Goal: Task Accomplishment & Management: Use online tool/utility

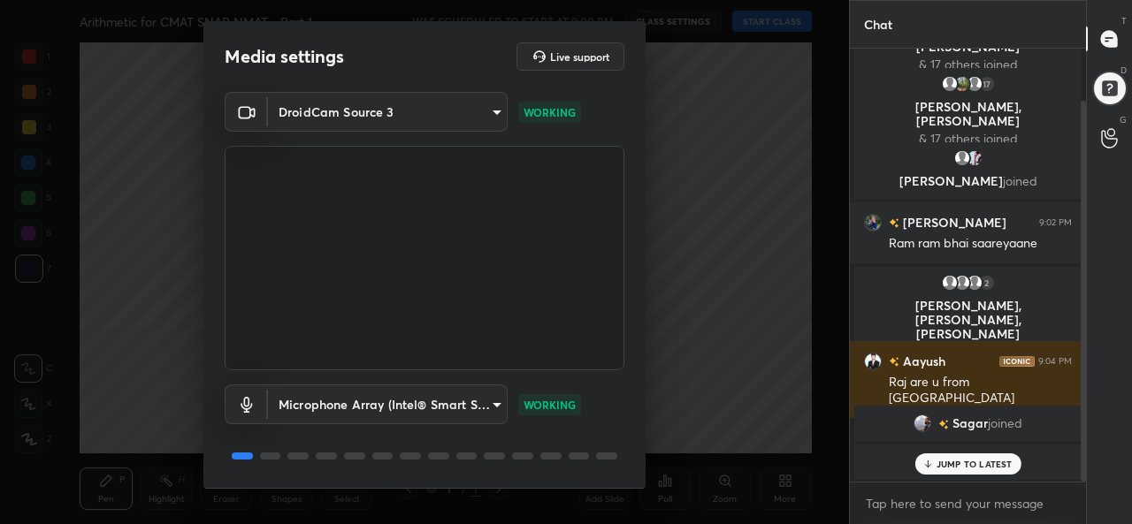
scroll to position [55, 0]
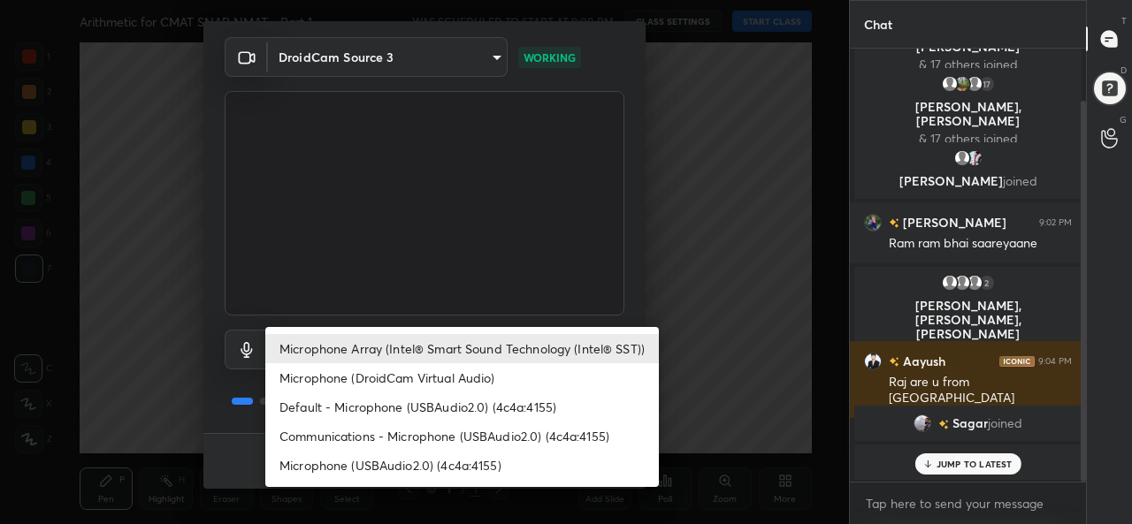
click at [367, 351] on body "1 2 3 4 5 6 7 C X Z C X Z E E Erase all H H Arithmetic for CMAT SNAP NMAT - Par…" at bounding box center [566, 262] width 1132 height 524
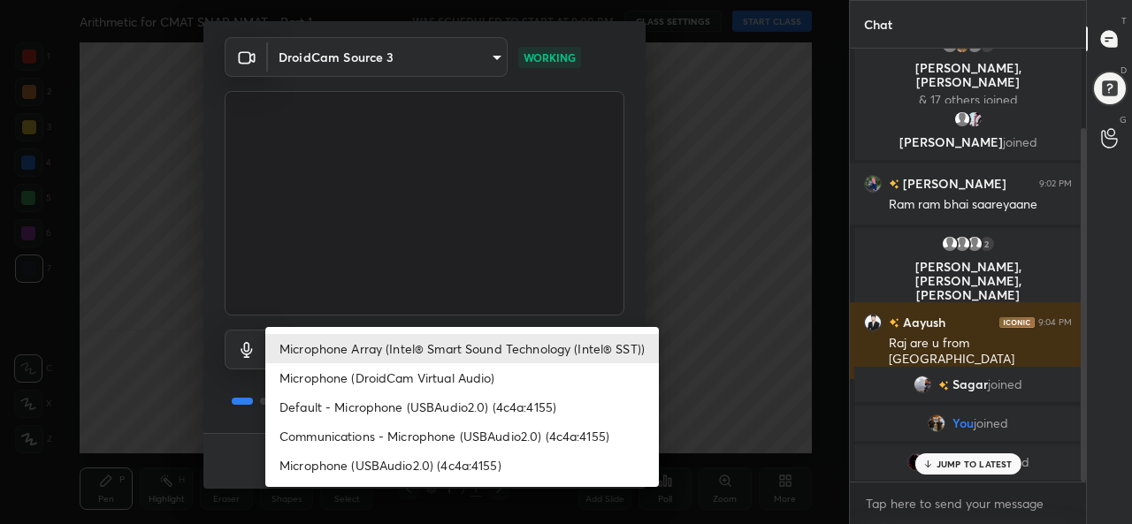
click at [338, 460] on li "Microphone (USBAudio2.0) (4c4a:4155)" at bounding box center [462, 465] width 394 height 29
type input "ec10cf57bbb47e4e3b46b3f2ce26cf3679ecb3d9592f572d3a1286697e733e23"
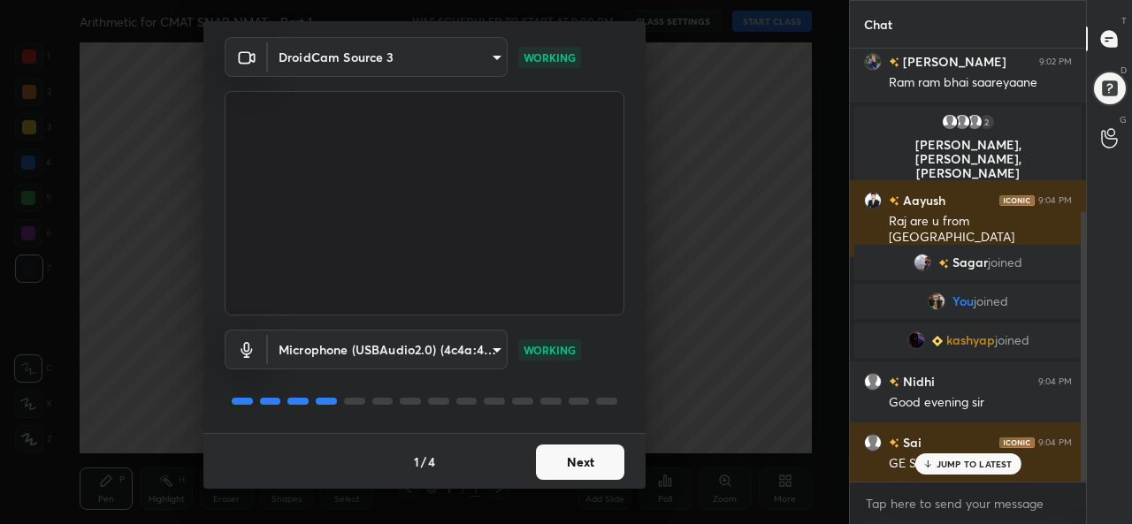
scroll to position [262, 0]
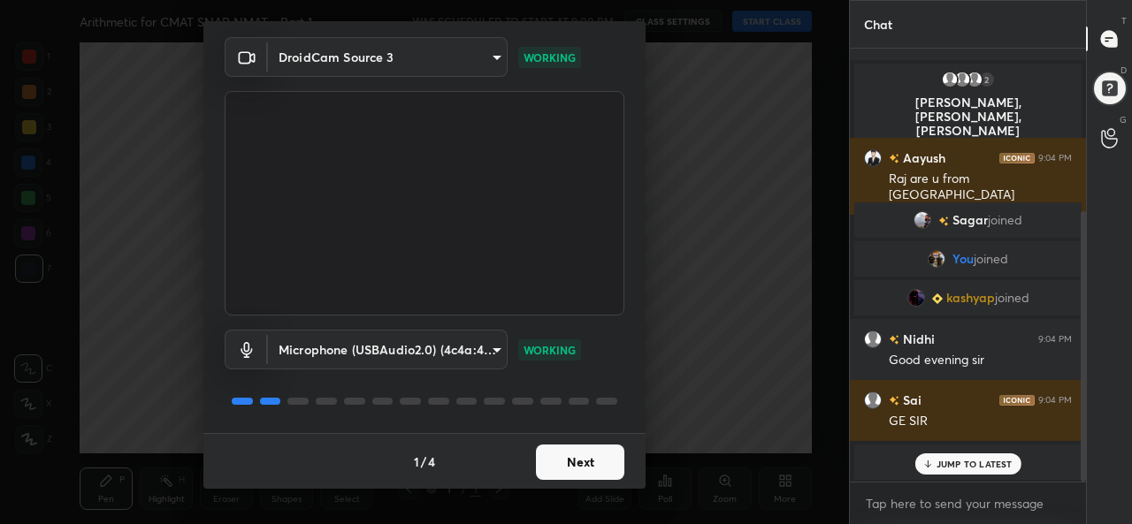
click at [563, 460] on button "Next" at bounding box center [580, 462] width 88 height 35
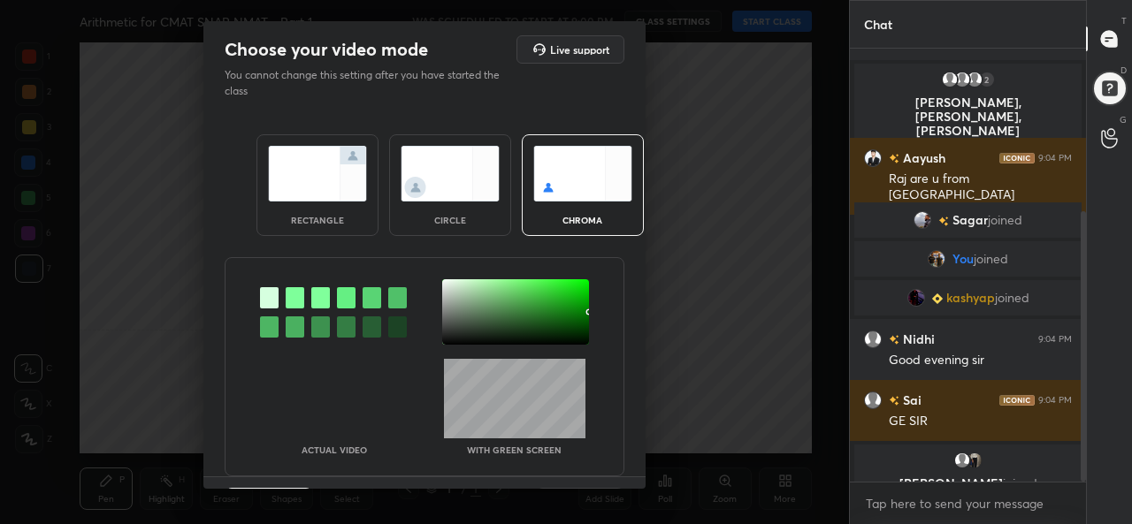
click at [319, 185] on img at bounding box center [317, 174] width 99 height 56
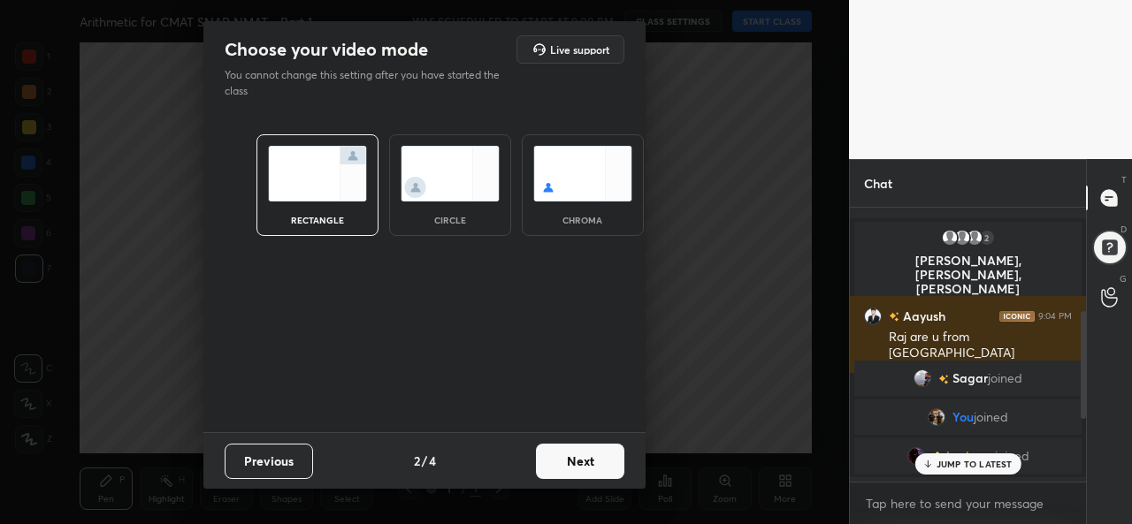
click at [580, 466] on button "Next" at bounding box center [580, 461] width 88 height 35
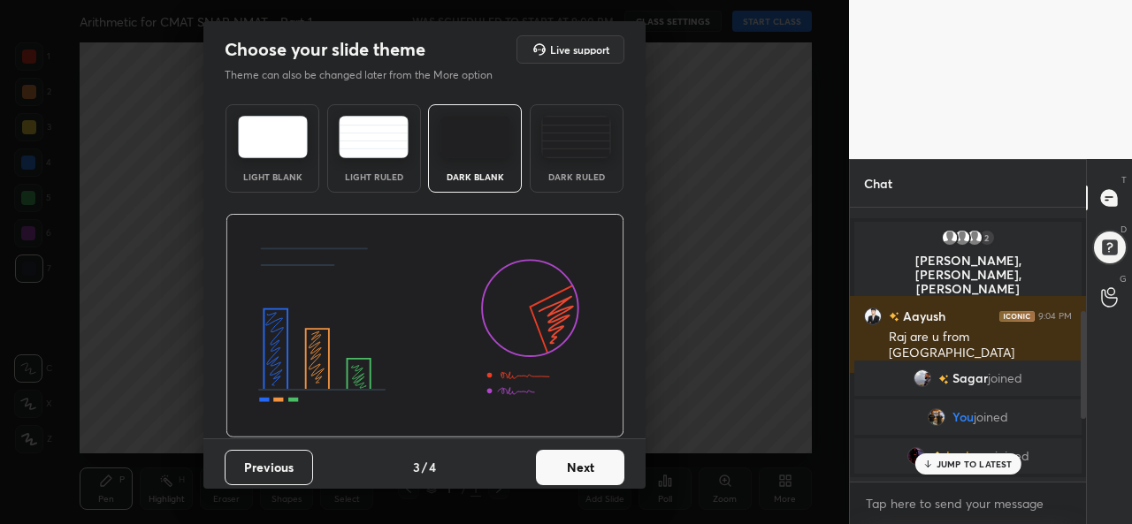
click at [578, 452] on button "Next" at bounding box center [580, 467] width 88 height 35
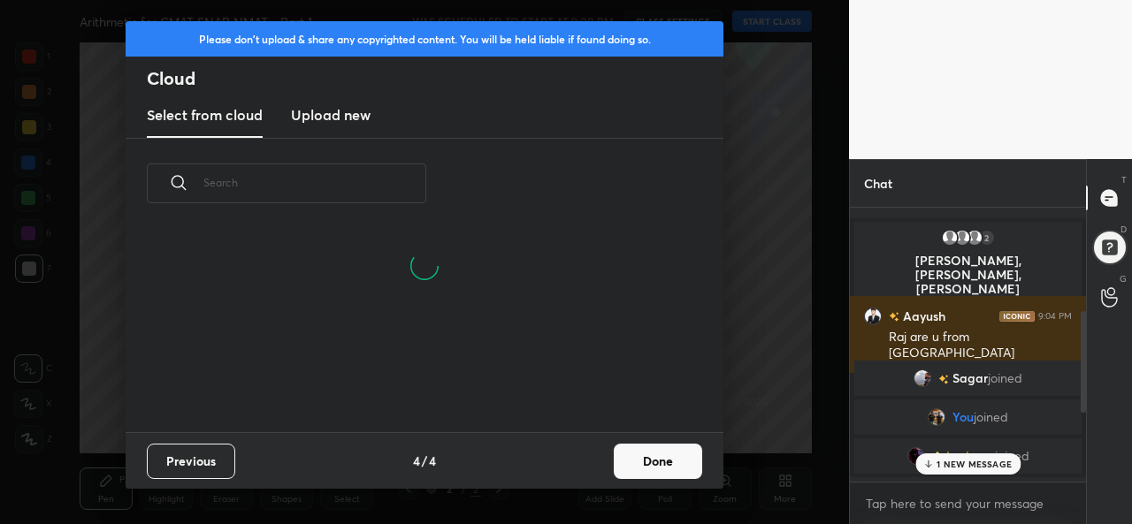
click at [651, 461] on button "Done" at bounding box center [658, 461] width 88 height 35
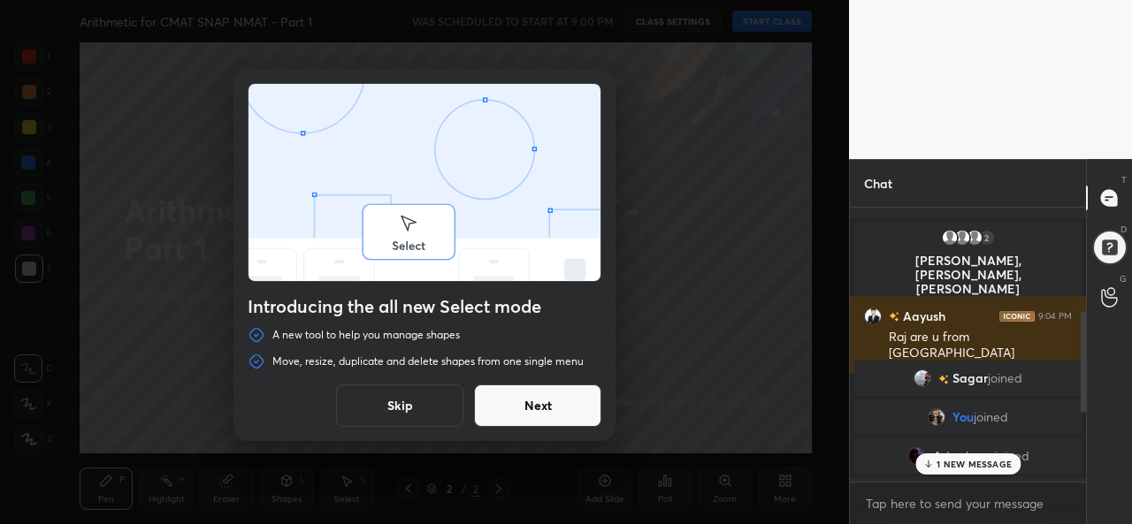
click at [369, 402] on button "Skip" at bounding box center [399, 406] width 127 height 42
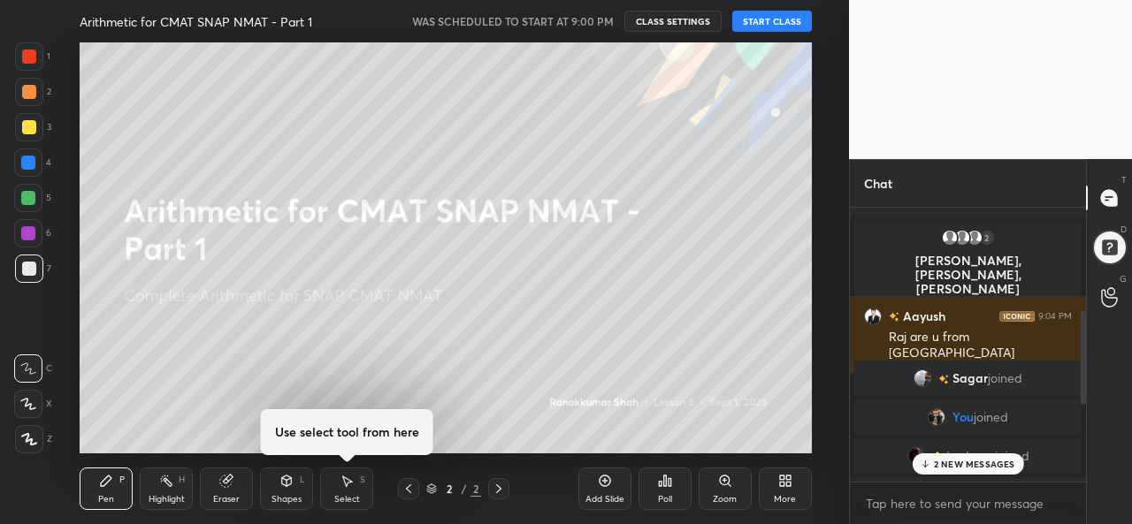
click at [771, 24] on button "START CLASS" at bounding box center [772, 21] width 80 height 21
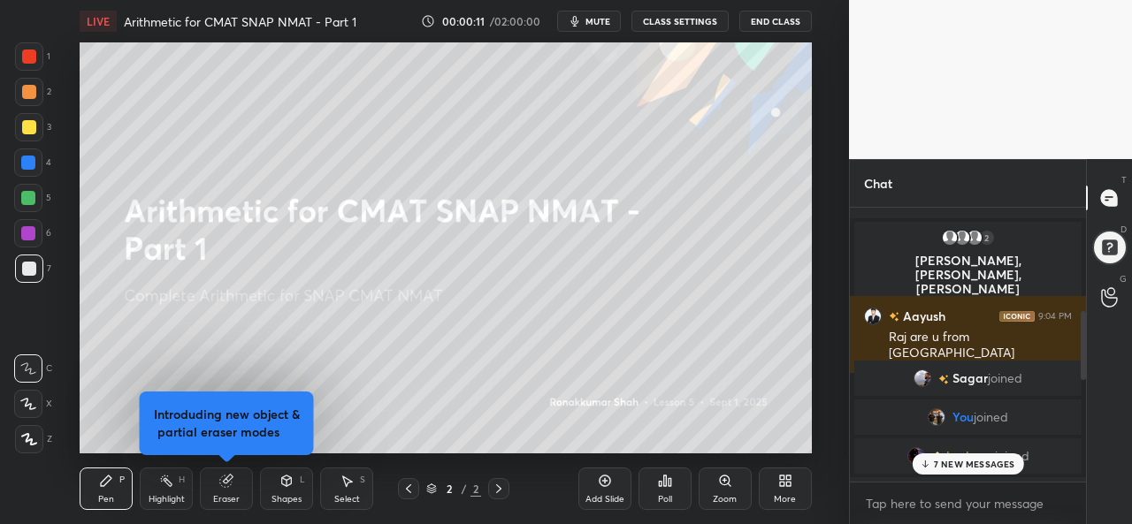
click at [971, 468] on p "7 NEW MESSAGES" at bounding box center [974, 464] width 81 height 11
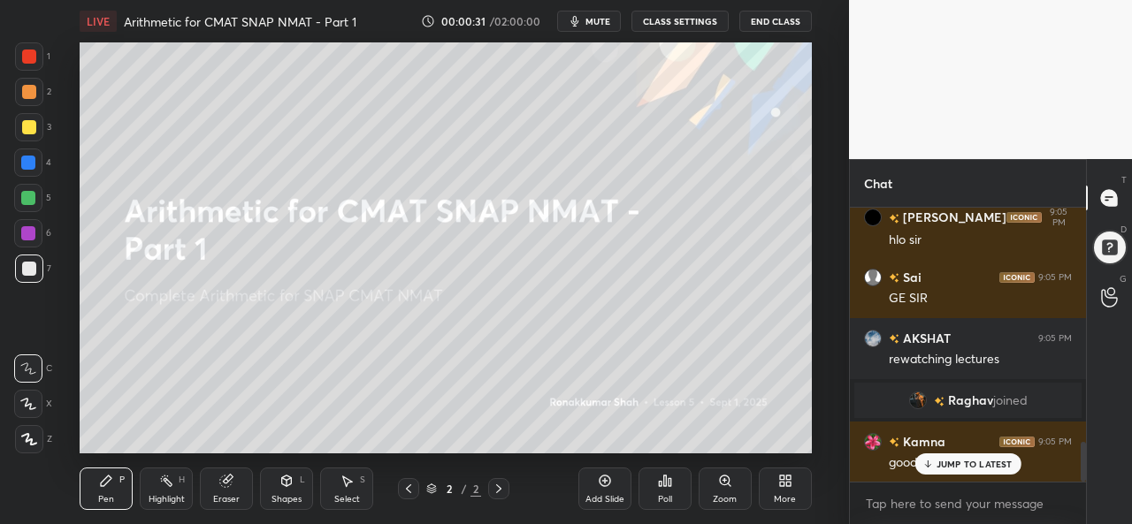
scroll to position [0, 0]
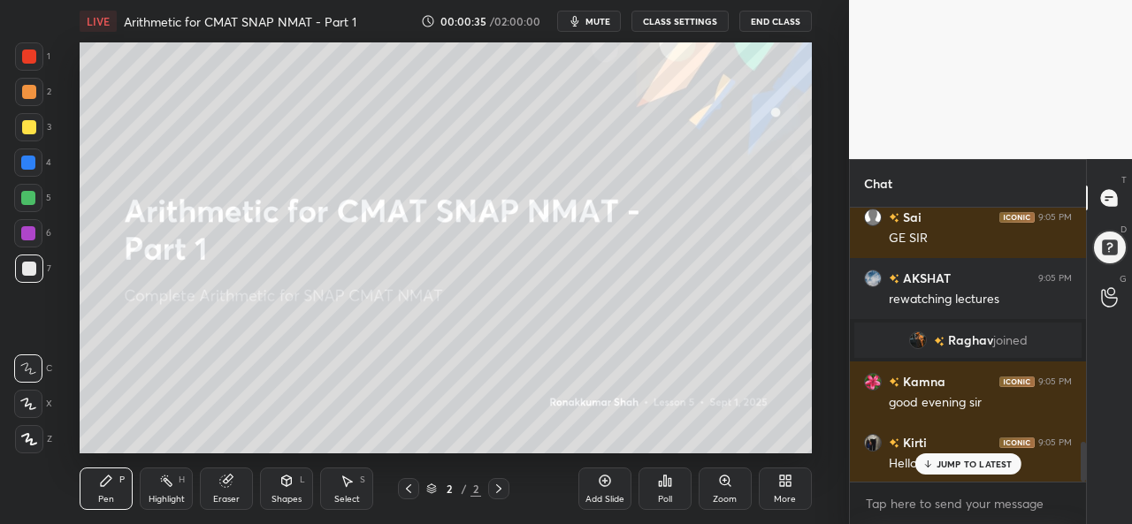
click at [950, 464] on p "JUMP TO LATEST" at bounding box center [975, 464] width 76 height 11
click at [26, 153] on div at bounding box center [28, 163] width 28 height 28
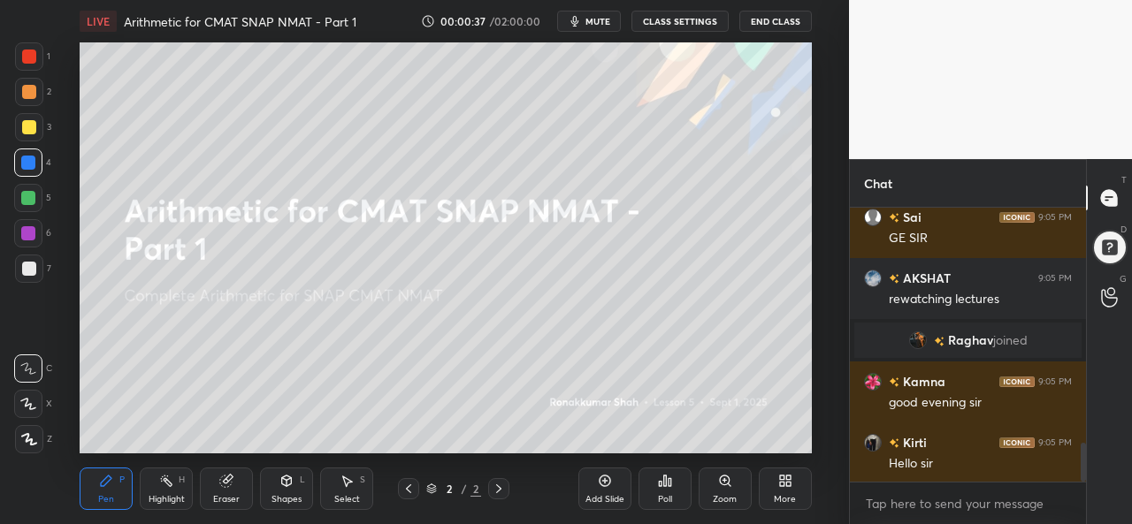
scroll to position [1666, 0]
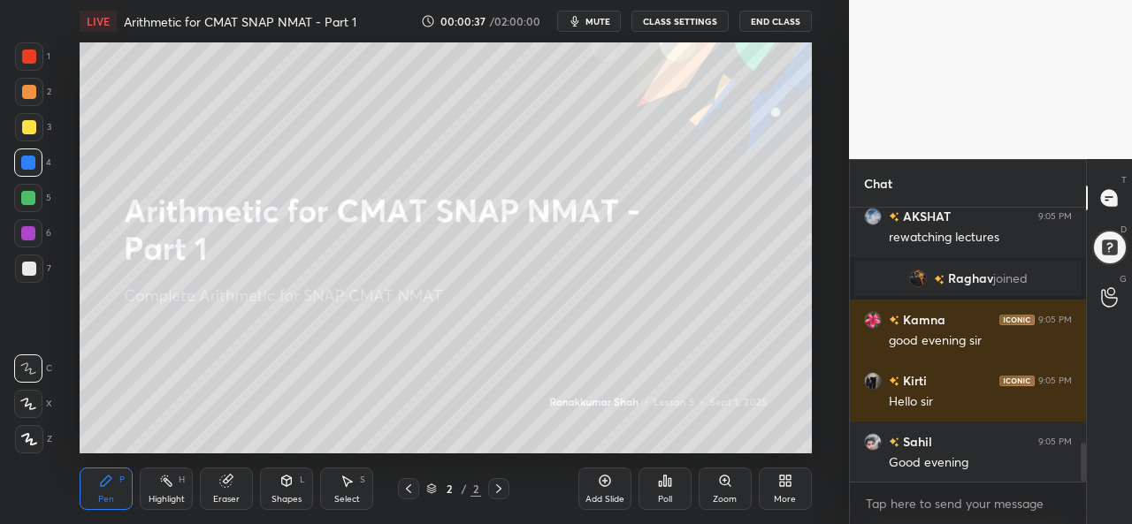
click at [24, 436] on icon at bounding box center [29, 439] width 14 height 11
click at [19, 124] on div at bounding box center [29, 127] width 28 height 28
click at [25, 82] on div at bounding box center [29, 92] width 28 height 28
click at [25, 43] on div at bounding box center [29, 56] width 28 height 28
click at [20, 115] on div at bounding box center [29, 127] width 28 height 28
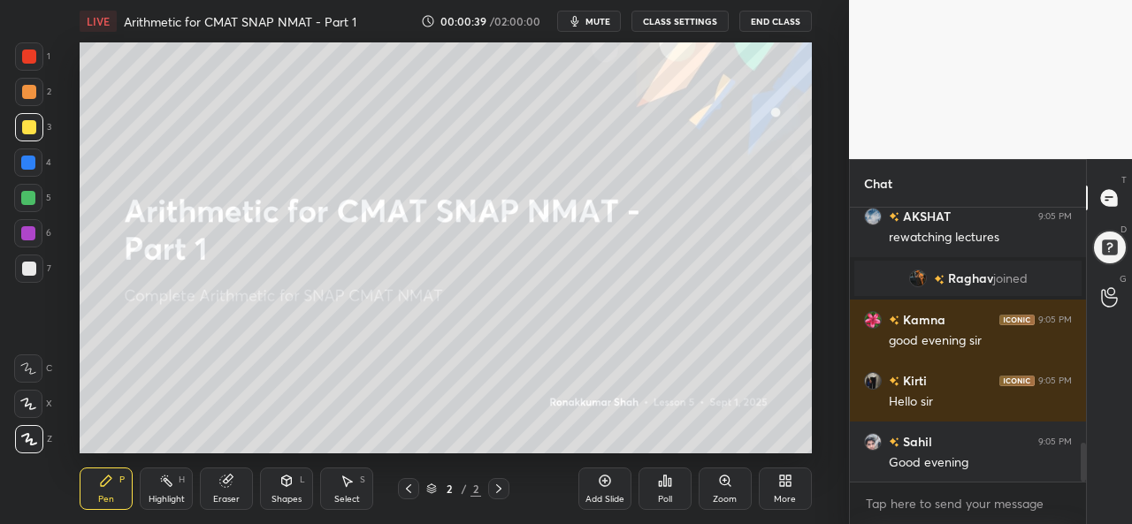
click at [20, 79] on div at bounding box center [29, 92] width 28 height 28
click at [28, 49] on div at bounding box center [29, 56] width 28 height 28
click at [23, 124] on div at bounding box center [29, 127] width 14 height 14
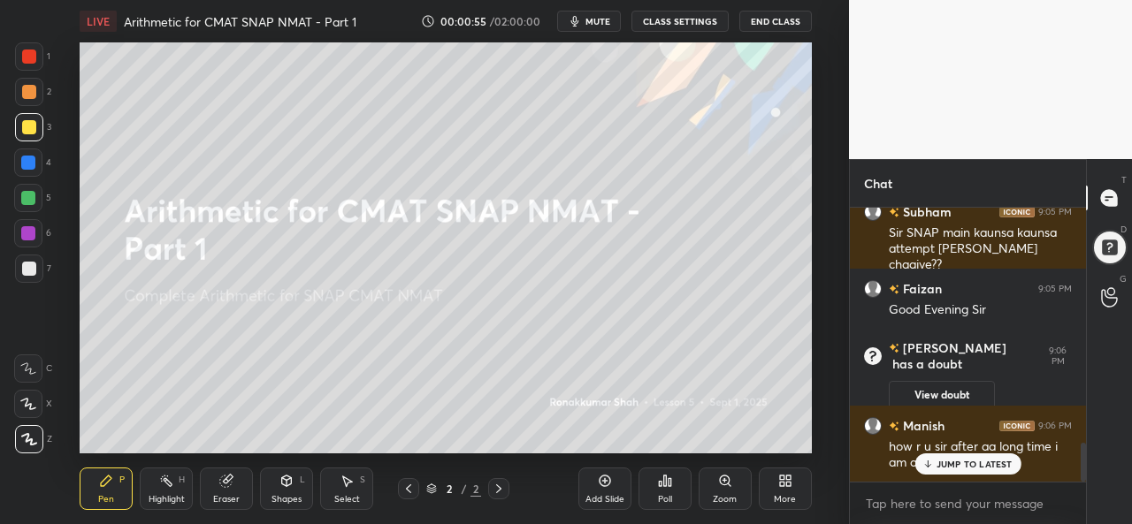
scroll to position [1657, 0]
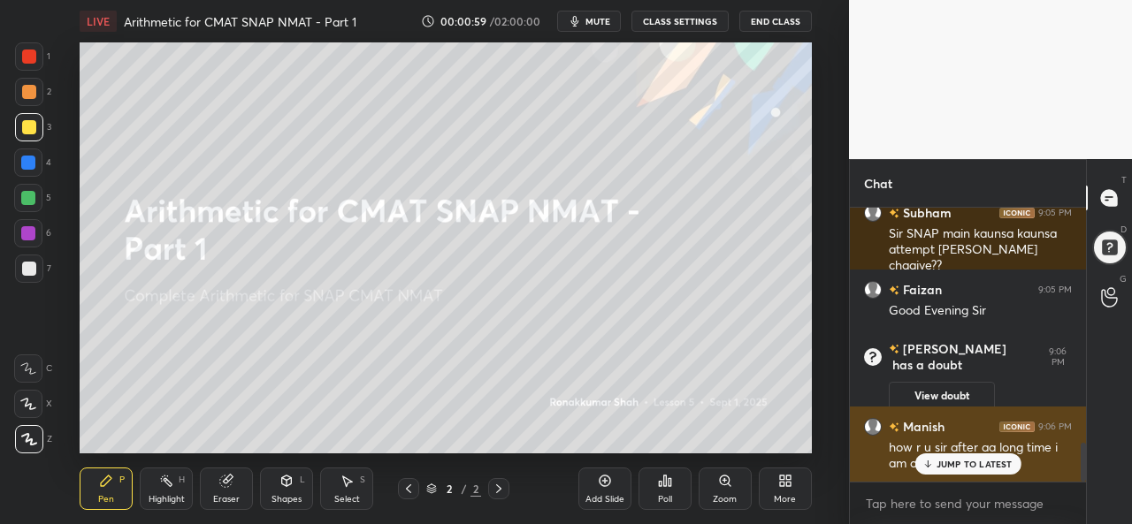
click at [959, 460] on p "JUMP TO LATEST" at bounding box center [975, 464] width 76 height 11
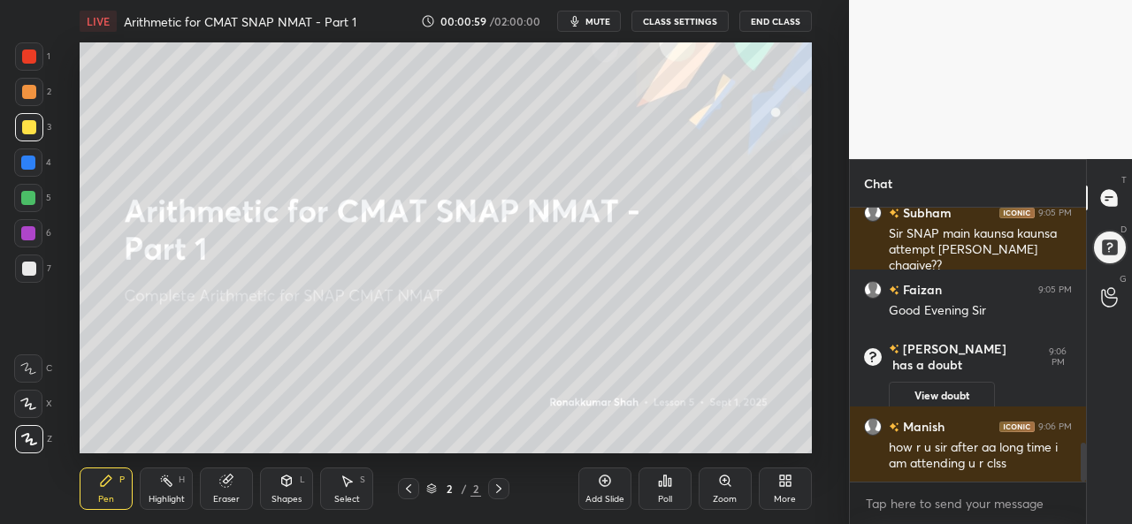
scroll to position [1719, 0]
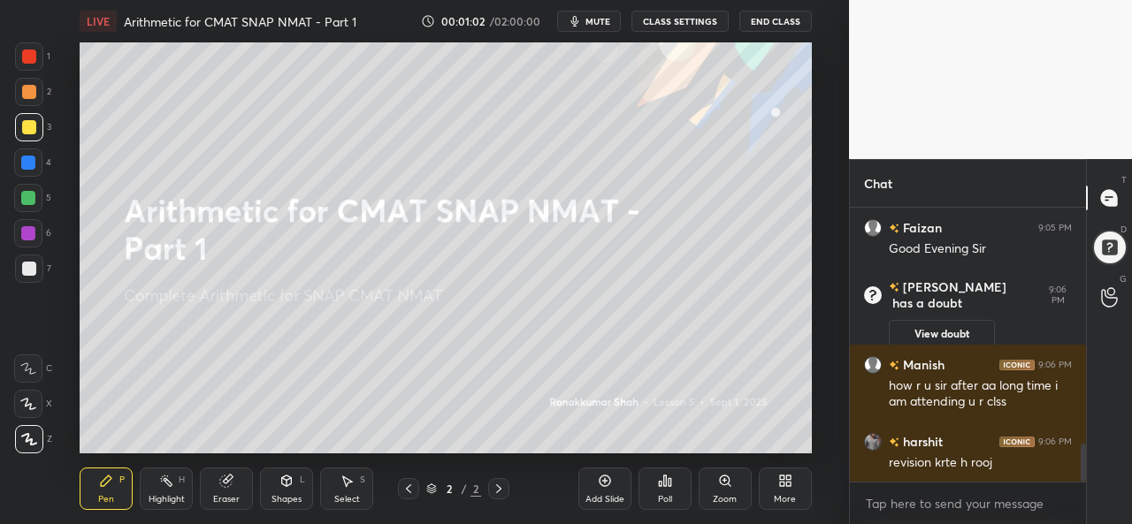
click at [346, 485] on icon at bounding box center [348, 482] width 10 height 11
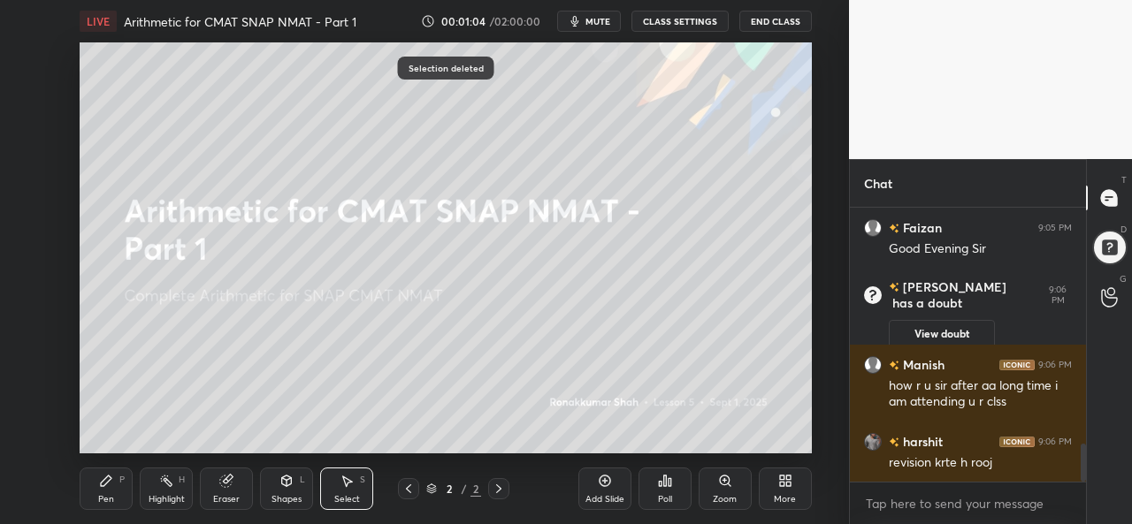
click at [92, 489] on div "Pen P" at bounding box center [106, 489] width 53 height 42
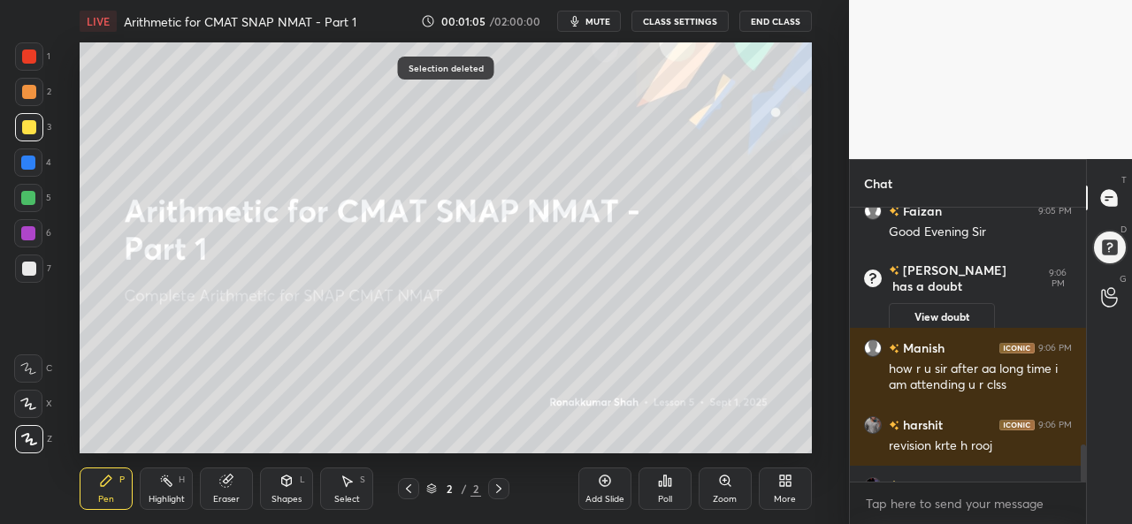
scroll to position [1763, 0]
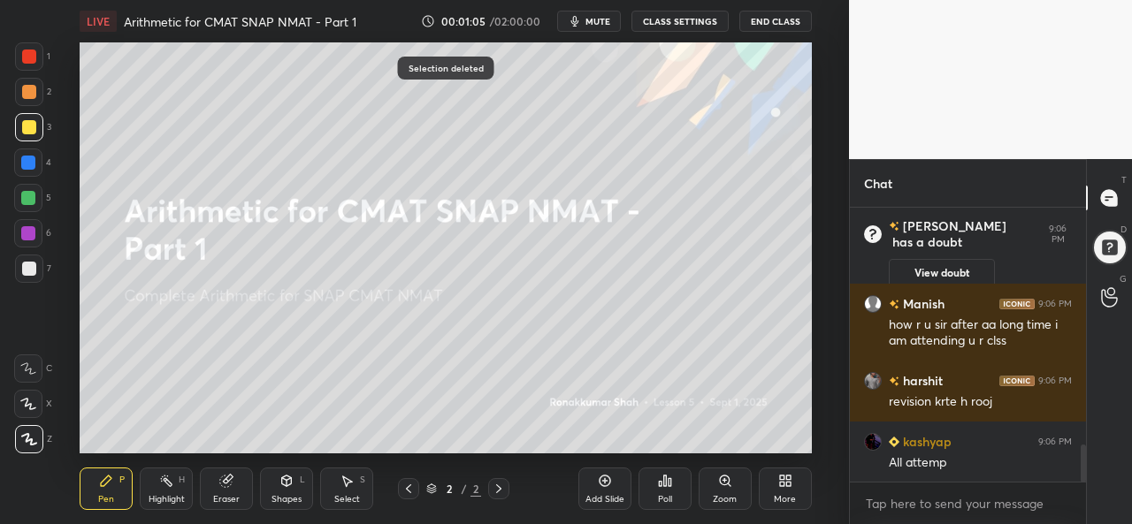
click at [25, 48] on div at bounding box center [29, 56] width 28 height 28
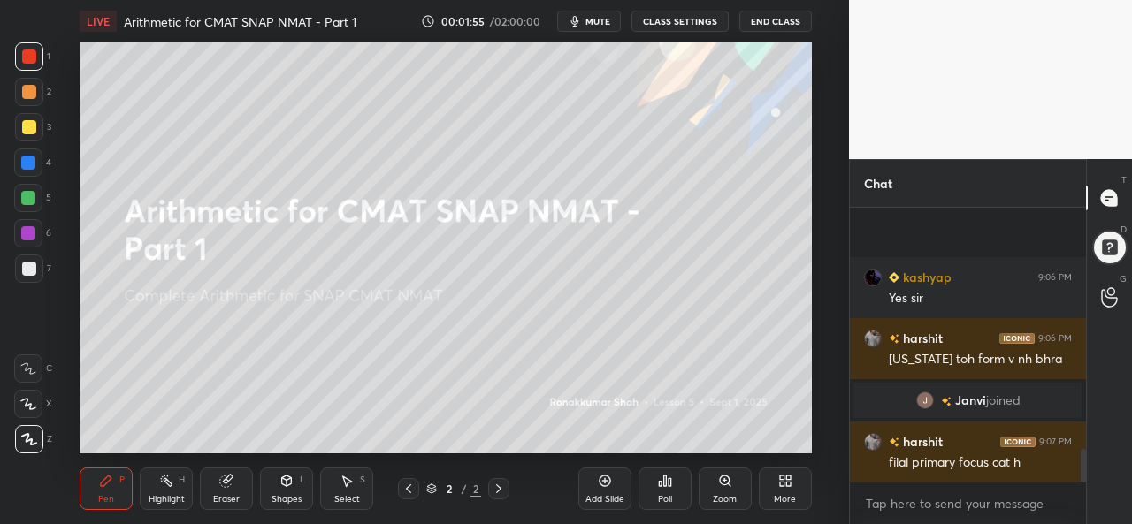
scroll to position [2069, 0]
click at [29, 235] on div at bounding box center [28, 233] width 14 height 14
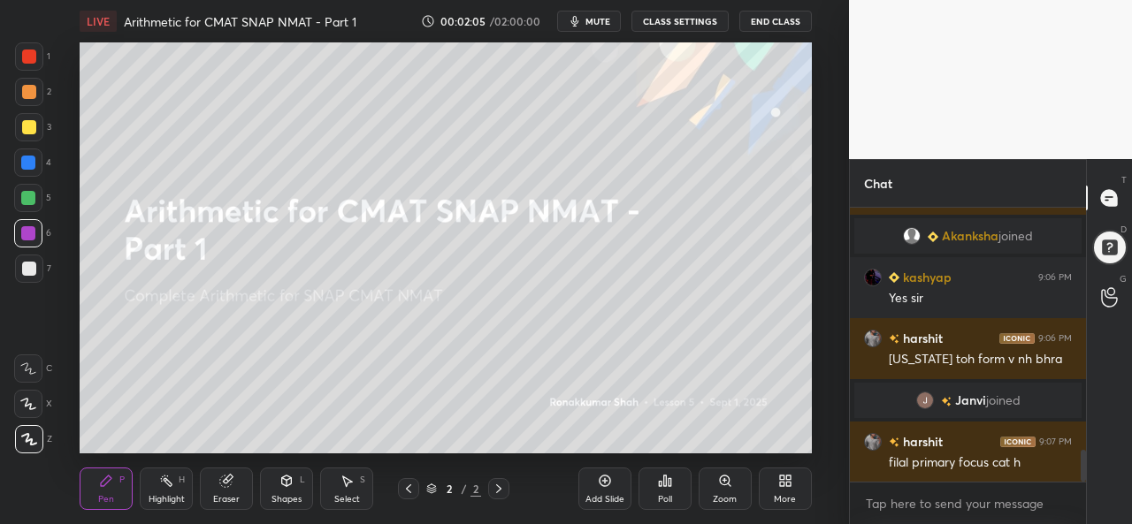
click at [28, 53] on div at bounding box center [29, 57] width 14 height 14
click at [23, 157] on div at bounding box center [28, 163] width 14 height 14
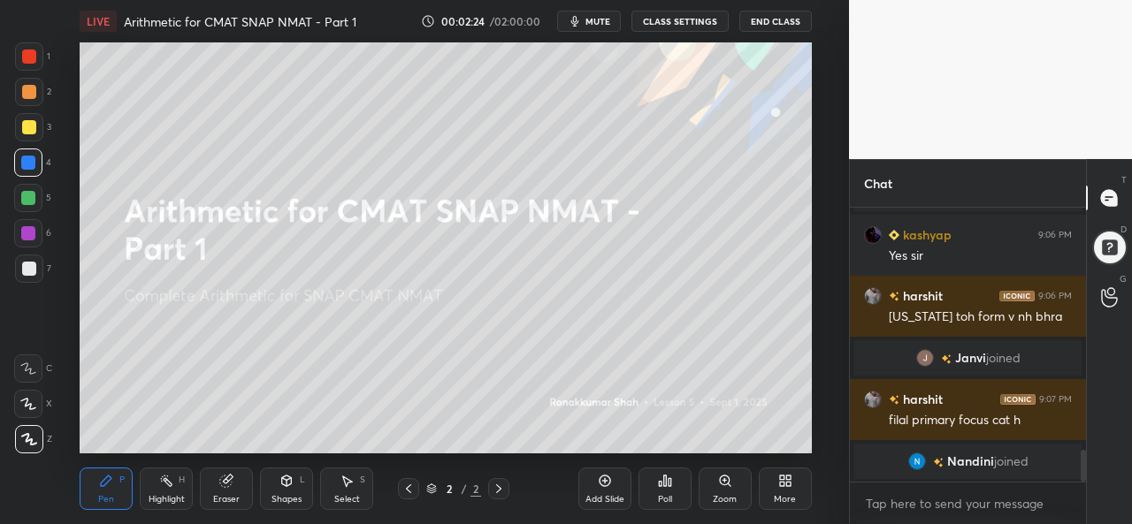
click at [21, 196] on div at bounding box center [28, 198] width 14 height 14
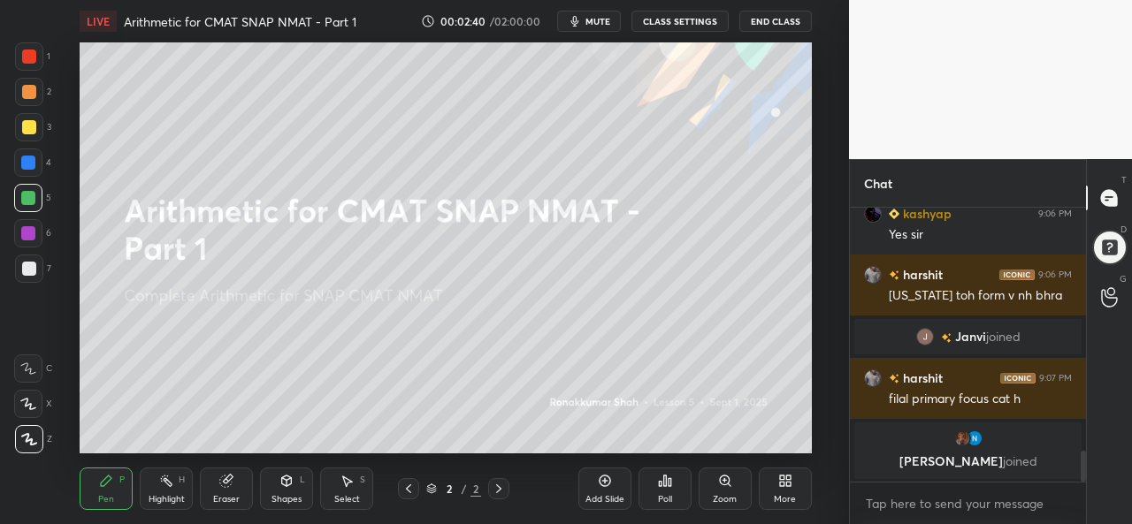
scroll to position [2160, 0]
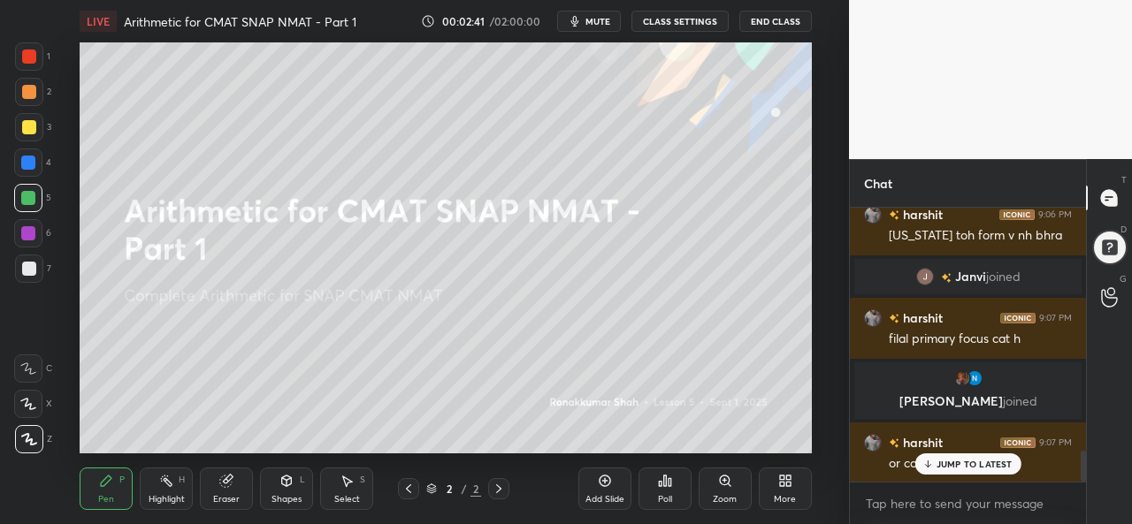
click at [32, 125] on div at bounding box center [29, 127] width 14 height 14
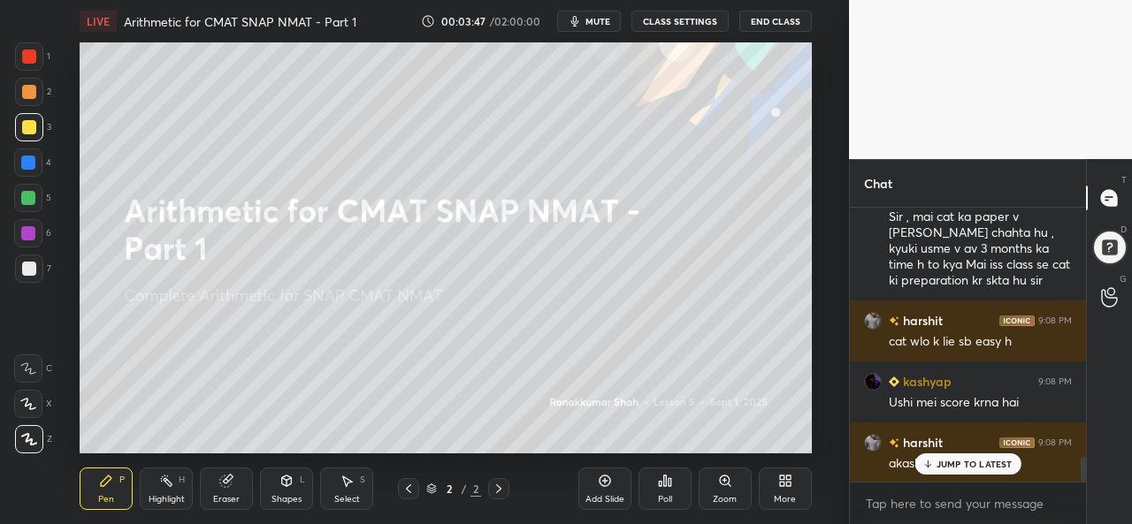
scroll to position [2796, 0]
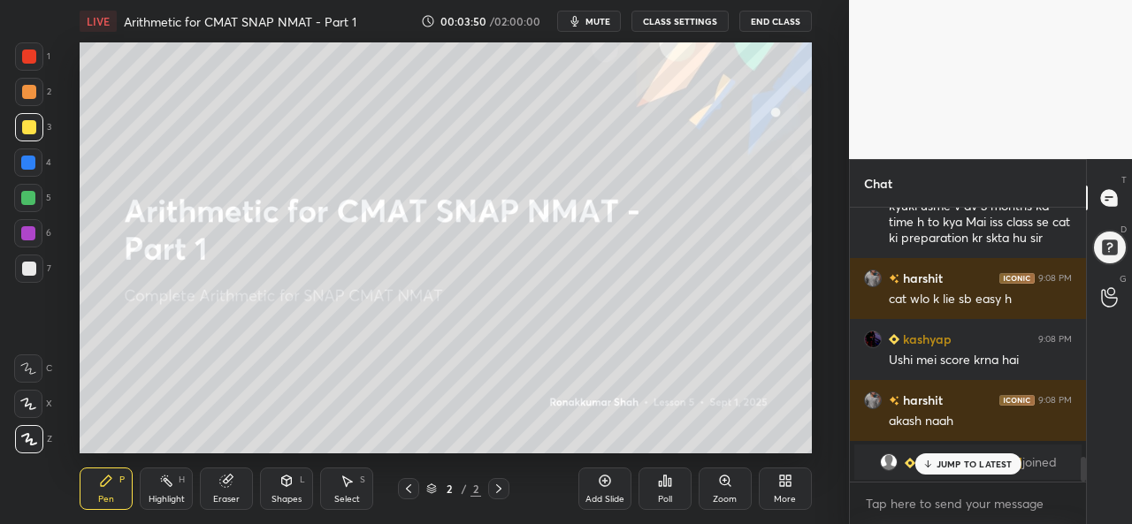
click at [960, 463] on p "JUMP TO LATEST" at bounding box center [975, 464] width 76 height 11
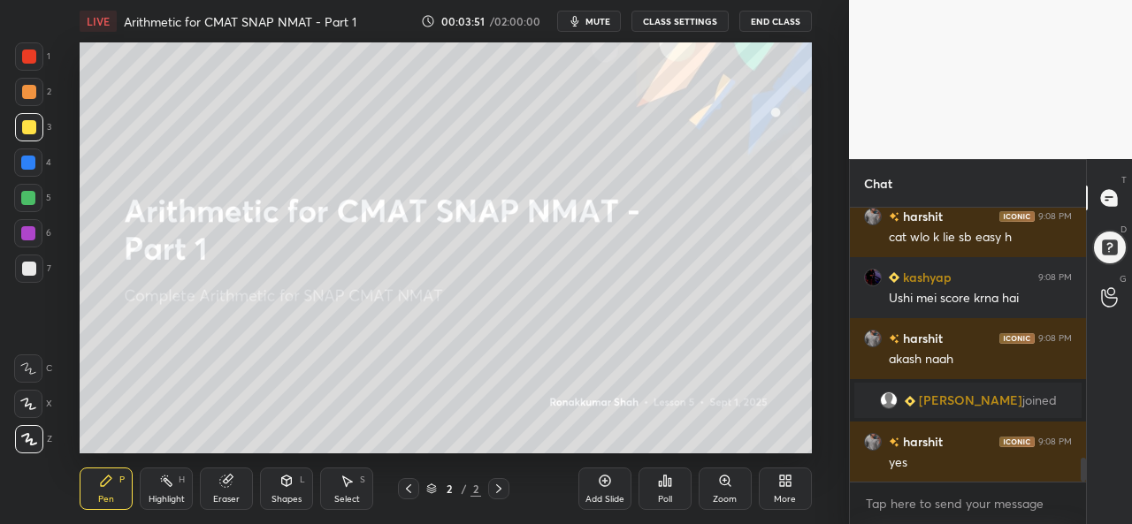
click at [350, 486] on icon at bounding box center [347, 481] width 14 height 14
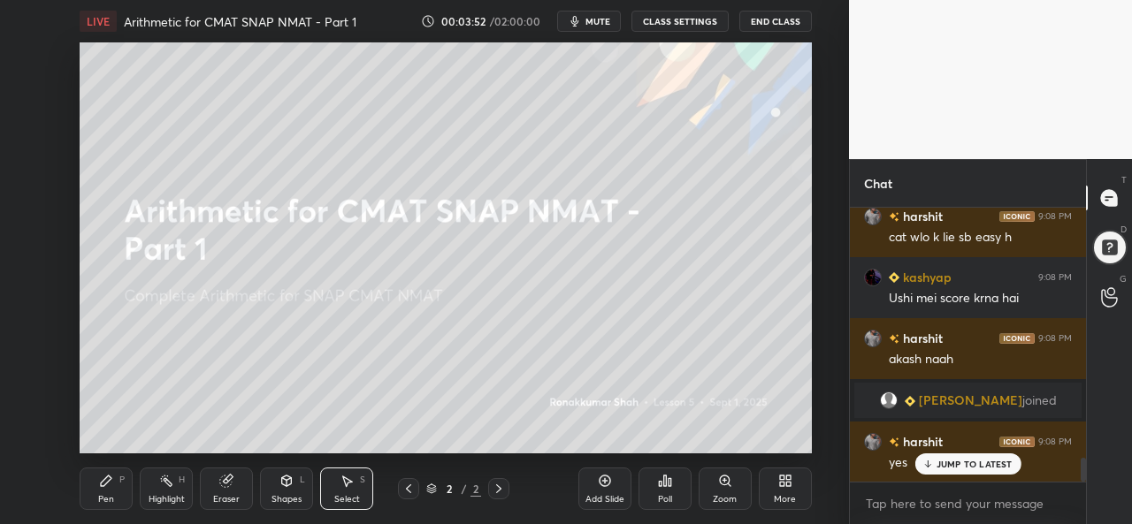
scroll to position [2918, 0]
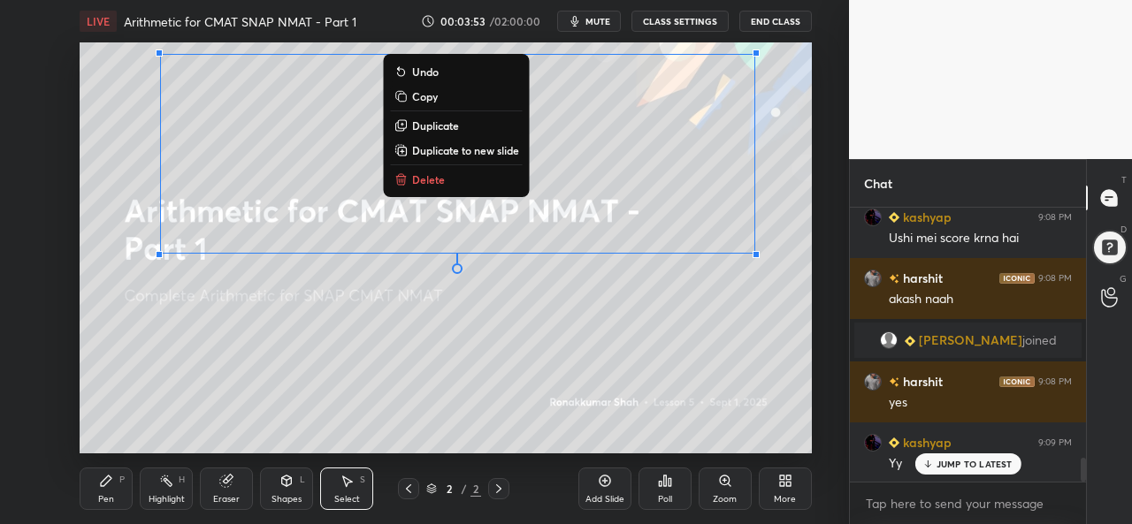
click at [553, 359] on div "0 ° Undo Copy Duplicate Duplicate to new slide Delete" at bounding box center [445, 247] width 731 height 411
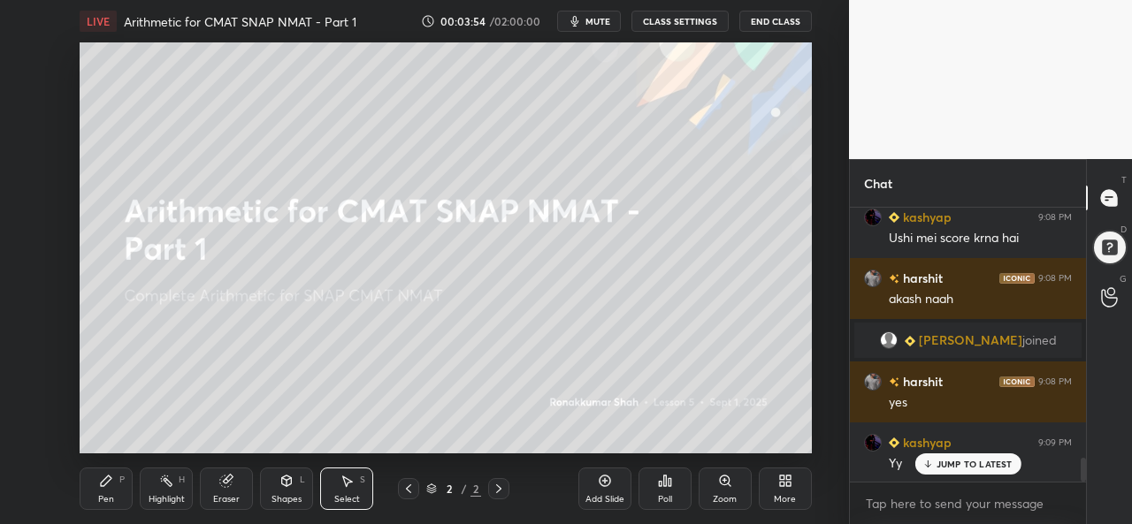
click at [113, 493] on div "Pen P" at bounding box center [106, 489] width 53 height 42
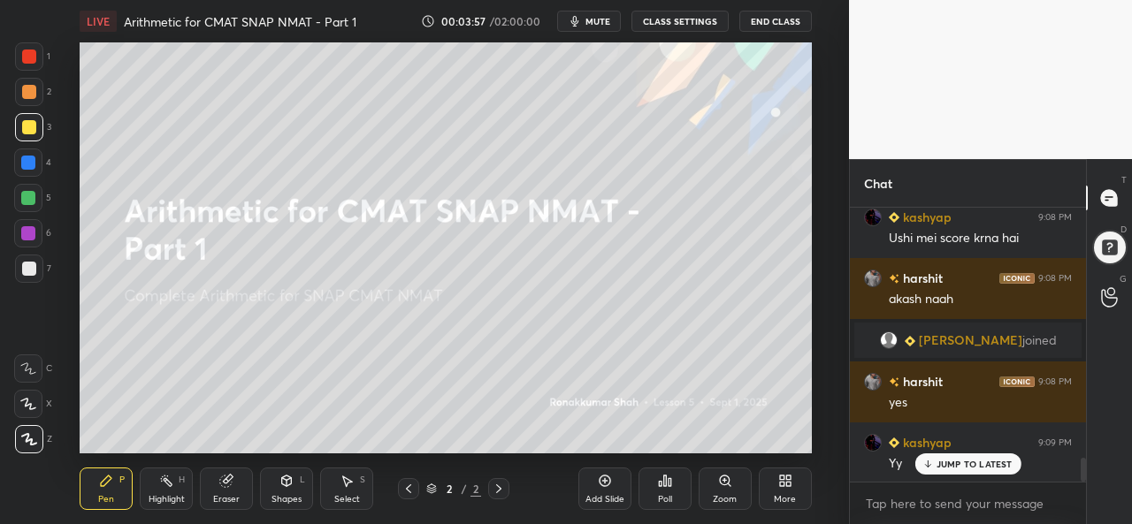
click at [31, 399] on icon at bounding box center [28, 404] width 16 height 12
click at [25, 159] on div at bounding box center [28, 163] width 14 height 14
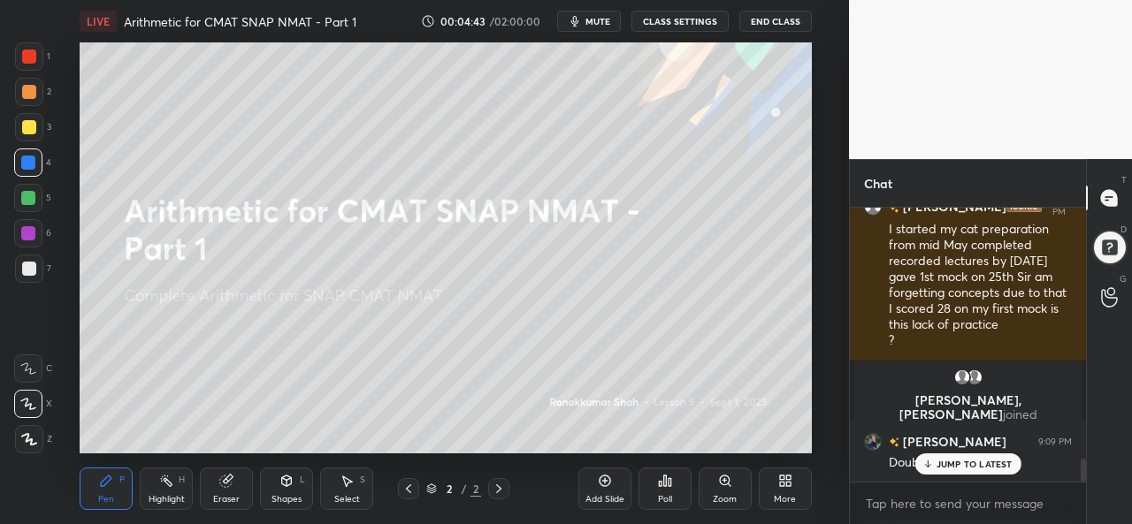
scroll to position [3040, 0]
click at [24, 195] on div at bounding box center [28, 198] width 14 height 14
click at [950, 466] on p "JUMP TO LATEST" at bounding box center [975, 464] width 76 height 11
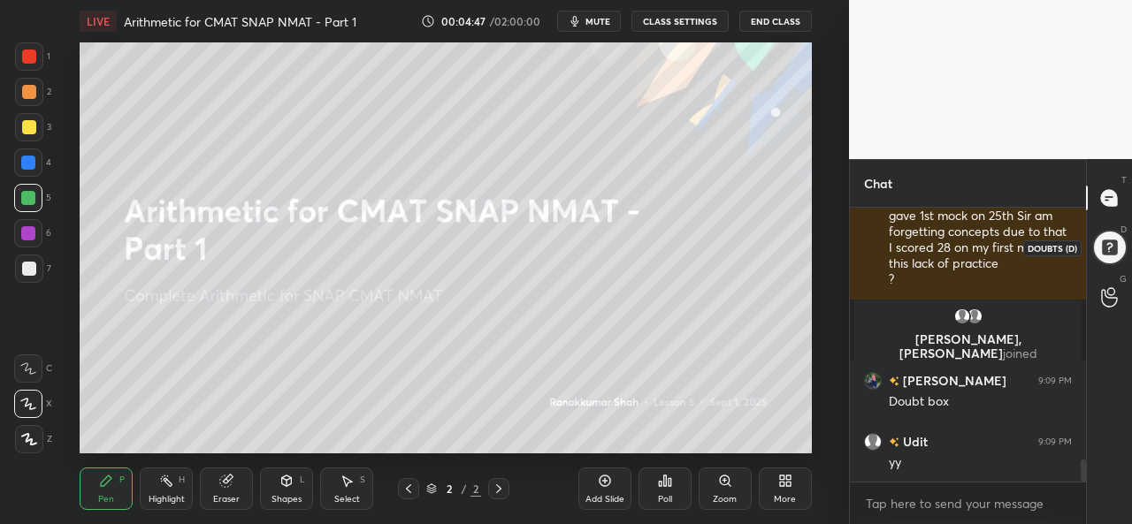
click at [1105, 243] on div at bounding box center [1109, 248] width 36 height 36
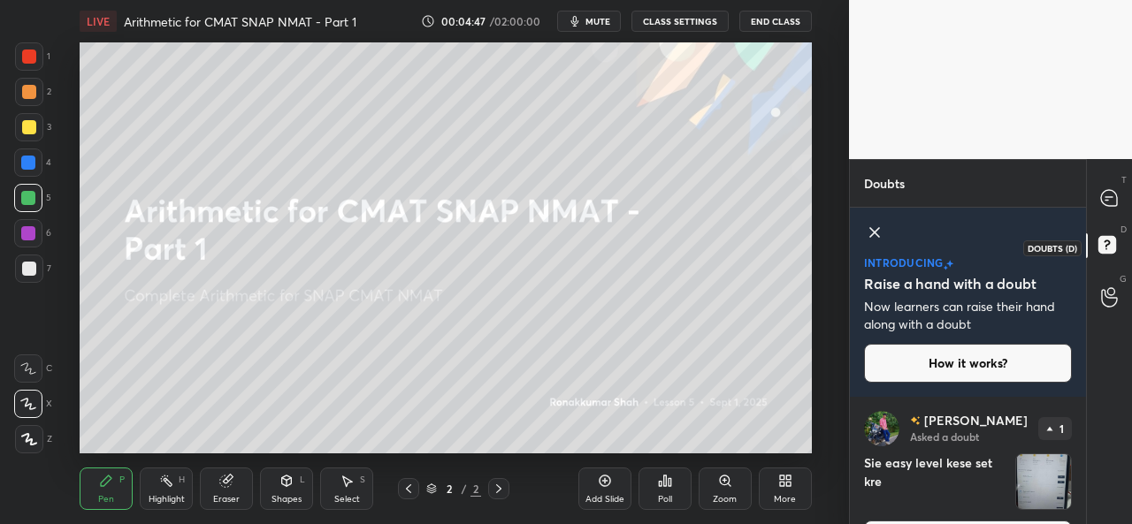
scroll to position [50, 0]
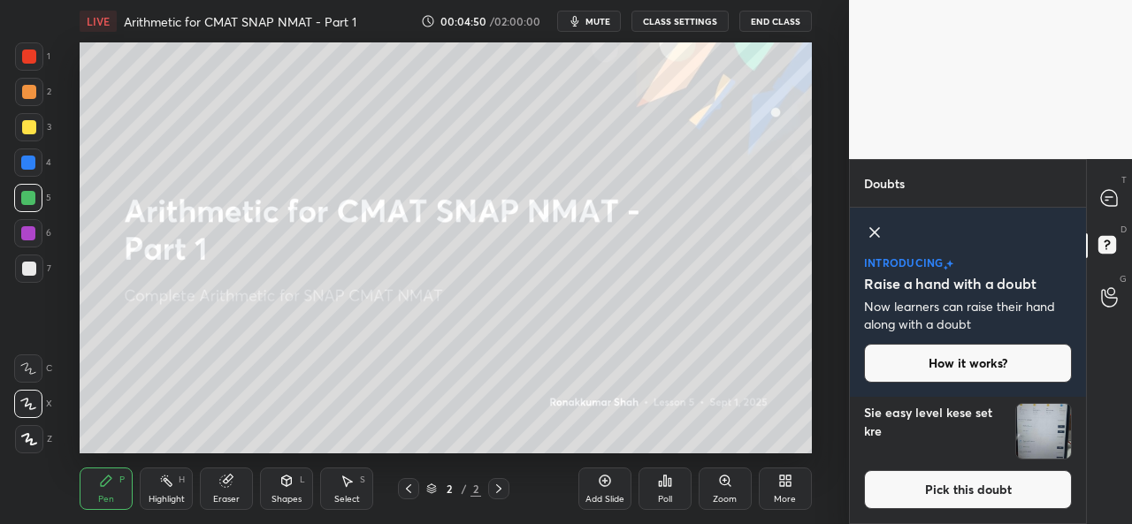
click at [874, 229] on icon at bounding box center [874, 232] width 21 height 21
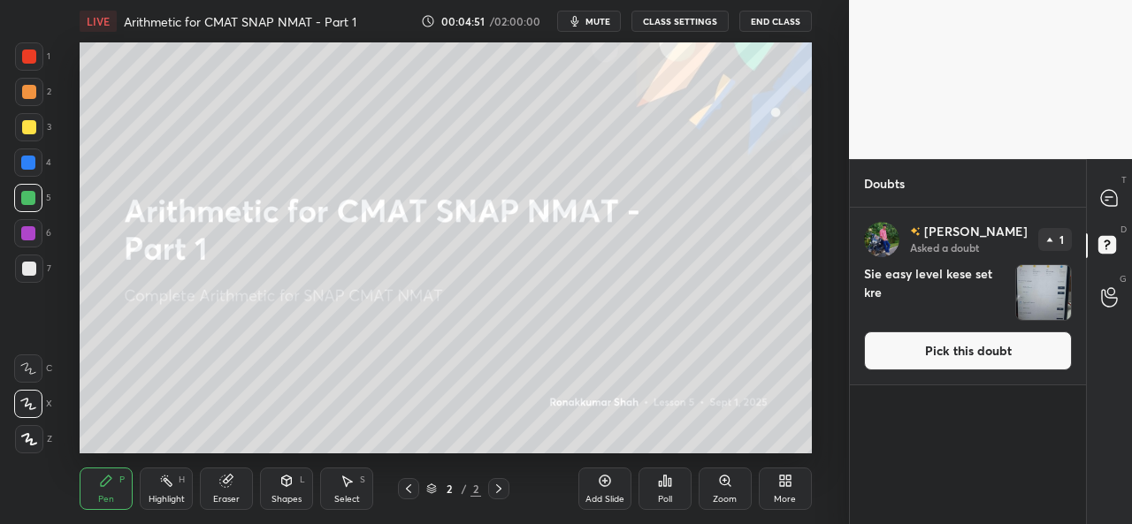
click at [973, 348] on button "Pick this doubt" at bounding box center [968, 351] width 208 height 39
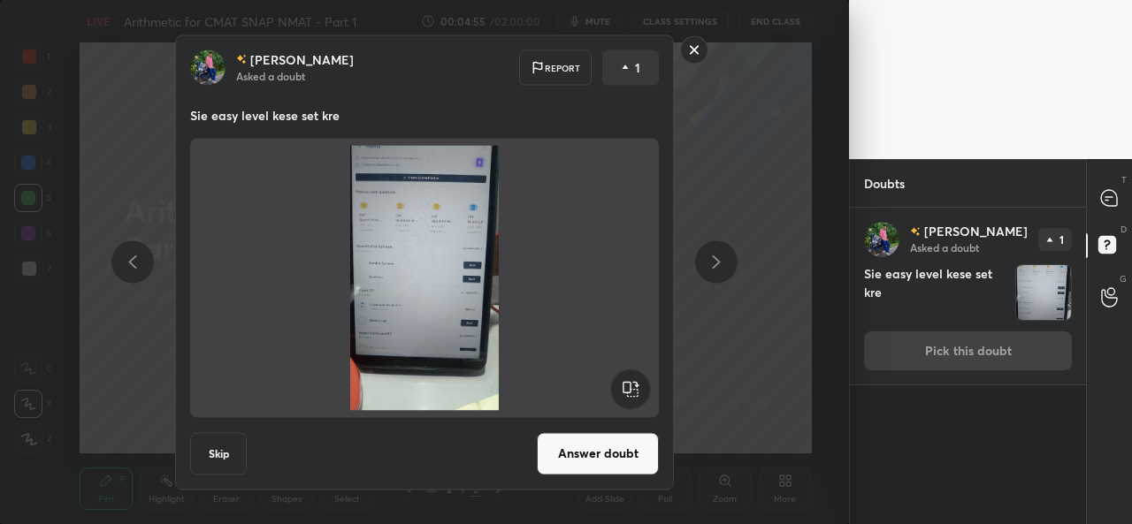
click at [694, 47] on rect at bounding box center [694, 49] width 27 height 27
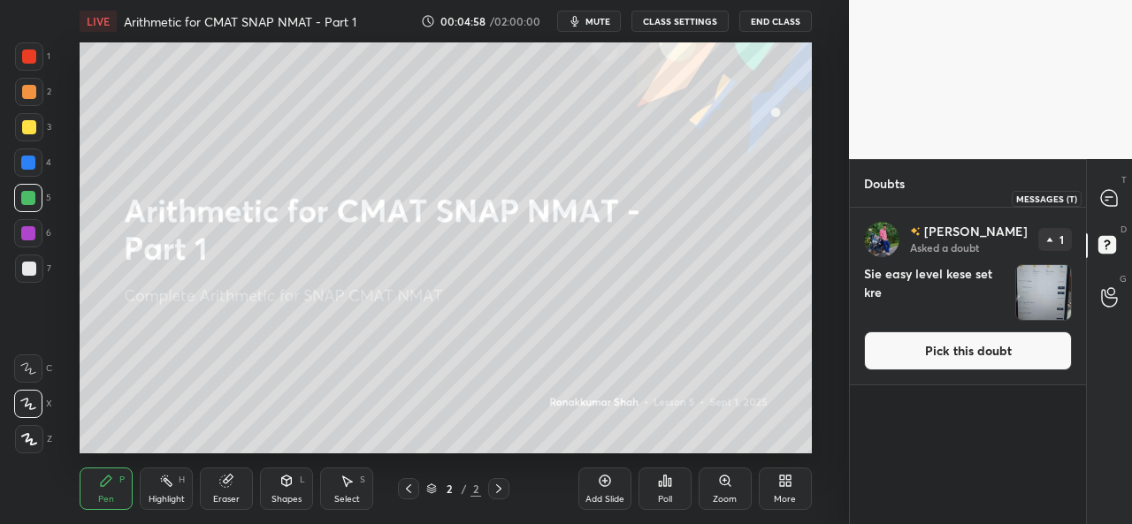
click at [1110, 197] on icon at bounding box center [1109, 198] width 16 height 16
type textarea "x"
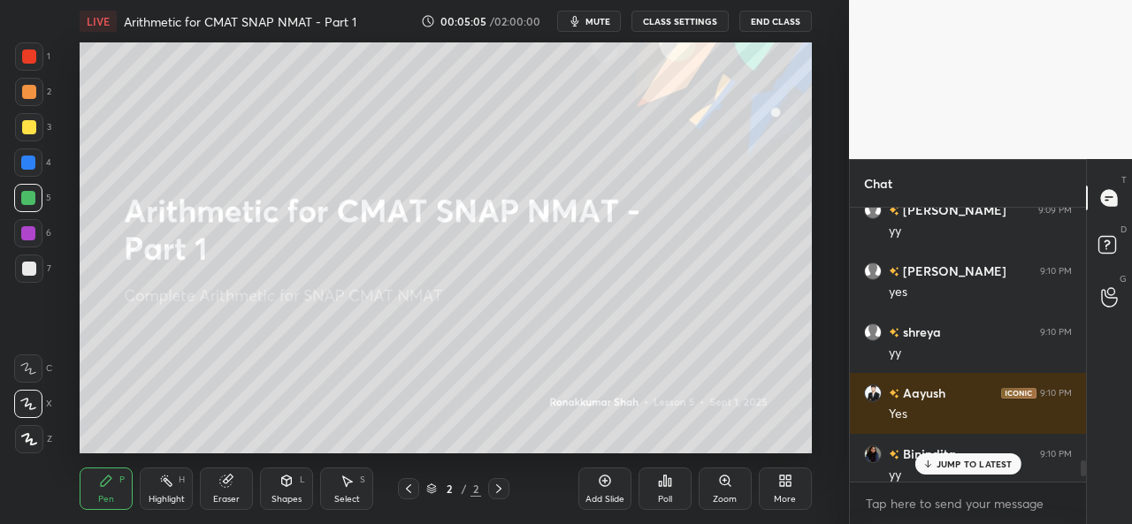
scroll to position [4425, 0]
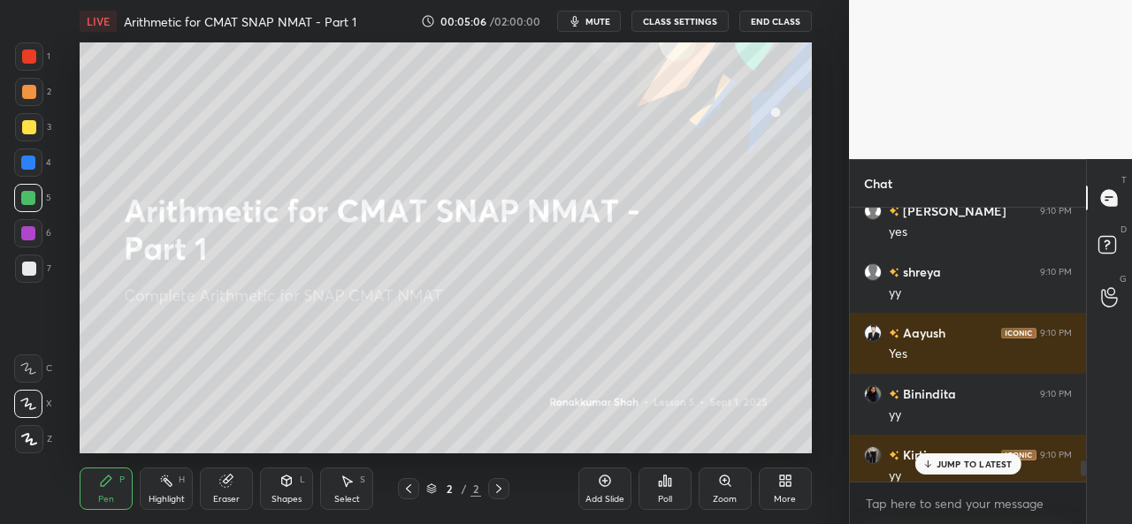
click at [946, 458] on div "JUMP TO LATEST" at bounding box center [967, 464] width 106 height 21
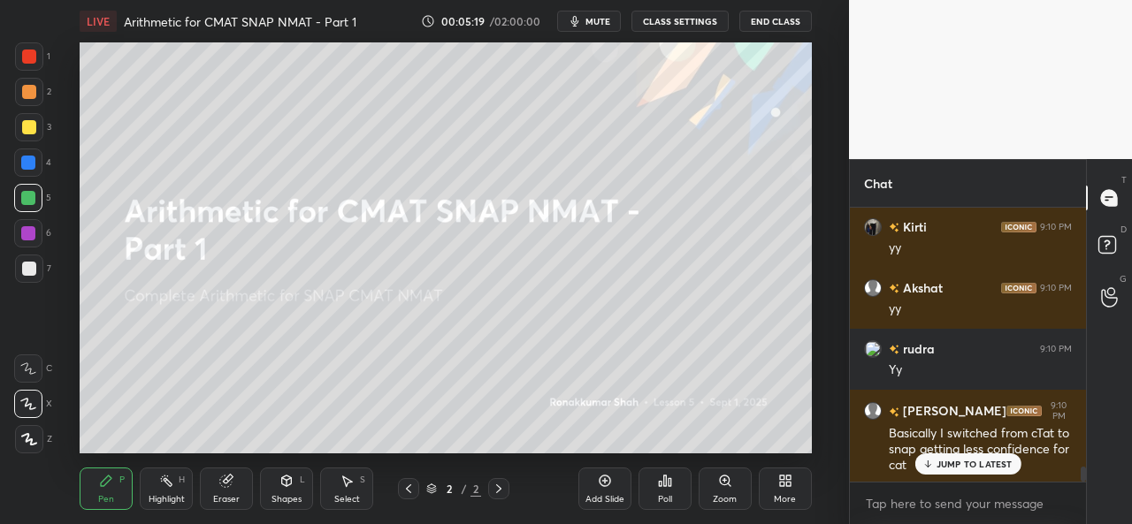
scroll to position [4714, 0]
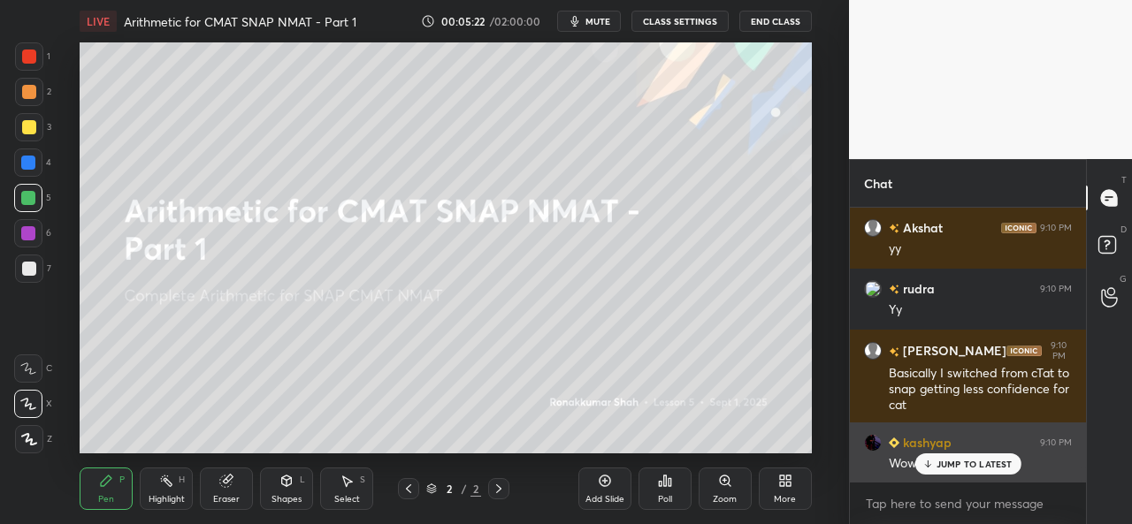
click at [948, 463] on p "JUMP TO LATEST" at bounding box center [975, 464] width 76 height 11
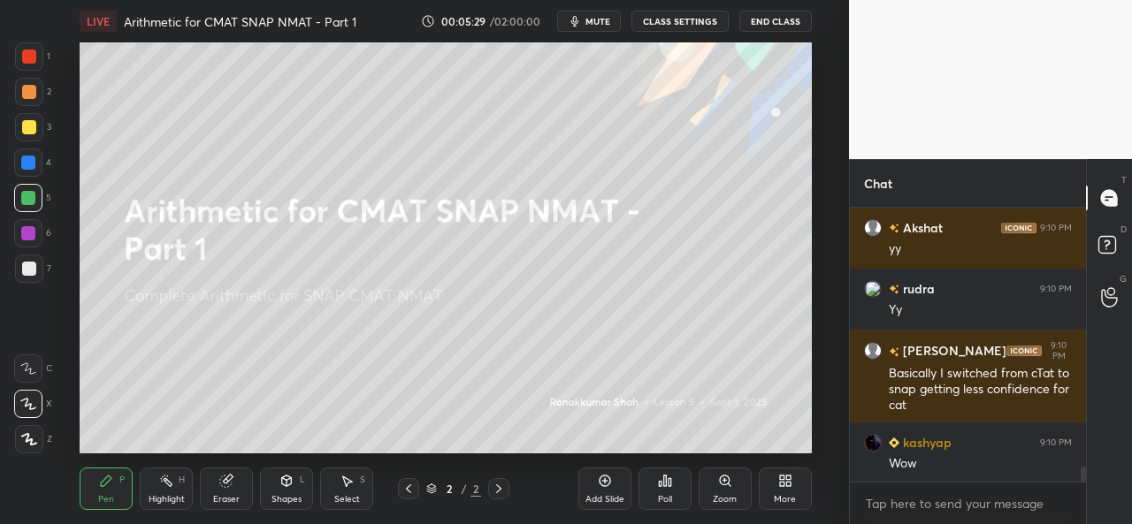
scroll to position [4775, 0]
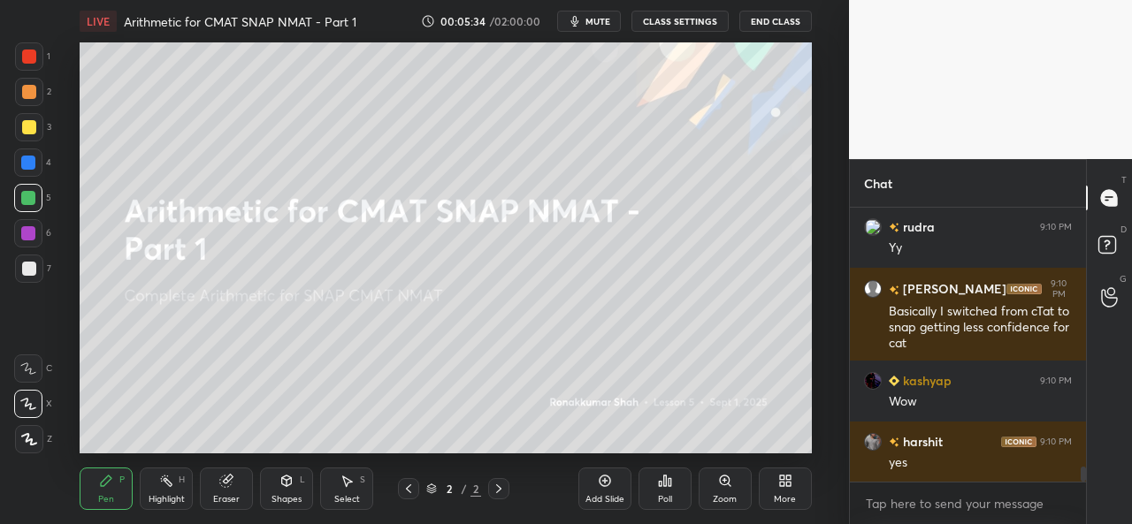
click at [347, 479] on icon at bounding box center [348, 482] width 10 height 11
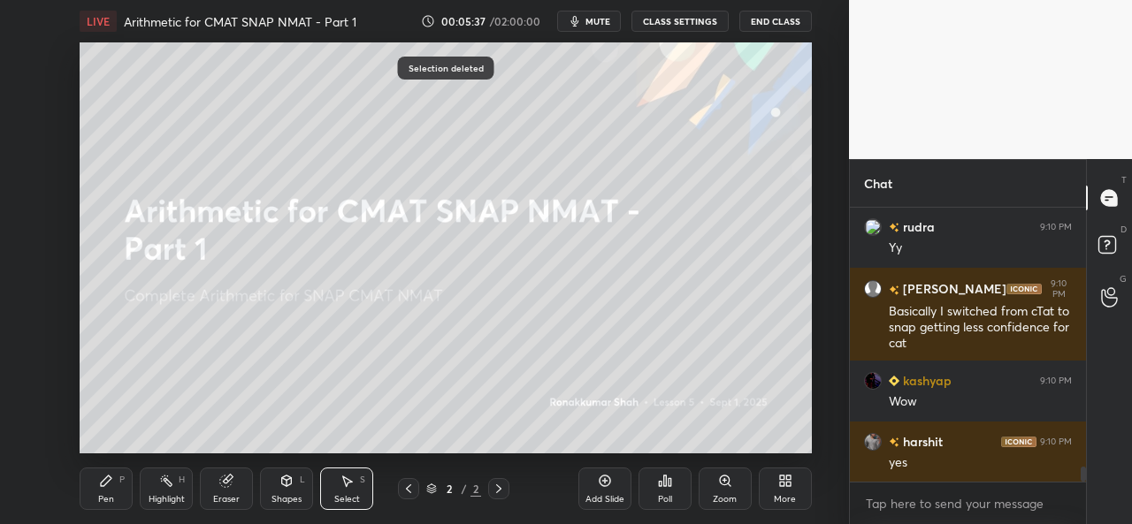
click at [108, 481] on icon at bounding box center [106, 481] width 11 height 11
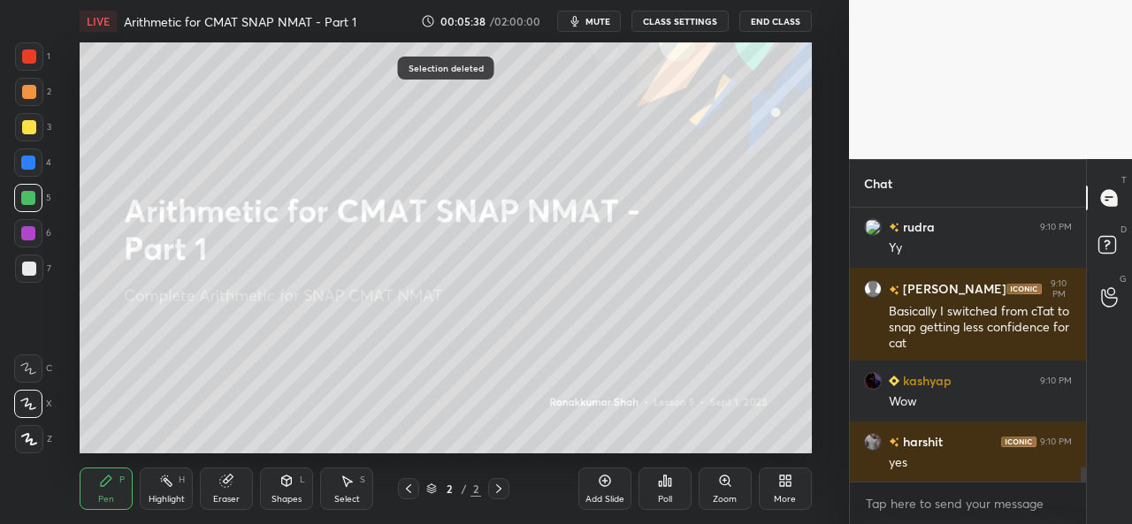
click at [35, 56] on div at bounding box center [29, 57] width 14 height 14
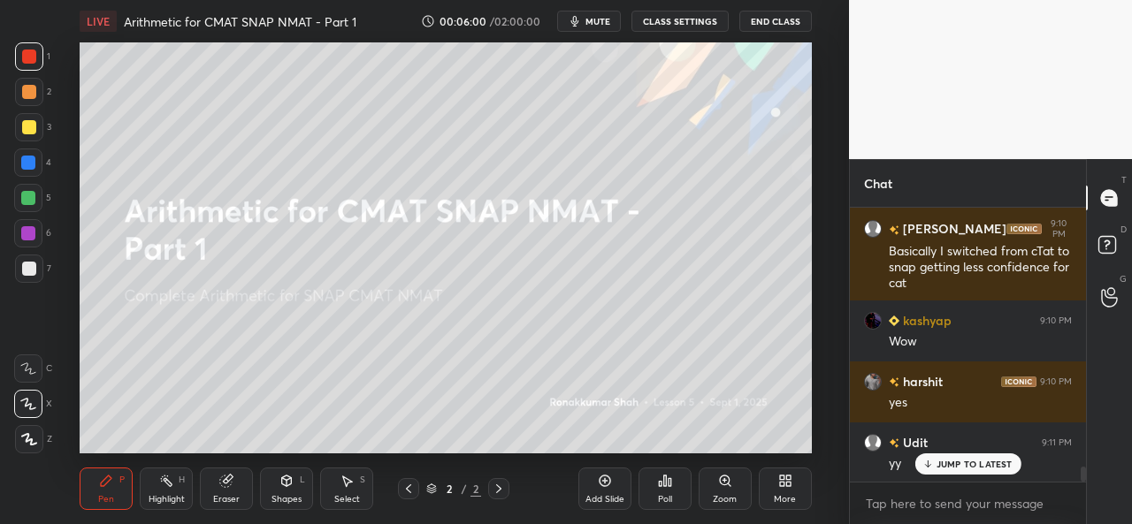
click at [956, 464] on p "JUMP TO LATEST" at bounding box center [975, 464] width 76 height 11
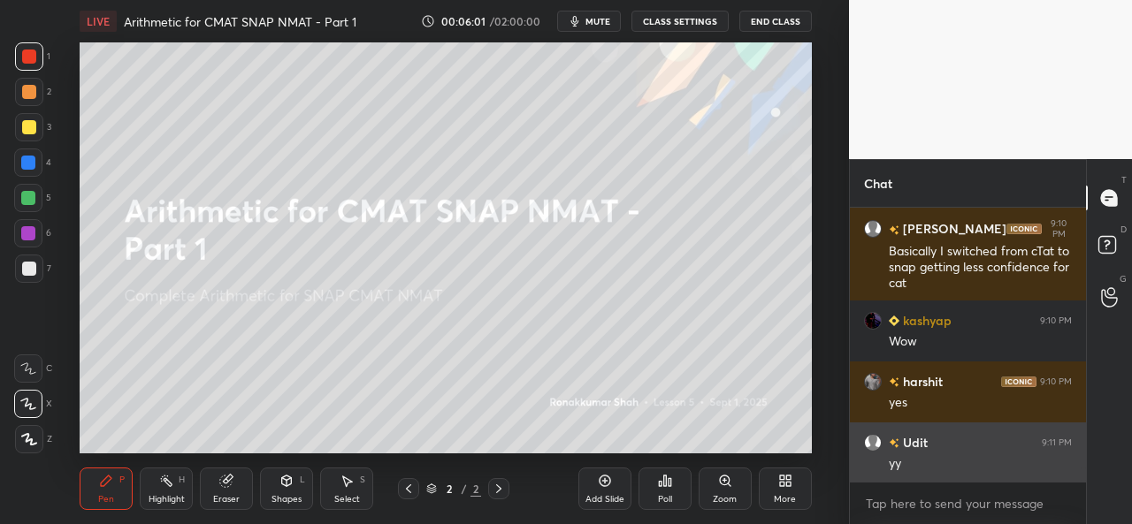
scroll to position [4897, 0]
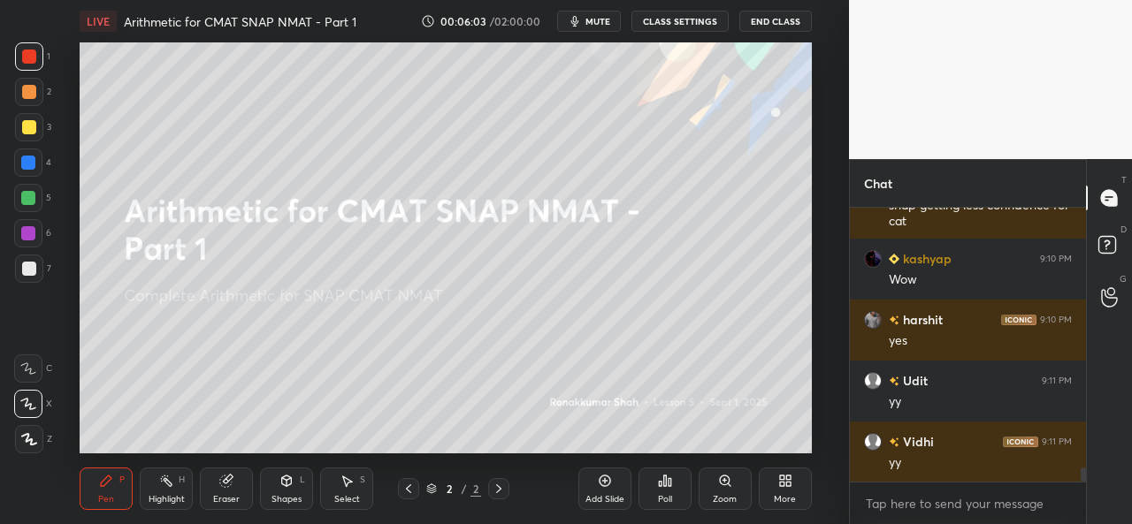
click at [787, 482] on icon at bounding box center [785, 481] width 14 height 14
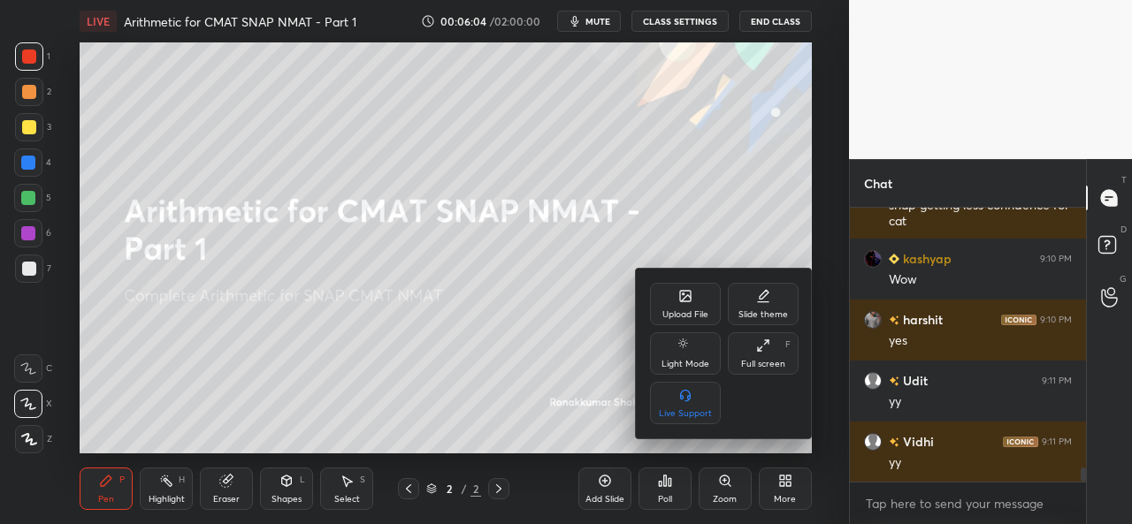
click at [676, 308] on div "Upload File" at bounding box center [685, 304] width 71 height 42
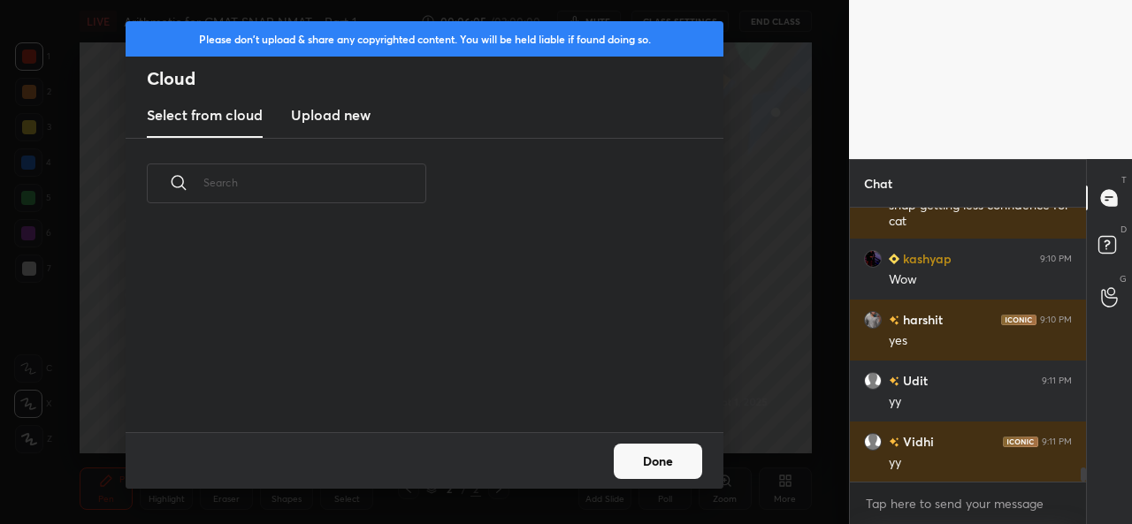
scroll to position [203, 568]
click at [310, 111] on h3 "Upload new" at bounding box center [331, 114] width 80 height 21
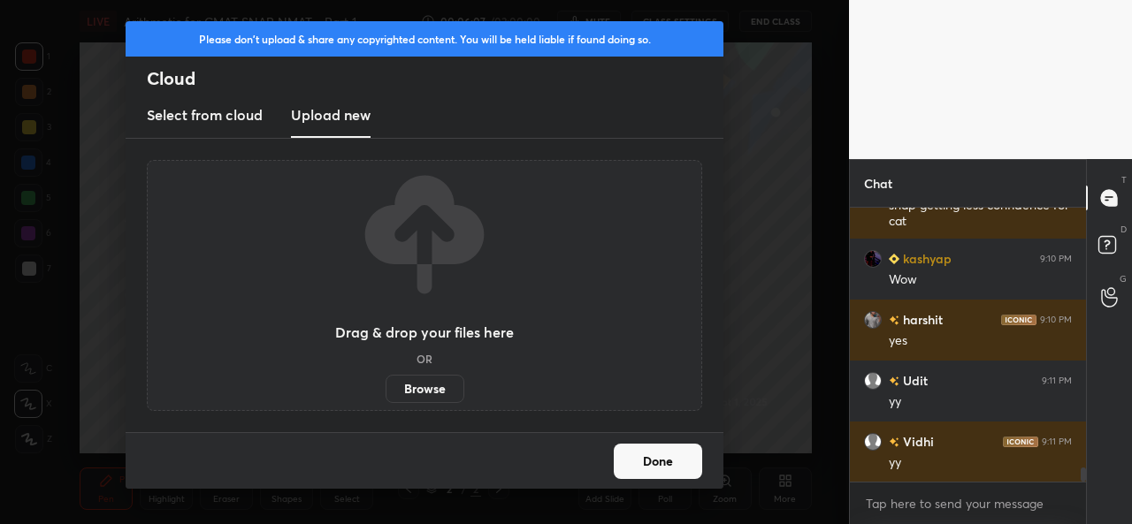
click at [421, 394] on label "Browse" at bounding box center [425, 389] width 79 height 28
click at [386, 394] on input "Browse" at bounding box center [386, 389] width 0 height 28
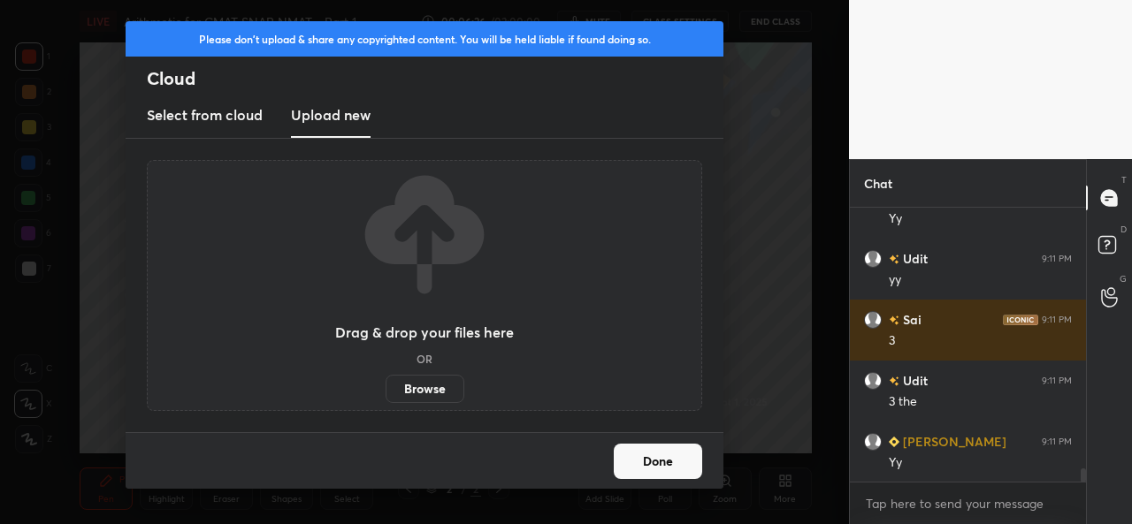
scroll to position [5306, 0]
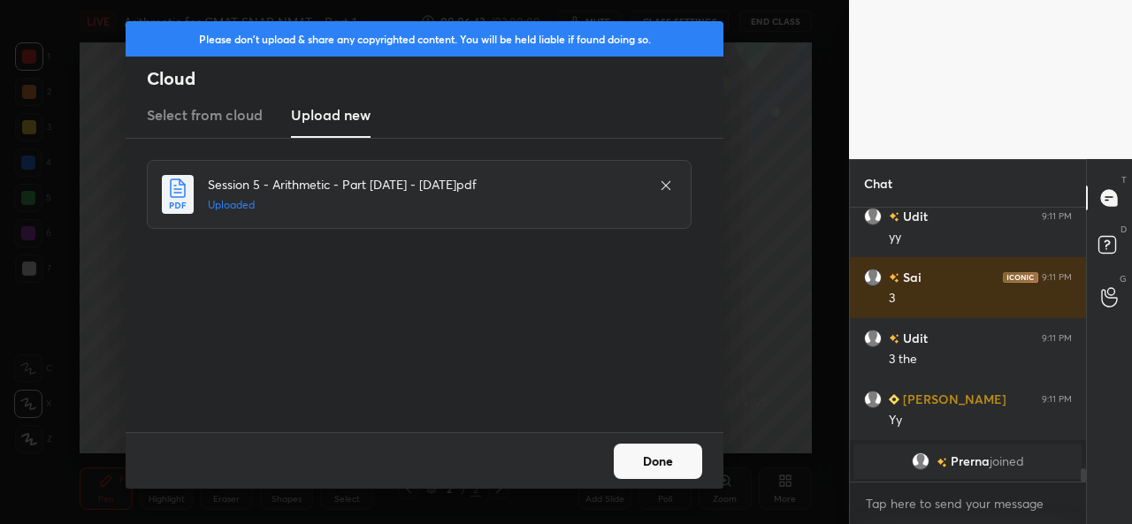
click at [669, 454] on button "Done" at bounding box center [658, 461] width 88 height 35
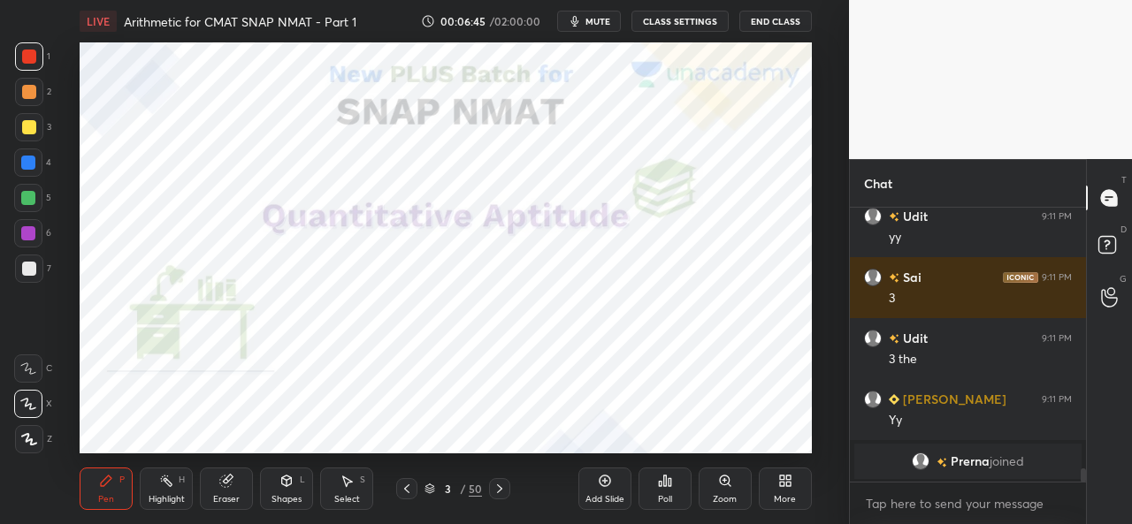
click at [26, 160] on div at bounding box center [28, 163] width 14 height 14
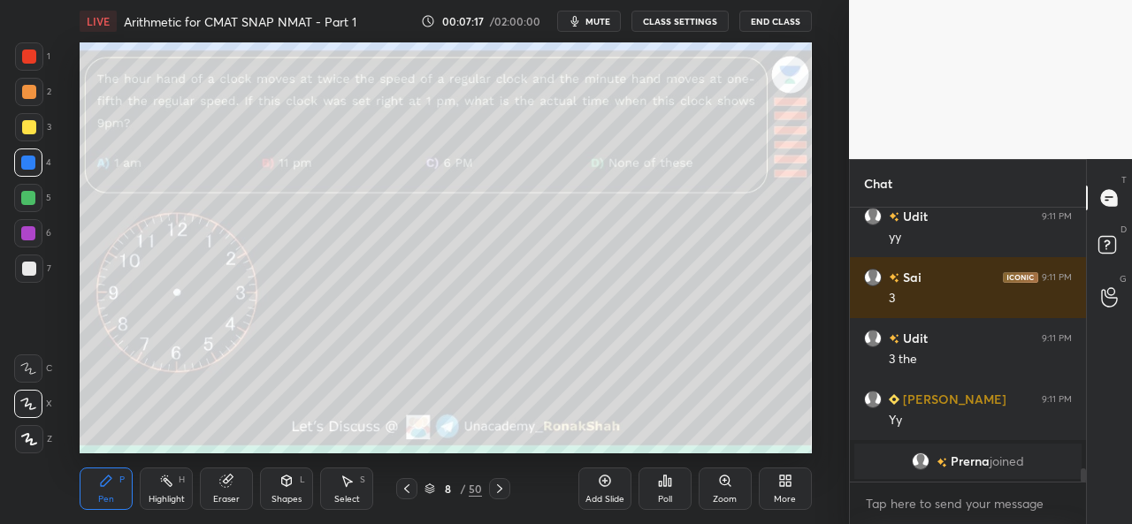
scroll to position [4434, 0]
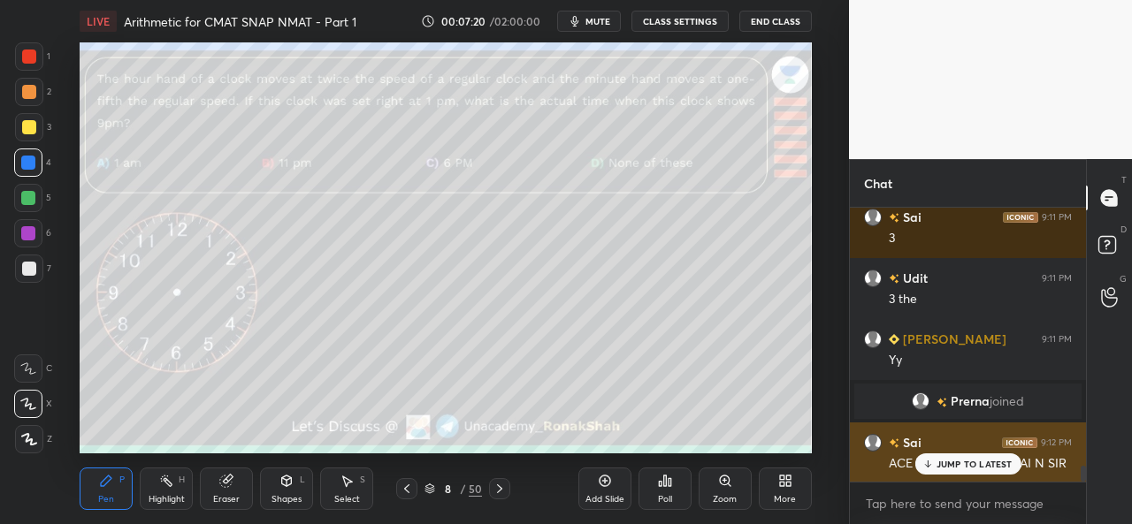
click at [960, 459] on p "JUMP TO LATEST" at bounding box center [975, 464] width 76 height 11
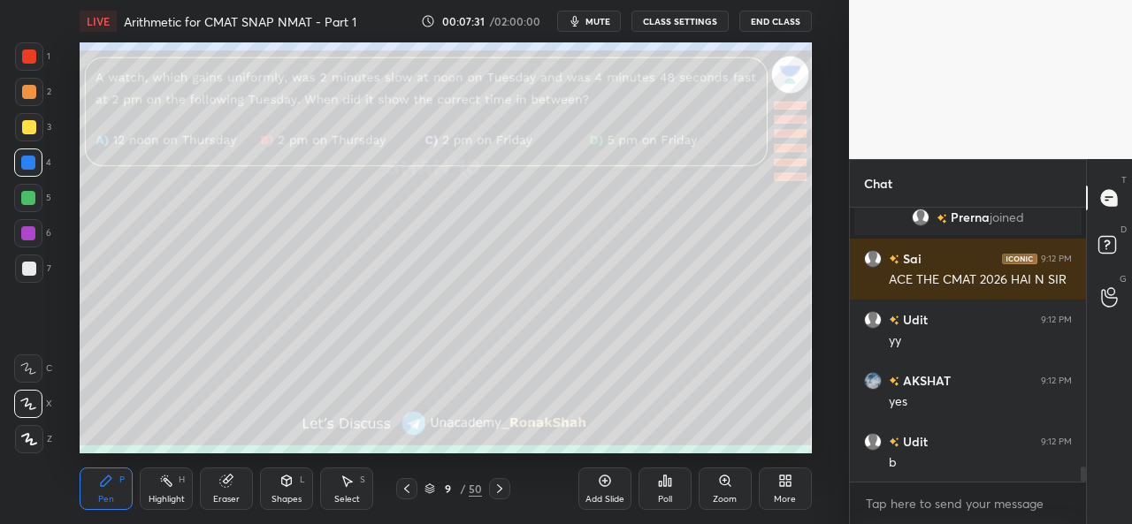
scroll to position [4678, 0]
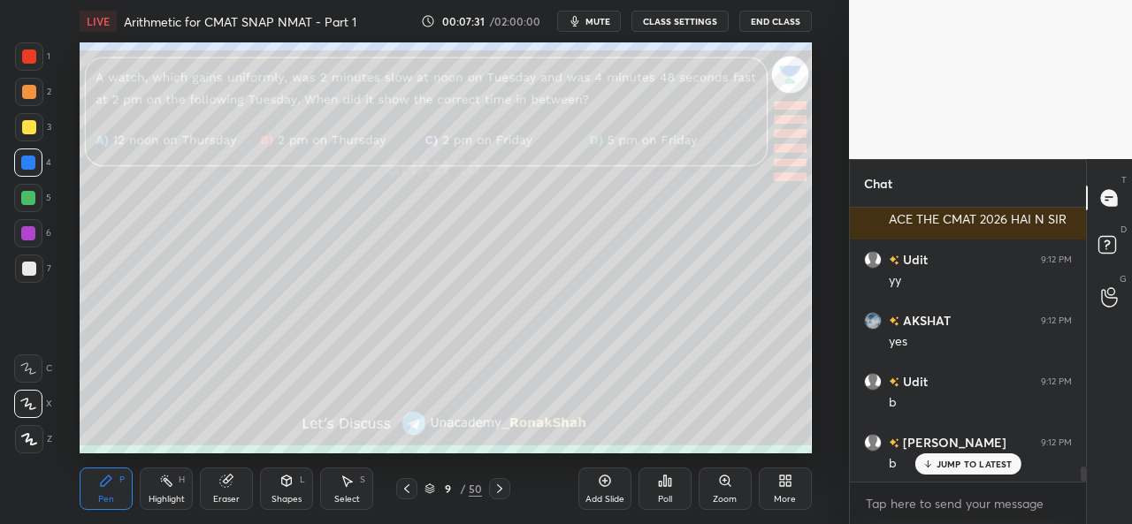
click at [661, 495] on div "Poll" at bounding box center [665, 499] width 14 height 9
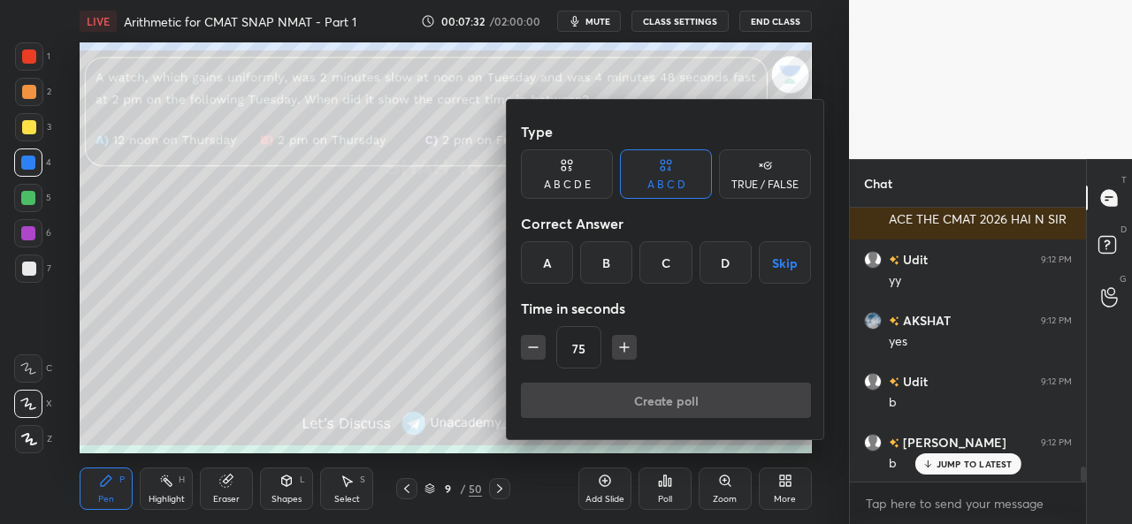
scroll to position [4740, 0]
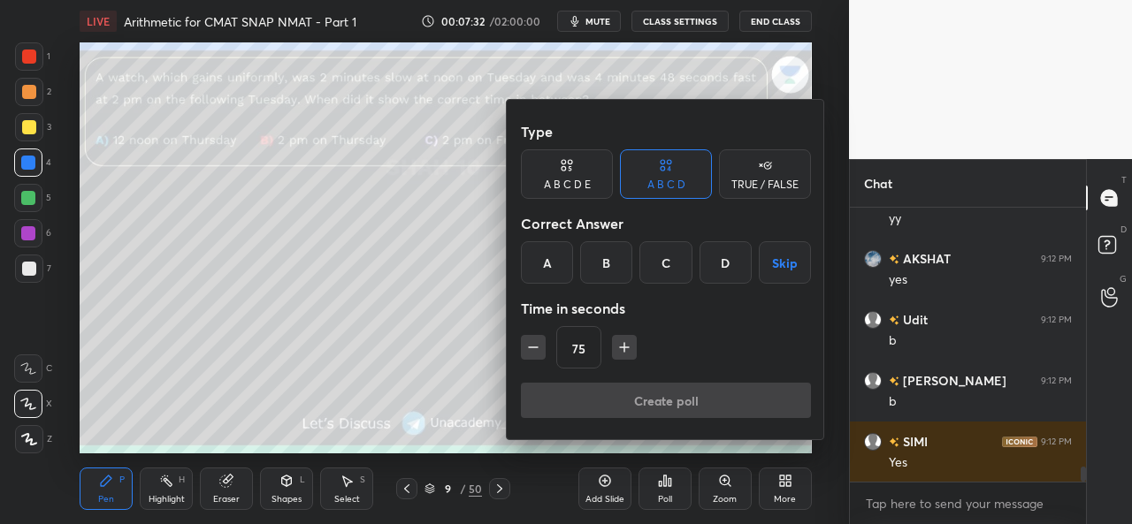
click at [605, 264] on div "B" at bounding box center [606, 262] width 52 height 42
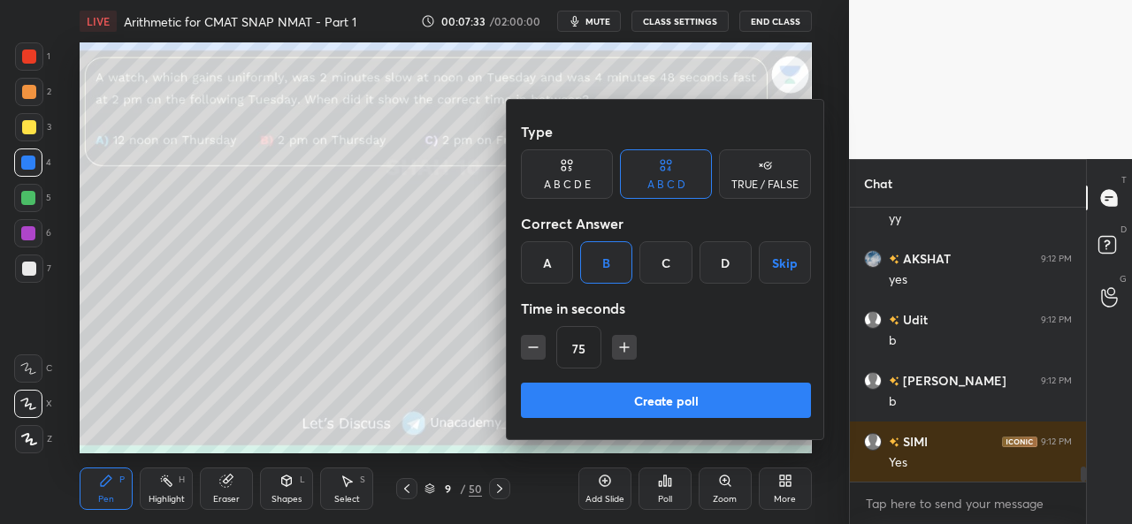
click at [528, 346] on icon "button" at bounding box center [533, 348] width 18 height 18
click at [531, 345] on icon "button" at bounding box center [533, 348] width 18 height 18
type input "45"
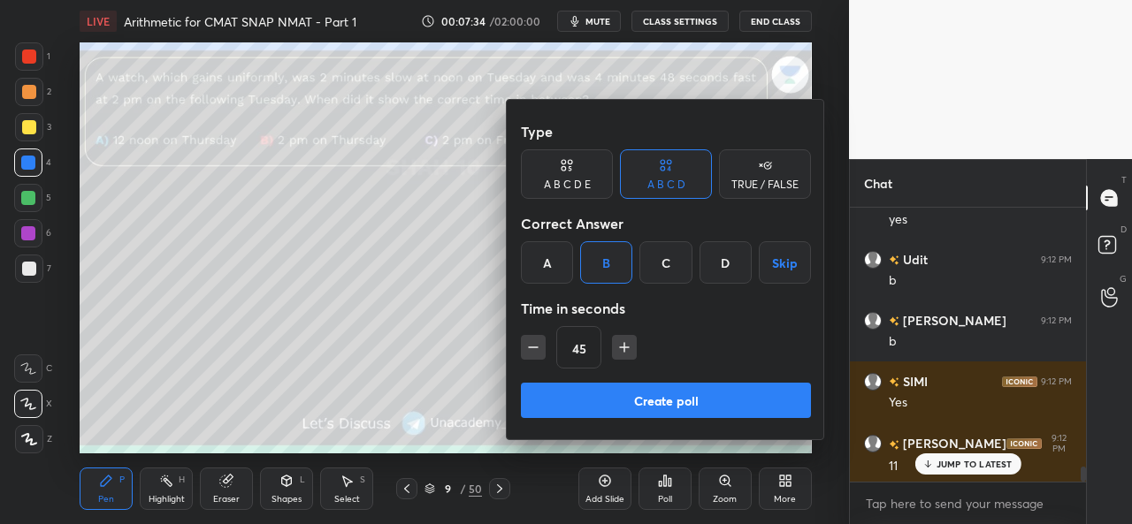
click at [648, 392] on button "Create poll" at bounding box center [666, 400] width 290 height 35
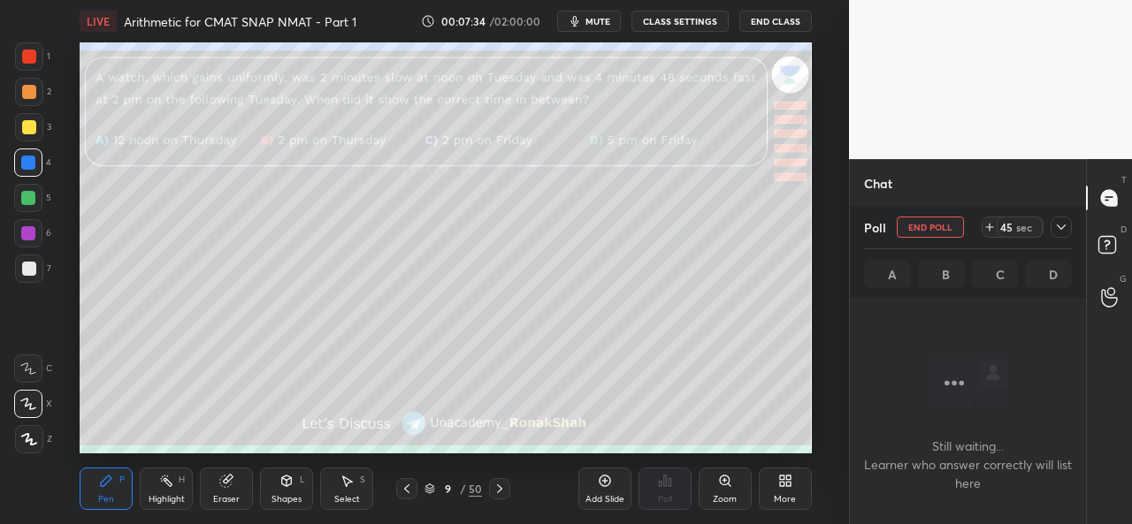
scroll to position [6, 5]
click at [1067, 227] on icon at bounding box center [1061, 227] width 14 height 14
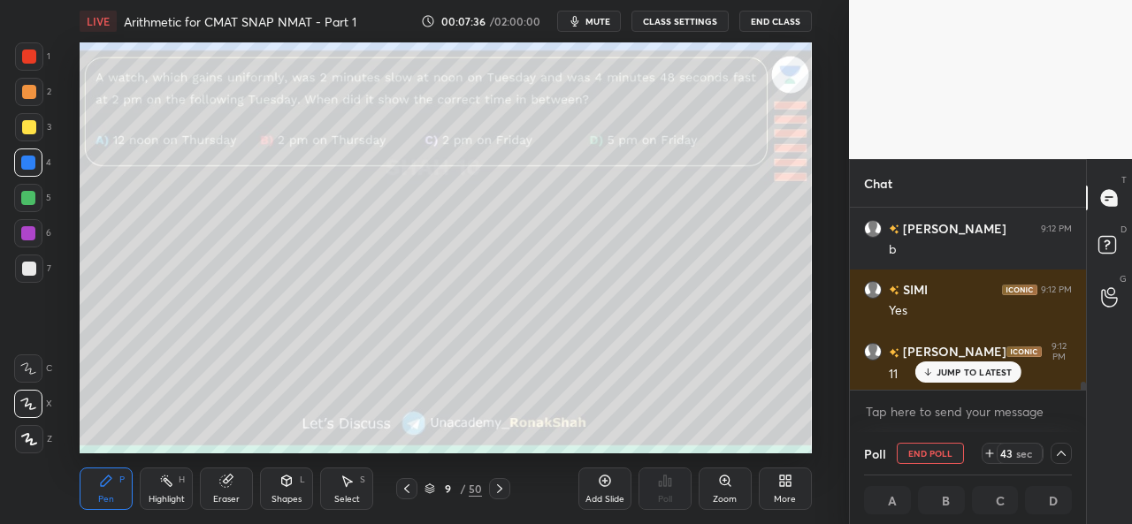
scroll to position [1, 5]
click at [941, 377] on p "JUMP TO LATEST" at bounding box center [975, 372] width 76 height 11
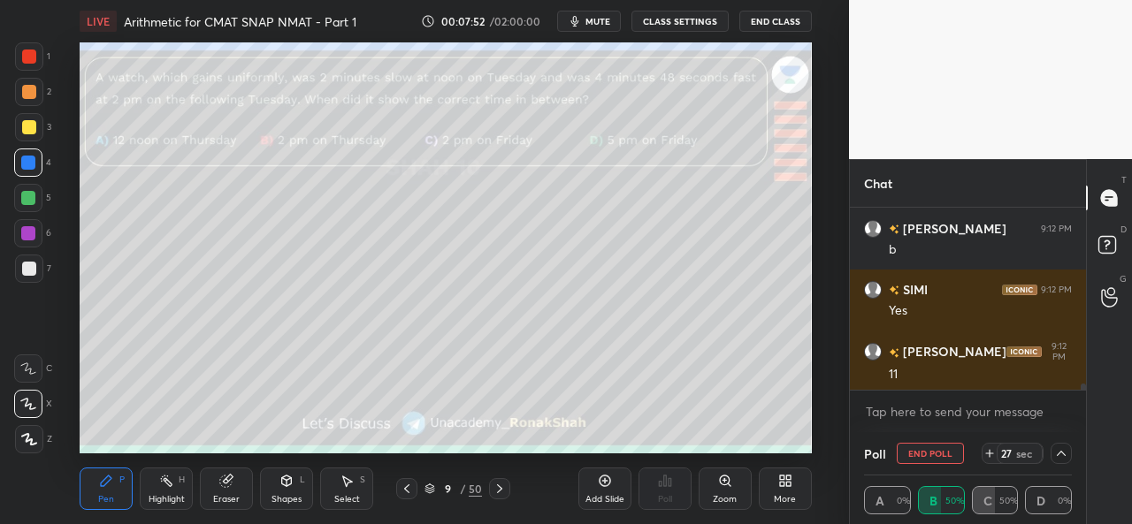
click at [27, 262] on div at bounding box center [29, 269] width 14 height 14
click at [345, 484] on icon at bounding box center [348, 482] width 10 height 11
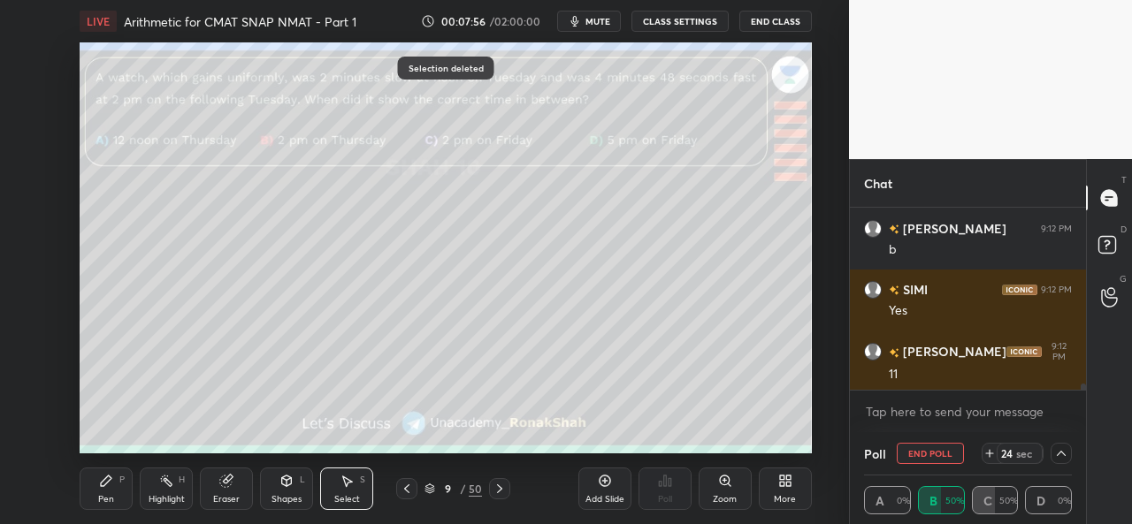
click at [111, 492] on div "Pen P" at bounding box center [106, 489] width 53 height 42
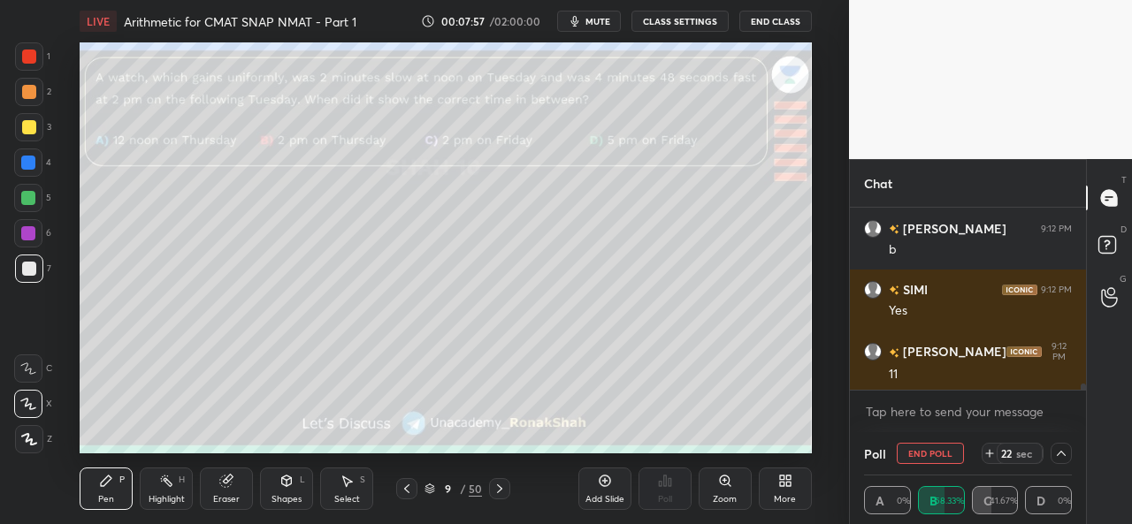
click at [1069, 451] on div at bounding box center [1061, 453] width 21 height 21
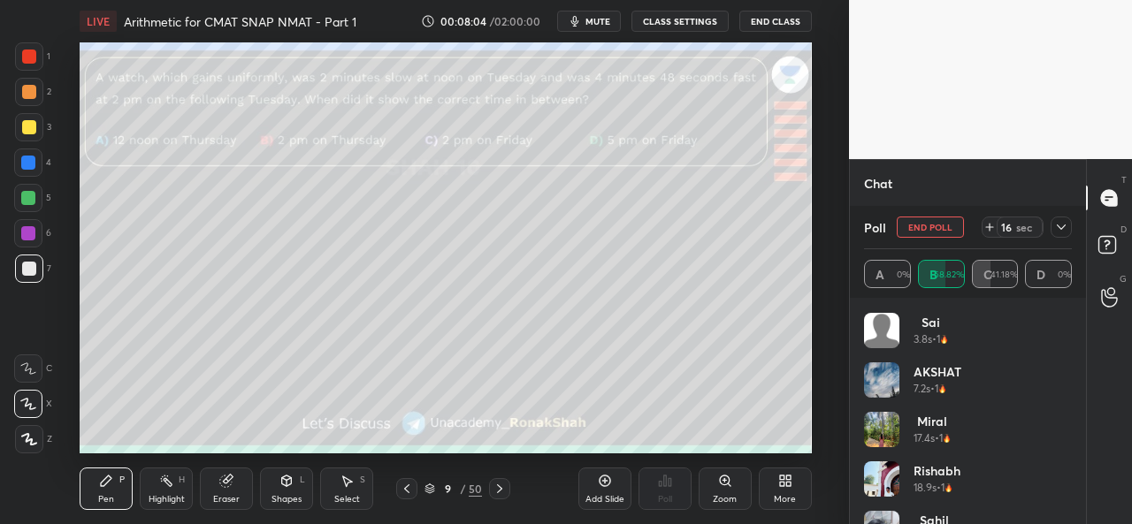
scroll to position [0, 0]
click at [1065, 233] on icon at bounding box center [1061, 227] width 14 height 14
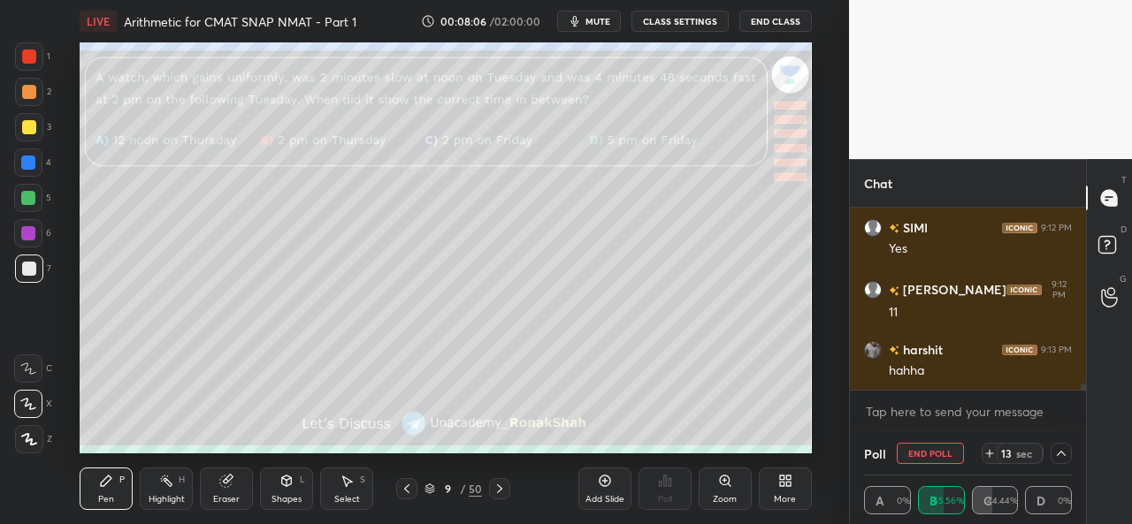
scroll to position [6, 5]
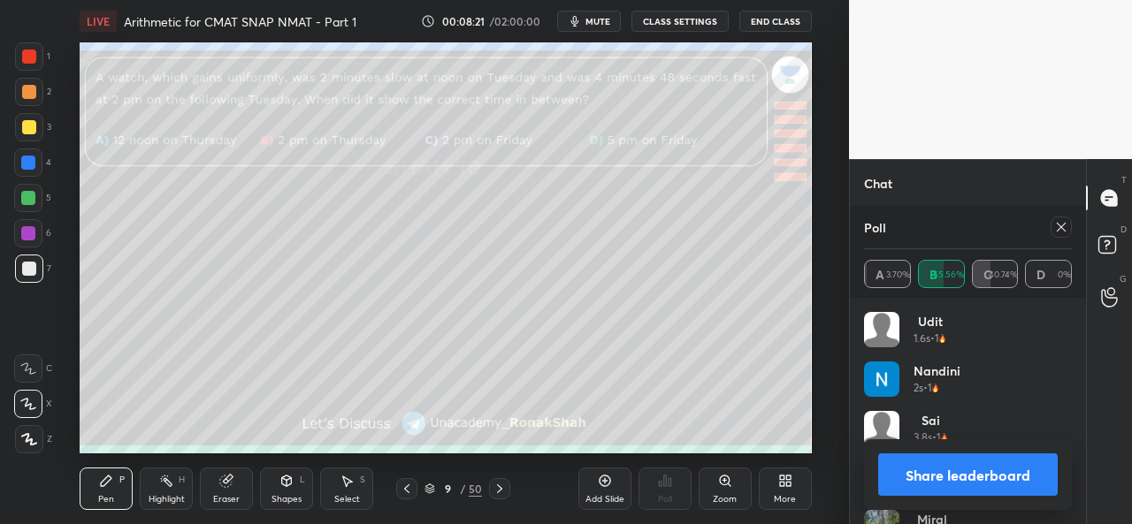
click at [1059, 231] on icon at bounding box center [1061, 227] width 14 height 14
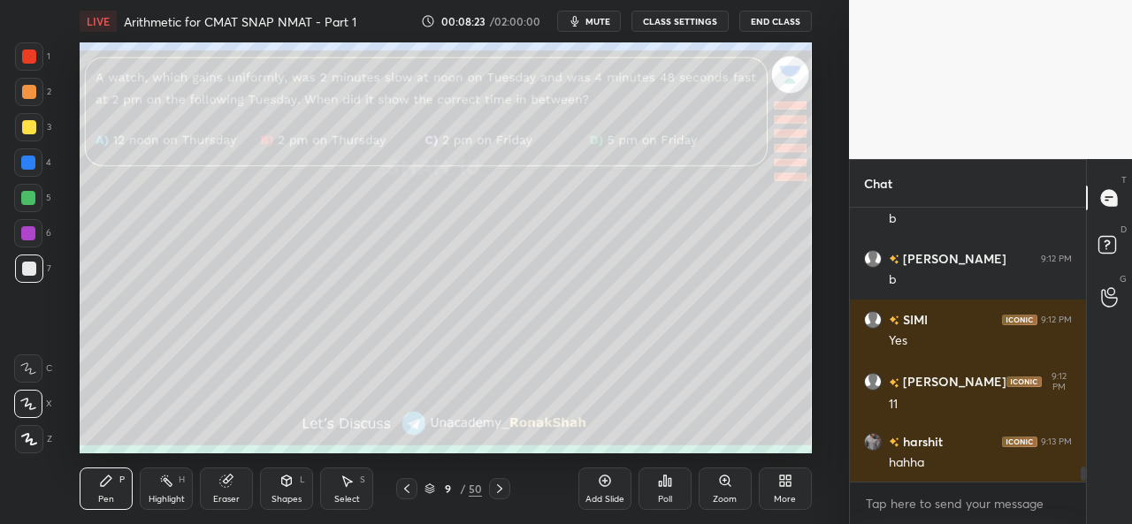
click at [25, 157] on div at bounding box center [28, 163] width 14 height 14
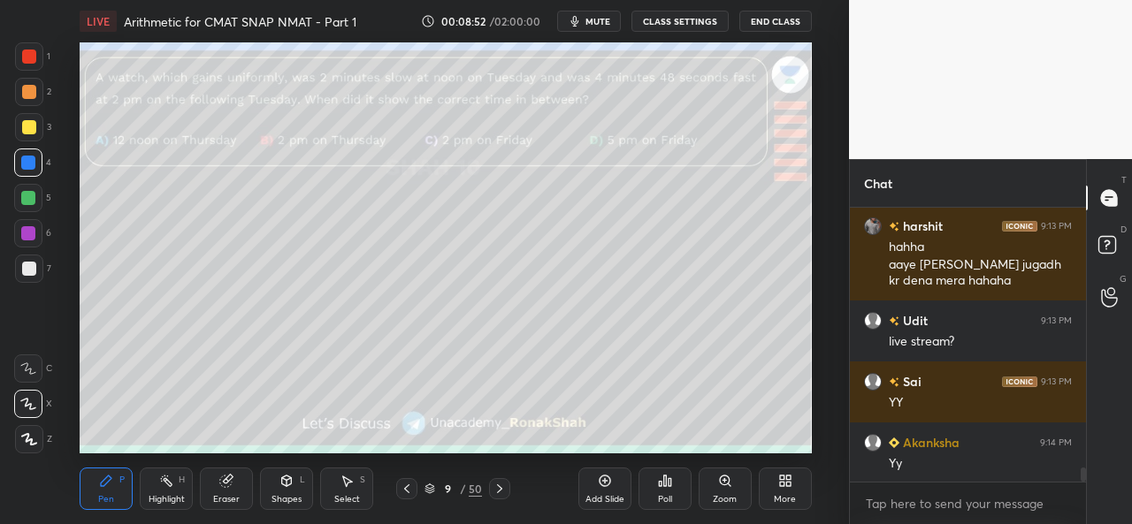
scroll to position [5140, 0]
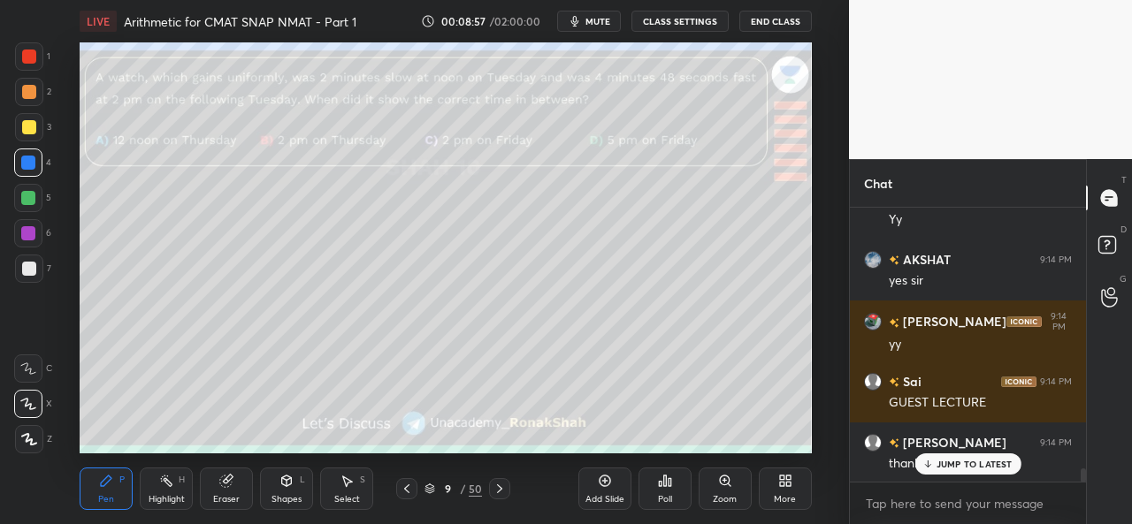
click at [347, 486] on icon at bounding box center [348, 482] width 10 height 11
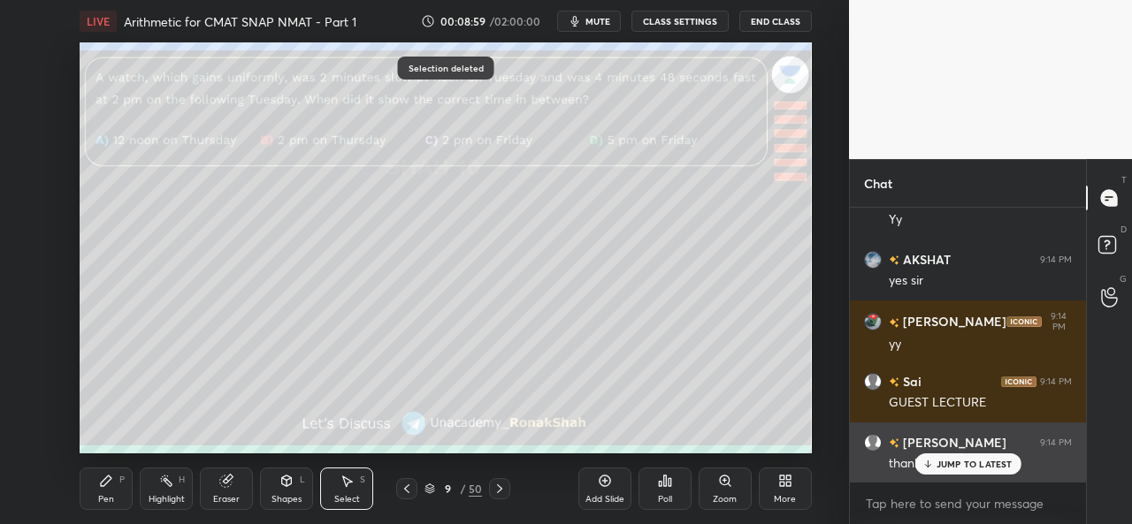
click at [948, 463] on p "JUMP TO LATEST" at bounding box center [975, 464] width 76 height 11
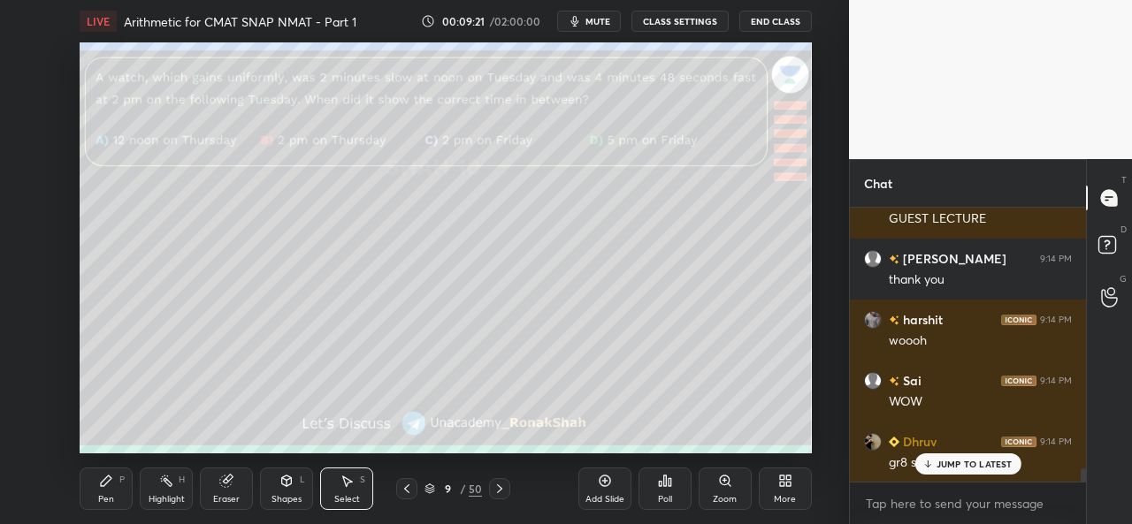
scroll to position [5566, 0]
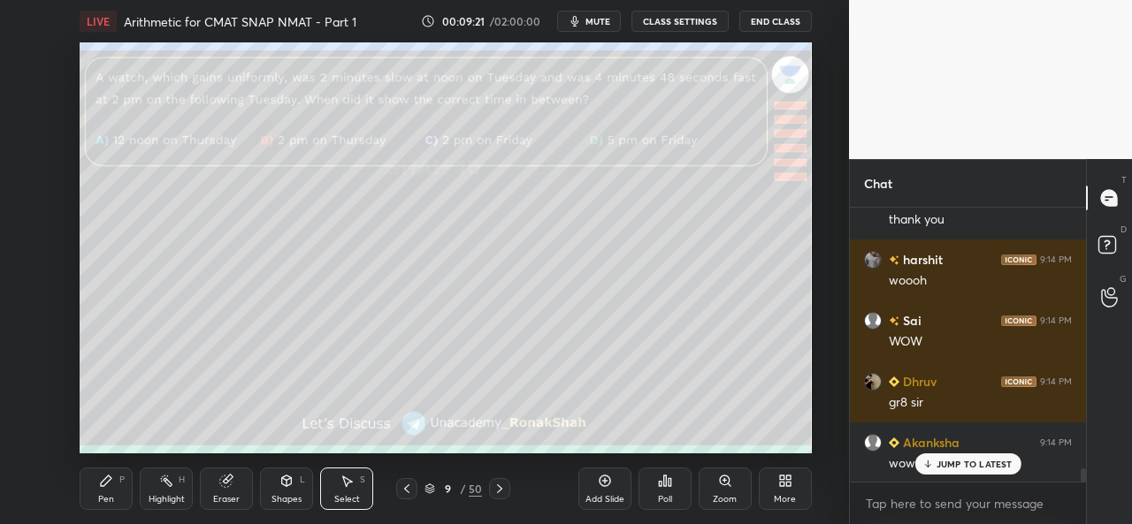
click at [103, 482] on icon at bounding box center [106, 481] width 11 height 11
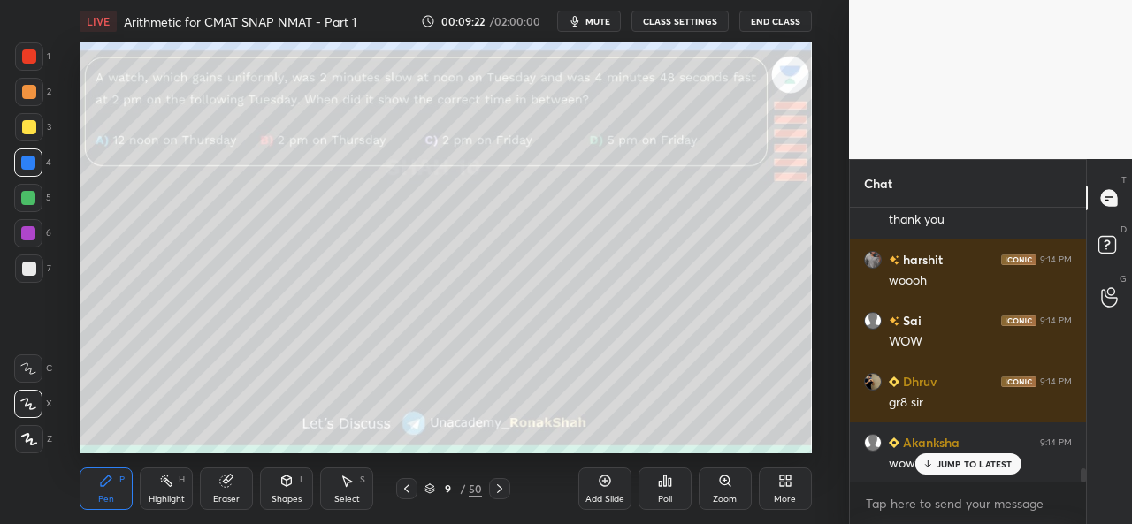
click at [961, 461] on p "JUMP TO LATEST" at bounding box center [975, 464] width 76 height 11
click at [34, 46] on div at bounding box center [29, 56] width 28 height 28
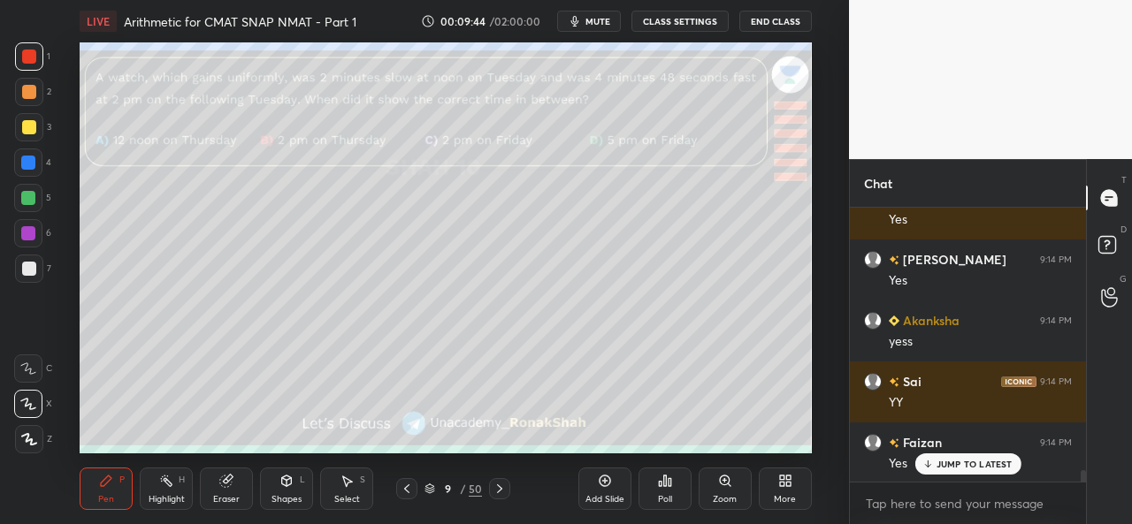
scroll to position [6420, 0]
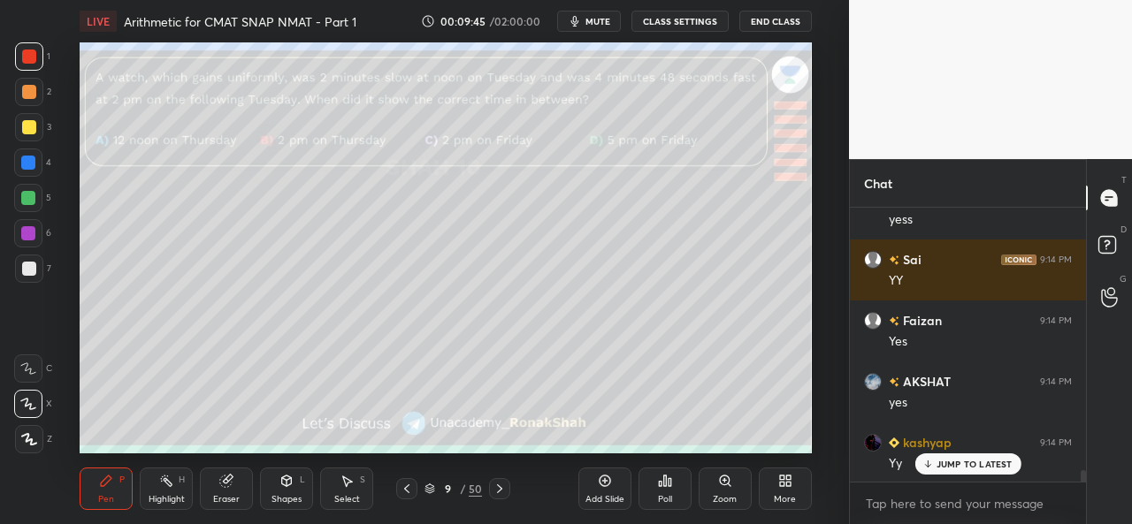
click at [348, 487] on icon at bounding box center [347, 481] width 14 height 14
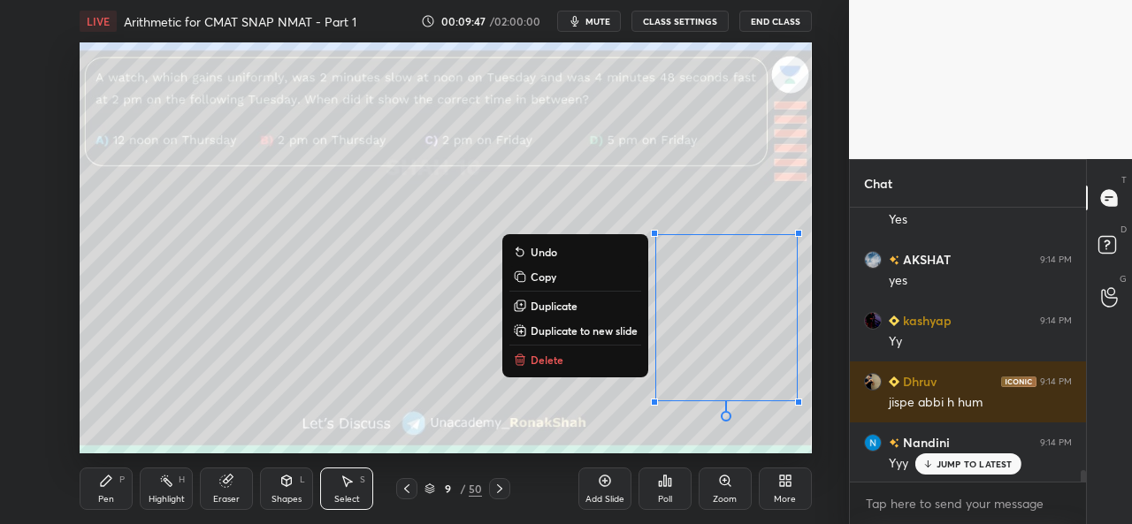
scroll to position [6604, 0]
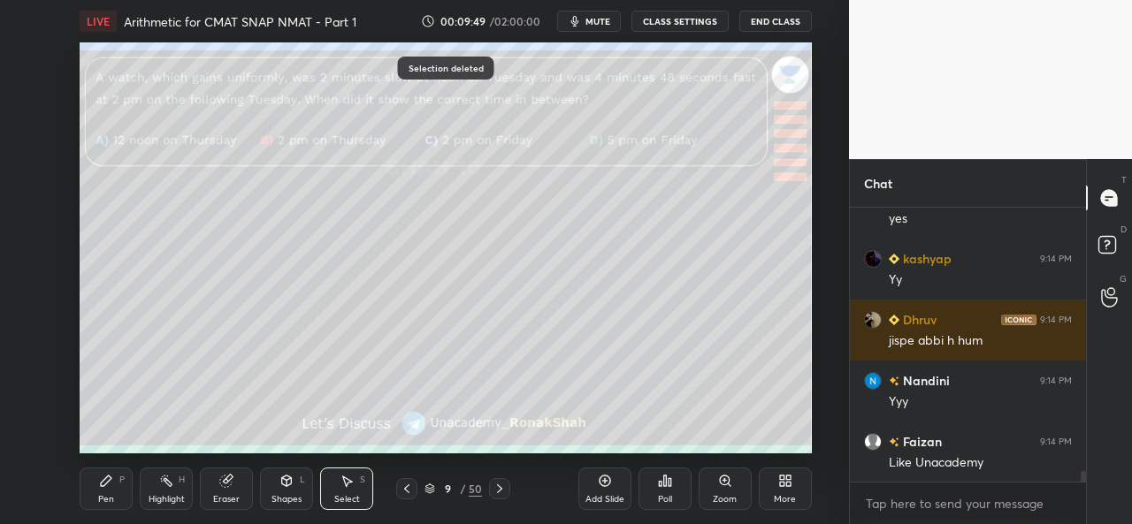
click at [92, 491] on div "Pen P" at bounding box center [106, 489] width 53 height 42
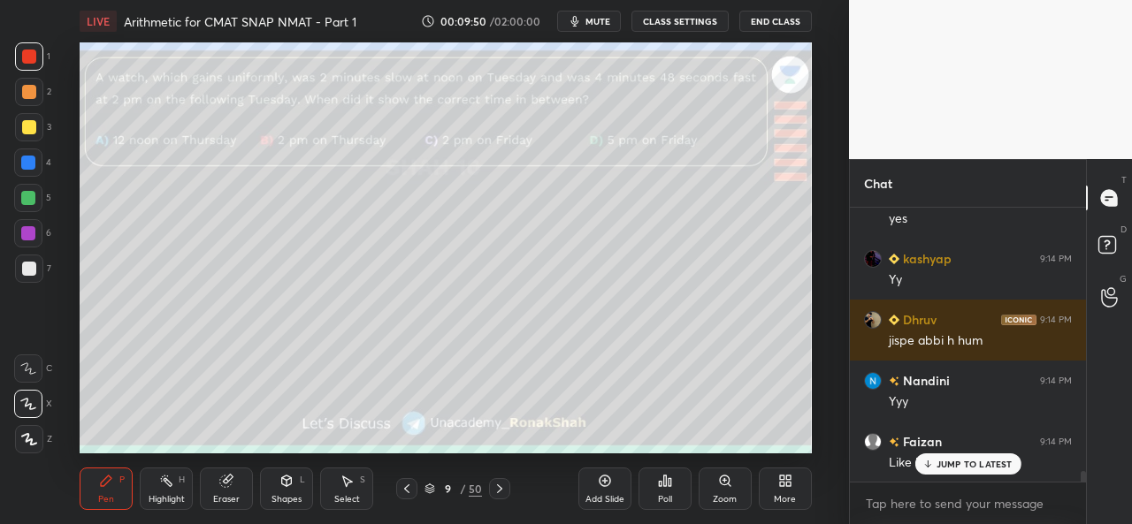
scroll to position [6664, 0]
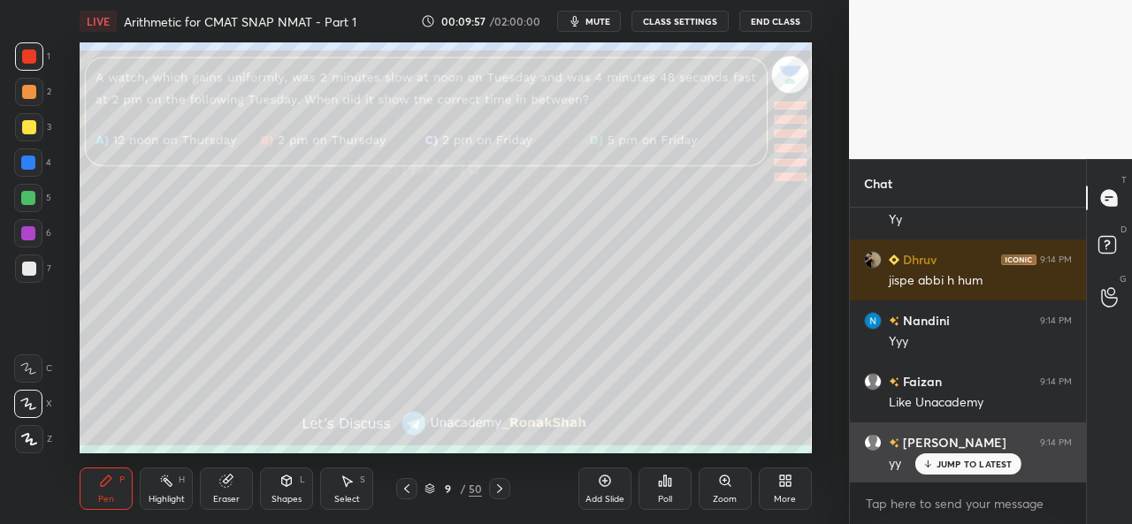
click at [961, 463] on p "JUMP TO LATEST" at bounding box center [975, 464] width 76 height 11
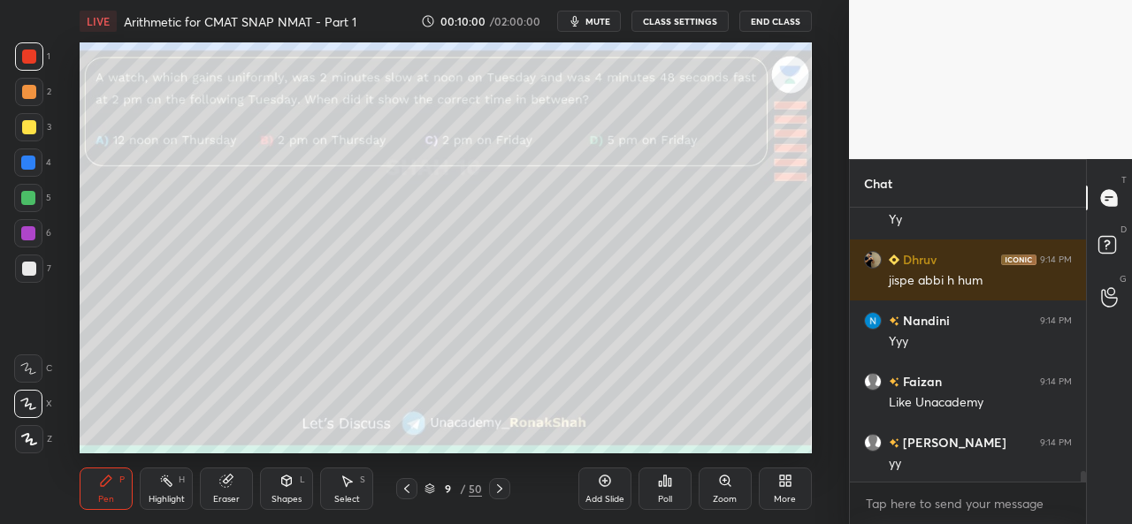
click at [332, 482] on div "Select S" at bounding box center [346, 489] width 53 height 42
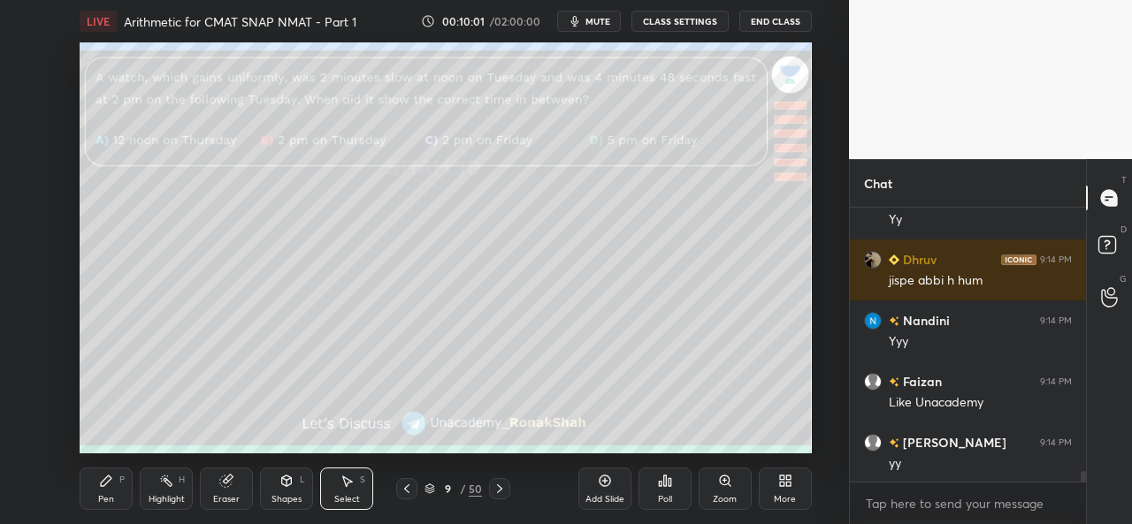
scroll to position [6726, 0]
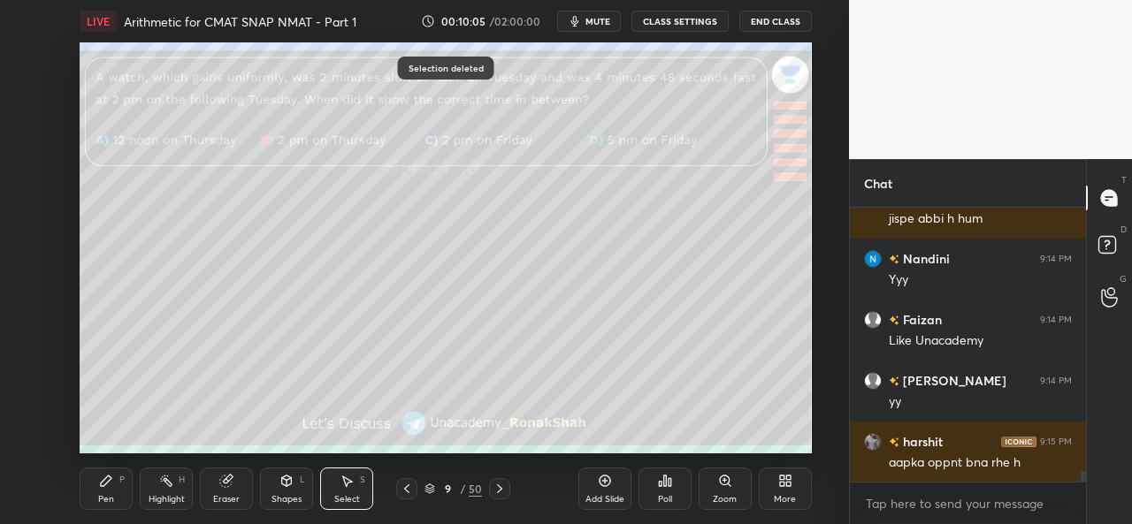
click at [106, 495] on div "Pen" at bounding box center [106, 499] width 16 height 9
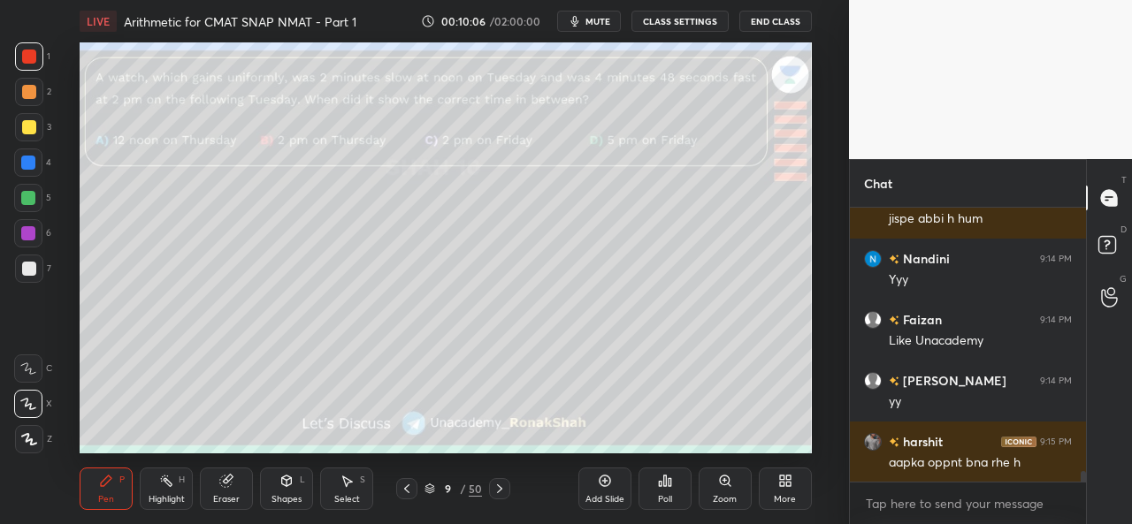
click at [27, 157] on div at bounding box center [28, 163] width 14 height 14
click at [27, 228] on div at bounding box center [28, 233] width 14 height 14
click at [25, 125] on div at bounding box center [29, 127] width 14 height 14
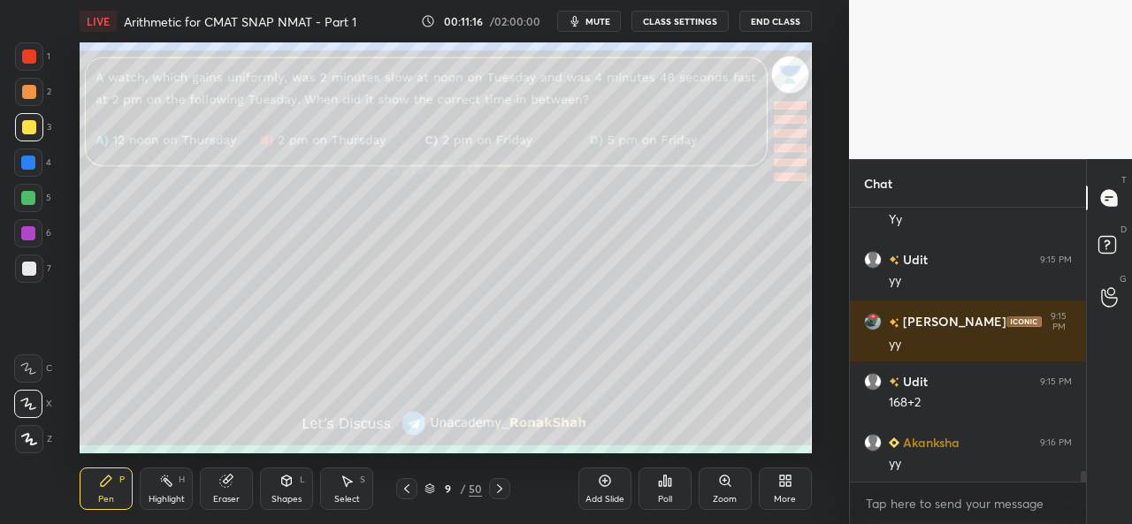
scroll to position [7092, 0]
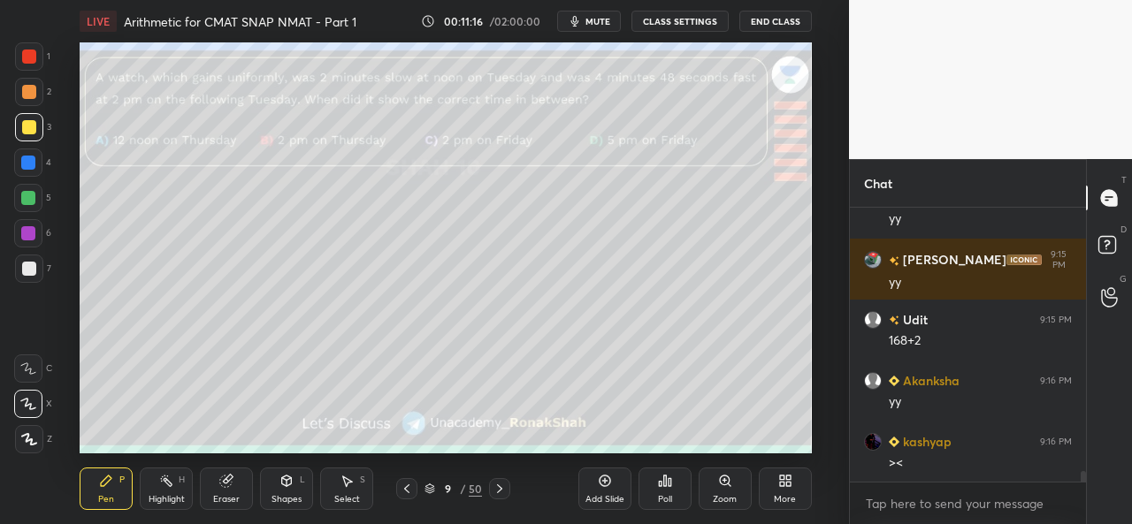
click at [952, 462] on div "><" at bounding box center [980, 464] width 183 height 18
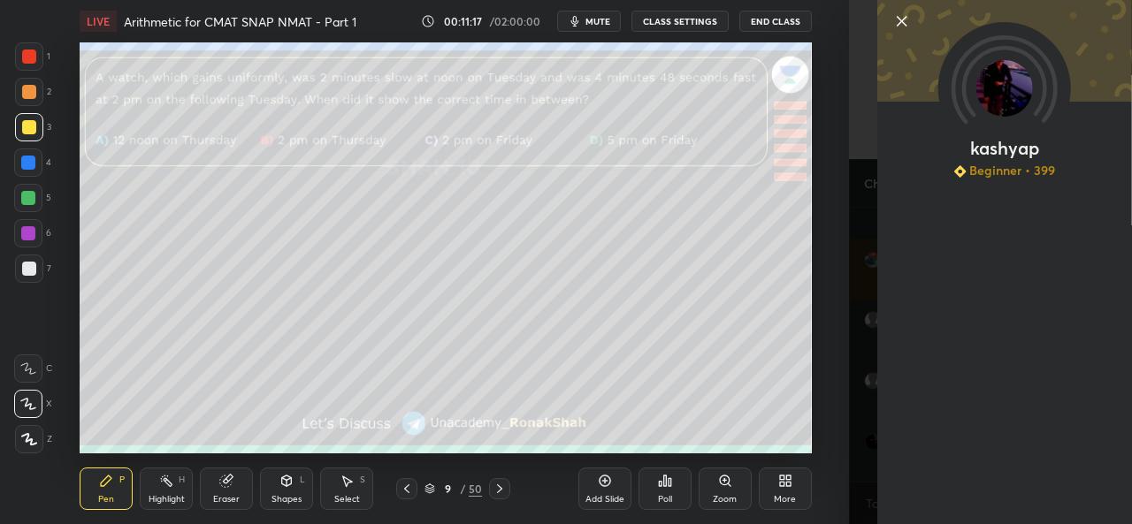
click at [898, 20] on icon at bounding box center [901, 21] width 21 height 21
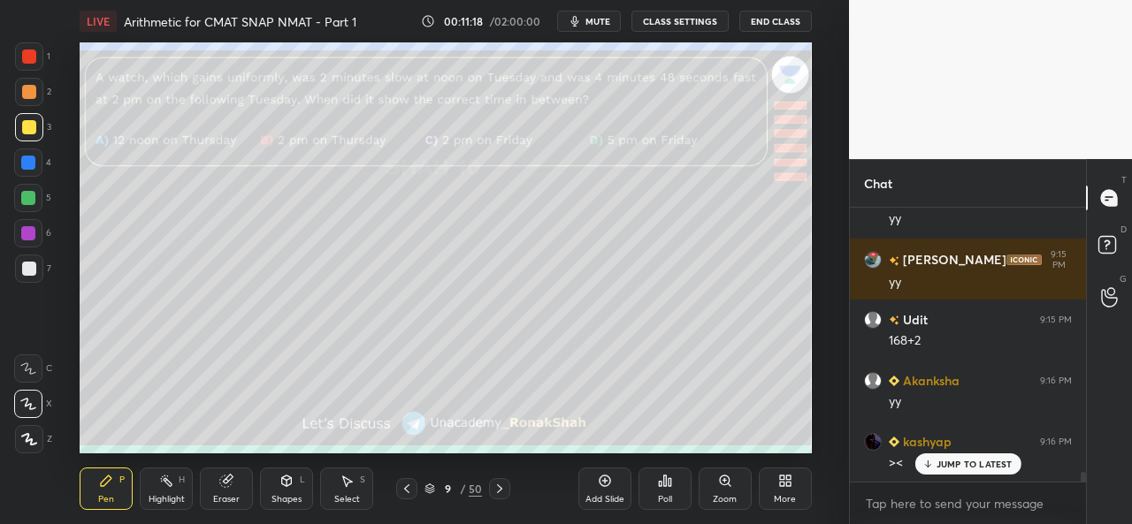
scroll to position [7153, 0]
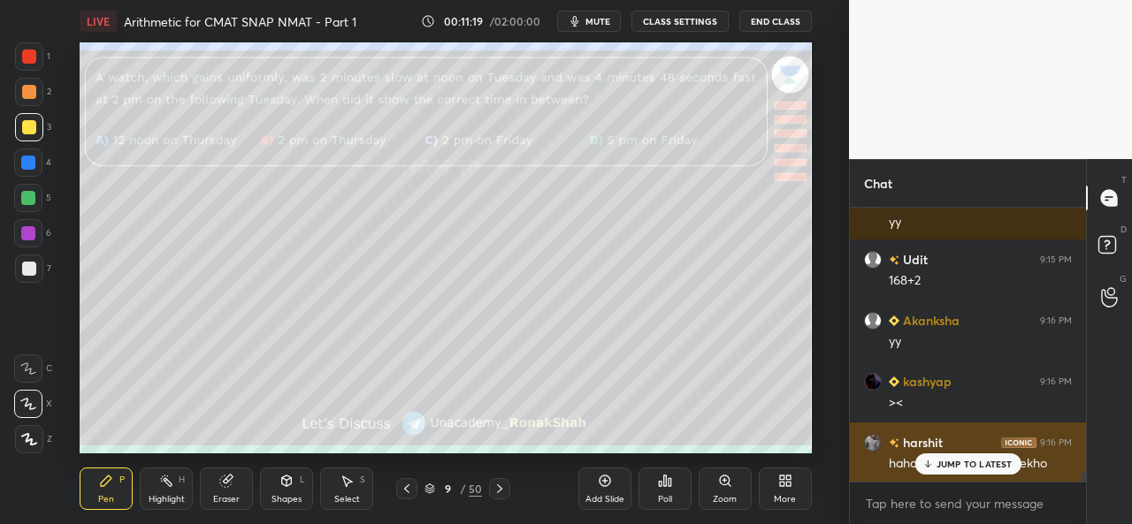
click at [959, 466] on p "JUMP TO LATEST" at bounding box center [975, 464] width 76 height 11
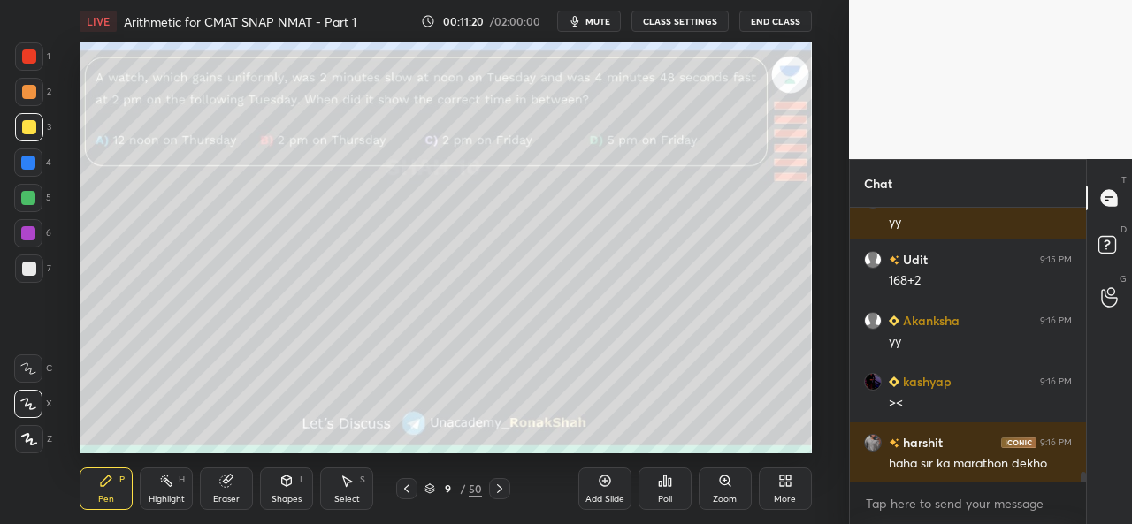
click at [25, 187] on div at bounding box center [28, 198] width 28 height 28
click at [22, 111] on div "2" at bounding box center [33, 95] width 36 height 35
click at [32, 82] on div at bounding box center [29, 92] width 28 height 28
click at [32, 155] on div at bounding box center [28, 163] width 28 height 28
click at [26, 121] on div at bounding box center [29, 127] width 14 height 14
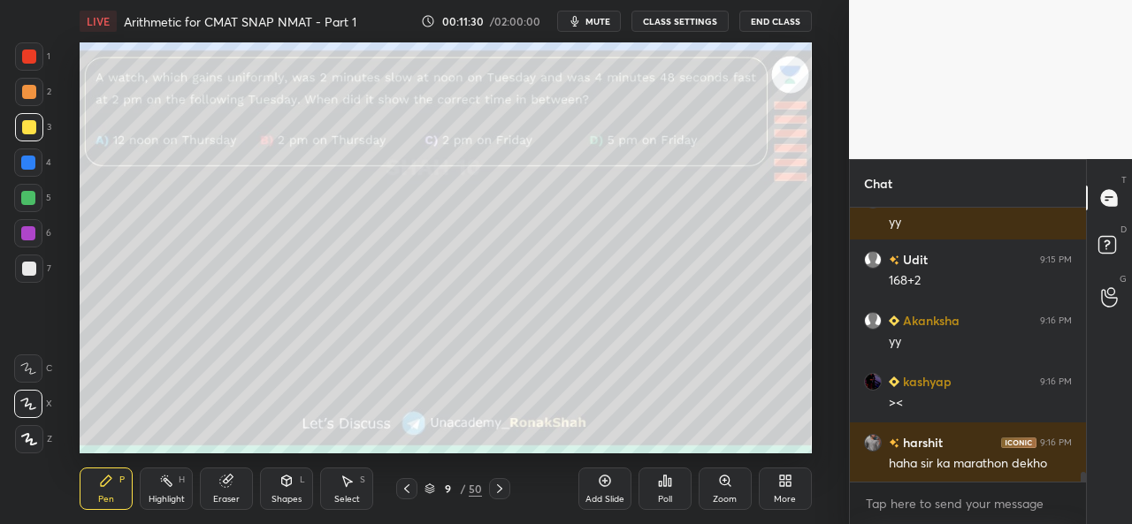
click at [27, 191] on div at bounding box center [28, 198] width 14 height 14
click at [28, 125] on div at bounding box center [29, 127] width 14 height 14
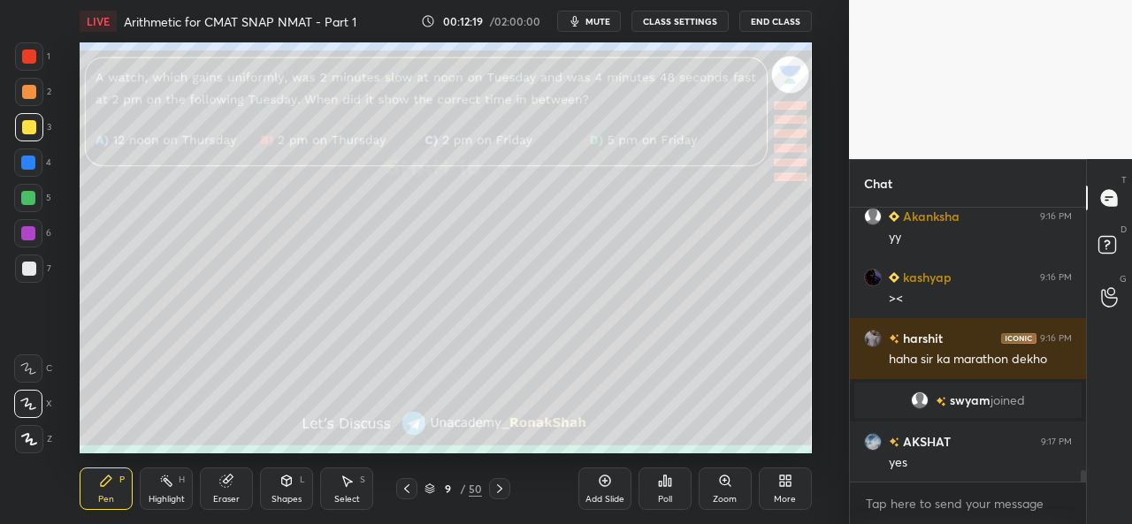
scroll to position [6447, 0]
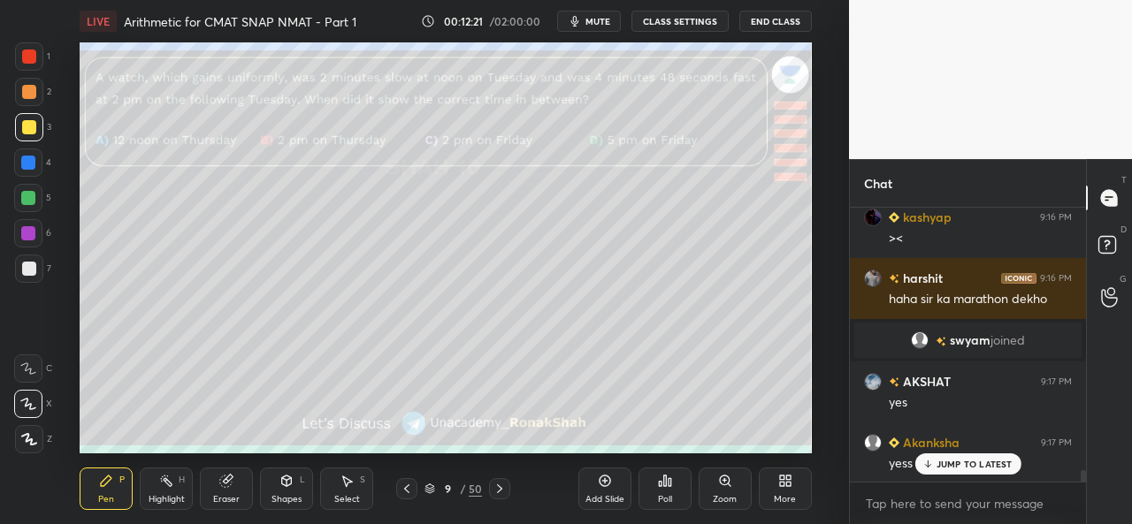
click at [26, 173] on div at bounding box center [28, 163] width 28 height 28
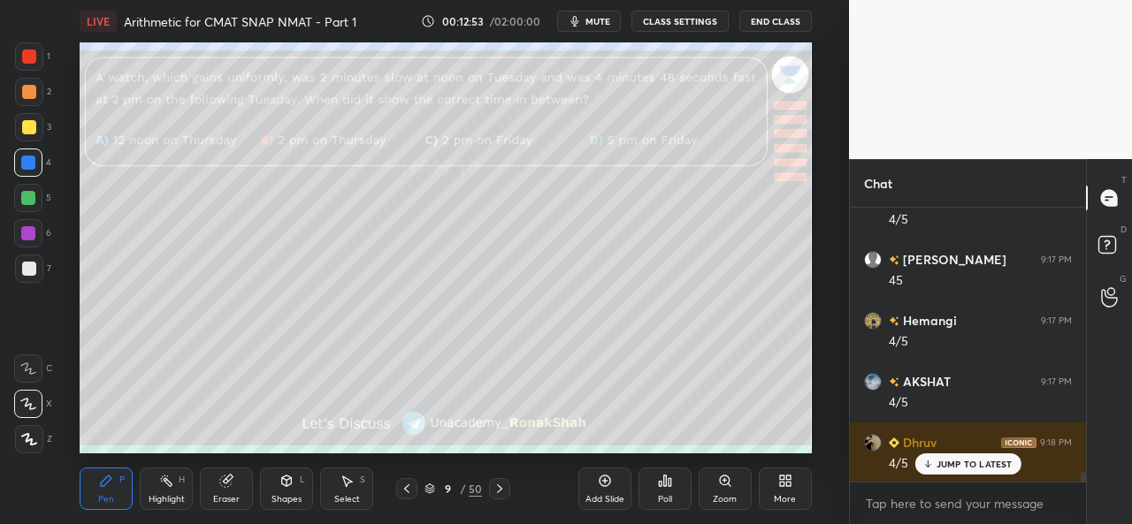
scroll to position [7485, 0]
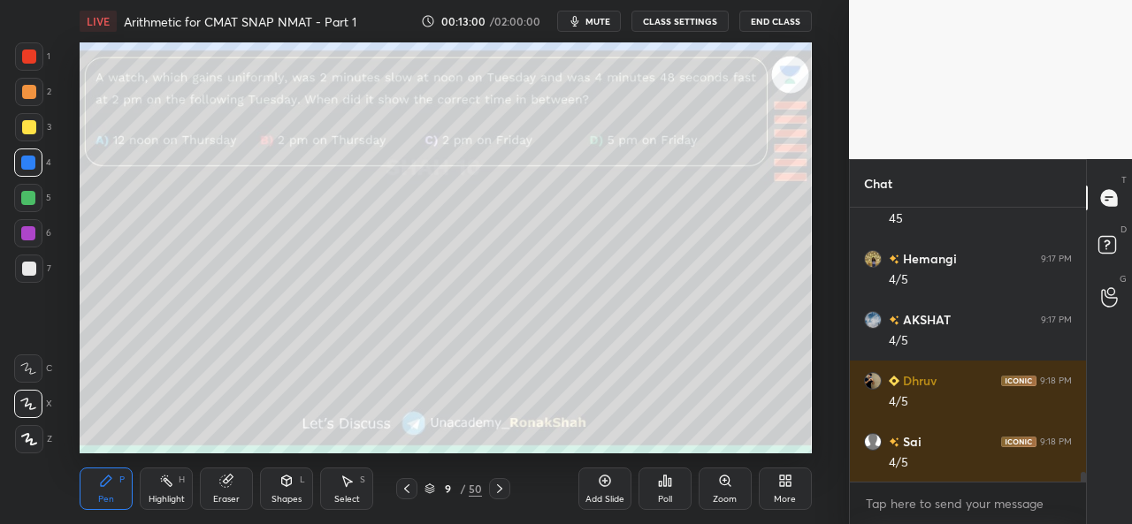
click at [493, 493] on icon at bounding box center [500, 489] width 14 height 14
click at [410, 492] on icon at bounding box center [407, 489] width 14 height 14
click at [606, 490] on div "Add Slide" at bounding box center [604, 489] width 53 height 42
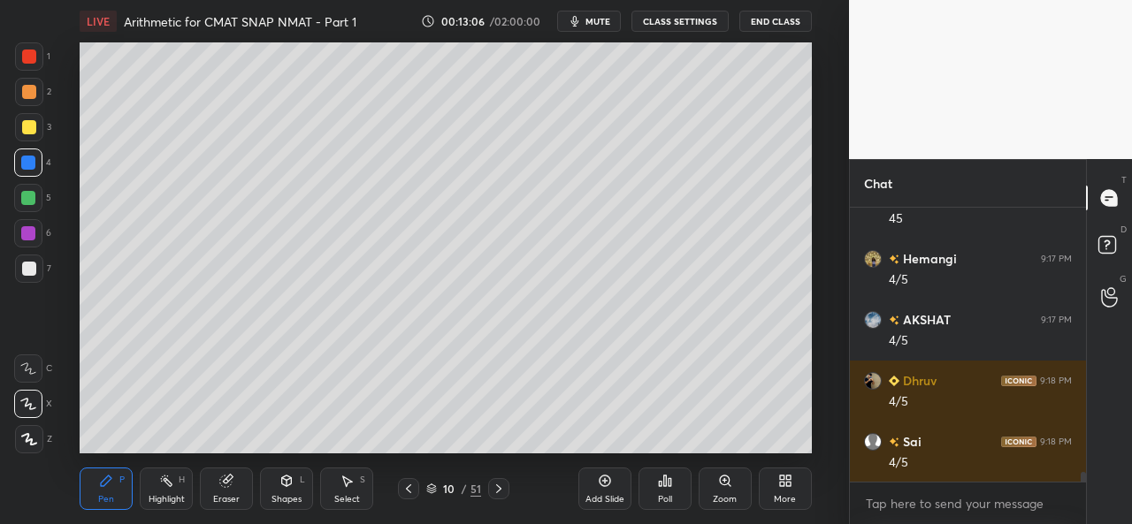
click at [812, 63] on div "Setting up your live class Poll for secs No correct answer Start poll" at bounding box center [446, 247] width 778 height 411
click at [30, 128] on div at bounding box center [29, 127] width 14 height 14
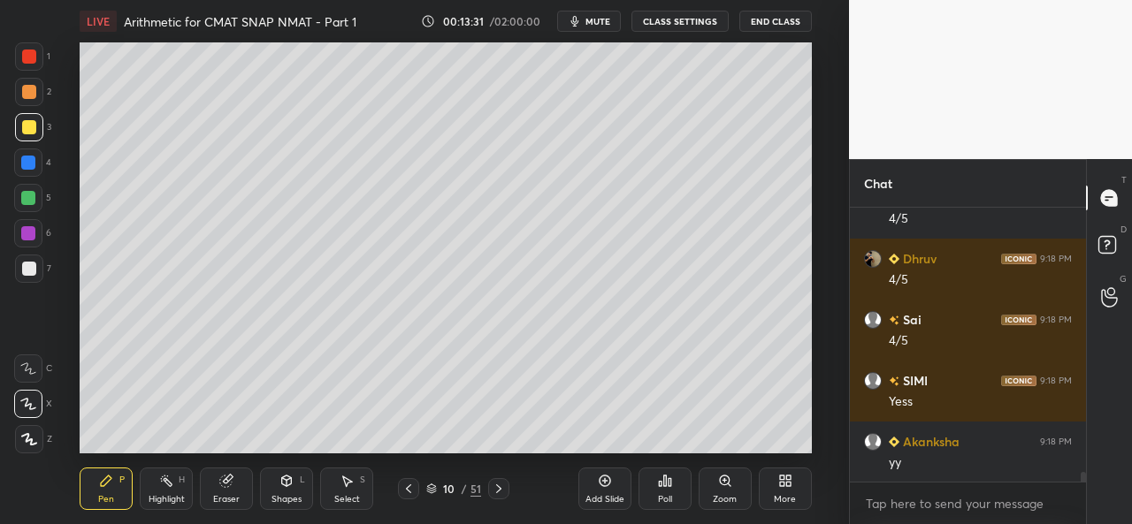
scroll to position [7729, 0]
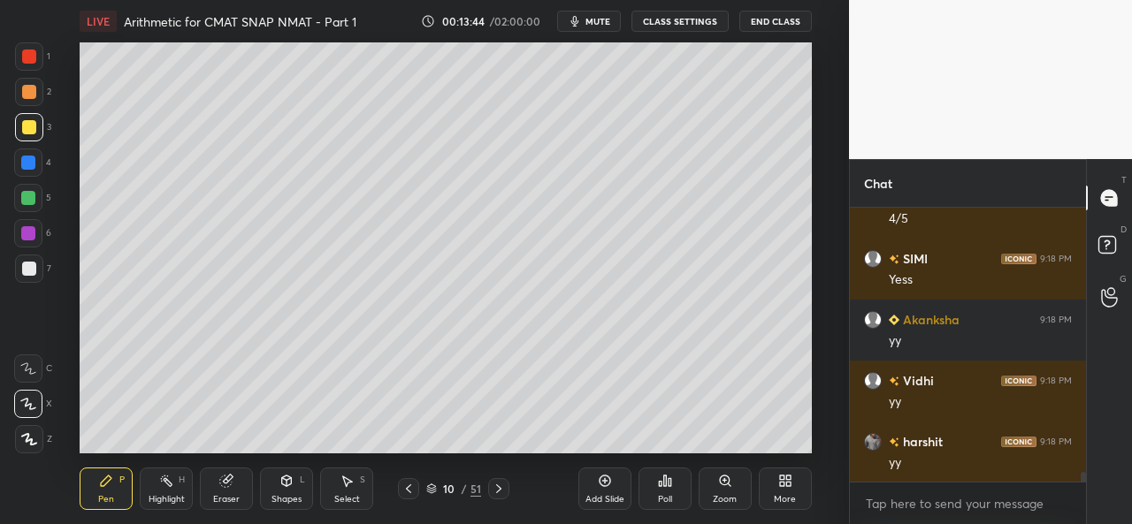
click at [34, 56] on div at bounding box center [29, 57] width 14 height 14
click at [25, 157] on div at bounding box center [28, 163] width 14 height 14
click at [31, 199] on div at bounding box center [28, 198] width 14 height 14
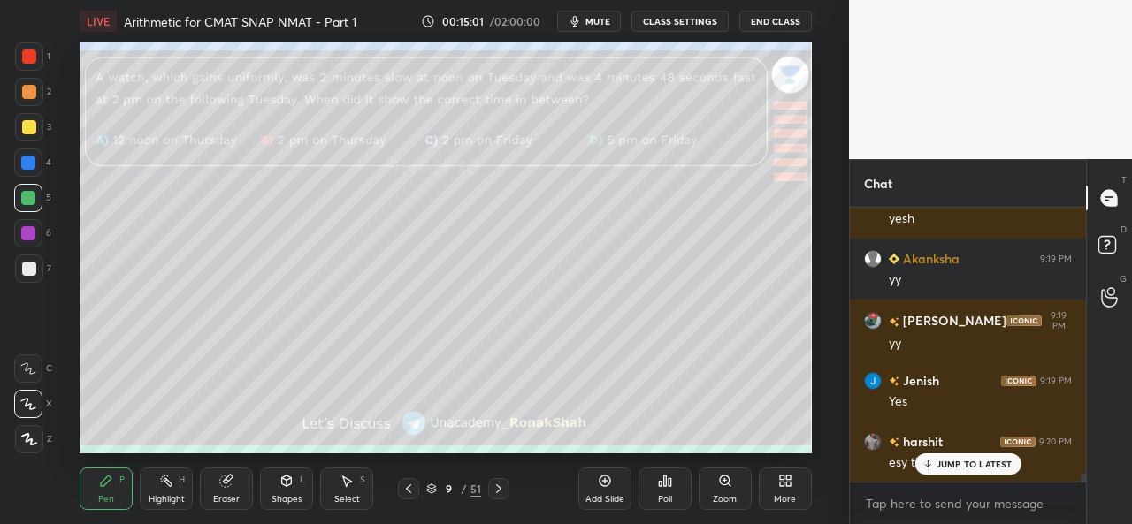
scroll to position [8173, 0]
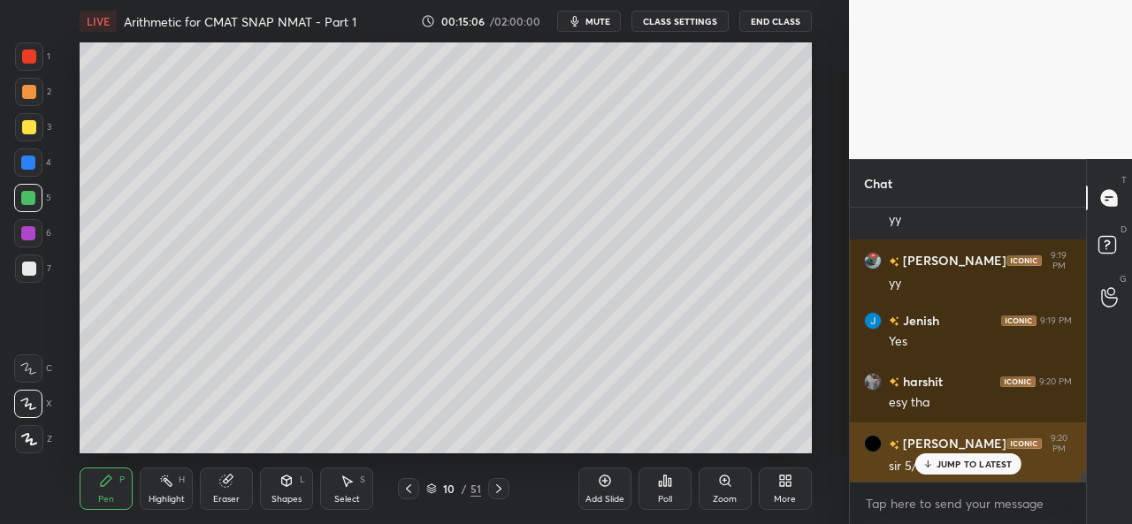
click at [960, 463] on p "JUMP TO LATEST" at bounding box center [975, 464] width 76 height 11
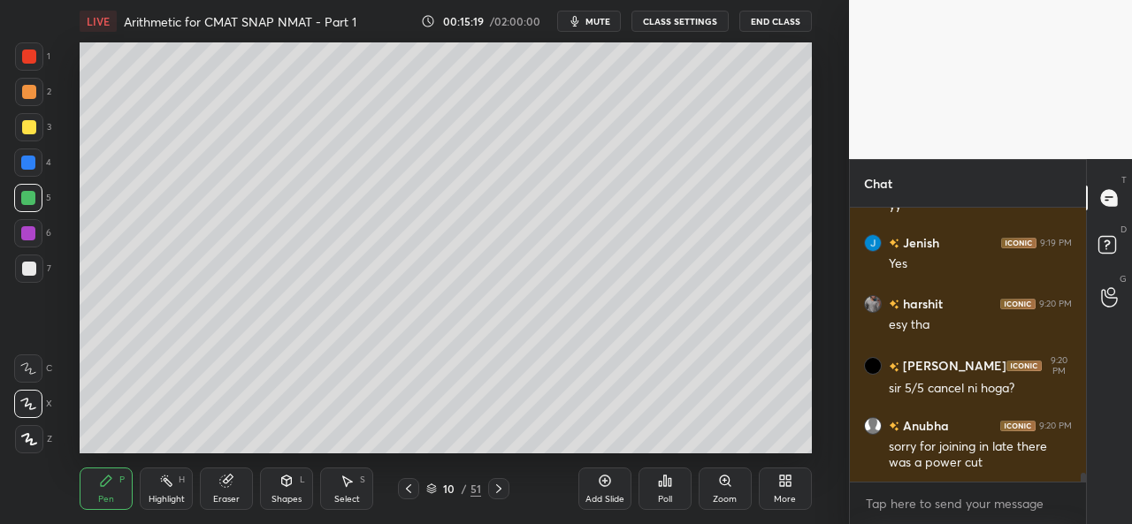
click at [25, 229] on div at bounding box center [28, 233] width 14 height 14
click at [594, 486] on div "Add Slide" at bounding box center [604, 489] width 53 height 42
click at [23, 158] on div at bounding box center [28, 163] width 14 height 14
click at [27, 230] on div at bounding box center [28, 233] width 14 height 14
click at [28, 264] on div at bounding box center [29, 269] width 14 height 14
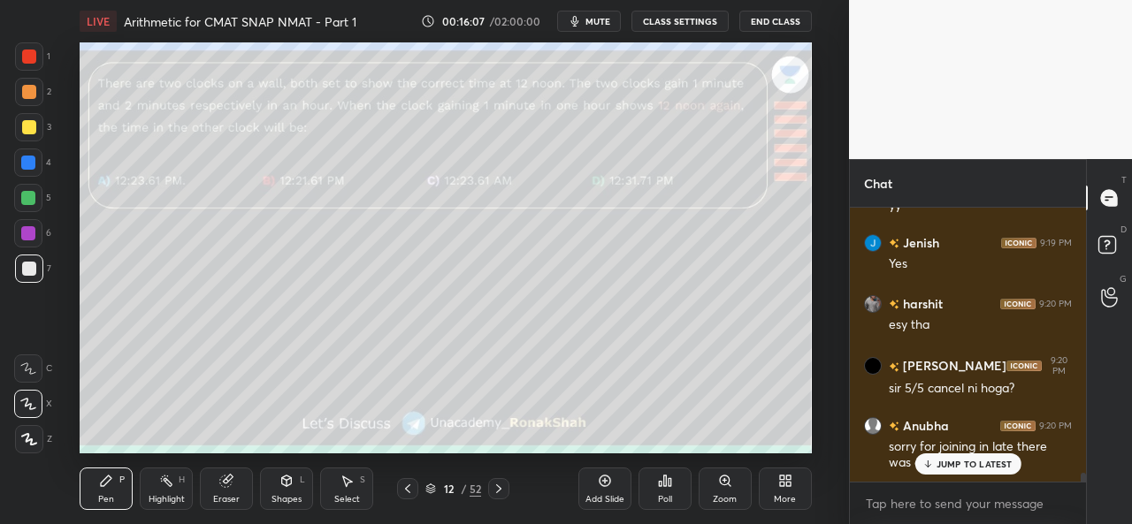
scroll to position [8311, 0]
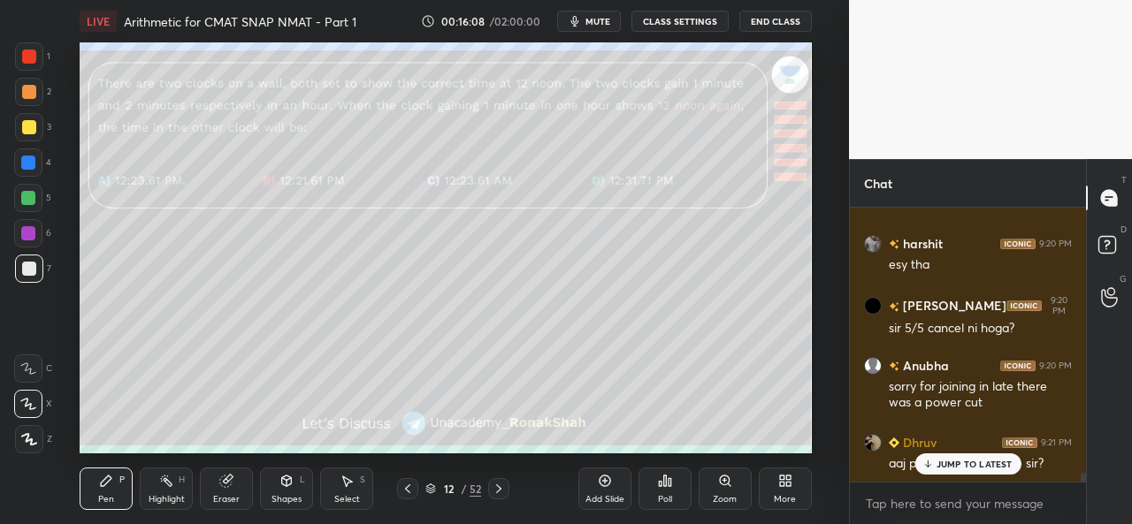
click at [29, 49] on div at bounding box center [29, 56] width 28 height 28
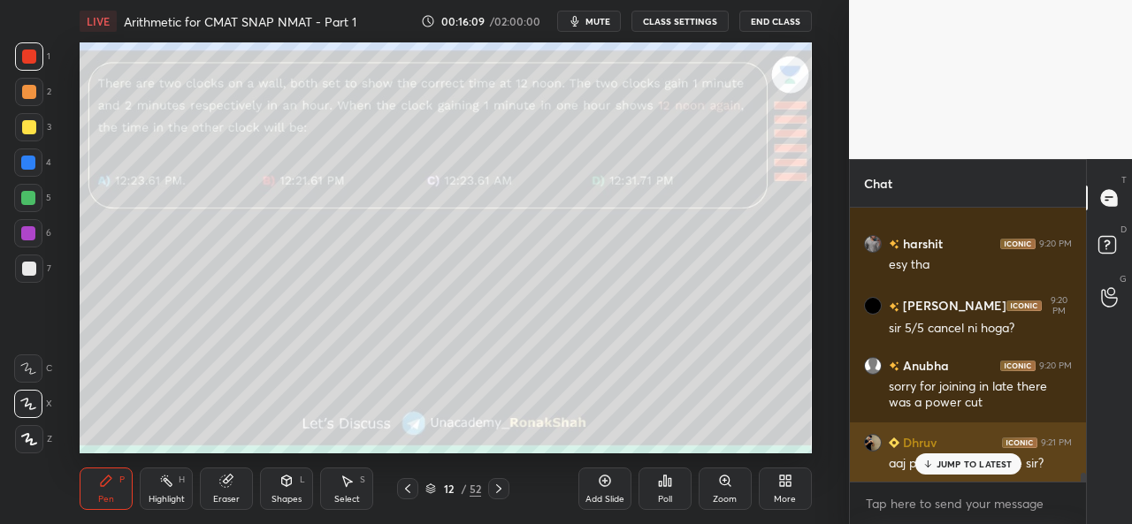
click at [949, 465] on p "JUMP TO LATEST" at bounding box center [975, 464] width 76 height 11
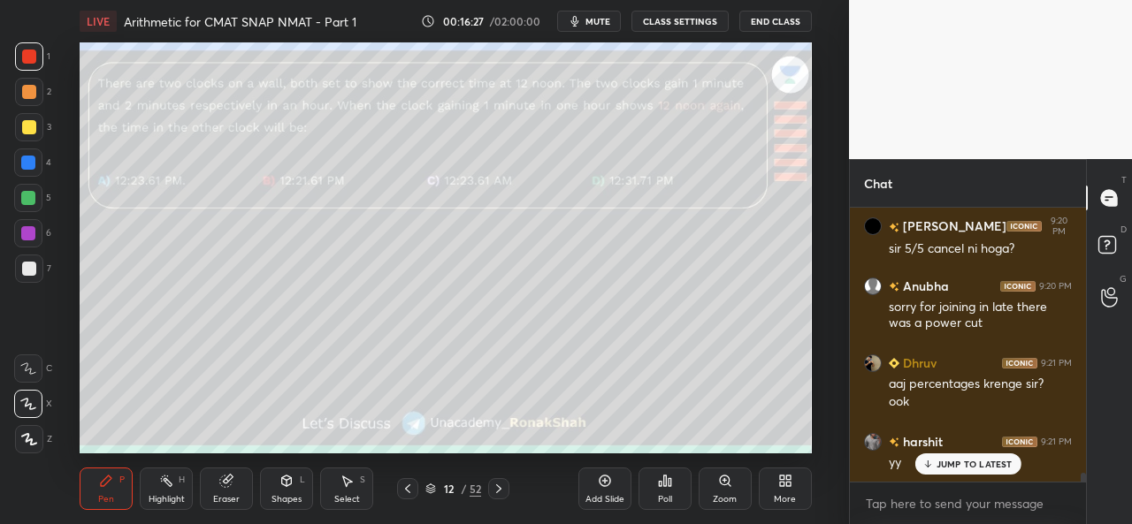
scroll to position [8451, 0]
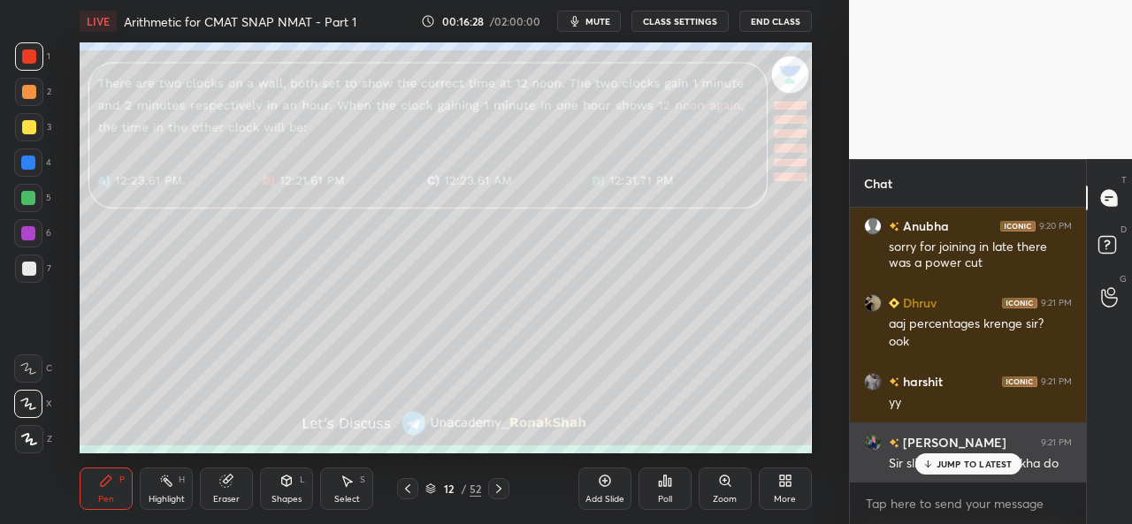
click at [953, 459] on p "JUMP TO LATEST" at bounding box center [975, 464] width 76 height 11
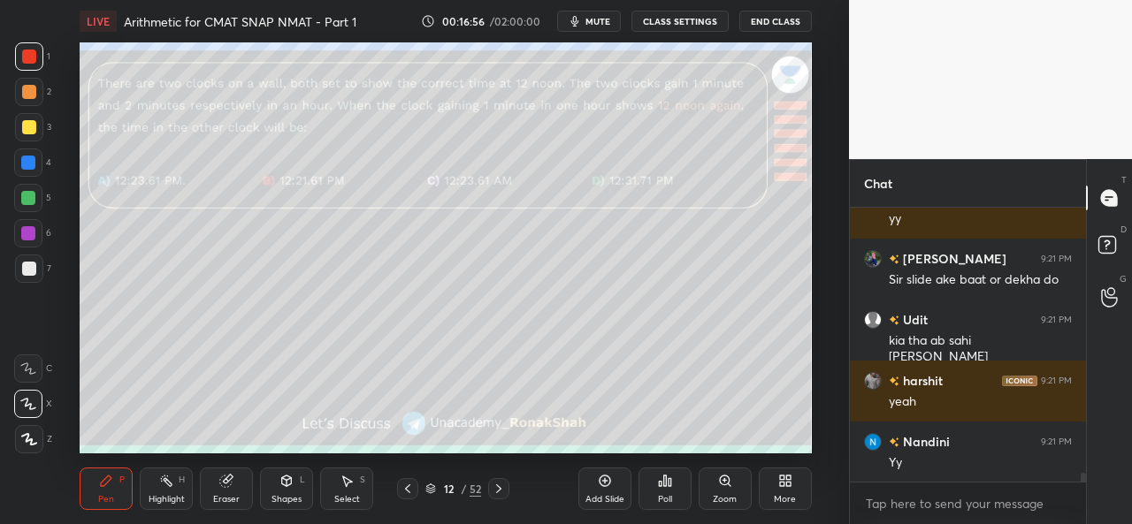
scroll to position [8711, 0]
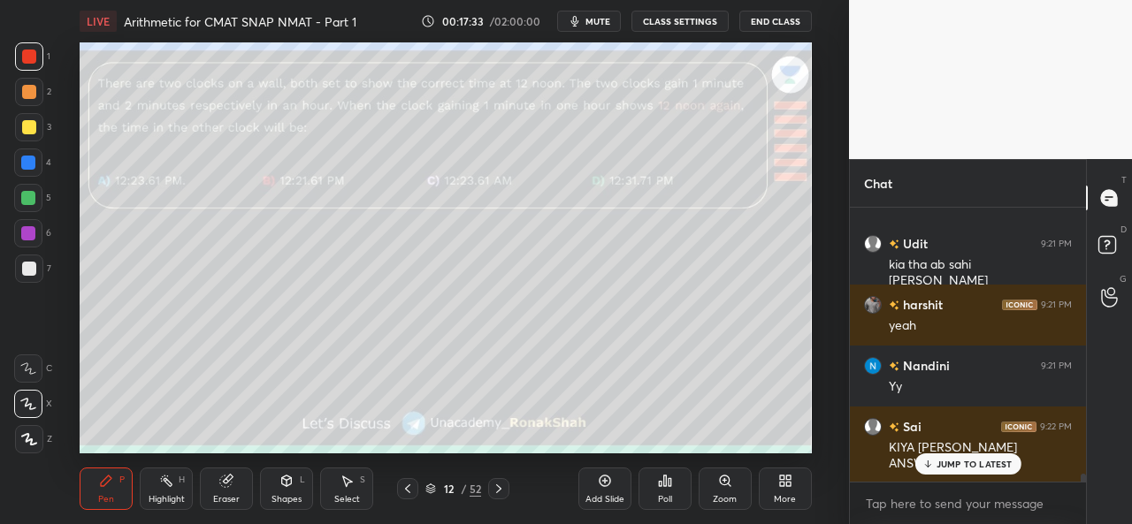
click at [665, 489] on div "Poll" at bounding box center [664, 489] width 53 height 42
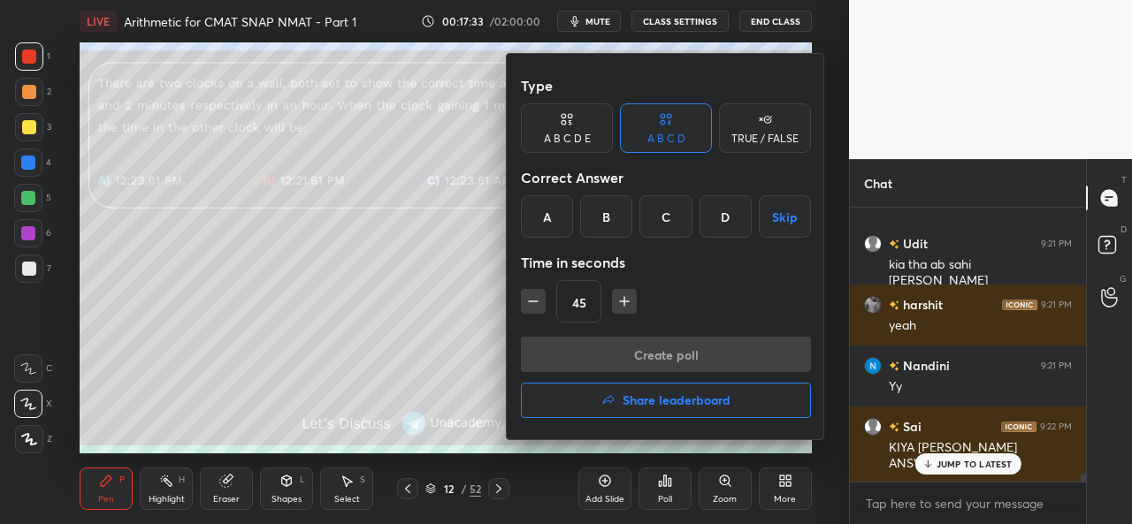
click at [556, 216] on div "A" at bounding box center [547, 216] width 52 height 42
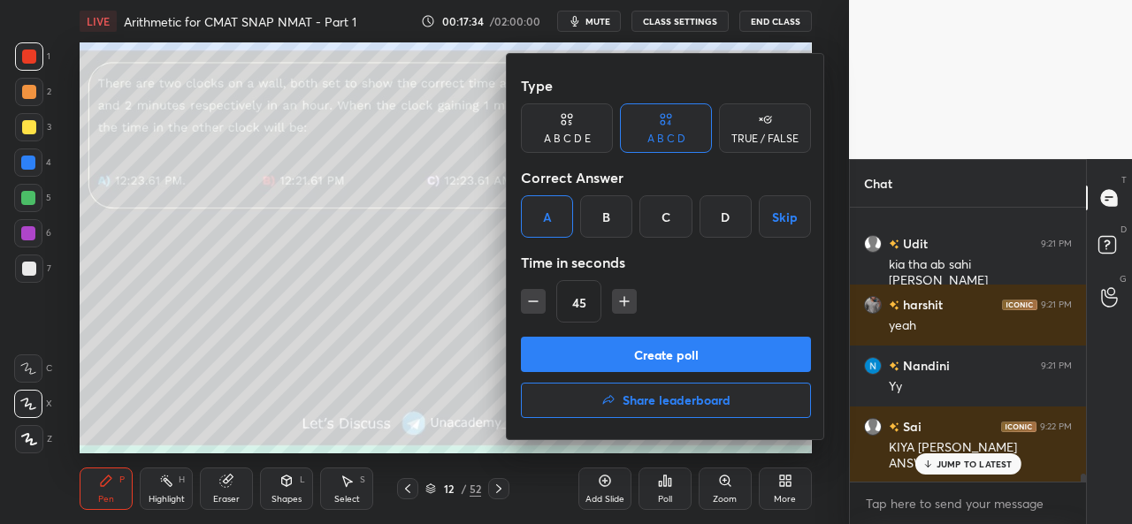
click at [654, 350] on button "Create poll" at bounding box center [666, 354] width 290 height 35
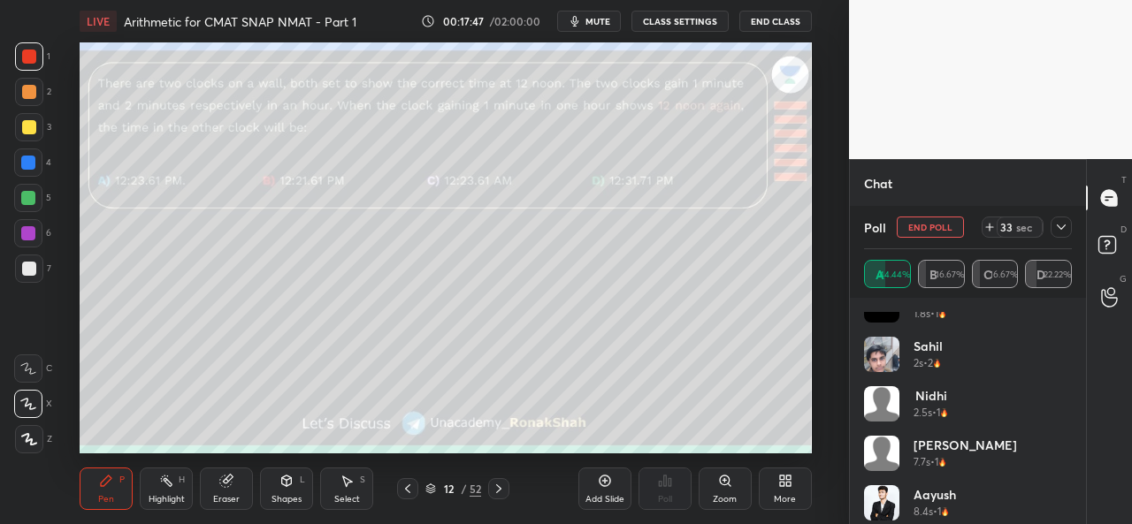
scroll to position [184, 0]
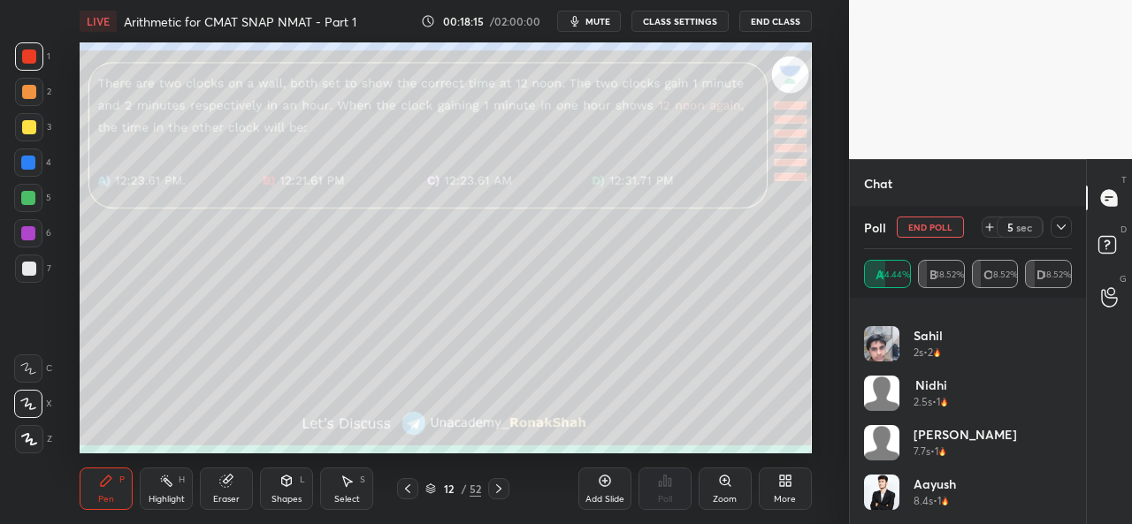
click at [364, 498] on div "Select S" at bounding box center [346, 489] width 53 height 42
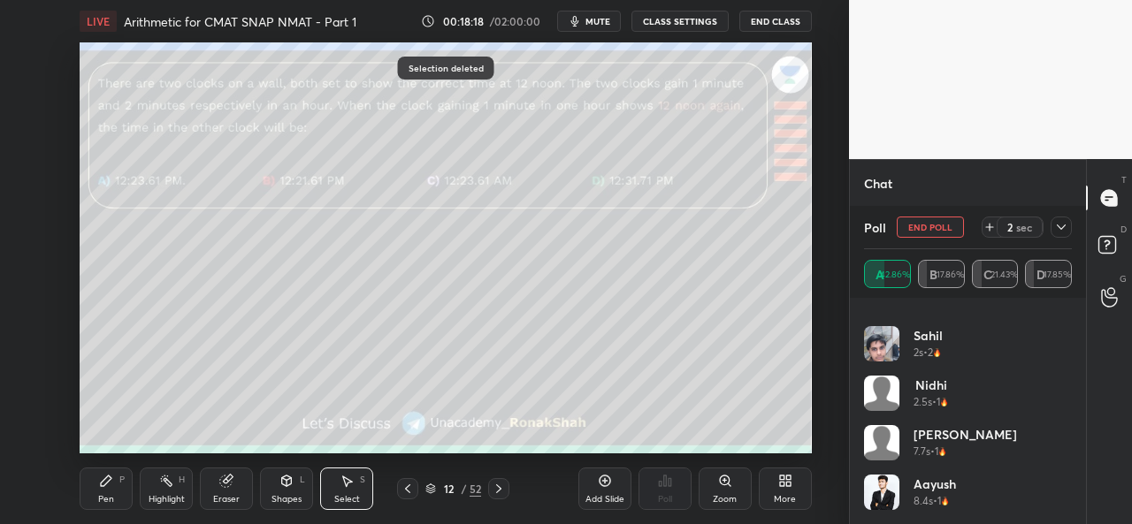
click at [120, 482] on div "P" at bounding box center [121, 480] width 5 height 9
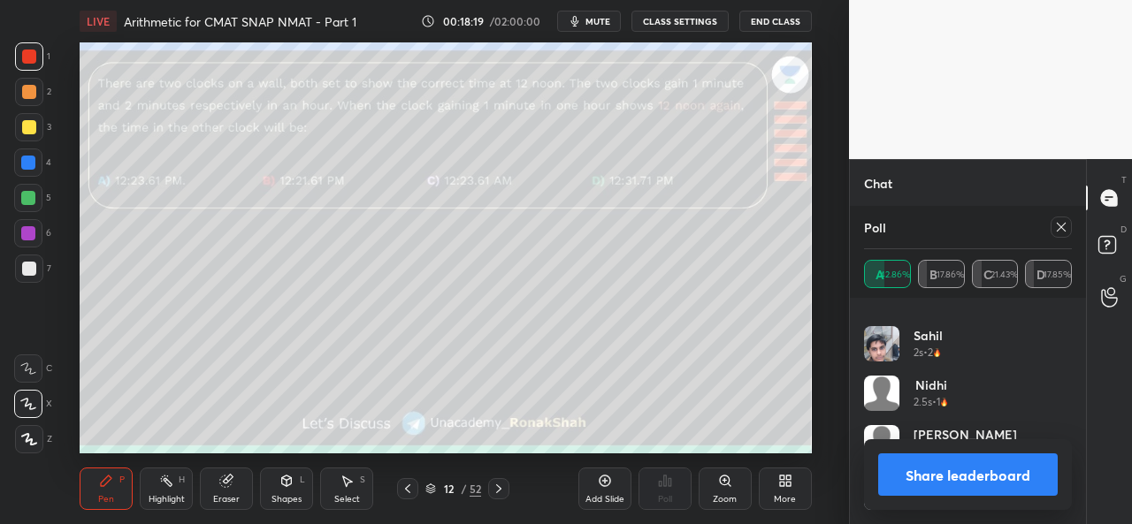
click at [1059, 224] on icon at bounding box center [1061, 227] width 14 height 14
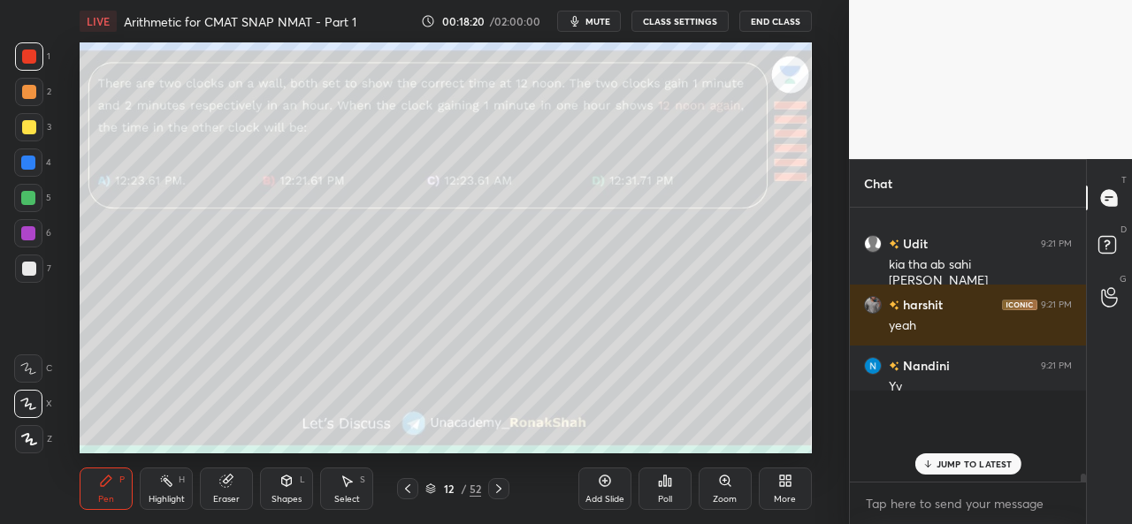
scroll to position [6, 5]
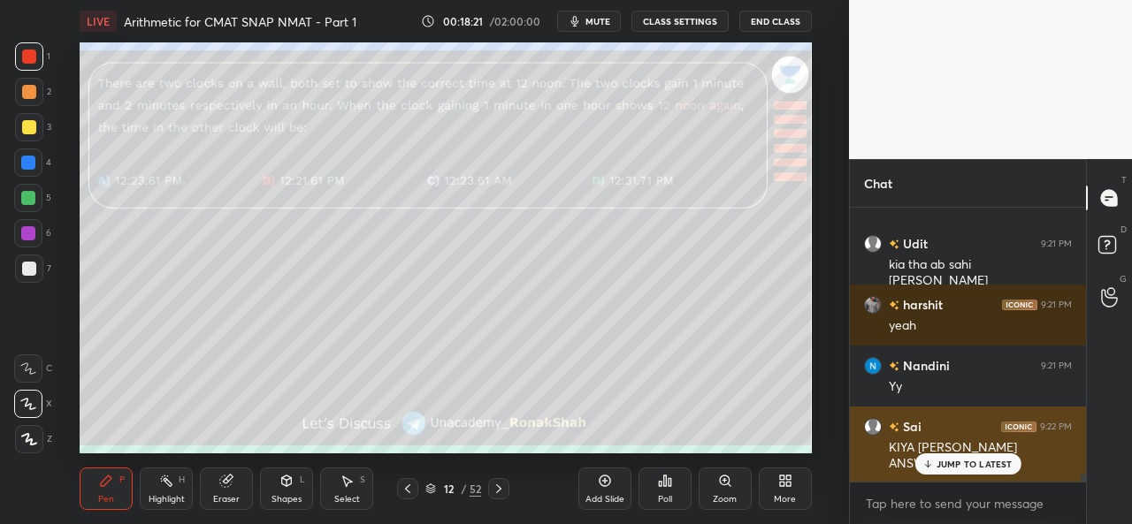
click at [961, 463] on p "JUMP TO LATEST" at bounding box center [975, 464] width 76 height 11
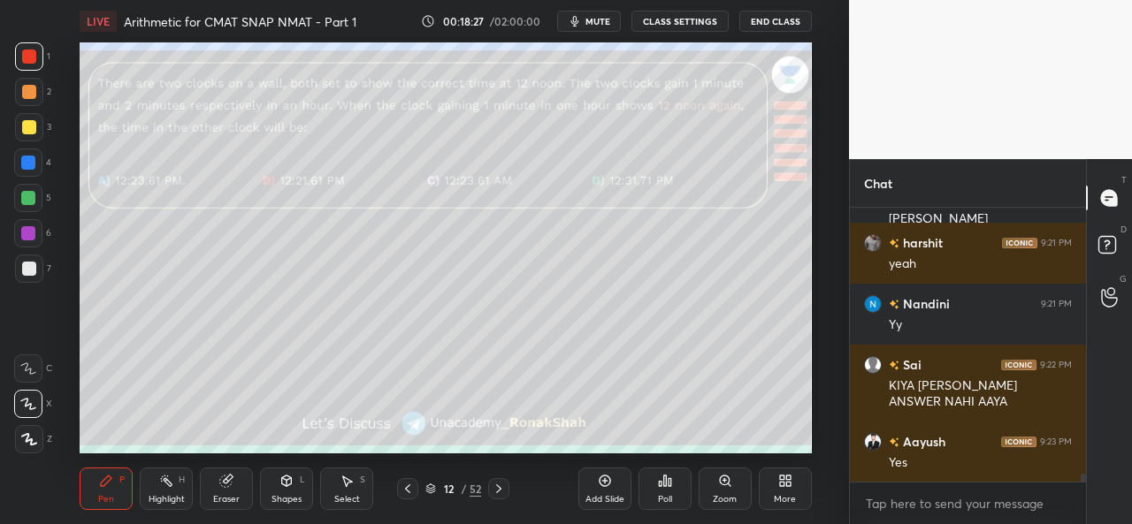
click at [22, 123] on div at bounding box center [29, 127] width 14 height 14
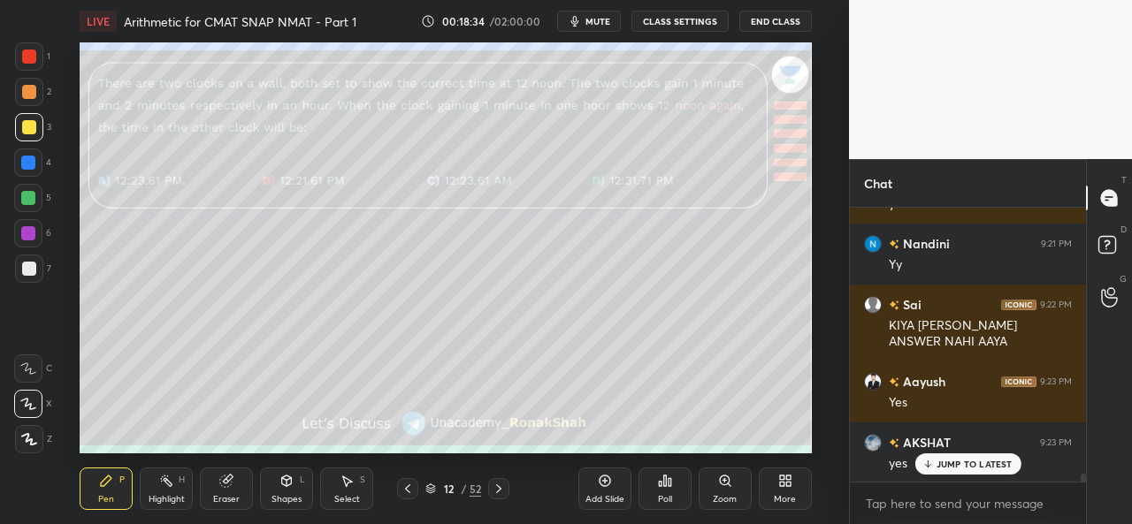
click at [34, 160] on div at bounding box center [28, 163] width 14 height 14
click at [30, 56] on div at bounding box center [29, 57] width 14 height 14
click at [30, 155] on div at bounding box center [28, 163] width 28 height 28
click at [21, 50] on div at bounding box center [29, 56] width 28 height 28
click at [27, 158] on div at bounding box center [28, 163] width 14 height 14
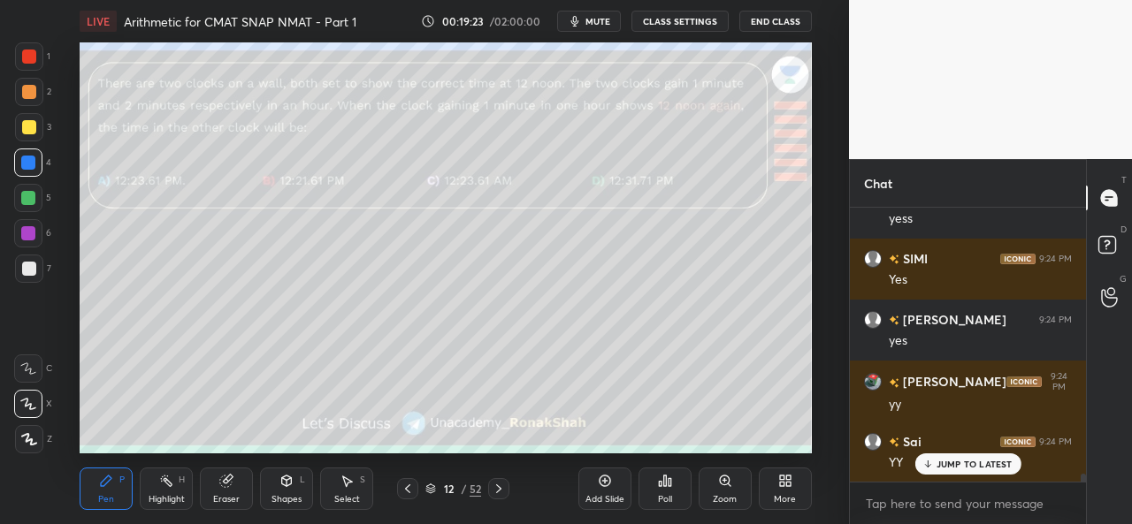
scroll to position [9241, 0]
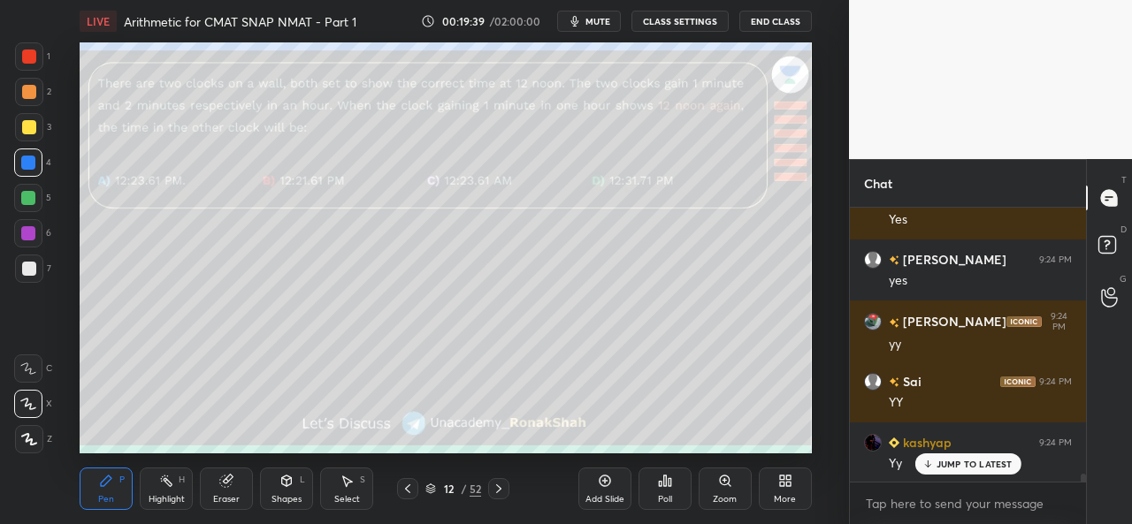
click at [27, 195] on div at bounding box center [28, 198] width 14 height 14
click at [24, 128] on div at bounding box center [29, 127] width 14 height 14
click at [28, 231] on div at bounding box center [28, 233] width 14 height 14
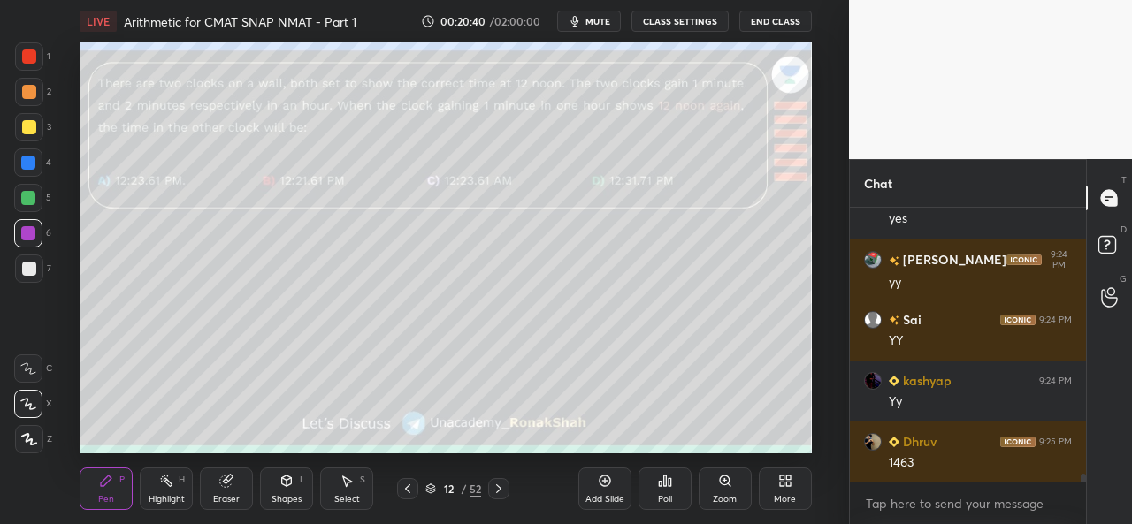
click at [22, 271] on div at bounding box center [29, 269] width 14 height 14
click at [796, 440] on div "Add Slide Poll Zoom More" at bounding box center [694, 489] width 233 height 99
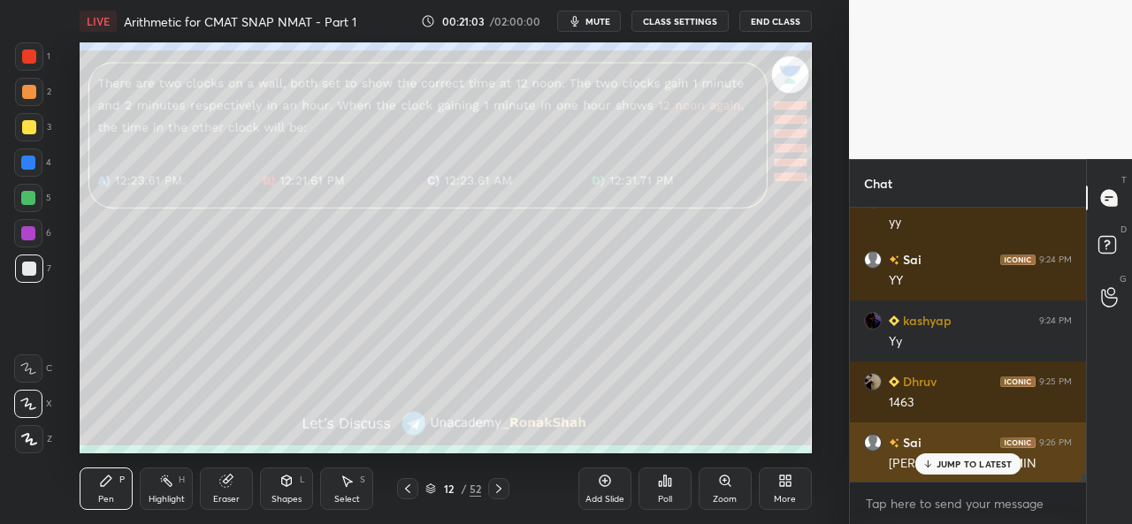
click at [951, 461] on p "JUMP TO LATEST" at bounding box center [975, 464] width 76 height 11
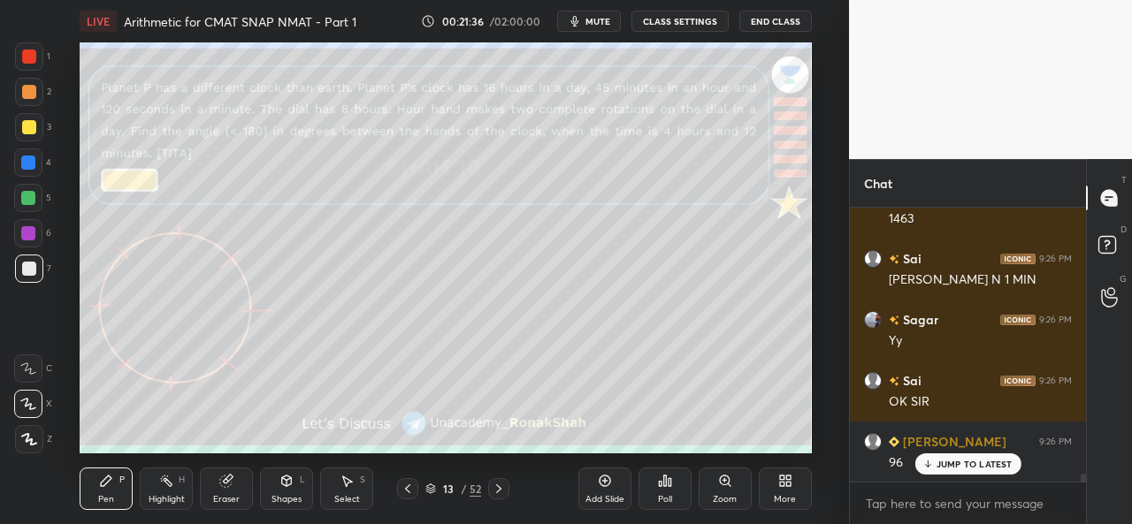
scroll to position [9607, 0]
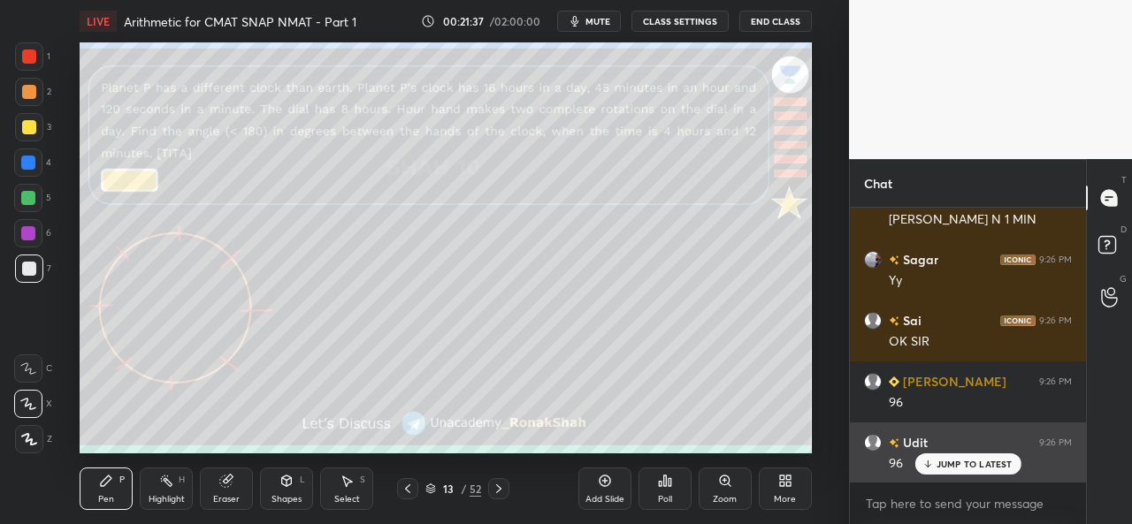
click at [953, 459] on p "JUMP TO LATEST" at bounding box center [975, 464] width 76 height 11
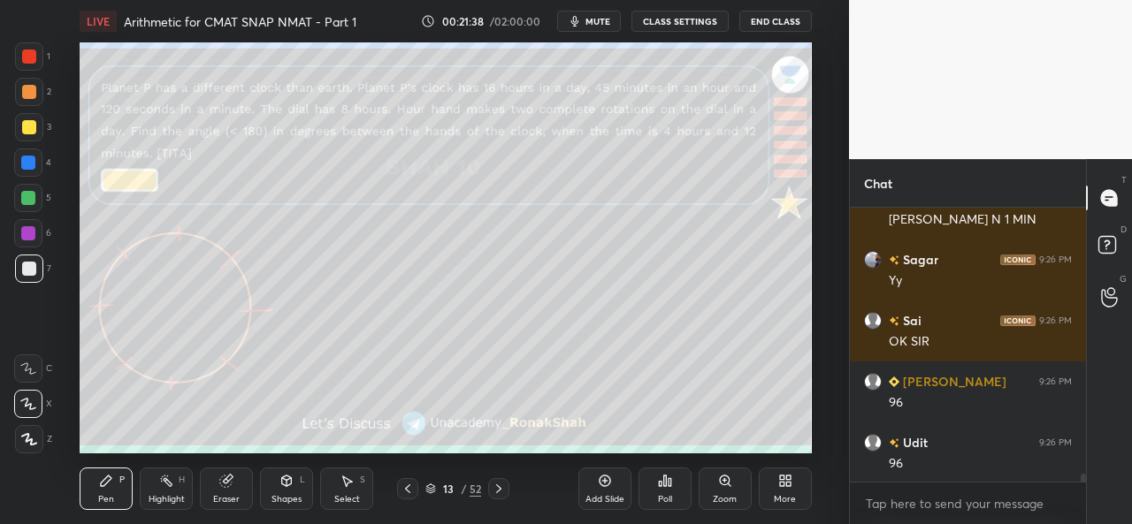
click at [28, 84] on div at bounding box center [29, 92] width 28 height 28
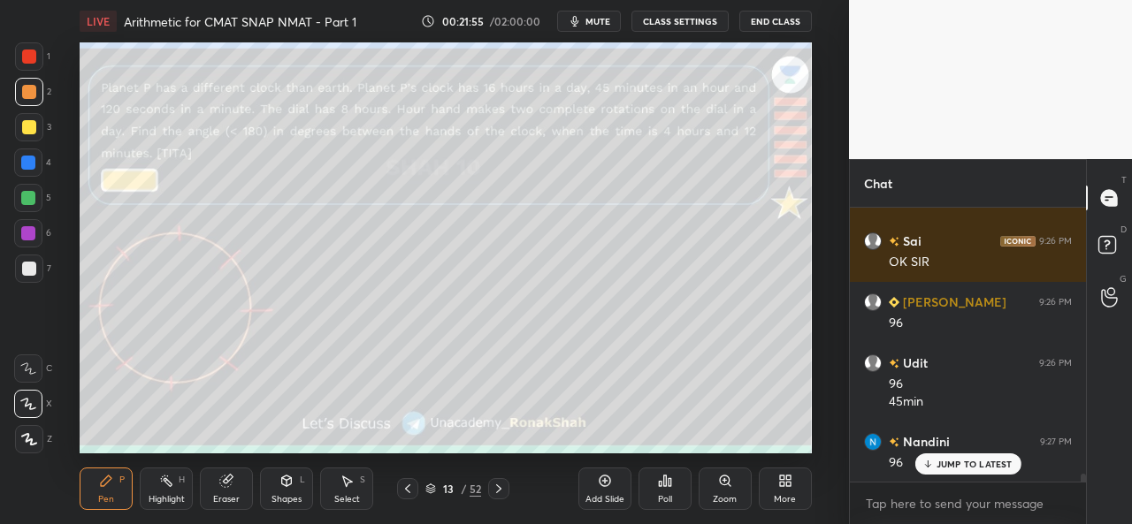
scroll to position [9747, 0]
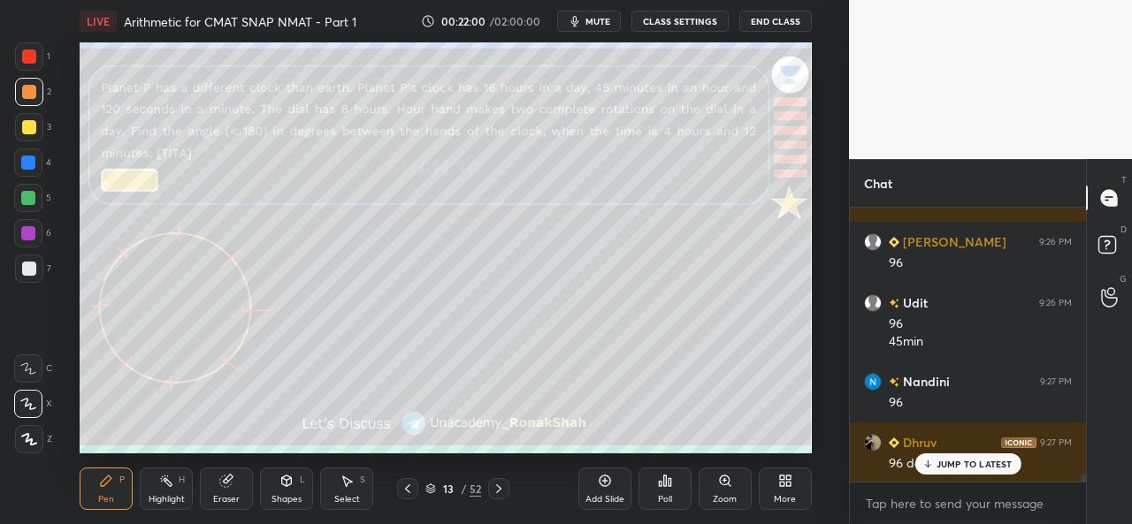
click at [20, 126] on div at bounding box center [29, 127] width 28 height 28
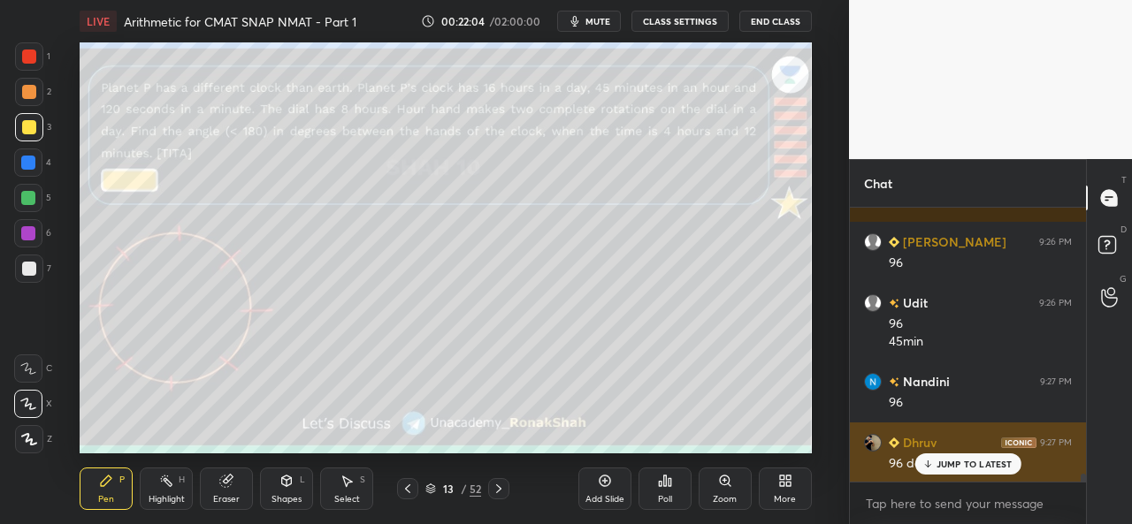
click at [937, 465] on p "JUMP TO LATEST" at bounding box center [975, 464] width 76 height 11
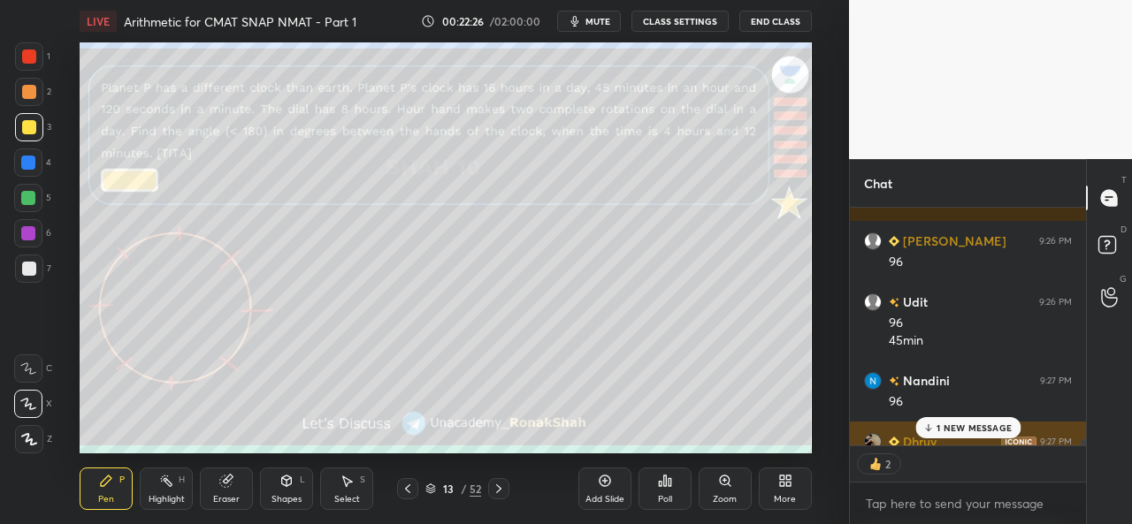
scroll to position [9845, 0]
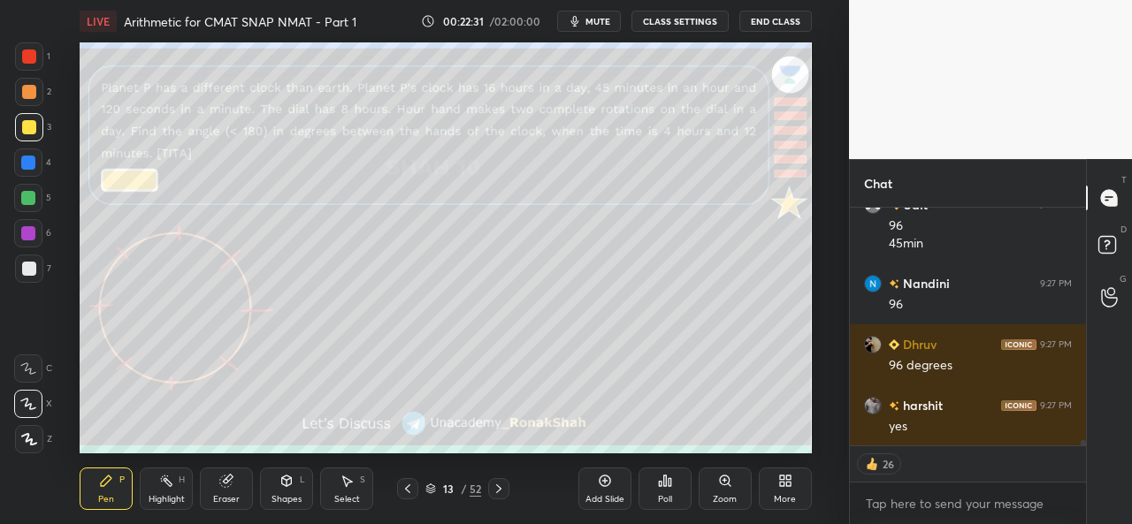
click at [600, 491] on div "Add Slide" at bounding box center [604, 489] width 53 height 42
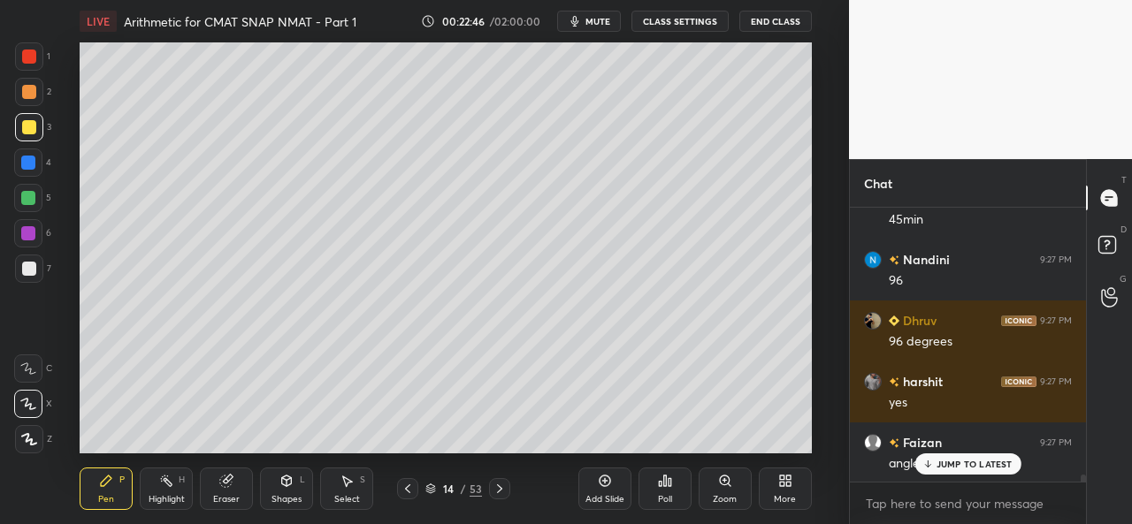
scroll to position [9991, 0]
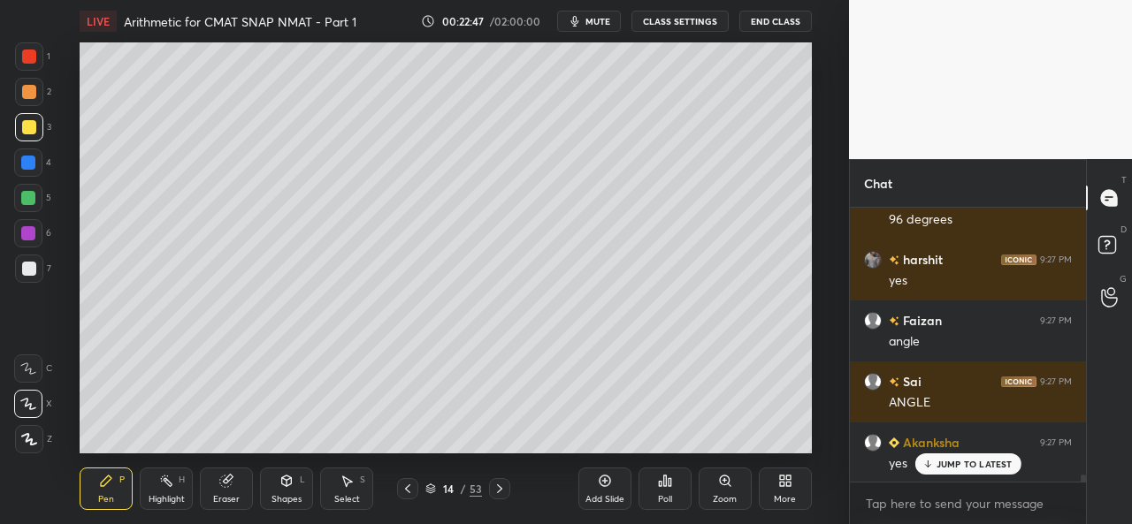
click at [23, 197] on div at bounding box center [28, 198] width 14 height 14
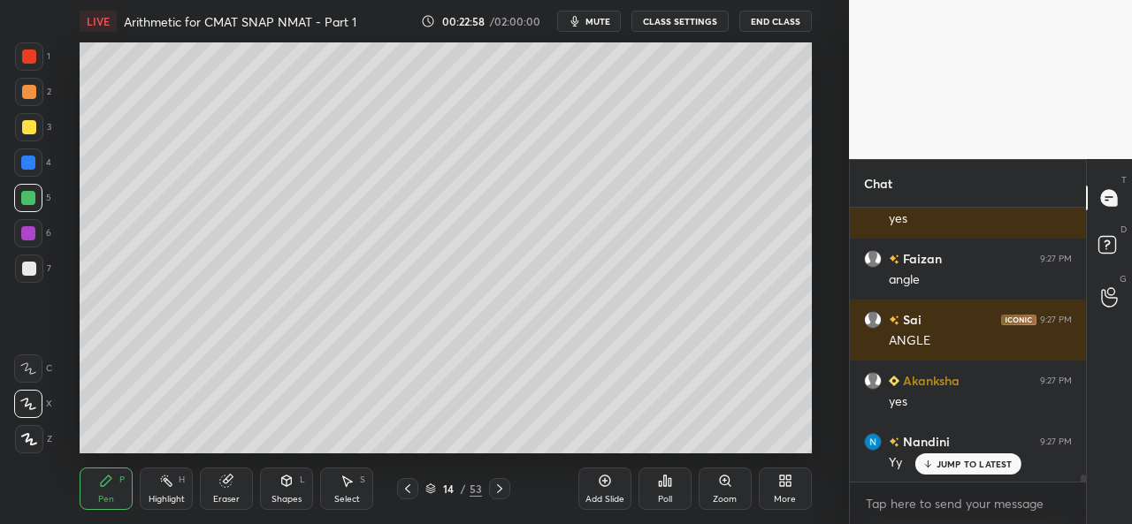
scroll to position [10129, 0]
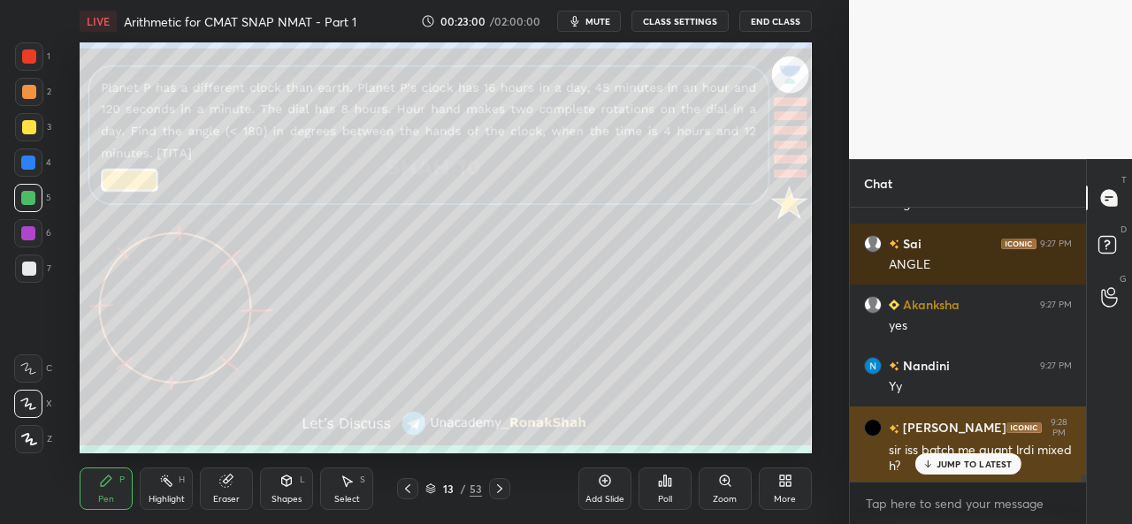
click at [952, 464] on p "JUMP TO LATEST" at bounding box center [975, 464] width 76 height 11
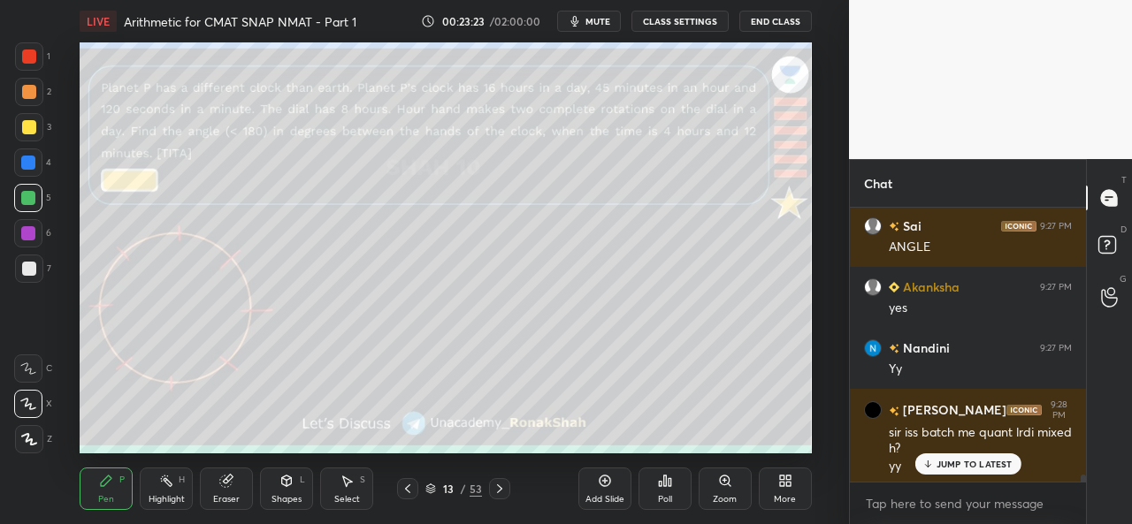
click at [944, 455] on div "JUMP TO LATEST" at bounding box center [967, 464] width 106 height 21
click at [24, 121] on div at bounding box center [29, 127] width 14 height 14
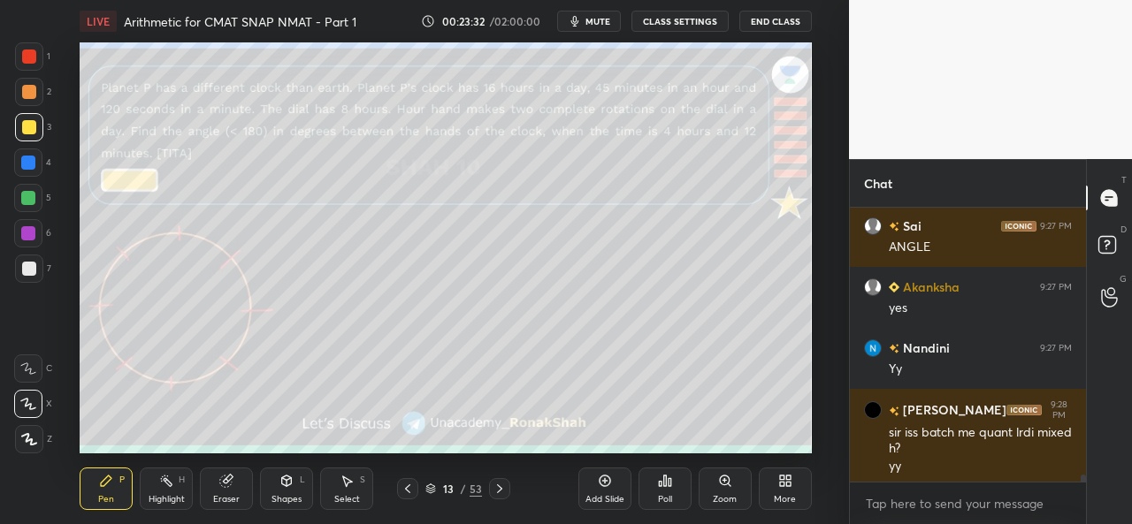
click at [26, 157] on div at bounding box center [28, 163] width 14 height 14
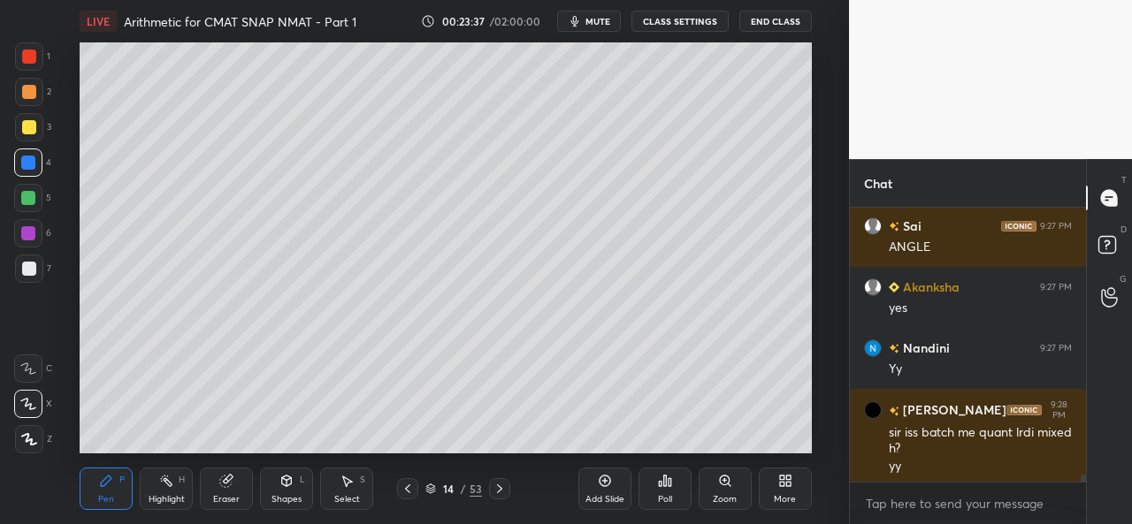
click at [348, 490] on div "Select S" at bounding box center [346, 489] width 53 height 42
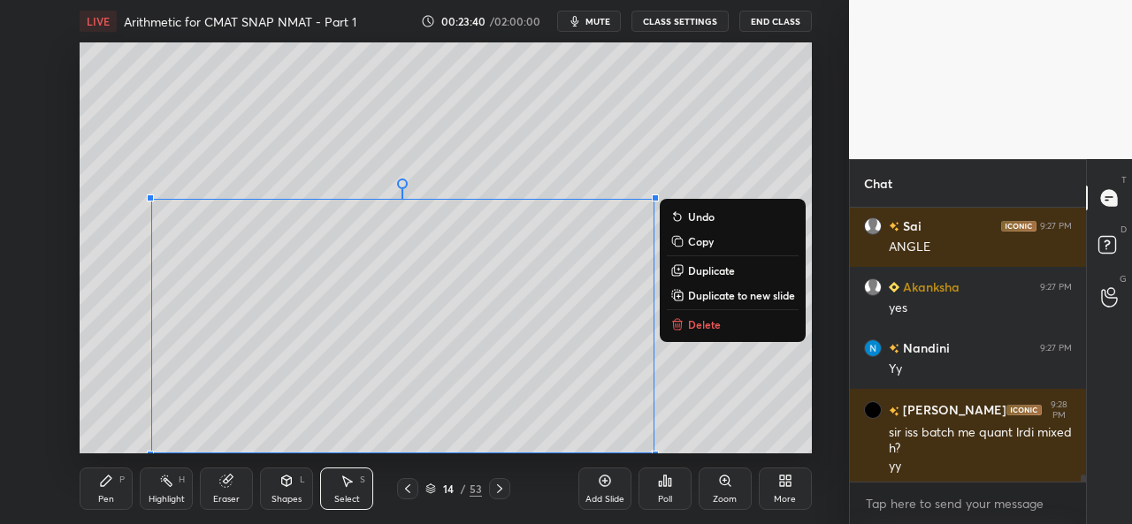
click at [106, 493] on div "Pen P" at bounding box center [106, 489] width 53 height 42
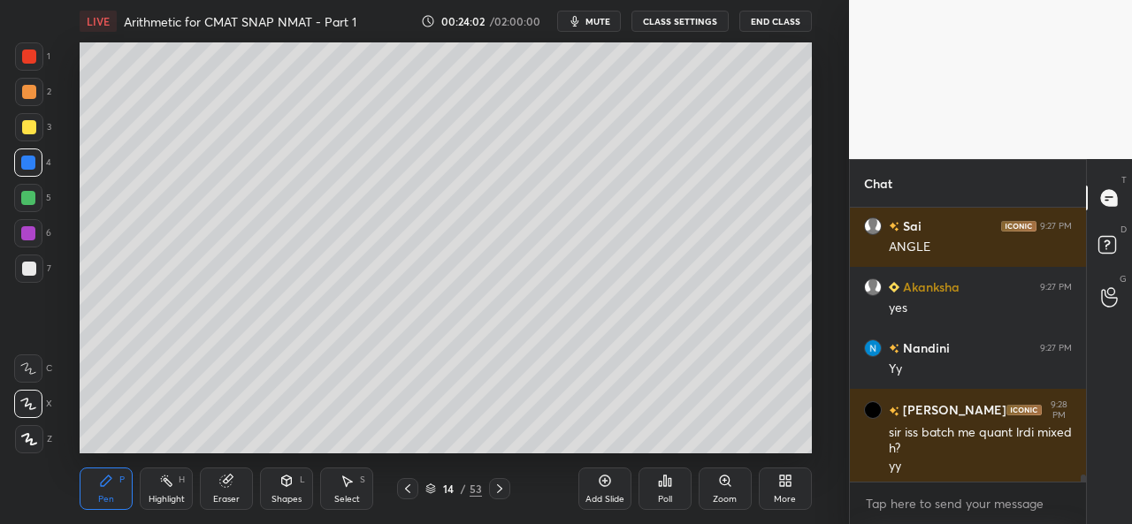
scroll to position [10209, 0]
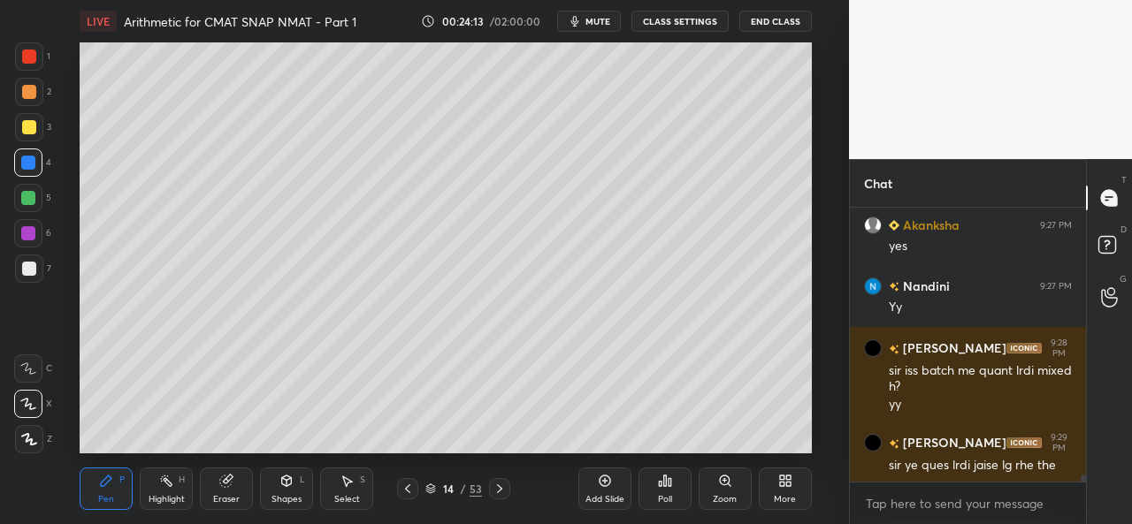
click at [22, 264] on div at bounding box center [29, 269] width 14 height 14
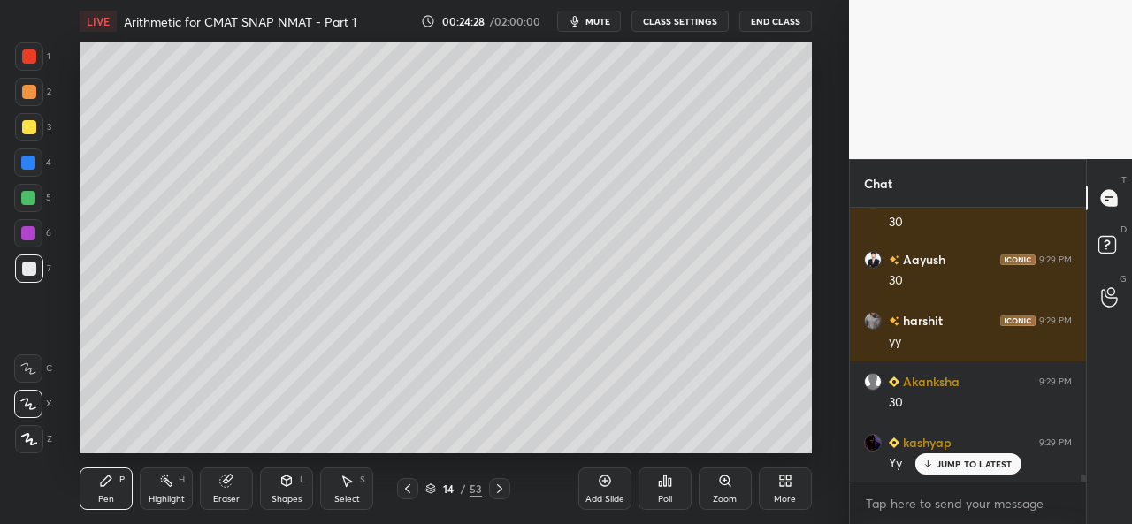
scroll to position [10819, 0]
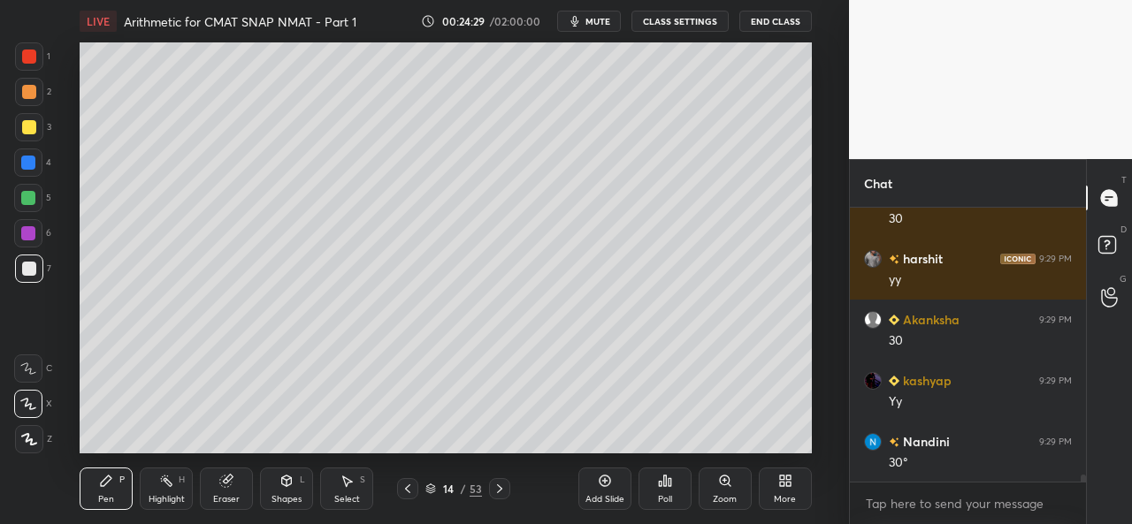
click at [27, 61] on div at bounding box center [29, 57] width 14 height 14
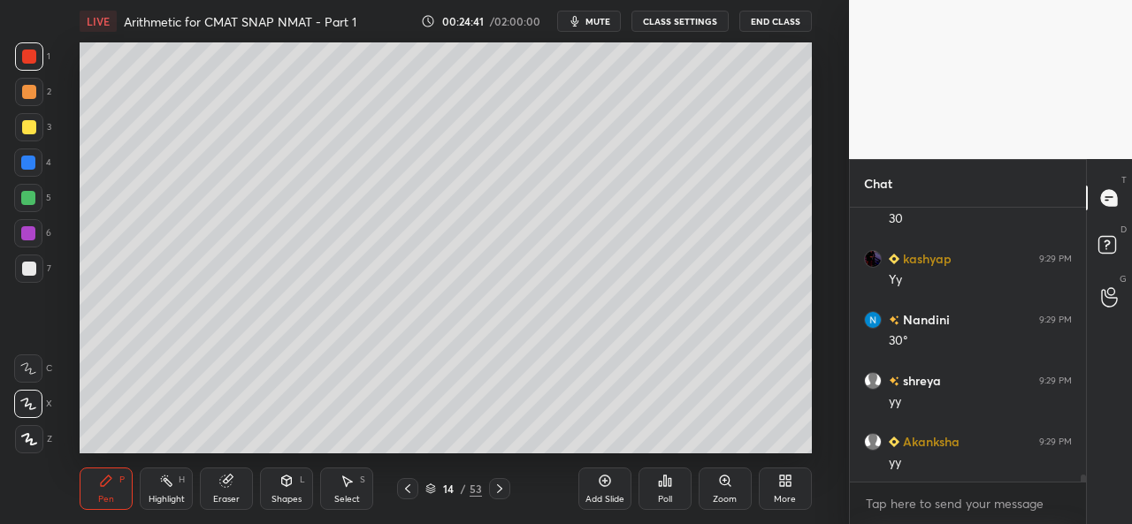
scroll to position [11001, 0]
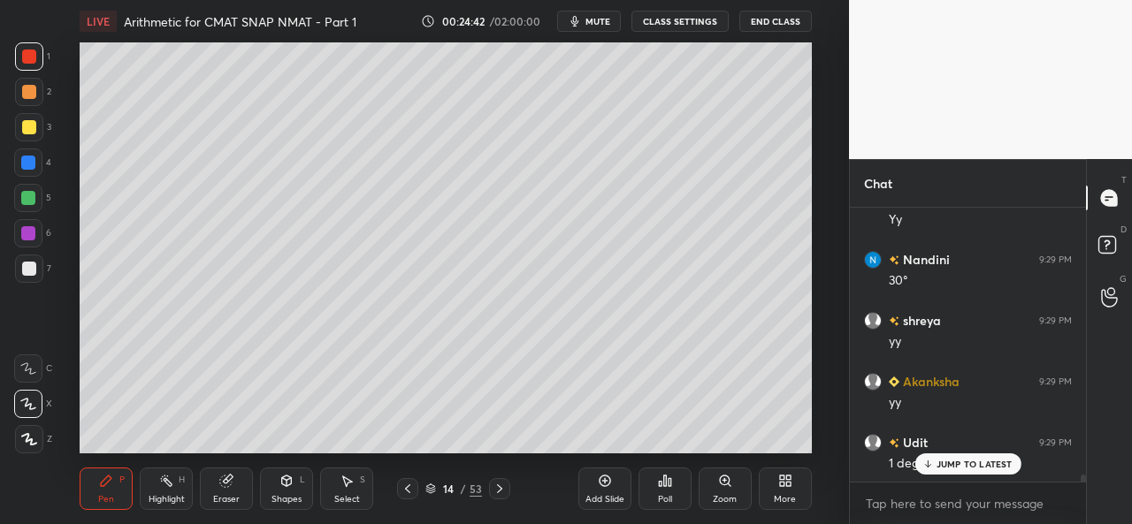
click at [813, 138] on div "Setting up your live class Poll for secs No correct answer Start poll" at bounding box center [446, 247] width 778 height 411
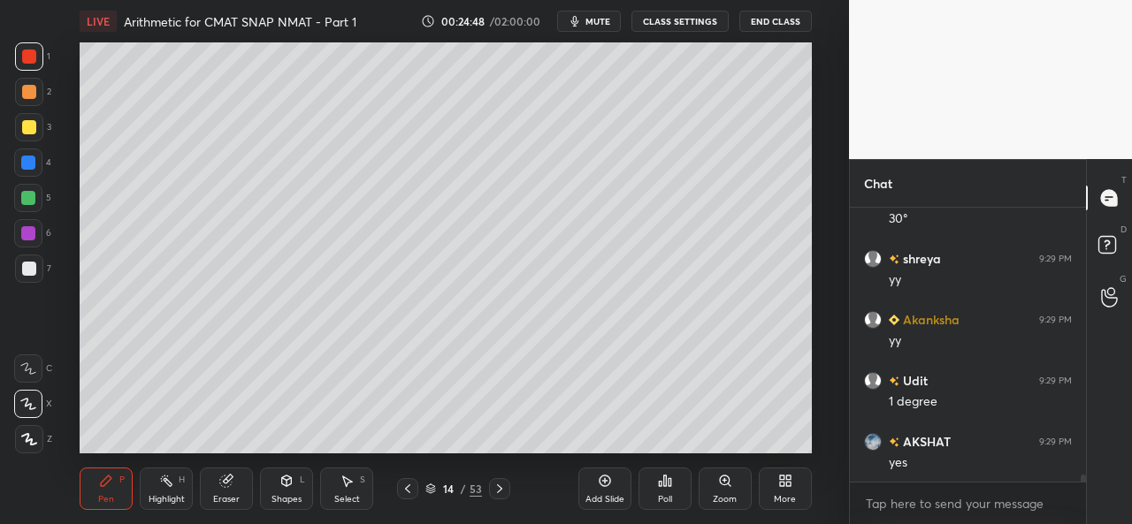
click at [21, 153] on div at bounding box center [28, 163] width 28 height 28
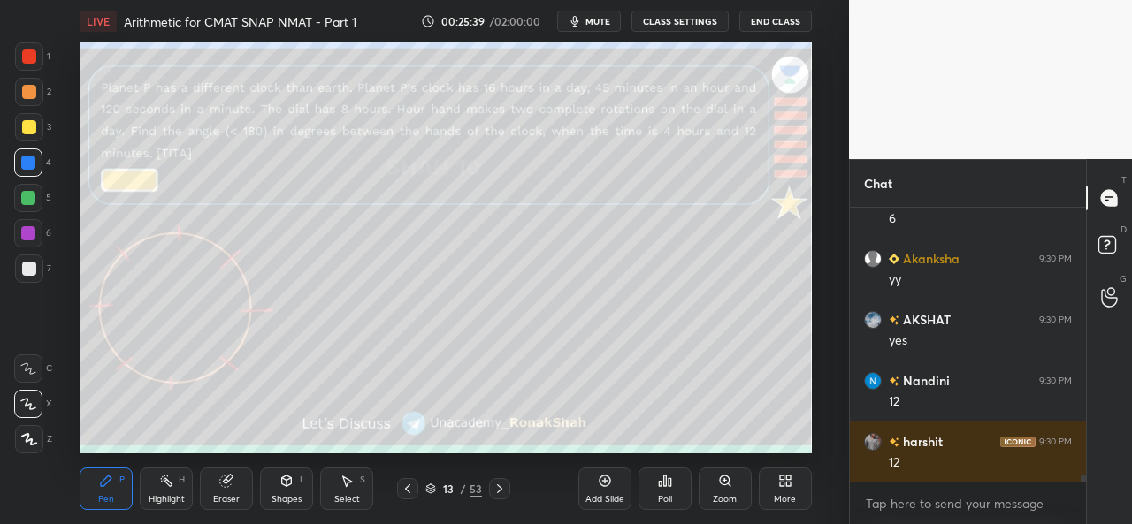
scroll to position [10303, 0]
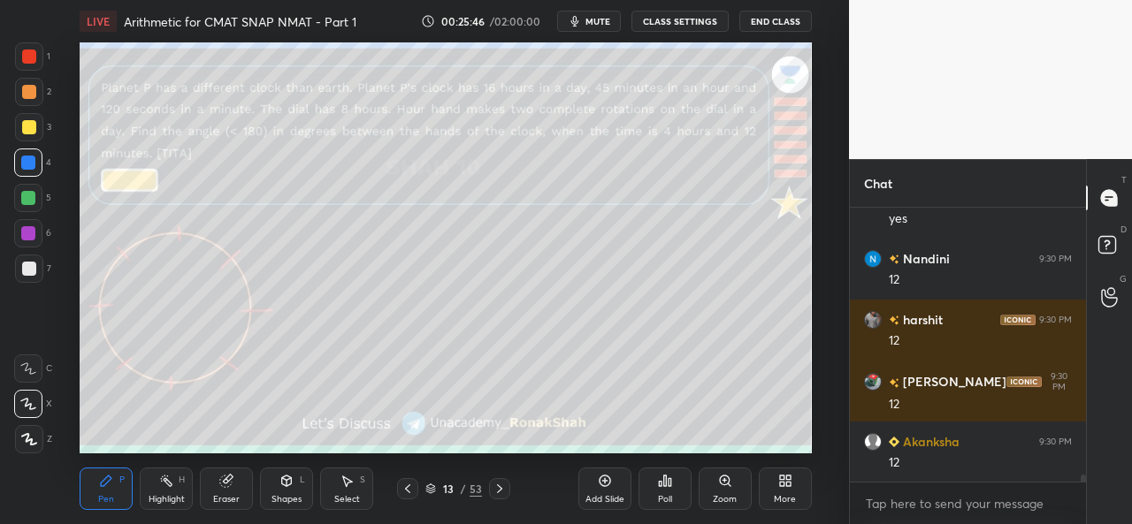
click at [287, 486] on icon at bounding box center [287, 483] width 0 height 6
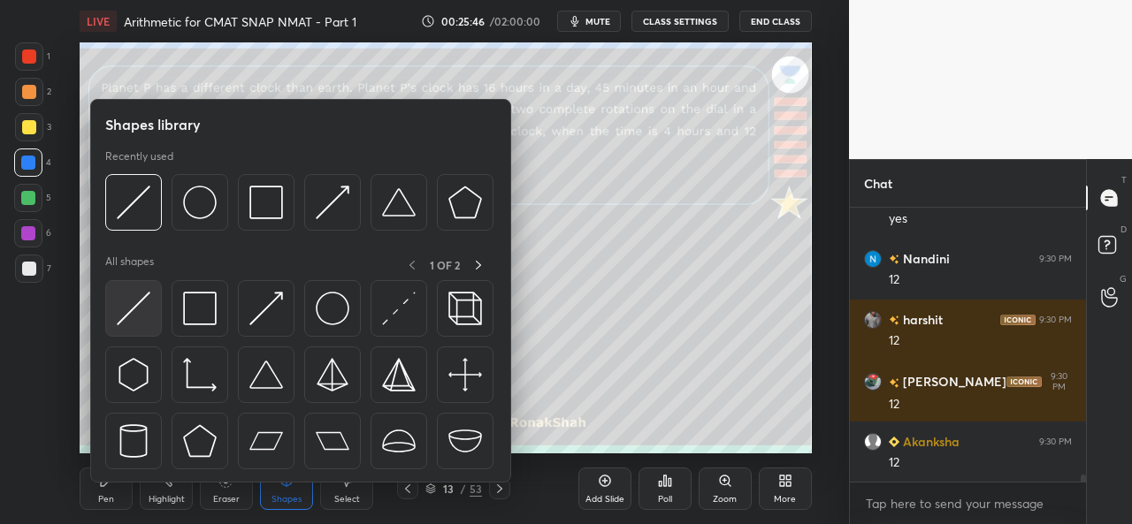
click at [145, 300] on img at bounding box center [134, 309] width 34 height 34
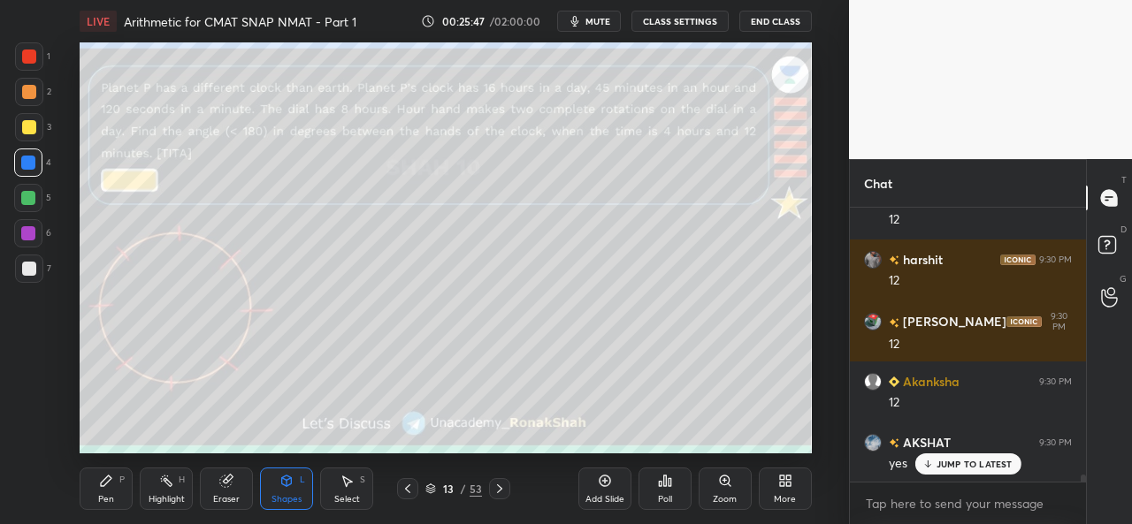
click at [29, 195] on div at bounding box center [28, 198] width 14 height 14
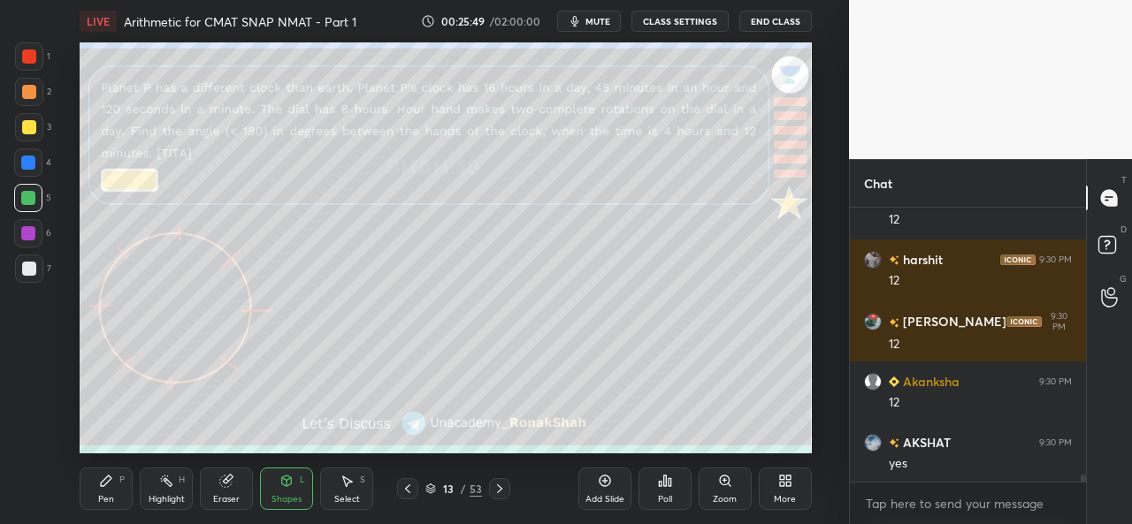
scroll to position [10425, 0]
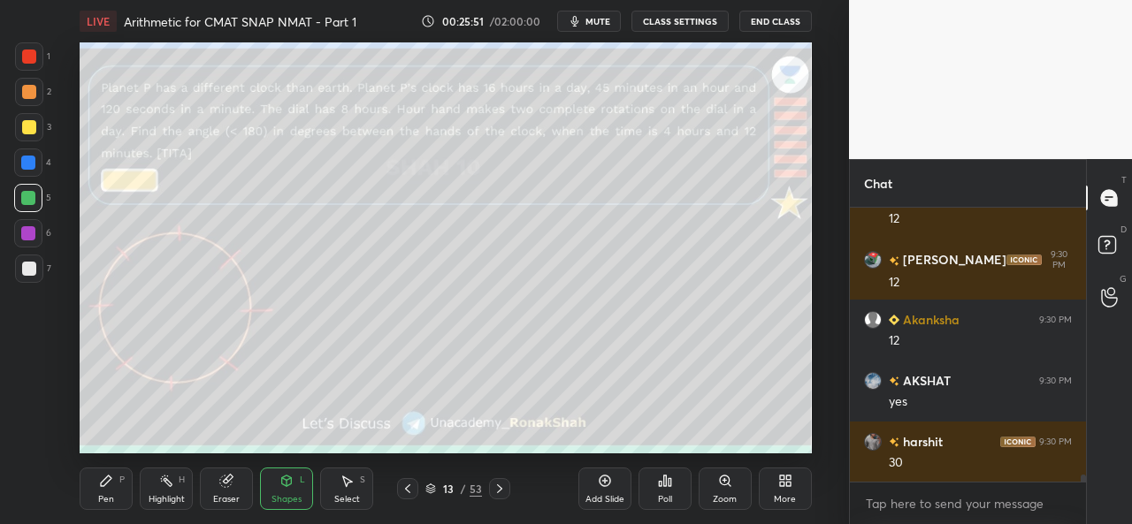
click at [97, 486] on div "Pen P" at bounding box center [106, 489] width 53 height 42
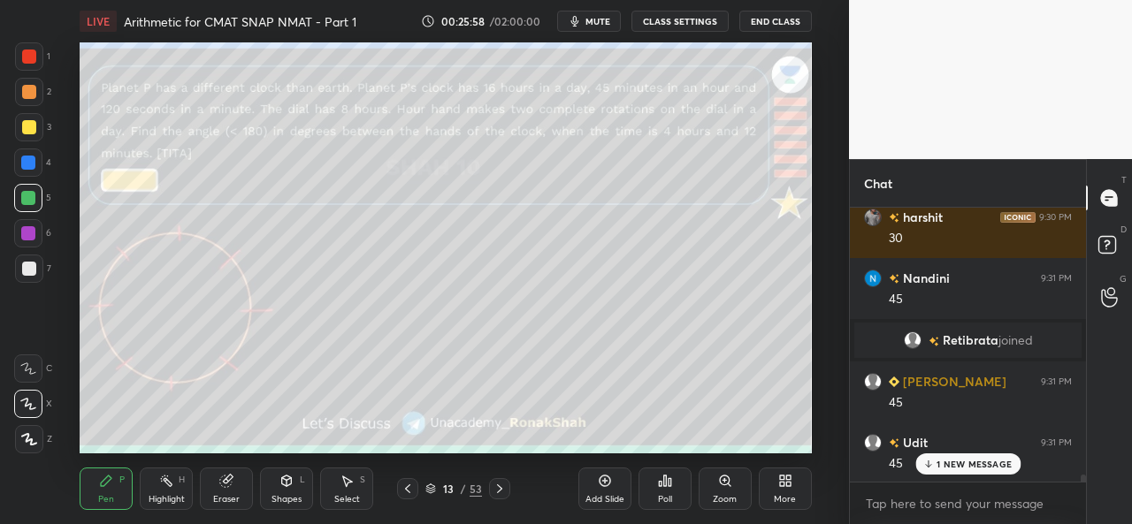
scroll to position [10711, 0]
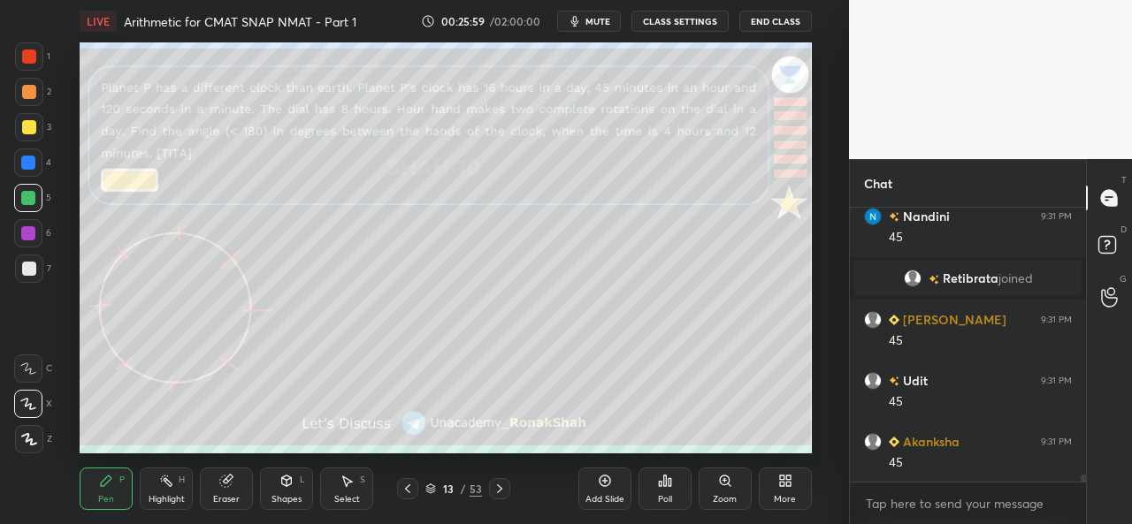
click at [27, 125] on div at bounding box center [29, 127] width 14 height 14
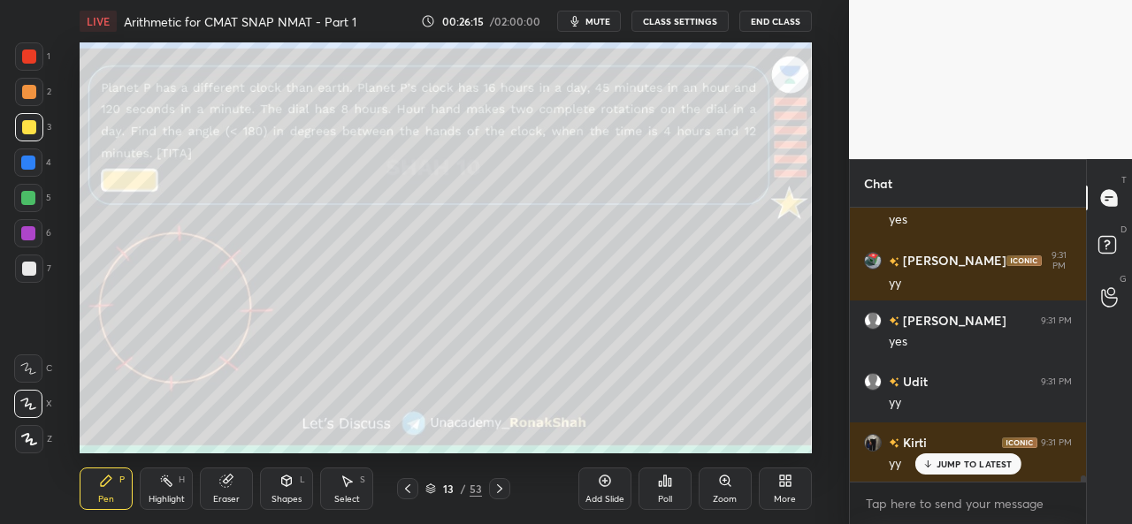
scroll to position [11259, 0]
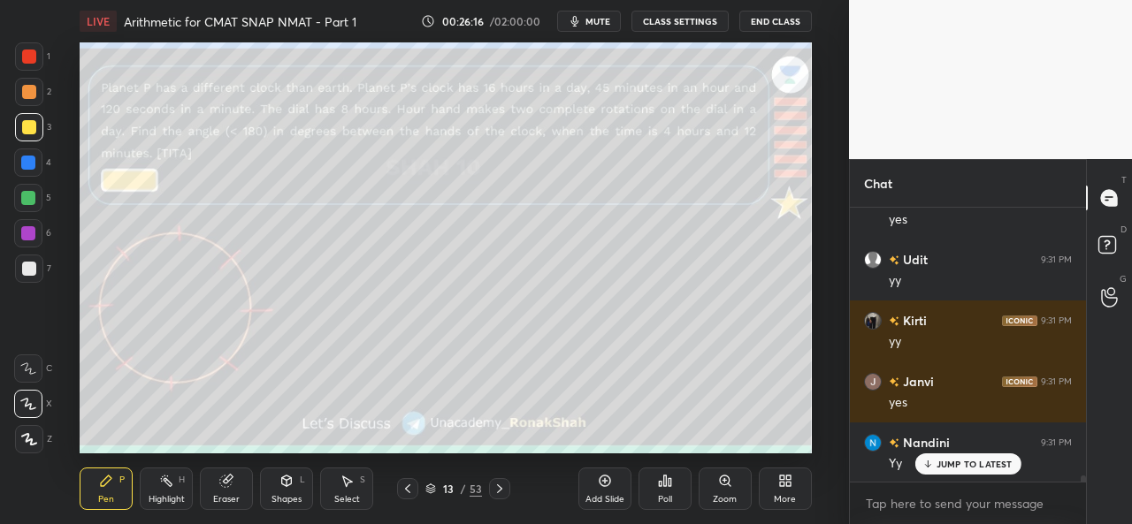
click at [340, 491] on div "Select S" at bounding box center [346, 489] width 53 height 42
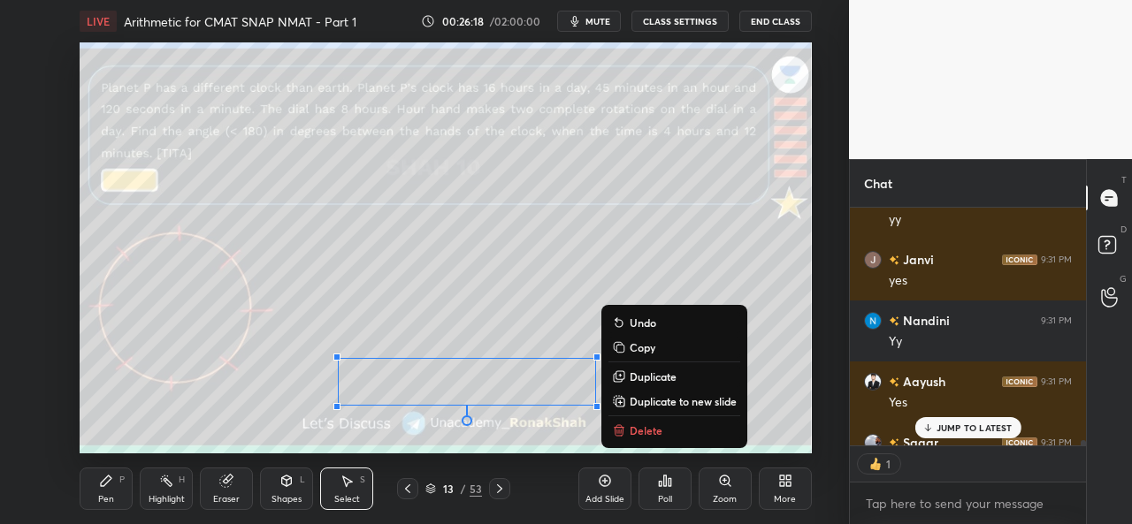
scroll to position [11480, 0]
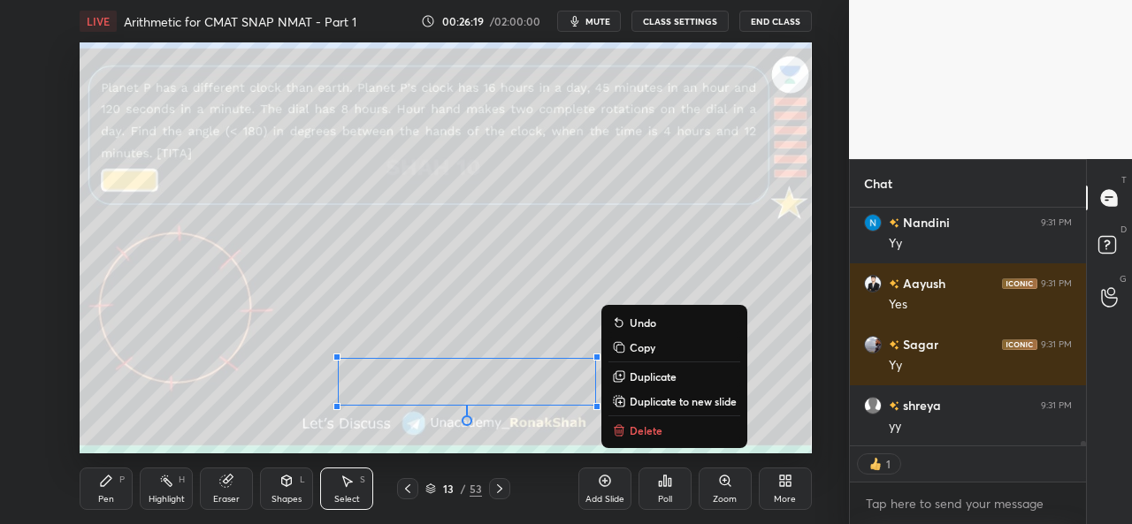
click at [107, 495] on div "Pen" at bounding box center [106, 499] width 16 height 9
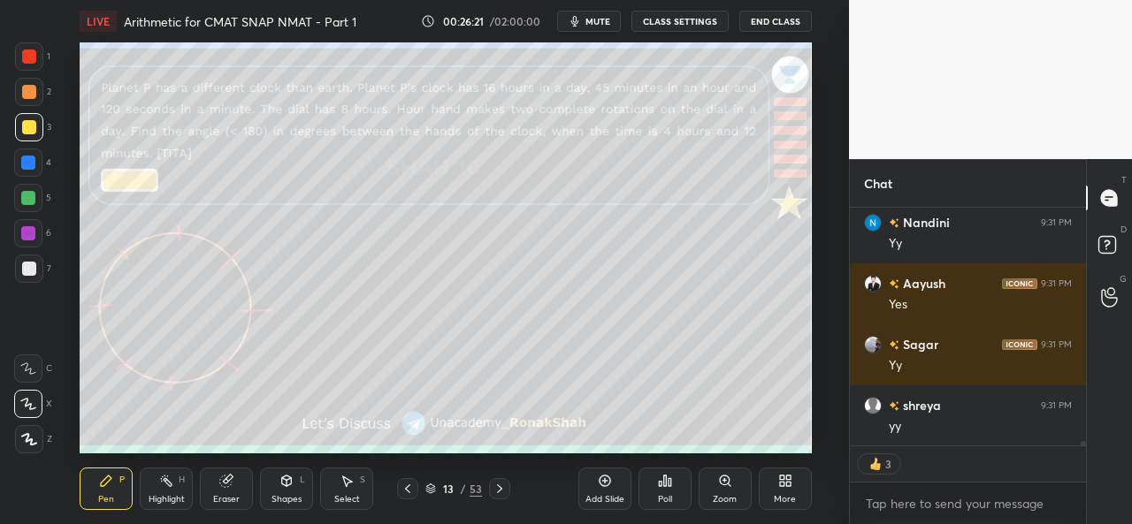
click at [27, 229] on div at bounding box center [28, 233] width 14 height 14
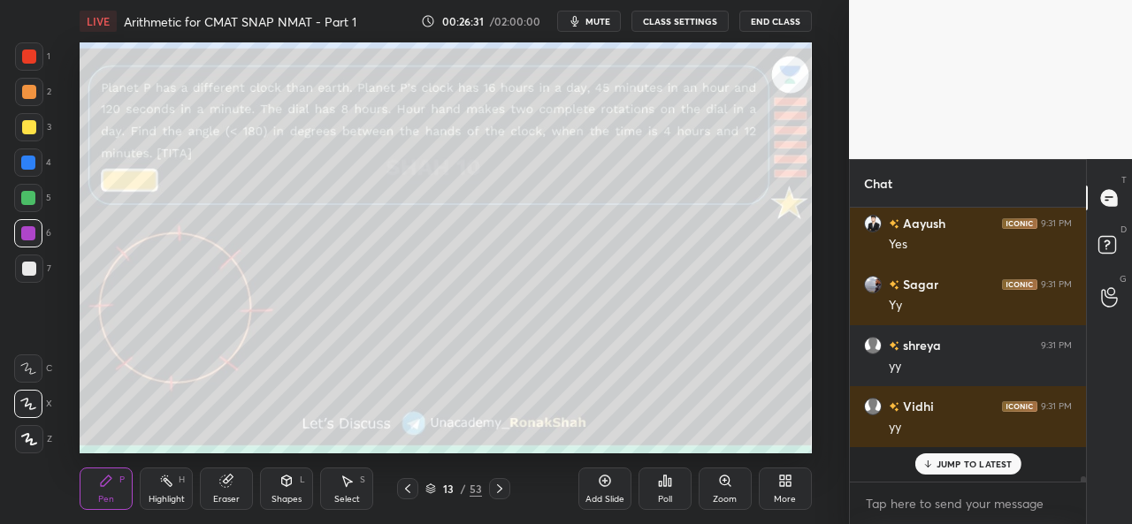
scroll to position [11504, 0]
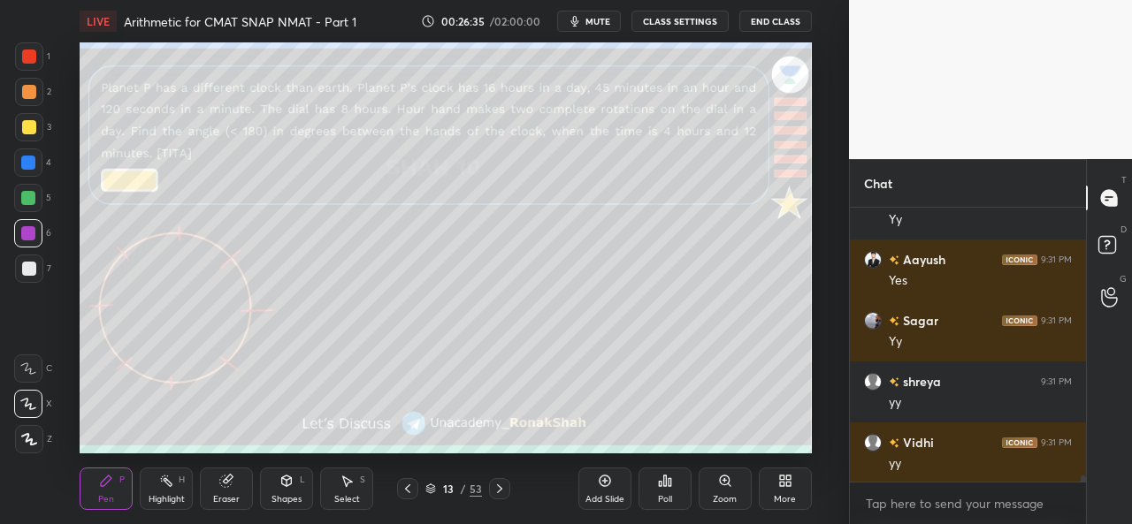
click at [34, 124] on div at bounding box center [29, 127] width 14 height 14
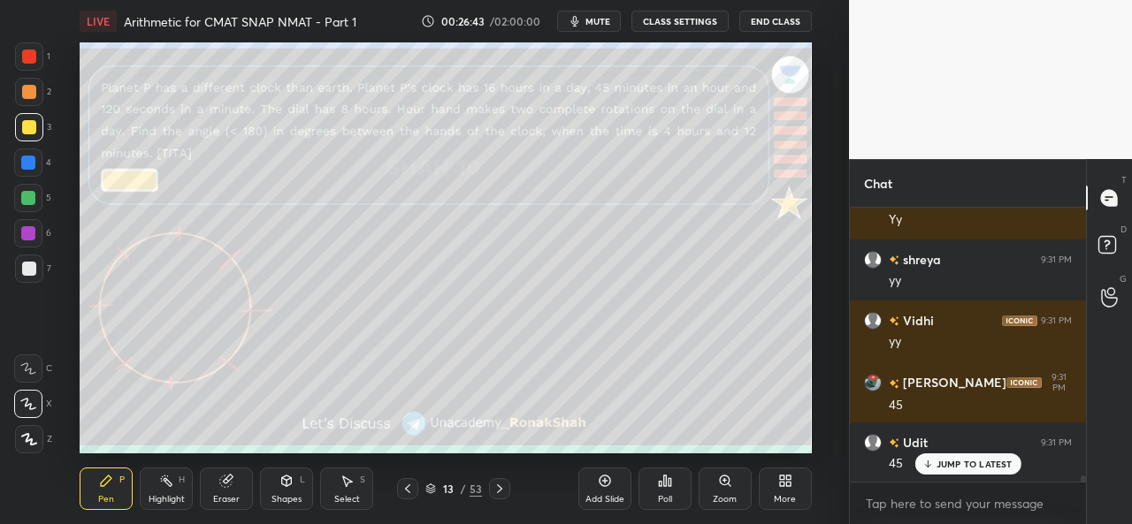
scroll to position [11687, 0]
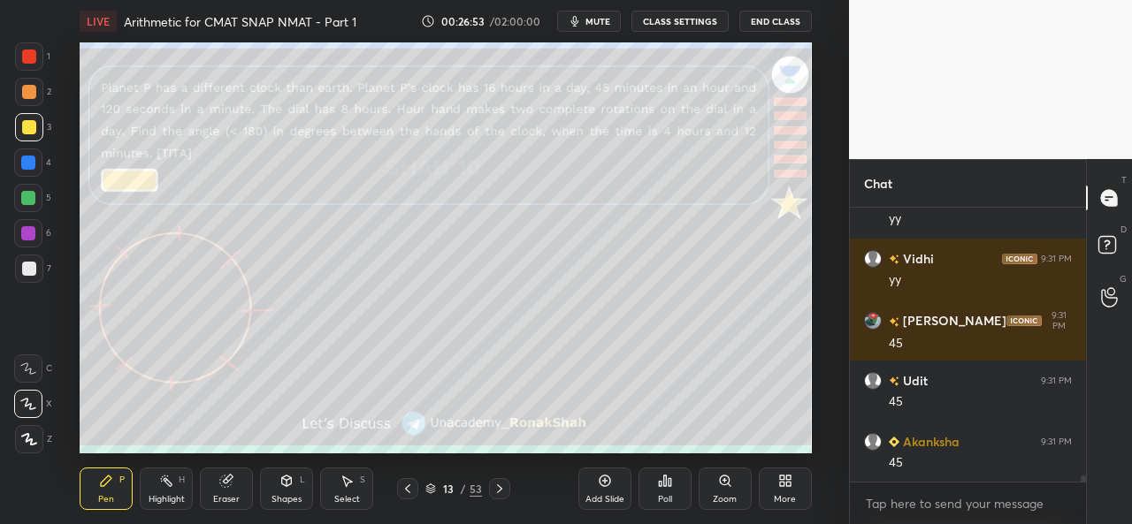
click at [27, 234] on div at bounding box center [28, 233] width 14 height 14
click at [34, 264] on div at bounding box center [29, 269] width 14 height 14
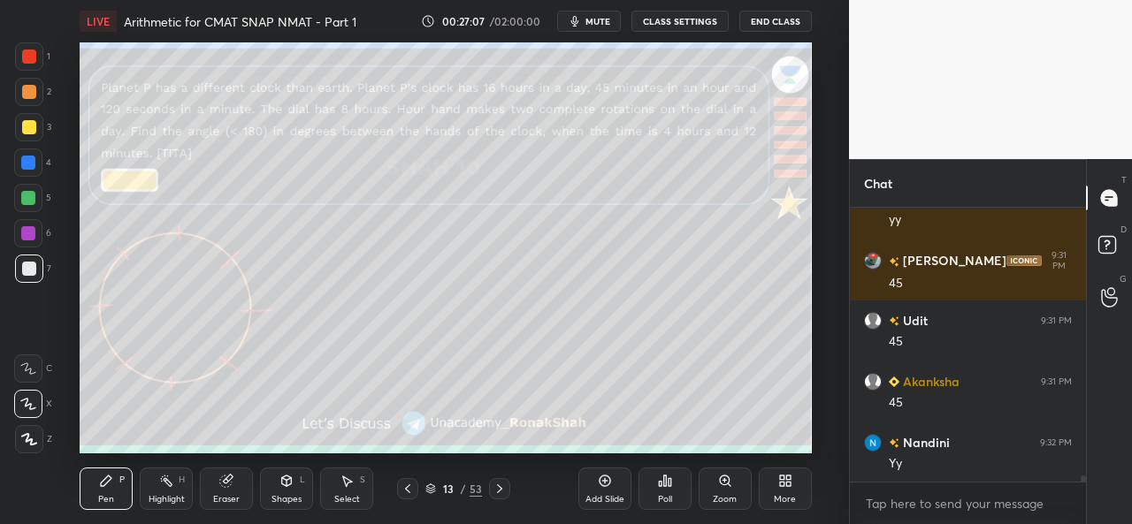
scroll to position [11809, 0]
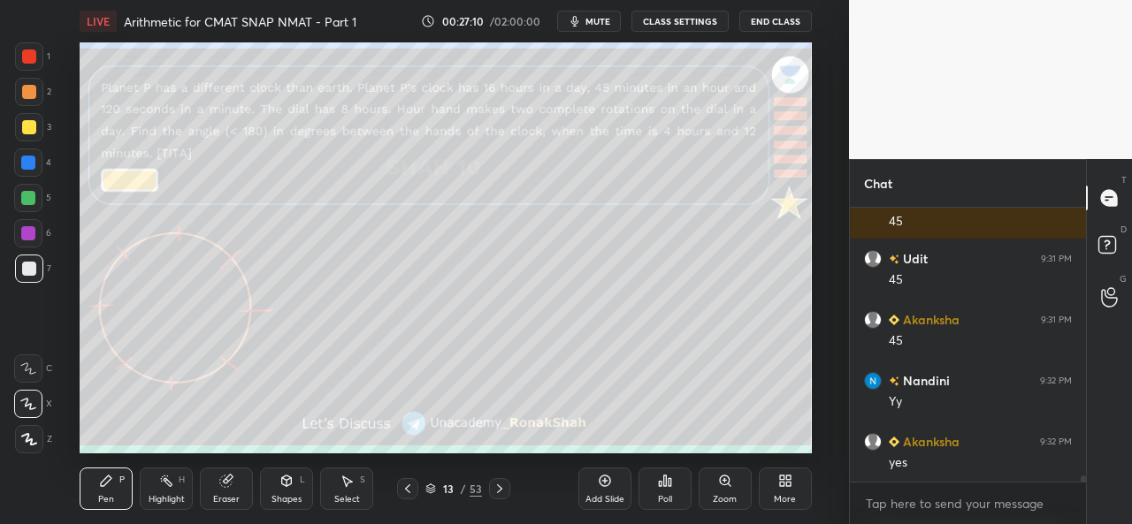
click at [25, 160] on div at bounding box center [28, 163] width 14 height 14
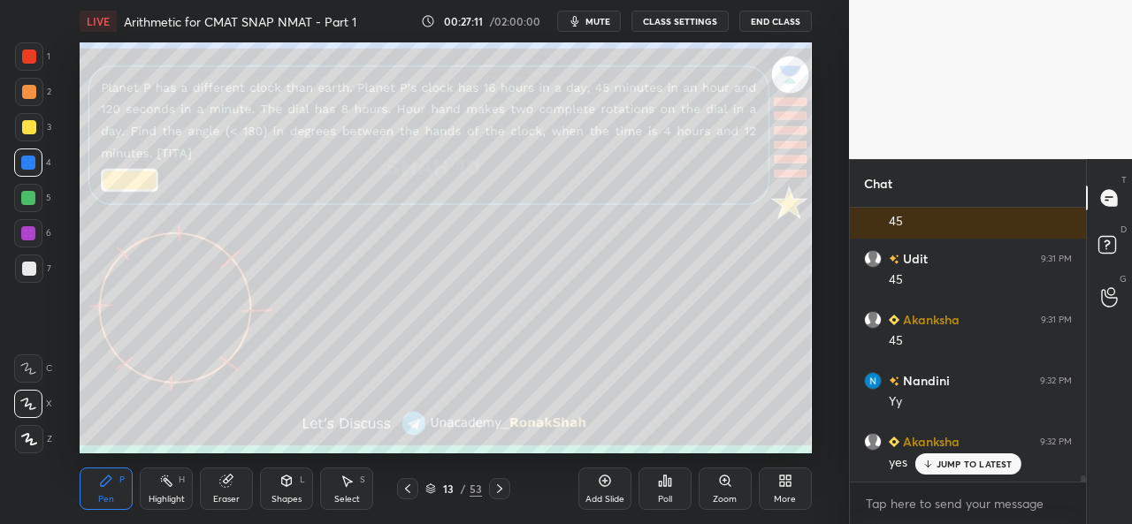
scroll to position [11870, 0]
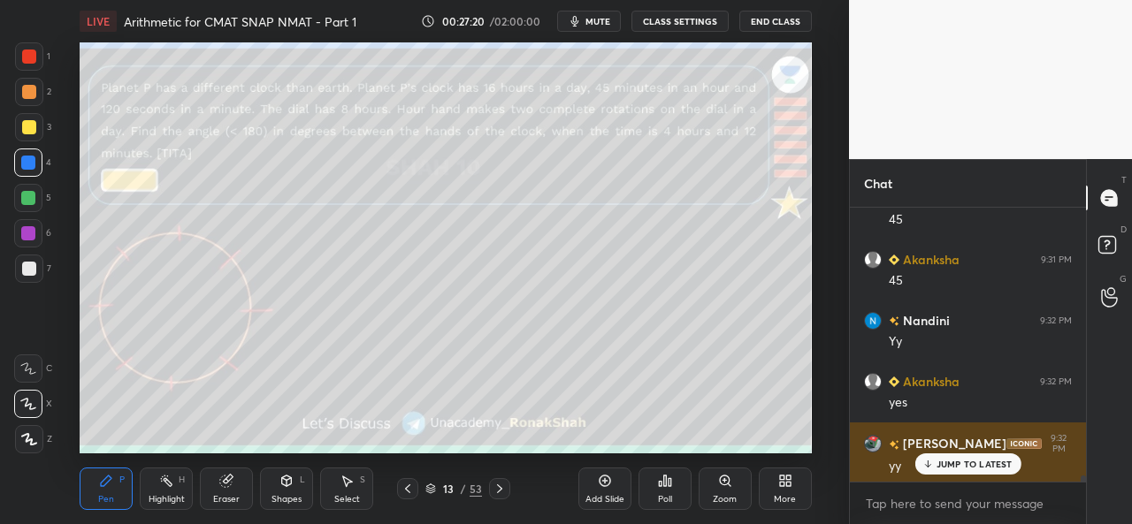
click at [947, 458] on div "JUMP TO LATEST" at bounding box center [967, 464] width 106 height 21
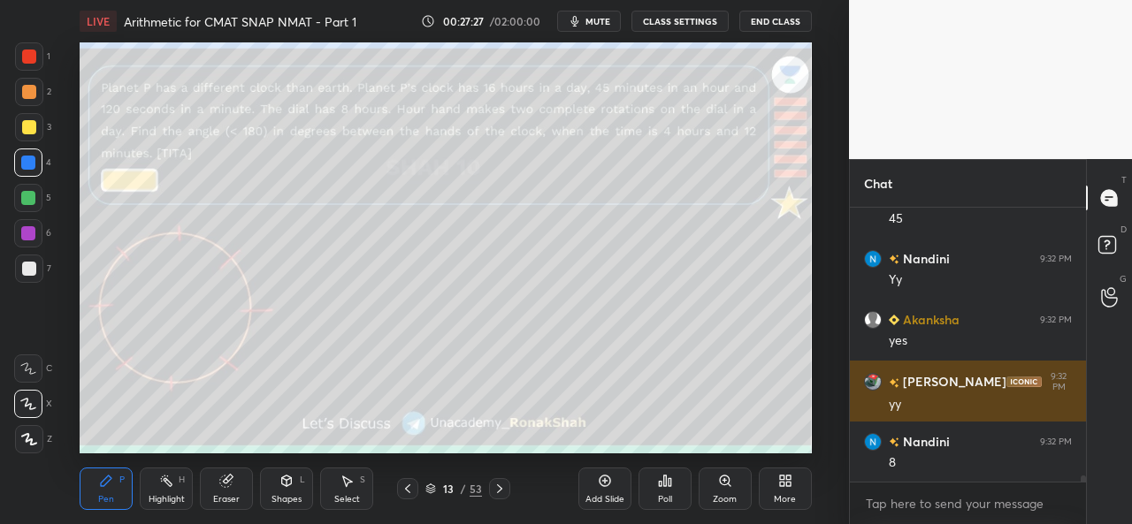
scroll to position [11992, 0]
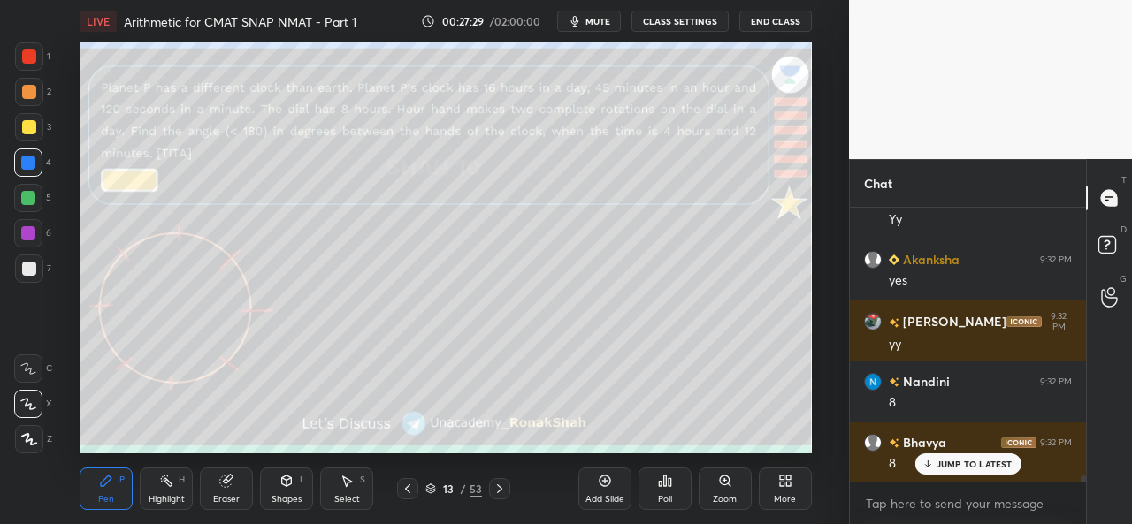
click at [28, 270] on div at bounding box center [29, 269] width 14 height 14
click at [501, 487] on icon at bounding box center [500, 489] width 14 height 14
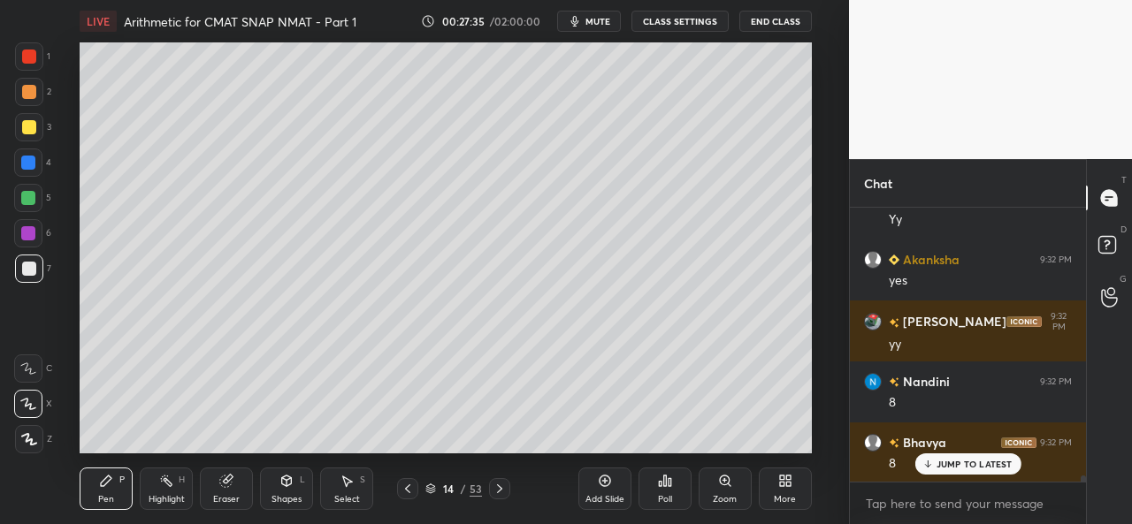
click at [409, 486] on icon at bounding box center [407, 489] width 5 height 9
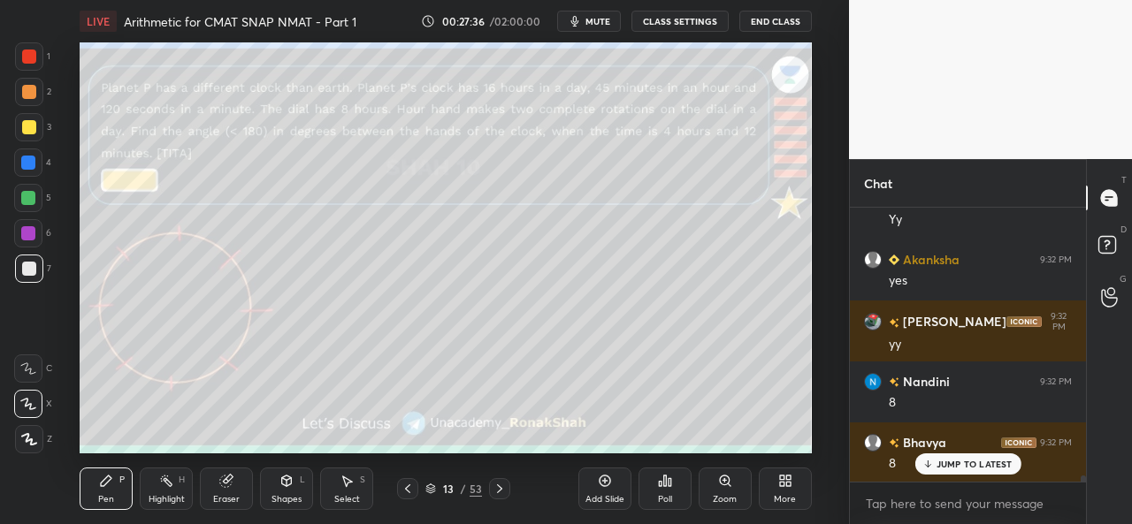
click at [409, 487] on icon at bounding box center [408, 489] width 14 height 14
click at [497, 487] on icon at bounding box center [500, 489] width 14 height 14
click at [412, 486] on icon at bounding box center [408, 489] width 14 height 14
click at [608, 485] on icon at bounding box center [604, 481] width 11 height 11
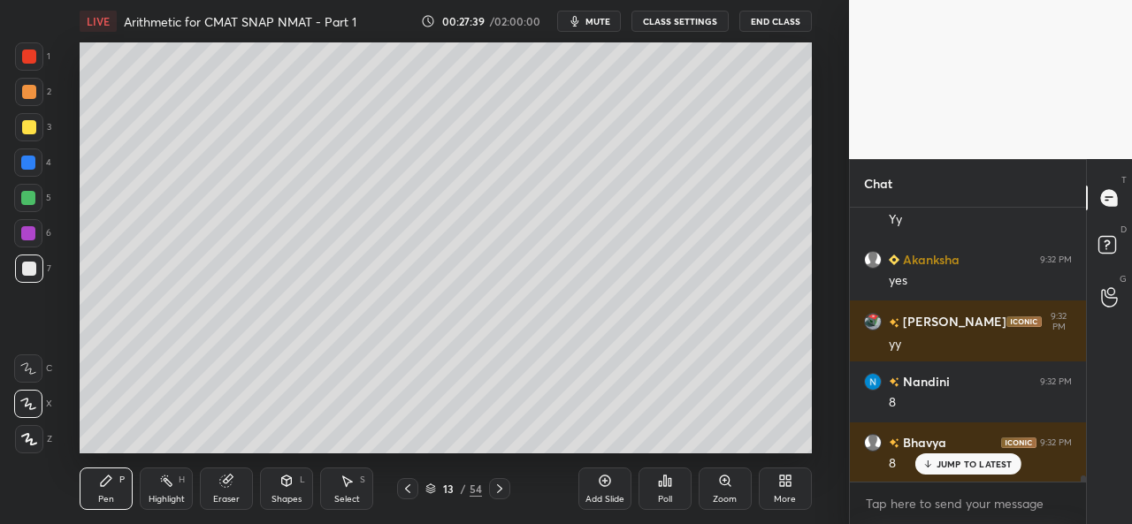
click at [941, 459] on p "JUMP TO LATEST" at bounding box center [975, 464] width 76 height 11
click at [25, 125] on div at bounding box center [29, 127] width 14 height 14
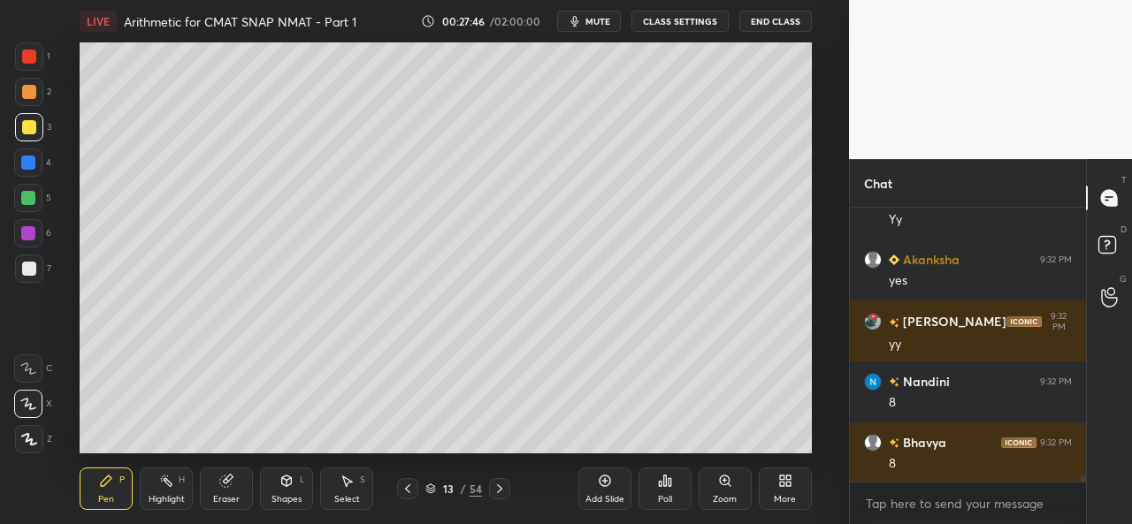
click at [281, 491] on div "Shapes L" at bounding box center [286, 489] width 53 height 42
click at [88, 484] on div "Pen P" at bounding box center [106, 489] width 53 height 42
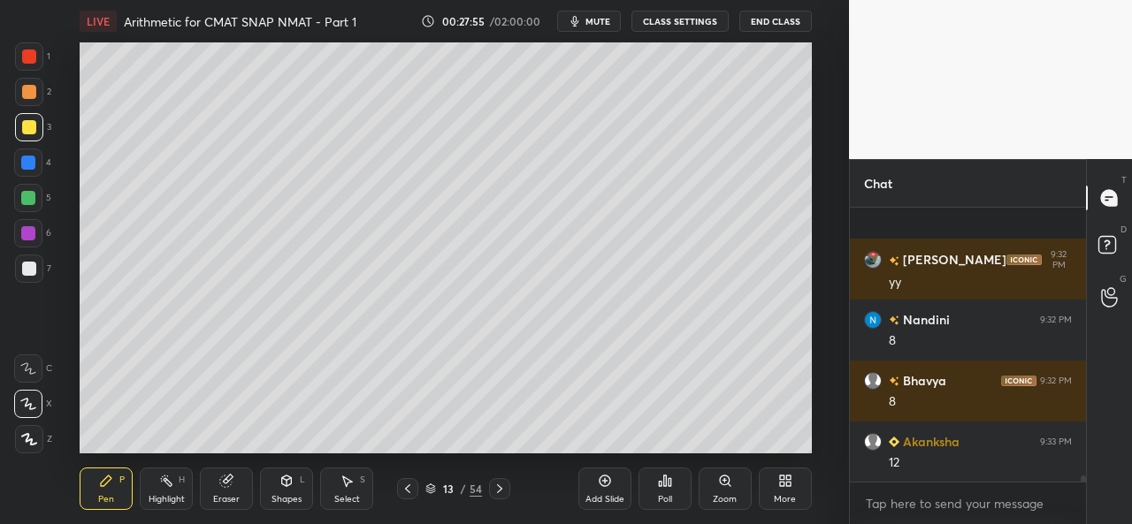
scroll to position [12176, 0]
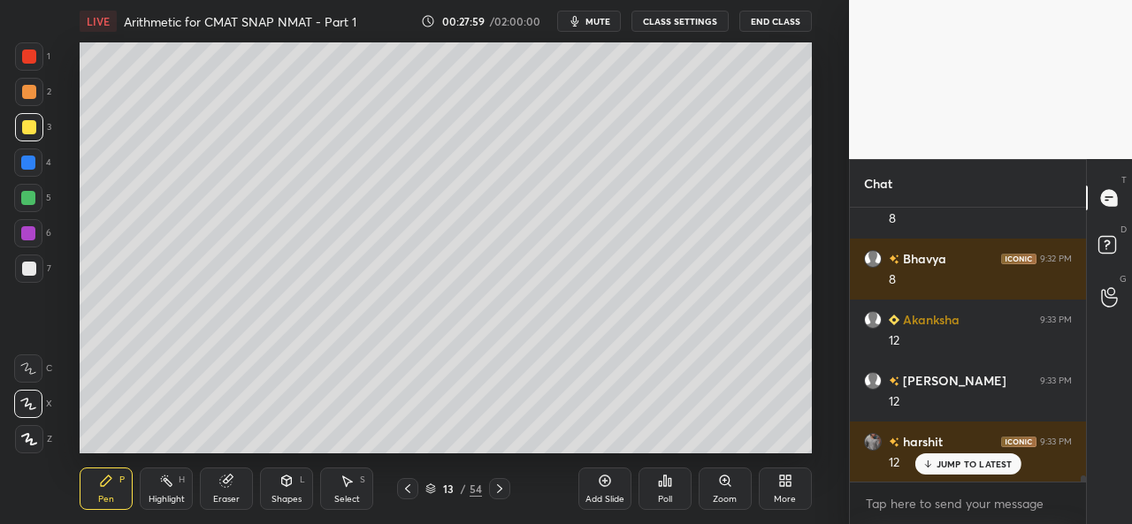
click at [30, 157] on div at bounding box center [28, 163] width 14 height 14
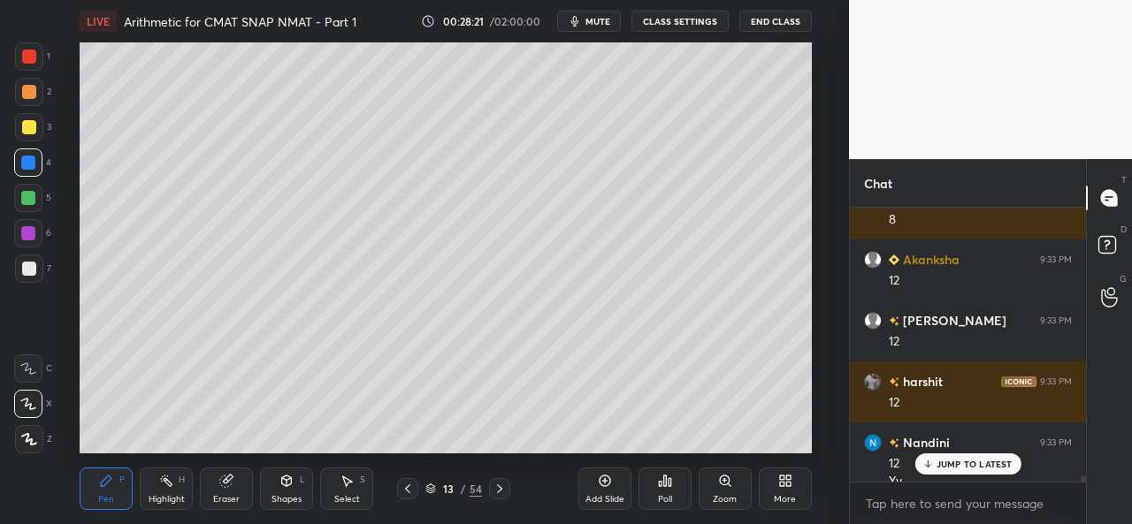
scroll to position [12253, 0]
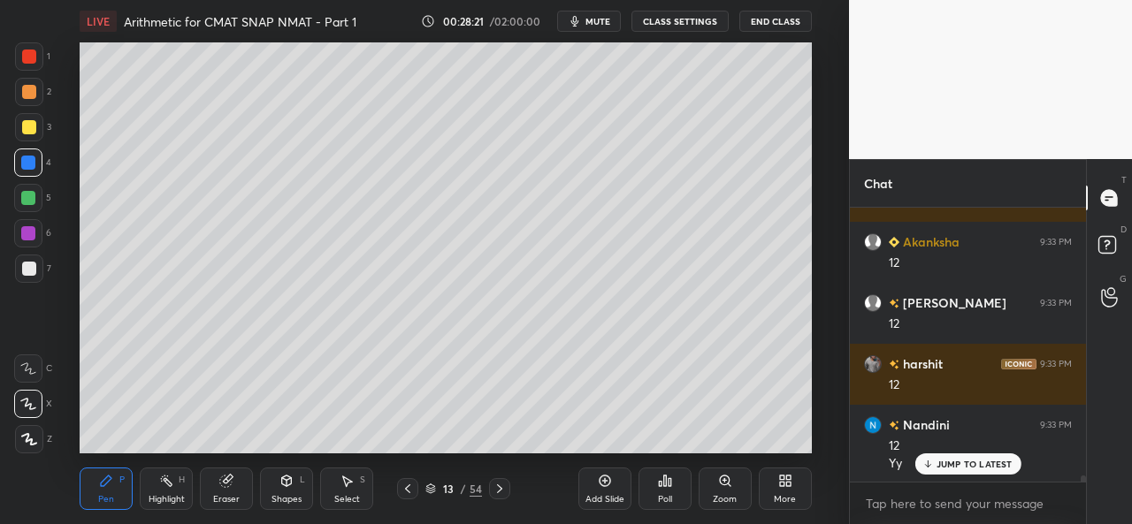
click at [30, 206] on div at bounding box center [28, 198] width 28 height 28
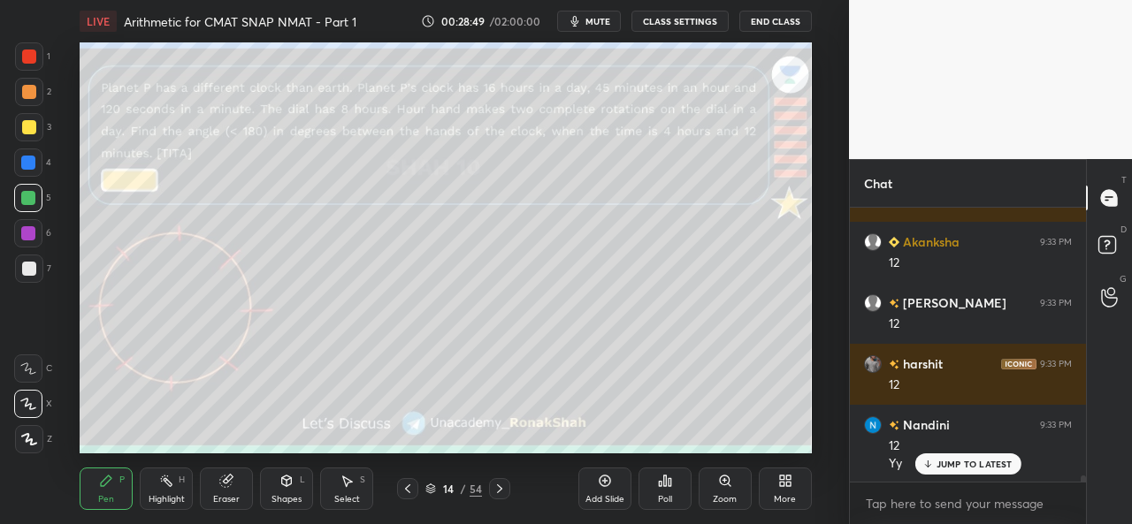
click at [501, 487] on icon at bounding box center [500, 489] width 14 height 14
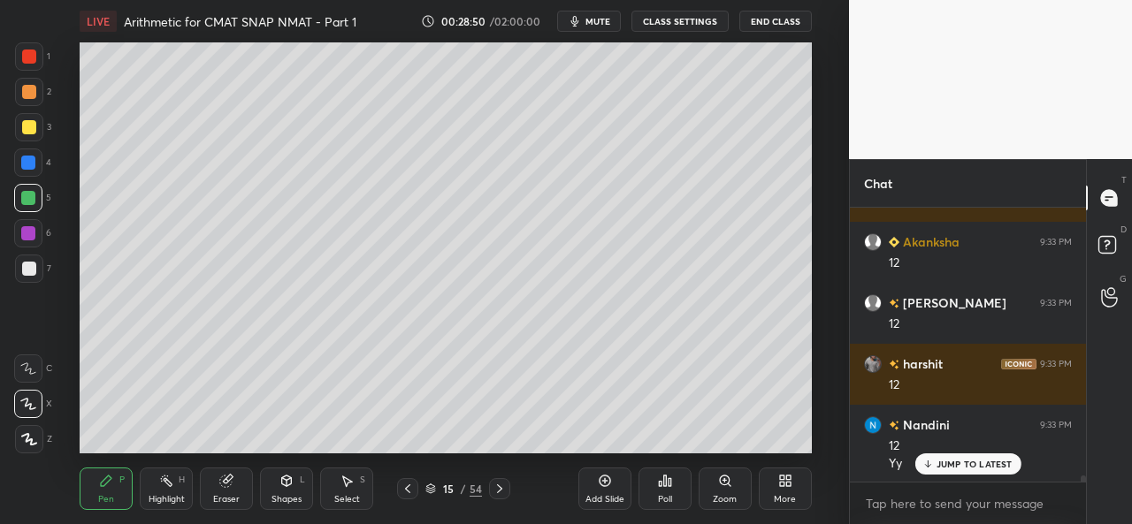
click at [499, 494] on icon at bounding box center [500, 489] width 14 height 14
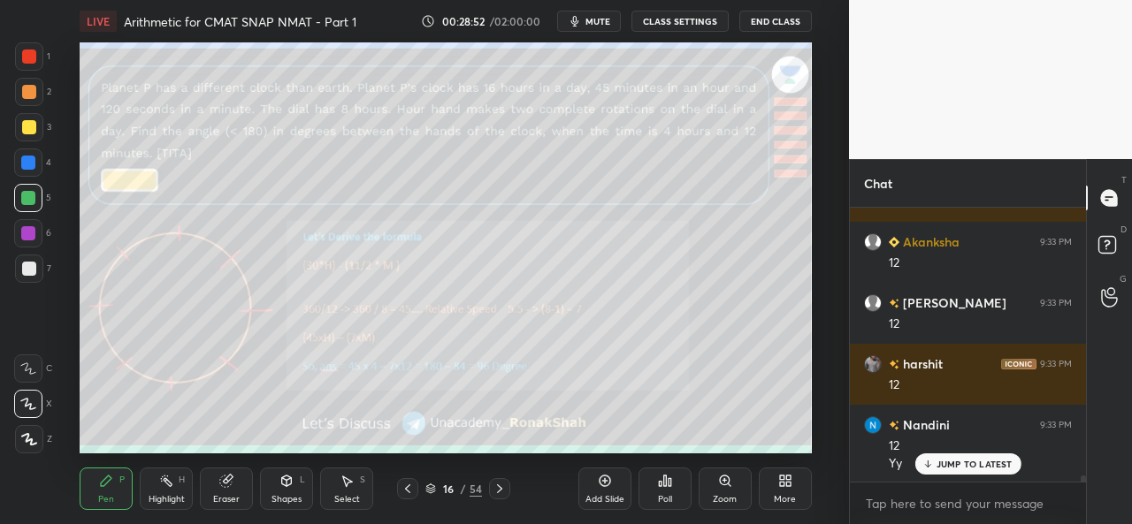
click at [417, 486] on div at bounding box center [407, 488] width 21 height 21
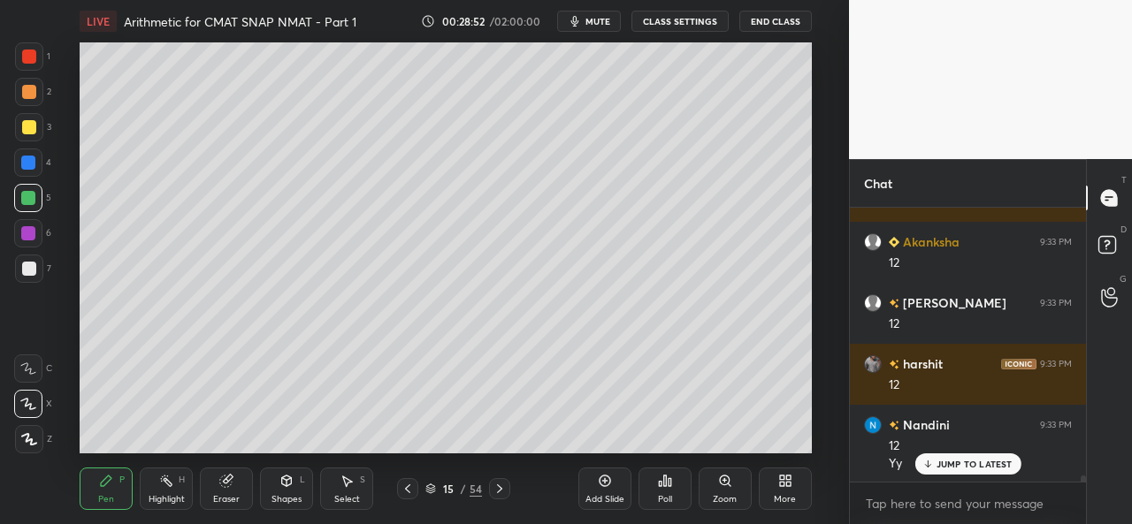
click at [406, 487] on icon at bounding box center [408, 489] width 14 height 14
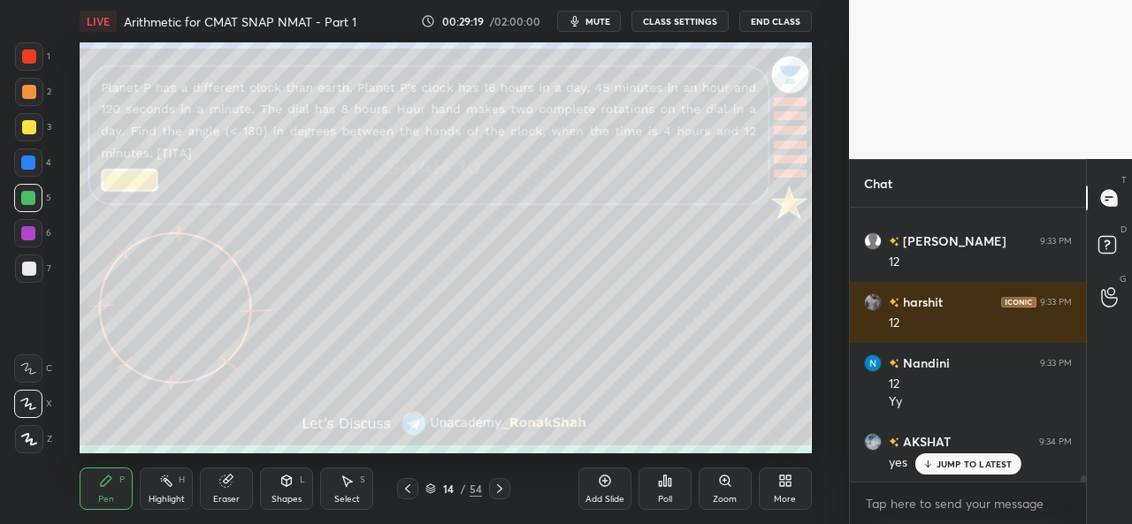
scroll to position [12375, 0]
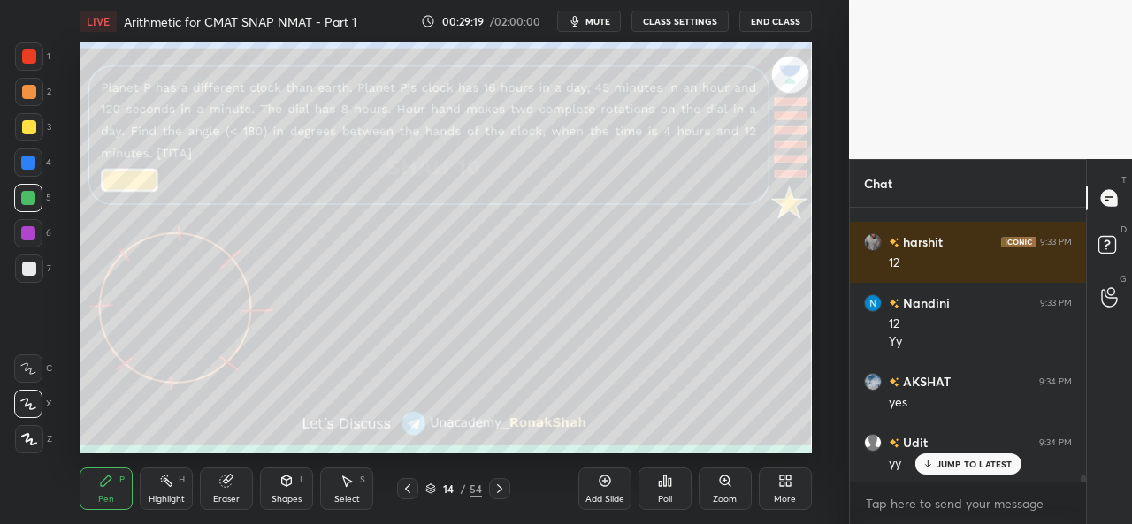
click at [352, 495] on div "Select" at bounding box center [347, 499] width 26 height 9
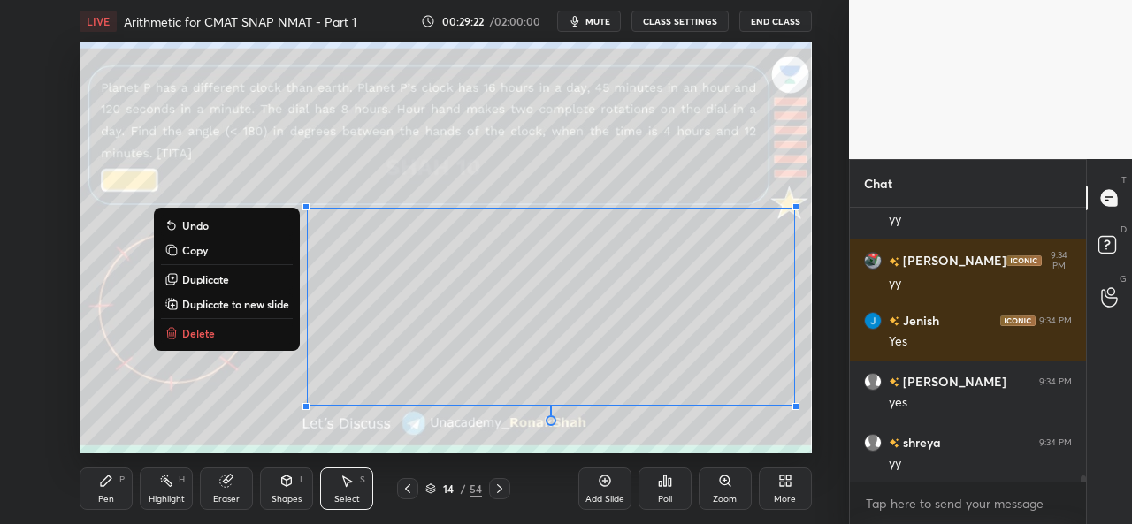
scroll to position [12681, 0]
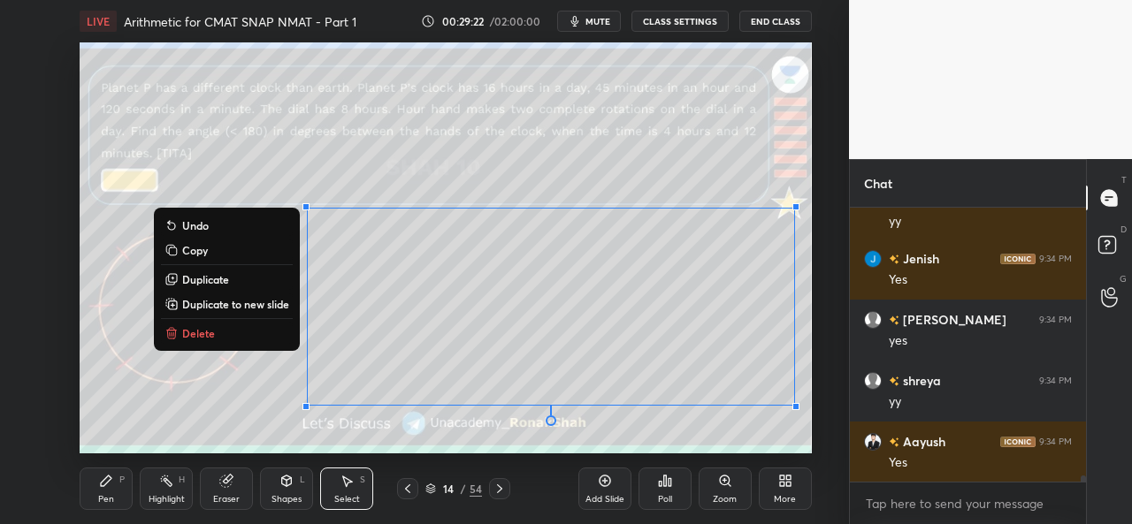
click at [680, 428] on div "0 ° Undo Copy Duplicate Duplicate to new slide Delete" at bounding box center [445, 247] width 731 height 411
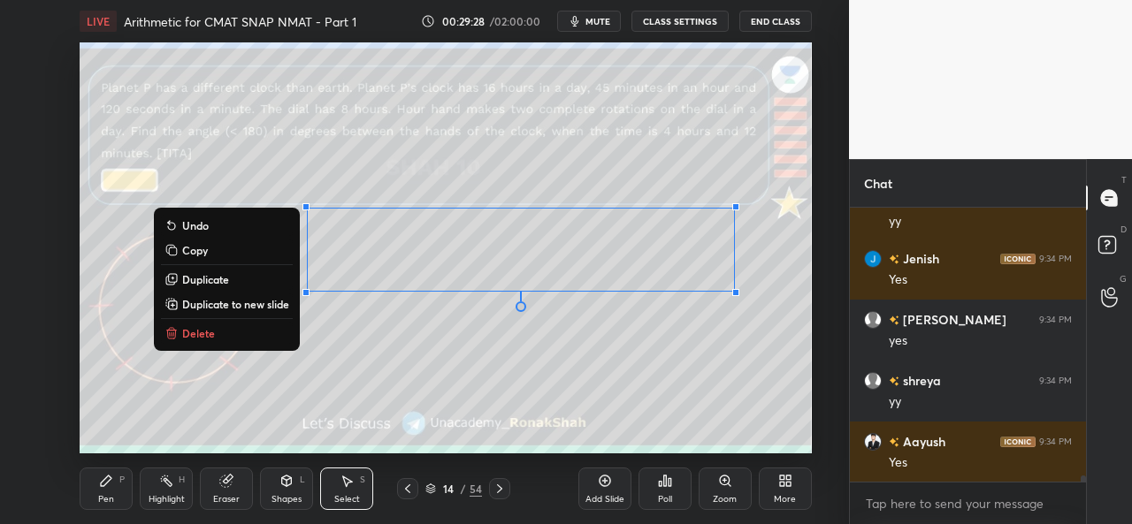
click at [108, 487] on icon at bounding box center [106, 481] width 14 height 14
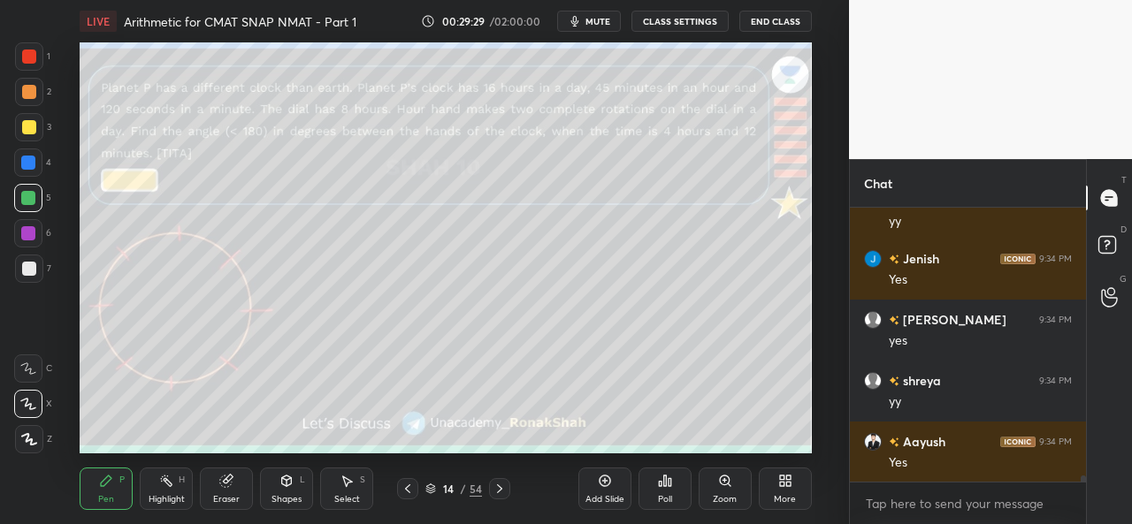
click at [34, 57] on div at bounding box center [29, 57] width 14 height 14
click at [348, 493] on div "Select S" at bounding box center [346, 489] width 53 height 42
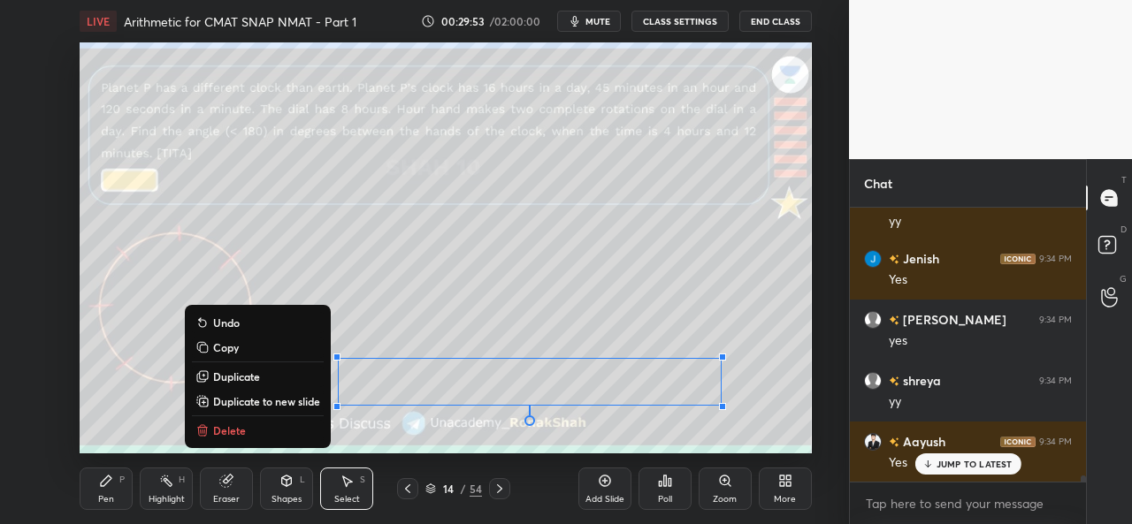
scroll to position [12742, 0]
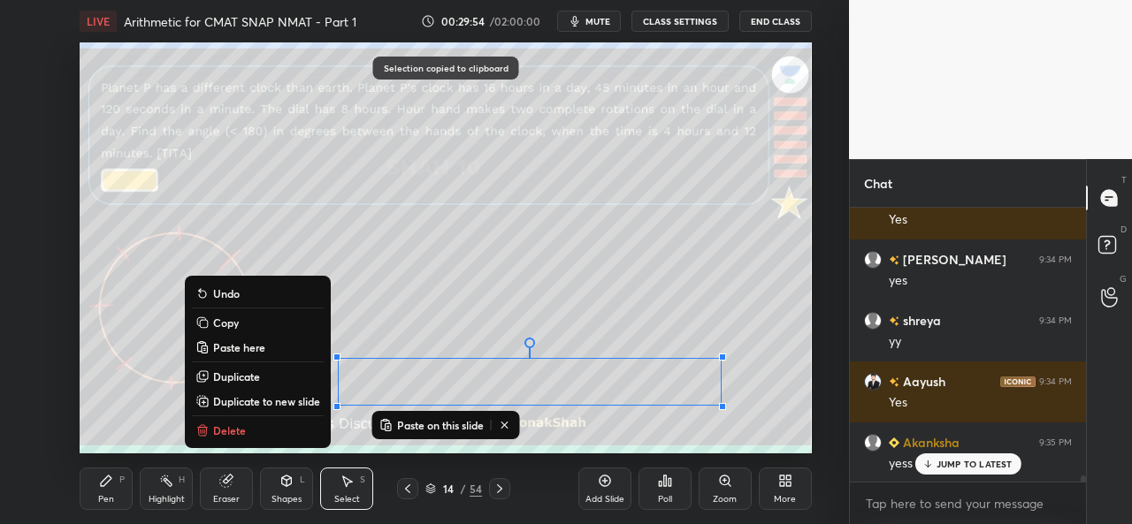
click at [111, 487] on icon at bounding box center [106, 481] width 14 height 14
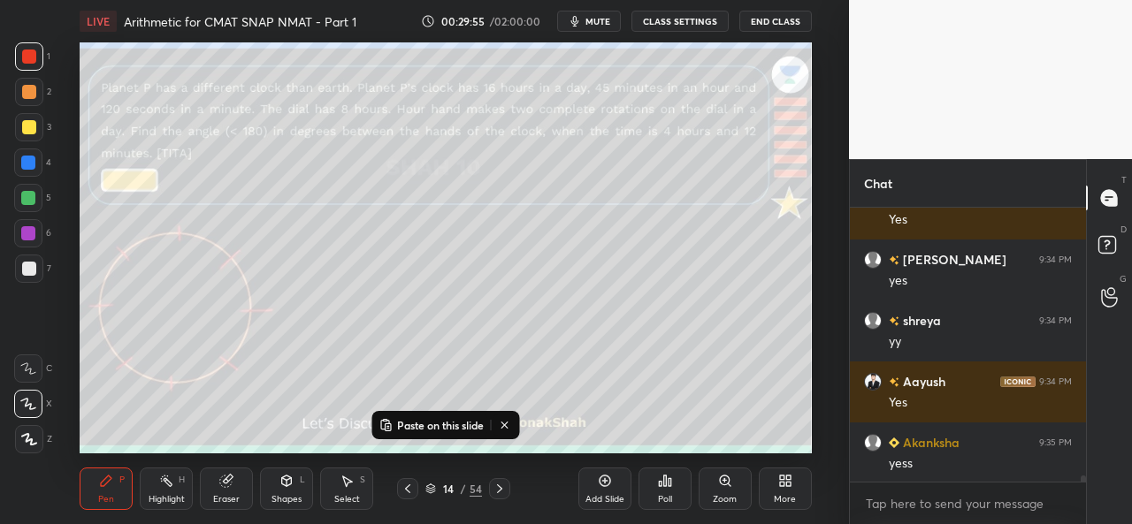
scroll to position [12803, 0]
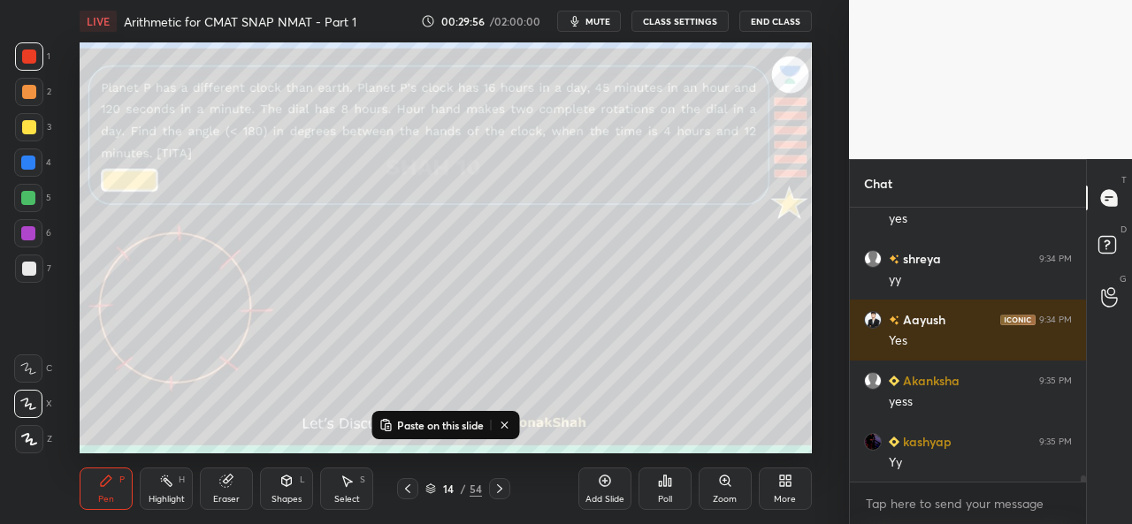
click at [600, 489] on div "Add Slide" at bounding box center [604, 489] width 53 height 42
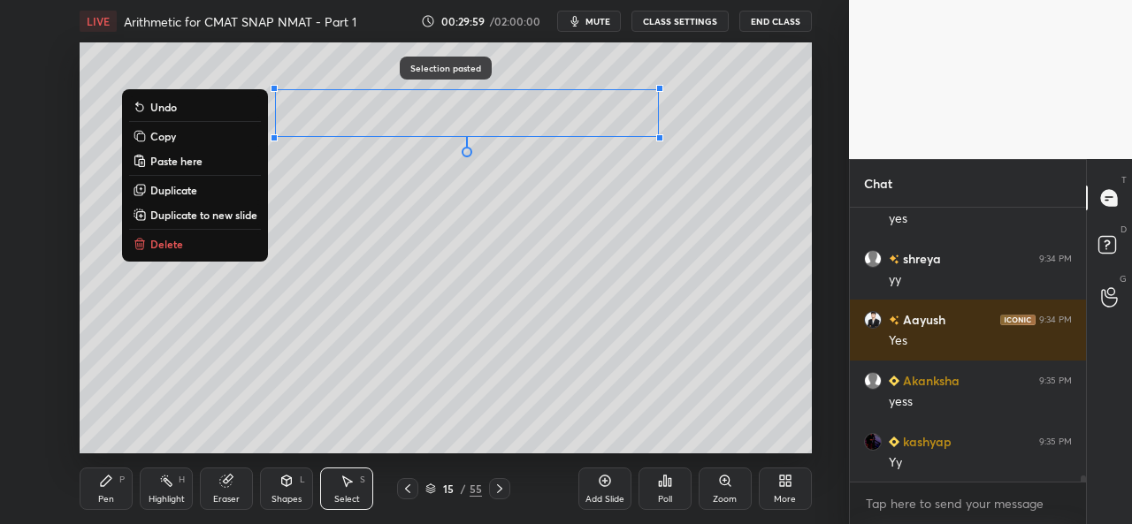
click at [99, 492] on div "Pen P" at bounding box center [106, 489] width 53 height 42
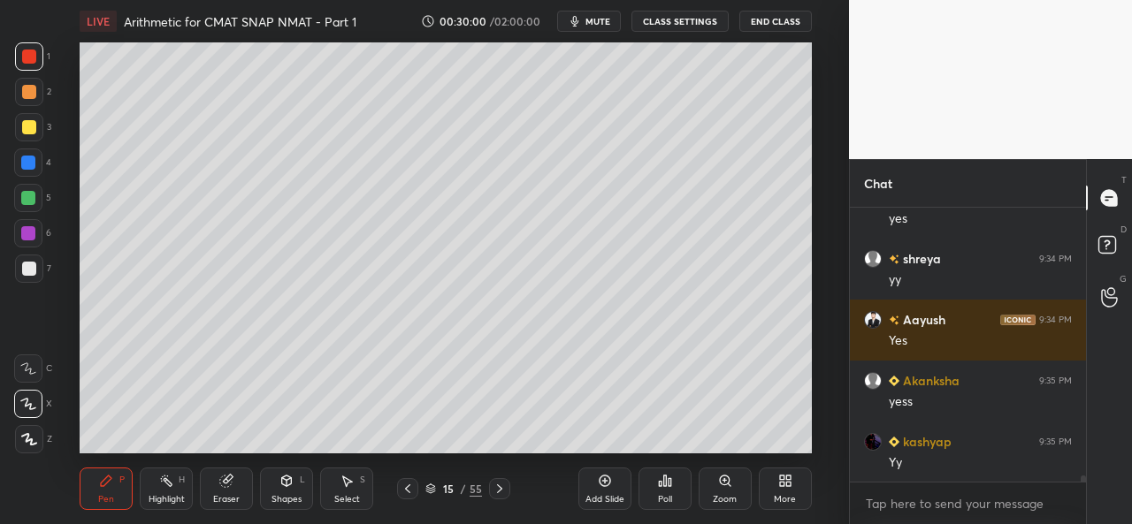
click at [25, 270] on div at bounding box center [29, 269] width 14 height 14
click at [32, 165] on div at bounding box center [28, 163] width 14 height 14
click at [35, 199] on div at bounding box center [28, 198] width 14 height 14
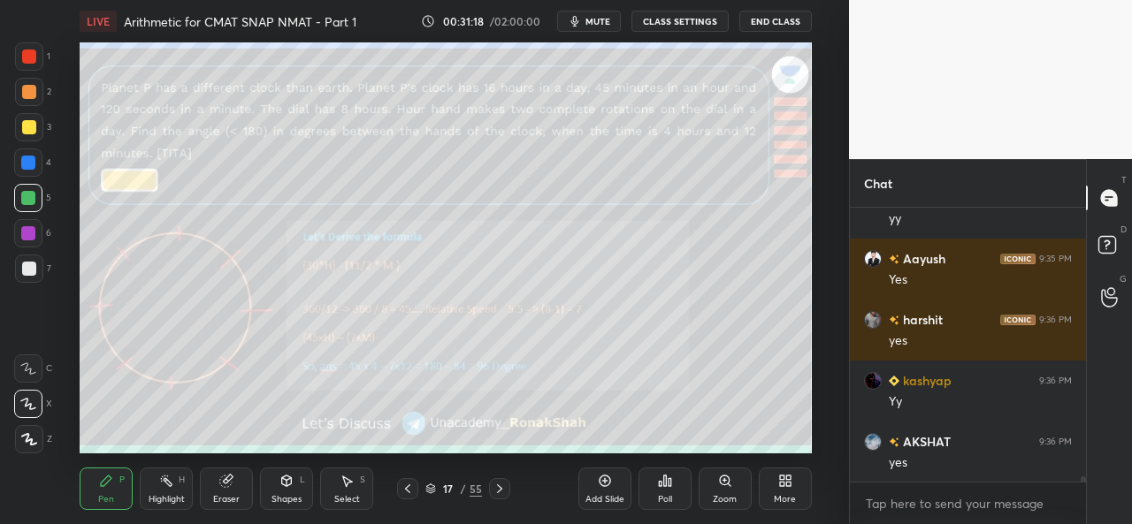
scroll to position [13474, 0]
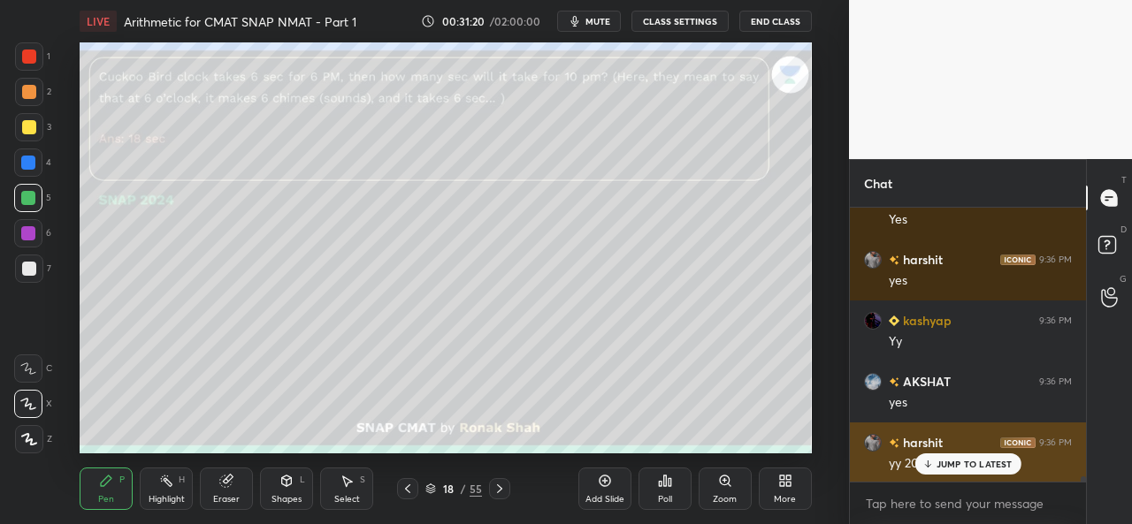
click at [947, 463] on p "JUMP TO LATEST" at bounding box center [975, 464] width 76 height 11
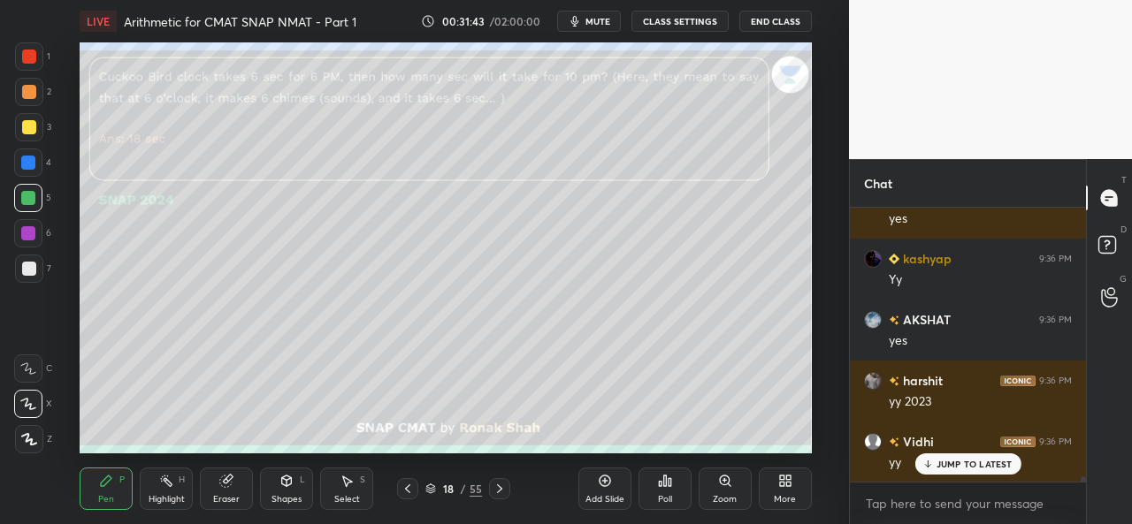
scroll to position [13596, 0]
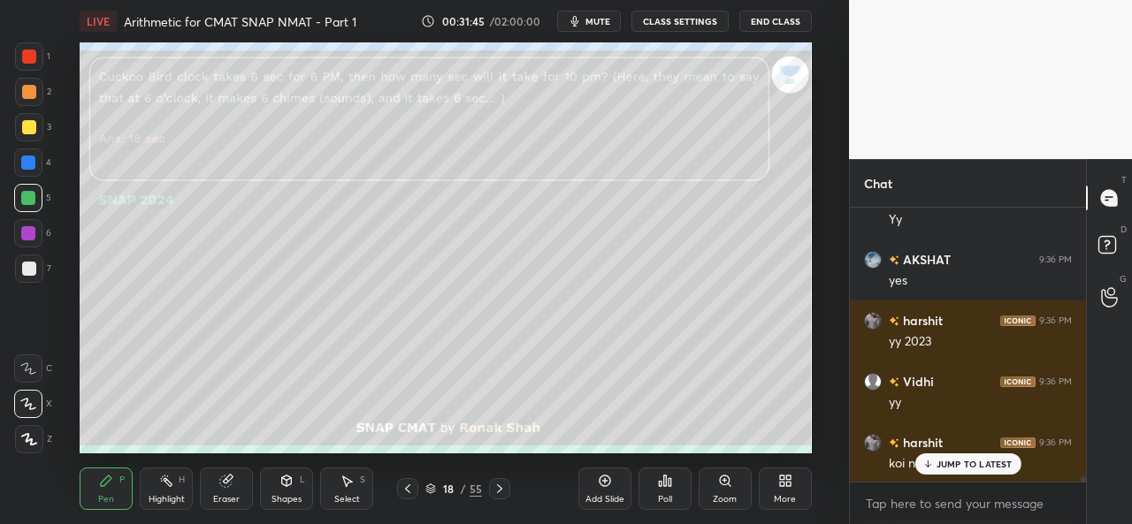
click at [957, 463] on p "JUMP TO LATEST" at bounding box center [975, 464] width 76 height 11
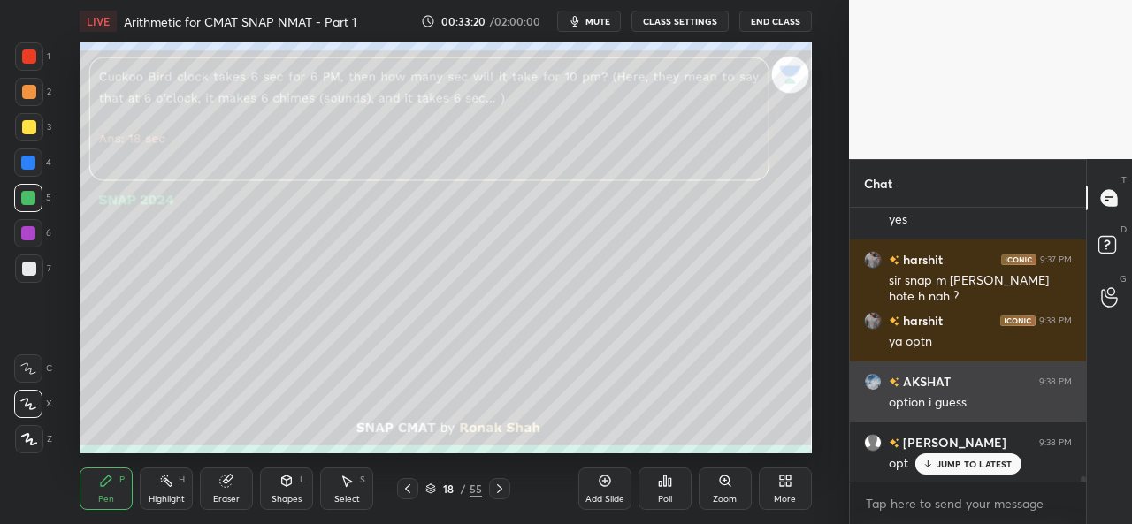
scroll to position [14040, 0]
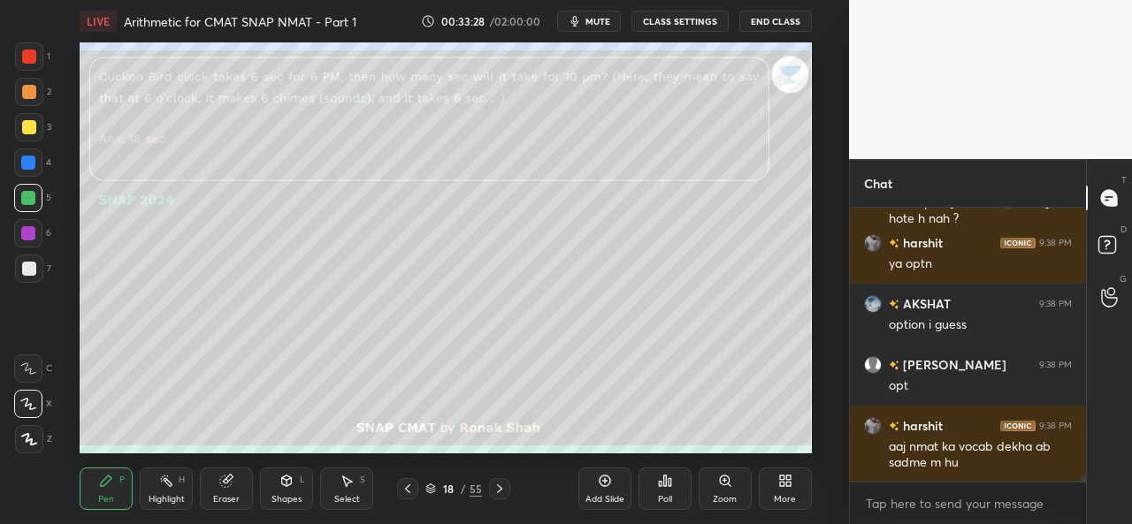
click at [34, 54] on div at bounding box center [29, 57] width 14 height 14
click at [354, 485] on icon at bounding box center [347, 481] width 14 height 14
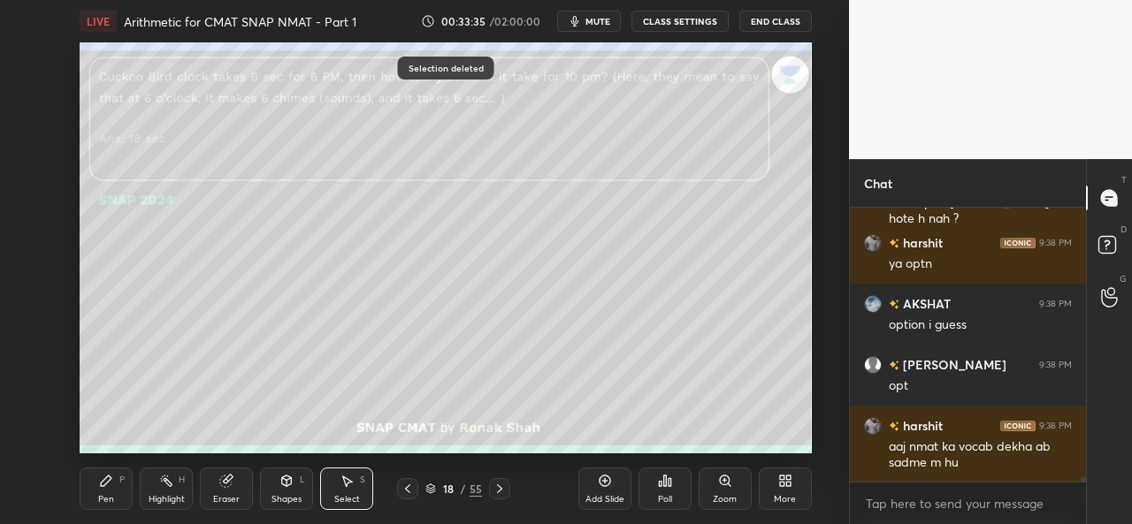
click at [106, 493] on div "Pen P" at bounding box center [106, 489] width 53 height 42
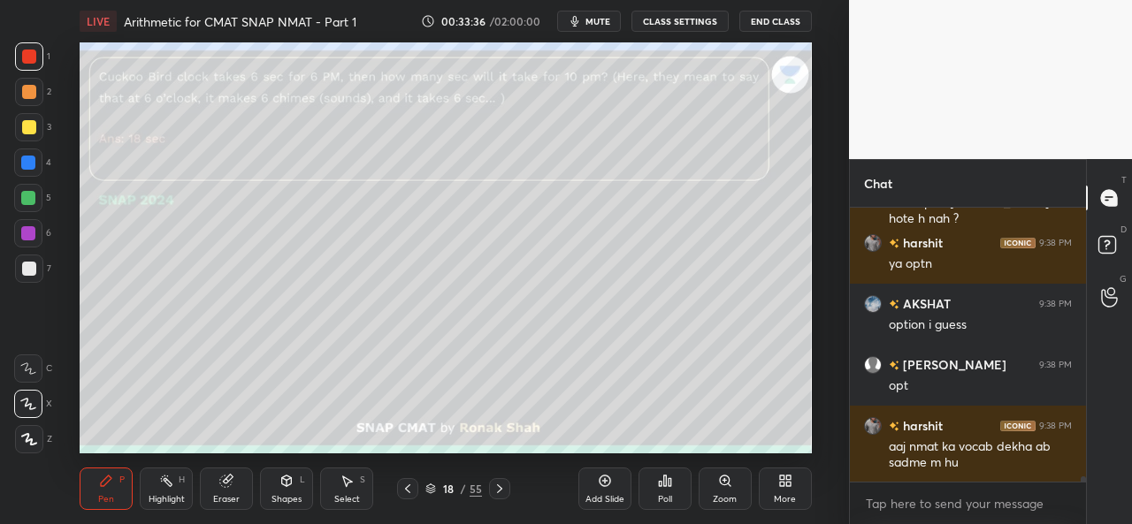
click at [25, 54] on div at bounding box center [29, 57] width 14 height 14
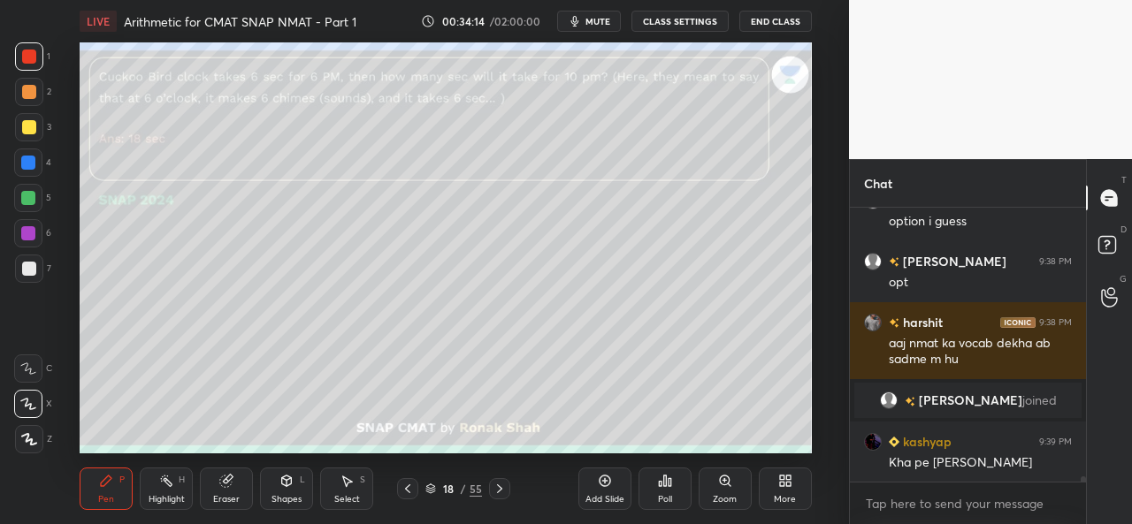
scroll to position [12996, 0]
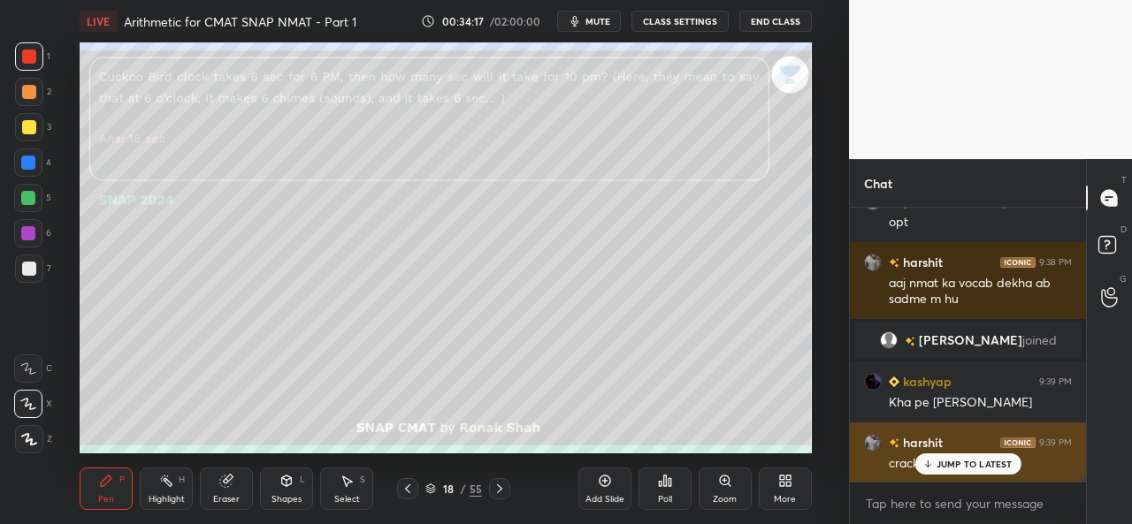
click at [953, 463] on p "JUMP TO LATEST" at bounding box center [975, 464] width 76 height 11
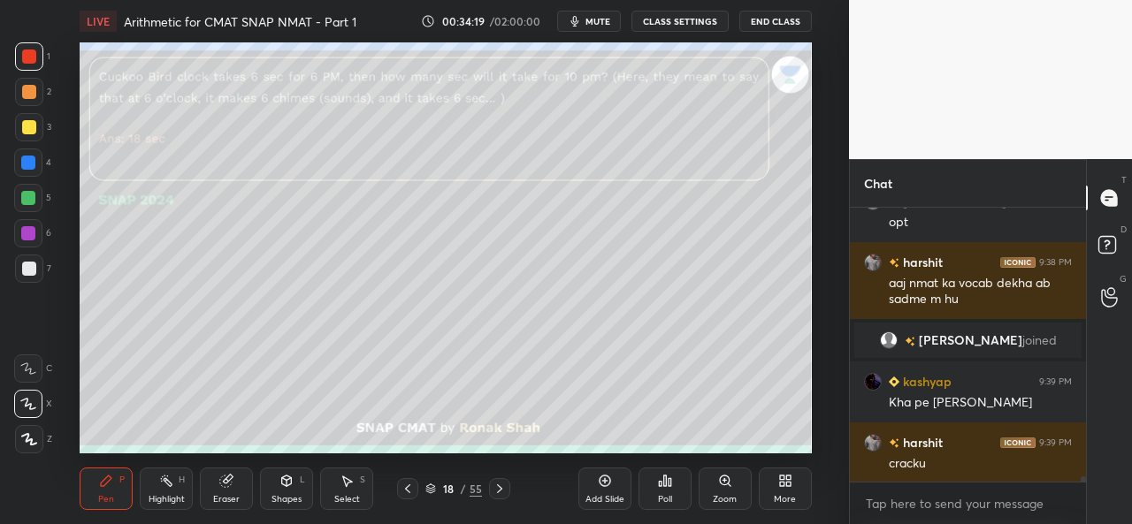
scroll to position [13058, 0]
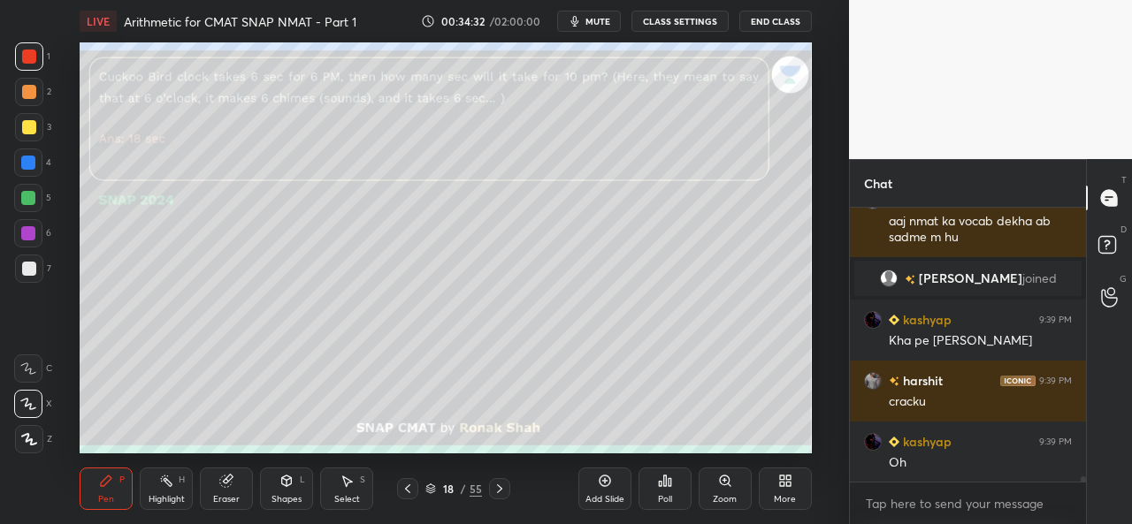
click at [28, 90] on div at bounding box center [29, 92] width 14 height 14
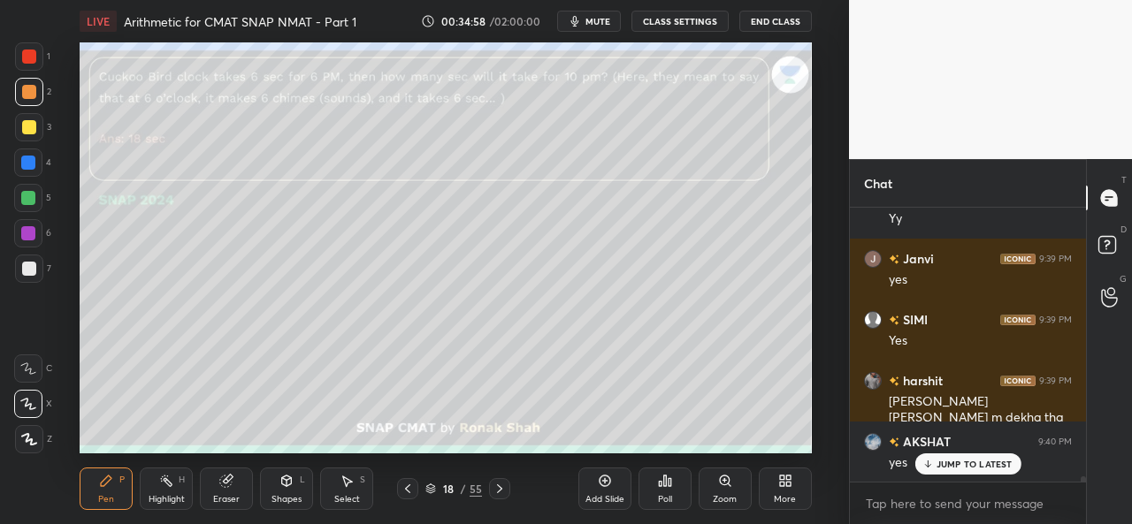
scroll to position [13851, 0]
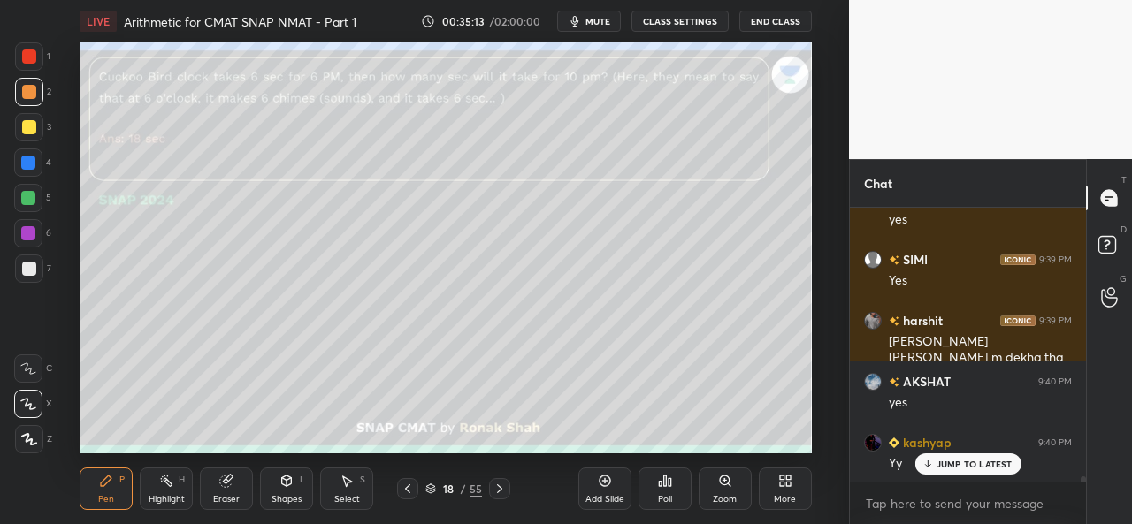
click at [23, 162] on div at bounding box center [28, 163] width 14 height 14
click at [26, 226] on div at bounding box center [28, 233] width 28 height 28
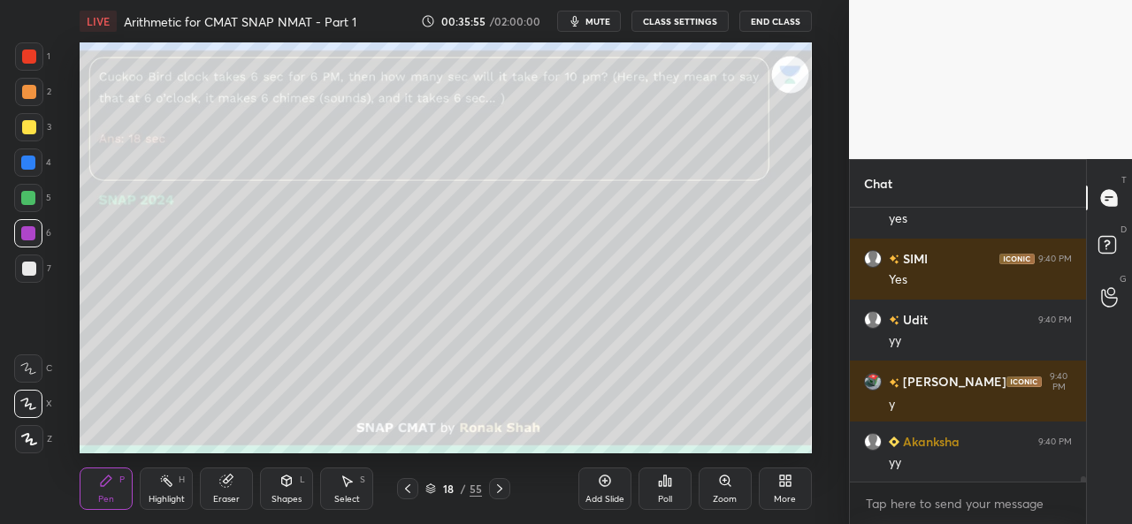
scroll to position [14217, 0]
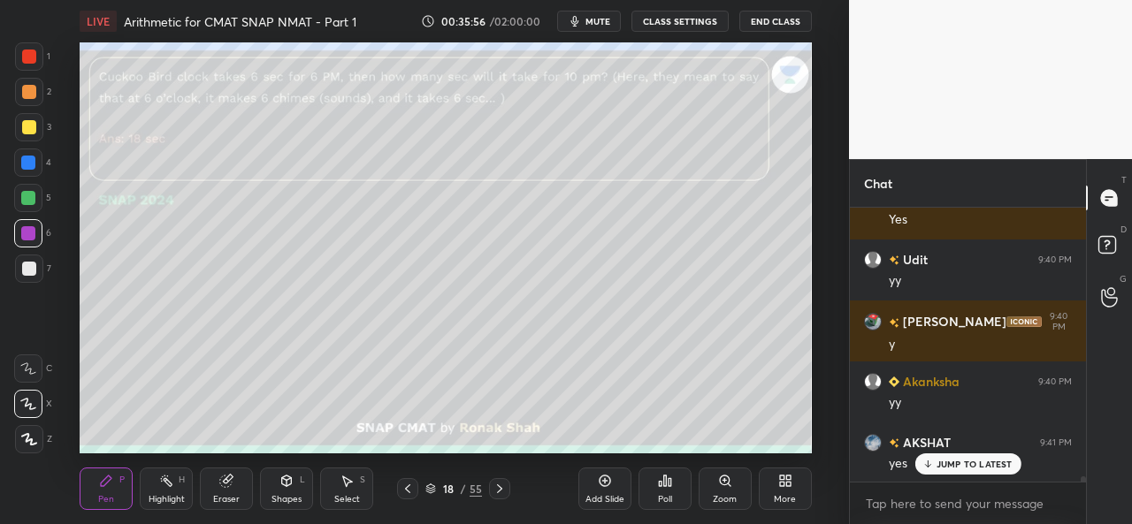
click at [31, 157] on div at bounding box center [28, 163] width 14 height 14
click at [27, 194] on div at bounding box center [28, 198] width 14 height 14
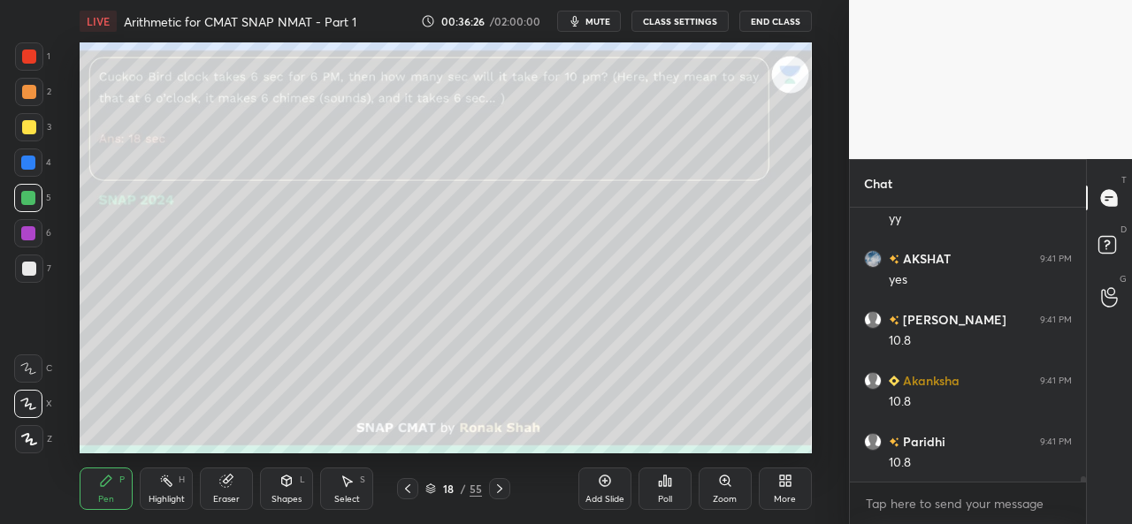
scroll to position [14461, 0]
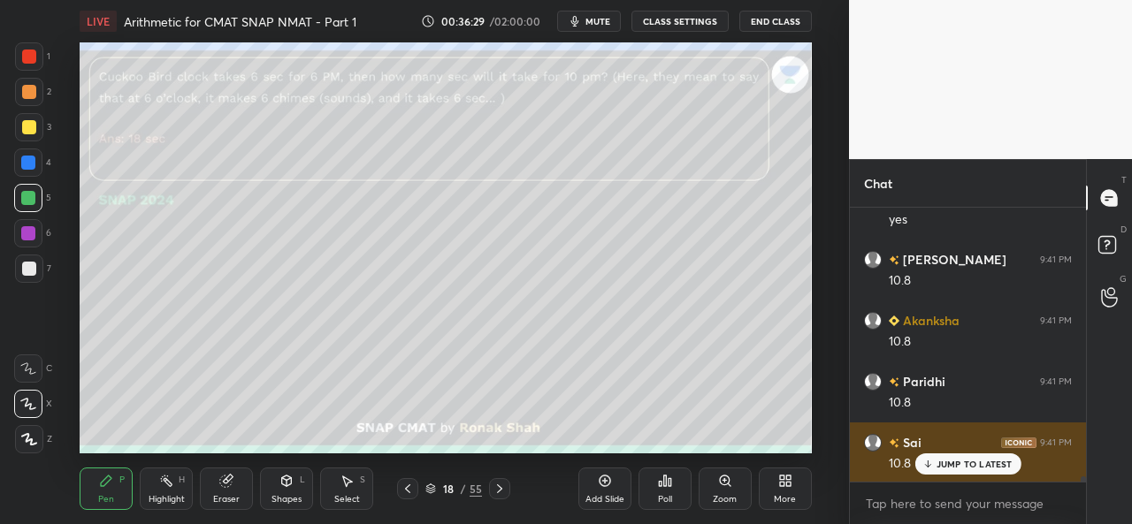
click at [939, 466] on p "JUMP TO LATEST" at bounding box center [975, 464] width 76 height 11
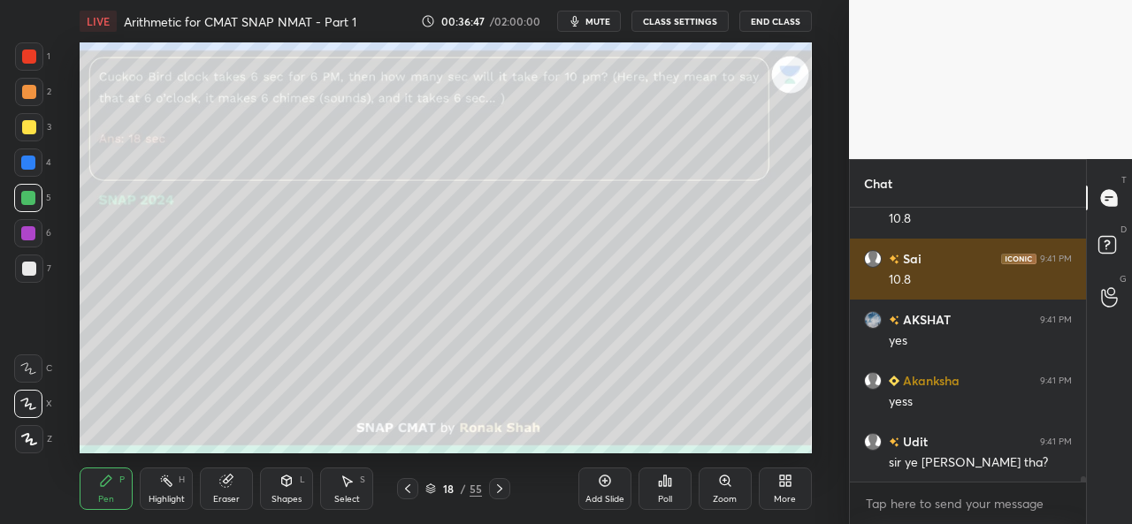
scroll to position [14645, 0]
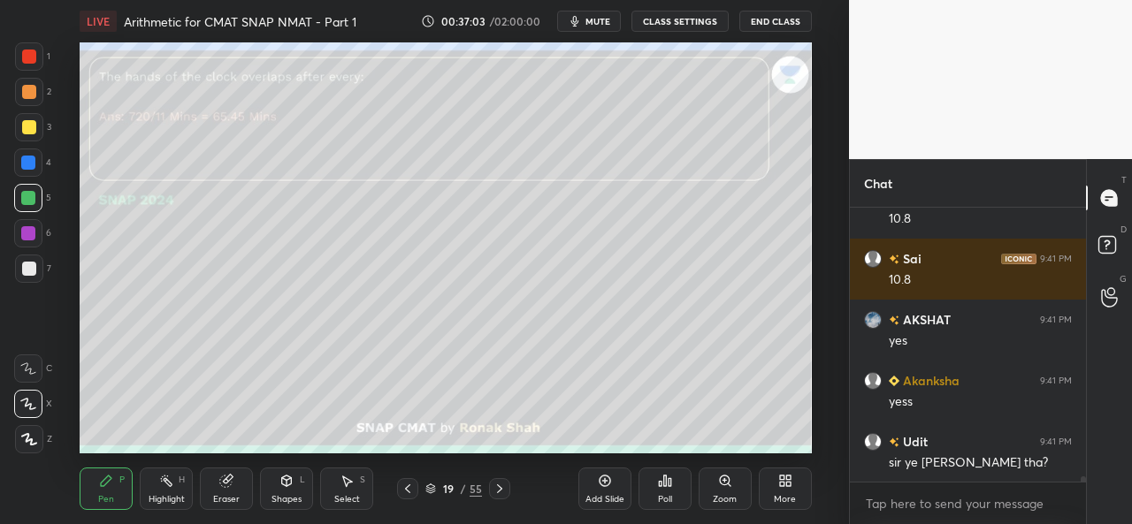
click at [28, 57] on div at bounding box center [29, 57] width 14 height 14
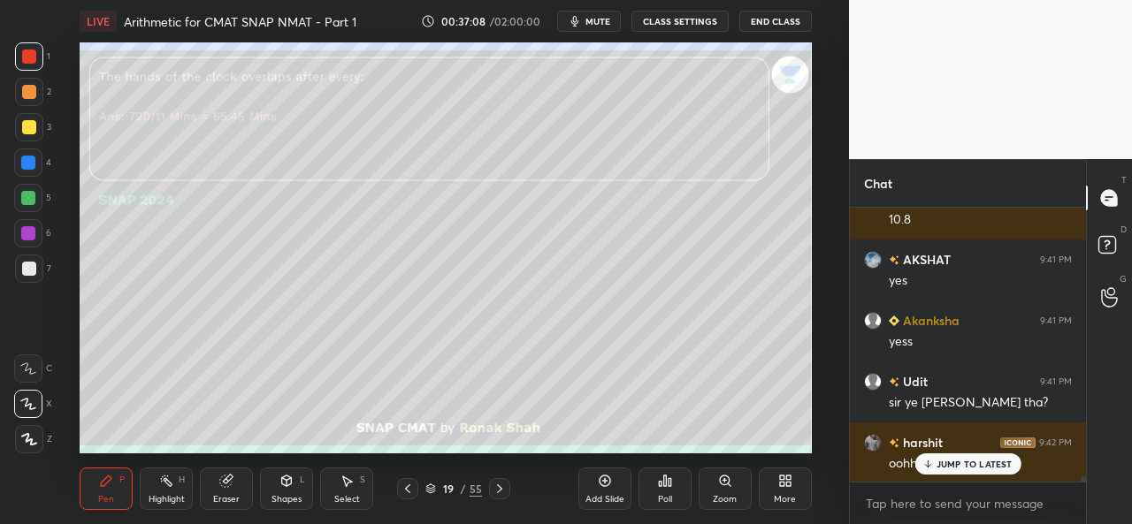
click at [937, 461] on p "JUMP TO LATEST" at bounding box center [975, 464] width 76 height 11
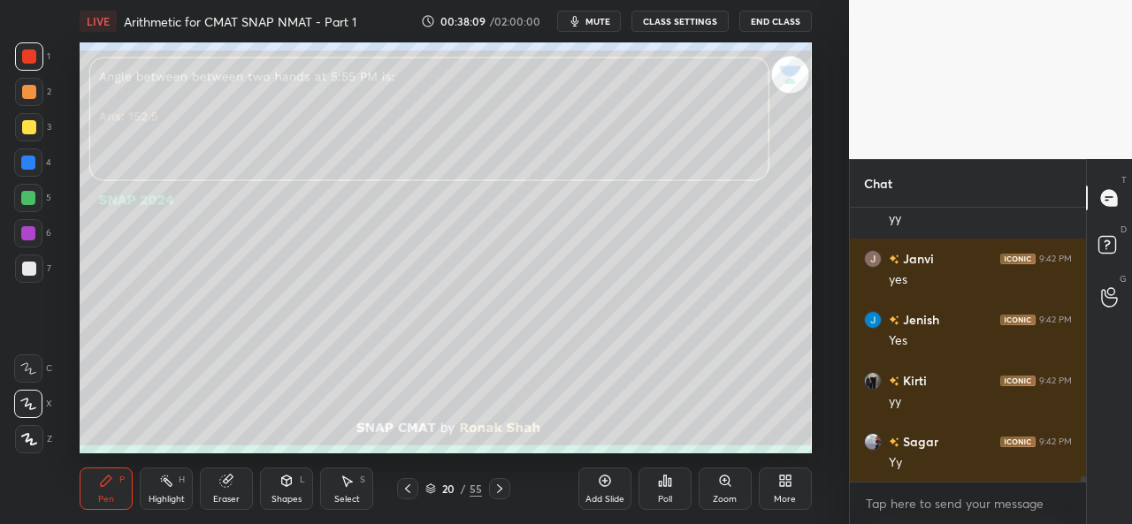
scroll to position [15209, 0]
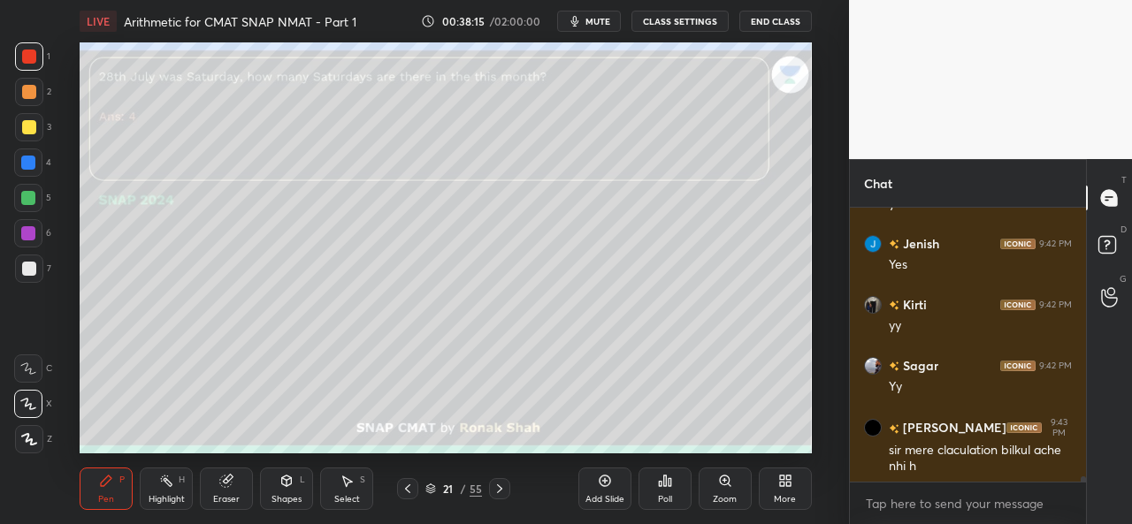
click at [345, 483] on icon at bounding box center [348, 482] width 10 height 11
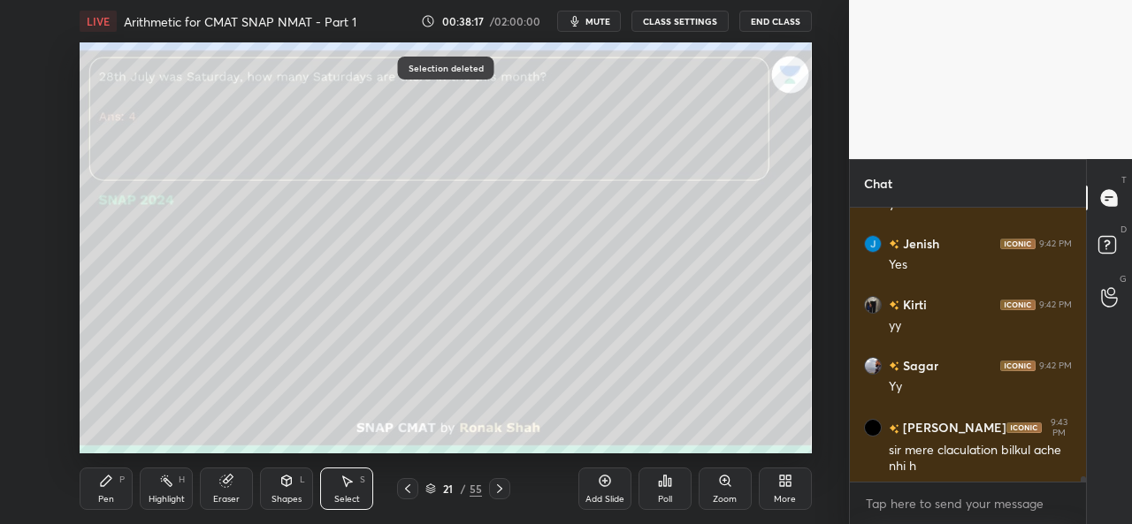
click at [119, 492] on div "Pen P" at bounding box center [106, 489] width 53 height 42
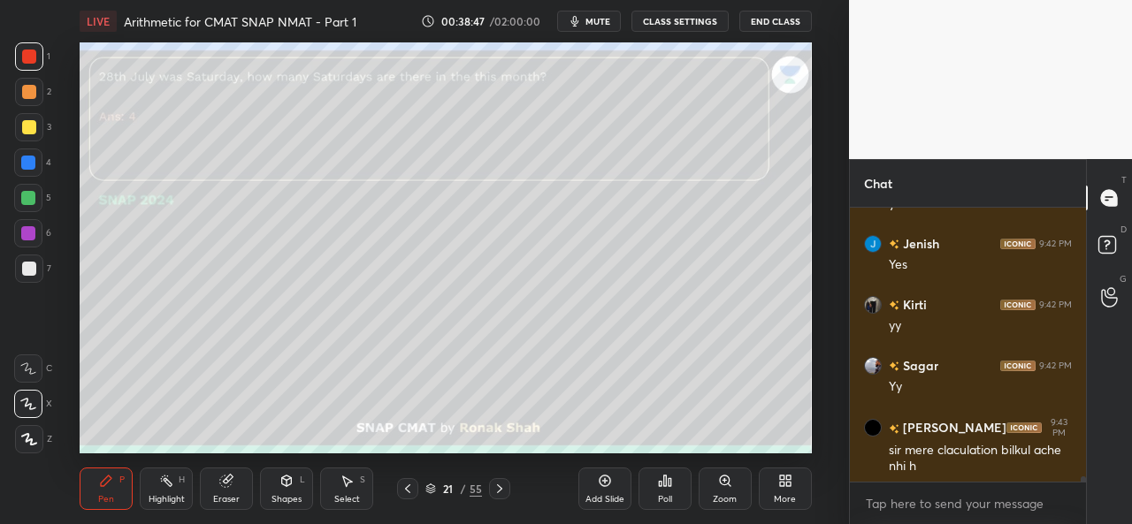
click at [34, 132] on div at bounding box center [29, 127] width 14 height 14
click at [344, 482] on icon at bounding box center [348, 482] width 10 height 11
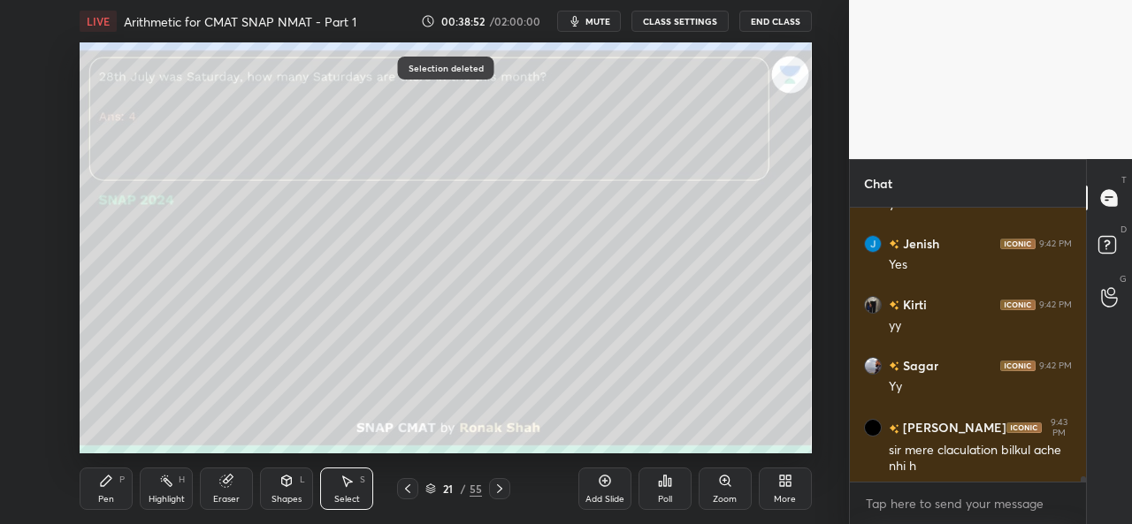
click at [96, 498] on div "Pen P" at bounding box center [106, 489] width 53 height 42
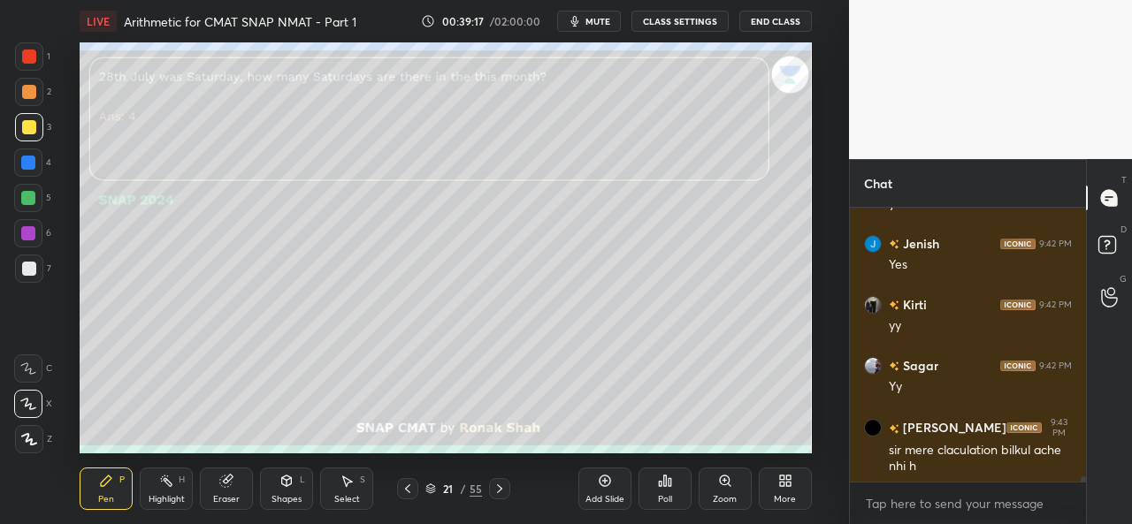
scroll to position [15271, 0]
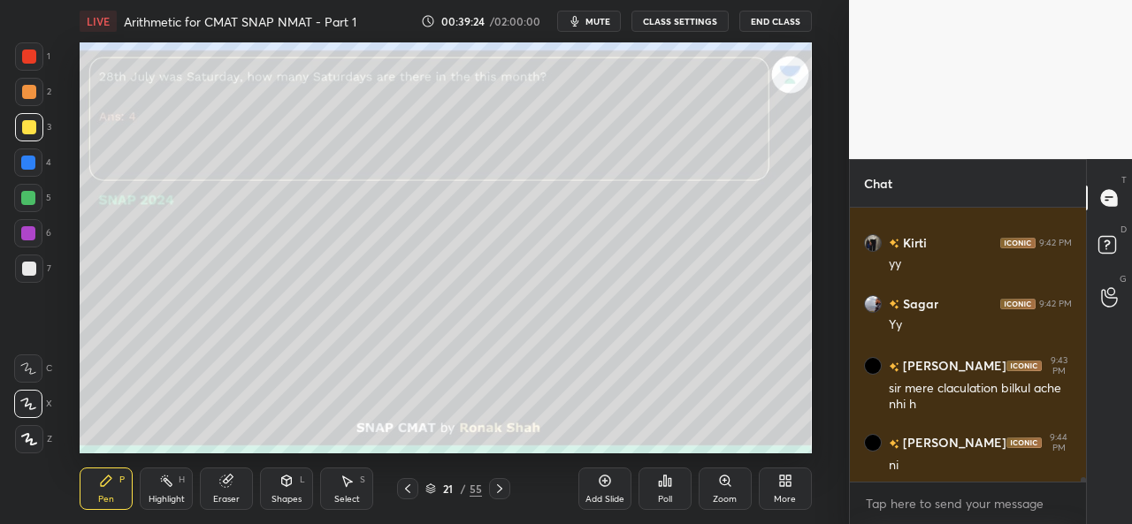
click at [23, 158] on div at bounding box center [28, 163] width 14 height 14
click at [30, 417] on div at bounding box center [28, 404] width 28 height 28
click at [28, 436] on icon at bounding box center [29, 439] width 14 height 11
click at [34, 88] on div at bounding box center [29, 92] width 14 height 14
click at [24, 118] on div at bounding box center [29, 127] width 28 height 28
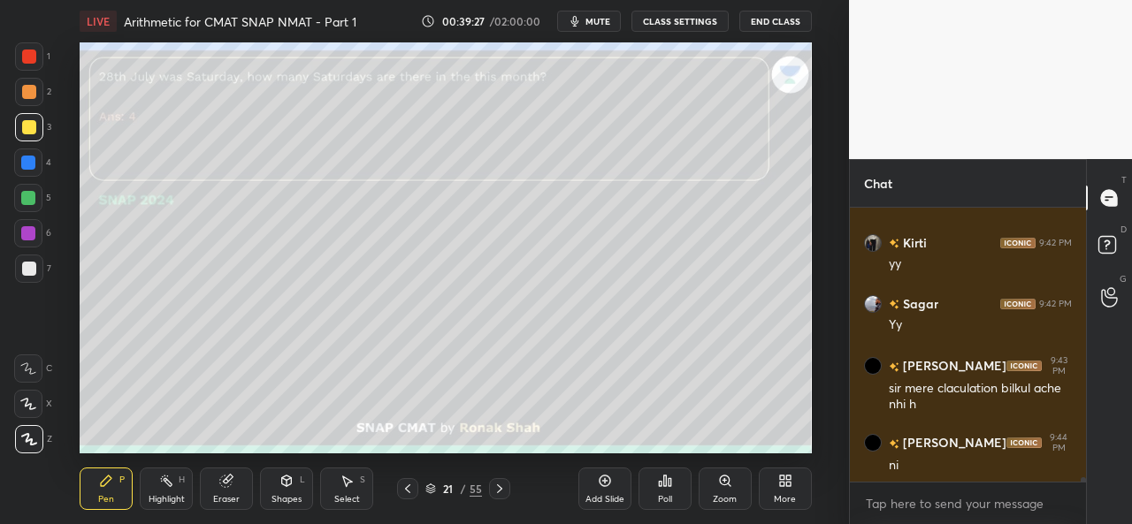
click at [30, 171] on div at bounding box center [28, 163] width 28 height 28
click at [20, 405] on icon at bounding box center [28, 404] width 16 height 12
click at [345, 493] on div "Select S" at bounding box center [346, 489] width 53 height 42
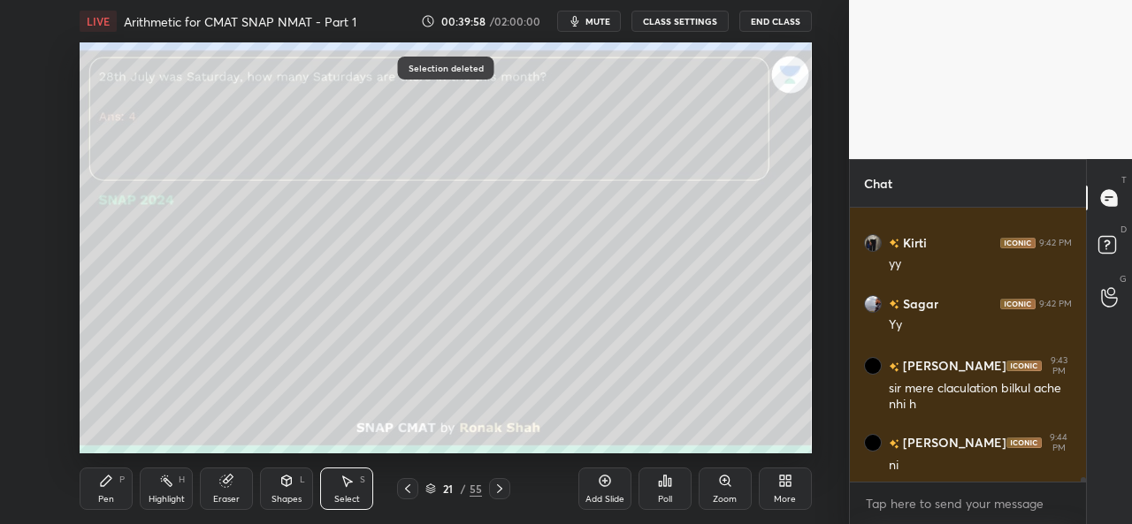
click at [105, 500] on div "Pen" at bounding box center [106, 499] width 16 height 9
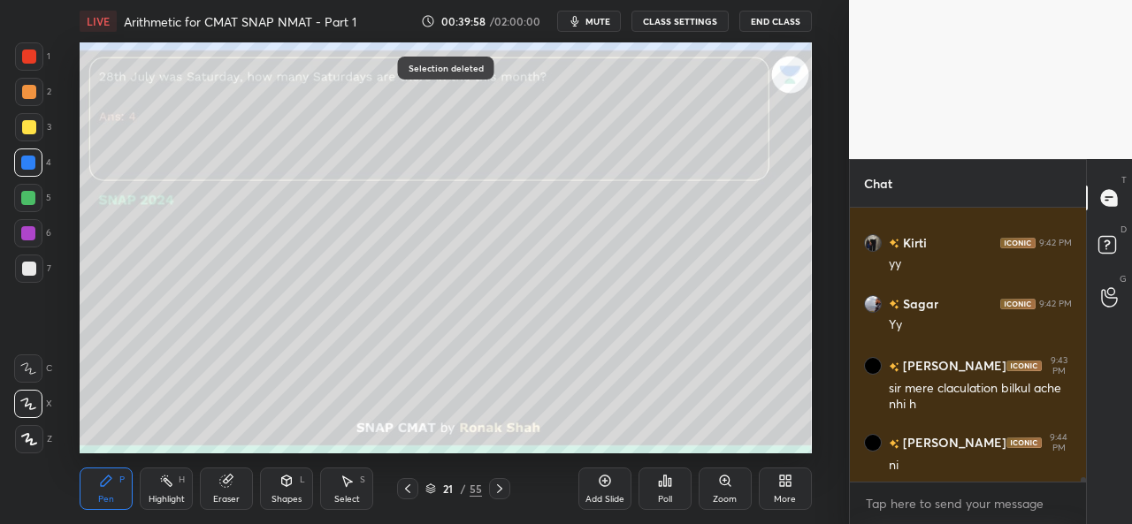
click at [50, 282] on div "7" at bounding box center [33, 269] width 36 height 28
click at [36, 125] on div at bounding box center [29, 127] width 28 height 28
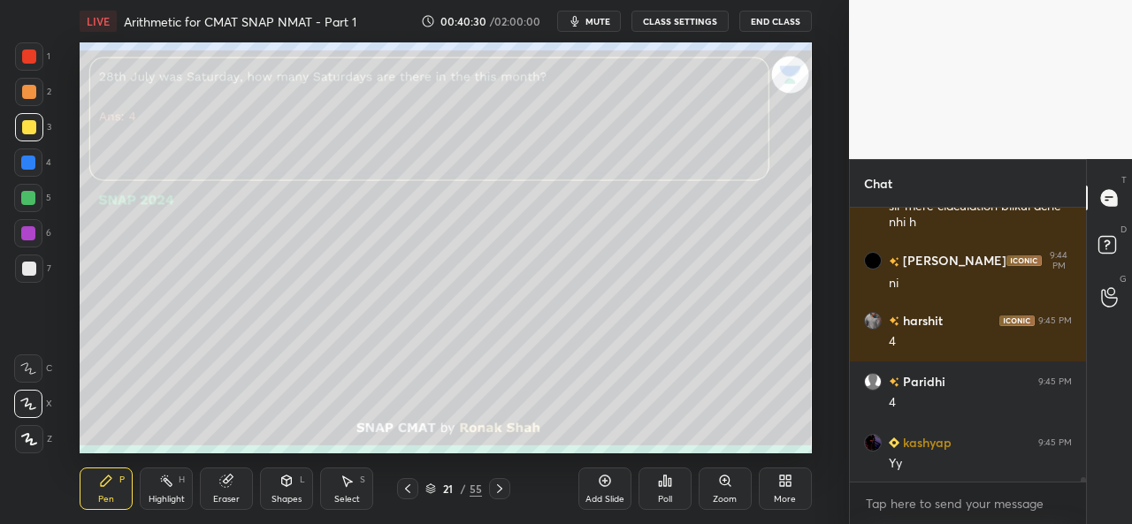
scroll to position [15515, 0]
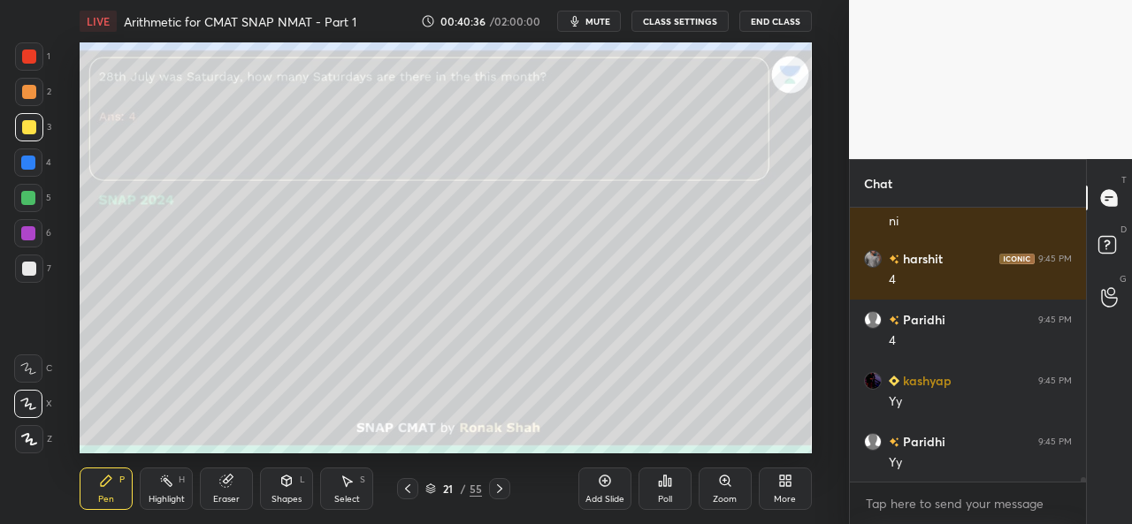
click at [813, 248] on div "Setting up your live class Poll for secs No correct answer Start poll" at bounding box center [446, 247] width 778 height 411
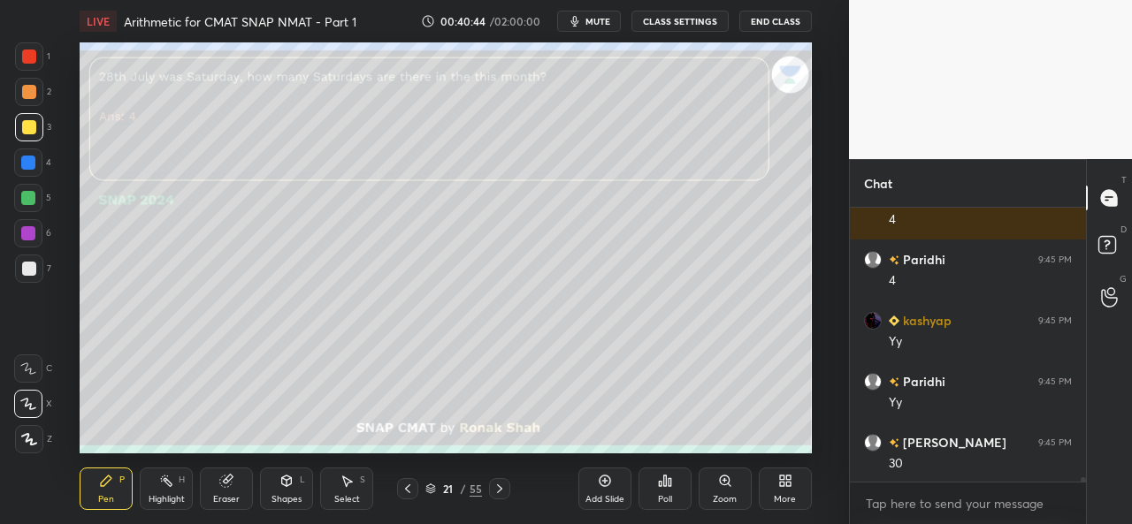
scroll to position [15637, 0]
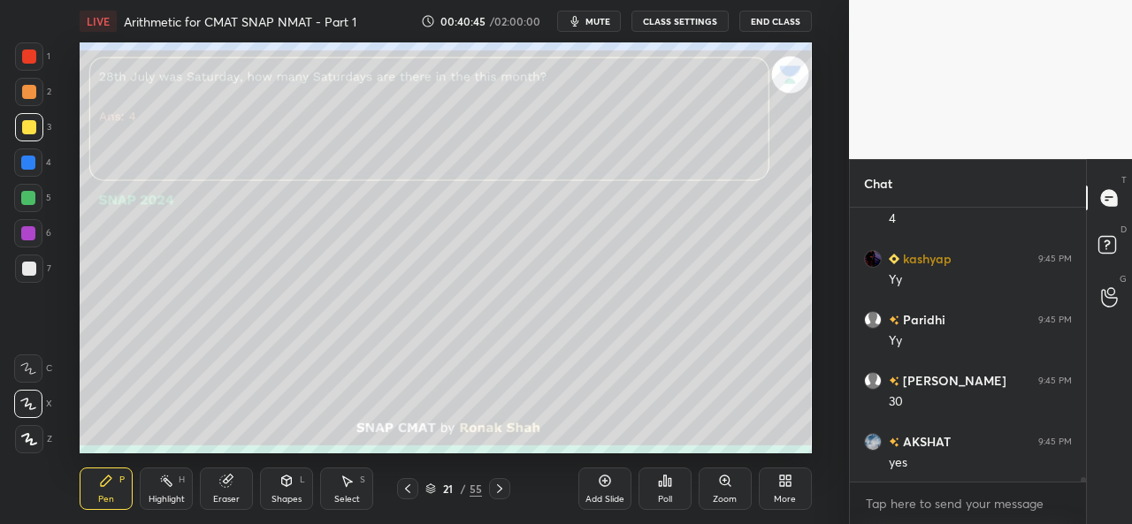
click at [27, 158] on div at bounding box center [28, 163] width 14 height 14
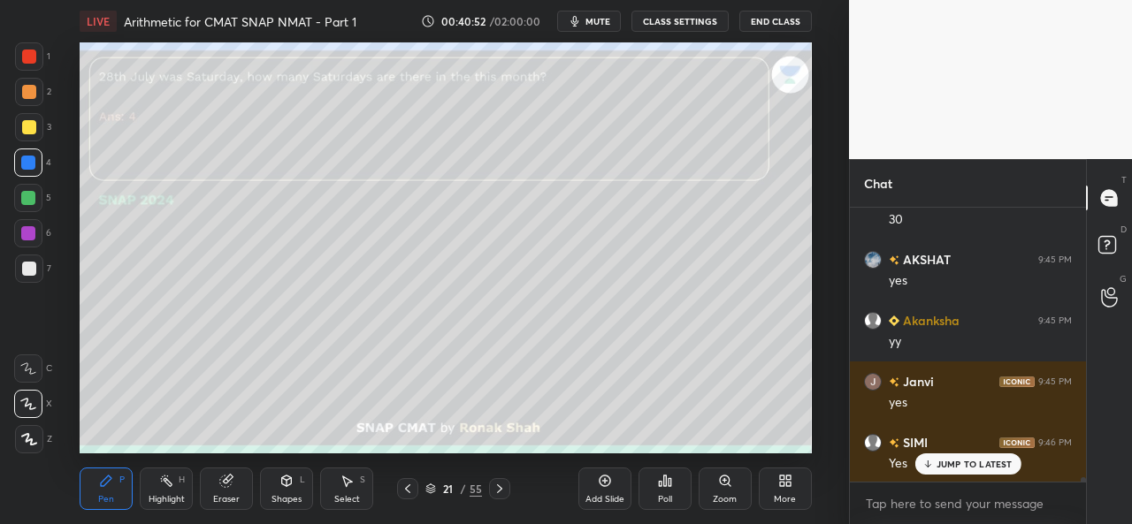
scroll to position [15881, 0]
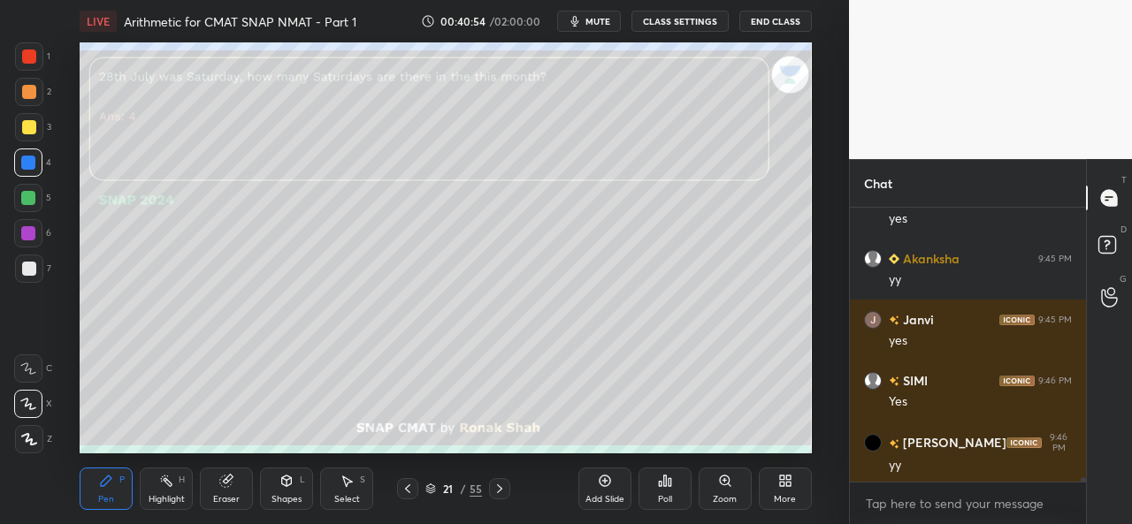
click at [35, 68] on div at bounding box center [29, 56] width 28 height 28
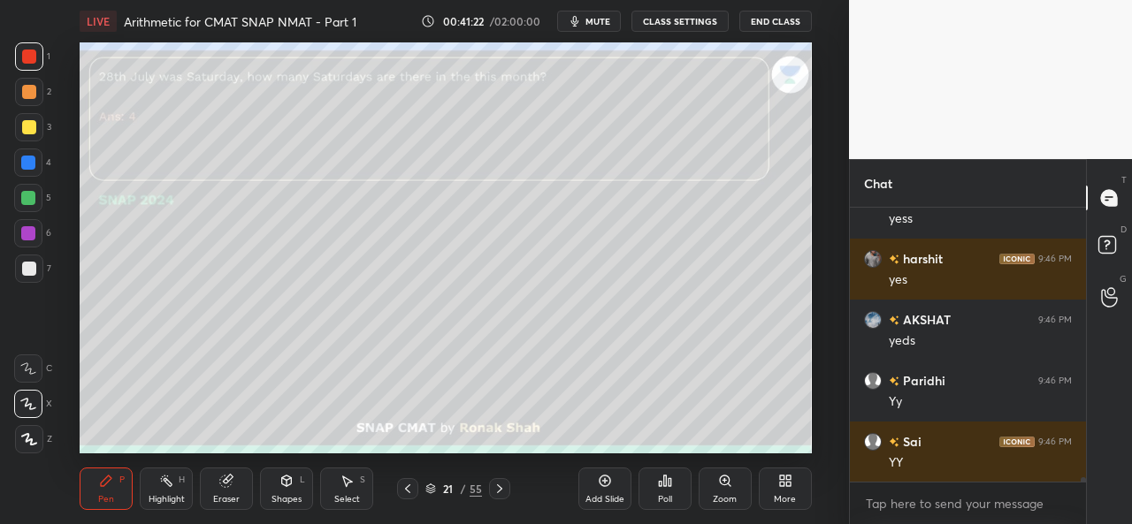
scroll to position [16429, 0]
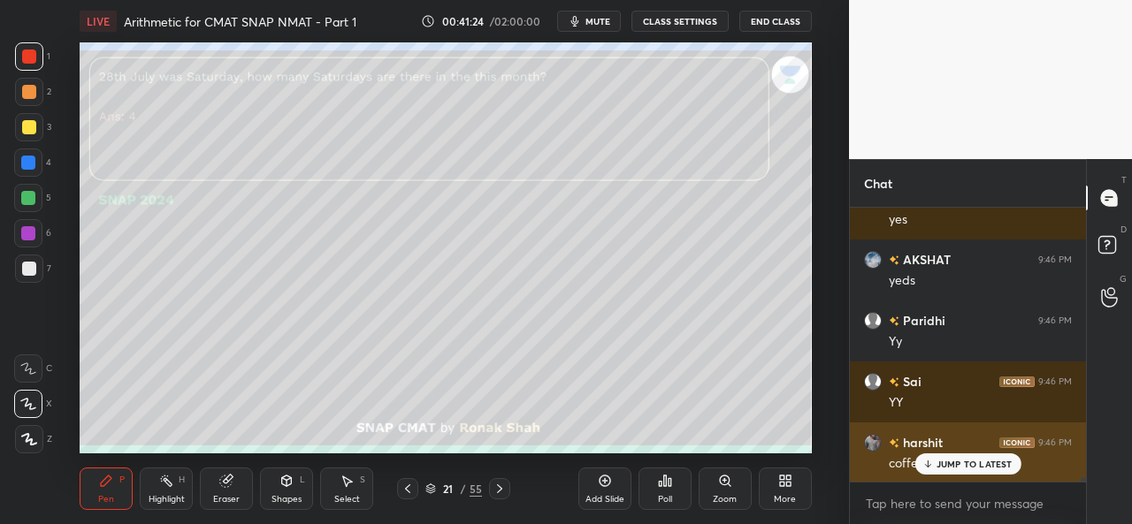
click at [950, 461] on p "JUMP TO LATEST" at bounding box center [975, 464] width 76 height 11
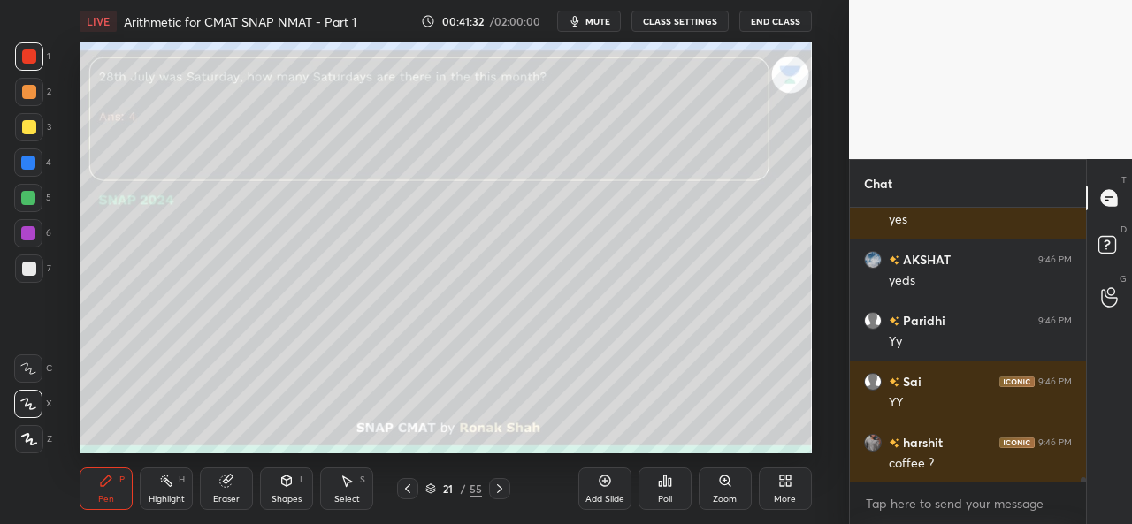
scroll to position [16507, 0]
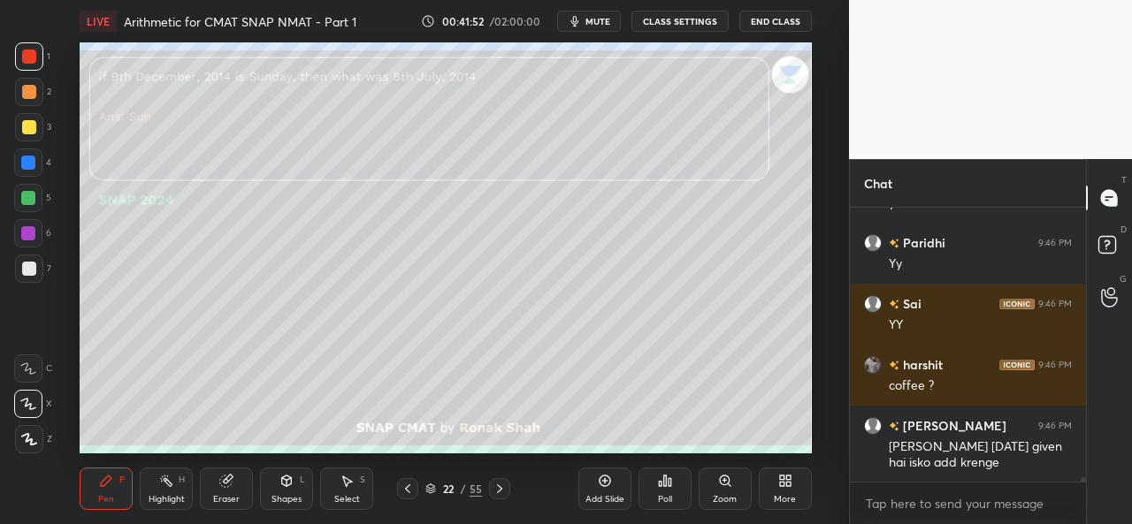
click at [28, 126] on div at bounding box center [29, 127] width 14 height 14
click at [351, 474] on icon at bounding box center [347, 481] width 14 height 14
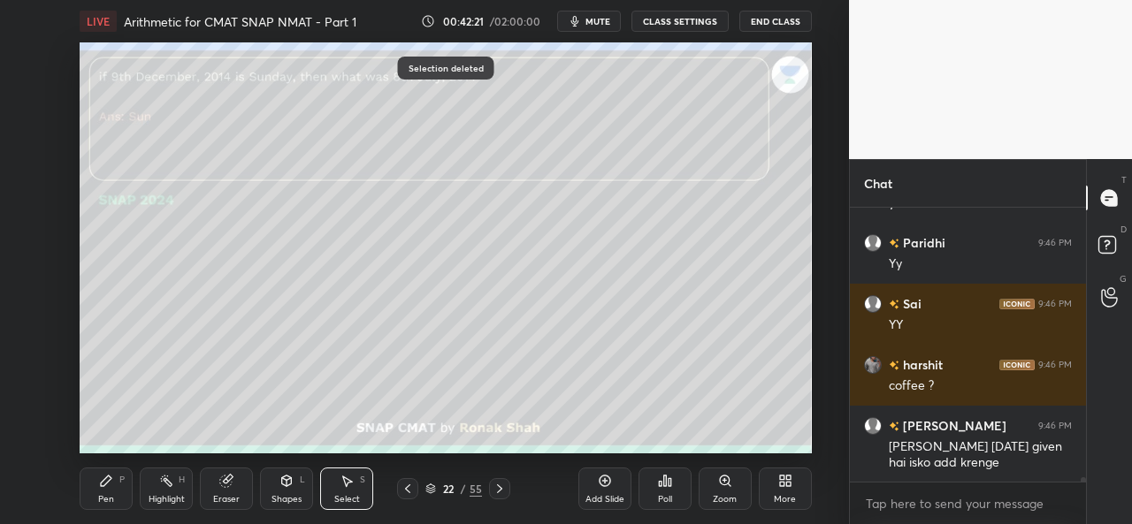
click at [108, 486] on icon at bounding box center [106, 481] width 14 height 14
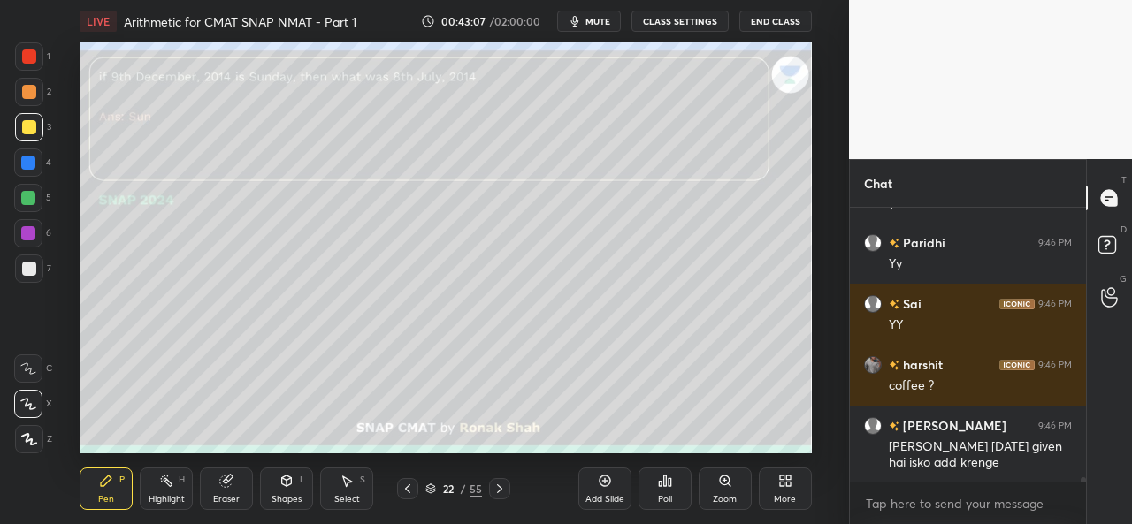
scroll to position [16567, 0]
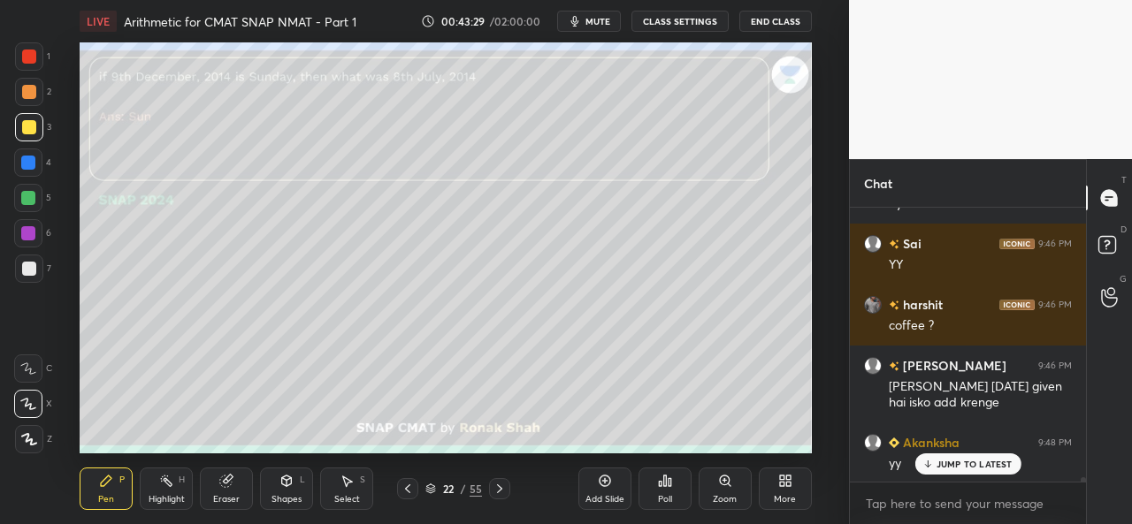
click at [937, 461] on p "JUMP TO LATEST" at bounding box center [975, 464] width 76 height 11
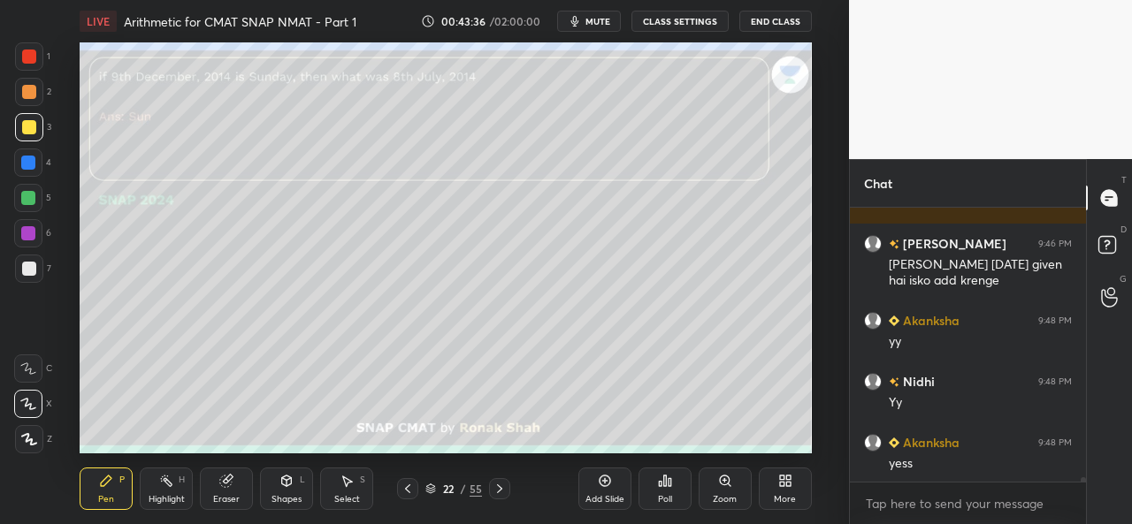
scroll to position [16751, 0]
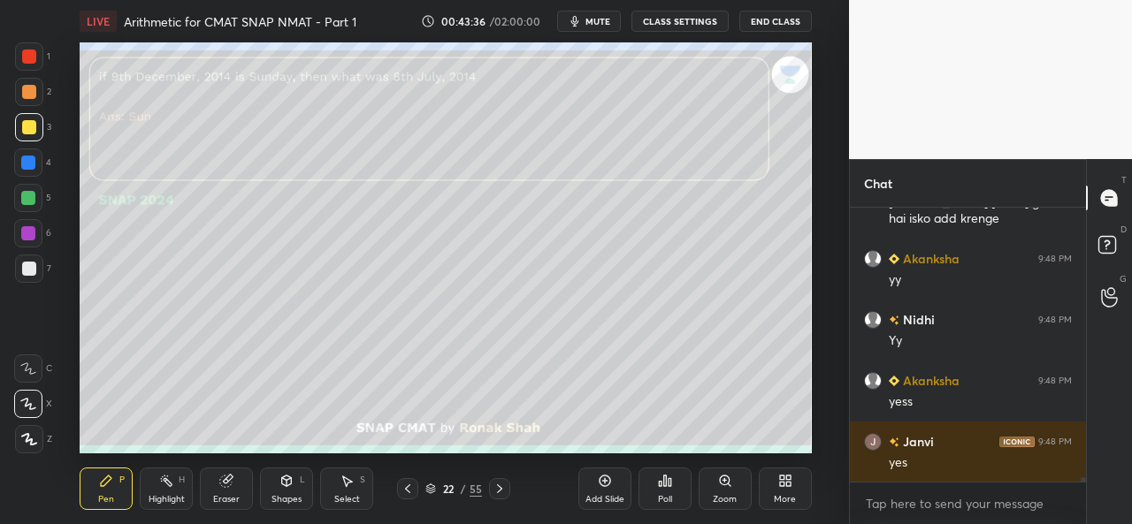
click at [785, 488] on div "More" at bounding box center [785, 489] width 53 height 42
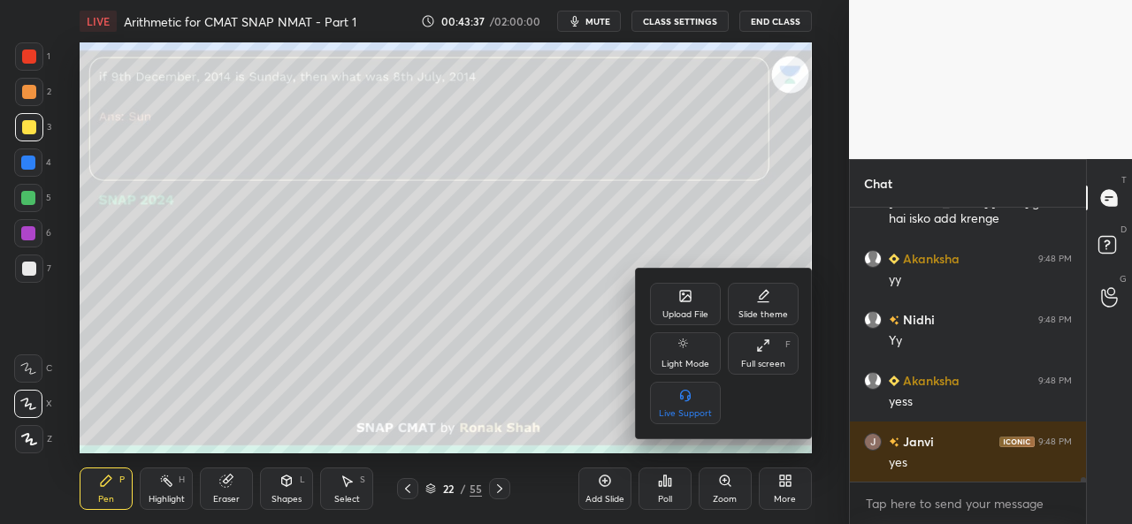
click at [667, 305] on div "Upload File" at bounding box center [685, 304] width 71 height 42
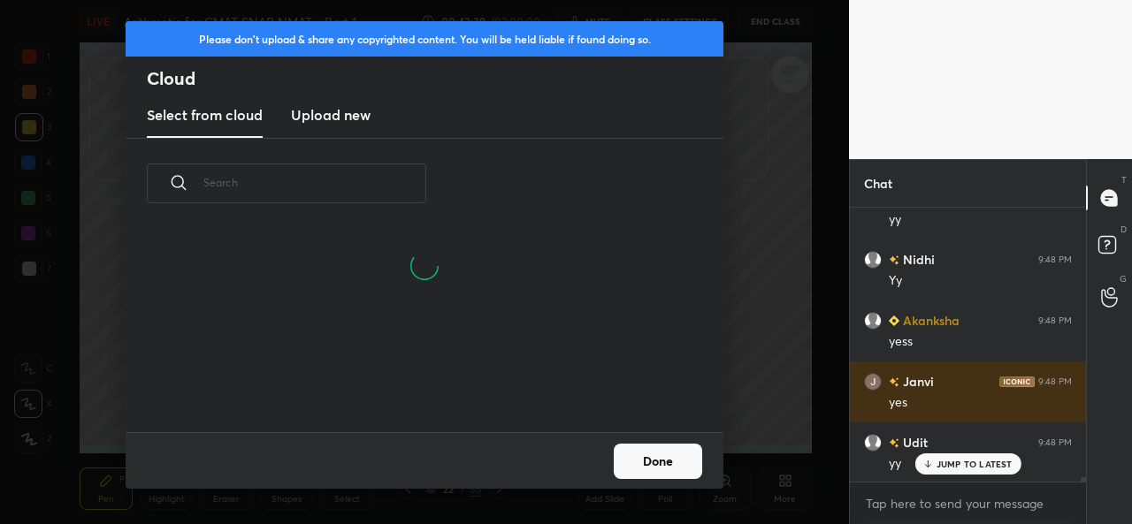
click at [333, 105] on h3 "Upload new" at bounding box center [331, 114] width 80 height 21
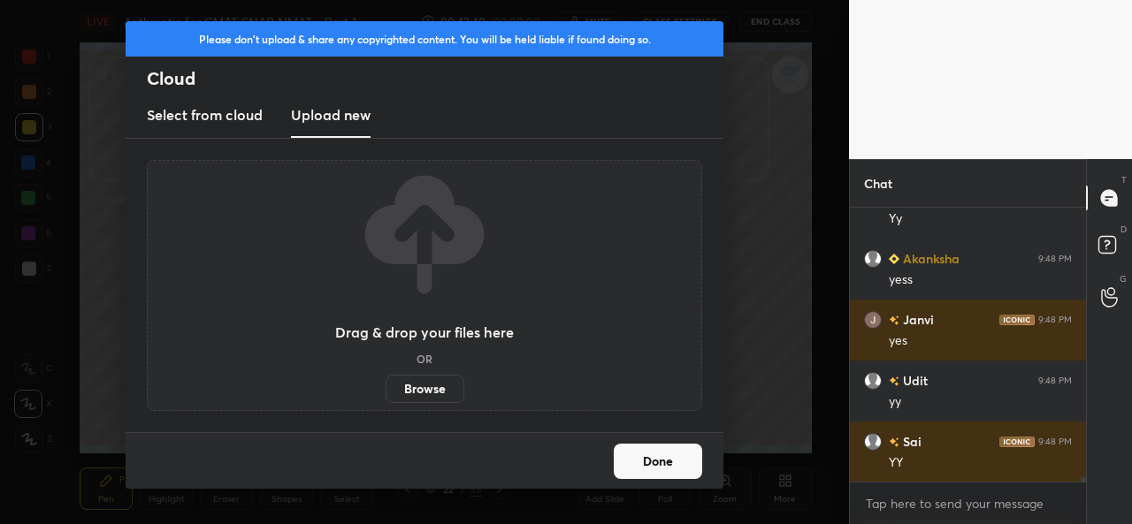
click at [410, 385] on label "Browse" at bounding box center [425, 389] width 79 height 28
click at [386, 385] on input "Browse" at bounding box center [386, 389] width 0 height 28
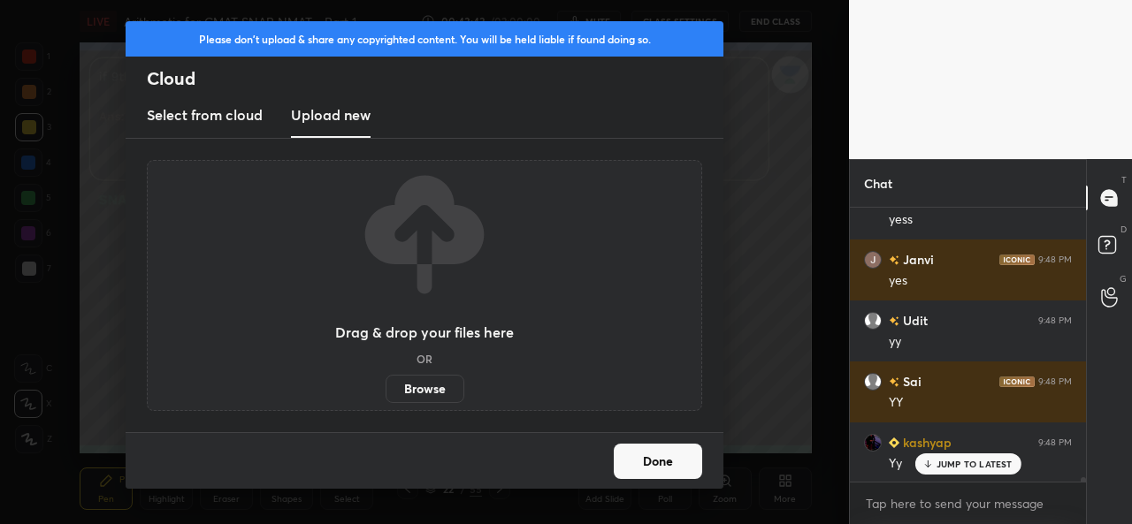
scroll to position [16995, 0]
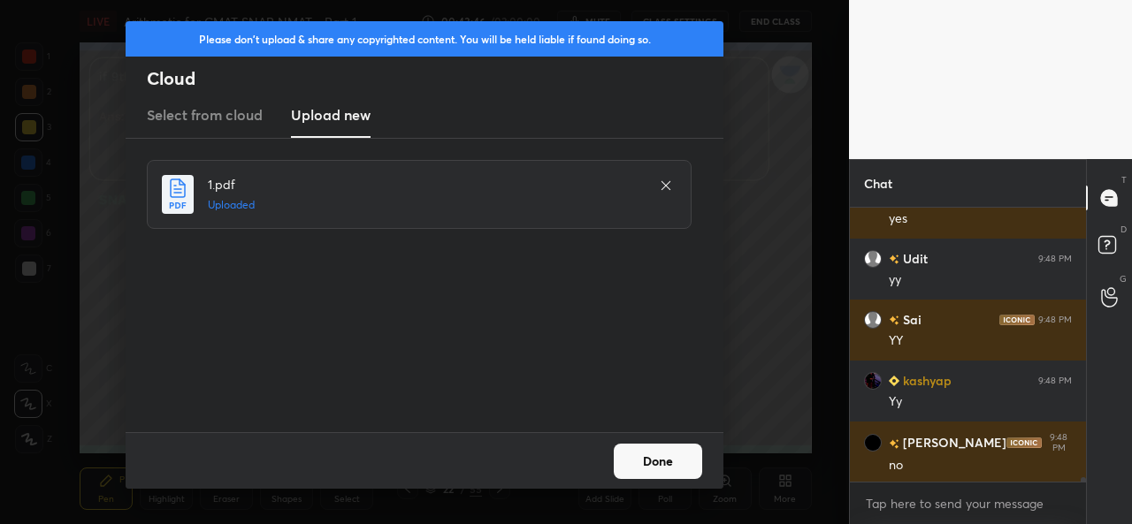
click at [648, 454] on button "Done" at bounding box center [658, 461] width 88 height 35
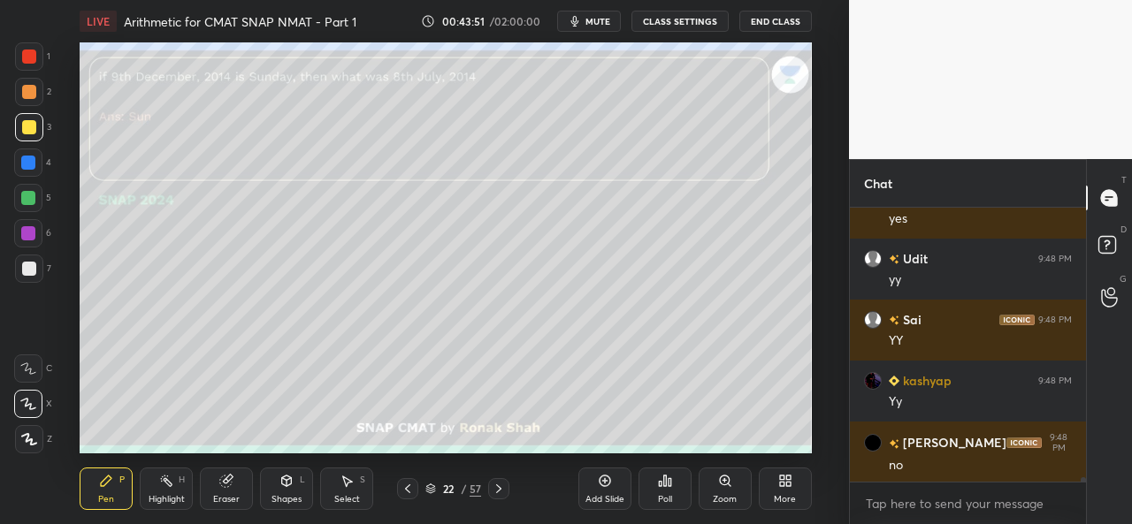
click at [335, 493] on div "Select S" at bounding box center [346, 489] width 53 height 42
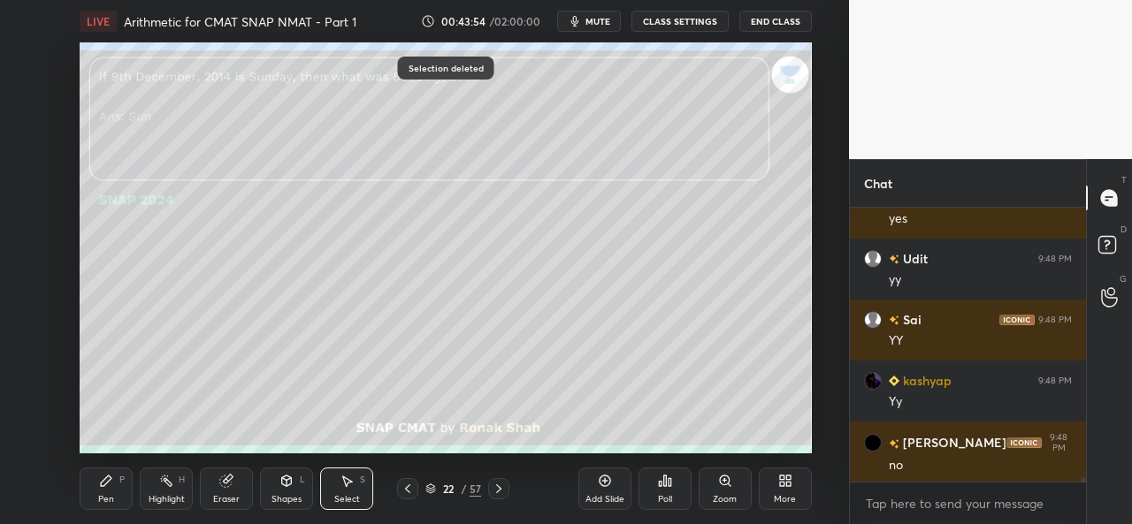
click at [113, 489] on div "Pen P" at bounding box center [106, 489] width 53 height 42
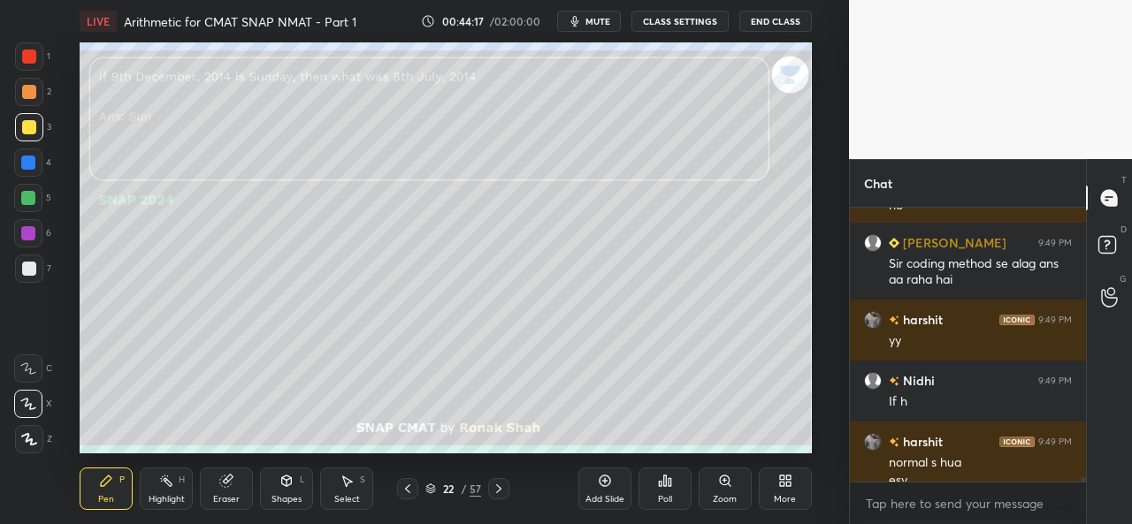
scroll to position [17273, 0]
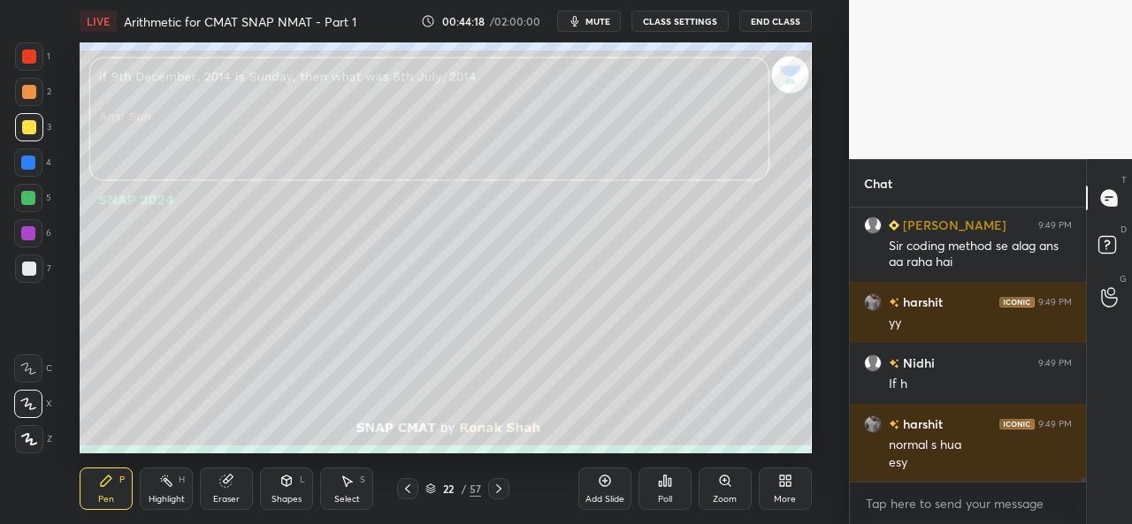
click at [29, 165] on div at bounding box center [28, 163] width 14 height 14
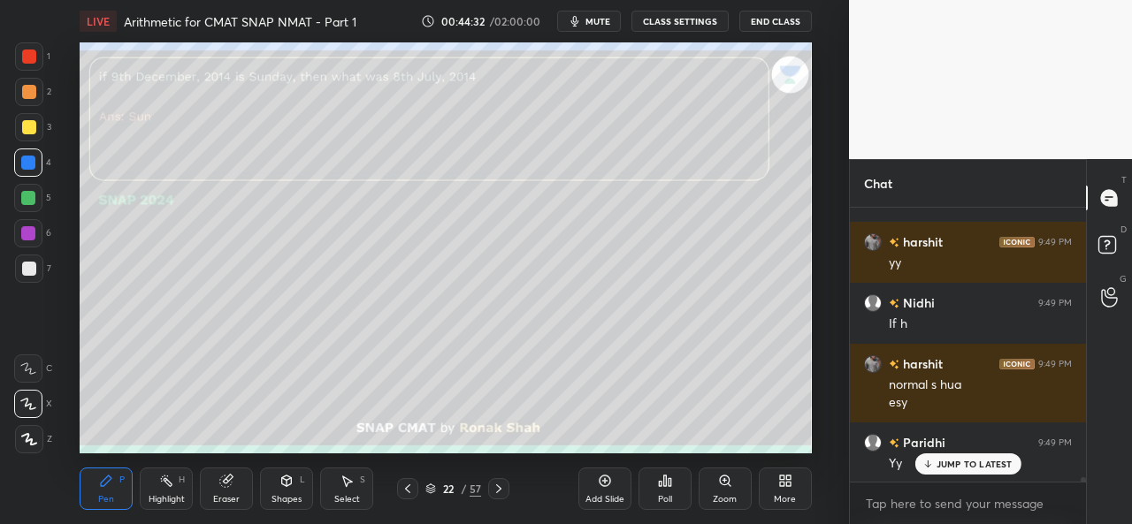
click at [28, 96] on div at bounding box center [29, 92] width 14 height 14
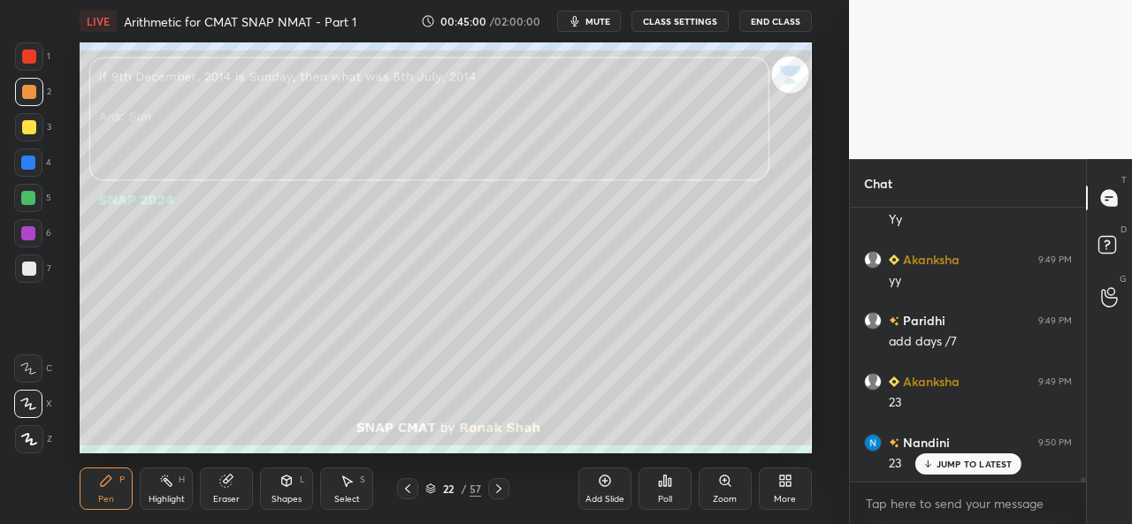
scroll to position [17639, 0]
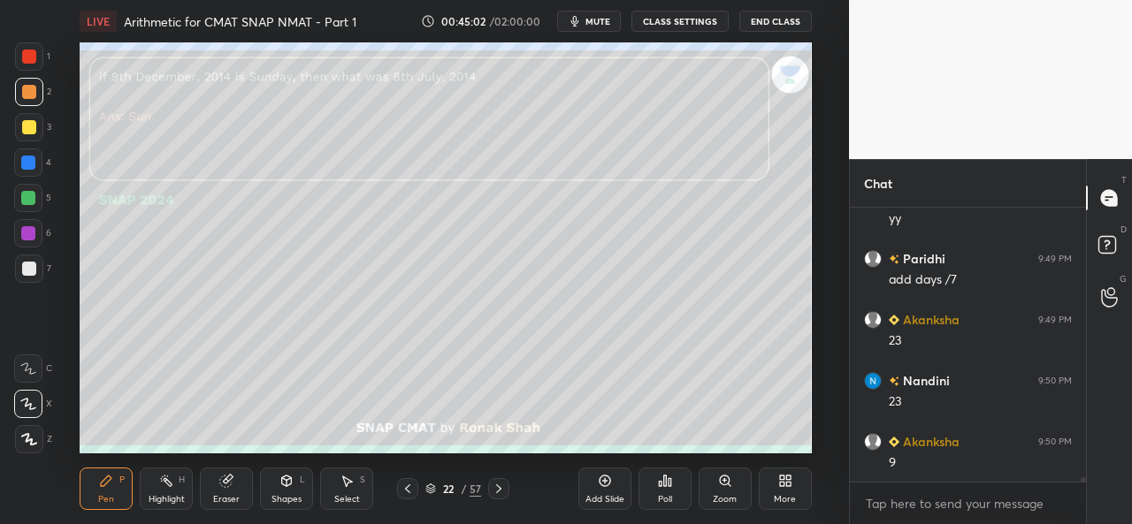
click at [28, 162] on div at bounding box center [28, 163] width 14 height 14
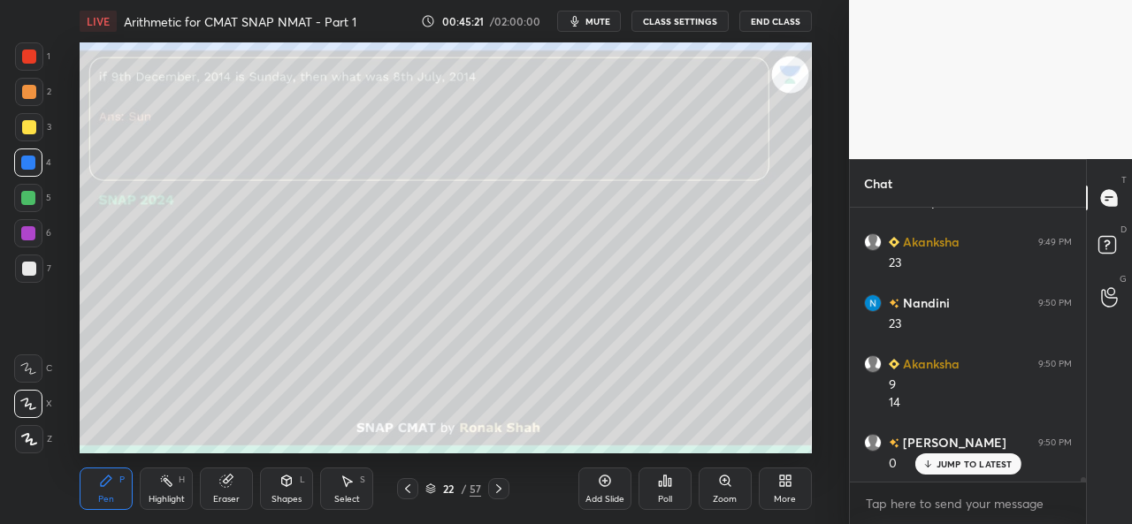
scroll to position [17779, 0]
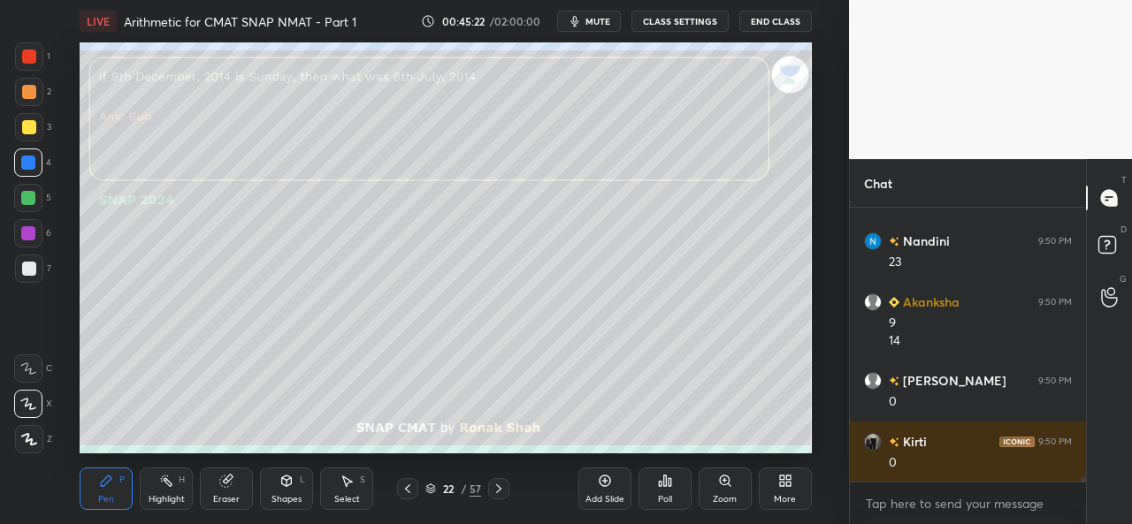
click at [28, 85] on div at bounding box center [29, 92] width 14 height 14
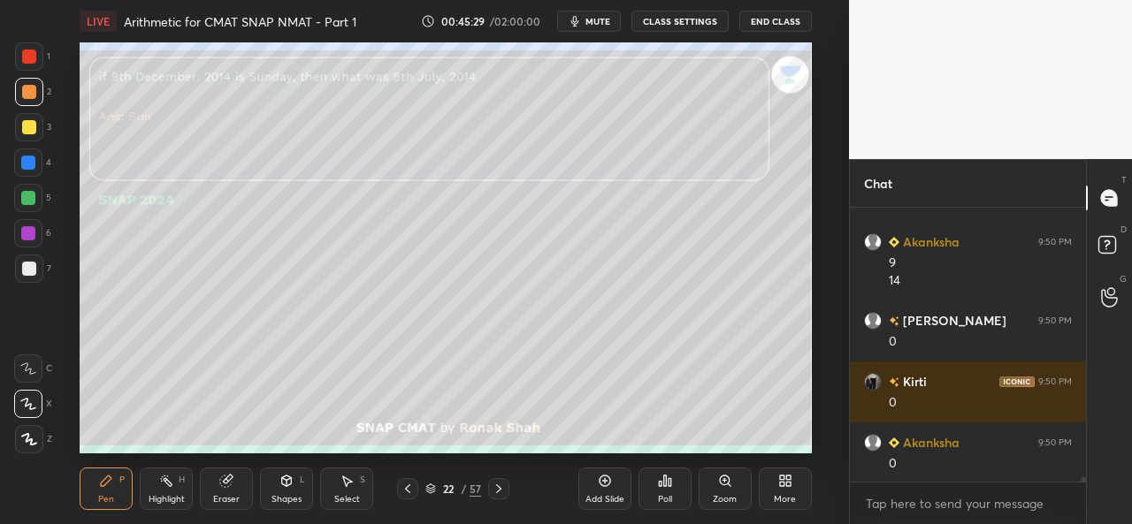
scroll to position [17901, 0]
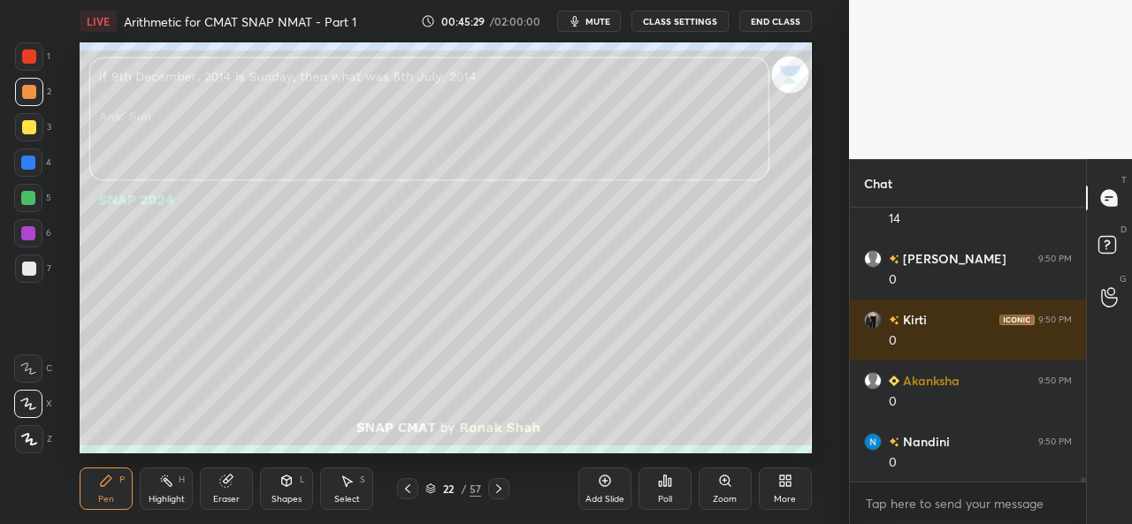
click at [36, 168] on div at bounding box center [28, 163] width 28 height 28
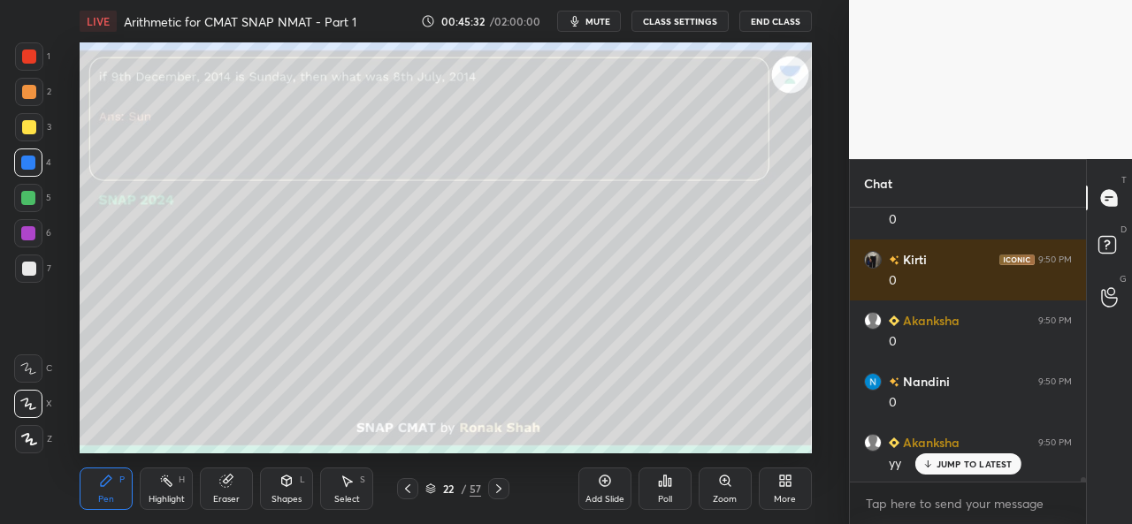
click at [27, 226] on div at bounding box center [28, 233] width 28 height 28
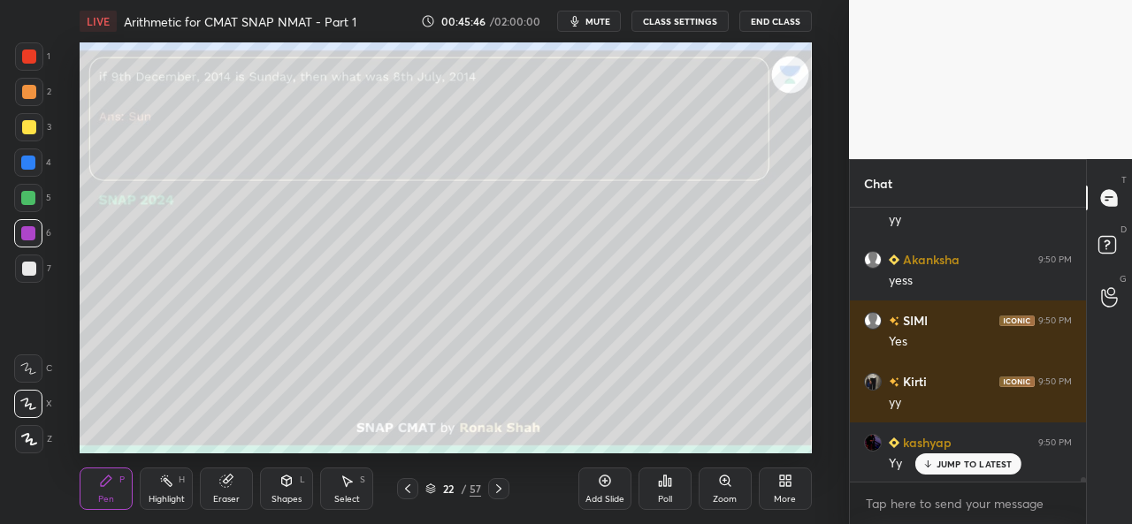
scroll to position [18389, 0]
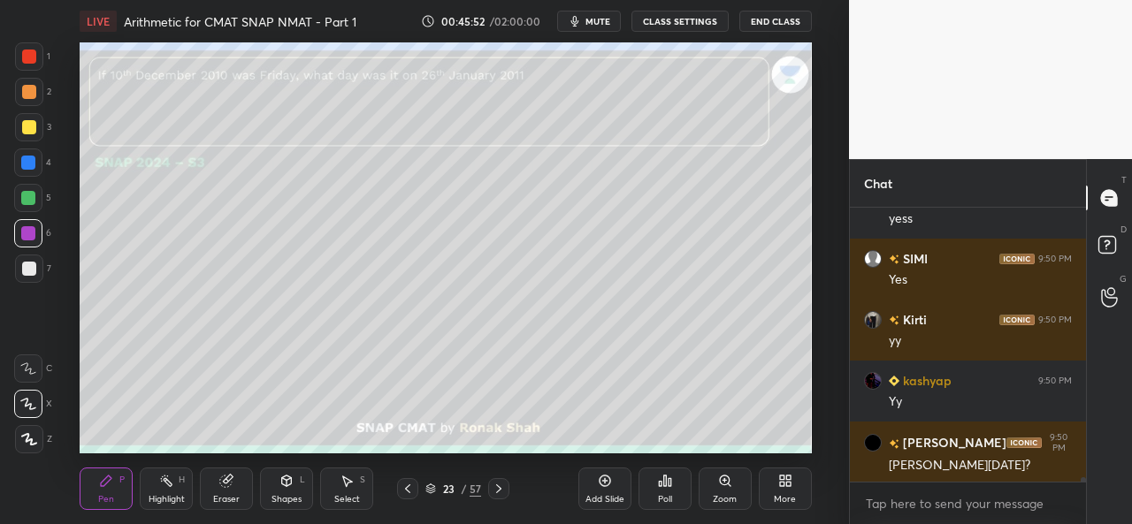
click at [19, 57] on div at bounding box center [29, 56] width 28 height 28
click at [15, 56] on div at bounding box center [29, 56] width 28 height 28
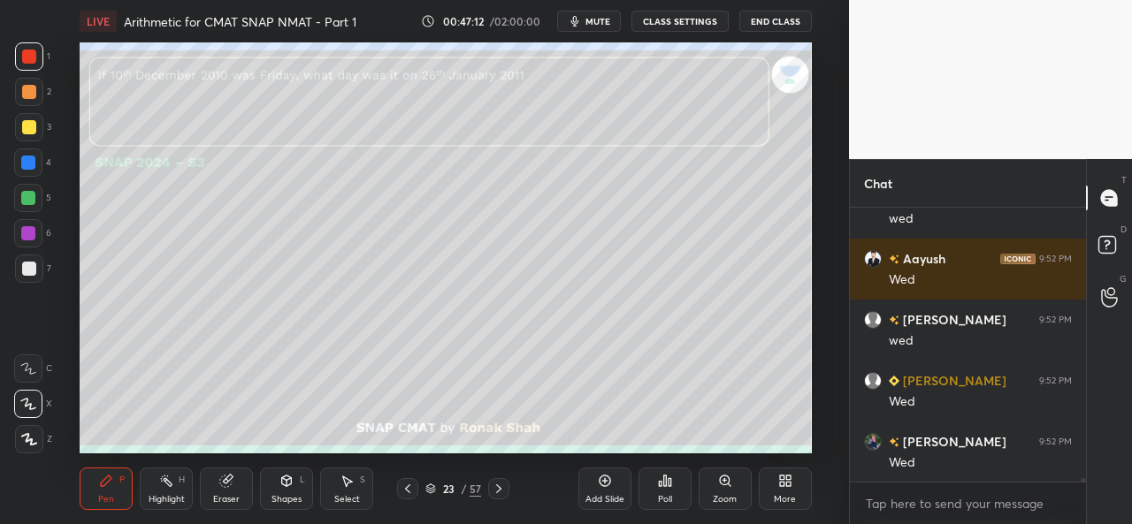
scroll to position [19441, 0]
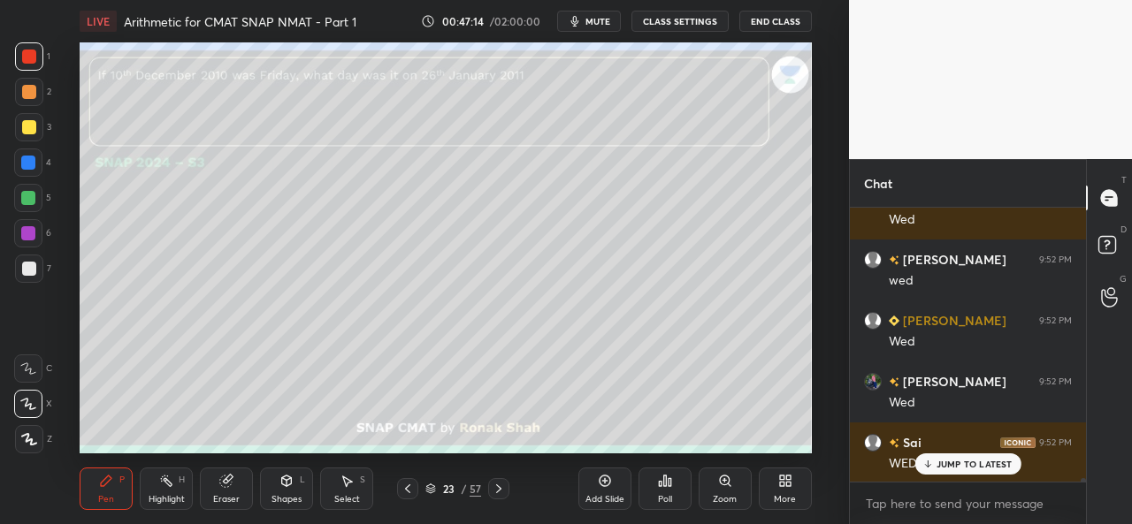
click at [351, 486] on icon at bounding box center [347, 481] width 14 height 14
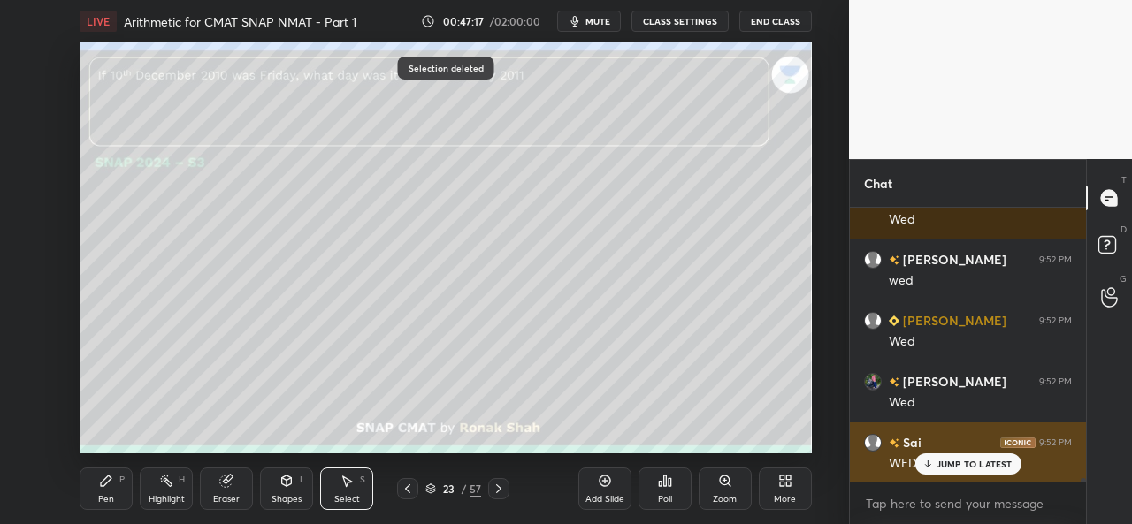
click at [976, 463] on p "JUMP TO LATEST" at bounding box center [975, 464] width 76 height 11
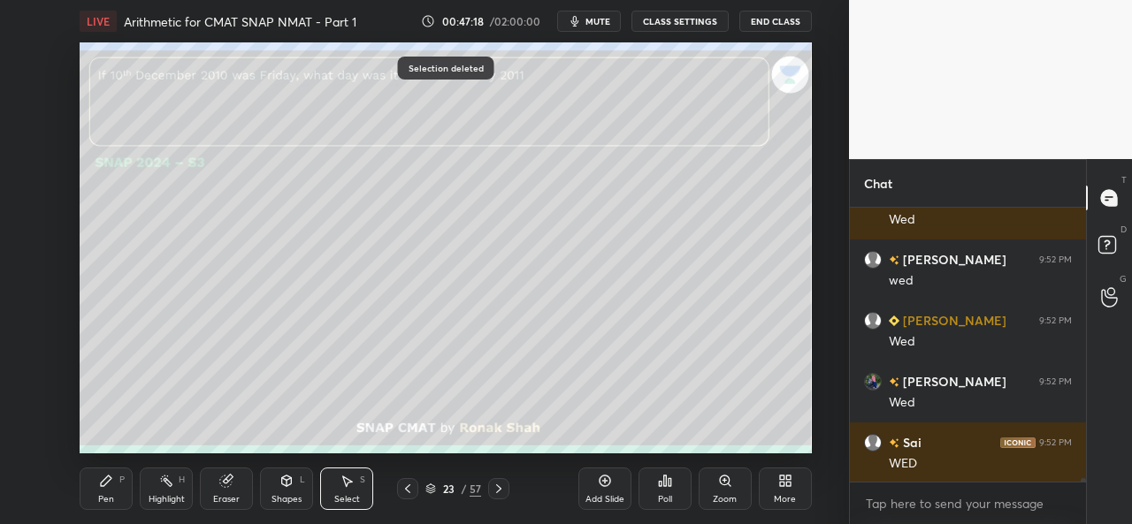
scroll to position [19503, 0]
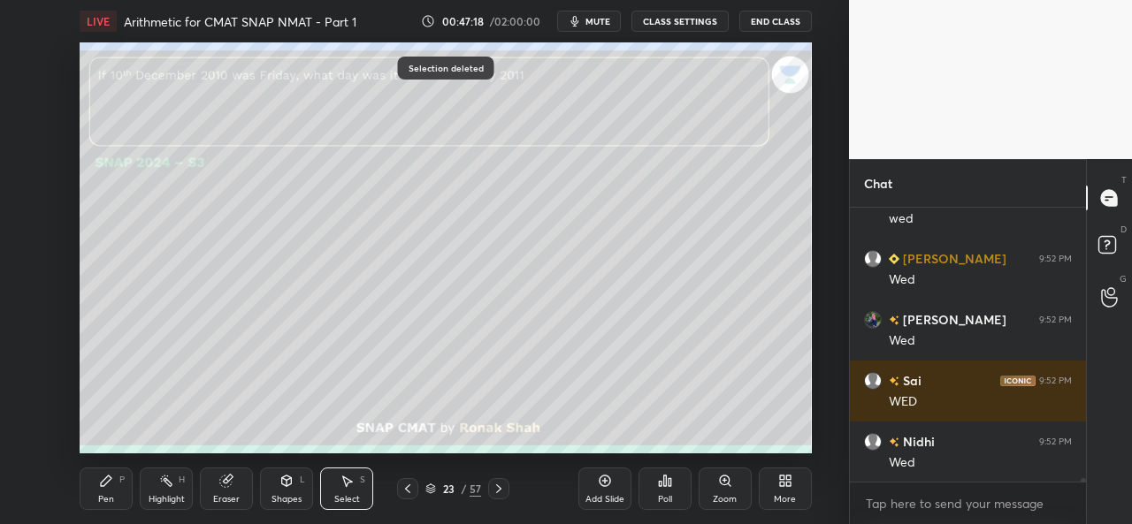
click at [108, 478] on icon at bounding box center [106, 481] width 11 height 11
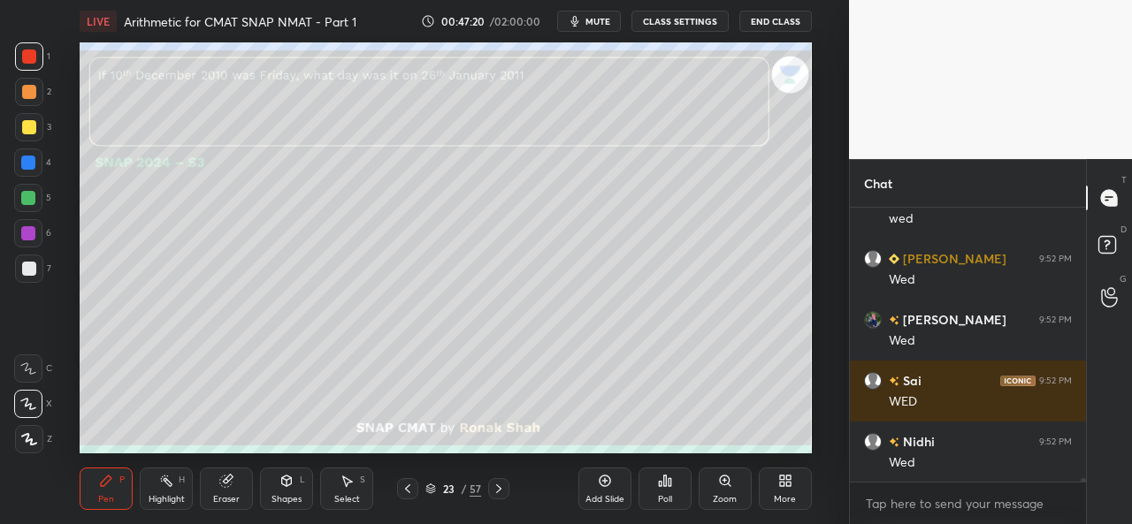
scroll to position [19563, 0]
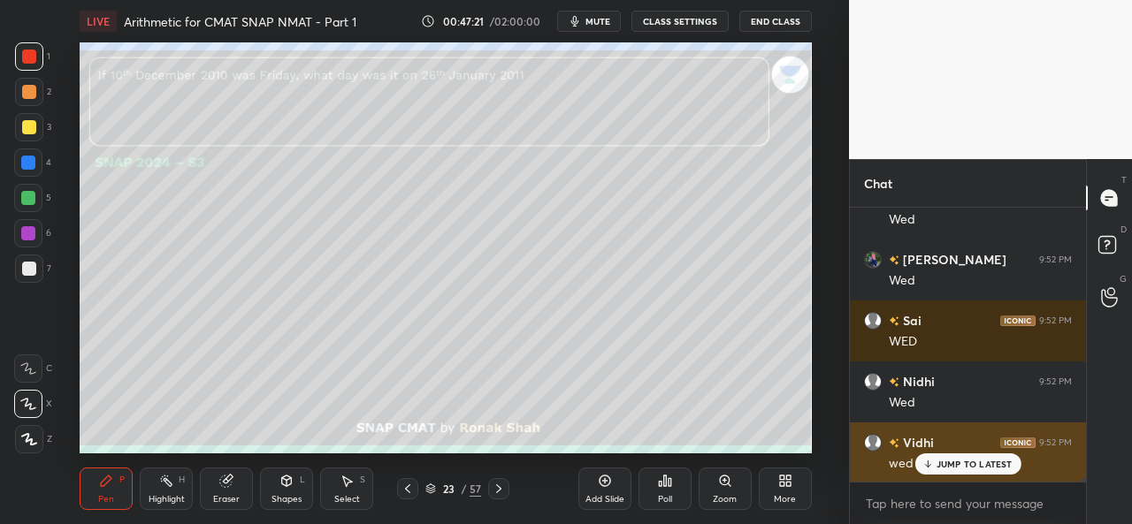
click at [955, 469] on p "JUMP TO LATEST" at bounding box center [975, 464] width 76 height 11
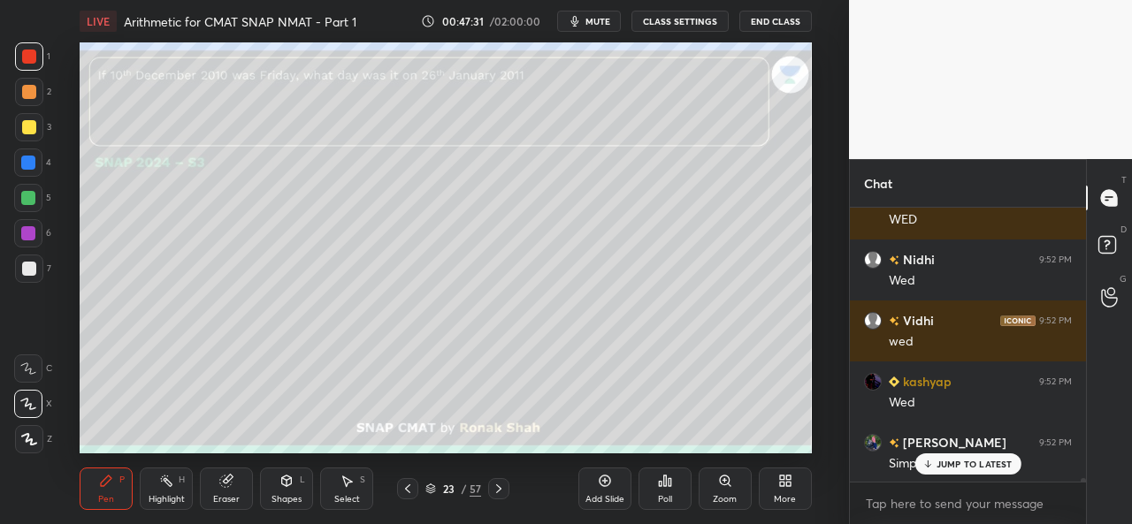
click at [25, 121] on div at bounding box center [29, 127] width 14 height 14
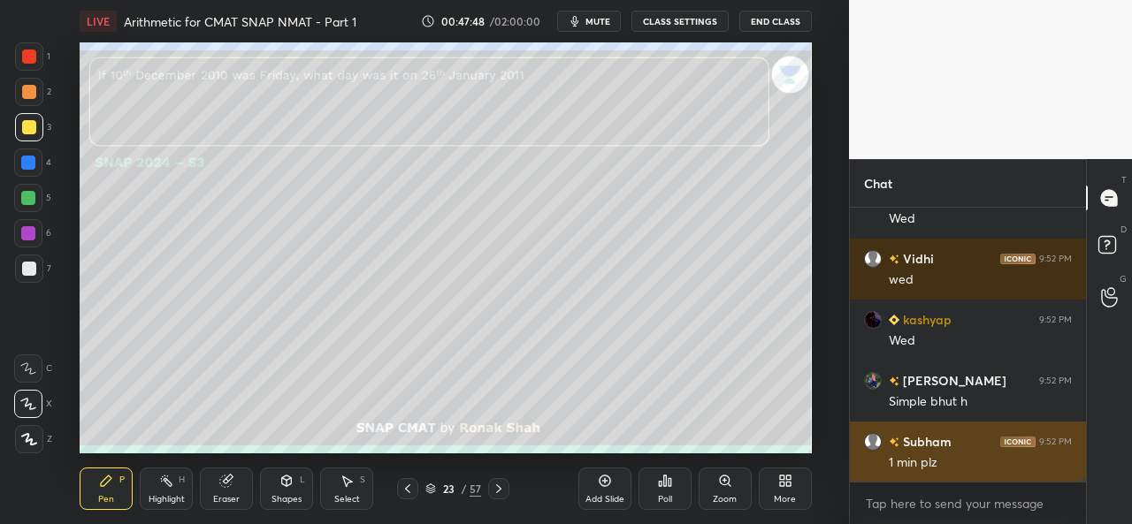
scroll to position [19807, 0]
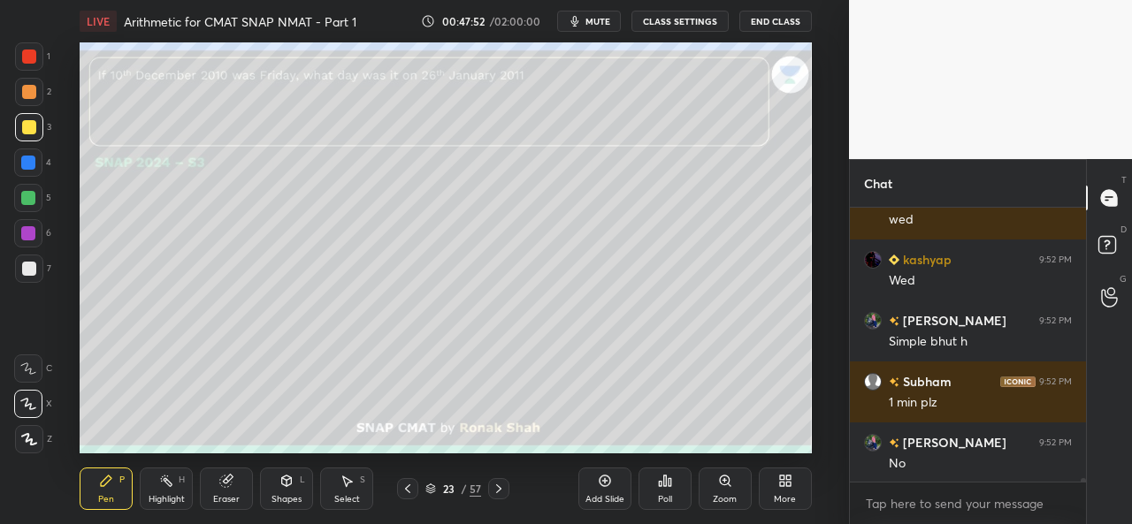
click at [29, 154] on div at bounding box center [28, 163] width 28 height 28
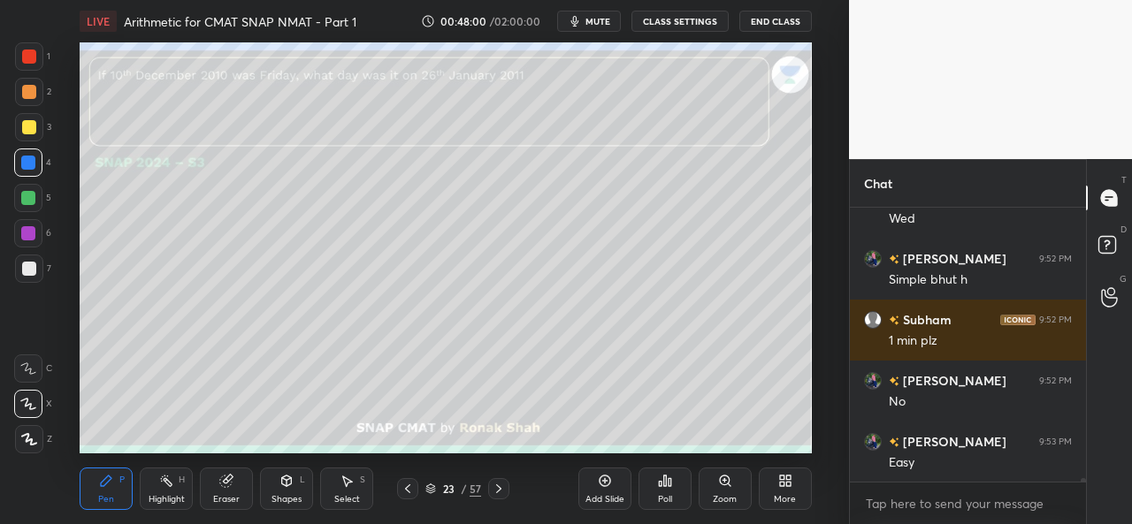
click at [30, 203] on div at bounding box center [28, 198] width 14 height 14
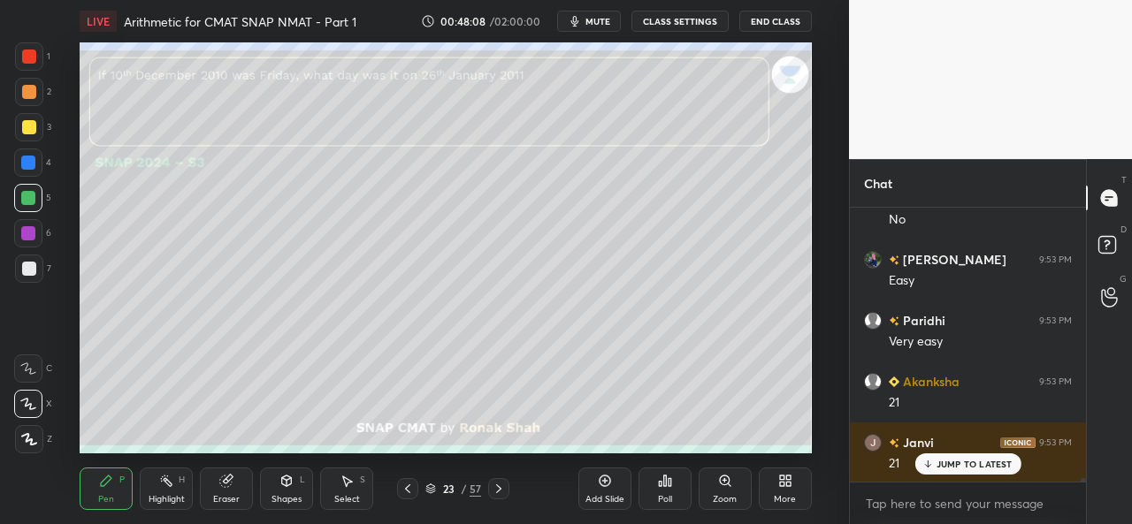
scroll to position [20113, 0]
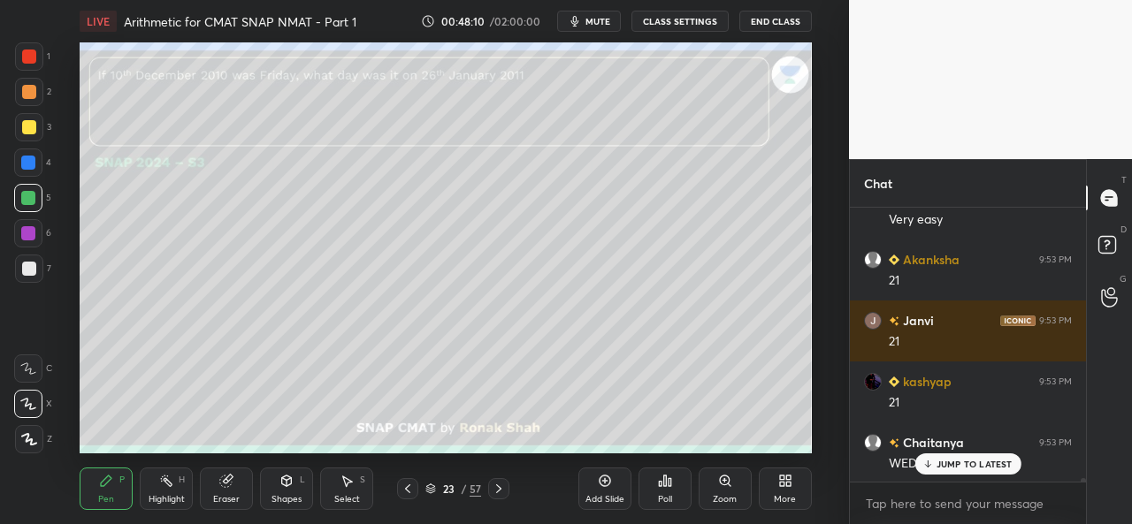
click at [34, 160] on div at bounding box center [28, 163] width 14 height 14
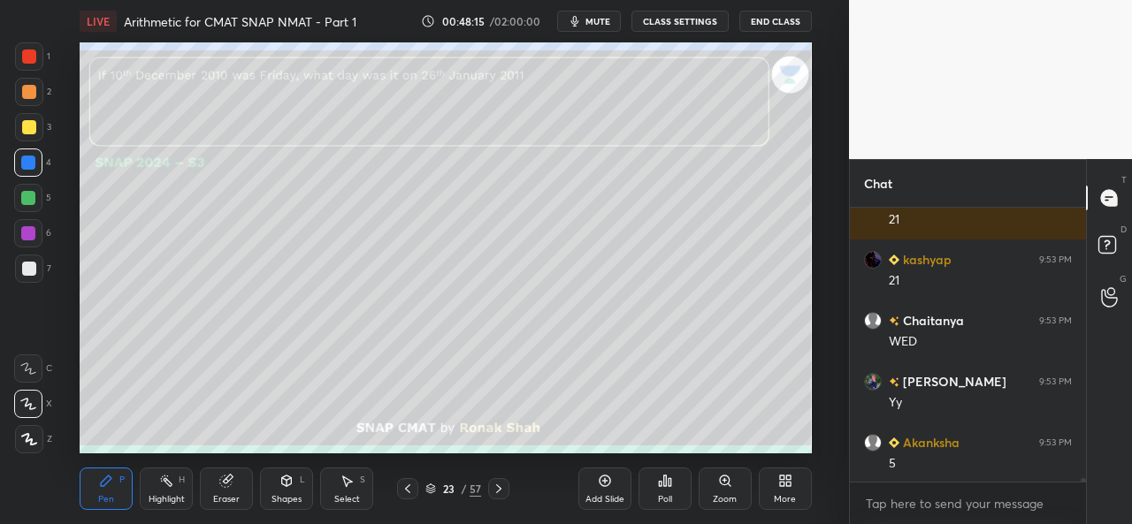
scroll to position [20358, 0]
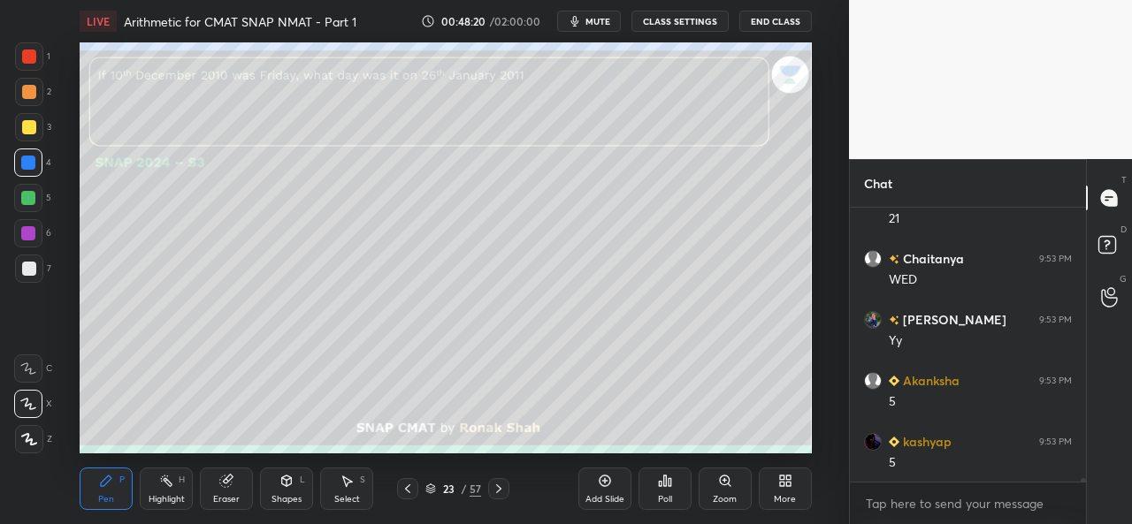
click at [23, 195] on div at bounding box center [28, 198] width 14 height 14
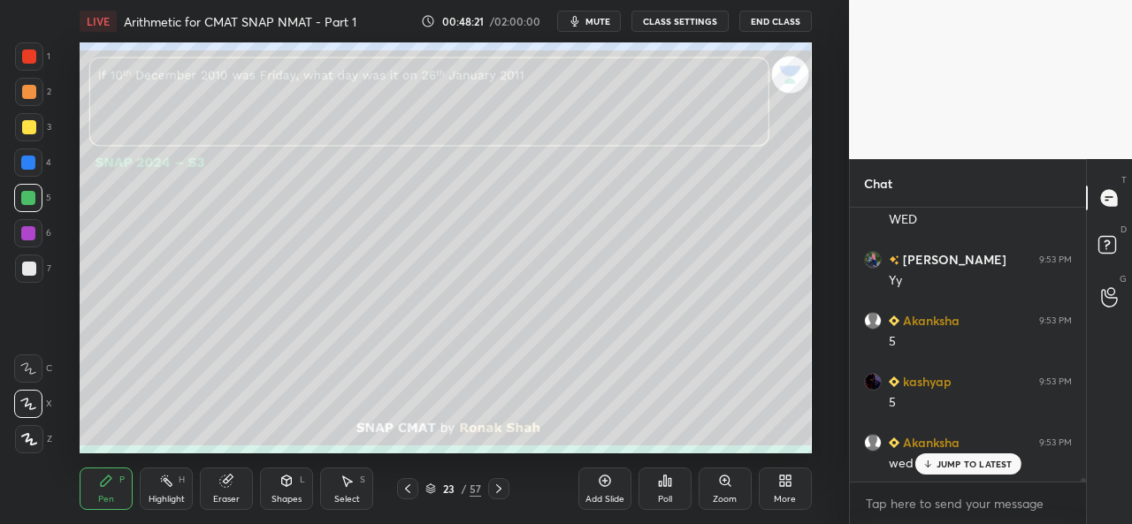
click at [27, 61] on div at bounding box center [29, 57] width 14 height 14
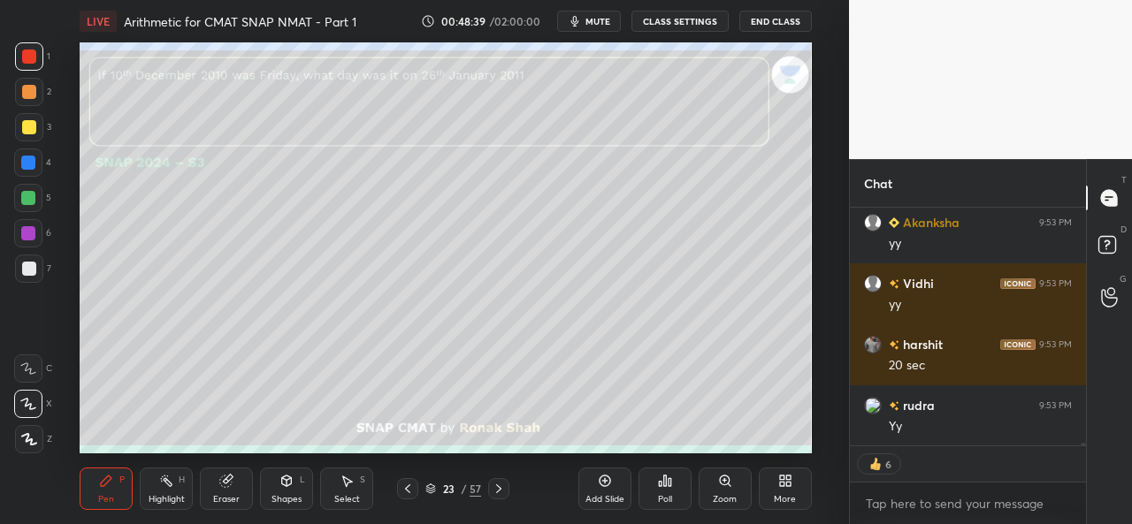
scroll to position [21004, 0]
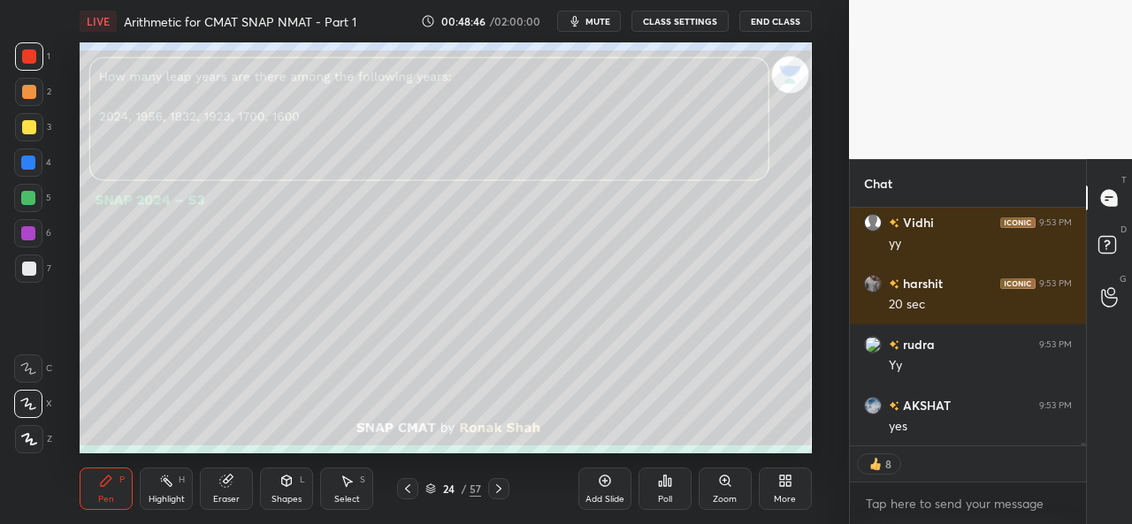
click at [19, 126] on div at bounding box center [29, 127] width 28 height 28
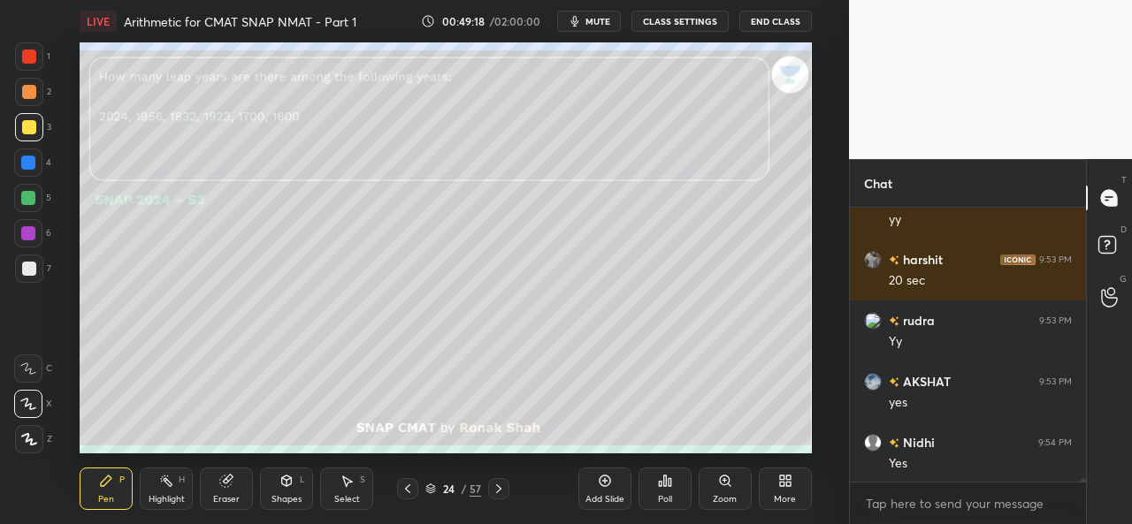
scroll to position [21090, 0]
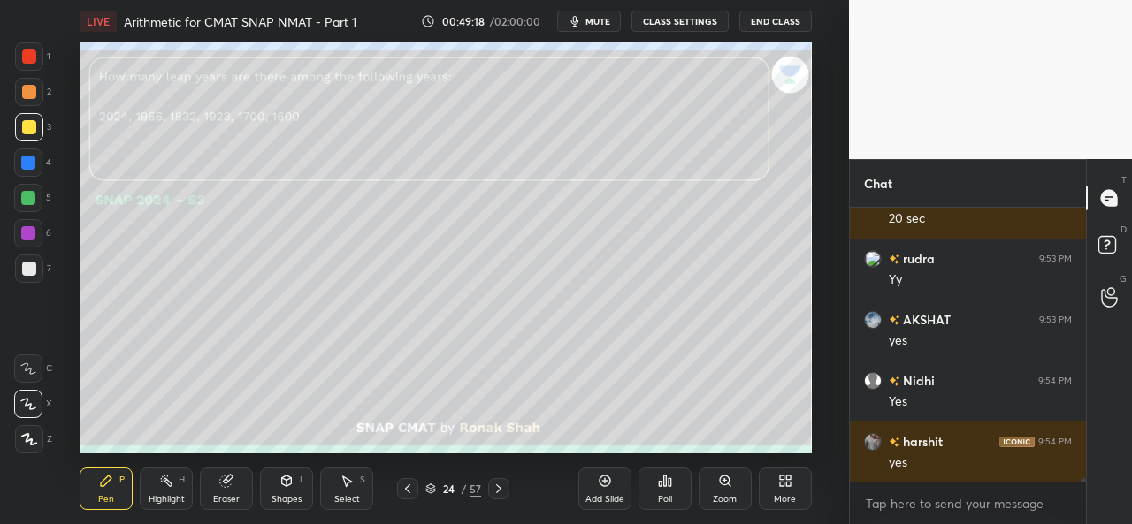
click at [27, 84] on div at bounding box center [29, 92] width 28 height 28
click at [42, 36] on div "1 2 3 4 5 6 7 C X Z C X Z E E Erase all H H LIVE Arithmetic for CMAT SNAP NMAT …" at bounding box center [417, 262] width 835 height 524
click at [37, 65] on div at bounding box center [29, 56] width 28 height 28
click at [24, 119] on div at bounding box center [29, 127] width 28 height 28
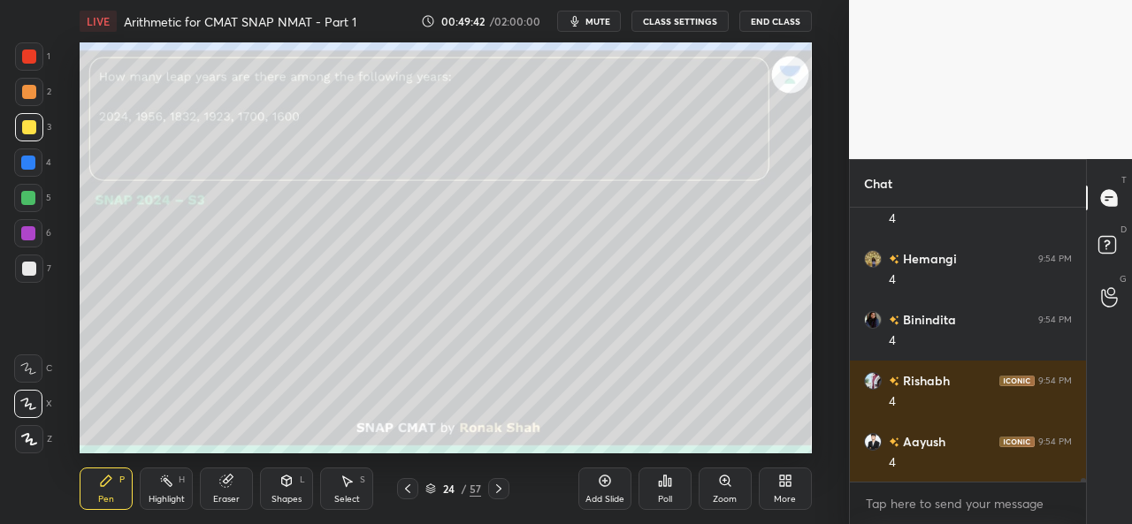
scroll to position [22248, 0]
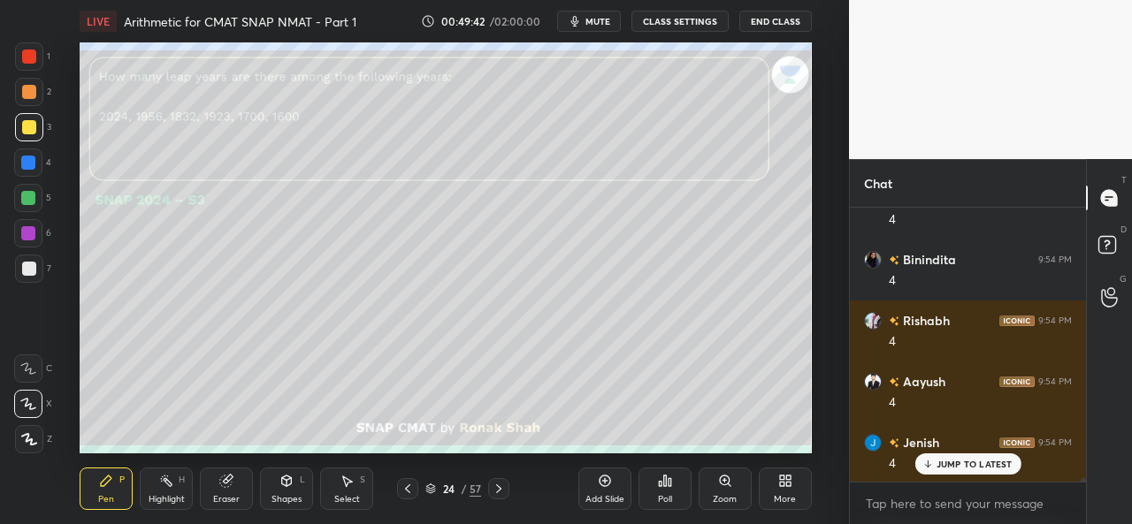
click at [27, 82] on div at bounding box center [29, 92] width 28 height 28
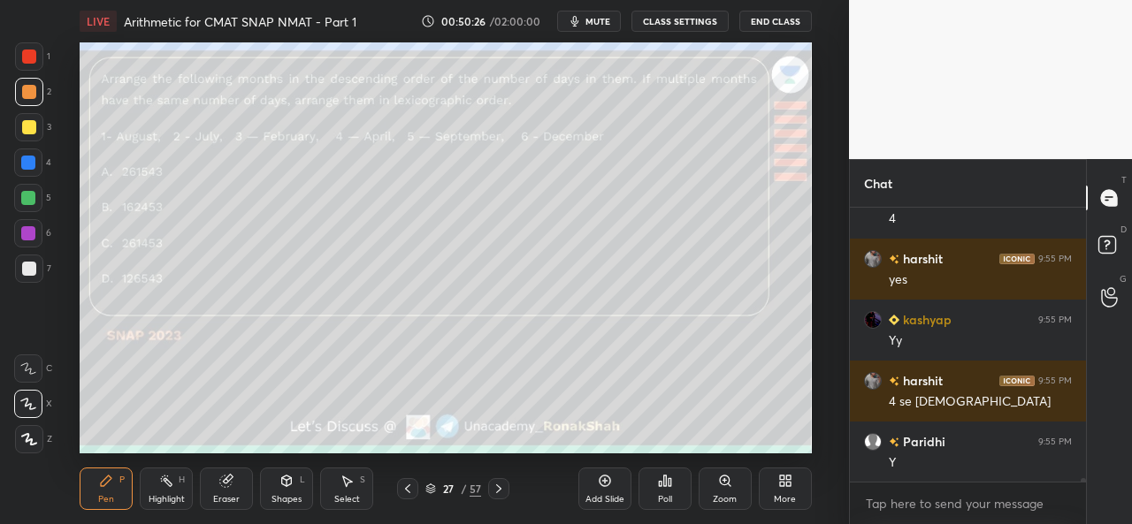
scroll to position [23103, 0]
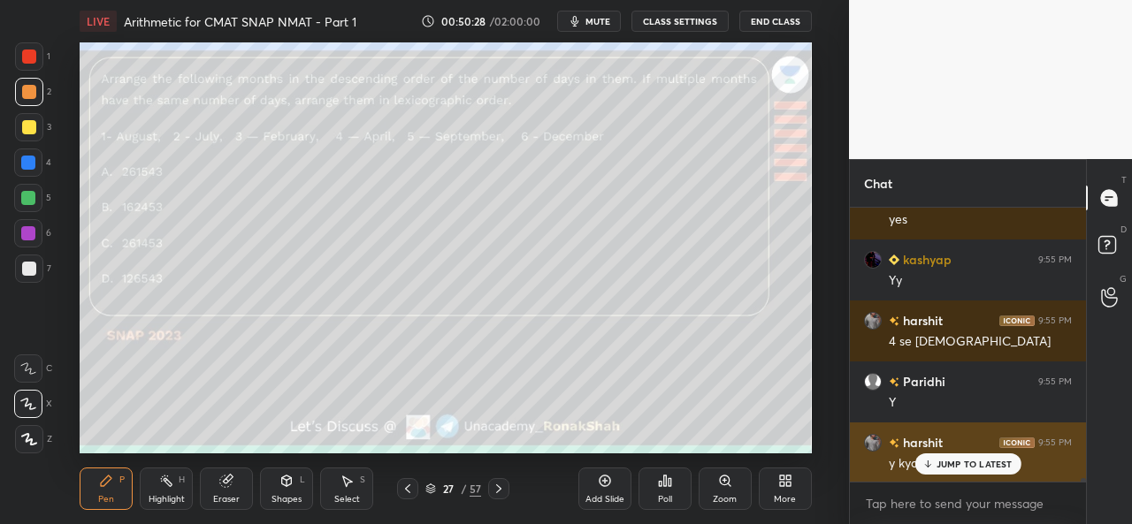
click at [949, 463] on p "JUMP TO LATEST" at bounding box center [975, 464] width 76 height 11
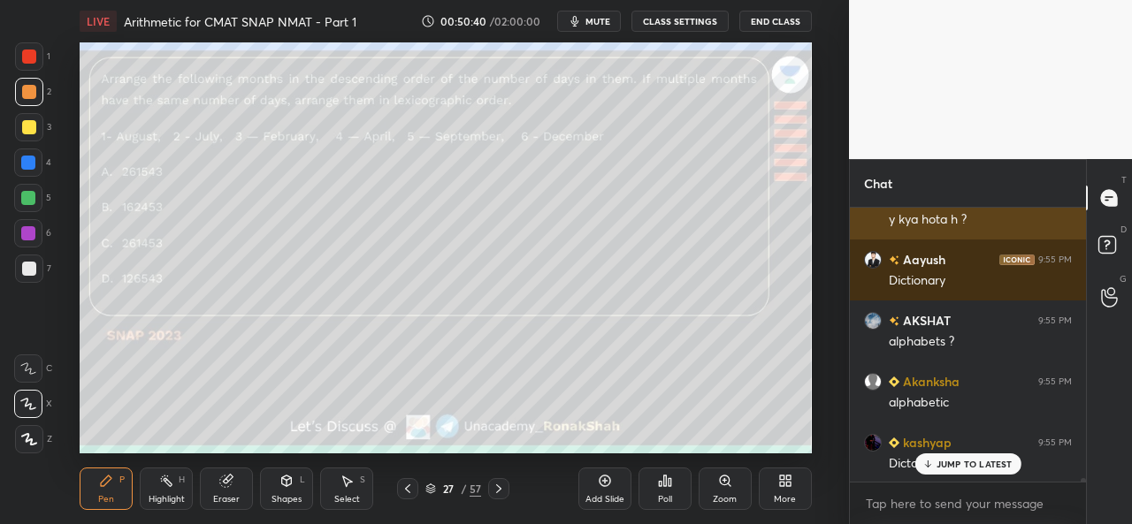
scroll to position [23409, 0]
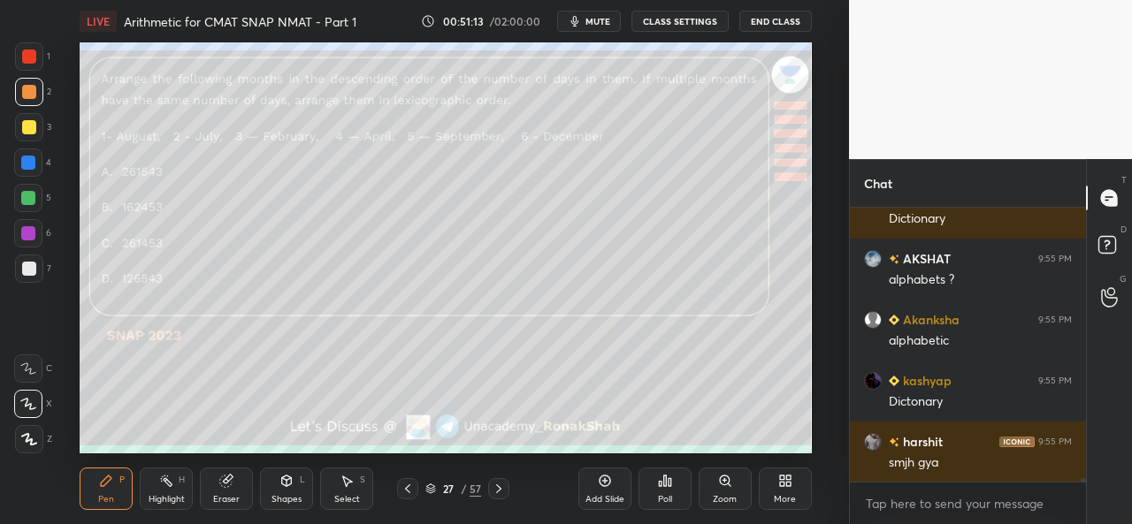
click at [666, 486] on icon at bounding box center [664, 481] width 3 height 11
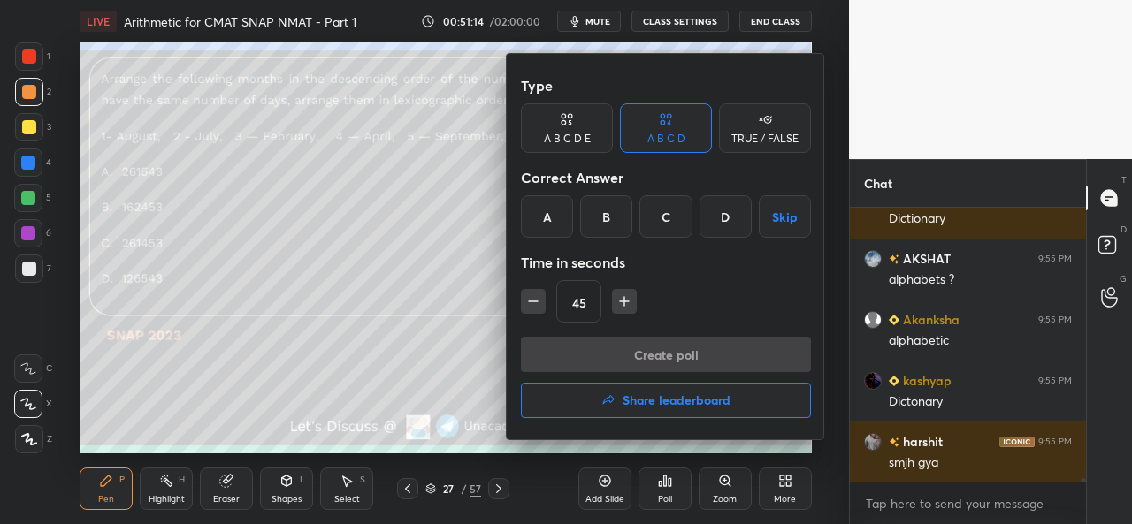
click at [612, 213] on div "B" at bounding box center [606, 216] width 52 height 42
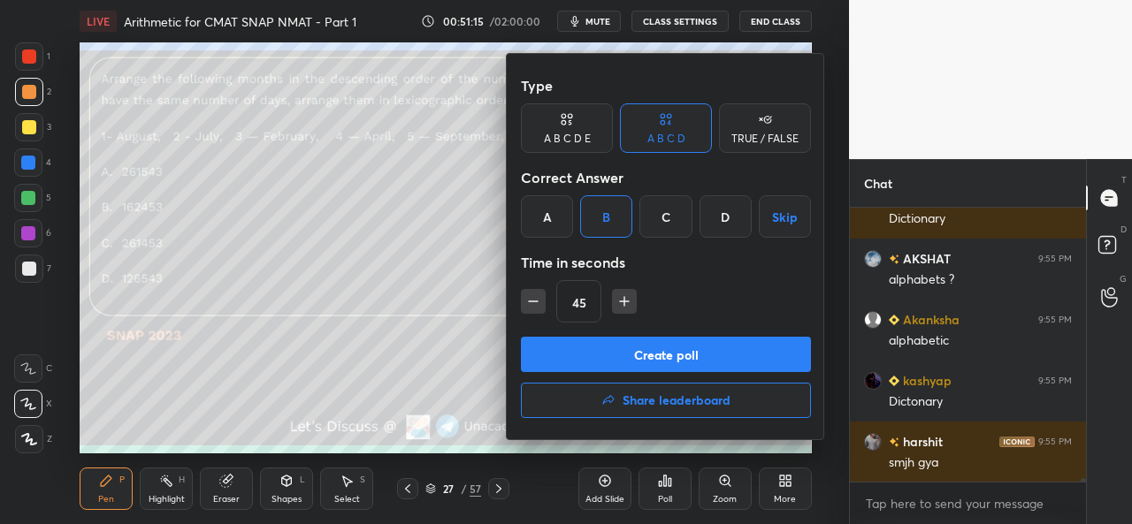
click at [654, 355] on button "Create poll" at bounding box center [666, 354] width 290 height 35
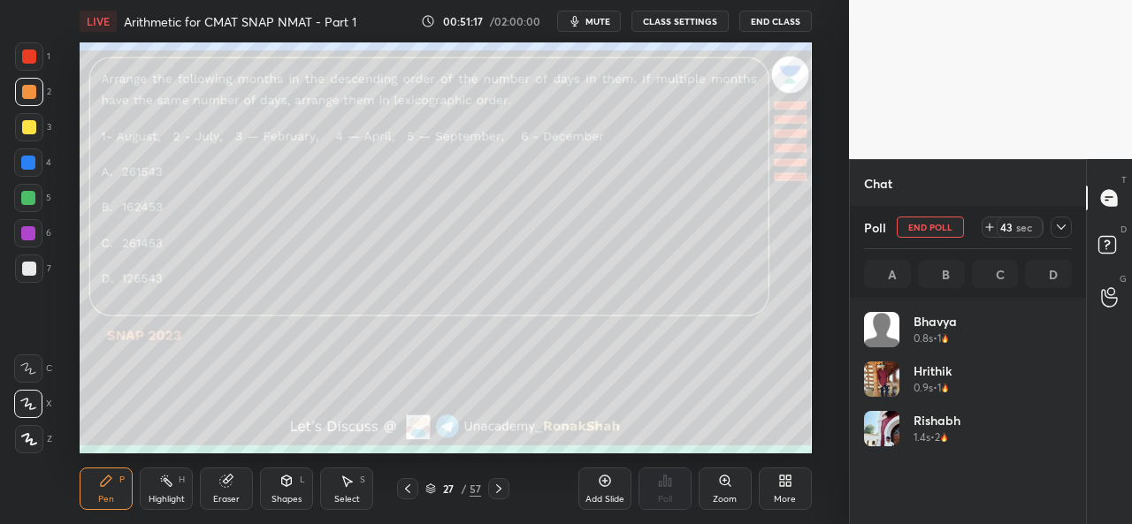
scroll to position [207, 203]
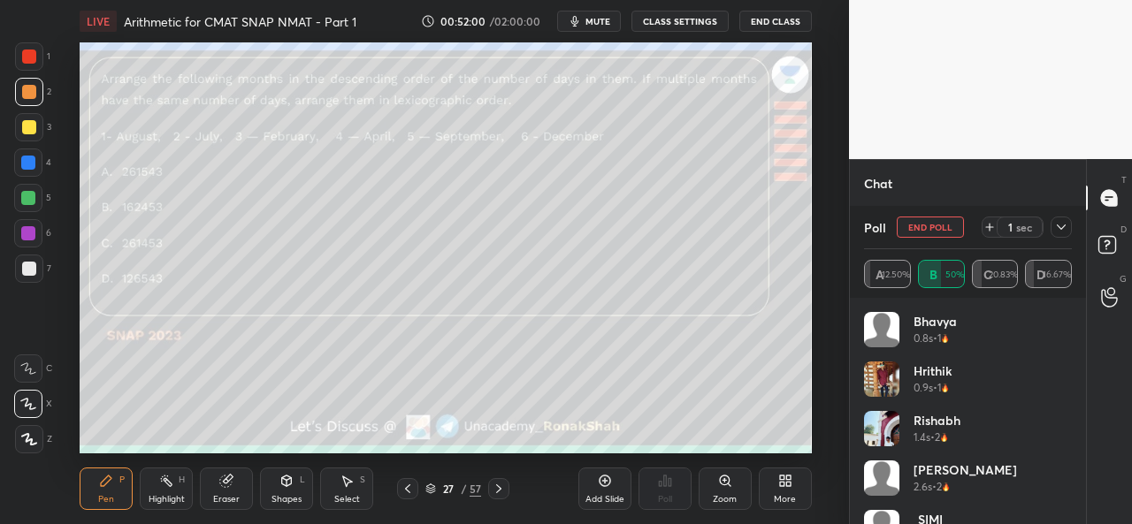
click at [1063, 227] on icon at bounding box center [1061, 227] width 9 height 5
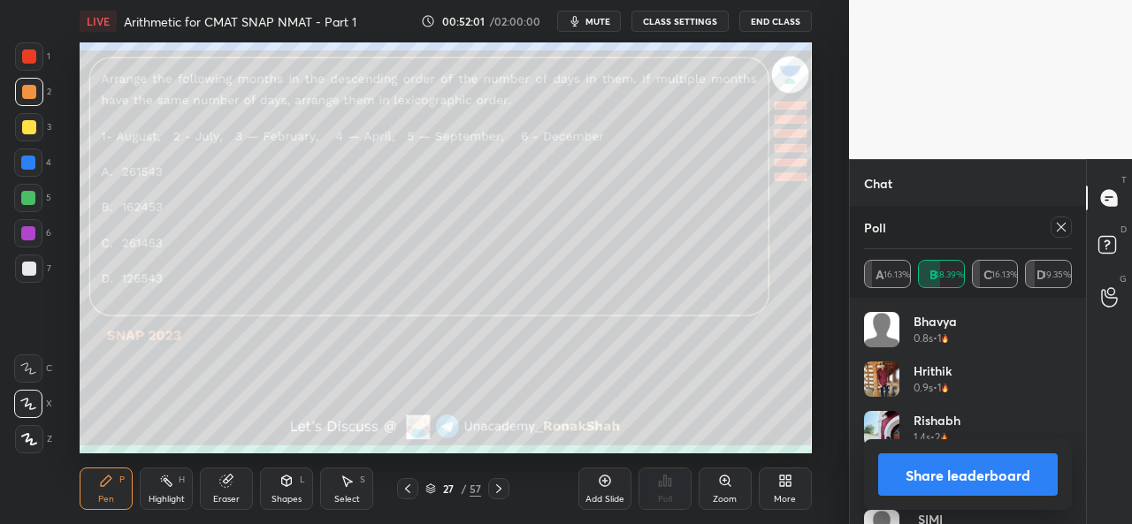
click at [1056, 222] on icon at bounding box center [1061, 227] width 14 height 14
type textarea "x"
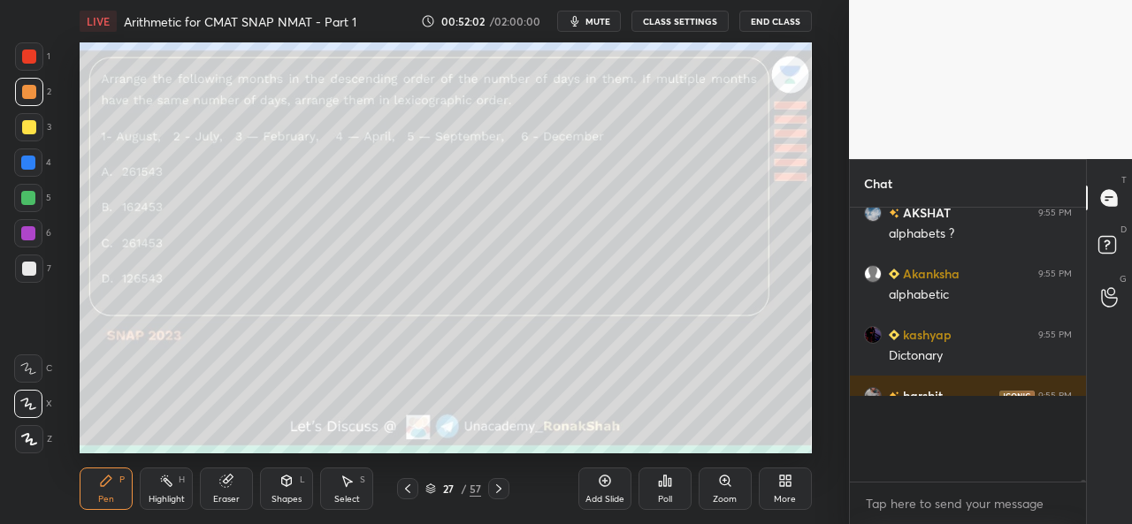
scroll to position [255, 231]
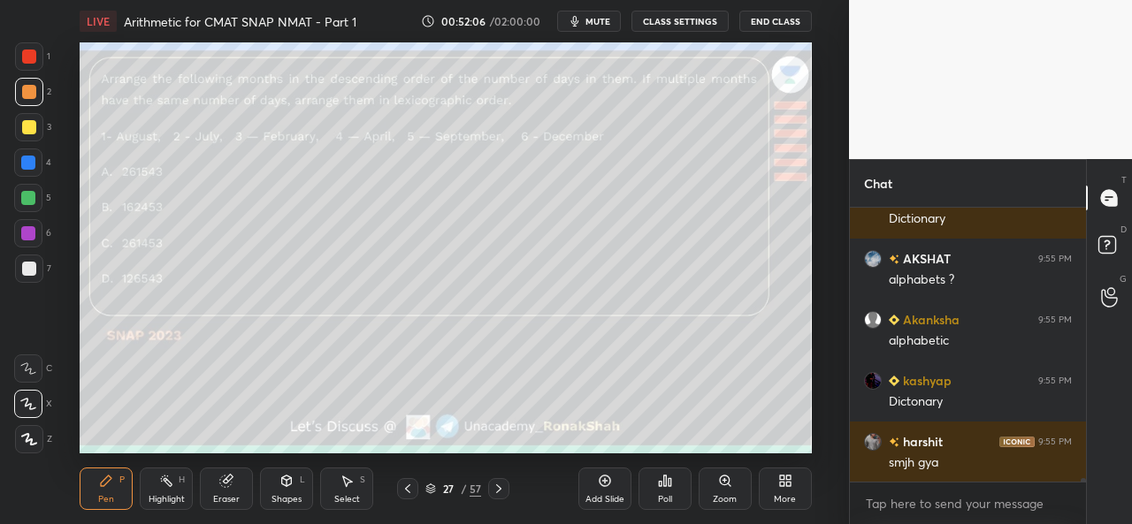
click at [343, 489] on div "Select S" at bounding box center [346, 489] width 53 height 42
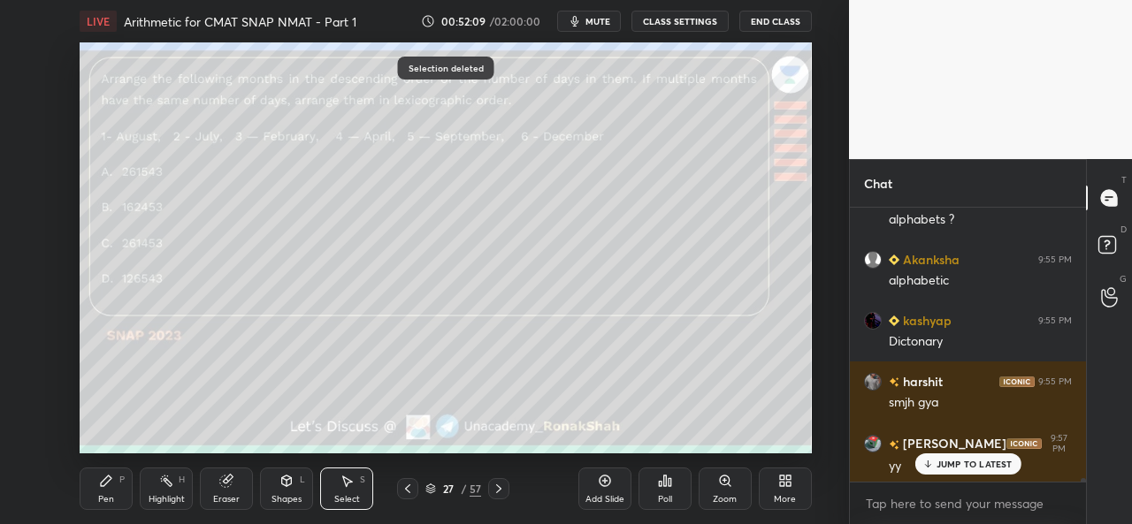
click at [100, 491] on div "Pen P" at bounding box center [106, 489] width 53 height 42
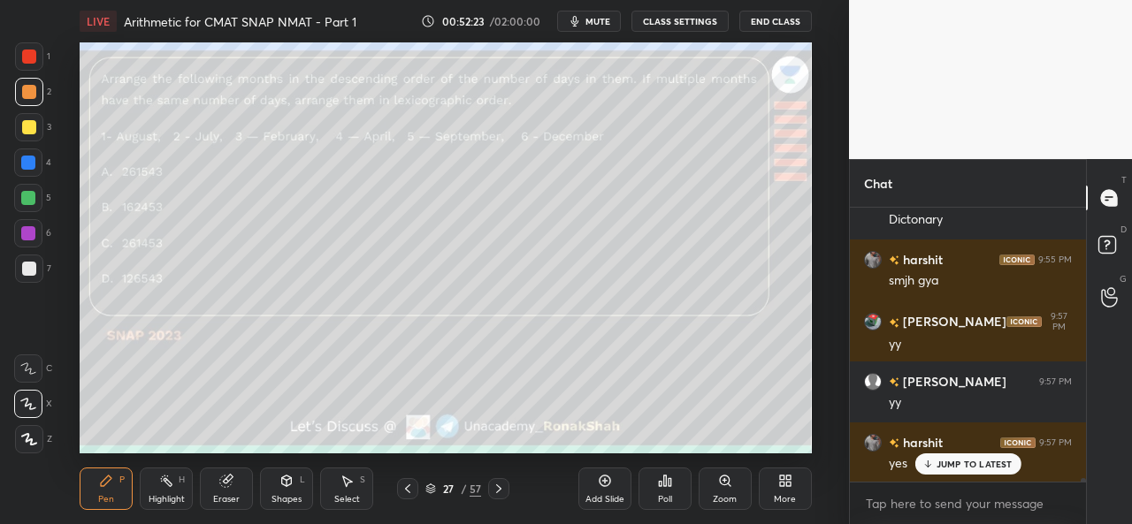
scroll to position [23653, 0]
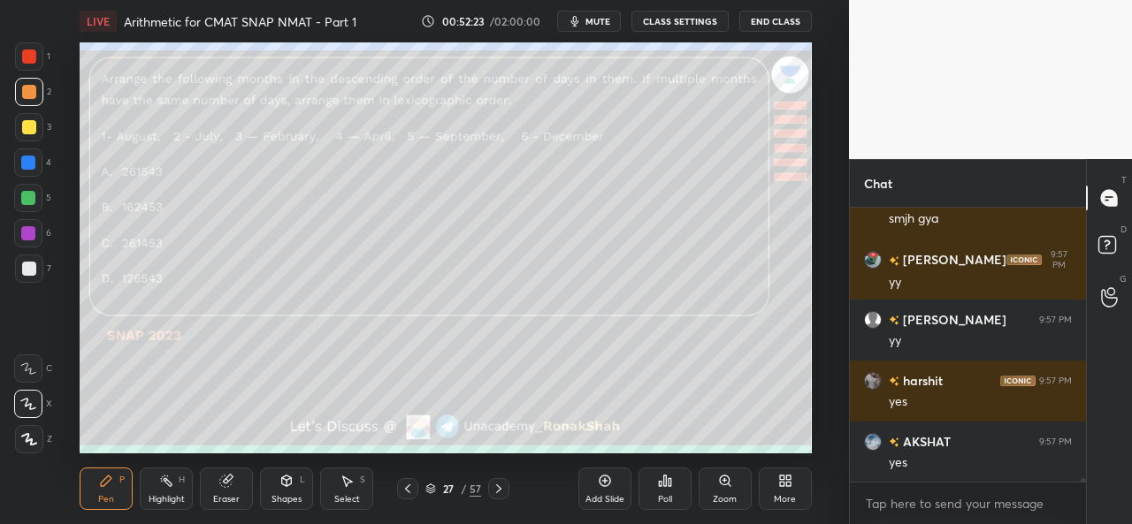
click at [29, 157] on div at bounding box center [28, 163] width 14 height 14
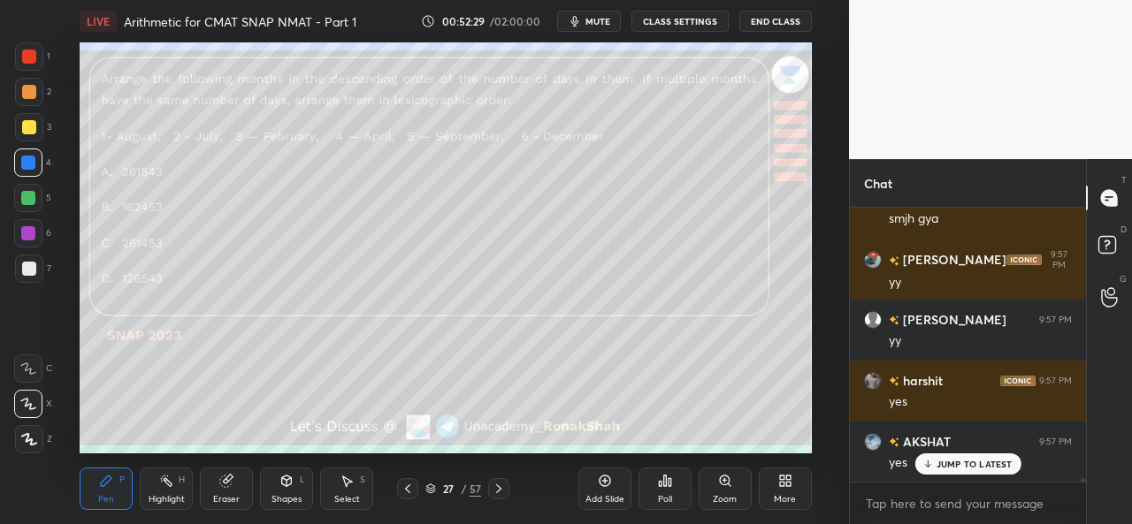
scroll to position [23713, 0]
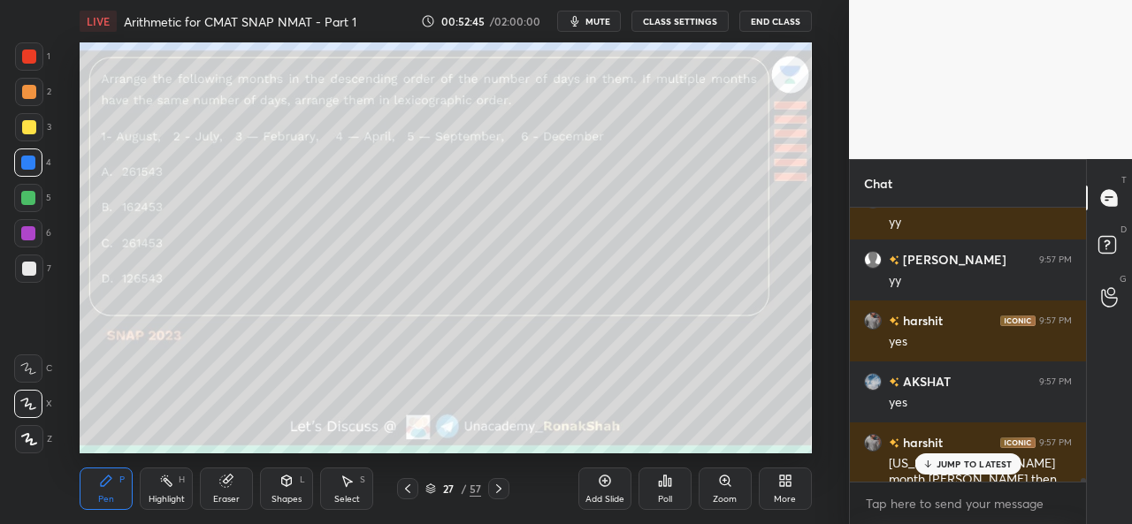
click at [32, 122] on div at bounding box center [29, 127] width 14 height 14
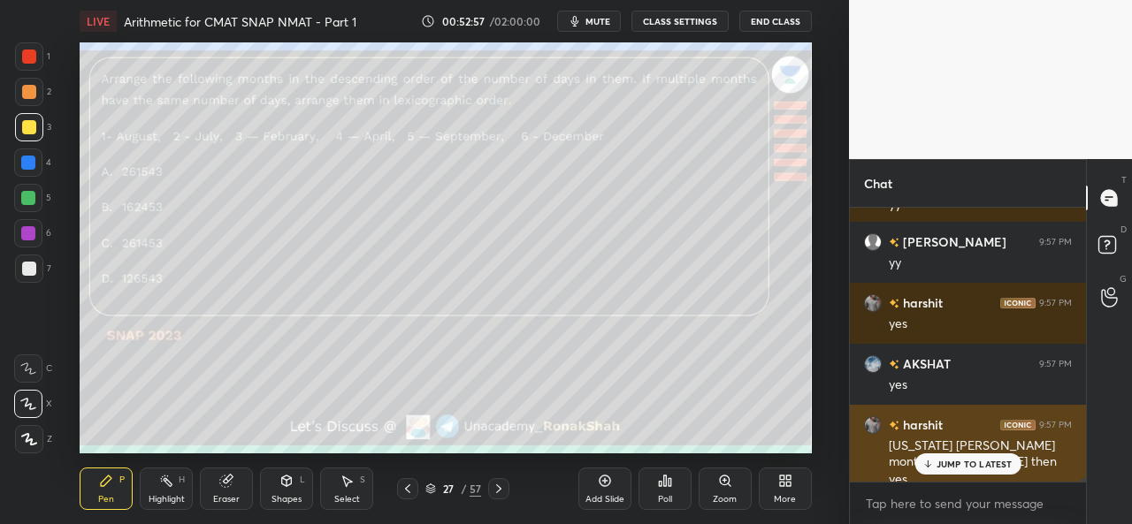
click at [972, 461] on p "JUMP TO LATEST" at bounding box center [975, 464] width 76 height 11
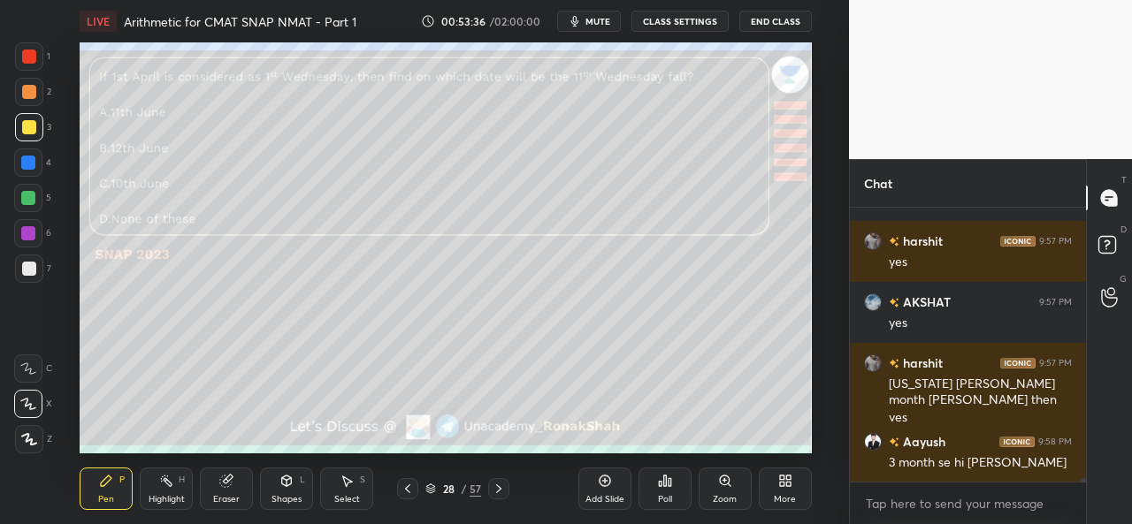
scroll to position [23835, 0]
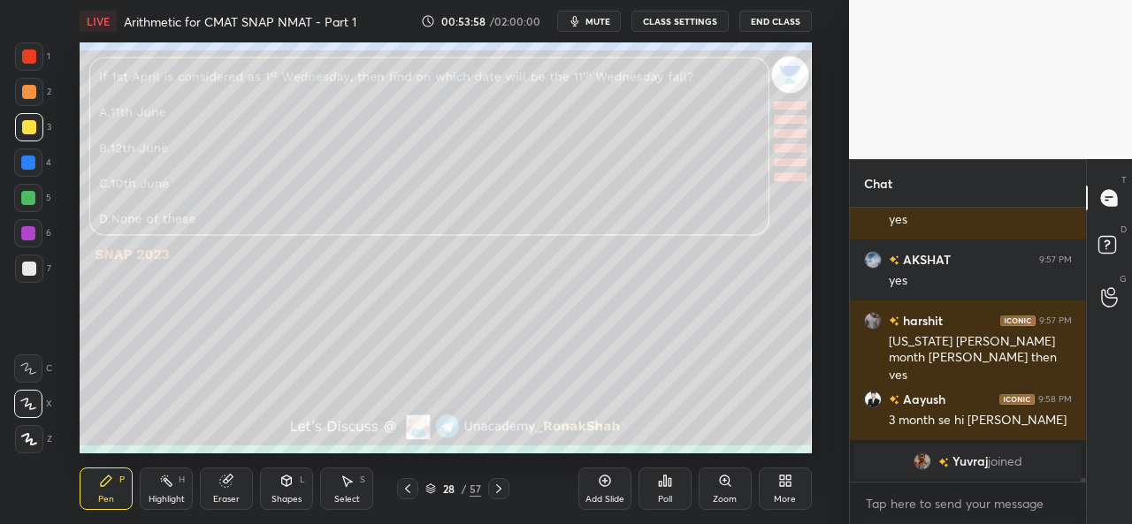
click at [672, 486] on div "Poll" at bounding box center [664, 489] width 53 height 42
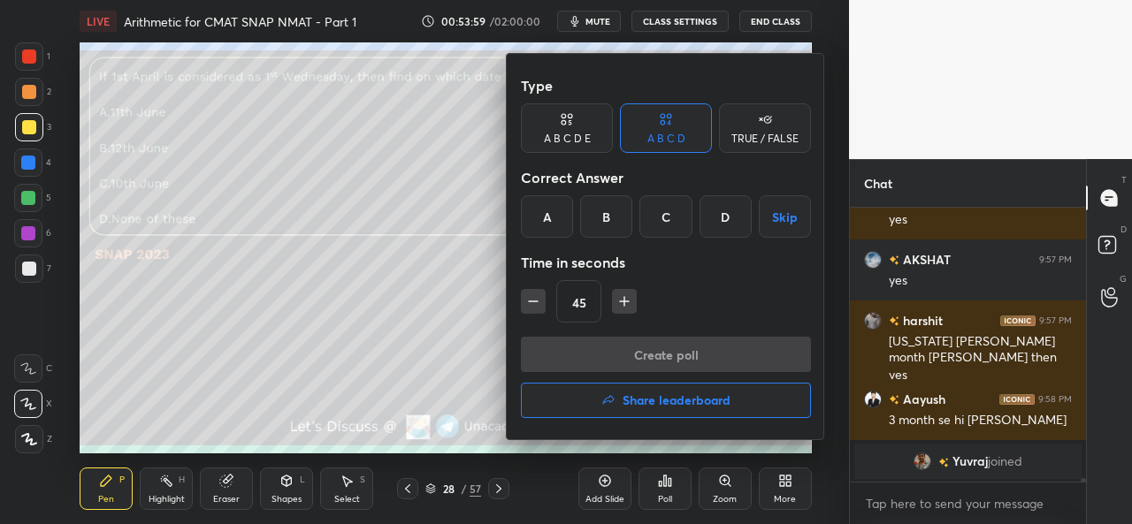
click at [531, 296] on icon "button" at bounding box center [533, 302] width 18 height 18
type input "30"
click at [667, 217] on div "C" at bounding box center [665, 216] width 52 height 42
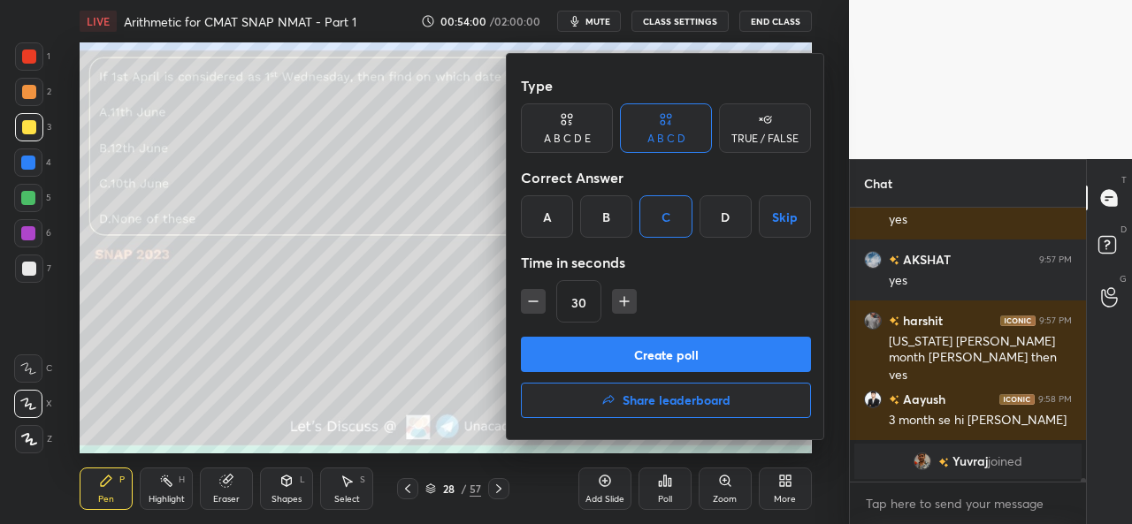
click at [674, 346] on button "Create poll" at bounding box center [666, 354] width 290 height 35
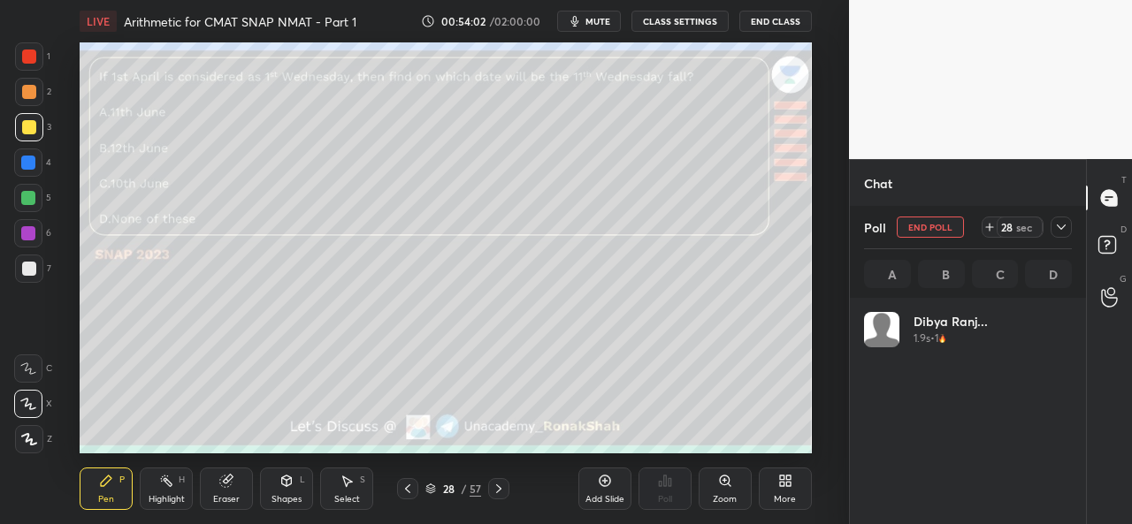
scroll to position [6, 5]
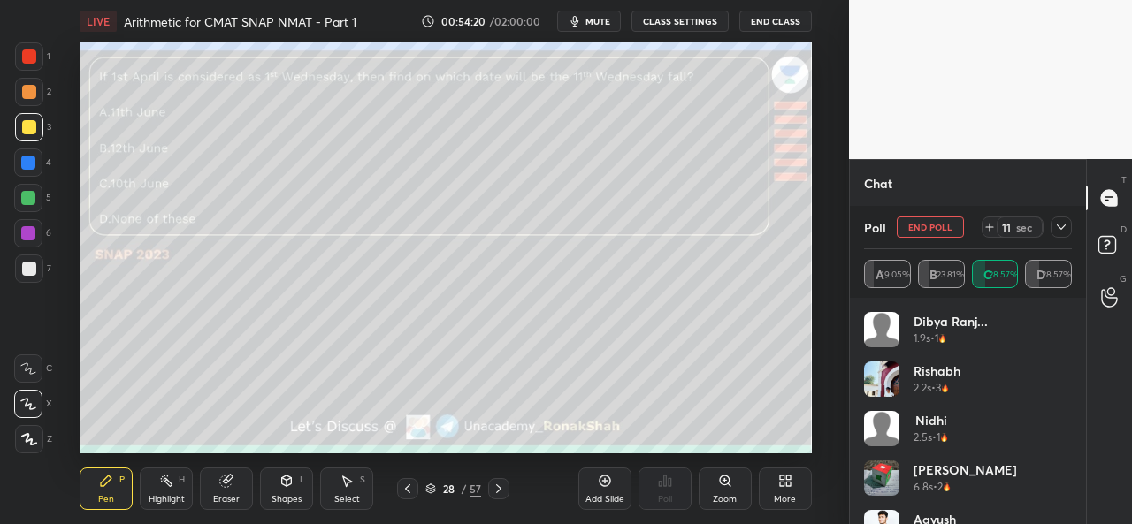
click at [1061, 224] on icon at bounding box center [1061, 227] width 14 height 14
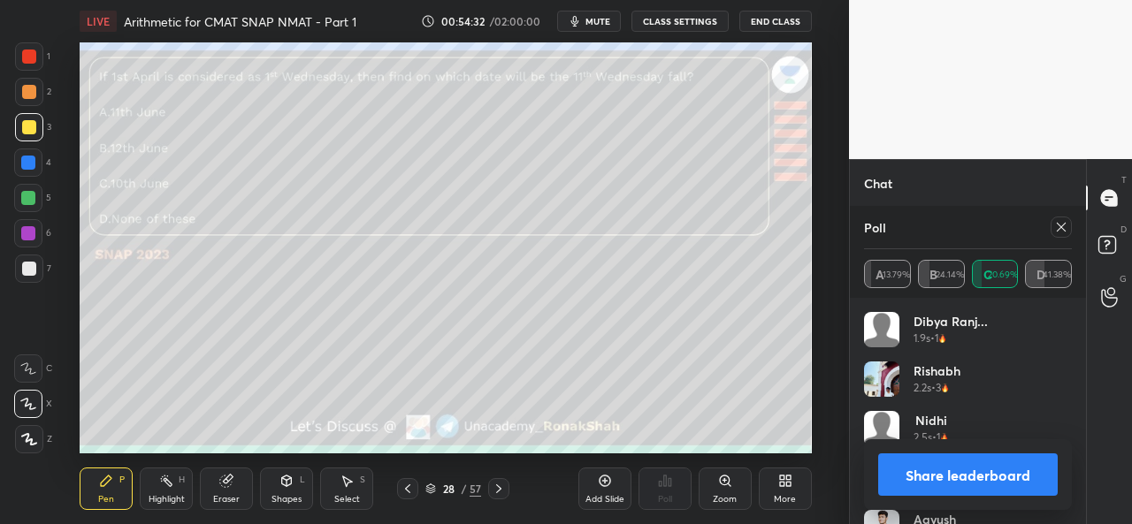
scroll to position [20867, 0]
click at [1067, 227] on icon at bounding box center [1061, 227] width 14 height 14
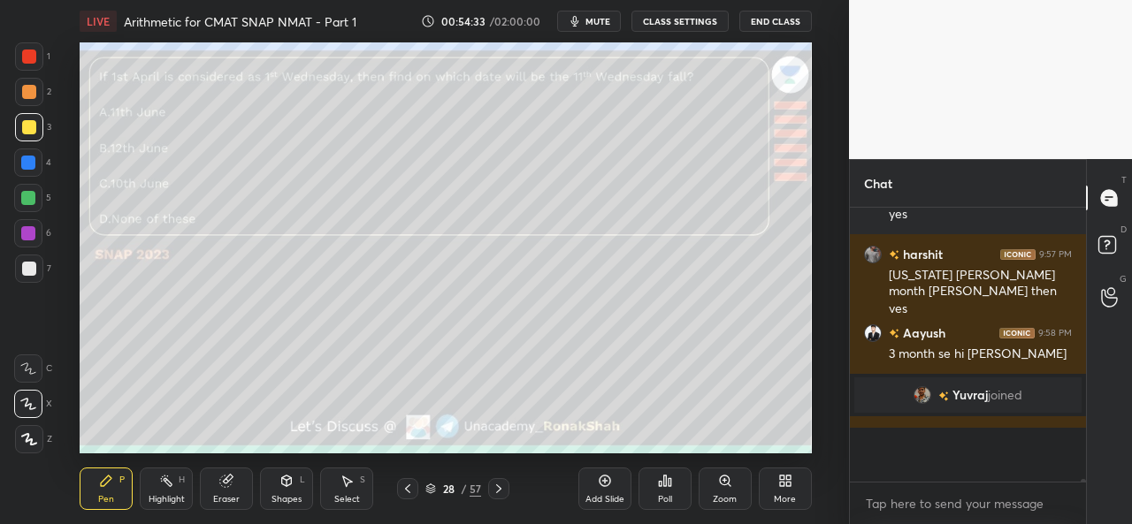
scroll to position [269, 231]
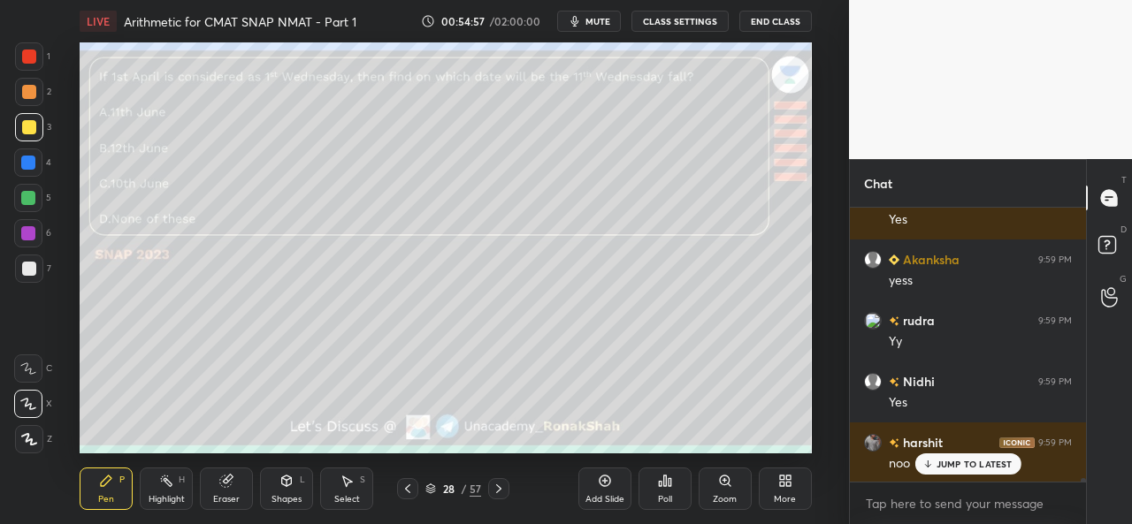
click at [340, 484] on icon at bounding box center [347, 481] width 14 height 14
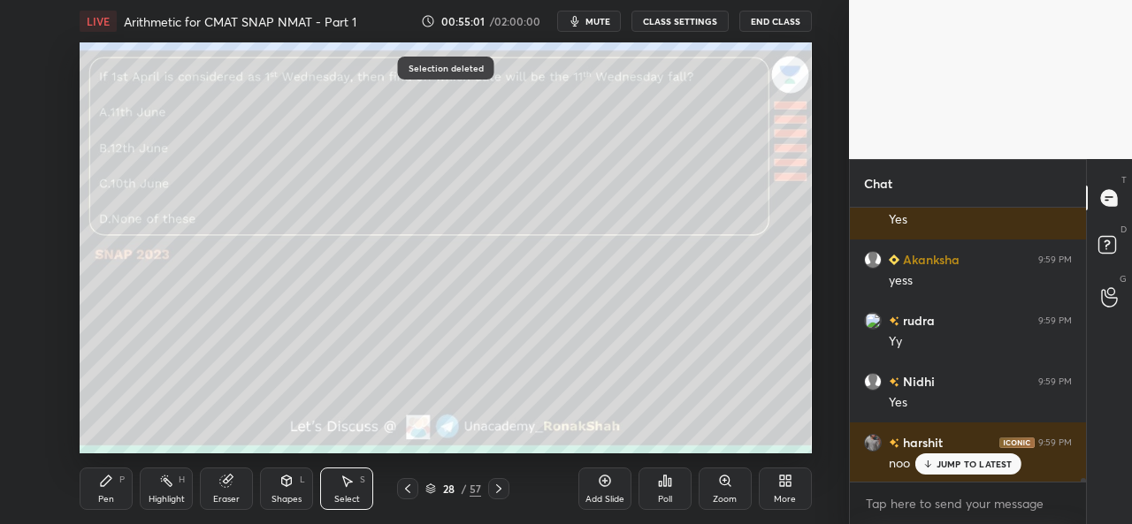
click at [113, 486] on div "Pen P" at bounding box center [106, 489] width 53 height 42
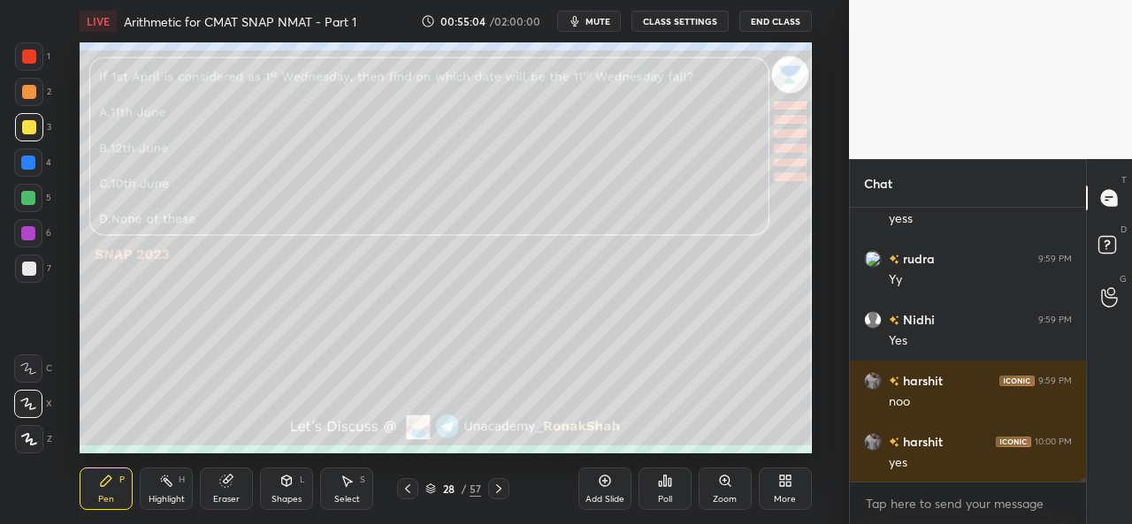
scroll to position [21323, 0]
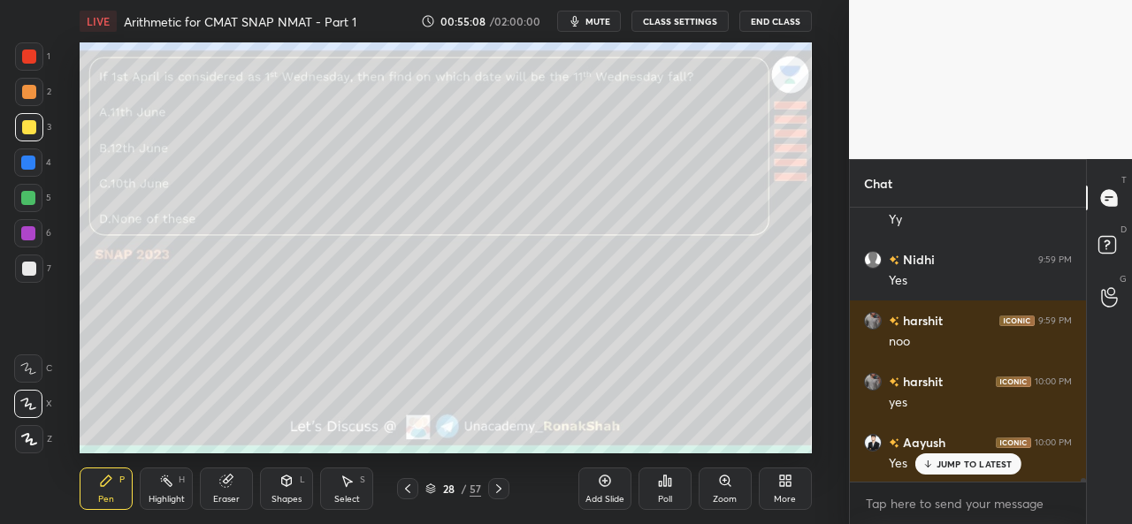
click at [32, 232] on div at bounding box center [28, 233] width 14 height 14
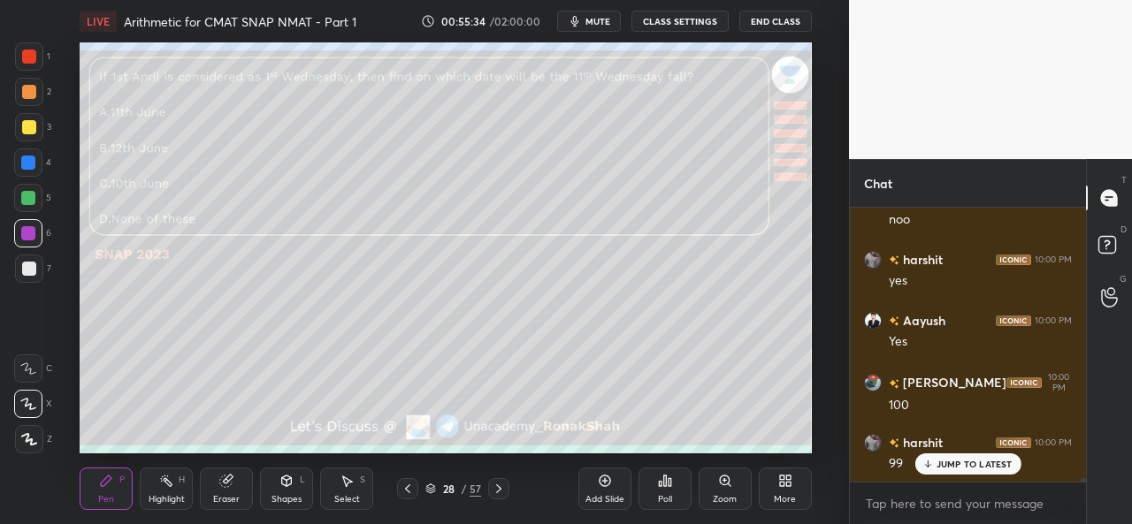
click at [600, 484] on icon at bounding box center [604, 481] width 11 height 11
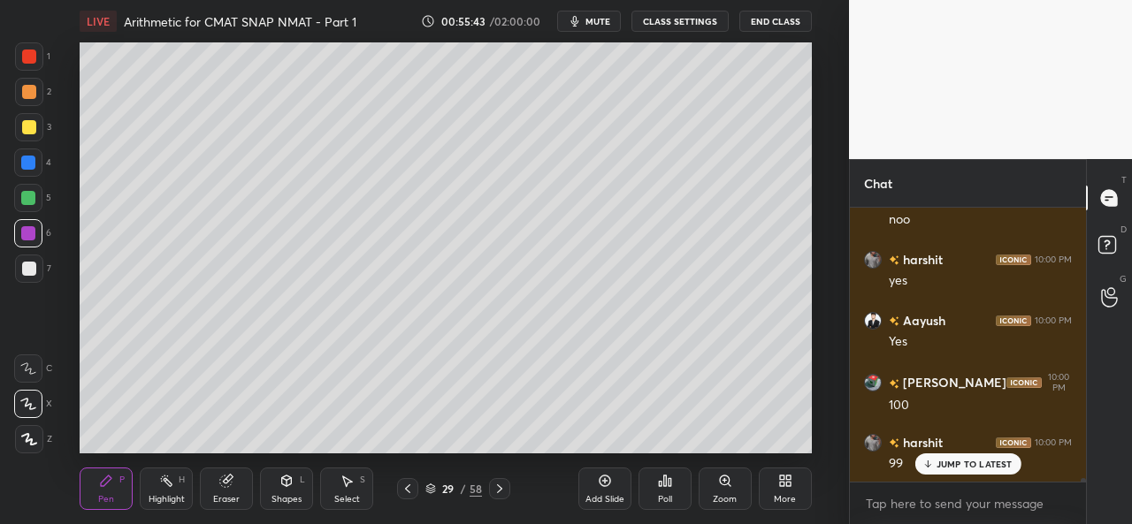
click at [27, 125] on div at bounding box center [29, 127] width 14 height 14
click at [25, 158] on div at bounding box center [28, 163] width 14 height 14
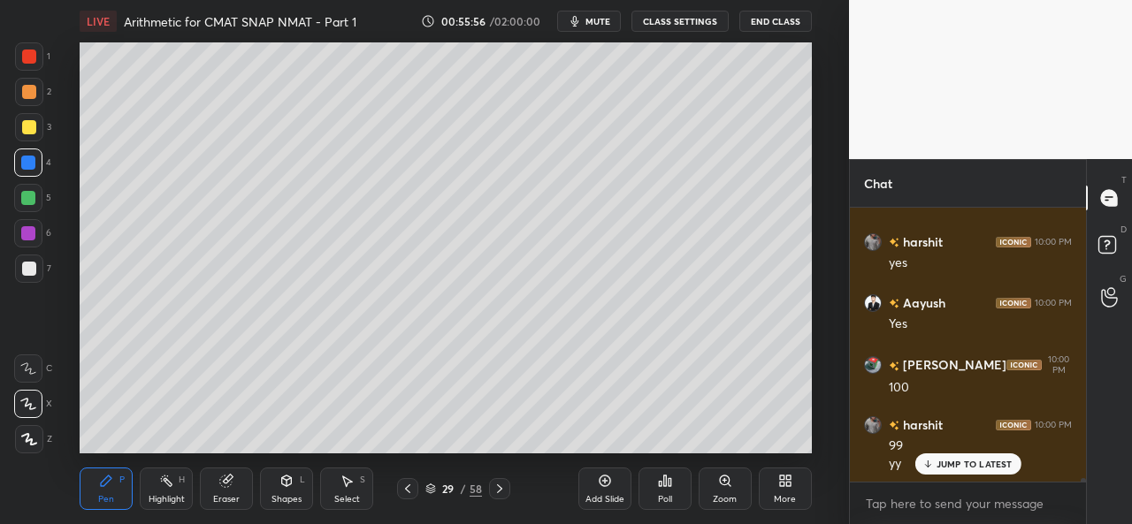
click at [27, 233] on div at bounding box center [28, 233] width 14 height 14
click at [32, 121] on div at bounding box center [29, 127] width 14 height 14
click at [27, 195] on div at bounding box center [28, 198] width 14 height 14
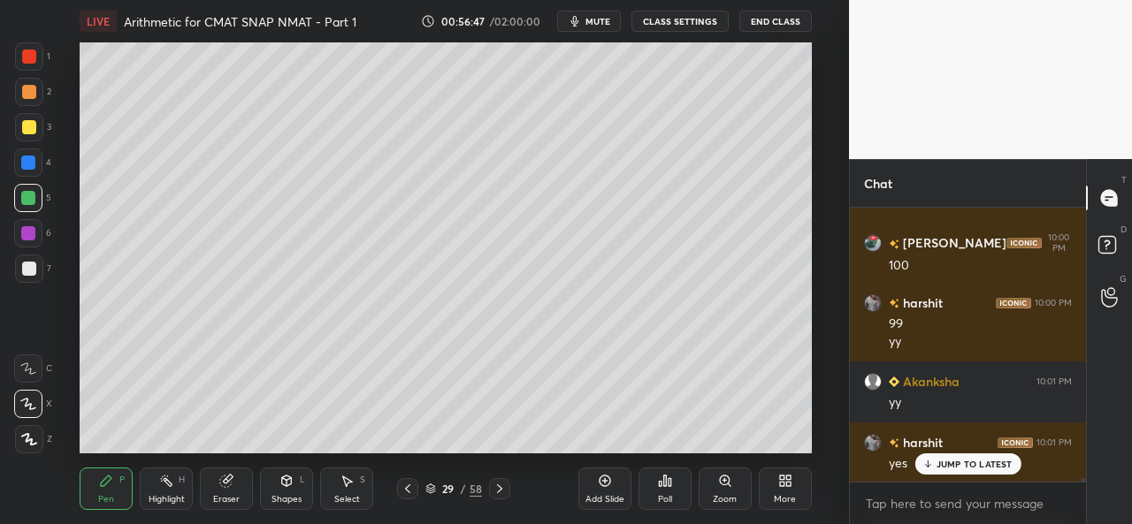
scroll to position [21603, 0]
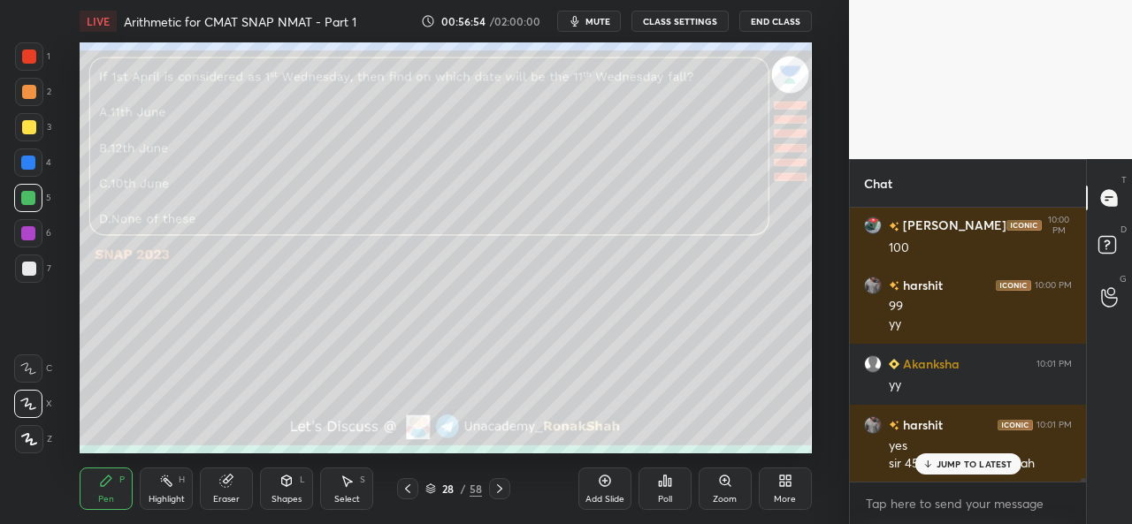
click at [348, 491] on div "Select S" at bounding box center [346, 489] width 53 height 42
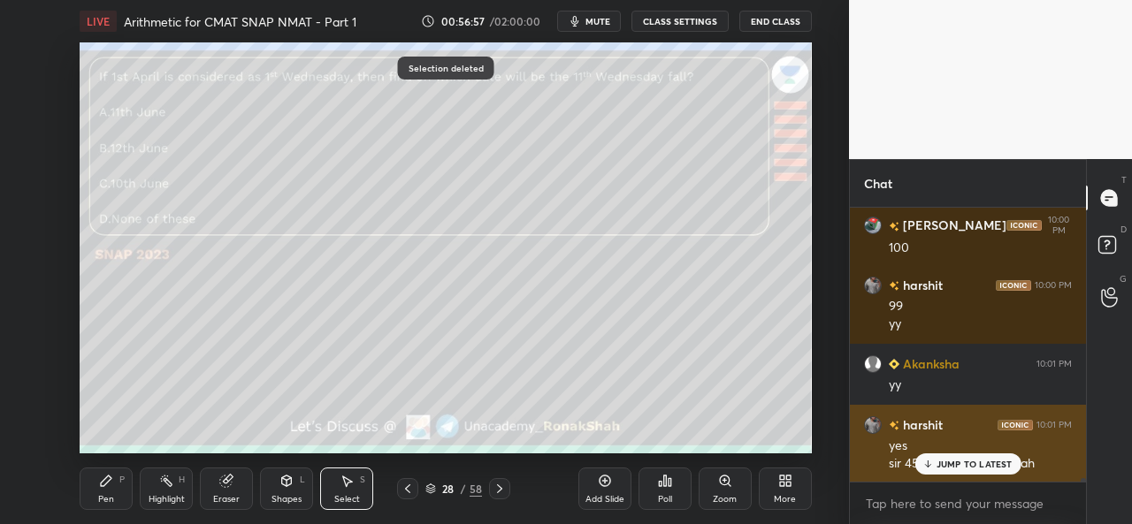
click at [949, 462] on p "JUMP TO LATEST" at bounding box center [975, 464] width 76 height 11
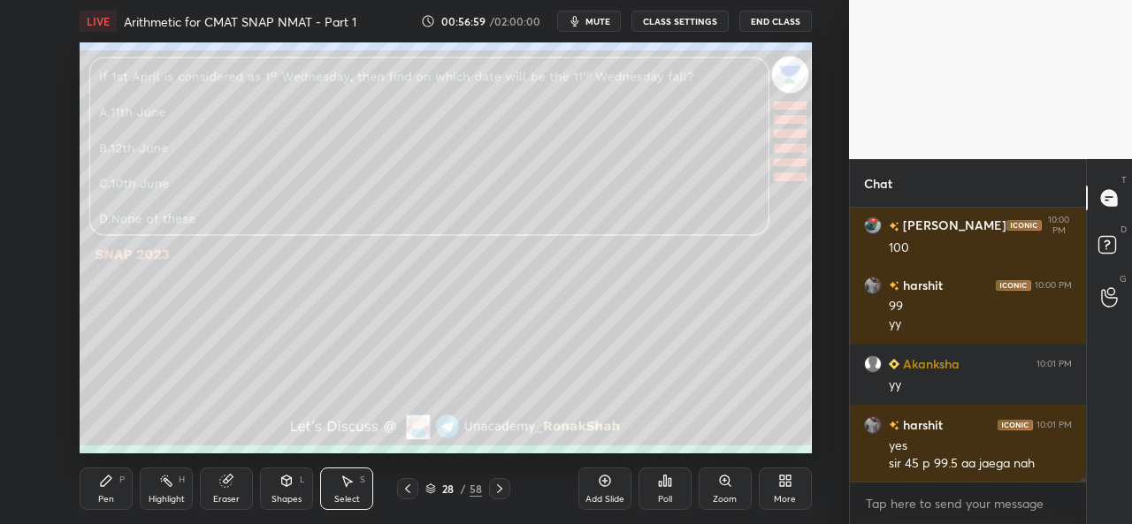
click at [116, 488] on div "Pen P" at bounding box center [106, 489] width 53 height 42
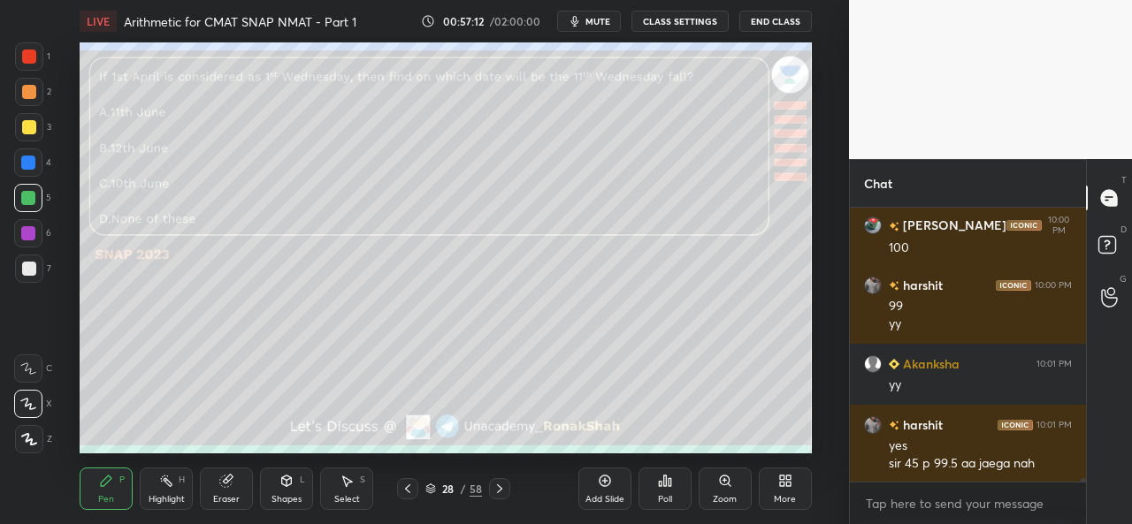
click at [26, 52] on div at bounding box center [29, 57] width 14 height 14
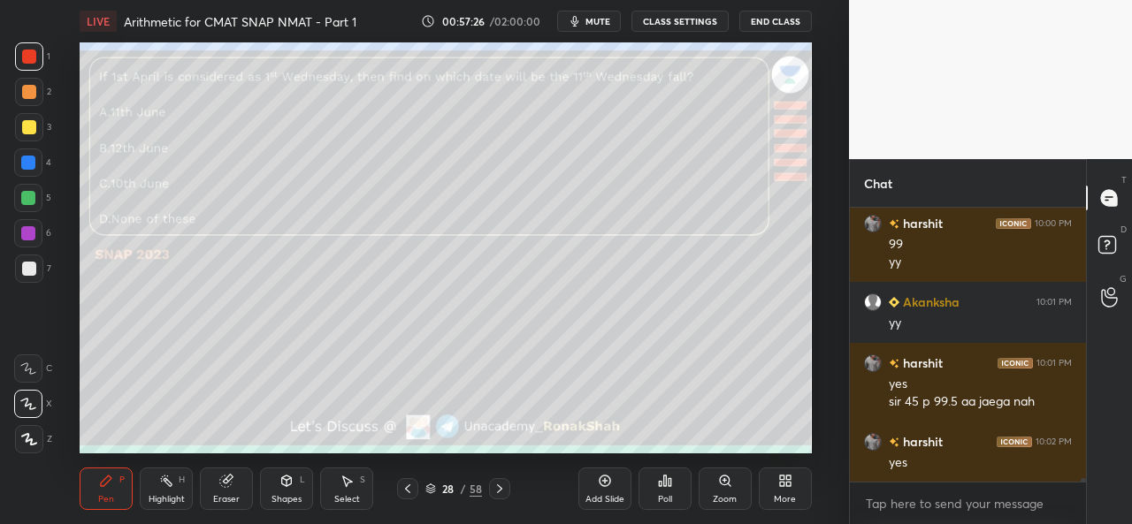
click at [30, 157] on div at bounding box center [28, 163] width 14 height 14
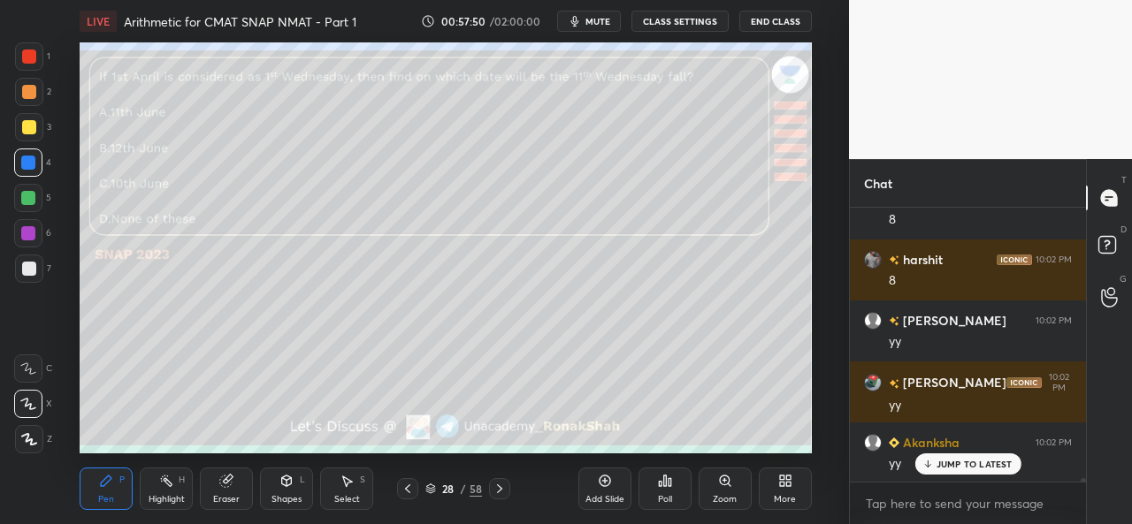
scroll to position [22031, 0]
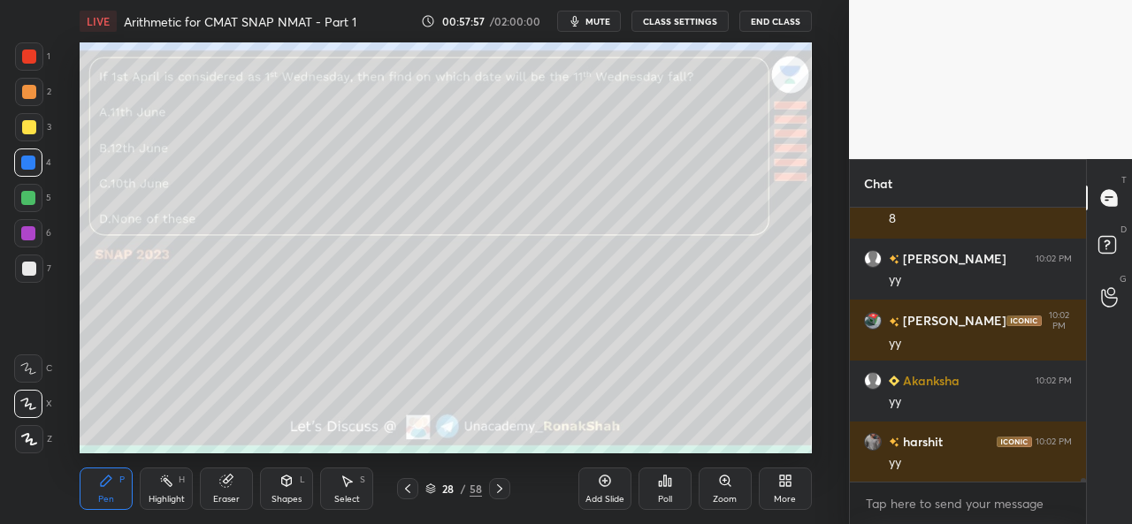
click at [348, 482] on icon at bounding box center [348, 482] width 10 height 11
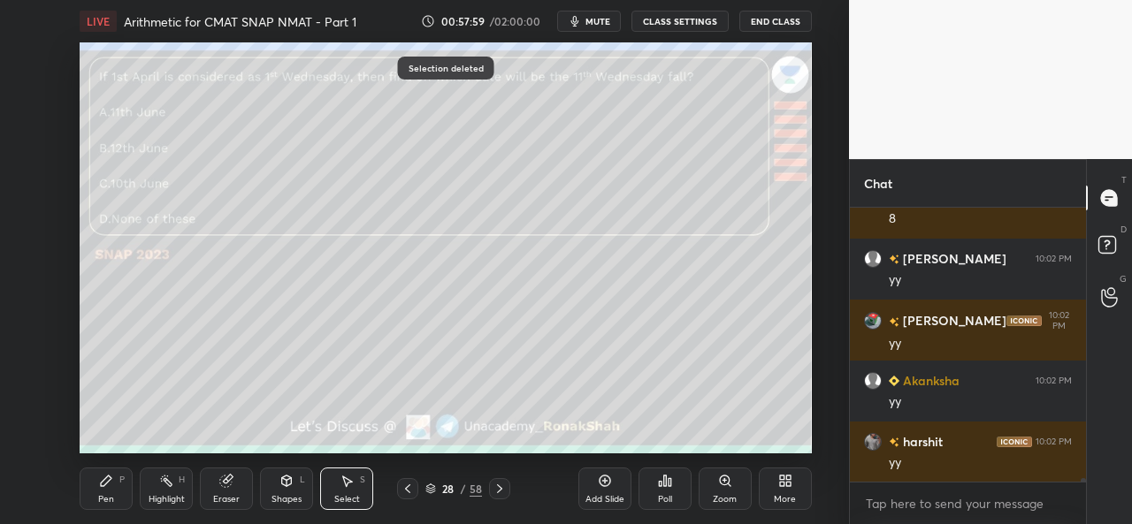
click at [117, 489] on div "Pen P" at bounding box center [106, 489] width 53 height 42
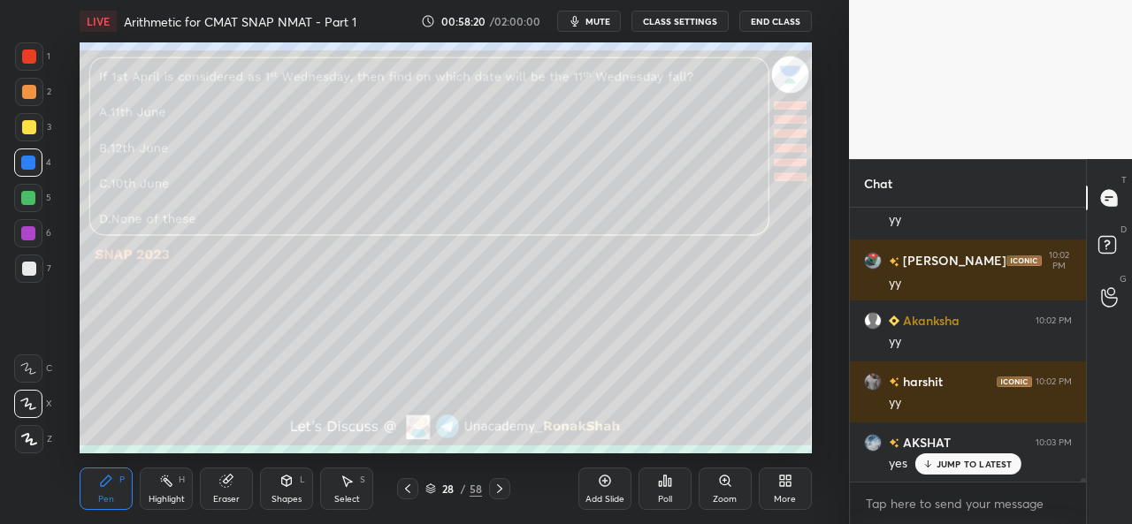
click at [26, 201] on div at bounding box center [28, 198] width 14 height 14
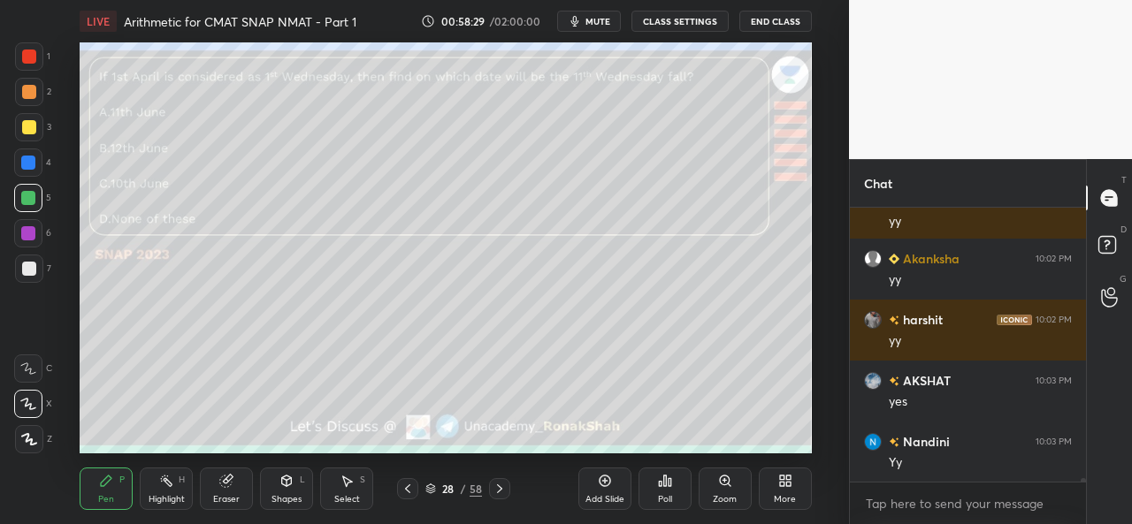
click at [603, 486] on icon at bounding box center [604, 481] width 11 height 11
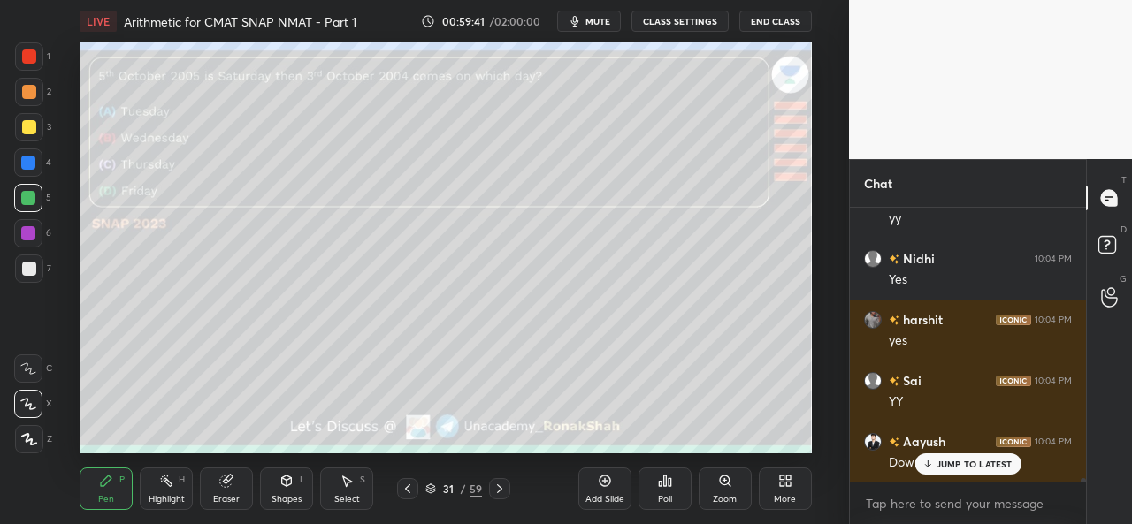
scroll to position [23571, 0]
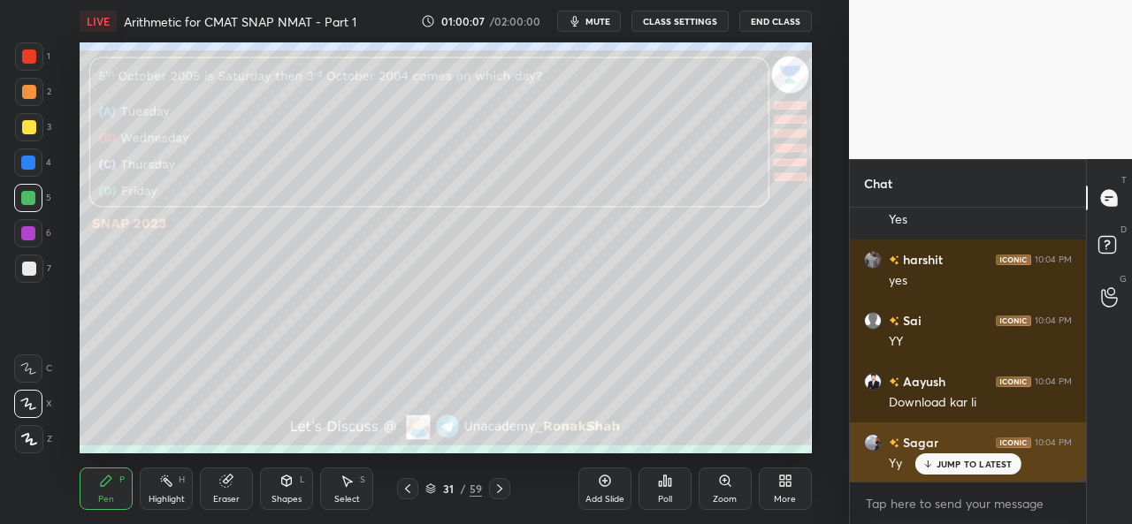
click at [956, 464] on p "JUMP TO LATEST" at bounding box center [975, 464] width 76 height 11
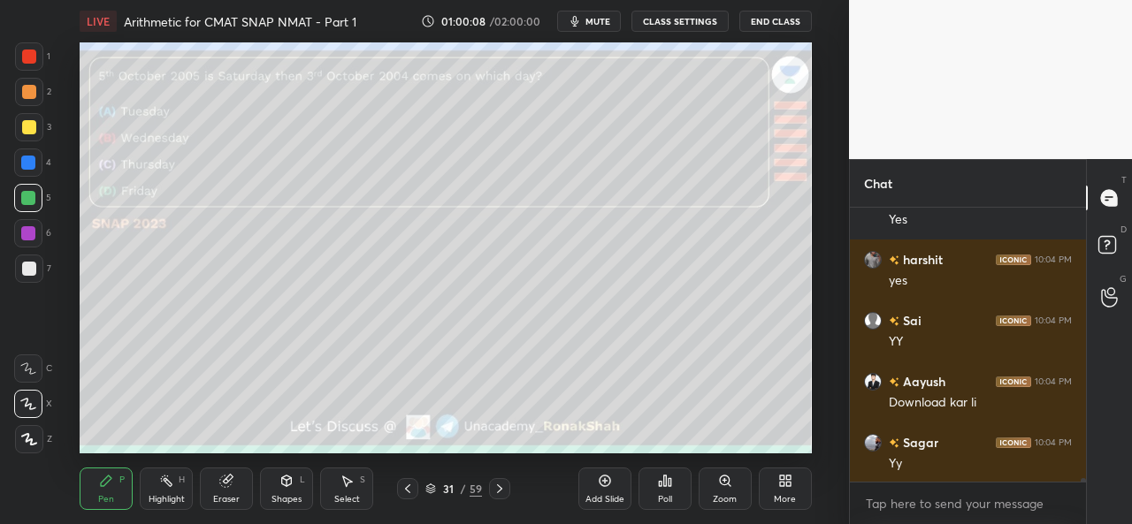
click at [34, 47] on div at bounding box center [29, 56] width 28 height 28
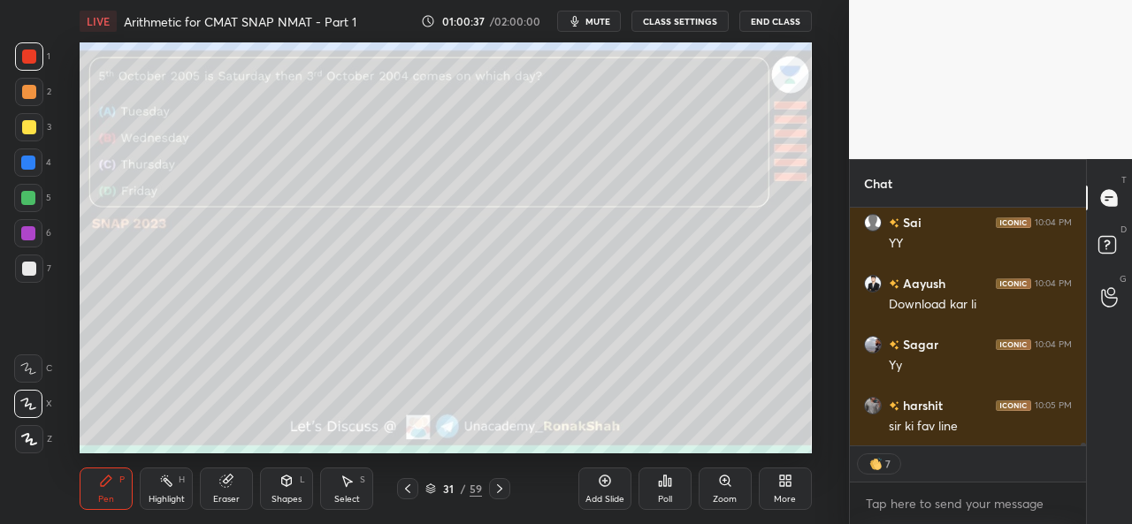
scroll to position [23730, 0]
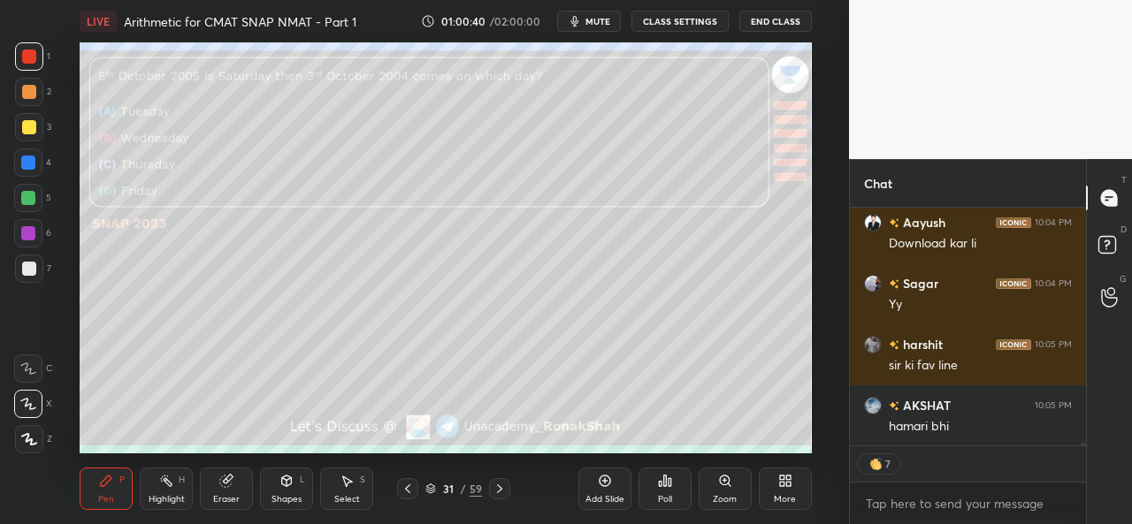
type textarea "x"
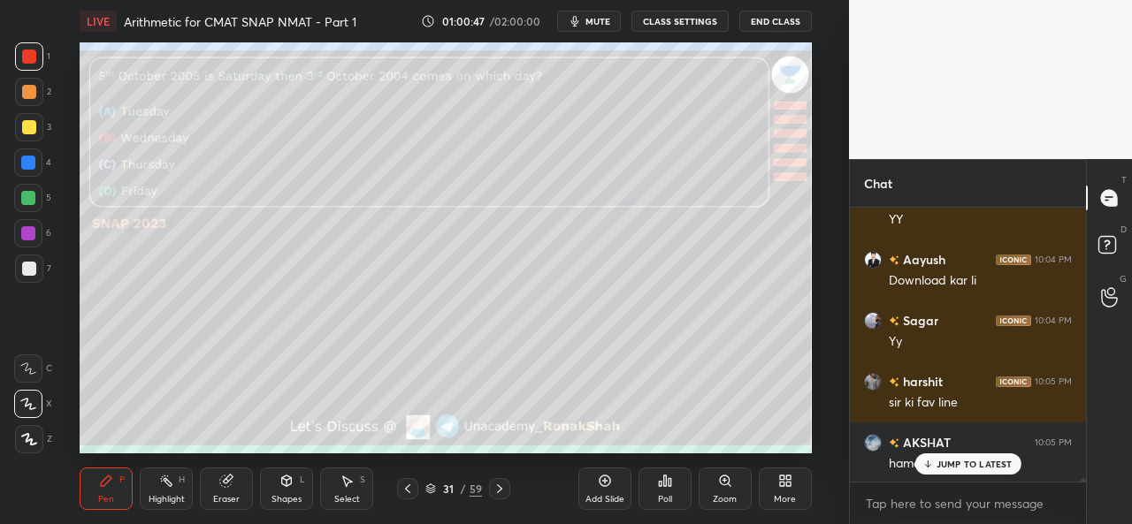
click at [663, 495] on div "Poll" at bounding box center [665, 499] width 14 height 9
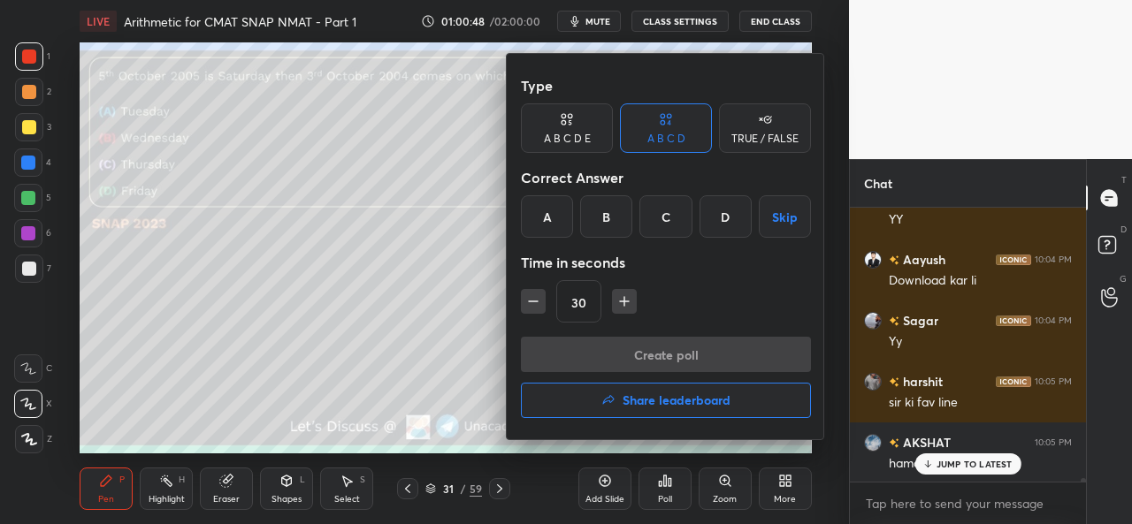
click at [605, 212] on div "B" at bounding box center [606, 216] width 52 height 42
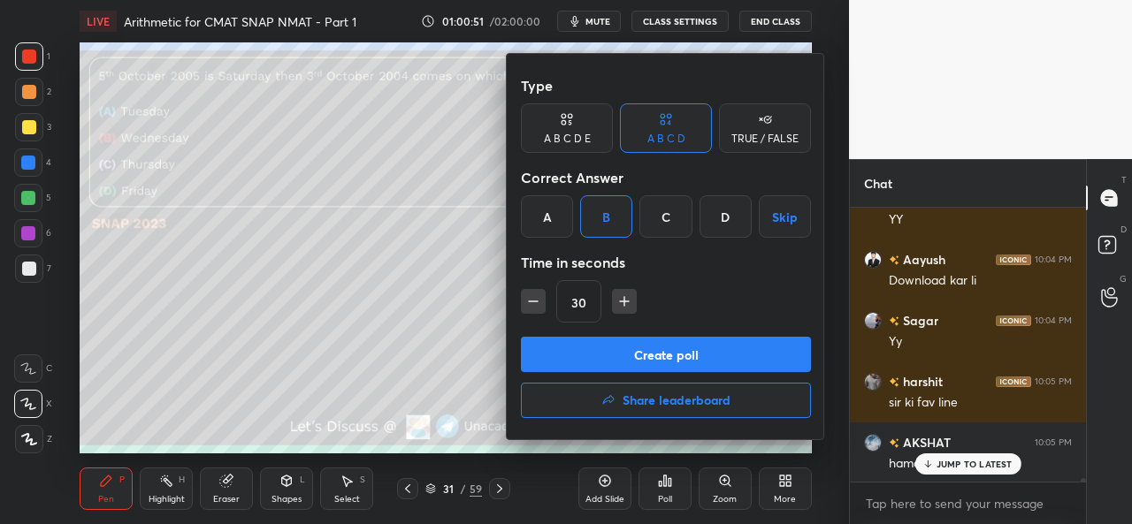
click at [623, 302] on icon "button" at bounding box center [624, 302] width 9 height 0
type input "45"
click at [646, 349] on button "Create poll" at bounding box center [666, 354] width 290 height 35
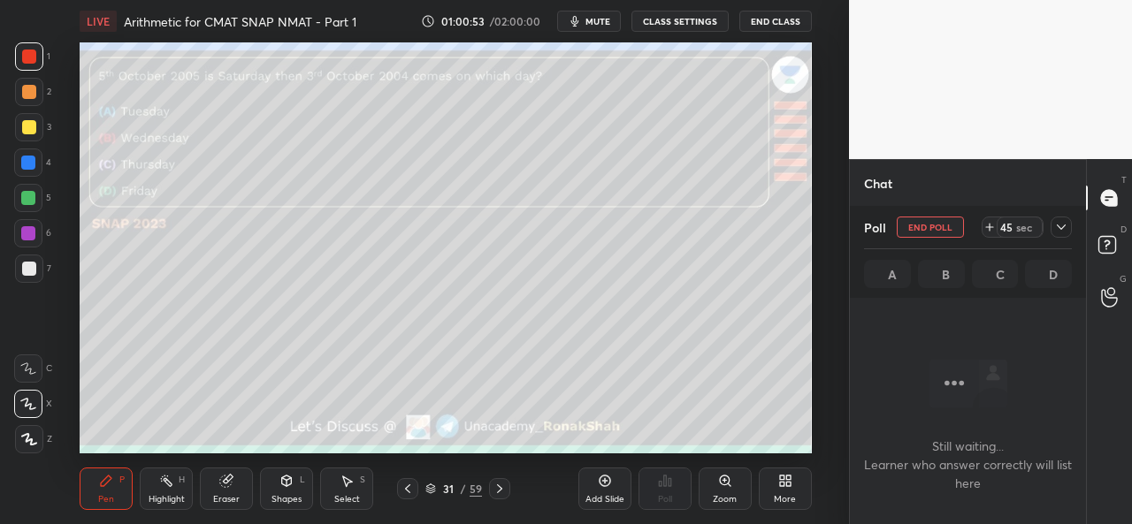
scroll to position [6, 5]
click at [1060, 229] on icon at bounding box center [1061, 227] width 9 height 5
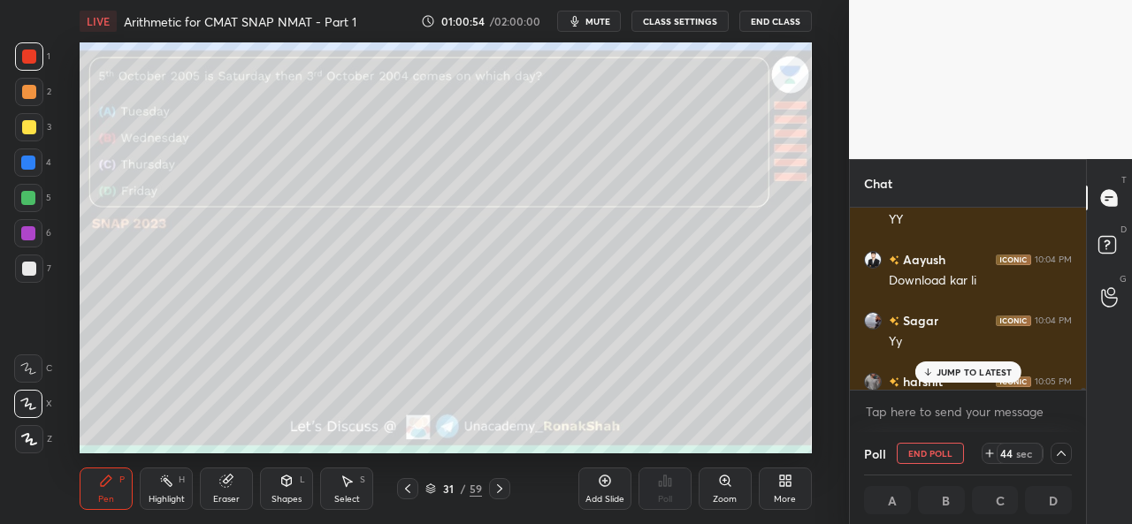
scroll to position [23785, 0]
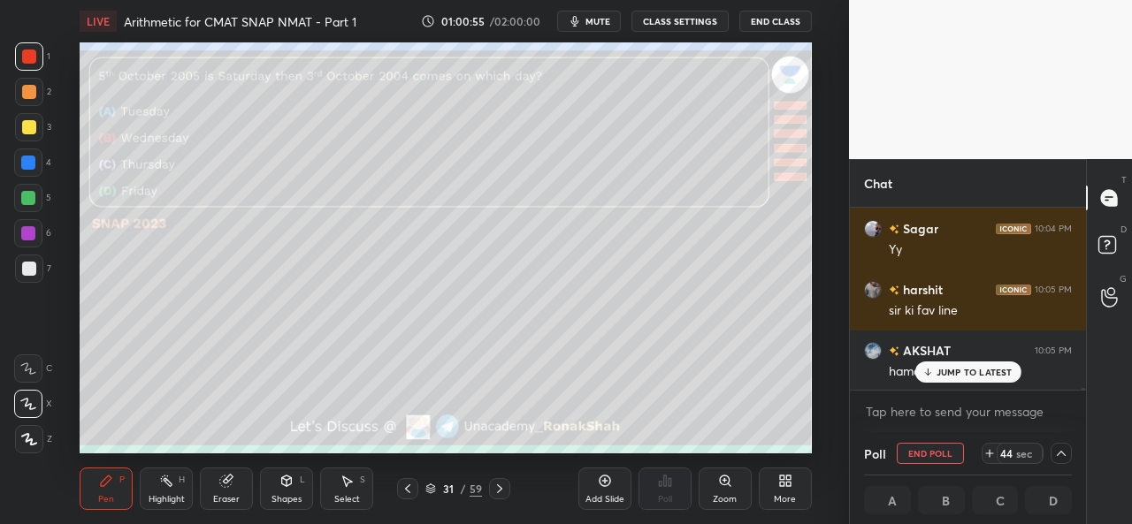
click at [959, 367] on p "JUMP TO LATEST" at bounding box center [975, 372] width 76 height 11
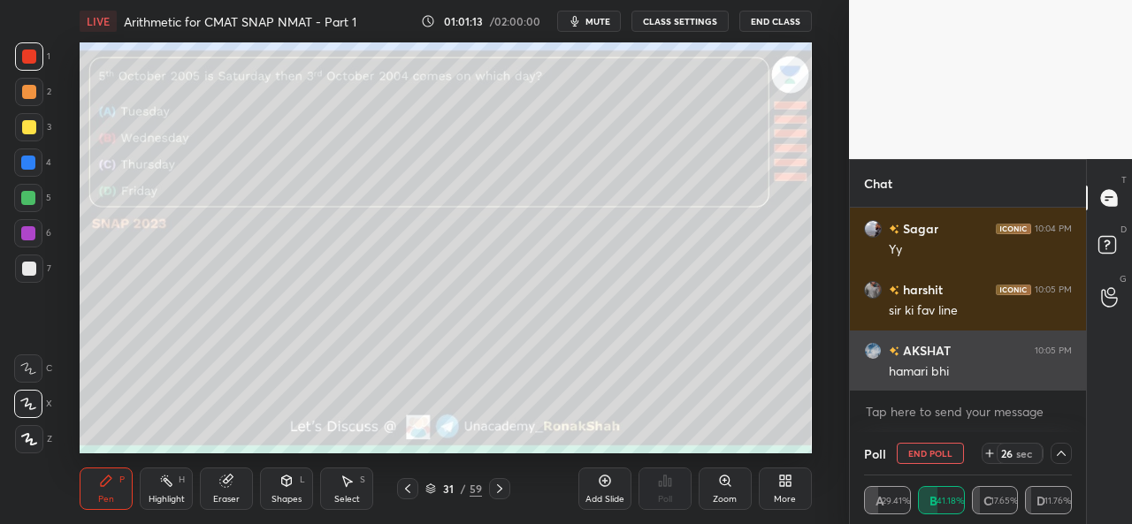
scroll to position [23863, 0]
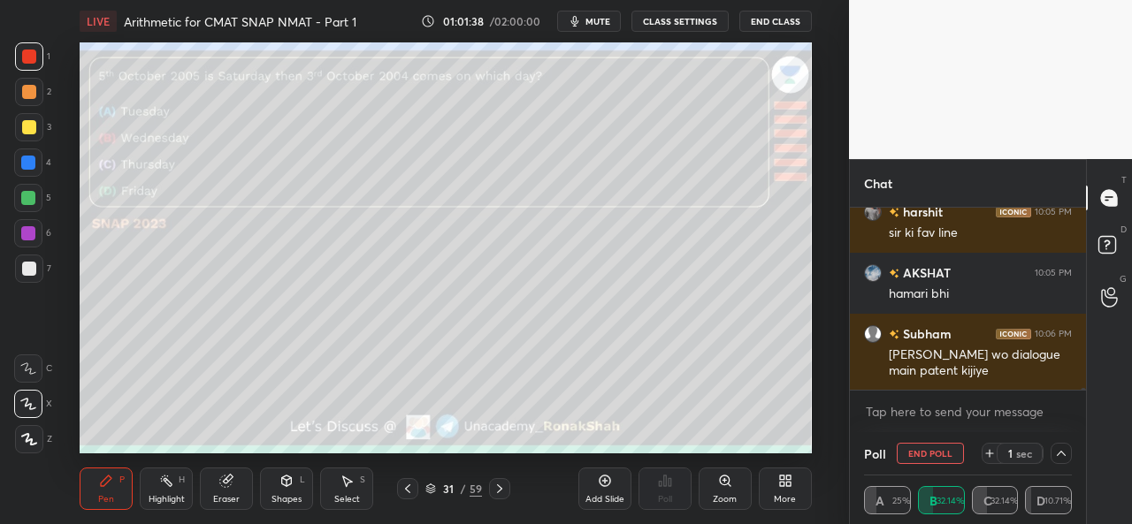
click at [351, 482] on icon at bounding box center [348, 482] width 10 height 11
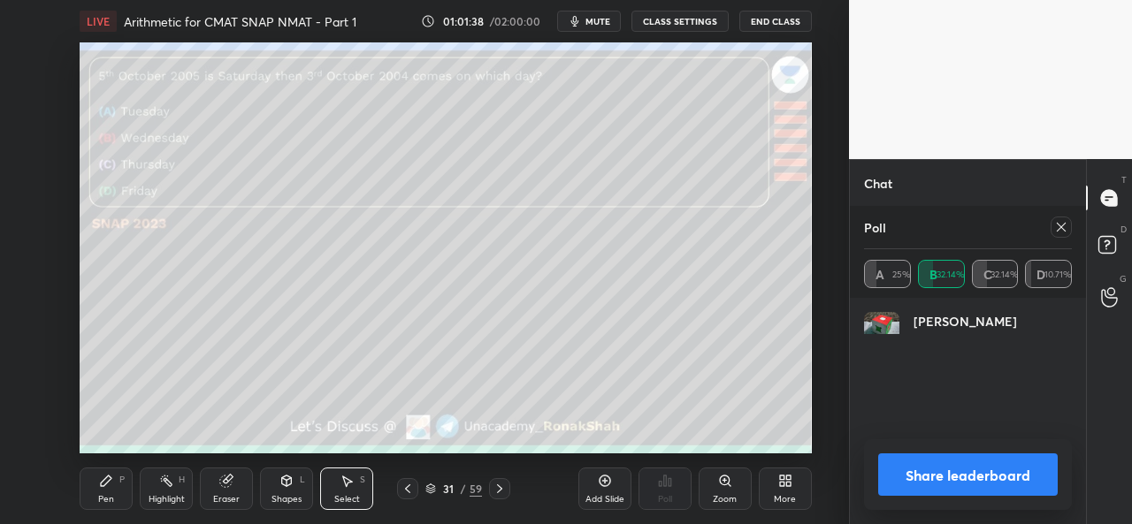
scroll to position [207, 203]
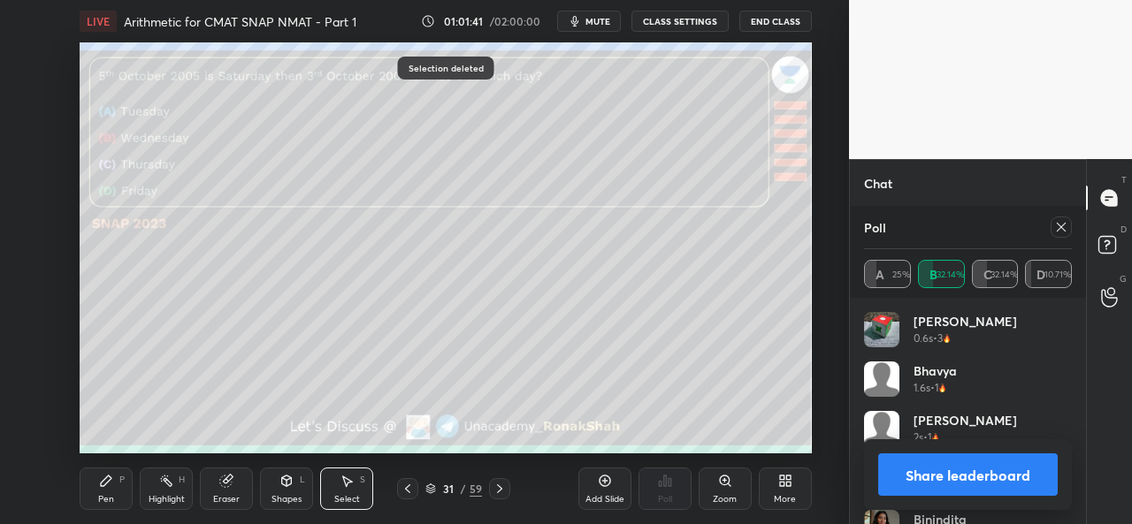
click at [1061, 226] on icon at bounding box center [1061, 227] width 14 height 14
type textarea "x"
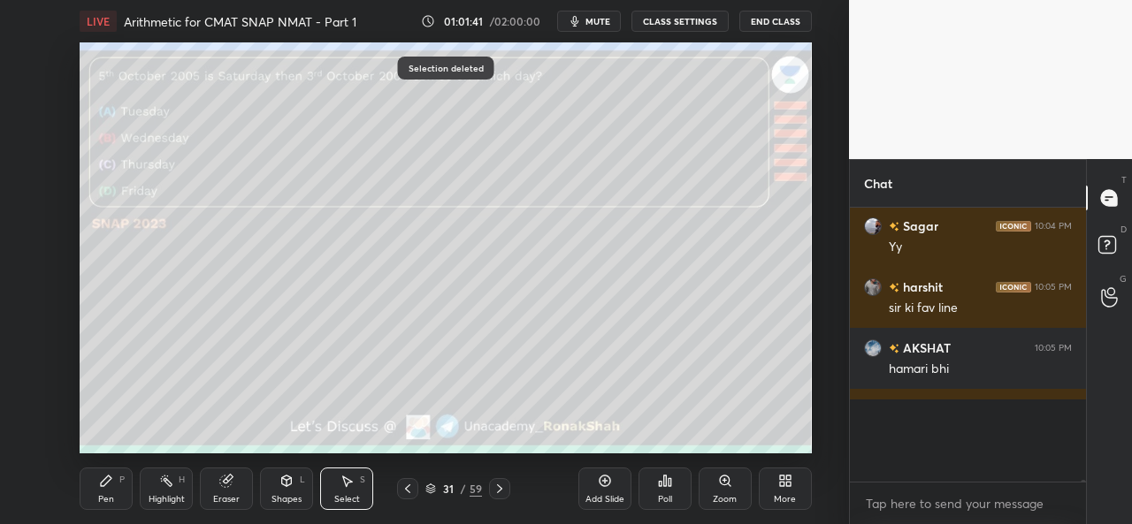
scroll to position [302, 231]
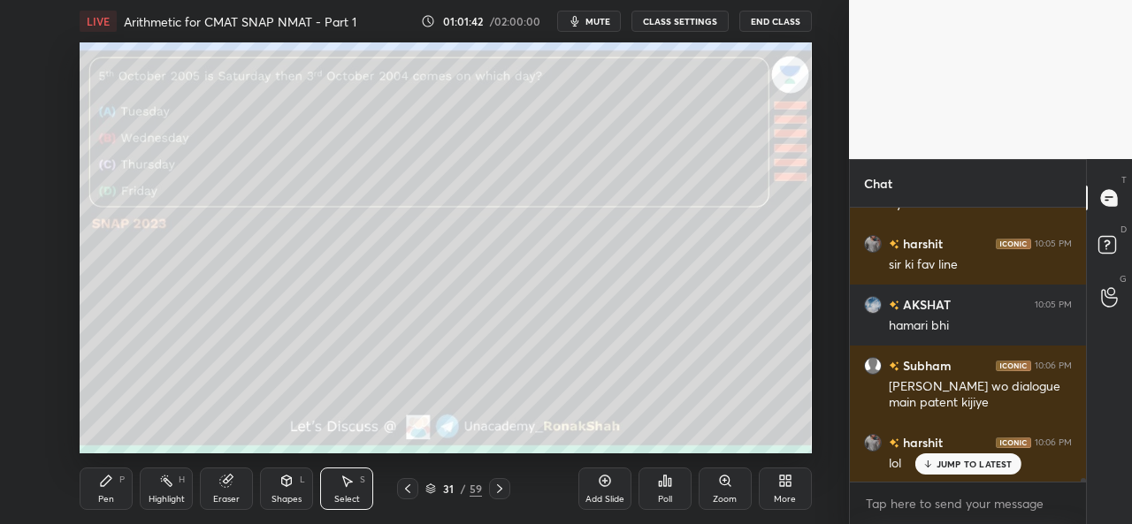
click at [119, 485] on div "P" at bounding box center [121, 480] width 5 height 9
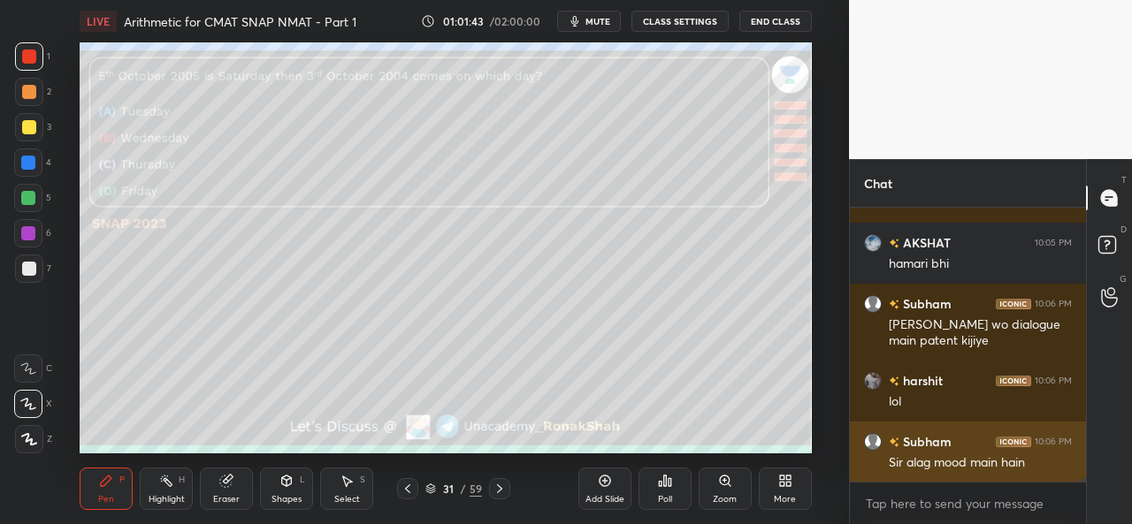
click at [949, 465] on div "Sir alag mood main hain" at bounding box center [980, 464] width 183 height 18
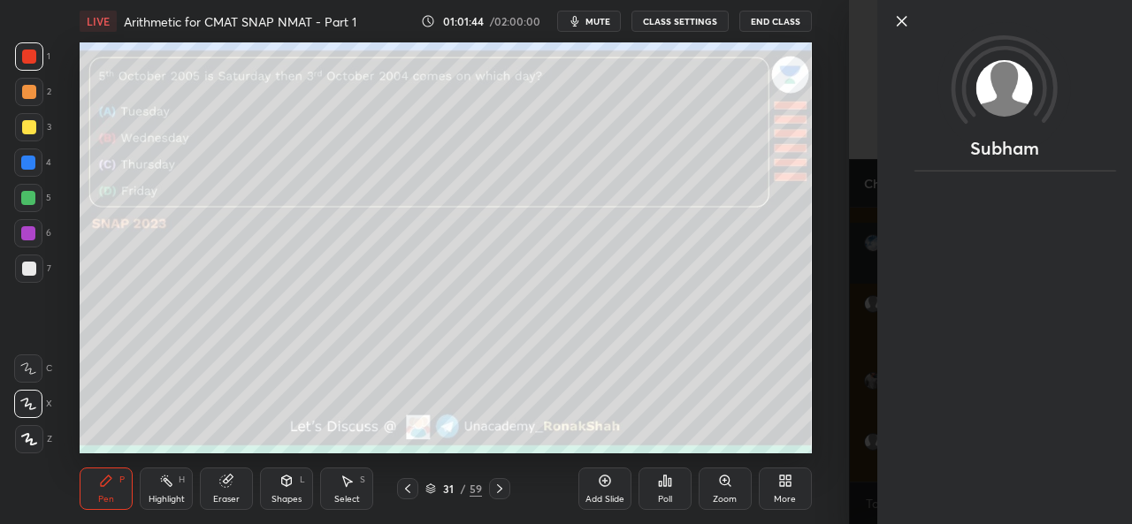
click at [904, 21] on icon at bounding box center [901, 21] width 21 height 21
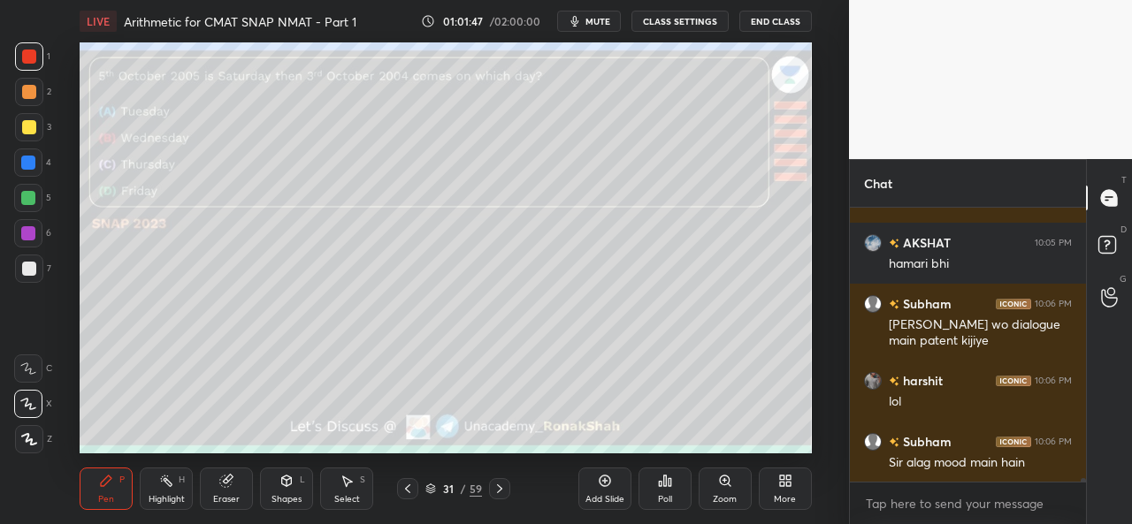
click at [350, 487] on icon at bounding box center [347, 481] width 14 height 14
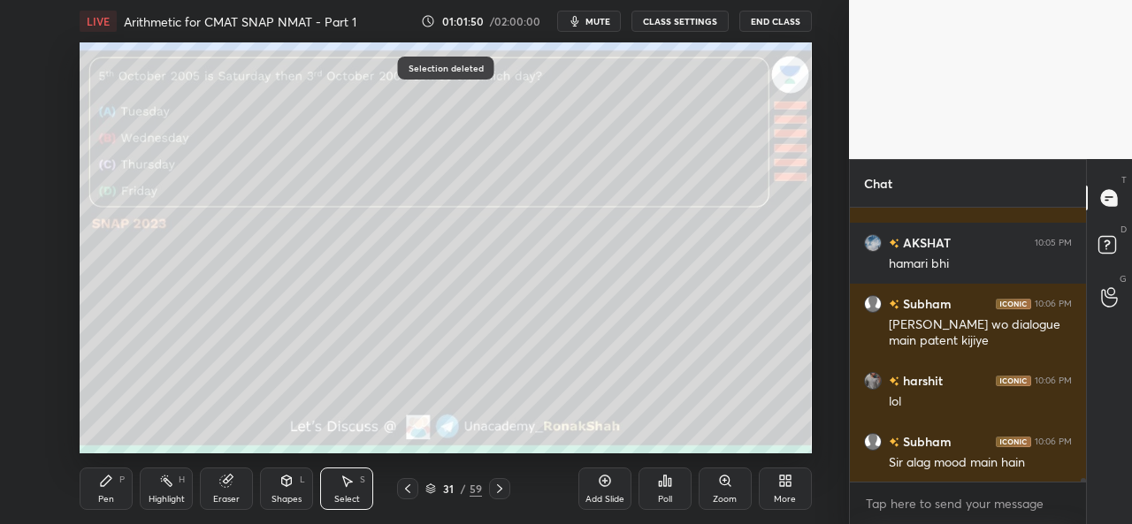
click at [114, 494] on div "Pen P" at bounding box center [106, 489] width 53 height 42
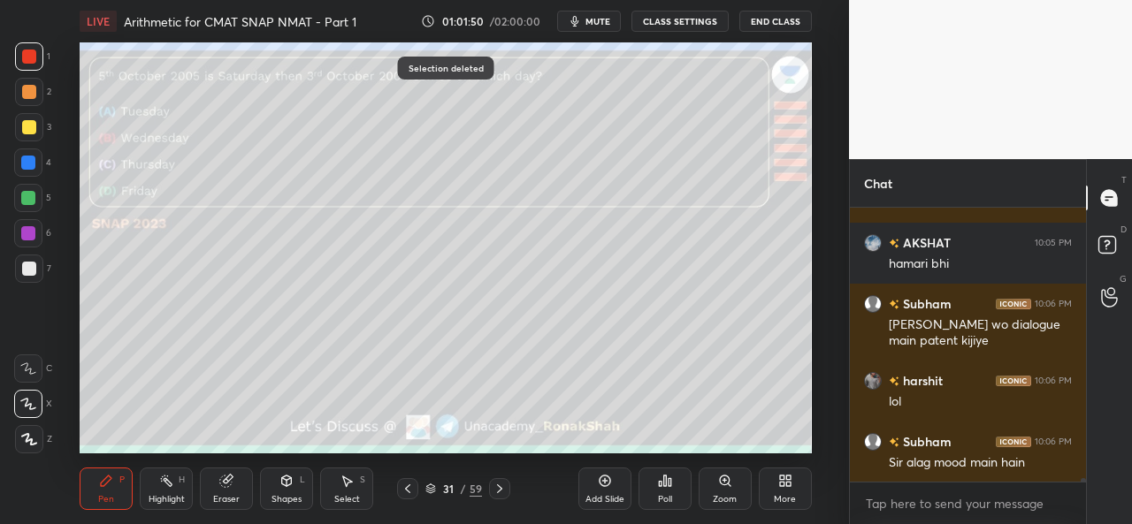
click at [30, 89] on div at bounding box center [29, 92] width 14 height 14
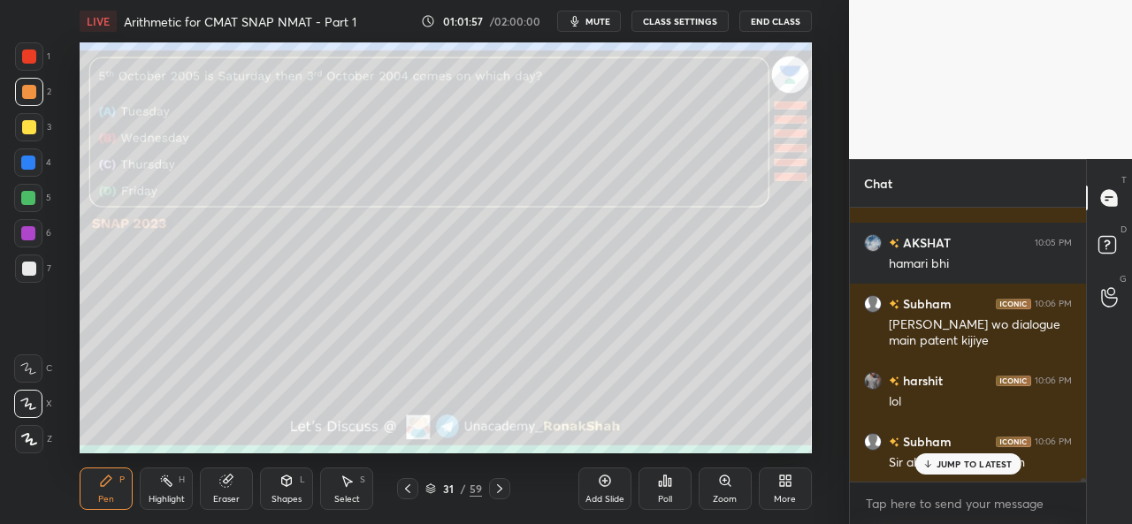
scroll to position [23953, 0]
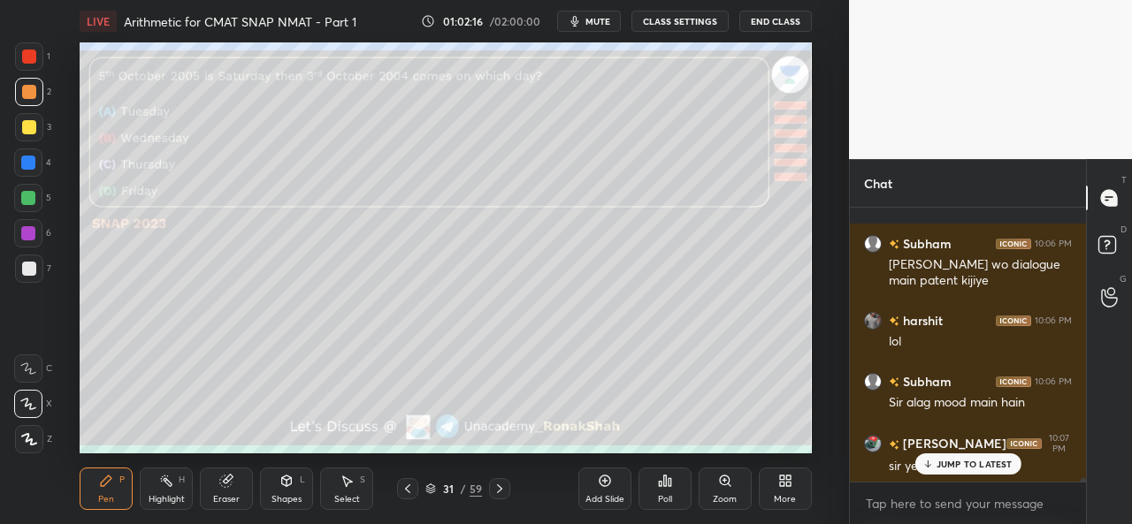
click at [28, 127] on div at bounding box center [29, 127] width 14 height 14
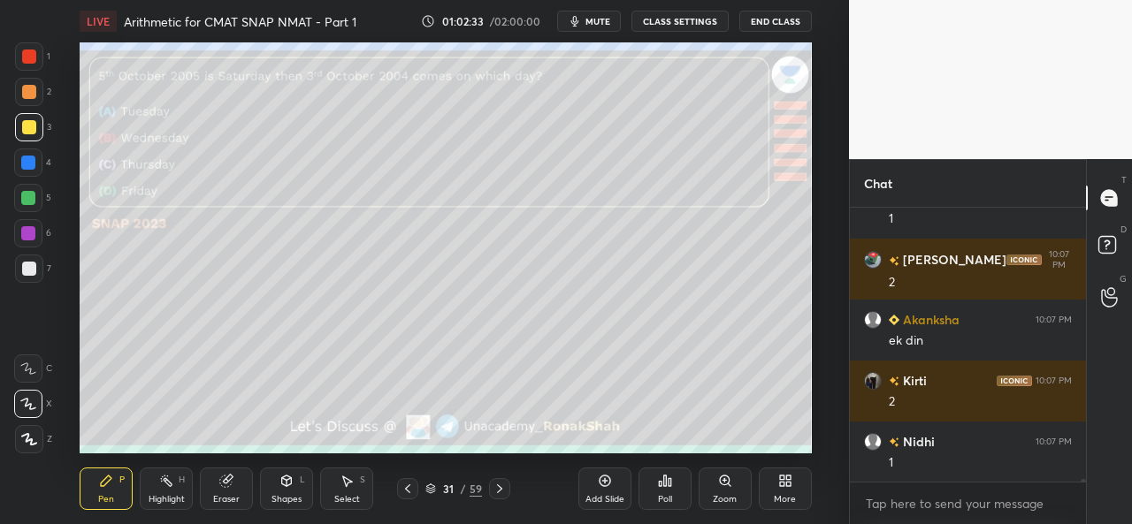
scroll to position [24581, 0]
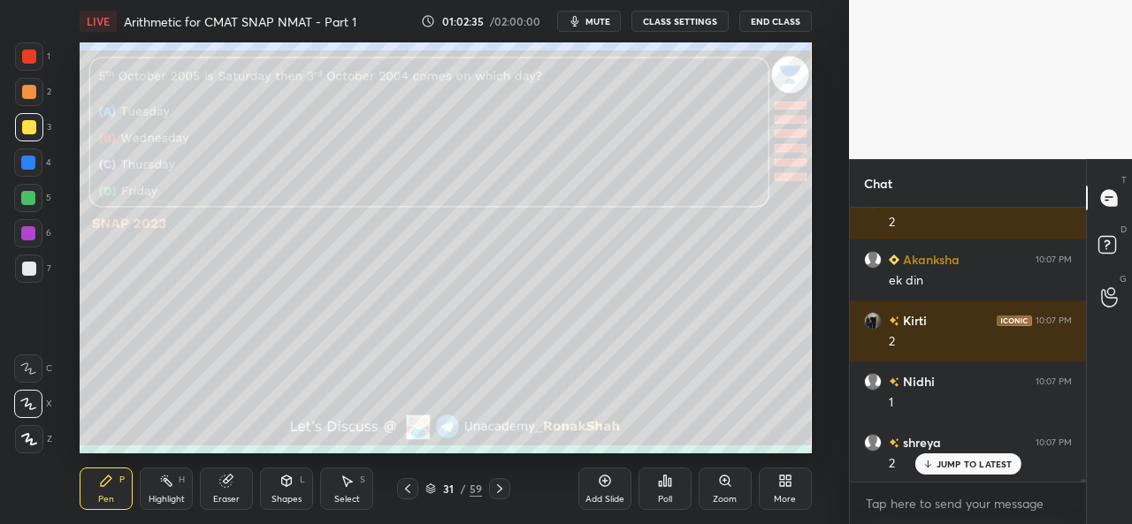
click at [22, 191] on div at bounding box center [28, 198] width 14 height 14
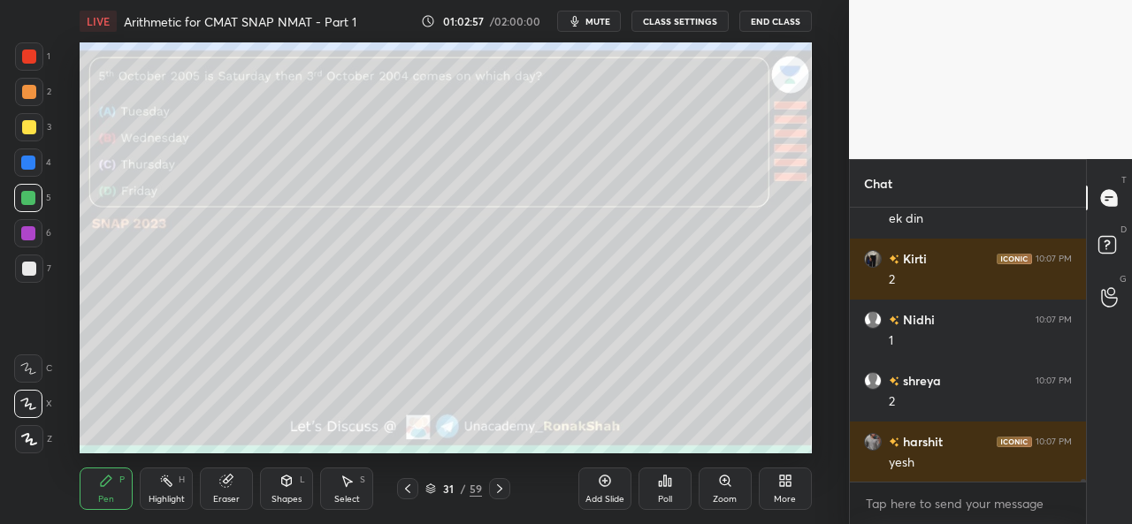
scroll to position [24703, 0]
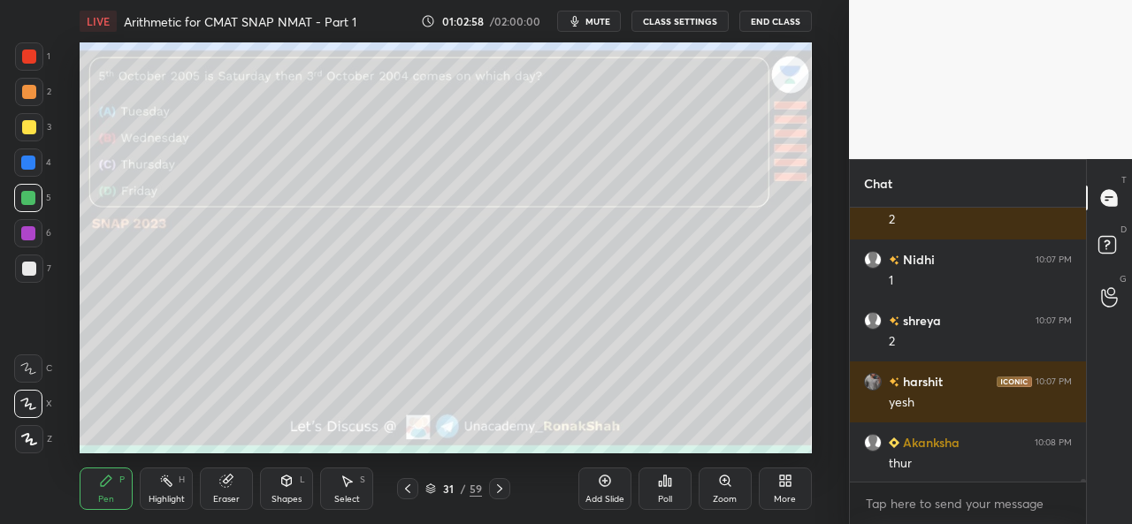
click at [27, 52] on div at bounding box center [29, 57] width 14 height 14
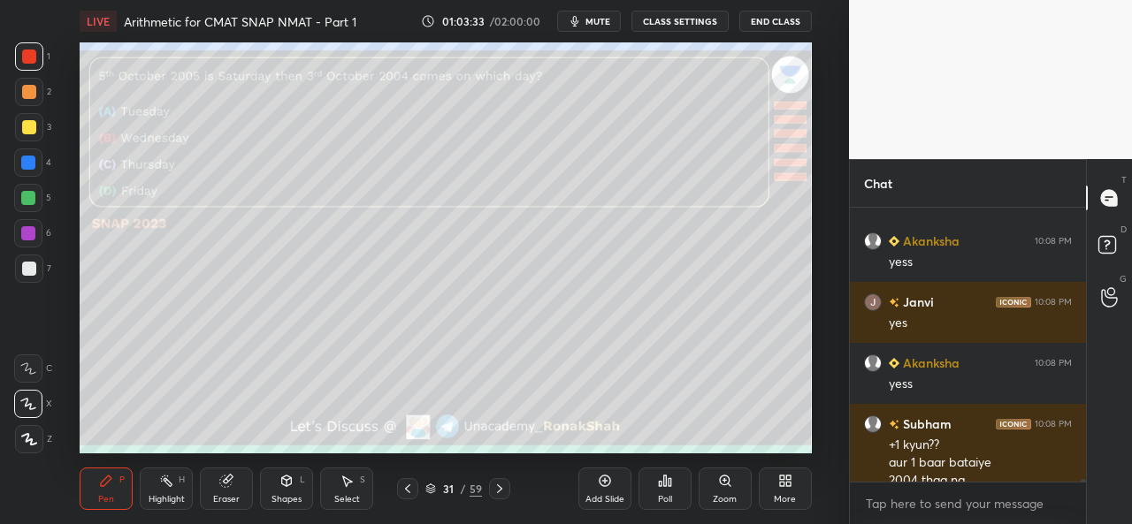
scroll to position [25045, 0]
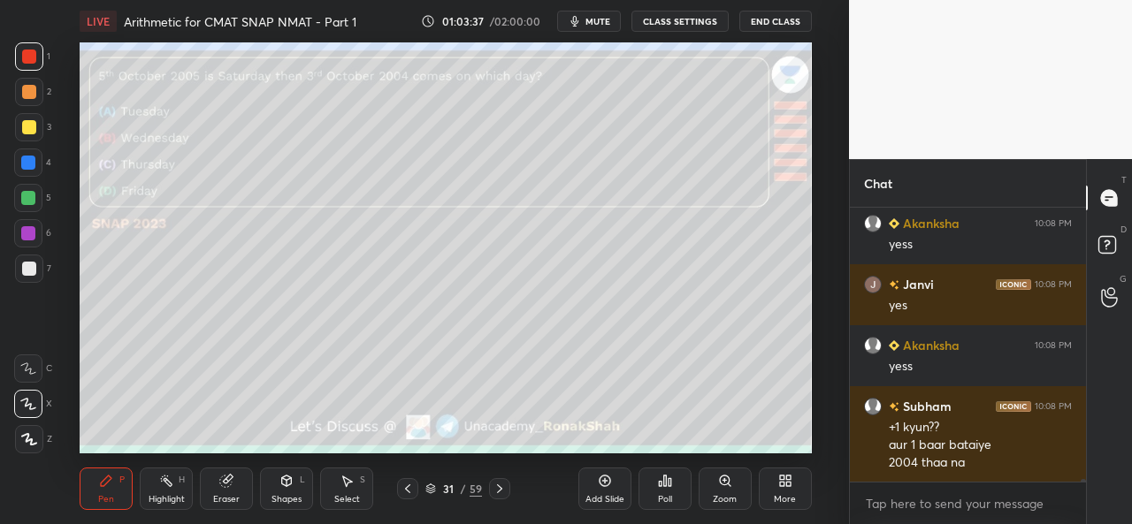
click at [598, 495] on div "Add Slide" at bounding box center [604, 499] width 39 height 9
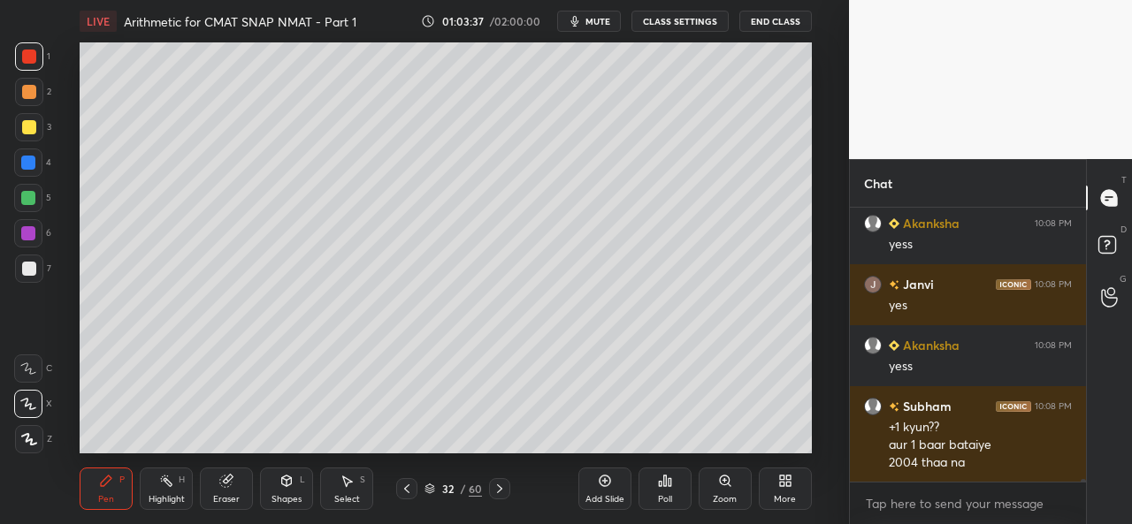
scroll to position [25062, 0]
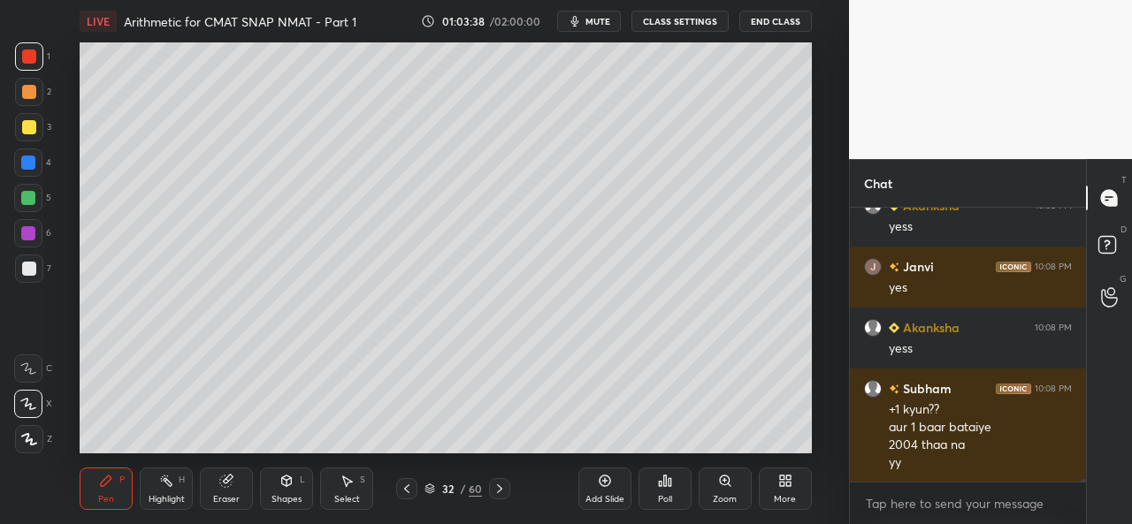
click at [28, 121] on div at bounding box center [29, 127] width 14 height 14
click at [27, 166] on div at bounding box center [28, 163] width 14 height 14
click at [25, 213] on div "5" at bounding box center [32, 201] width 37 height 35
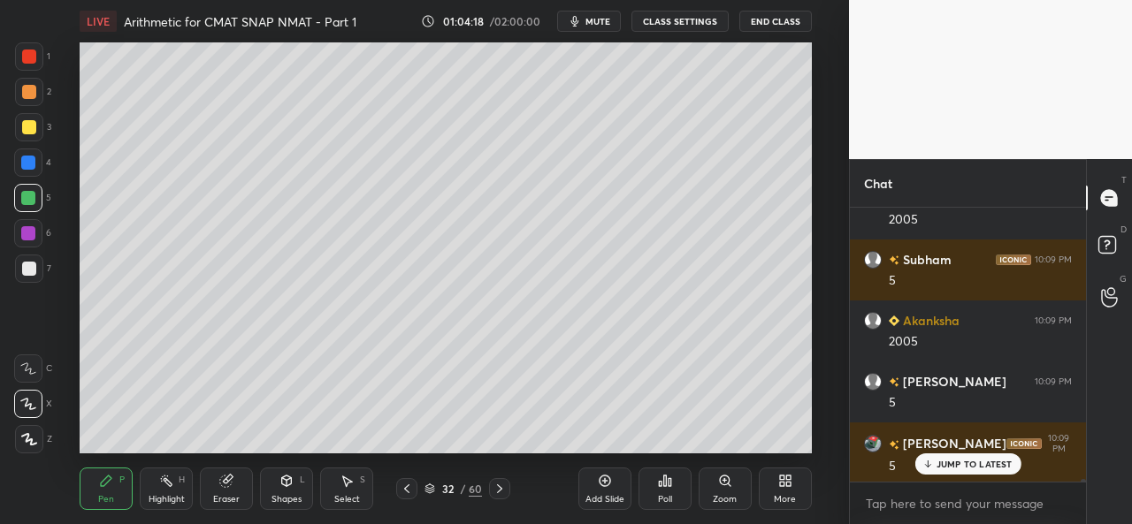
scroll to position [25672, 0]
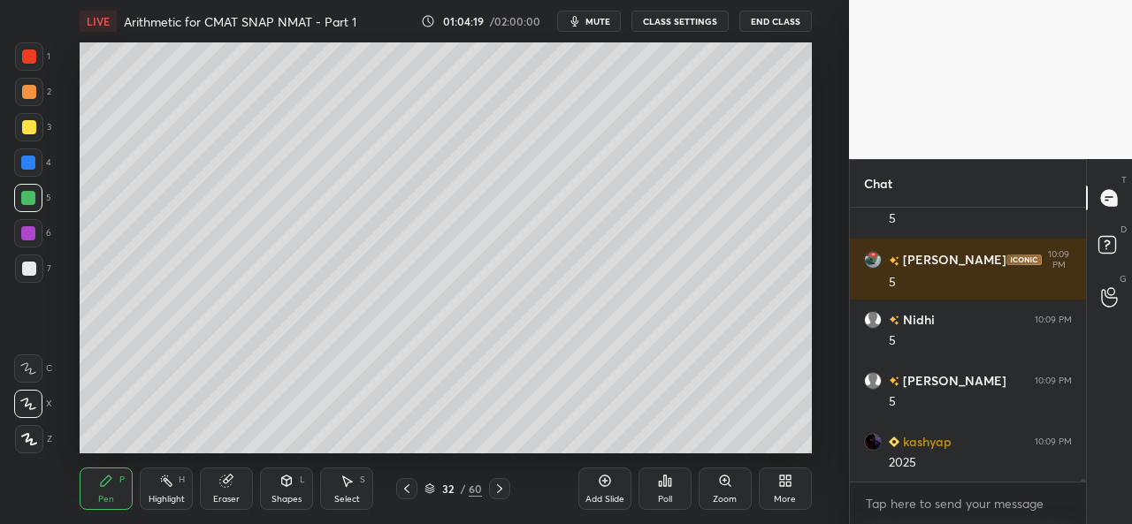
click at [30, 233] on div at bounding box center [28, 233] width 14 height 14
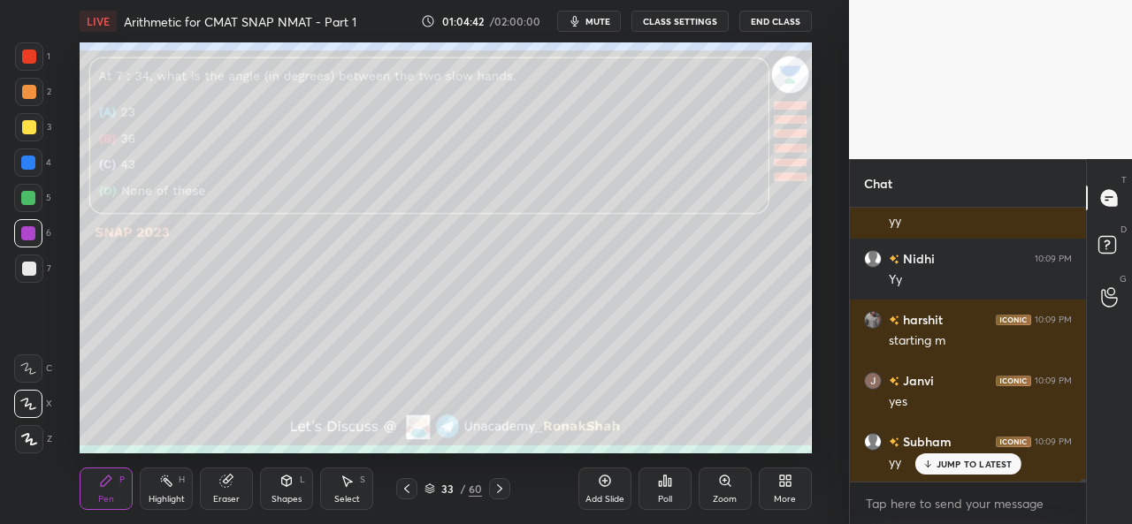
scroll to position [26360, 0]
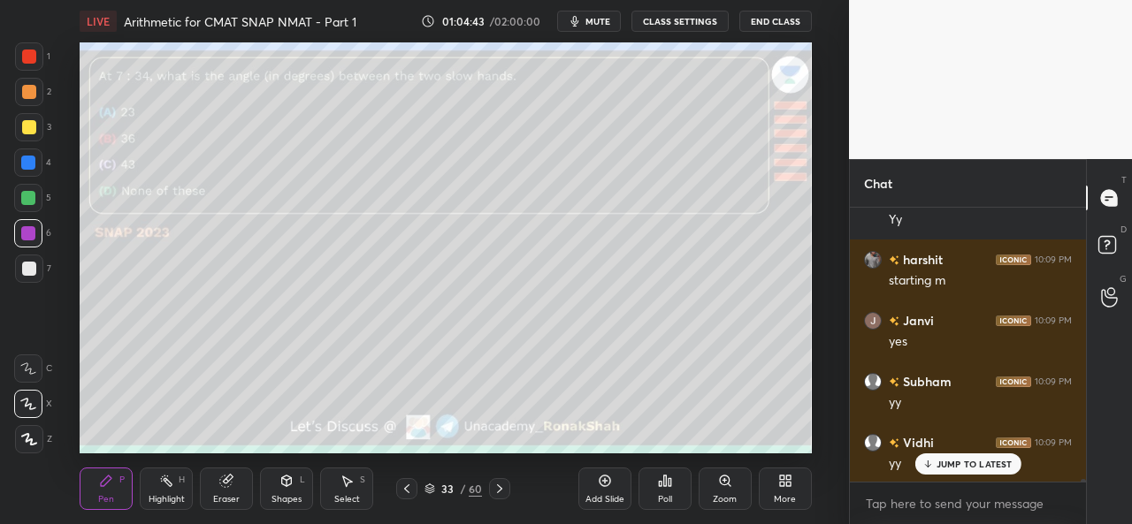
click at [21, 52] on div at bounding box center [29, 56] width 28 height 28
click at [665, 481] on icon at bounding box center [664, 481] width 3 height 11
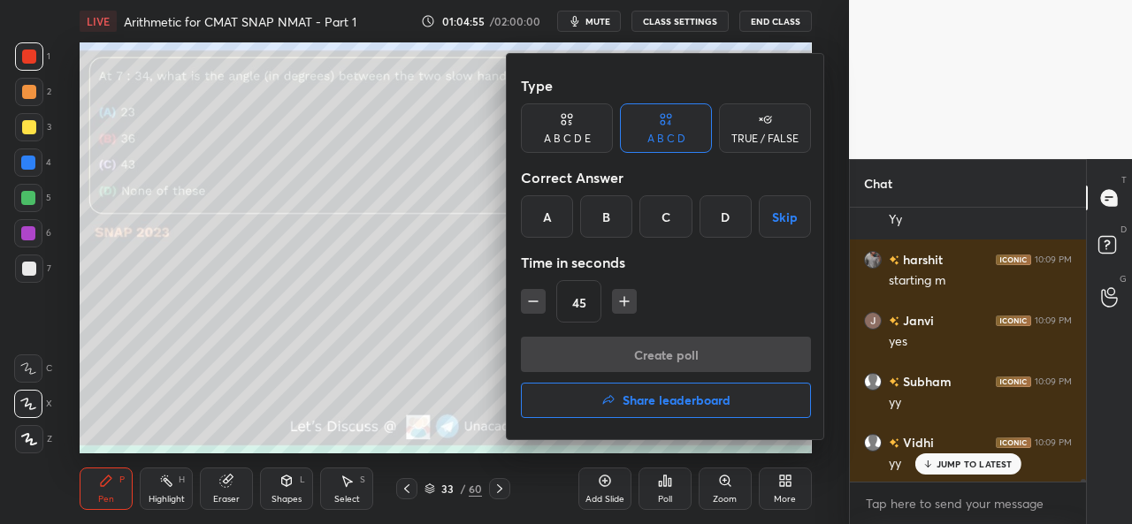
click at [549, 208] on div "A" at bounding box center [547, 216] width 52 height 42
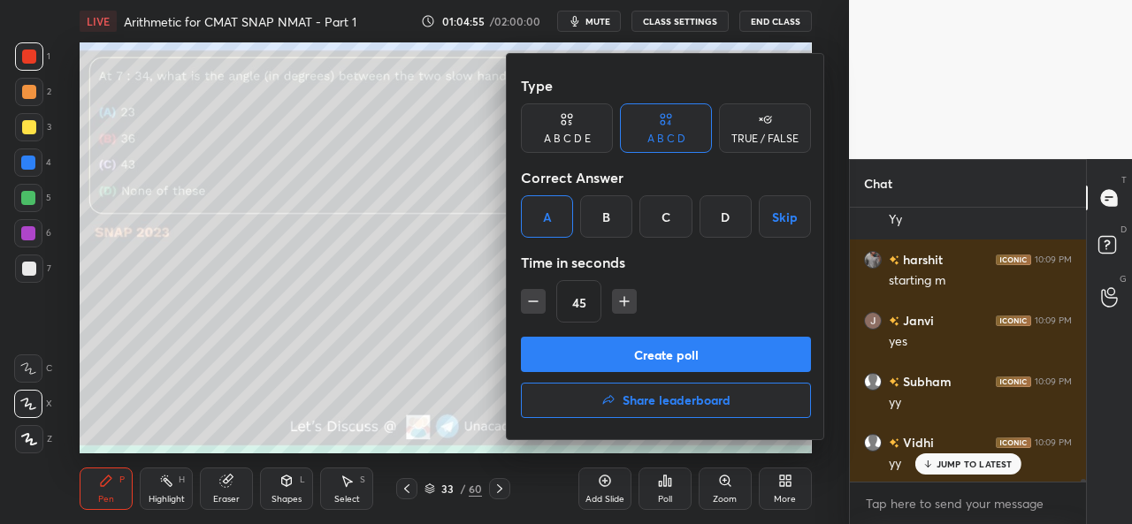
click at [534, 298] on icon "button" at bounding box center [533, 302] width 18 height 18
type input "30"
click at [663, 355] on button "Create poll" at bounding box center [666, 354] width 290 height 35
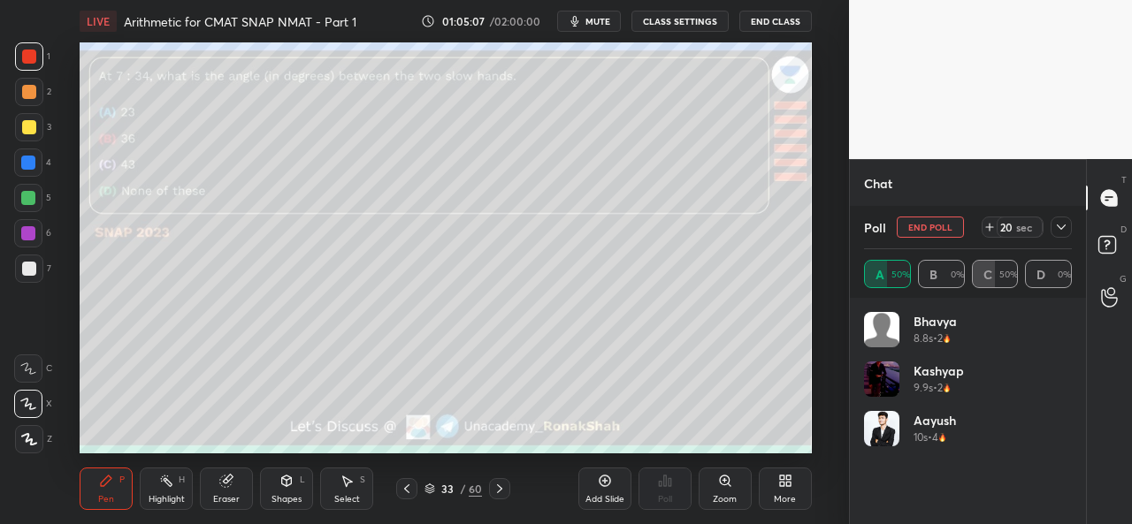
scroll to position [207, 203]
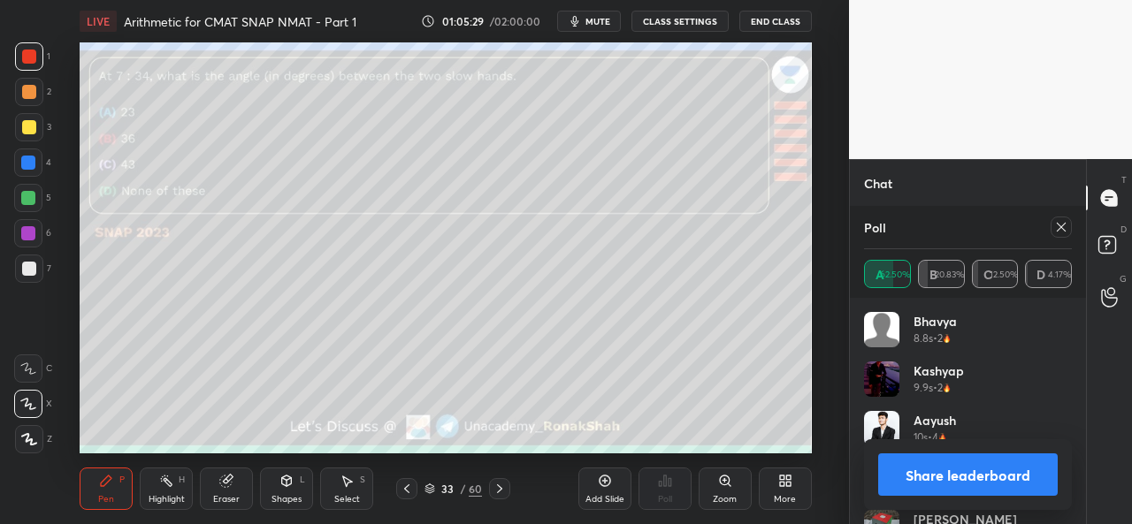
click at [29, 160] on div at bounding box center [28, 163] width 14 height 14
click at [1063, 229] on icon at bounding box center [1061, 227] width 9 height 9
type textarea "x"
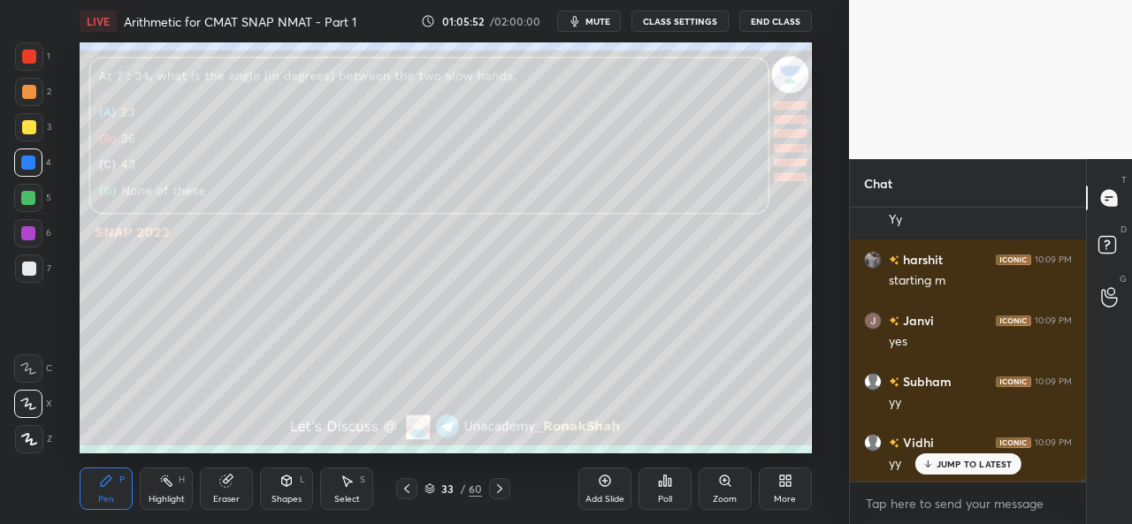
scroll to position [26438, 0]
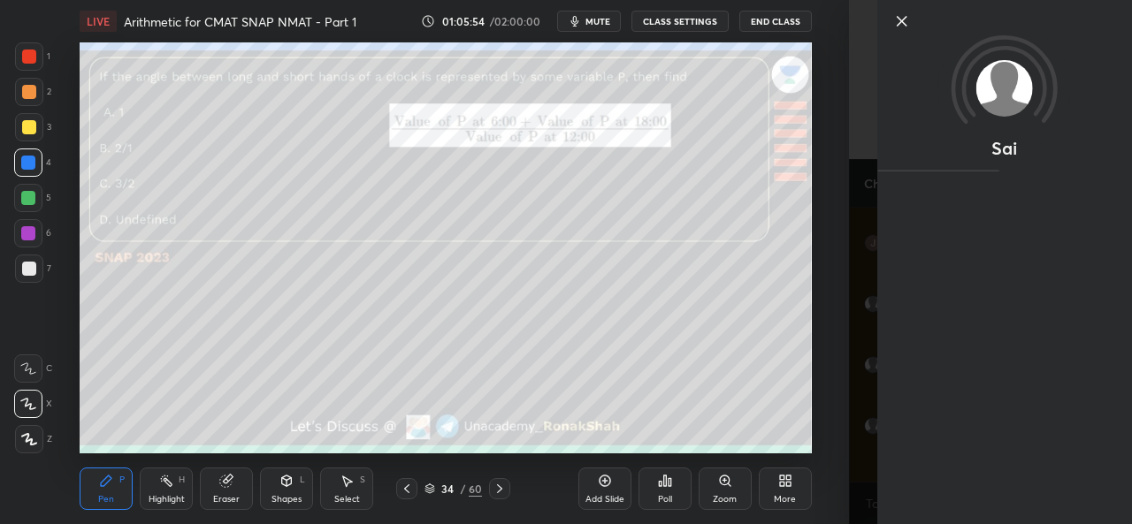
click at [901, 22] on icon at bounding box center [902, 21] width 9 height 9
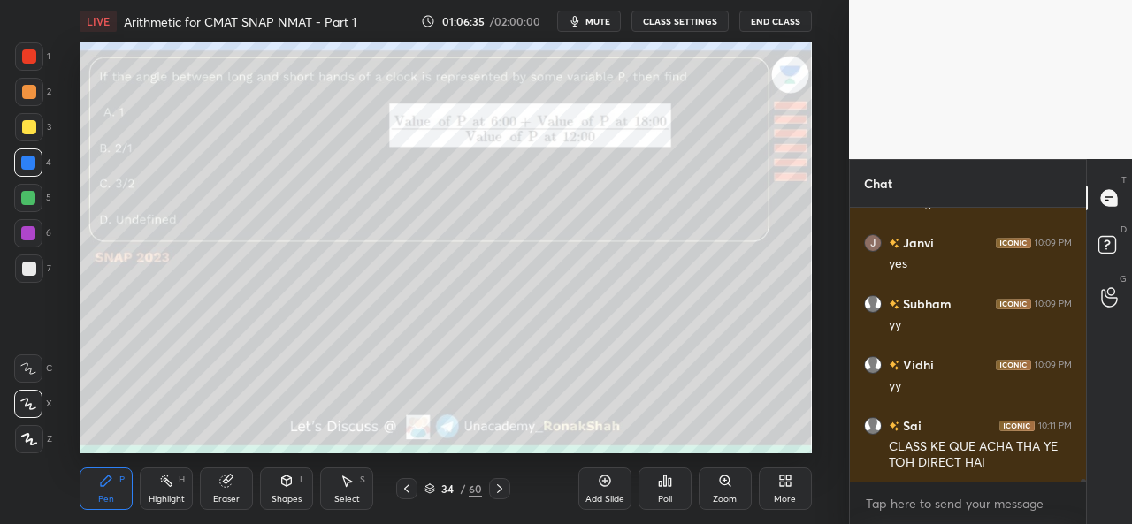
click at [39, 49] on div at bounding box center [29, 56] width 28 height 28
click at [658, 495] on div "Poll" at bounding box center [665, 499] width 14 height 9
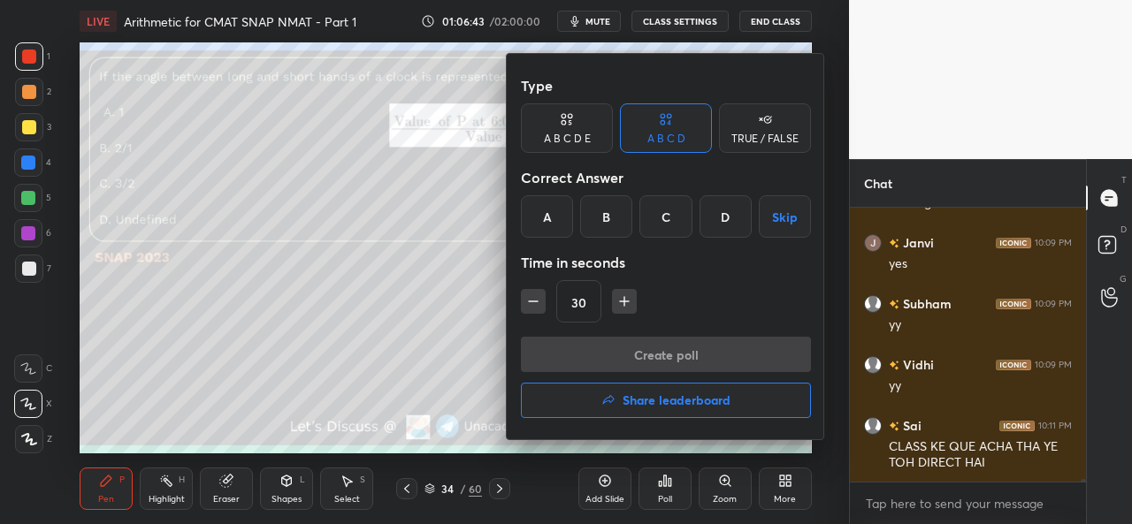
click at [718, 213] on div "D" at bounding box center [726, 216] width 52 height 42
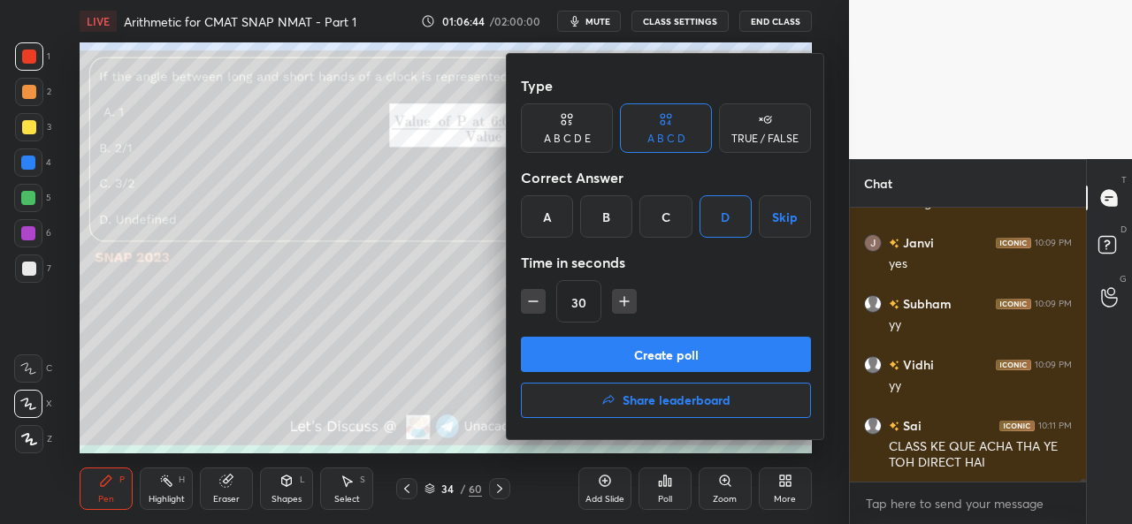
click at [625, 297] on icon "button" at bounding box center [625, 302] width 18 height 18
click at [630, 296] on icon "button" at bounding box center [625, 302] width 18 height 18
type input "60"
click at [686, 351] on button "Create poll" at bounding box center [666, 354] width 290 height 35
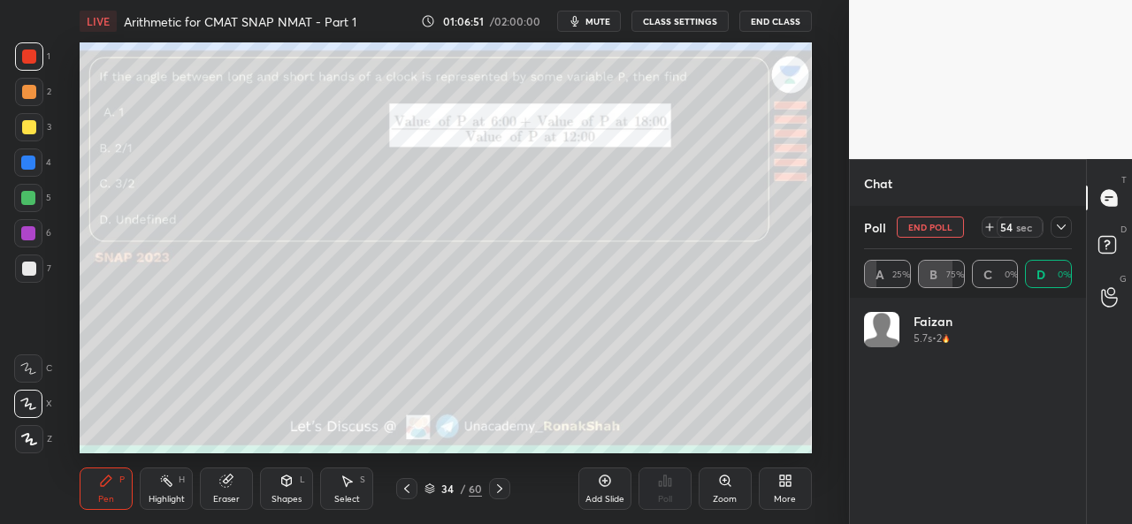
scroll to position [207, 203]
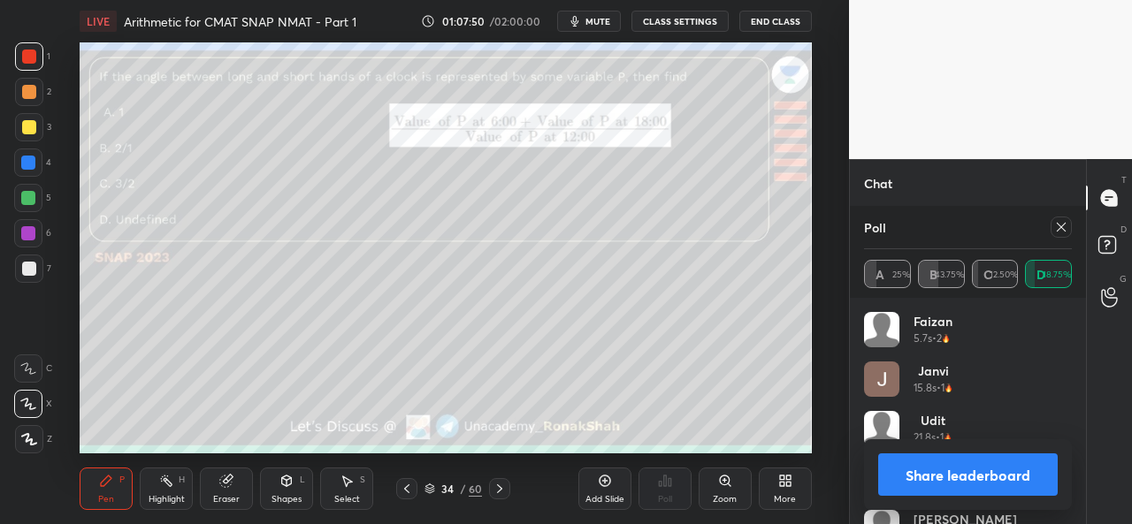
click at [1056, 223] on icon at bounding box center [1061, 227] width 14 height 14
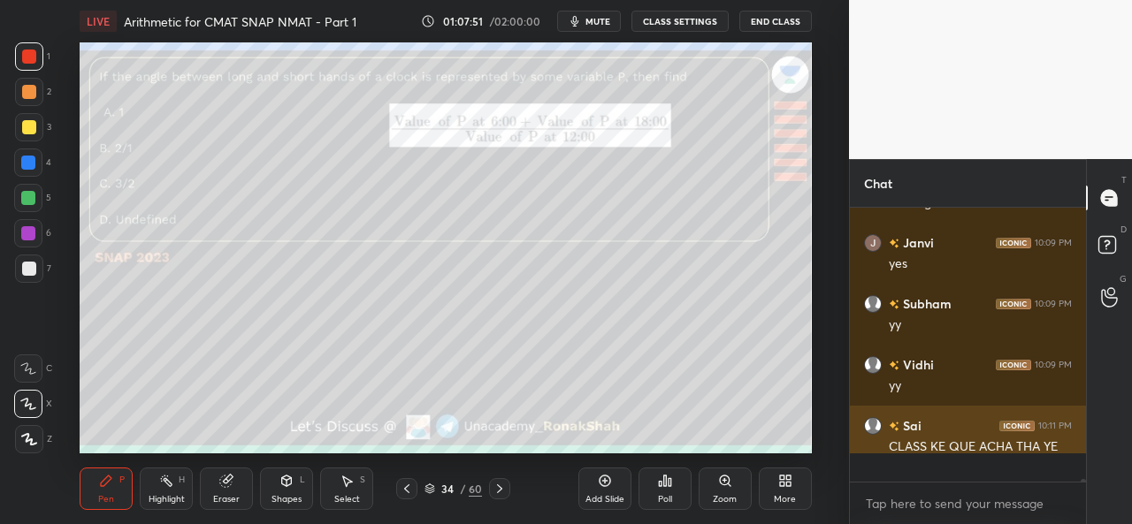
scroll to position [302, 231]
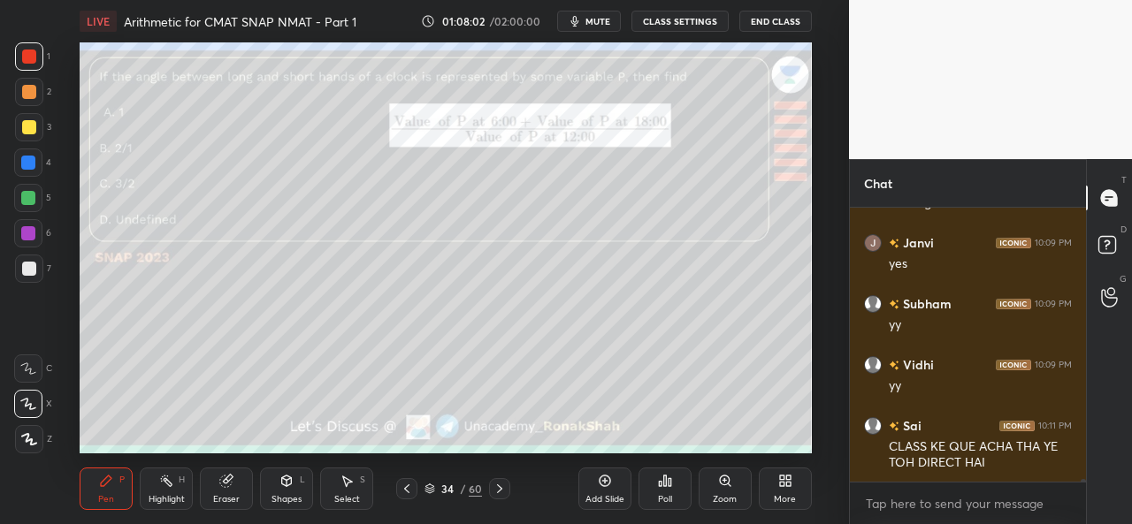
click at [22, 123] on div at bounding box center [29, 127] width 14 height 14
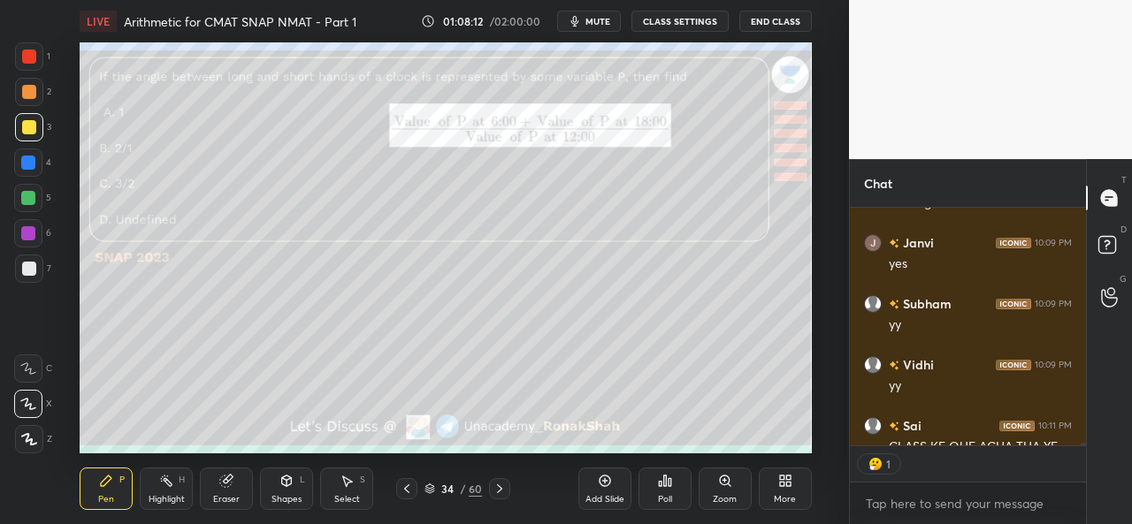
scroll to position [26536, 0]
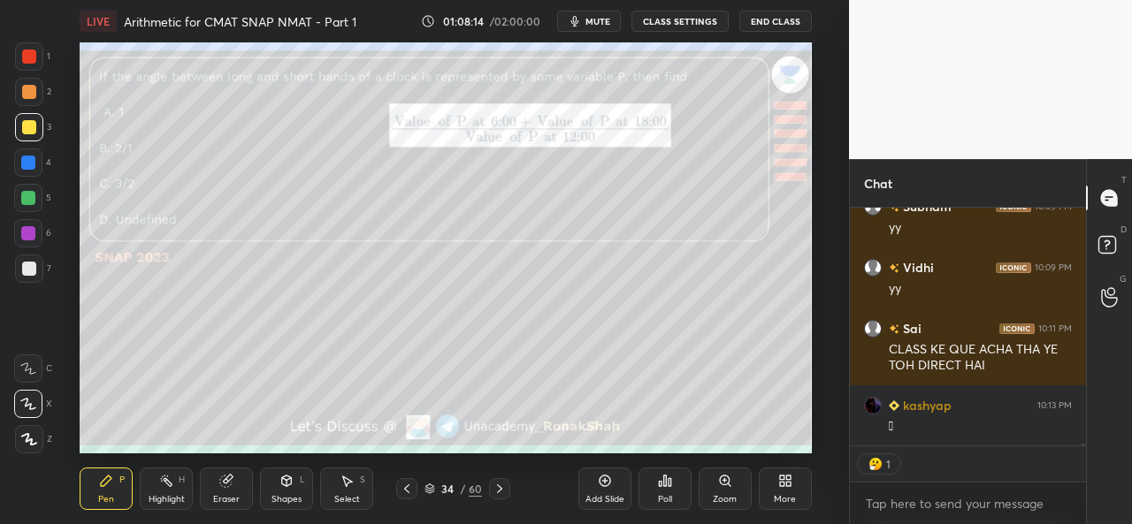
click at [27, 56] on div at bounding box center [29, 57] width 14 height 14
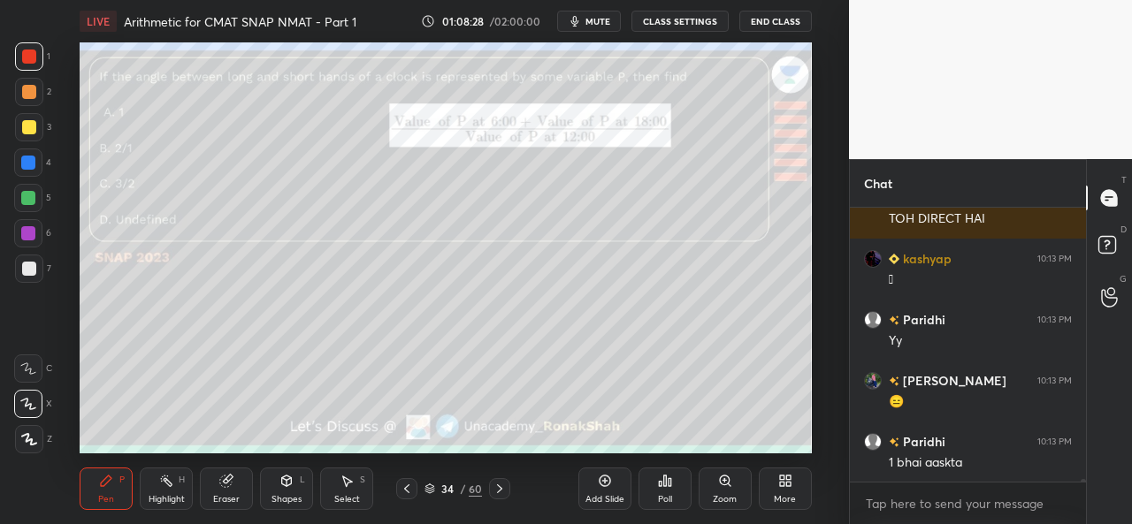
scroll to position [26700, 0]
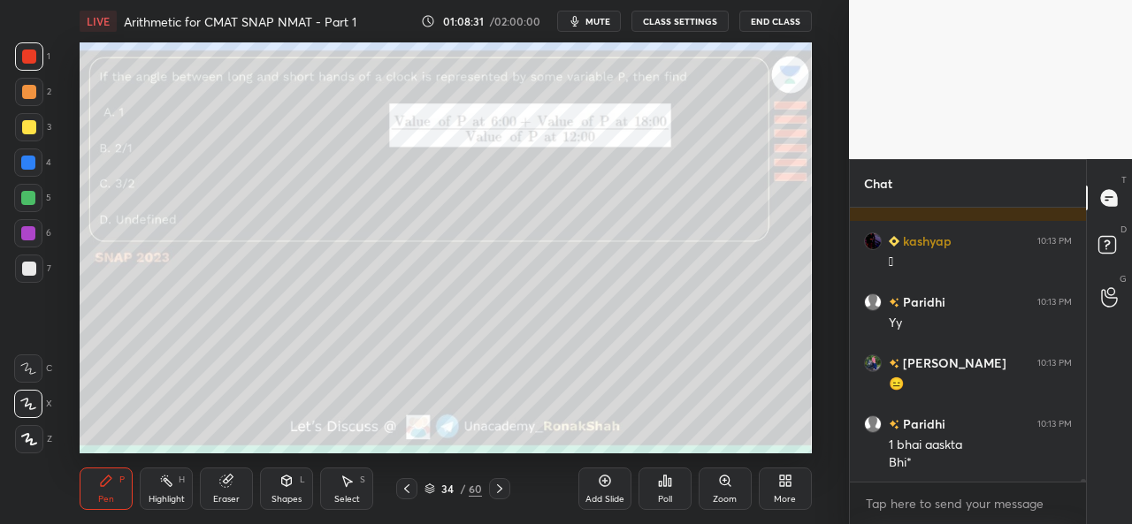
click at [28, 159] on div at bounding box center [28, 163] width 14 height 14
click at [32, 196] on div at bounding box center [28, 198] width 14 height 14
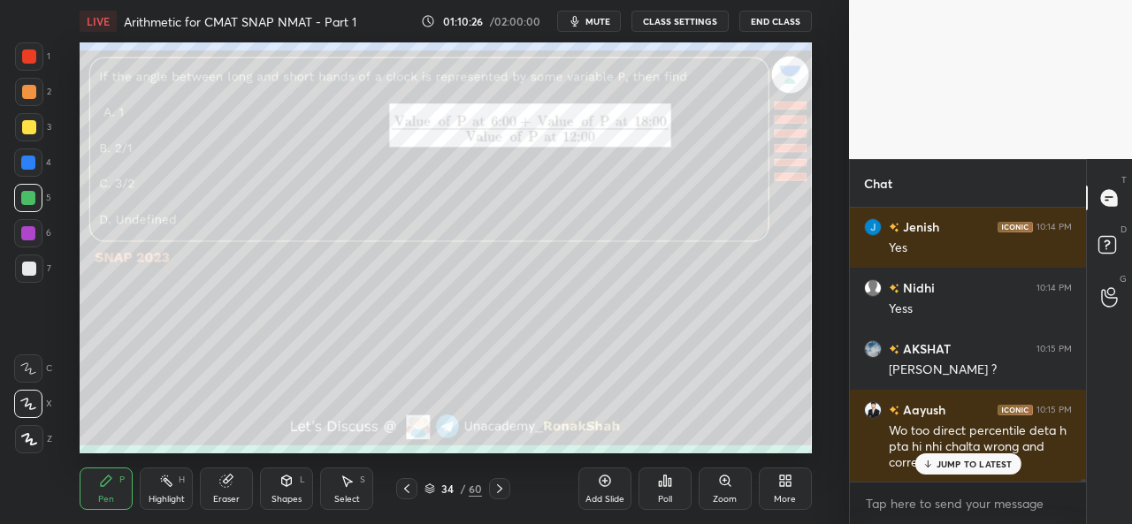
scroll to position [27461, 0]
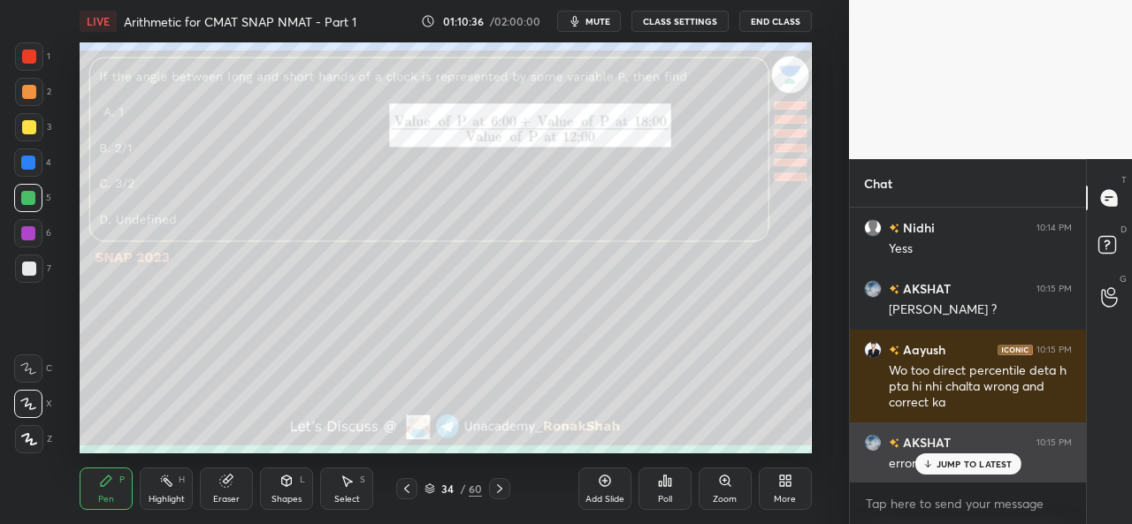
click at [960, 459] on p "JUMP TO LATEST" at bounding box center [975, 464] width 76 height 11
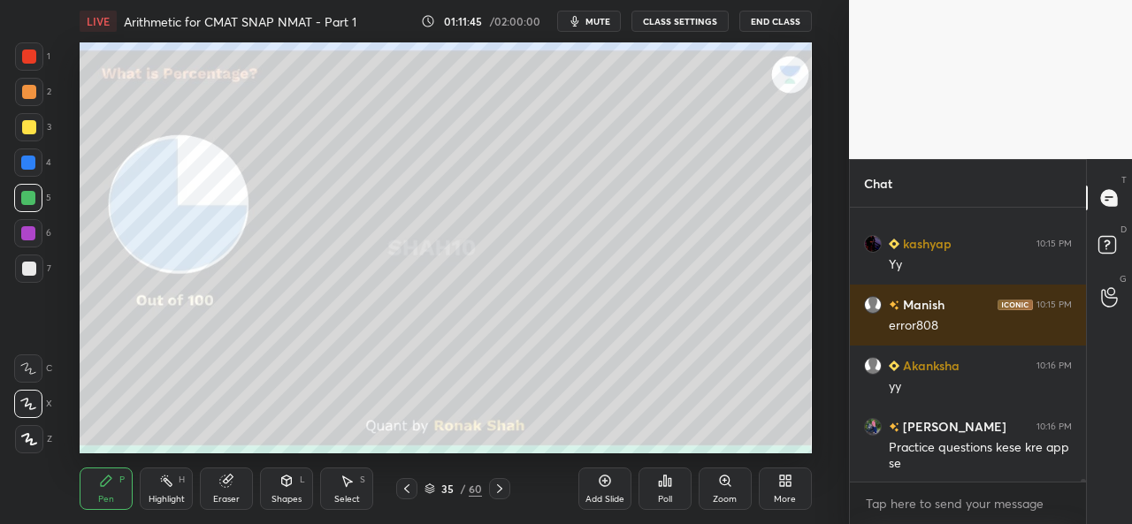
scroll to position [27782, 0]
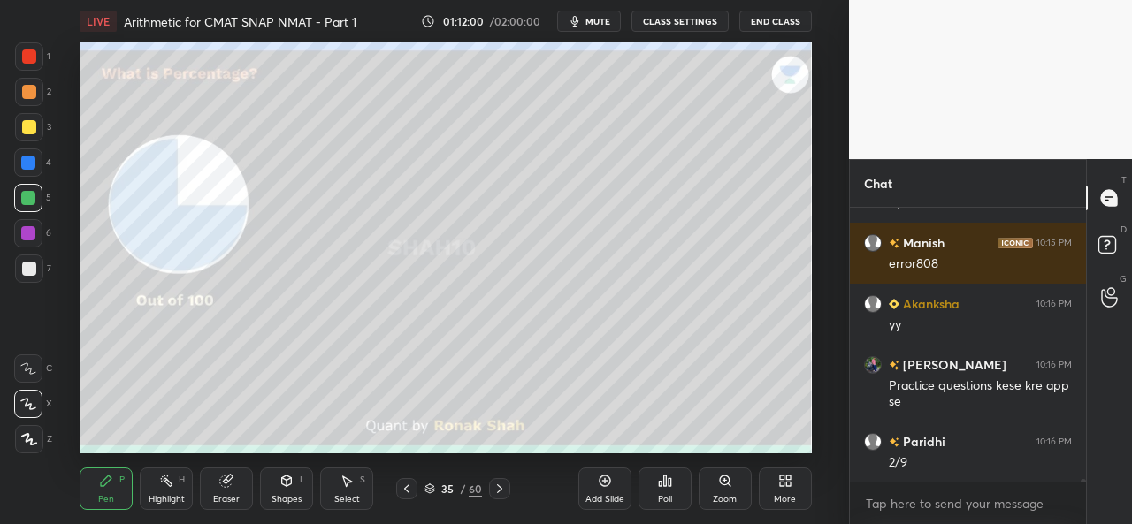
click at [30, 123] on div at bounding box center [29, 127] width 14 height 14
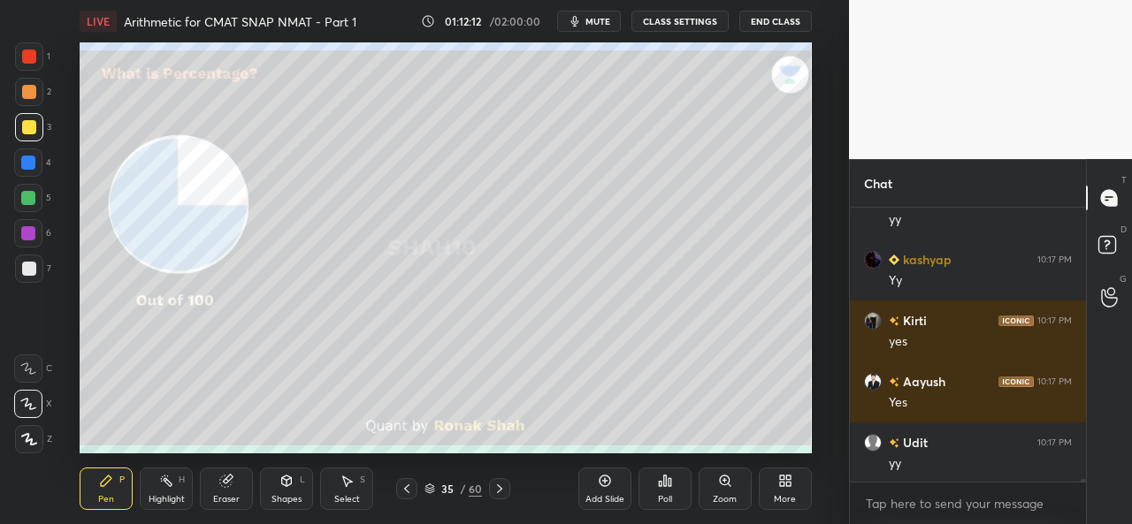
scroll to position [28271, 0]
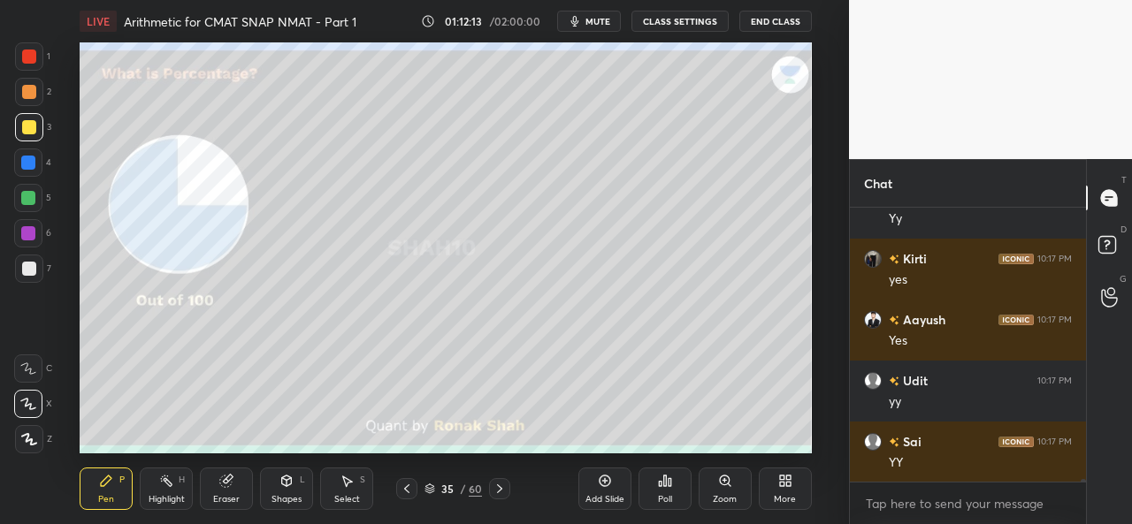
click at [24, 229] on div at bounding box center [28, 233] width 14 height 14
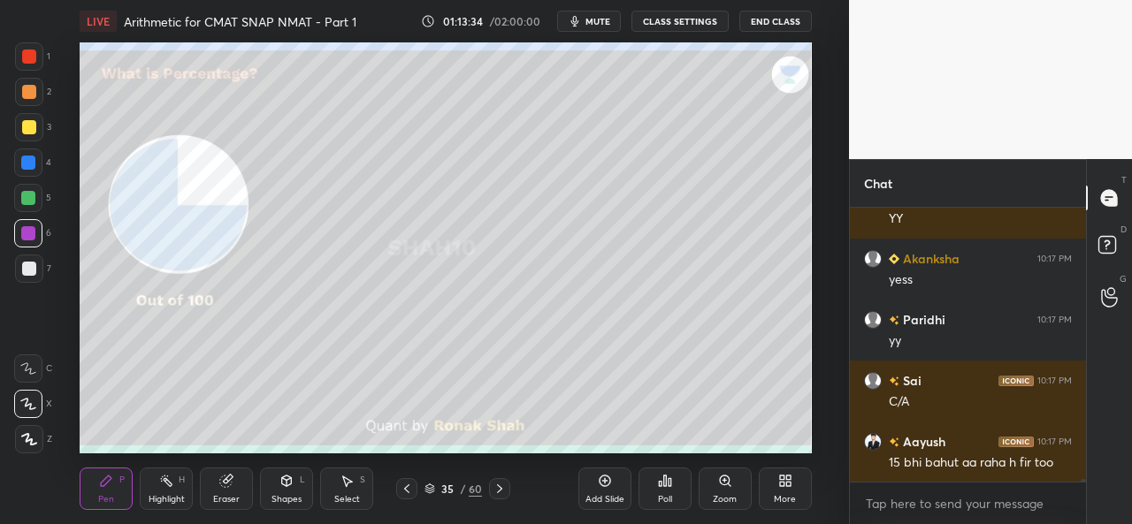
scroll to position [28575, 0]
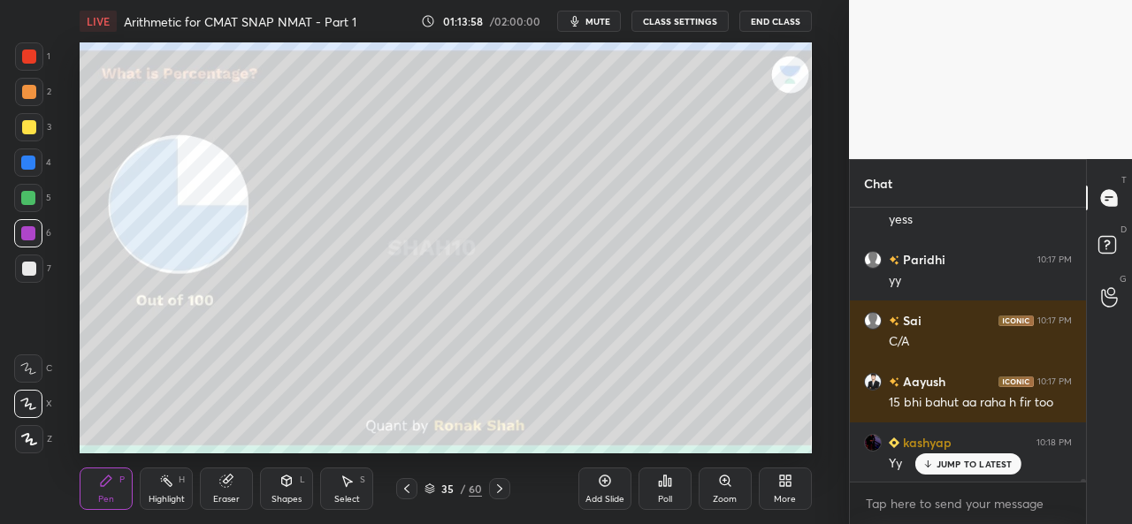
click at [344, 498] on div "Select" at bounding box center [347, 499] width 26 height 9
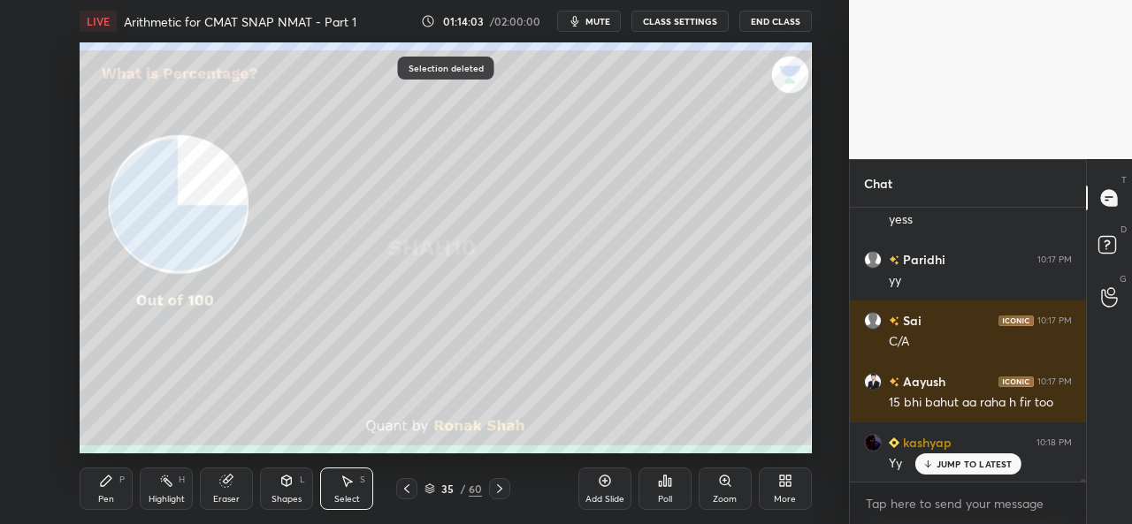
click at [106, 493] on div "Pen P" at bounding box center [106, 489] width 53 height 42
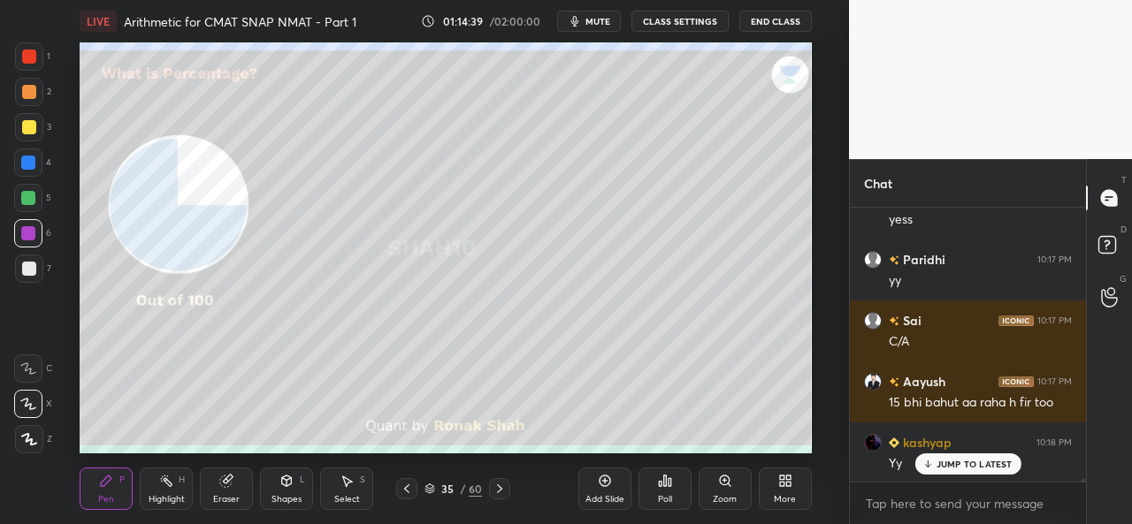
scroll to position [28653, 0]
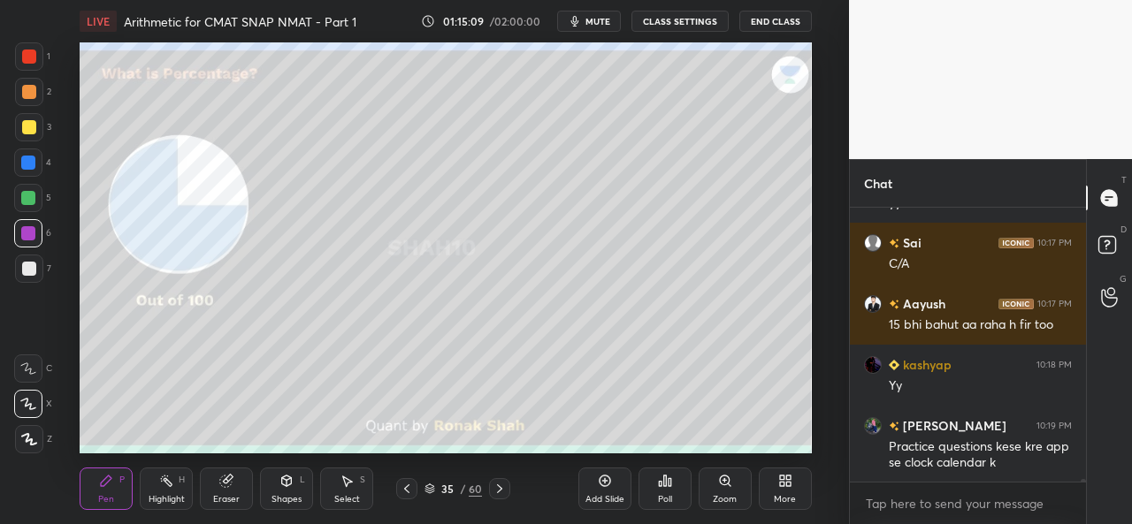
click at [359, 483] on div "Select S" at bounding box center [346, 489] width 53 height 42
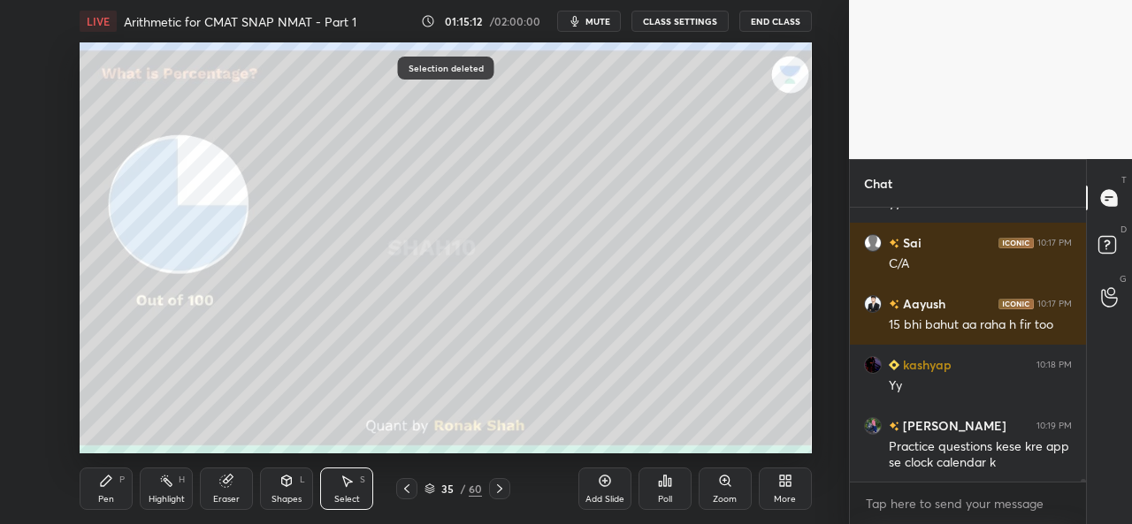
click at [101, 496] on div "Pen" at bounding box center [106, 499] width 16 height 9
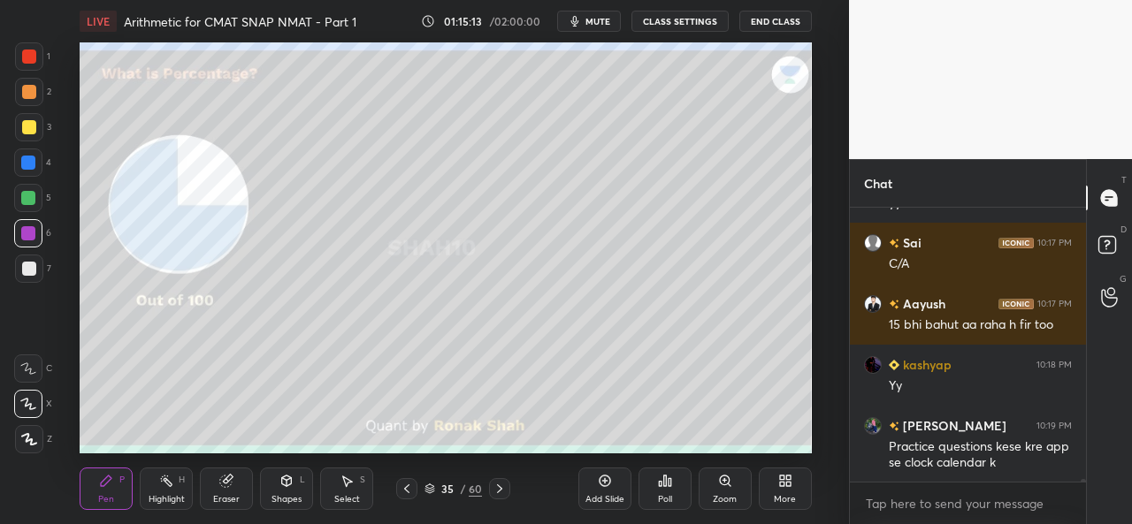
click at [28, 127] on div at bounding box center [29, 127] width 14 height 14
click at [41, 55] on div at bounding box center [29, 56] width 28 height 28
click at [25, 131] on div at bounding box center [29, 127] width 14 height 14
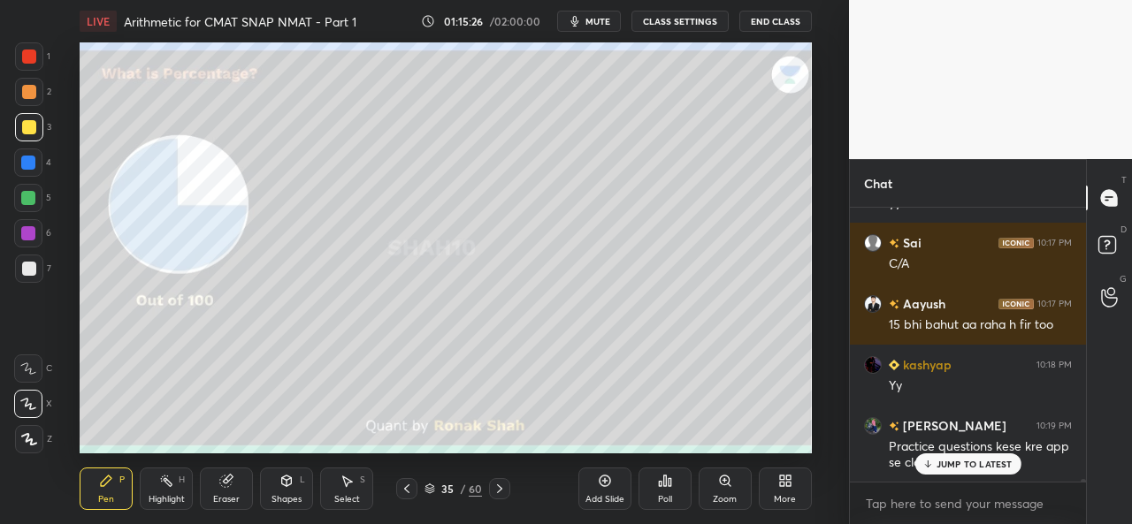
scroll to position [28713, 0]
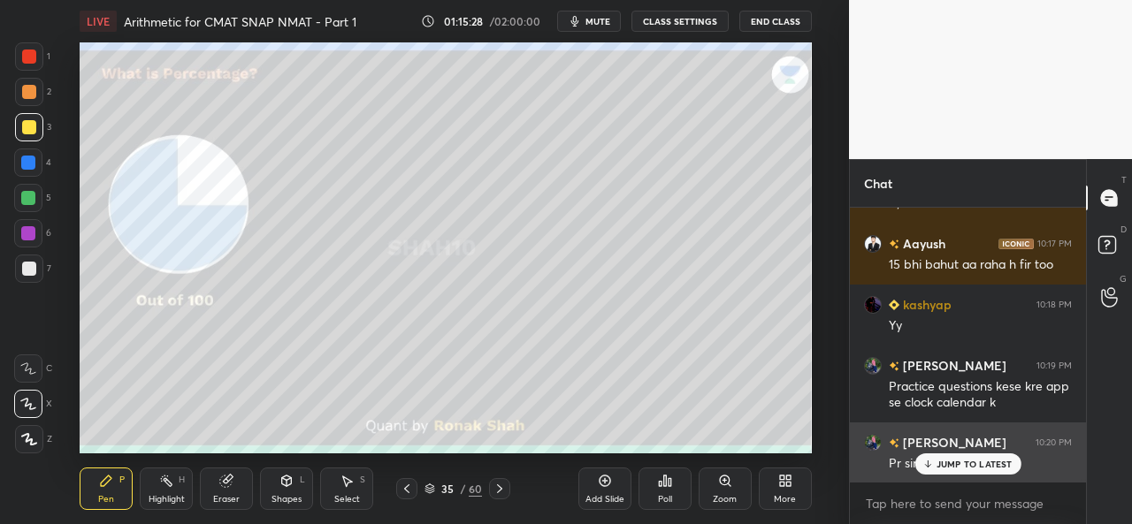
click at [951, 465] on p "JUMP TO LATEST" at bounding box center [975, 464] width 76 height 11
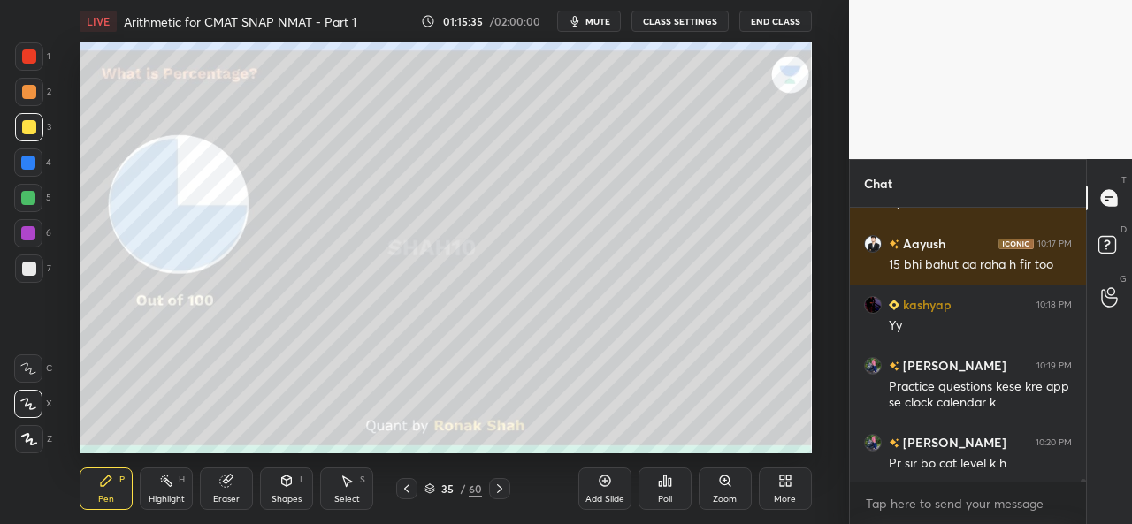
scroll to position [28775, 0]
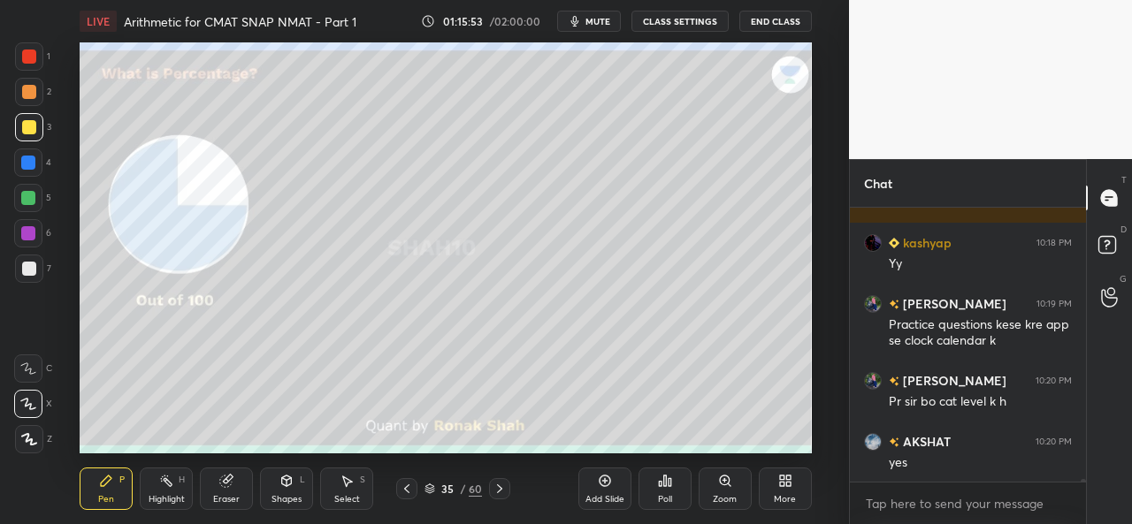
click at [28, 91] on div at bounding box center [29, 92] width 14 height 14
click at [34, 50] on div at bounding box center [29, 57] width 14 height 14
click at [28, 129] on div at bounding box center [29, 127] width 14 height 14
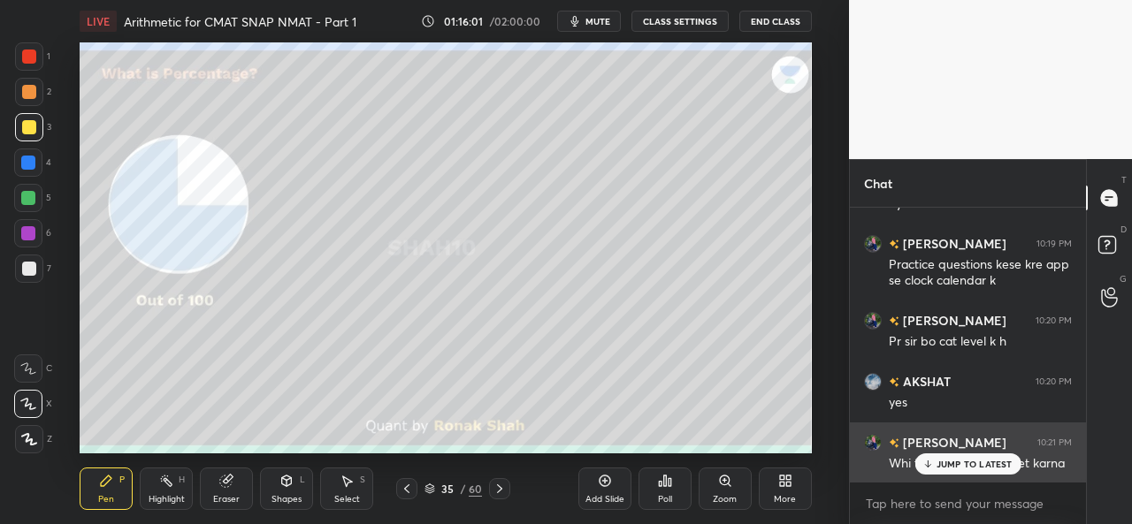
click at [953, 464] on p "JUMP TO LATEST" at bounding box center [975, 464] width 76 height 11
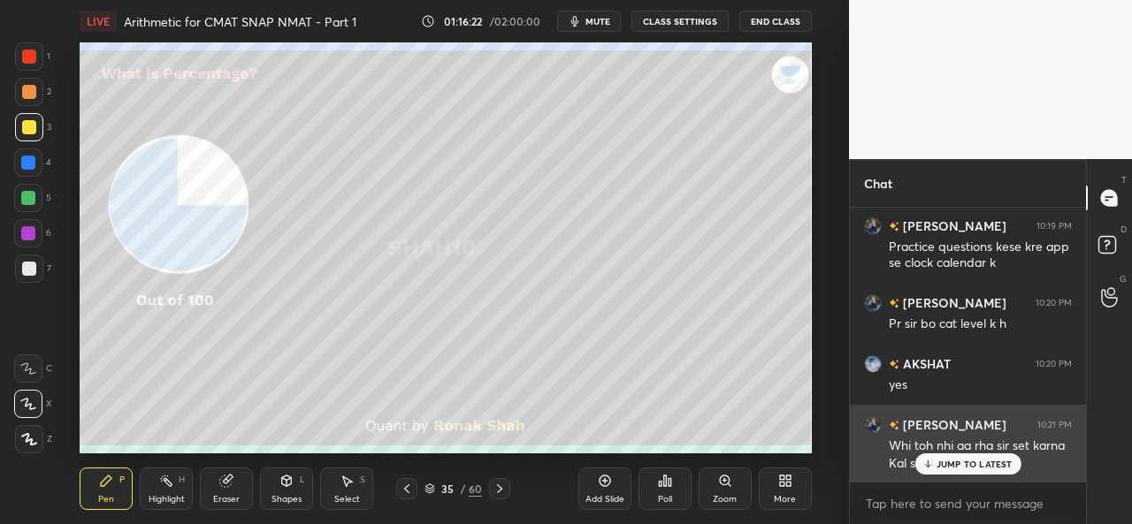
click at [964, 459] on p "JUMP TO LATEST" at bounding box center [975, 464] width 76 height 11
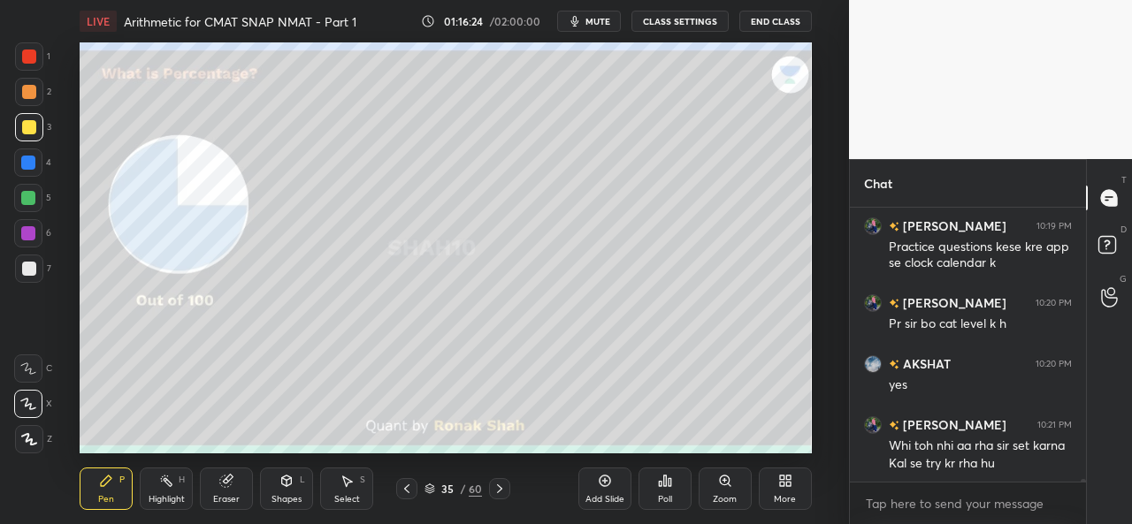
click at [24, 197] on div at bounding box center [28, 198] width 14 height 14
click at [22, 123] on div at bounding box center [29, 127] width 14 height 14
click at [25, 192] on div at bounding box center [28, 198] width 14 height 14
click at [358, 489] on div "Select S" at bounding box center [346, 489] width 53 height 42
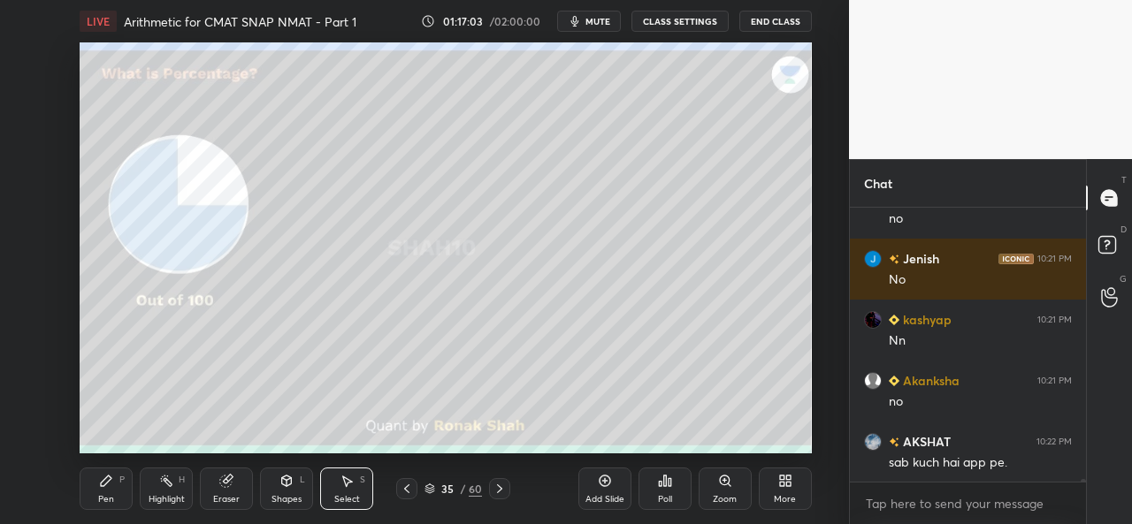
scroll to position [29723, 0]
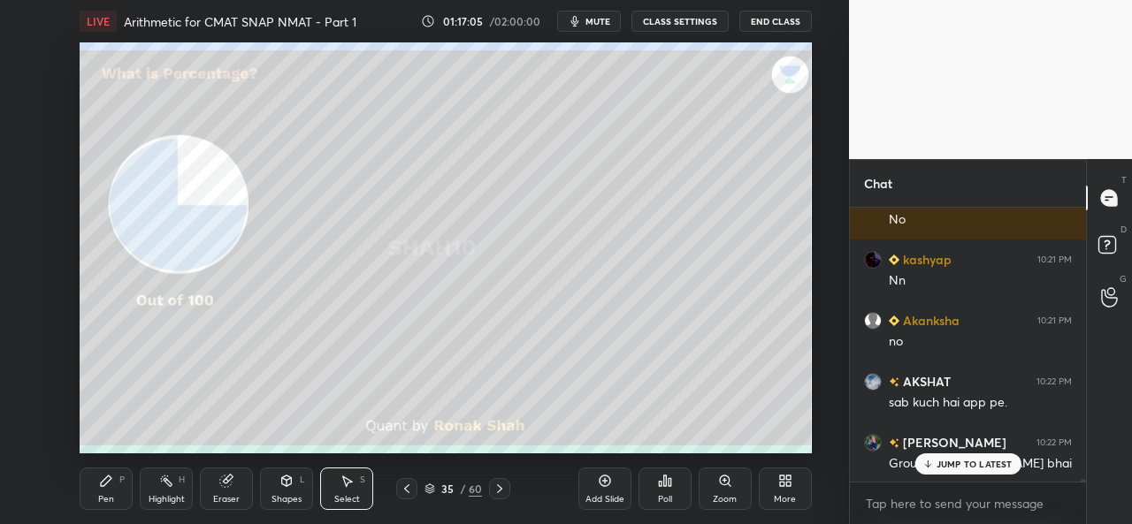
click at [942, 460] on p "JUMP TO LATEST" at bounding box center [975, 464] width 76 height 11
click at [102, 490] on div "Pen P" at bounding box center [106, 489] width 53 height 42
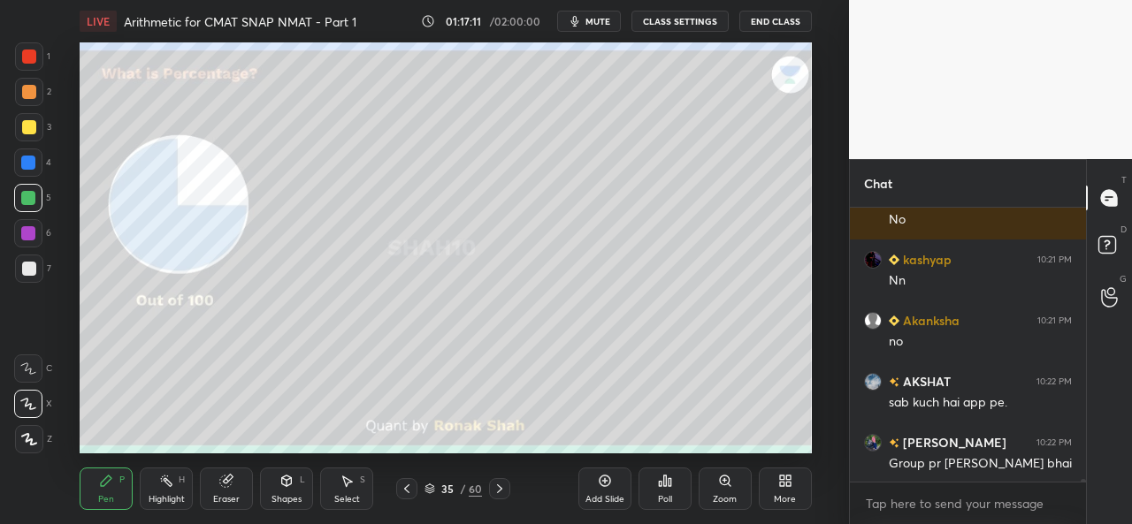
click at [27, 61] on div at bounding box center [29, 57] width 14 height 14
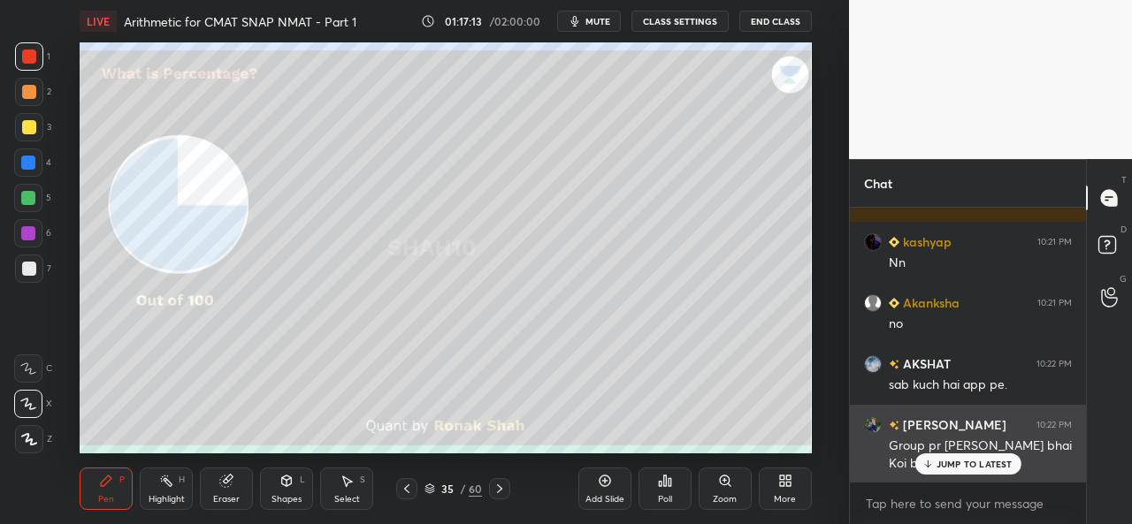
click at [940, 463] on p "JUMP TO LATEST" at bounding box center [975, 464] width 76 height 11
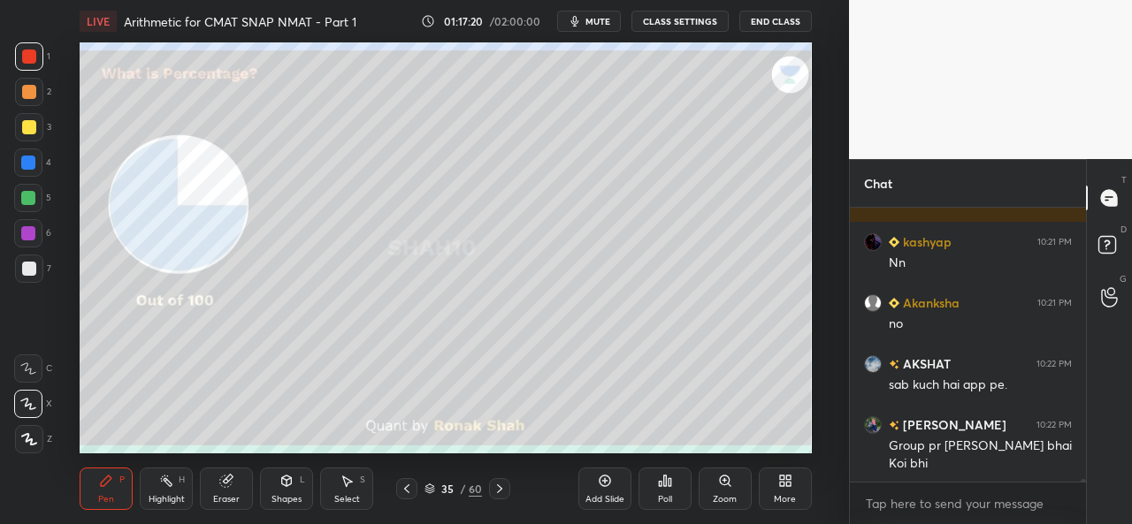
click at [19, 123] on div at bounding box center [29, 127] width 28 height 28
click at [336, 481] on div "Select S" at bounding box center [346, 489] width 53 height 42
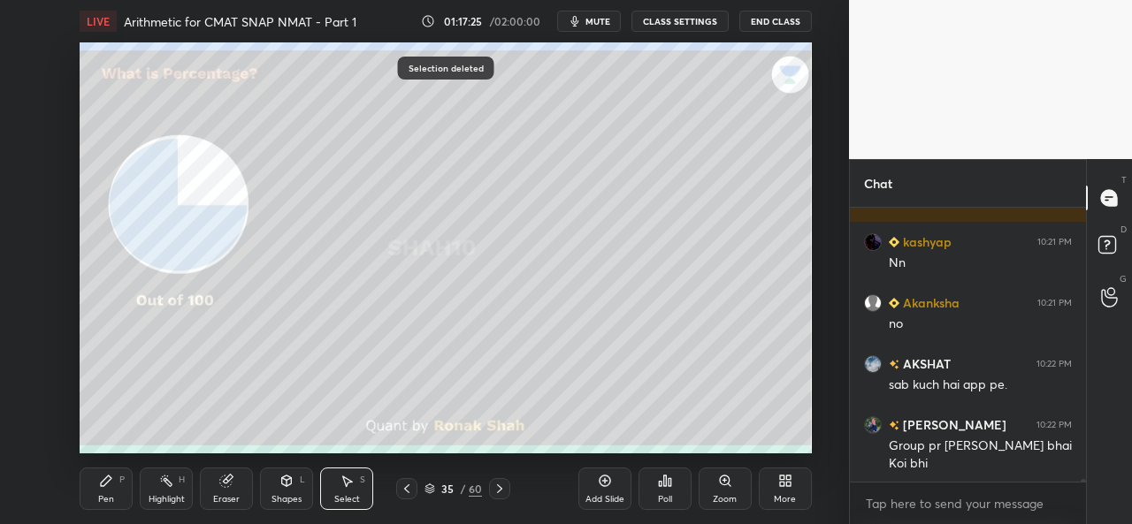
click at [108, 496] on div "Pen" at bounding box center [106, 499] width 16 height 9
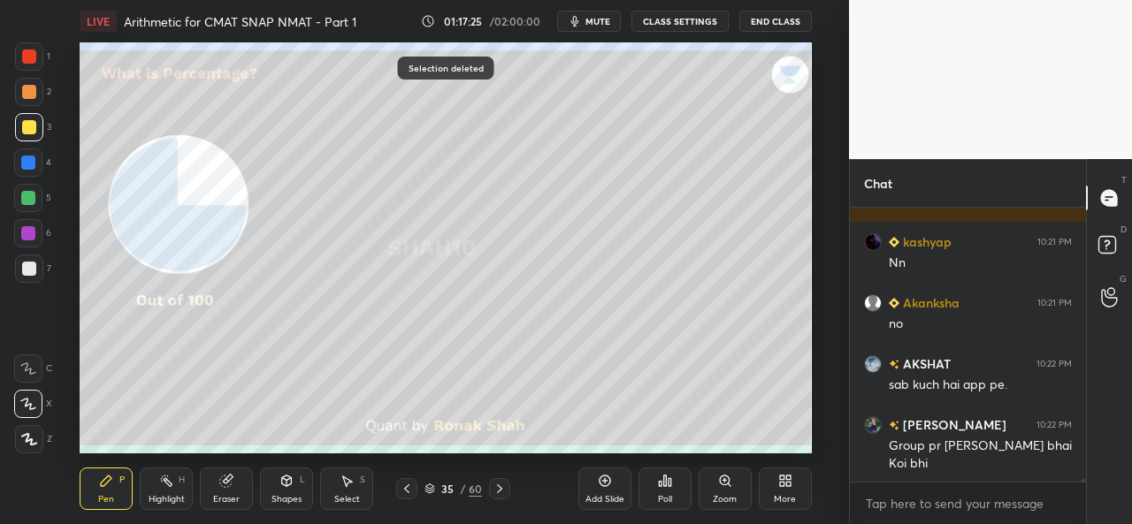
click at [28, 50] on div at bounding box center [29, 57] width 14 height 14
click at [25, 83] on div at bounding box center [29, 92] width 28 height 28
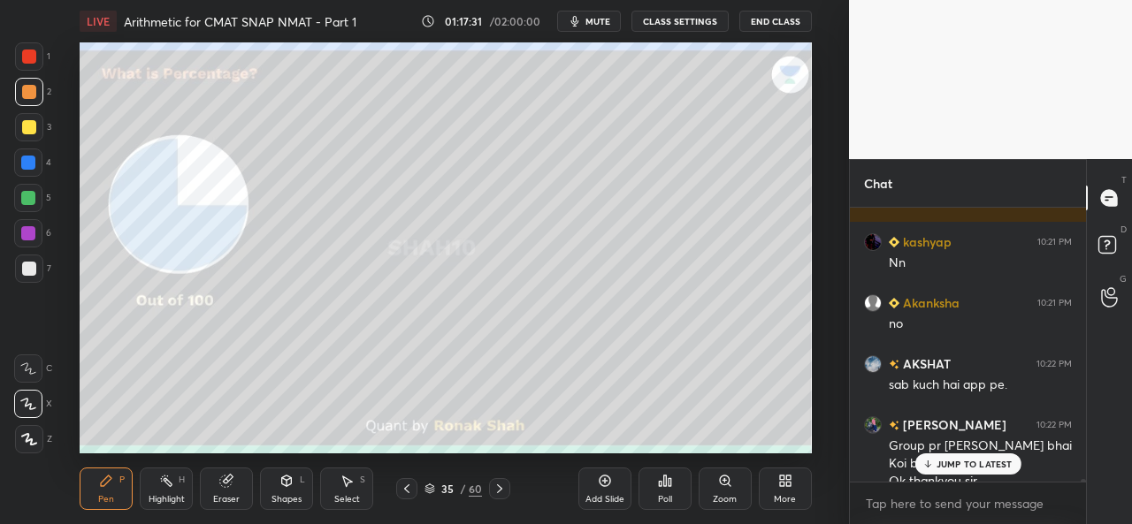
scroll to position [29758, 0]
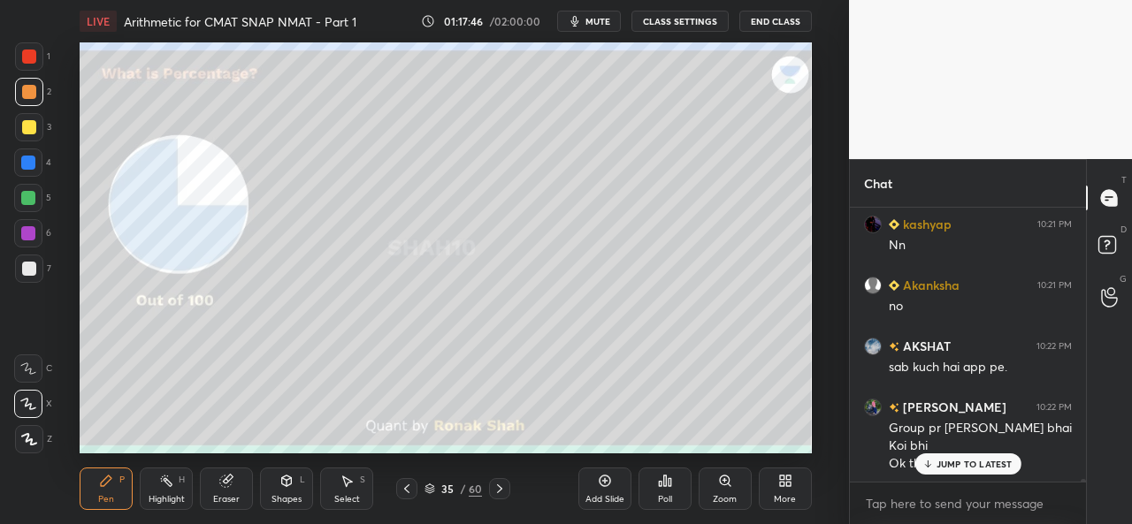
click at [27, 233] on div at bounding box center [28, 233] width 14 height 14
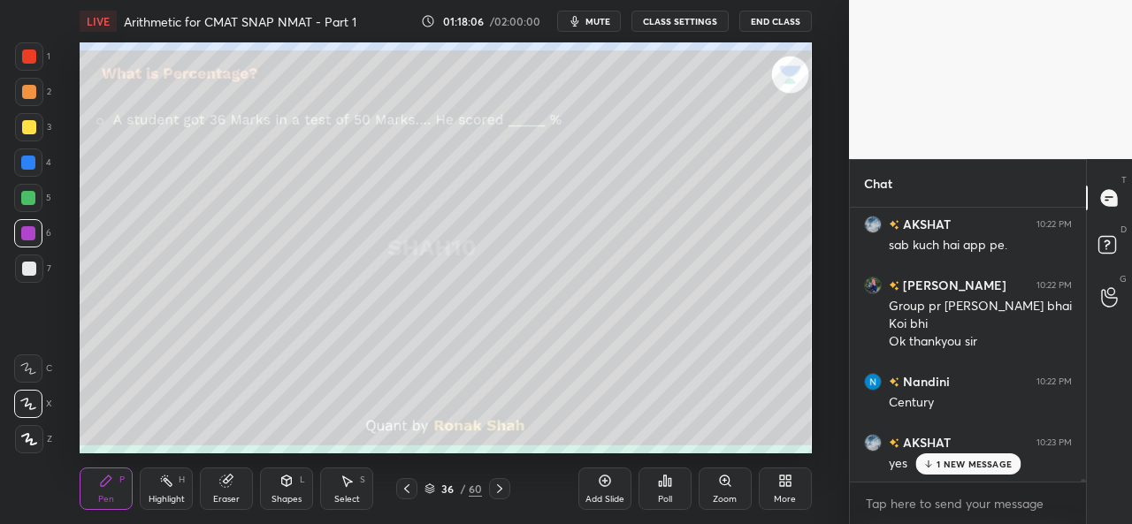
scroll to position [29942, 0]
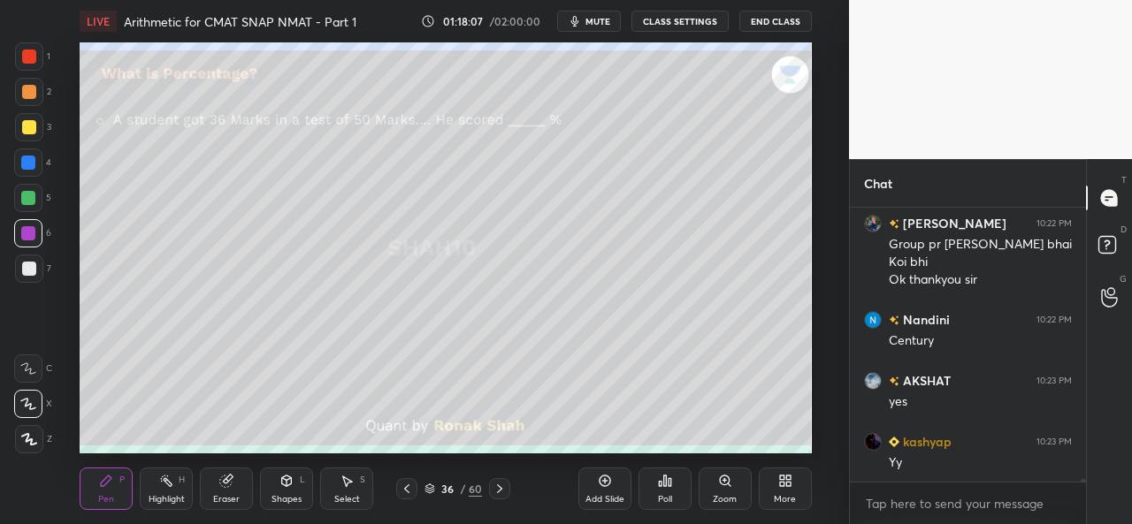
click at [18, 57] on div at bounding box center [29, 56] width 28 height 28
click at [26, 125] on div at bounding box center [29, 127] width 14 height 14
click at [27, 57] on div at bounding box center [29, 57] width 14 height 14
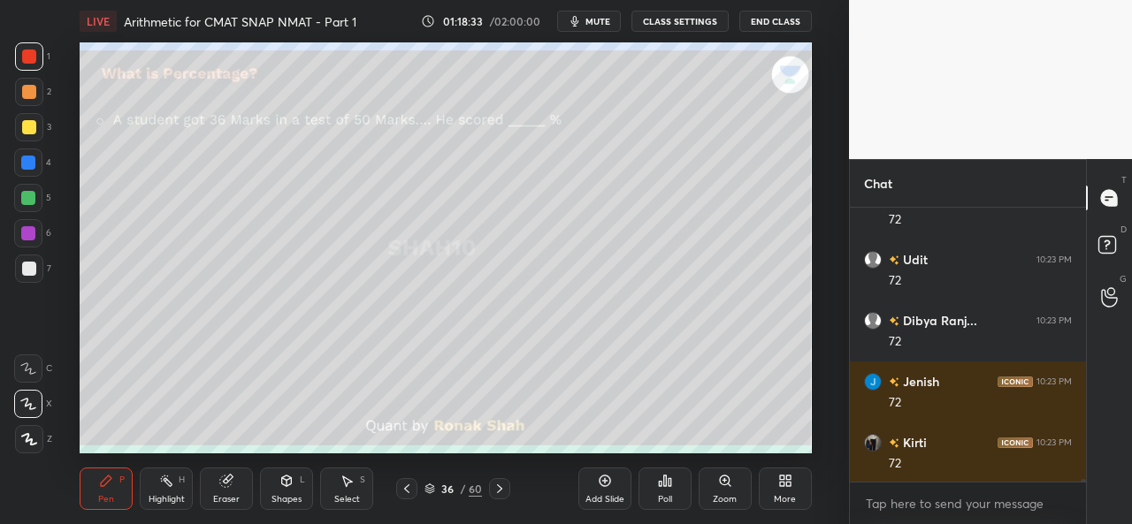
scroll to position [30796, 0]
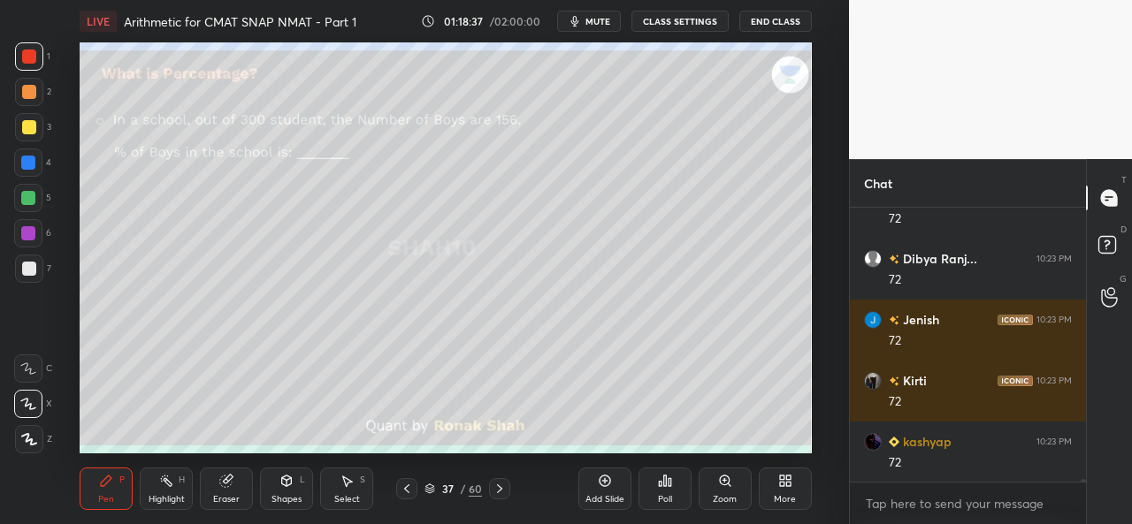
click at [28, 128] on div at bounding box center [29, 127] width 14 height 14
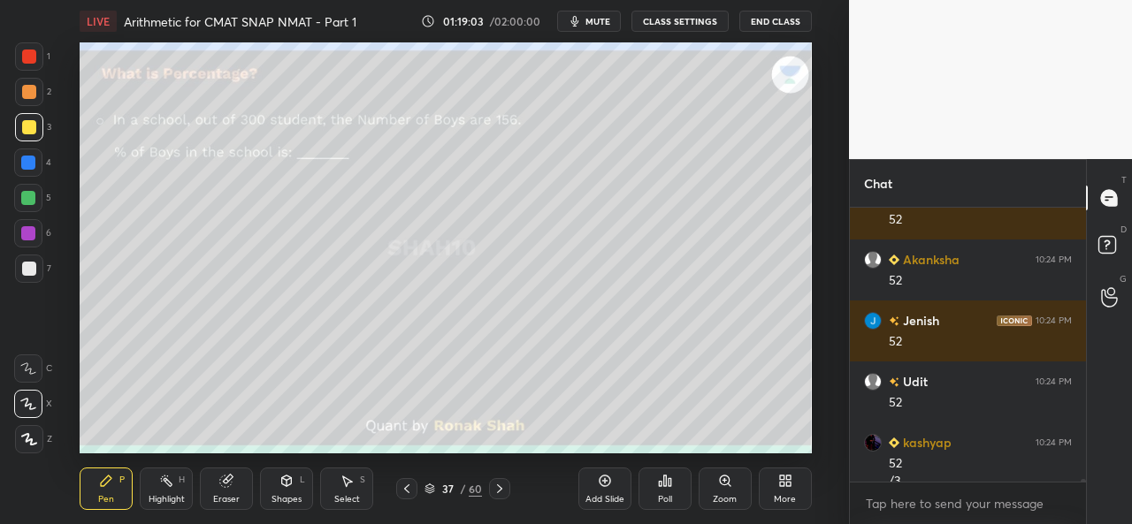
scroll to position [31362, 0]
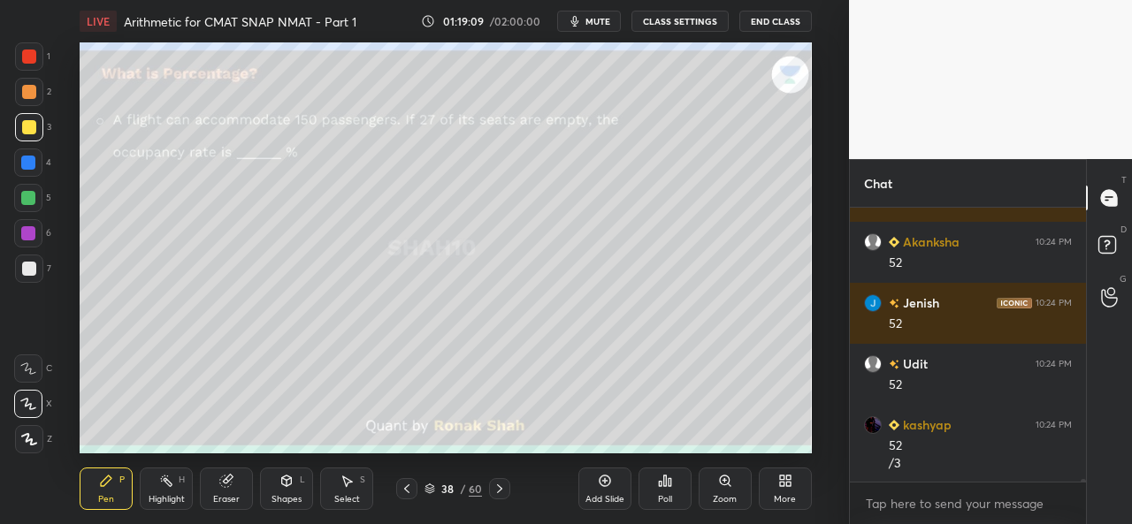
click at [42, 57] on div at bounding box center [29, 56] width 28 height 28
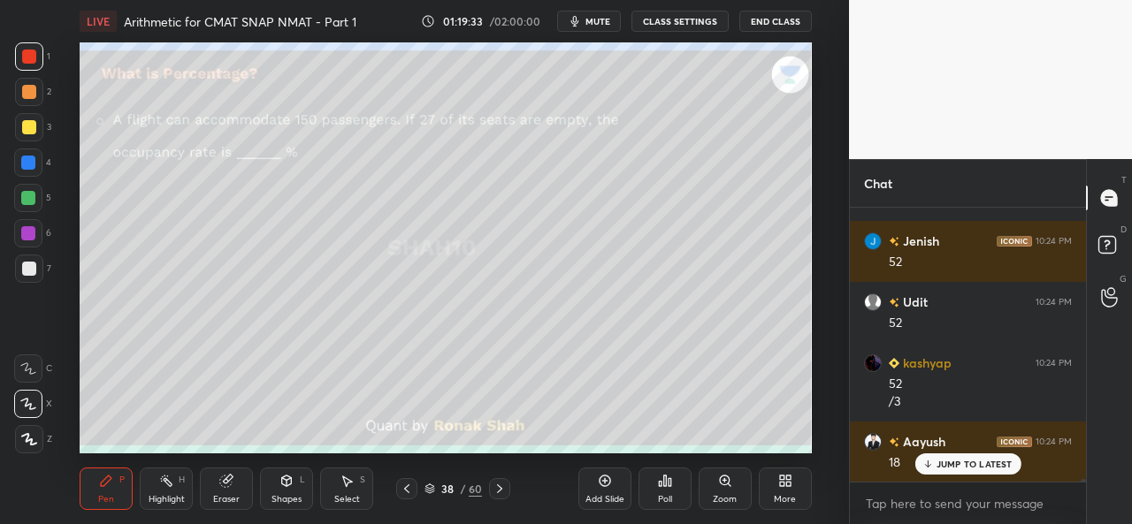
scroll to position [31484, 0]
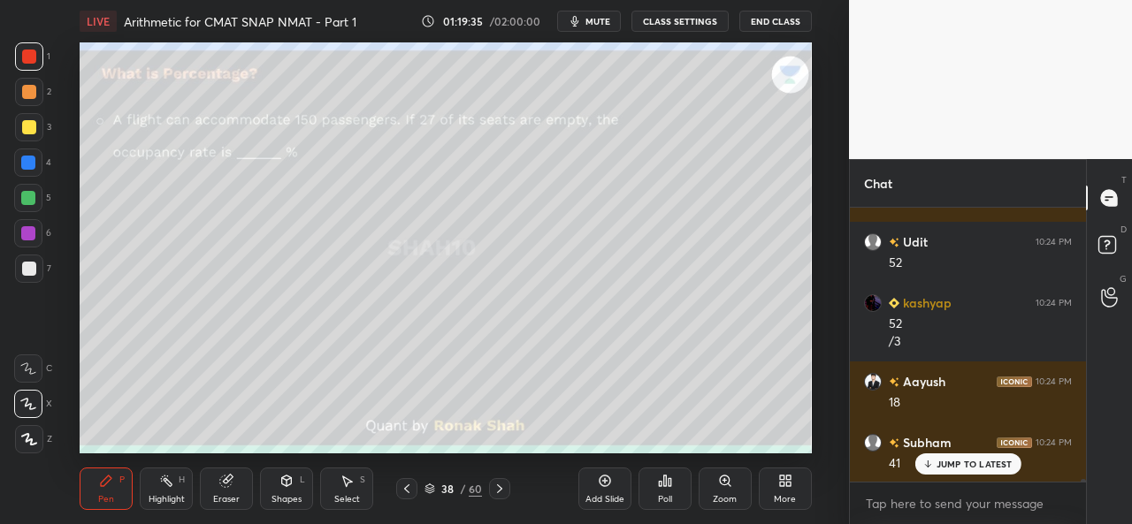
click at [27, 124] on div at bounding box center [29, 127] width 14 height 14
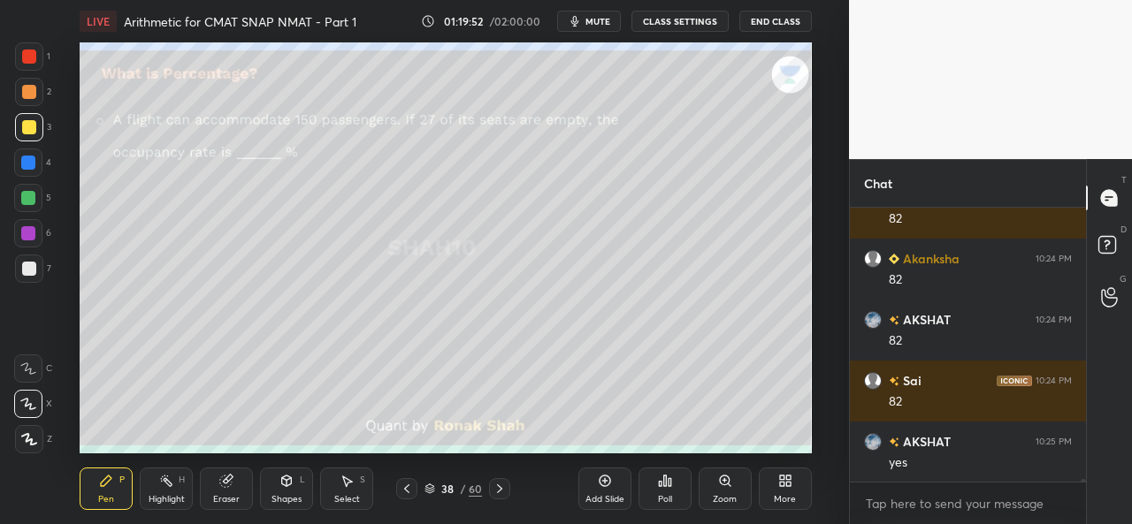
scroll to position [32095, 0]
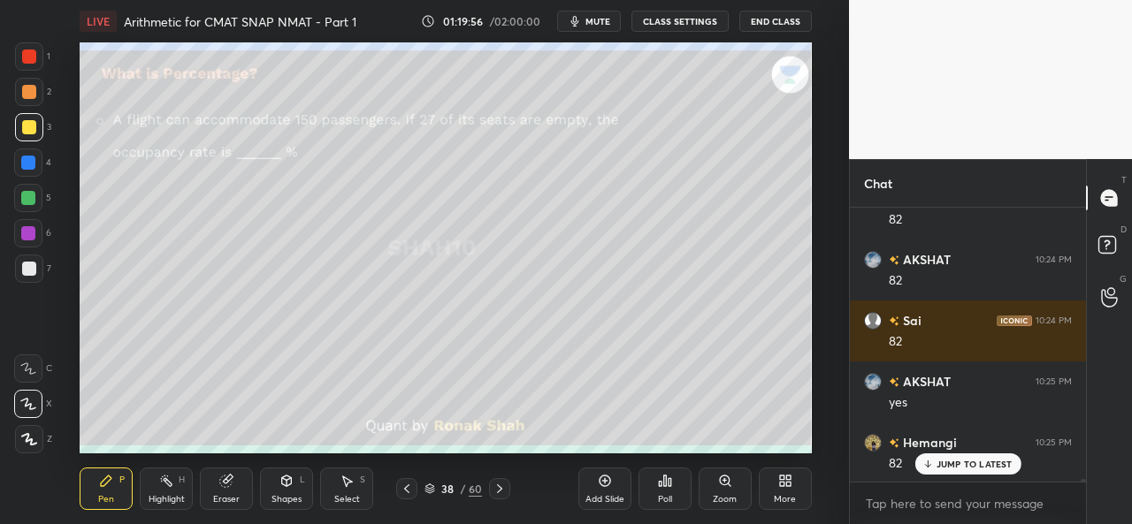
click at [39, 158] on div at bounding box center [28, 163] width 28 height 28
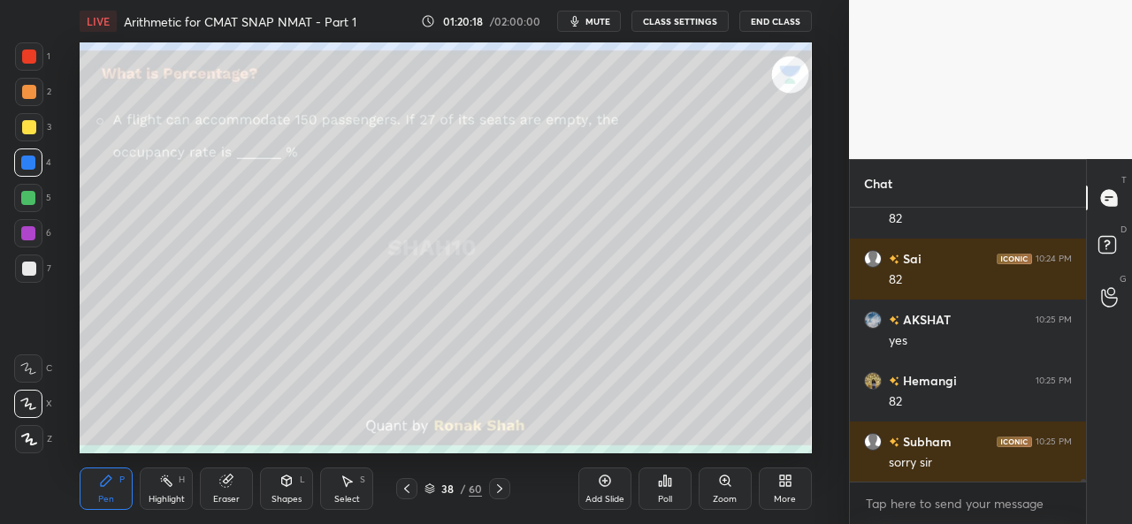
click at [361, 486] on div "Select S" at bounding box center [346, 489] width 53 height 42
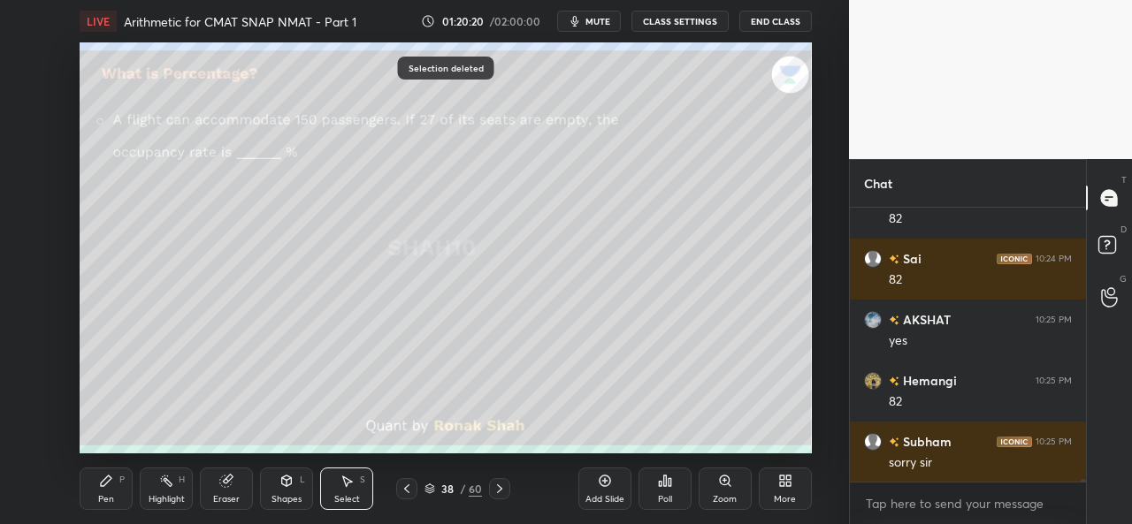
click at [104, 489] on div "Pen P" at bounding box center [106, 489] width 53 height 42
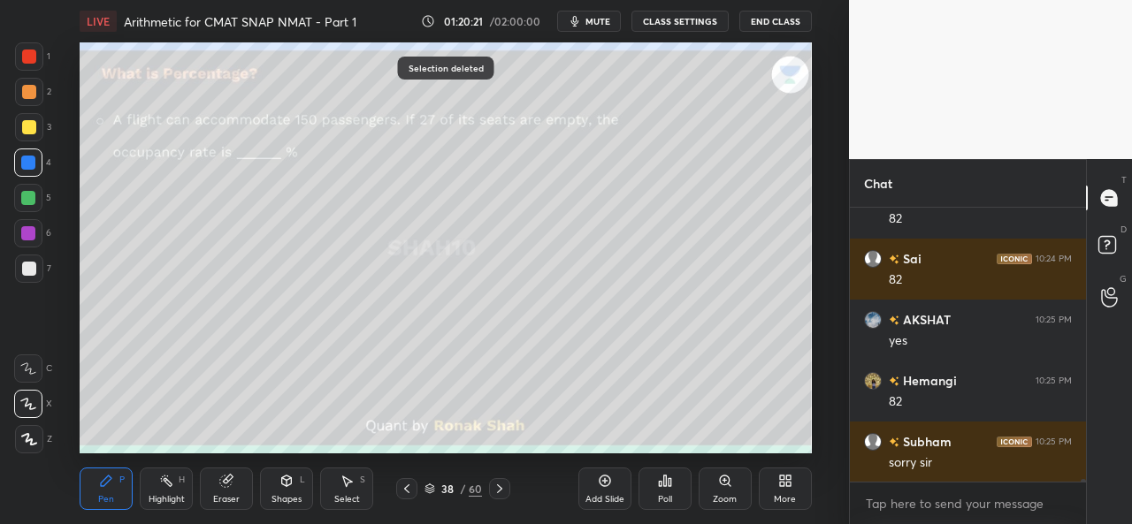
click at [26, 195] on div at bounding box center [28, 198] width 14 height 14
click at [38, 63] on div at bounding box center [29, 56] width 28 height 28
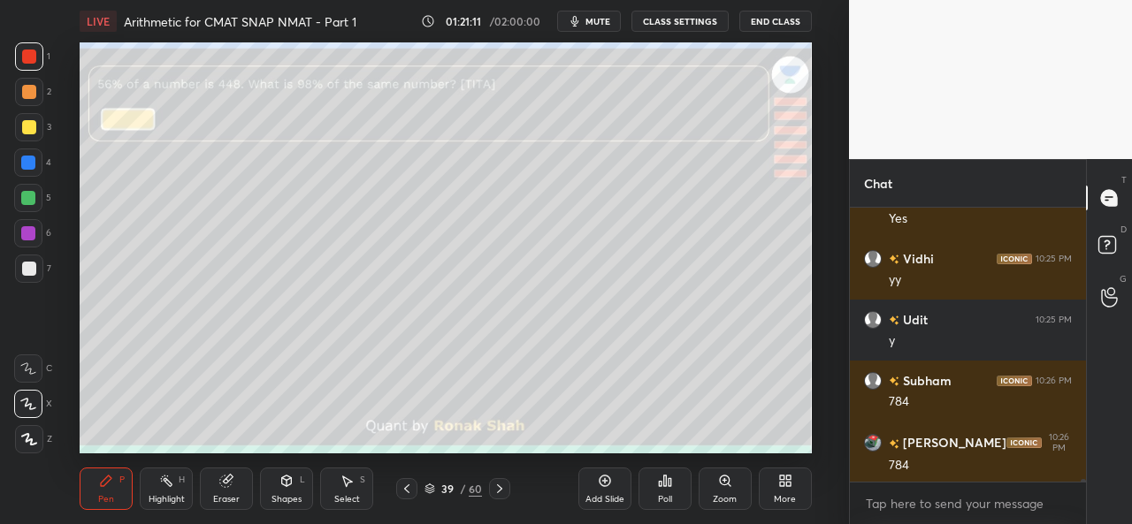
scroll to position [32583, 0]
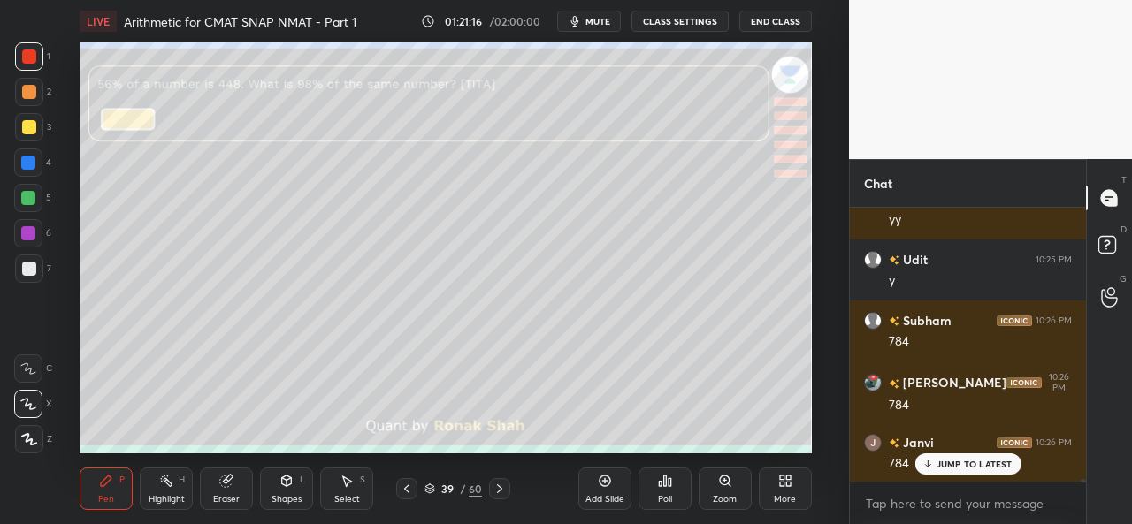
click at [27, 121] on div at bounding box center [29, 127] width 14 height 14
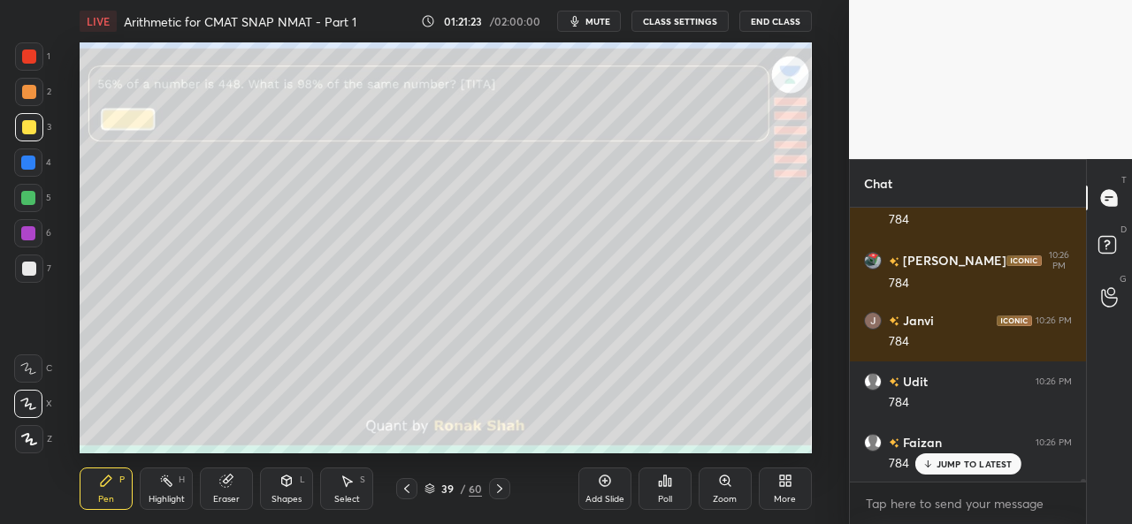
scroll to position [32767, 0]
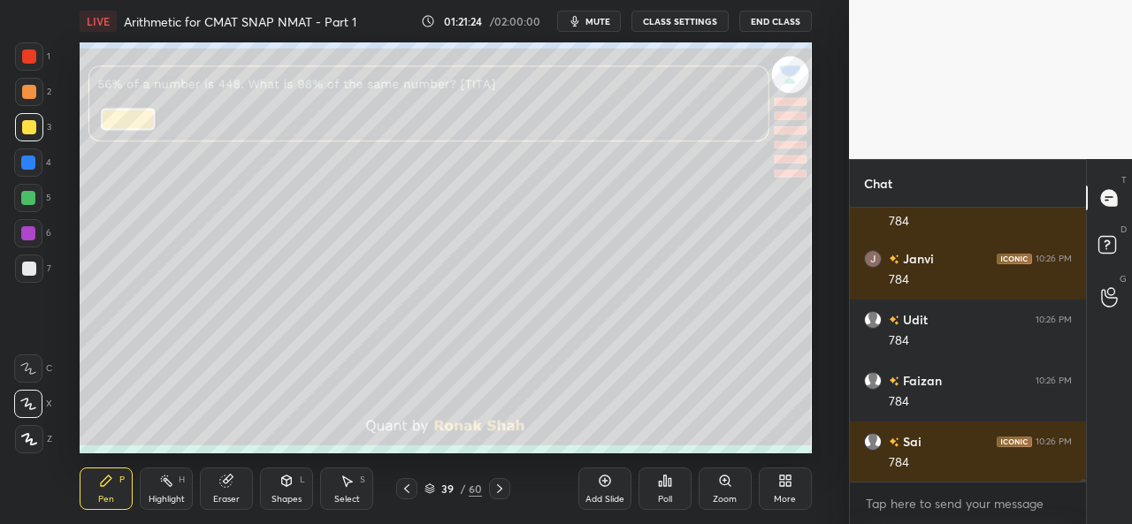
click at [25, 195] on div at bounding box center [28, 198] width 14 height 14
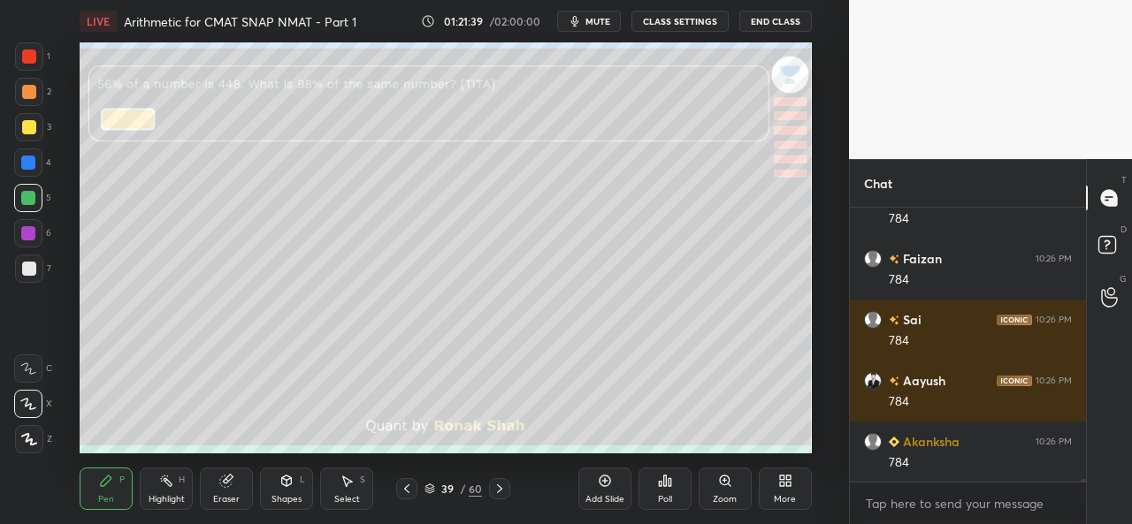
scroll to position [32949, 0]
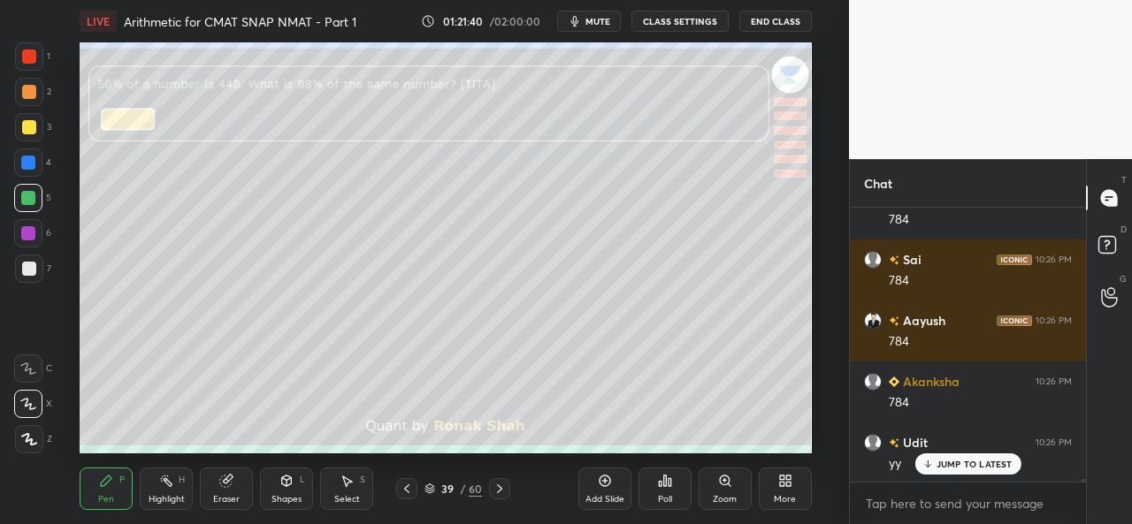
click at [33, 90] on div at bounding box center [29, 92] width 14 height 14
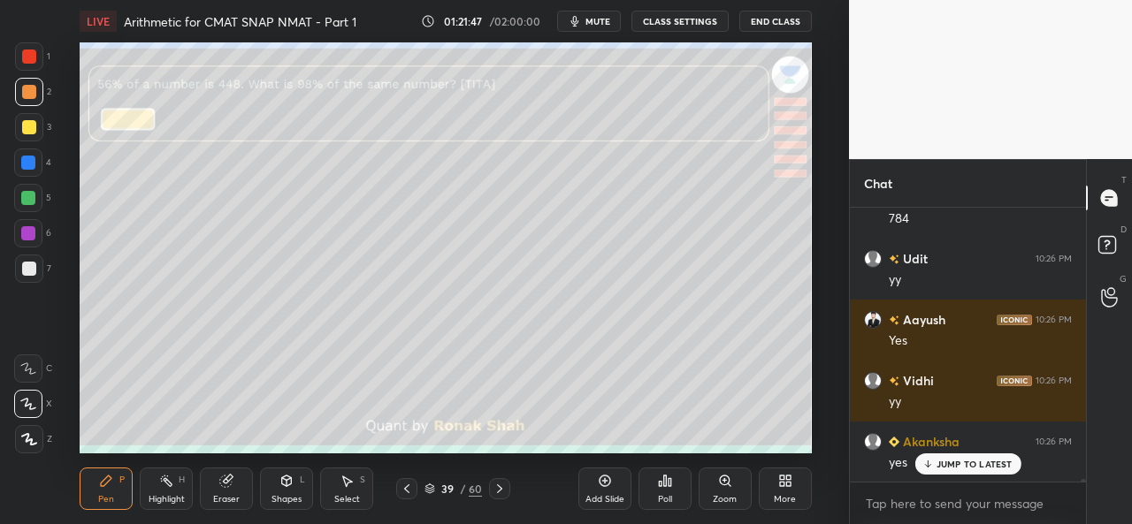
scroll to position [33193, 0]
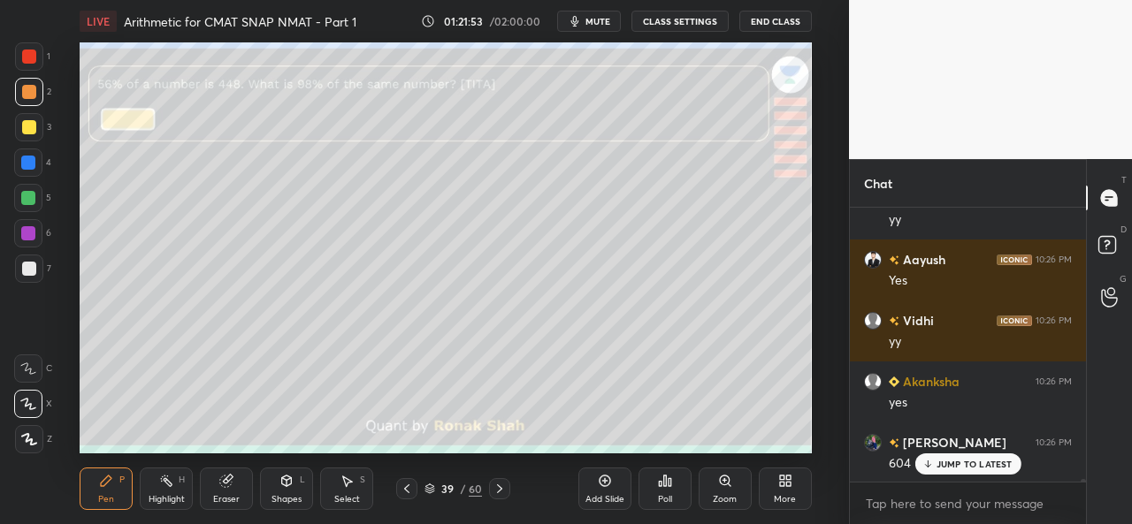
click at [348, 489] on div "Select S" at bounding box center [346, 489] width 53 height 42
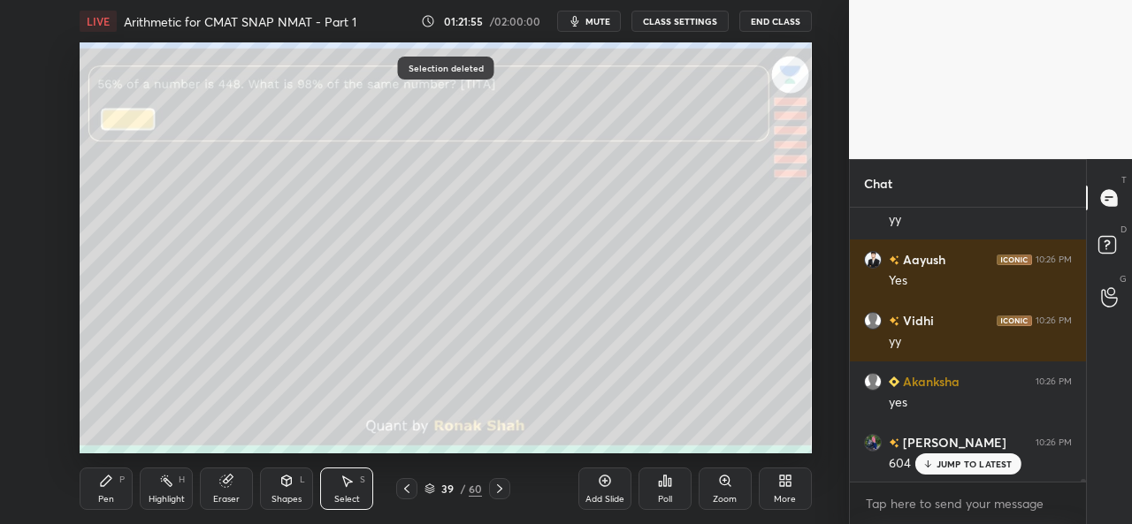
click at [85, 486] on div "Pen P" at bounding box center [106, 489] width 53 height 42
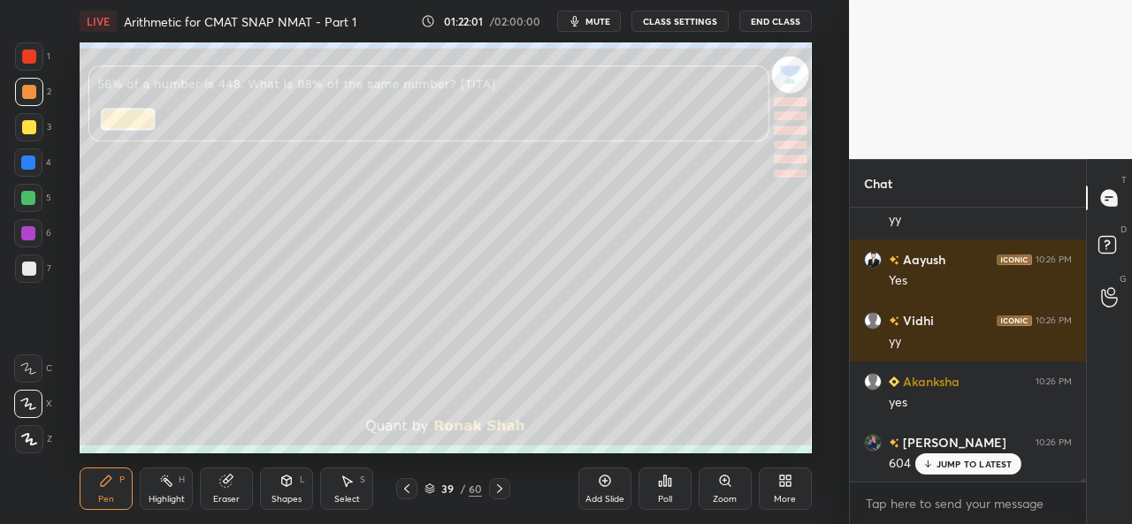
click at [23, 166] on div at bounding box center [28, 163] width 14 height 14
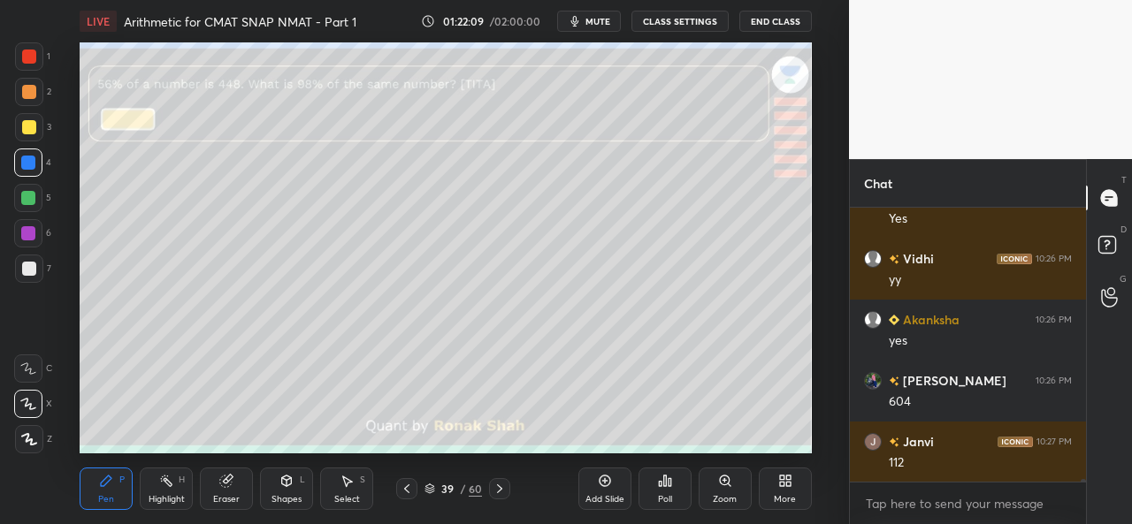
scroll to position [33315, 0]
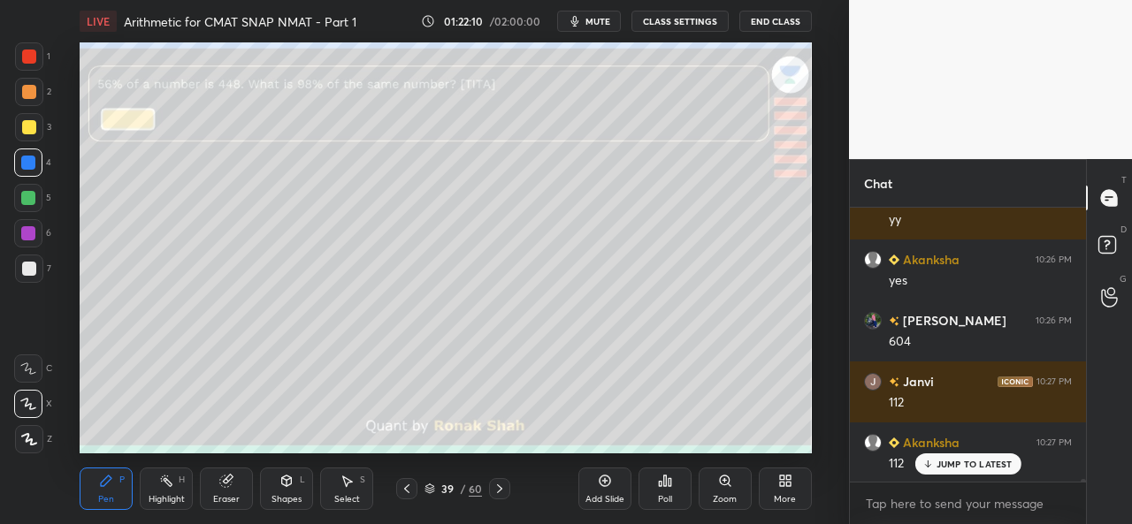
click at [28, 203] on div at bounding box center [28, 198] width 14 height 14
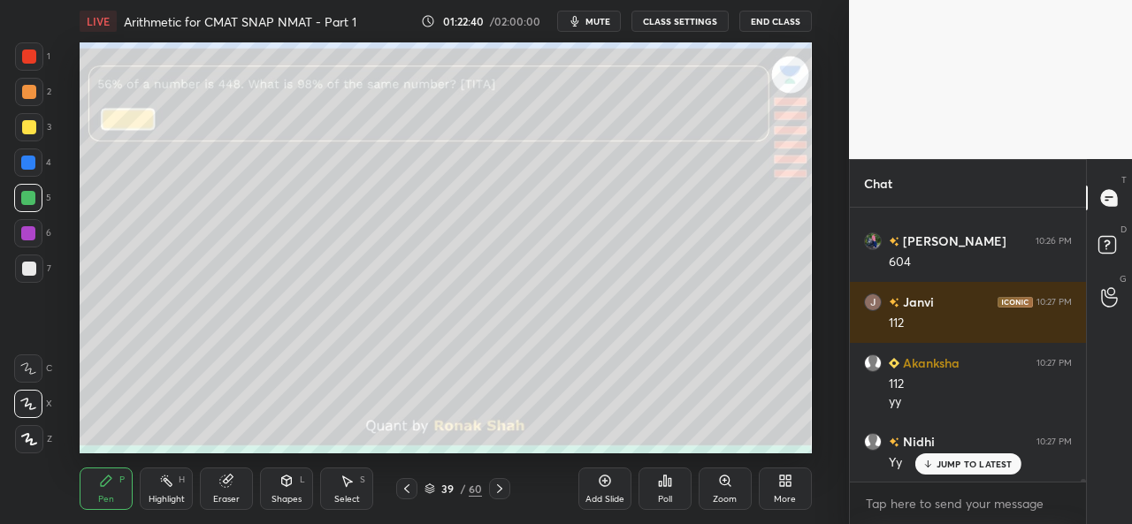
scroll to position [33455, 0]
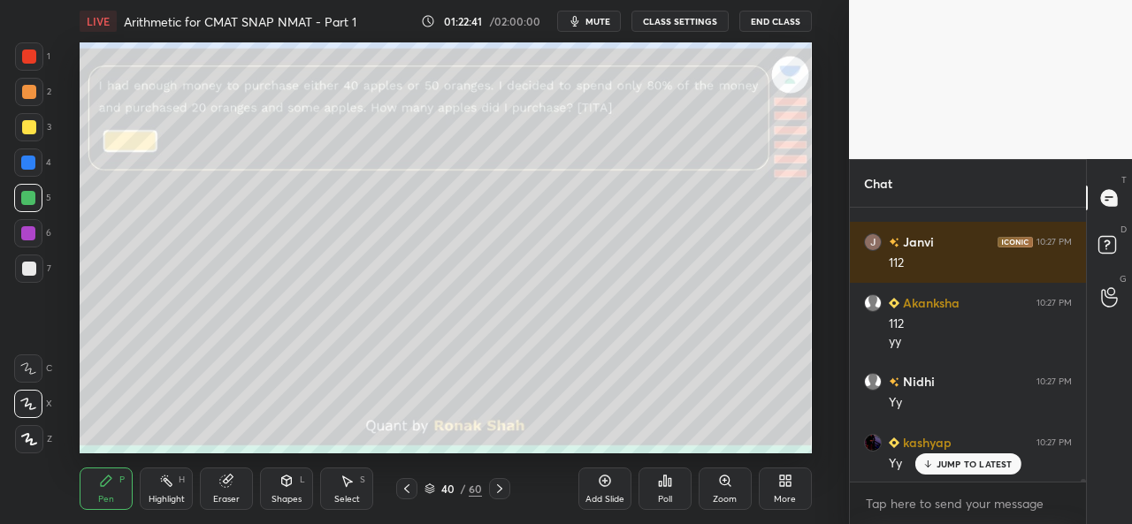
click at [27, 51] on div at bounding box center [29, 57] width 14 height 14
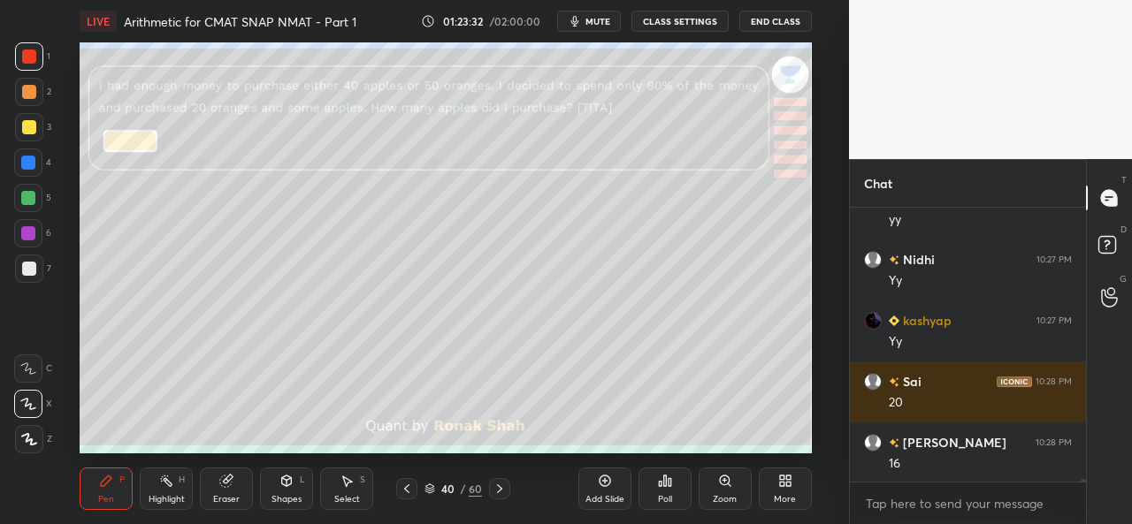
scroll to position [33639, 0]
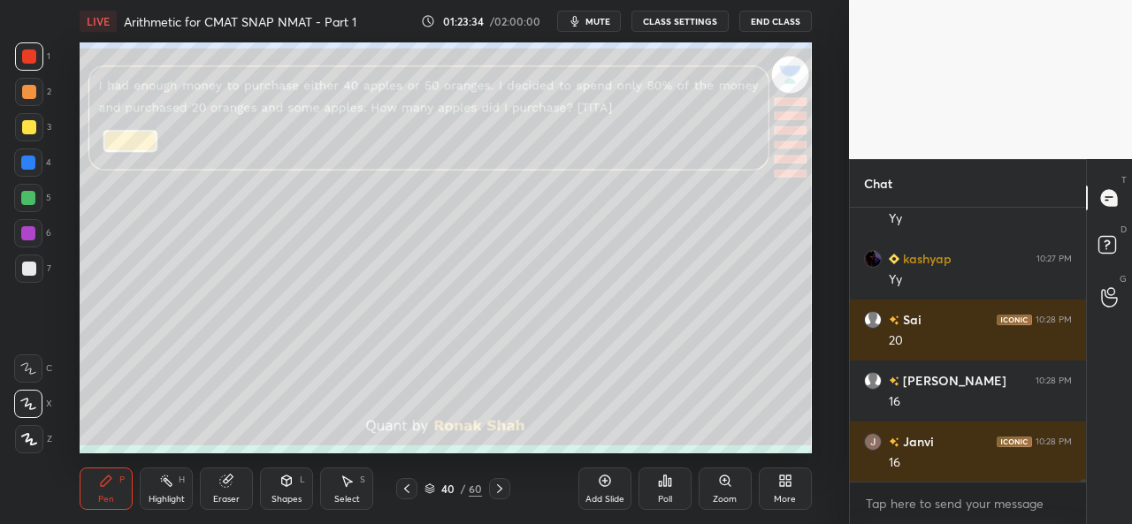
click at [33, 164] on div at bounding box center [28, 163] width 14 height 14
click at [24, 198] on div at bounding box center [28, 198] width 14 height 14
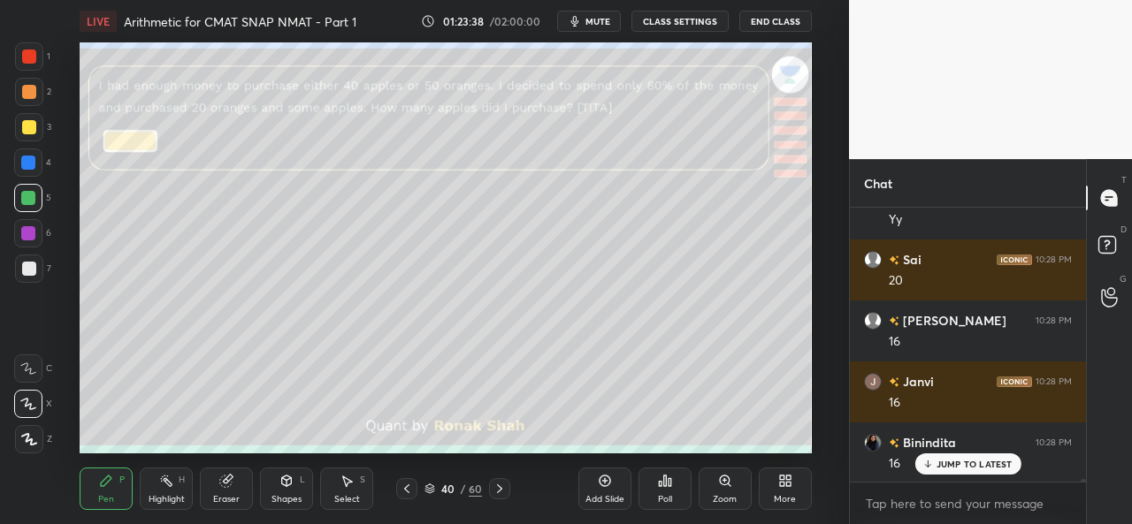
scroll to position [33761, 0]
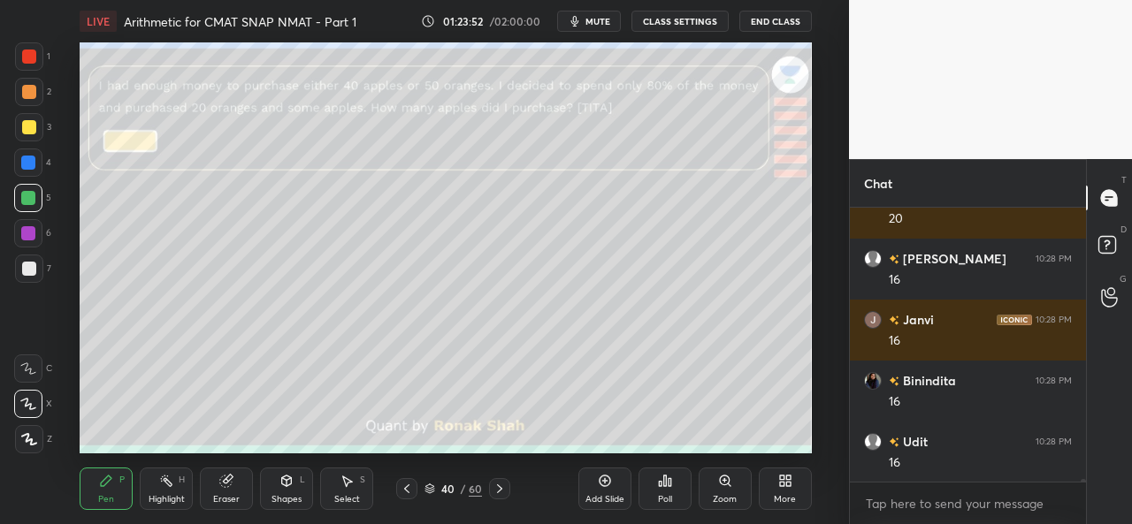
click at [27, 165] on div at bounding box center [28, 163] width 14 height 14
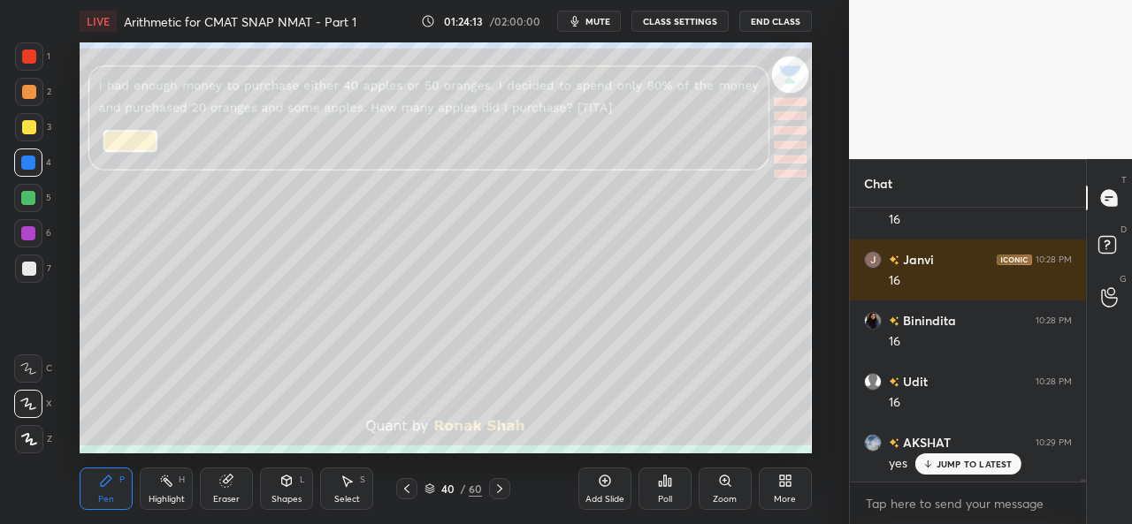
click at [27, 193] on div at bounding box center [28, 198] width 14 height 14
click at [30, 90] on div at bounding box center [29, 92] width 14 height 14
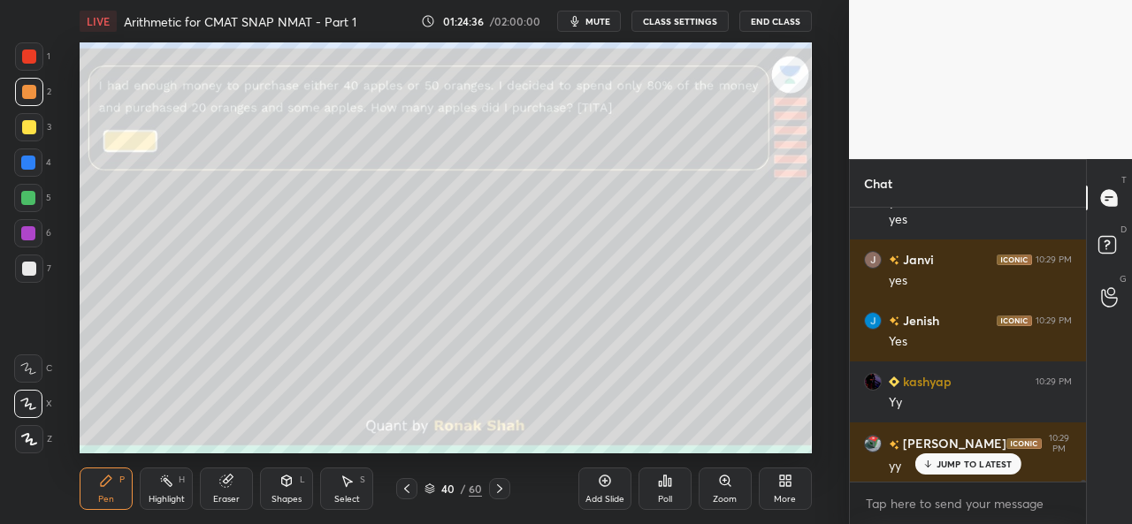
scroll to position [34144, 0]
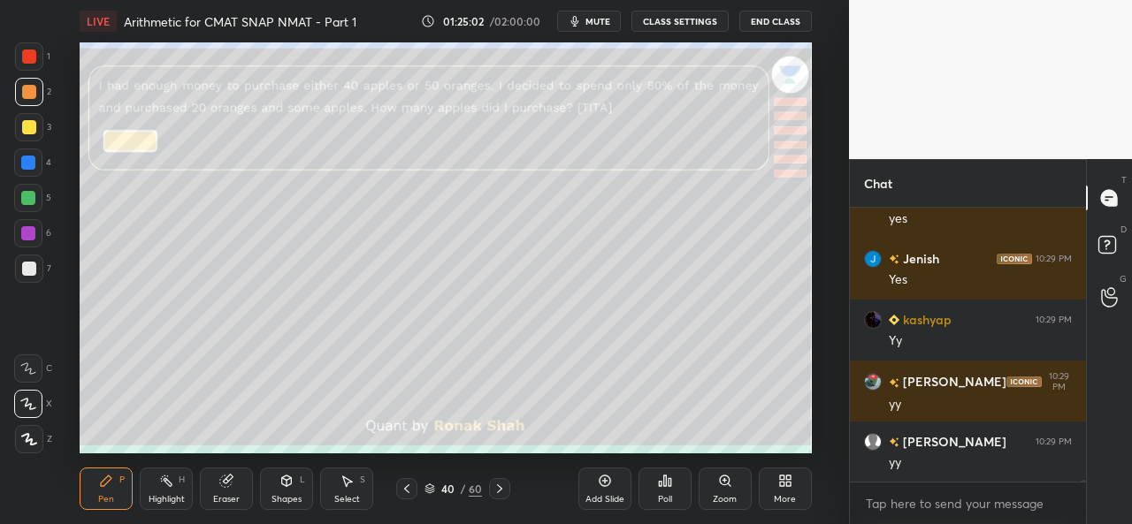
click at [356, 489] on div "Select S" at bounding box center [346, 489] width 53 height 42
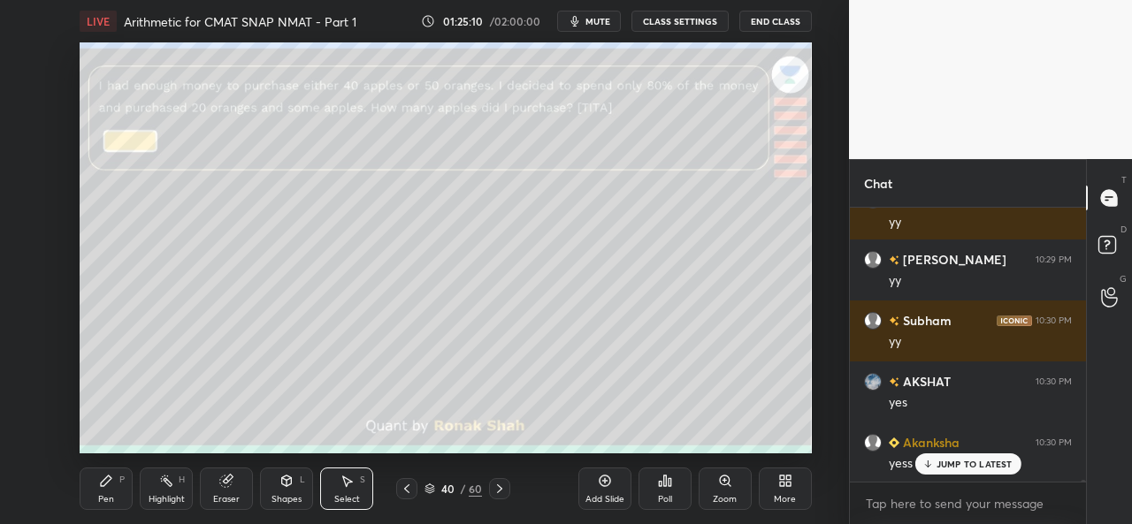
scroll to position [34571, 0]
click at [290, 496] on div "Shapes" at bounding box center [286, 499] width 30 height 9
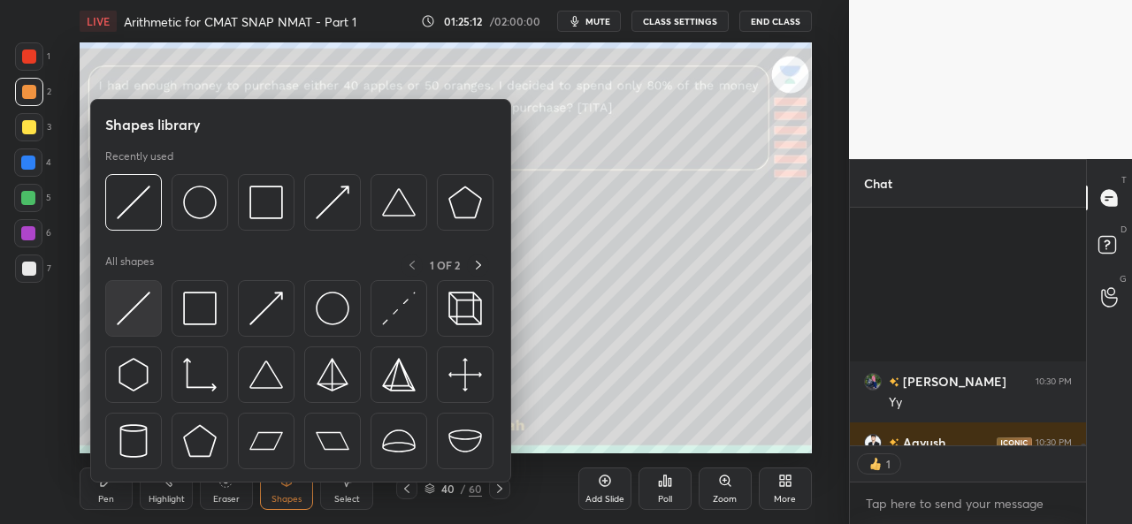
scroll to position [34791, 0]
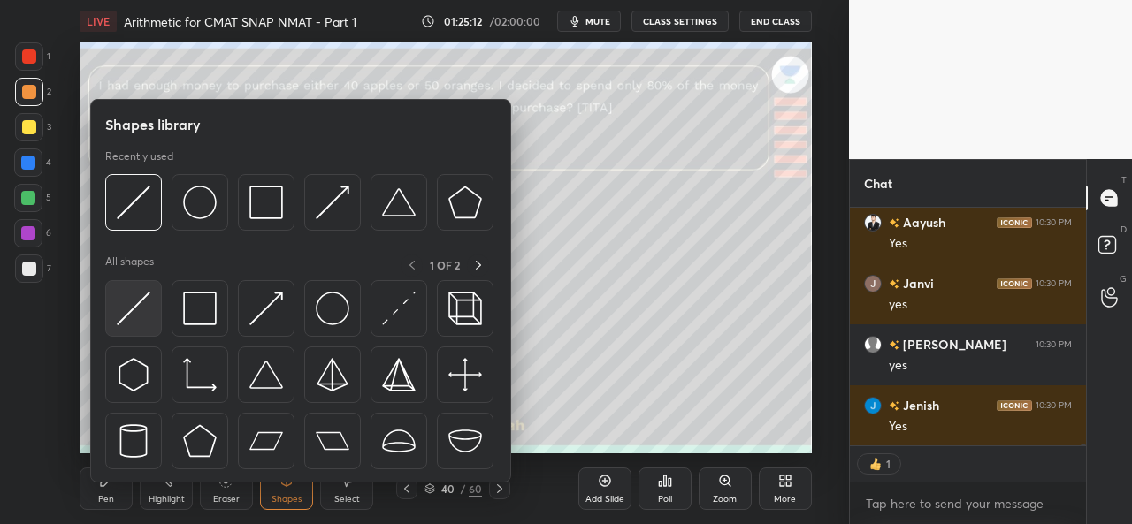
click at [131, 298] on img at bounding box center [134, 309] width 34 height 34
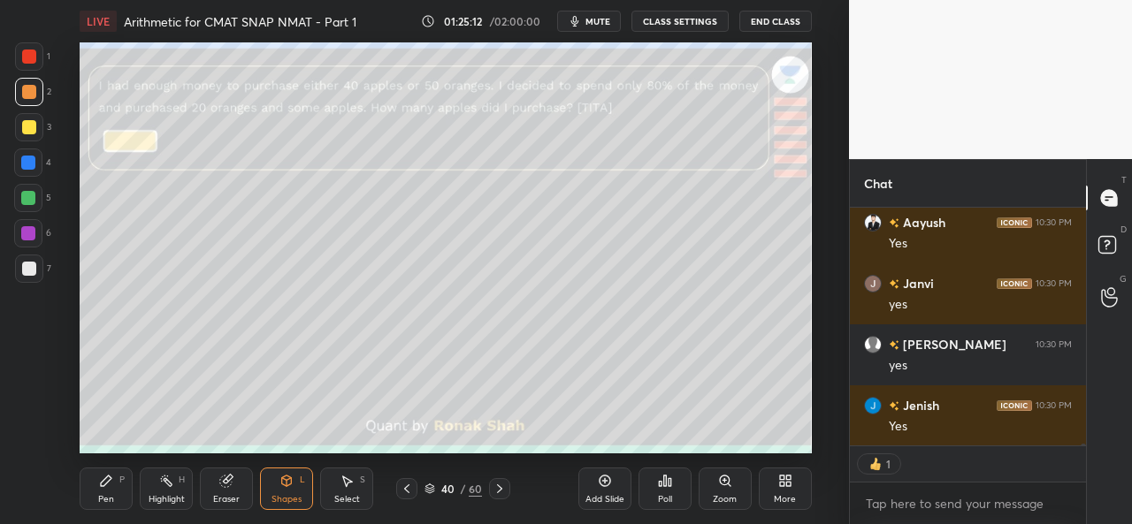
click at [22, 266] on div at bounding box center [29, 269] width 14 height 14
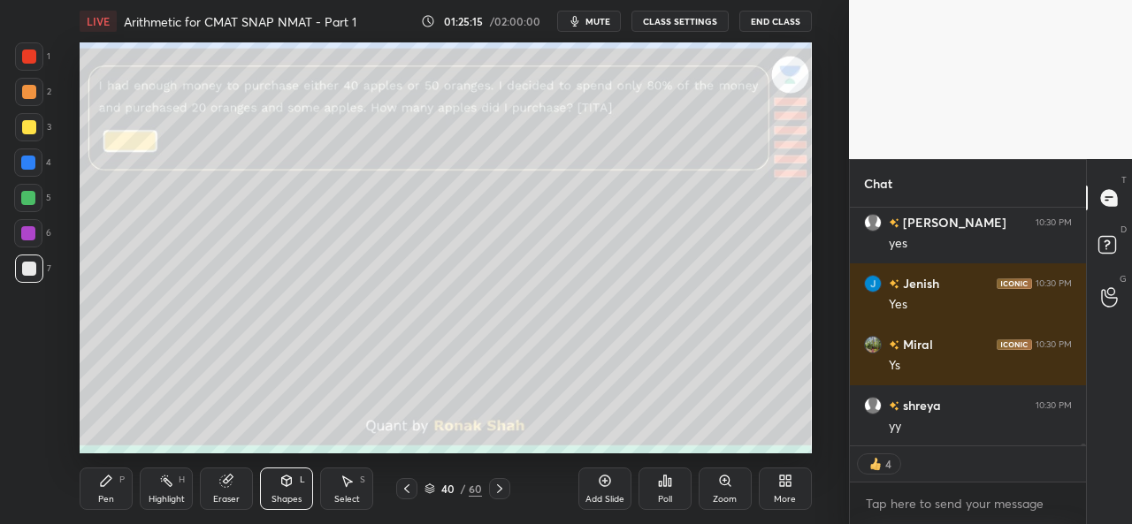
scroll to position [34974, 0]
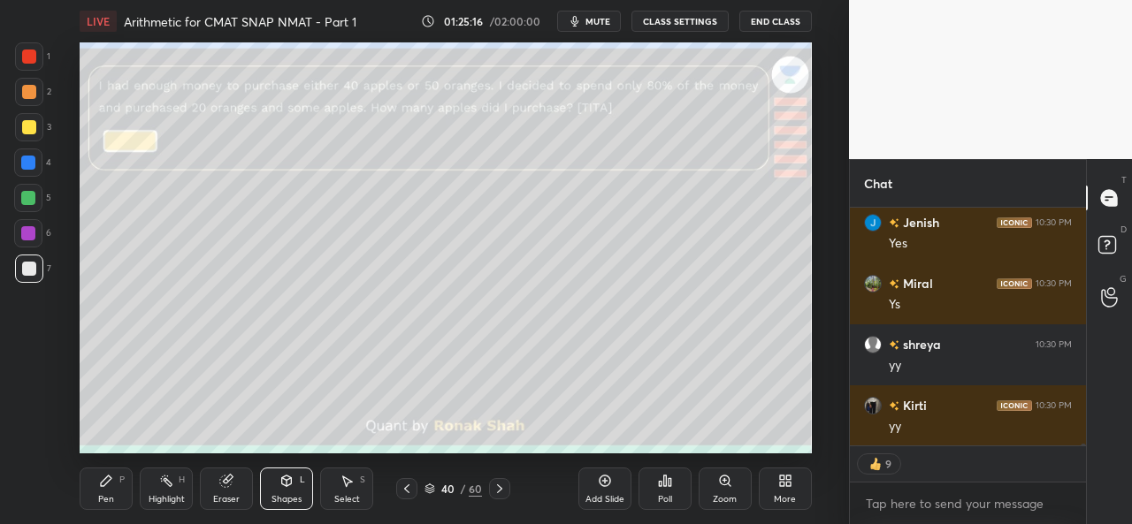
click at [108, 487] on icon at bounding box center [106, 481] width 14 height 14
click at [27, 52] on div at bounding box center [29, 57] width 14 height 14
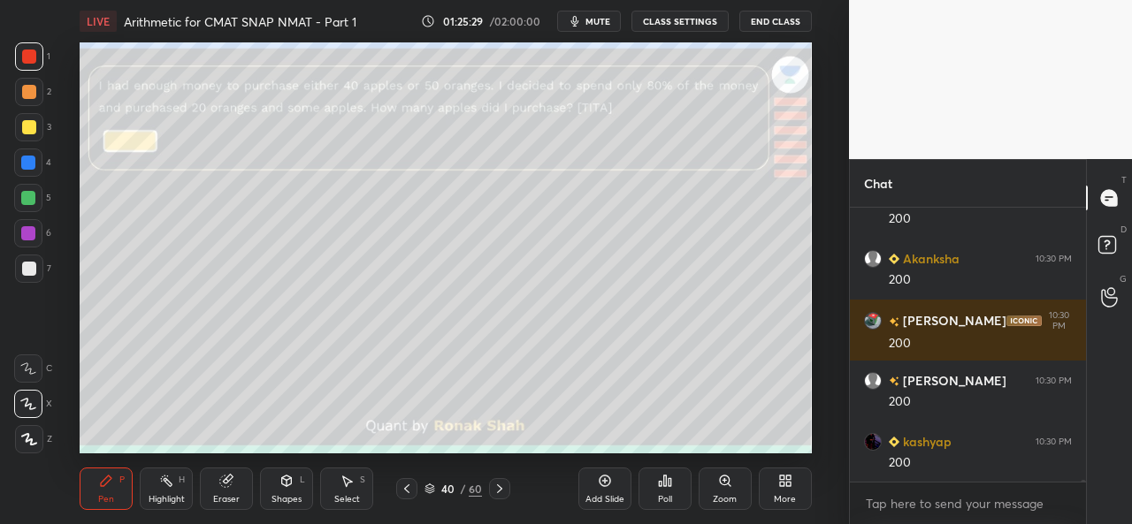
scroll to position [35547, 0]
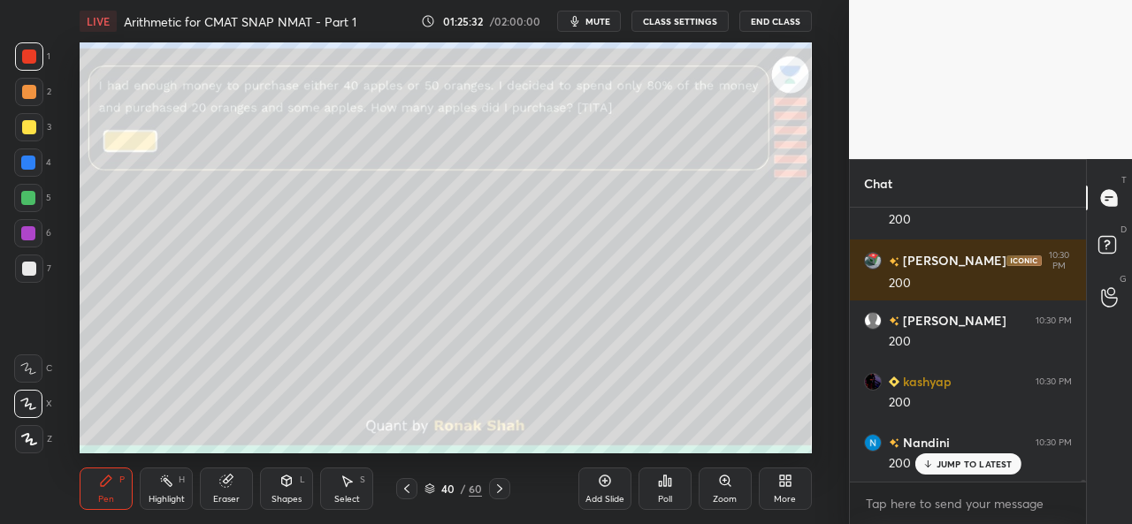
click at [32, 270] on div at bounding box center [29, 269] width 14 height 14
click at [34, 121] on div at bounding box center [29, 127] width 14 height 14
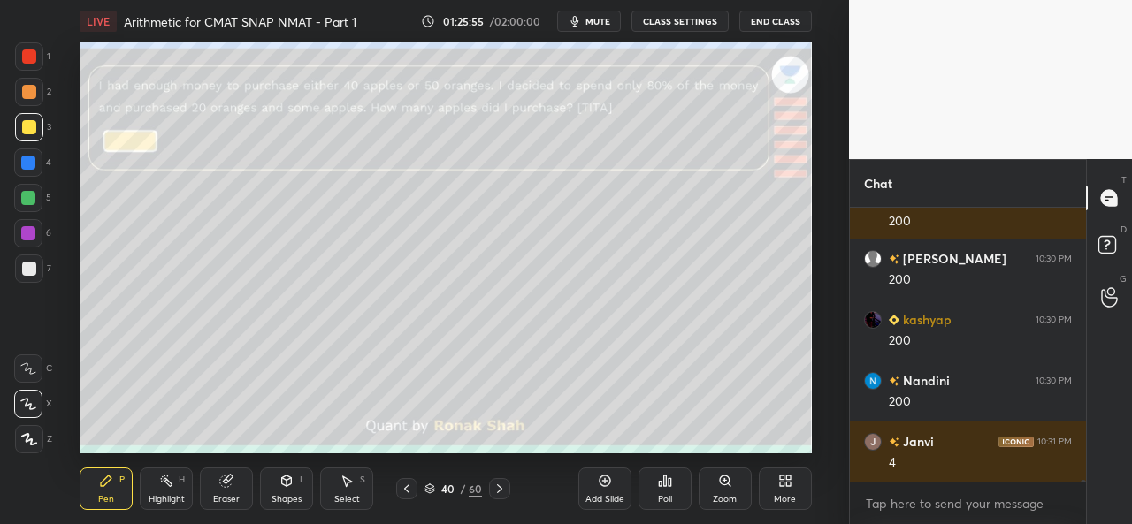
click at [27, 160] on div at bounding box center [28, 163] width 14 height 14
click at [22, 190] on div at bounding box center [28, 198] width 28 height 28
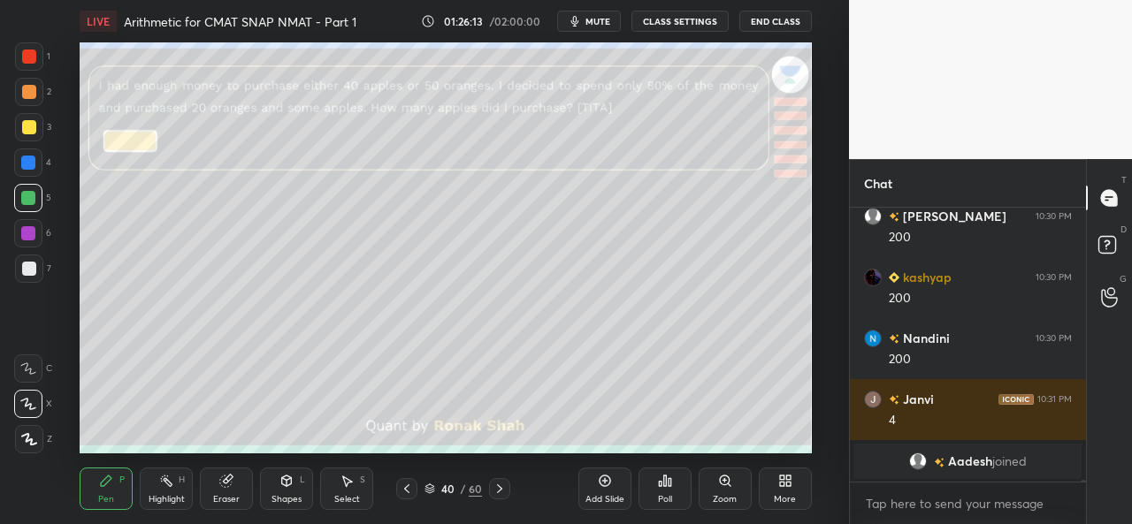
click at [709, 442] on div "Add Slide Poll Zoom More" at bounding box center [694, 489] width 233 height 99
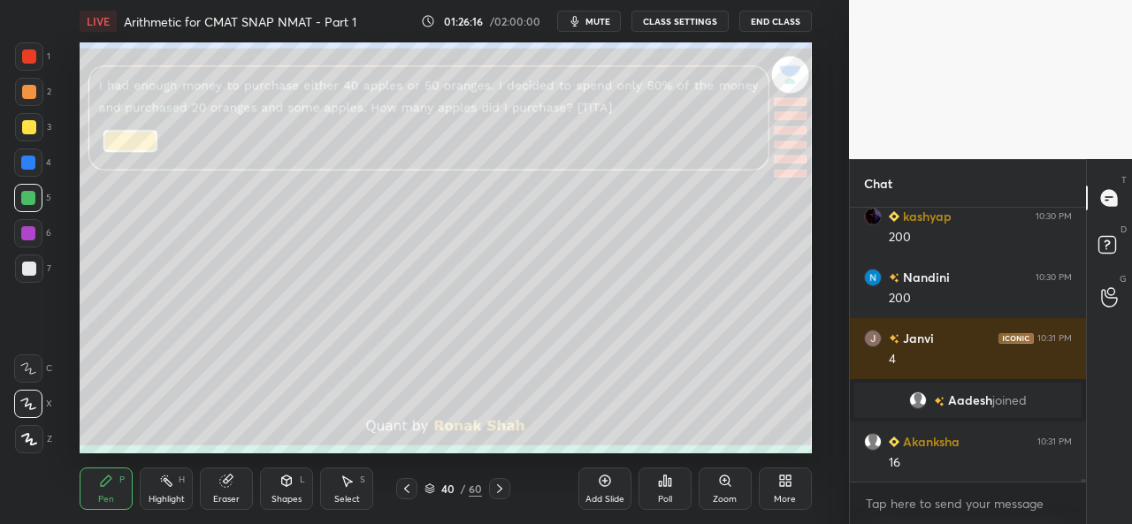
click at [587, 441] on div "Add Slide Poll Zoom More" at bounding box center [694, 489] width 233 height 99
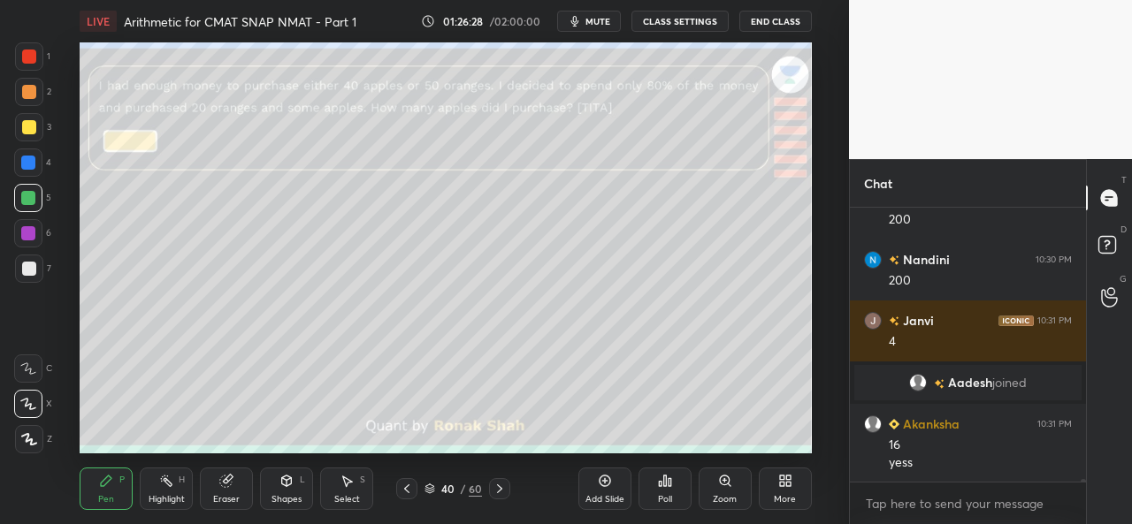
click at [35, 273] on div at bounding box center [29, 269] width 14 height 14
click at [27, 57] on div at bounding box center [29, 57] width 14 height 14
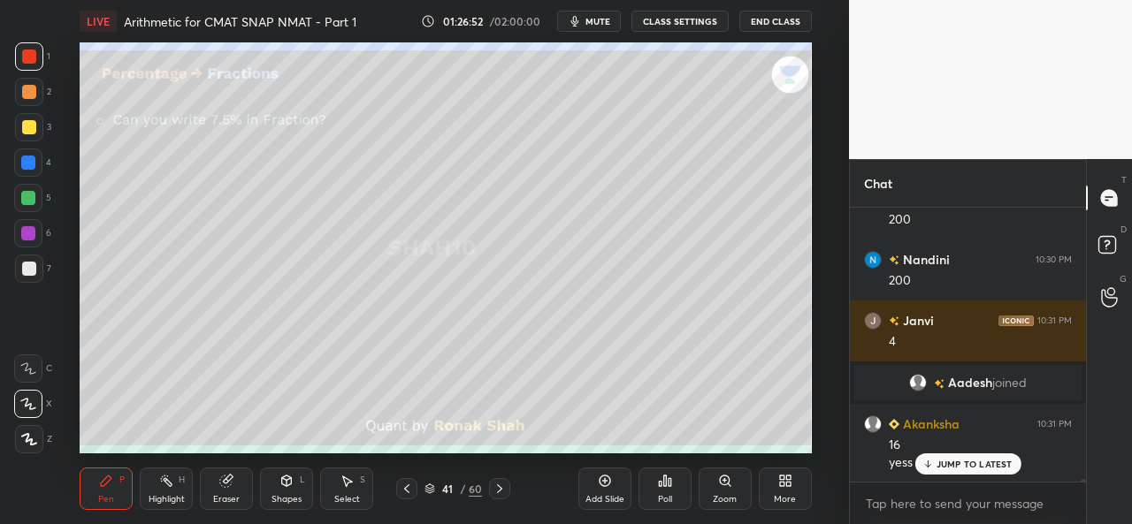
scroll to position [31437, 0]
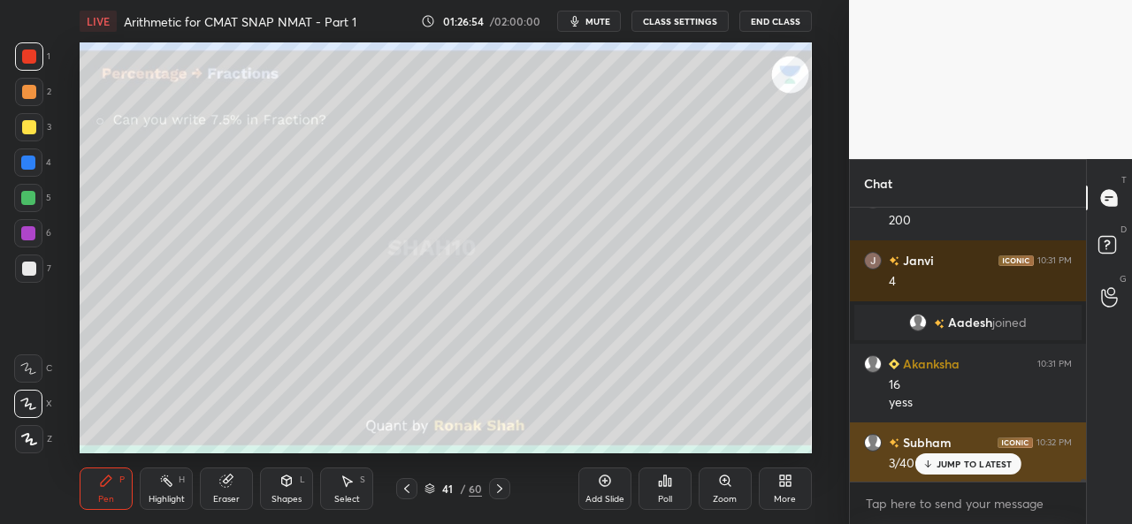
click at [969, 462] on p "JUMP TO LATEST" at bounding box center [975, 464] width 76 height 11
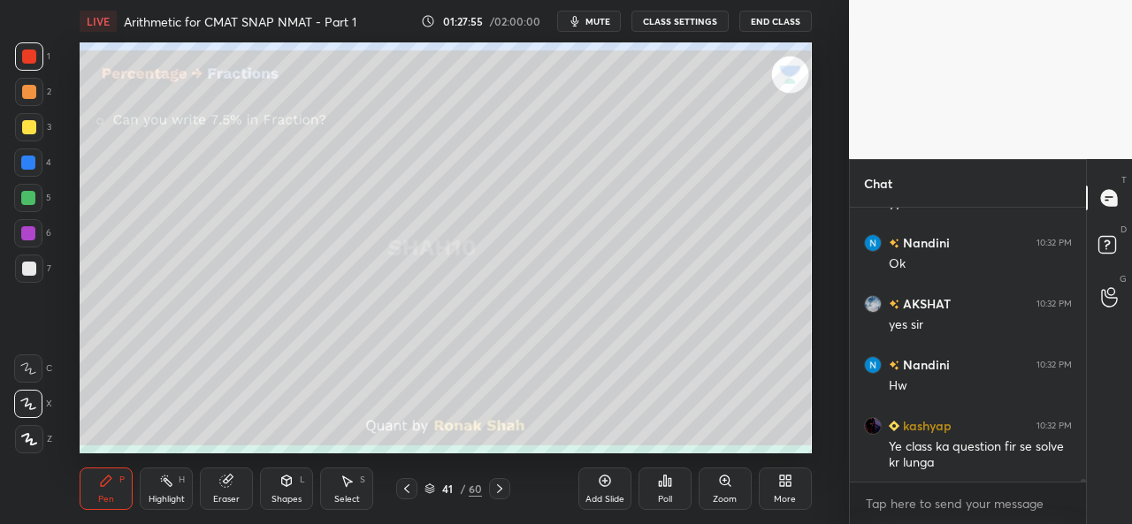
scroll to position [31972, 0]
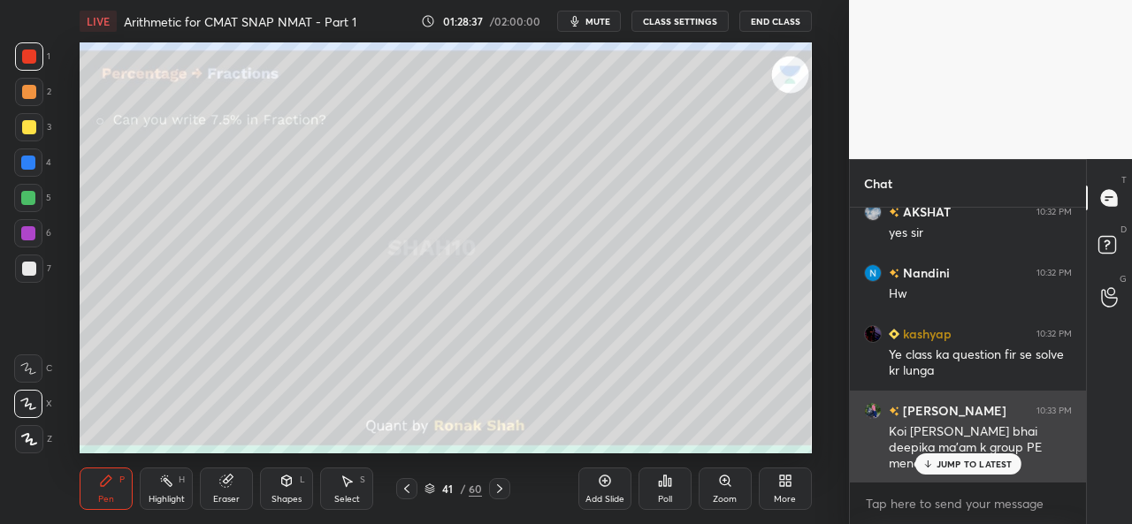
click at [957, 463] on p "JUMP TO LATEST" at bounding box center [975, 464] width 76 height 11
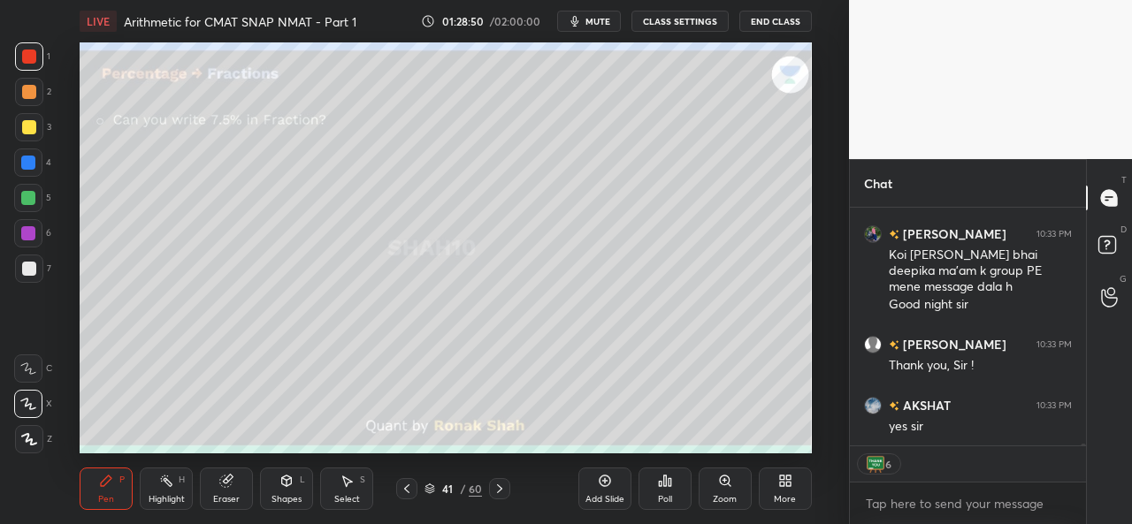
scroll to position [32210, 0]
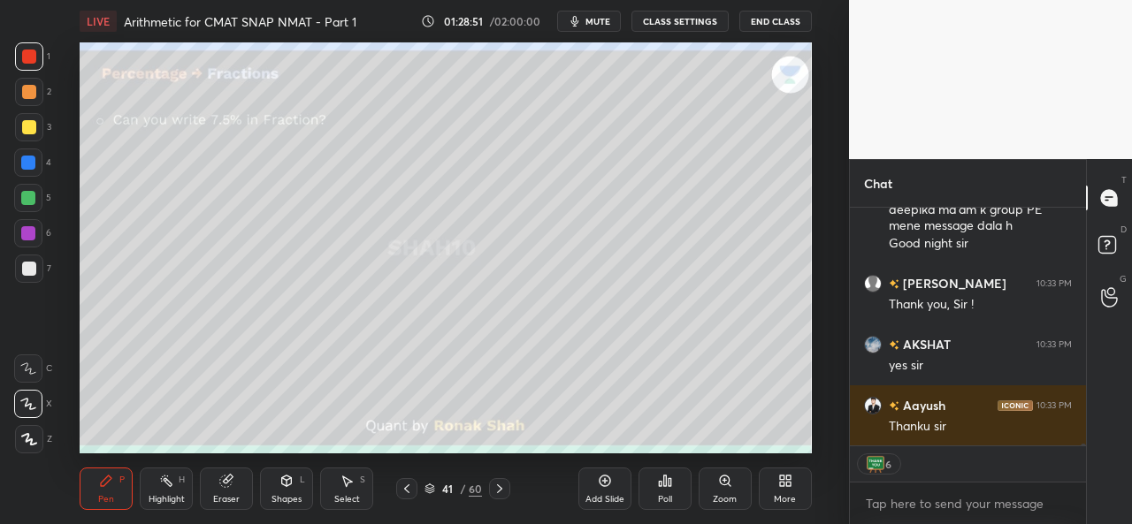
click at [782, 24] on button "End Class" at bounding box center [775, 21] width 73 height 21
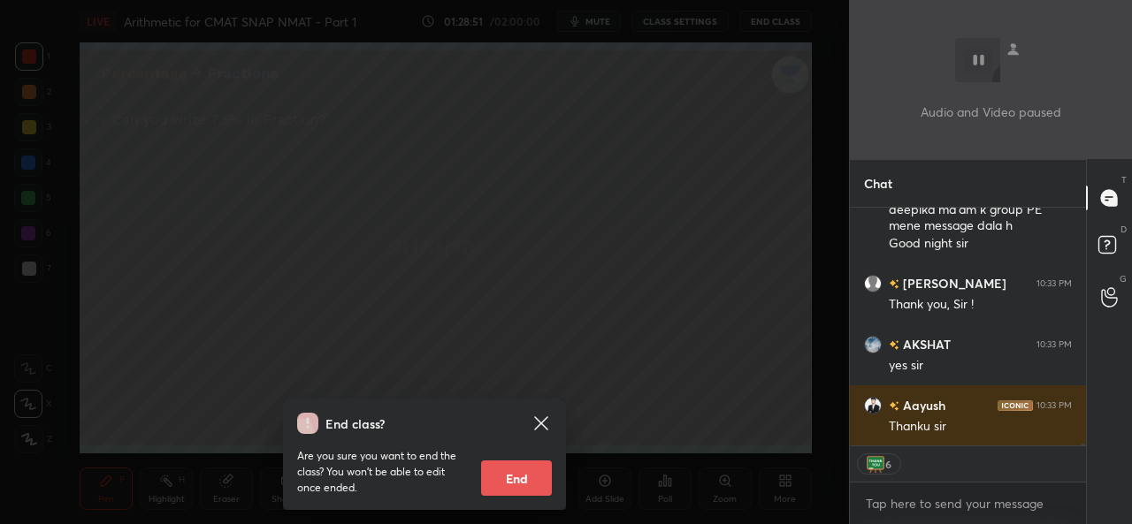
scroll to position [32271, 0]
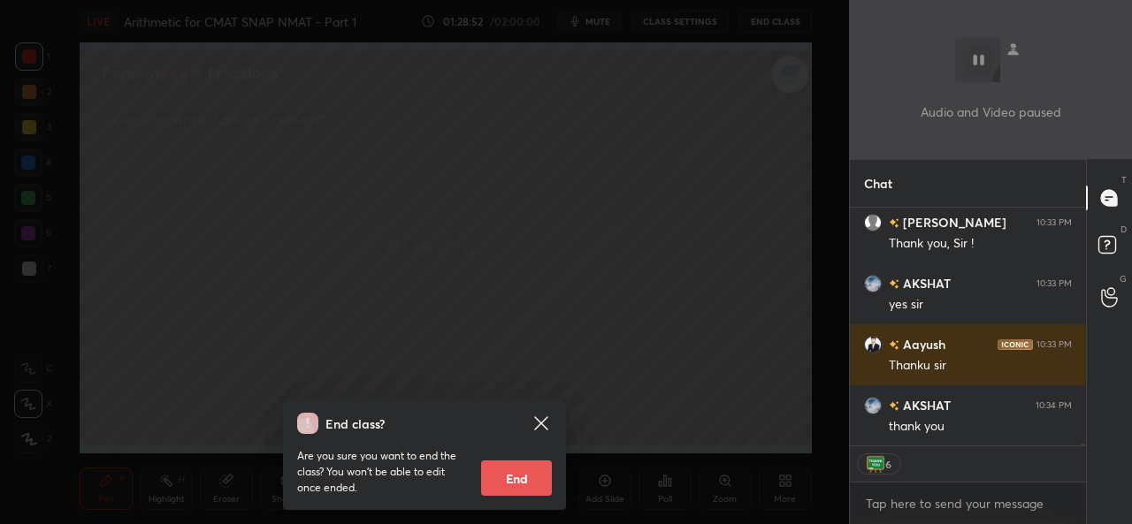
click at [516, 482] on button "End" at bounding box center [516, 478] width 71 height 35
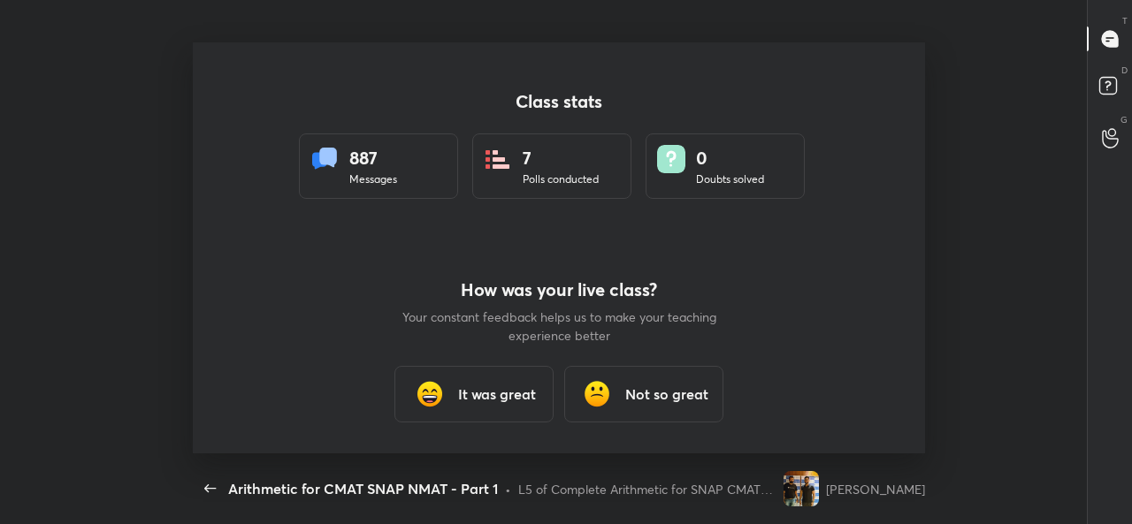
scroll to position [411, 1118]
click at [517, 384] on h3 "It was great" at bounding box center [497, 394] width 78 height 21
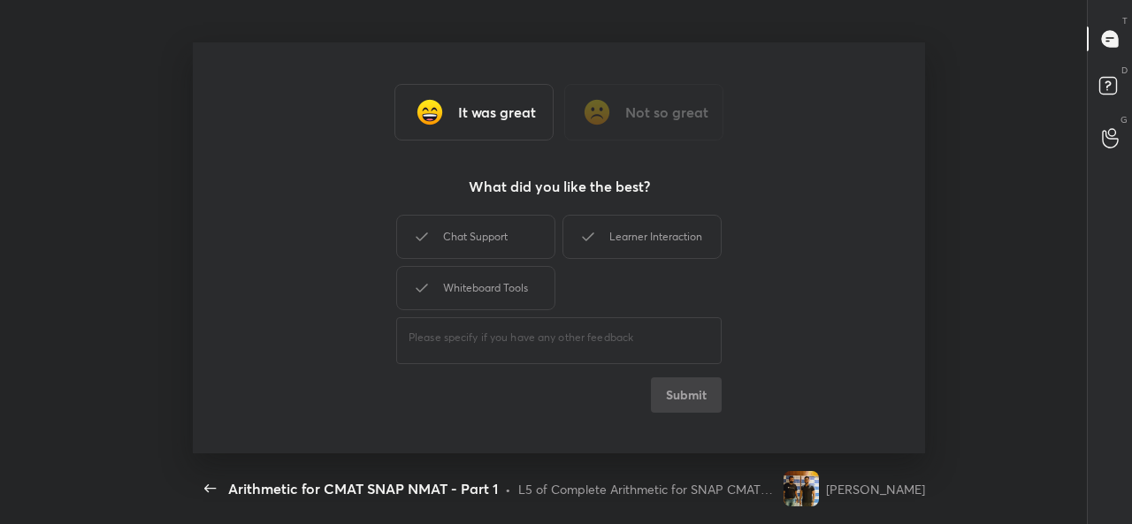
click at [475, 238] on div "Chat Support" at bounding box center [475, 237] width 159 height 44
click at [683, 391] on button "Submit" at bounding box center [686, 395] width 71 height 35
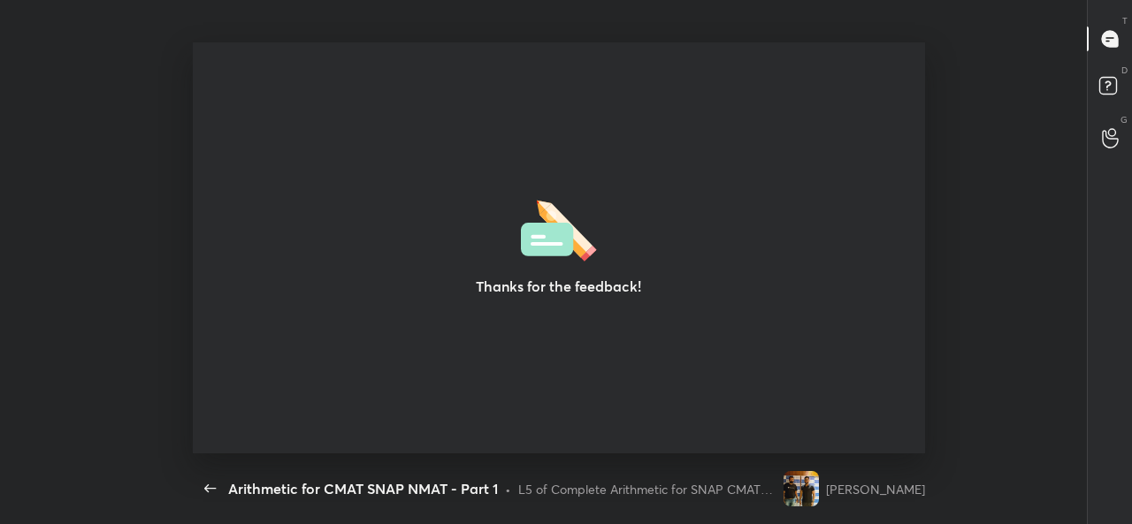
type textarea "x"
